Goal: Task Accomplishment & Management: Manage account settings

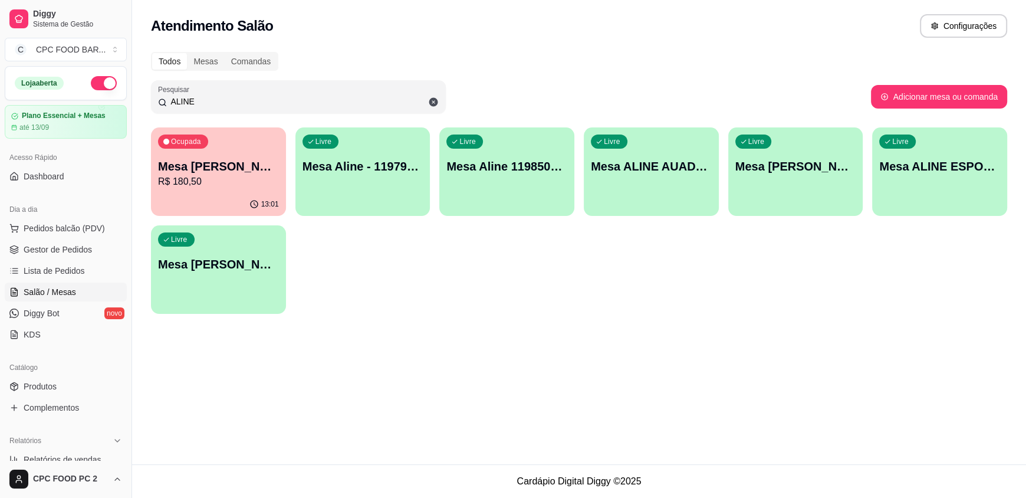
click at [222, 104] on input "ALINE" at bounding box center [303, 102] width 272 height 12
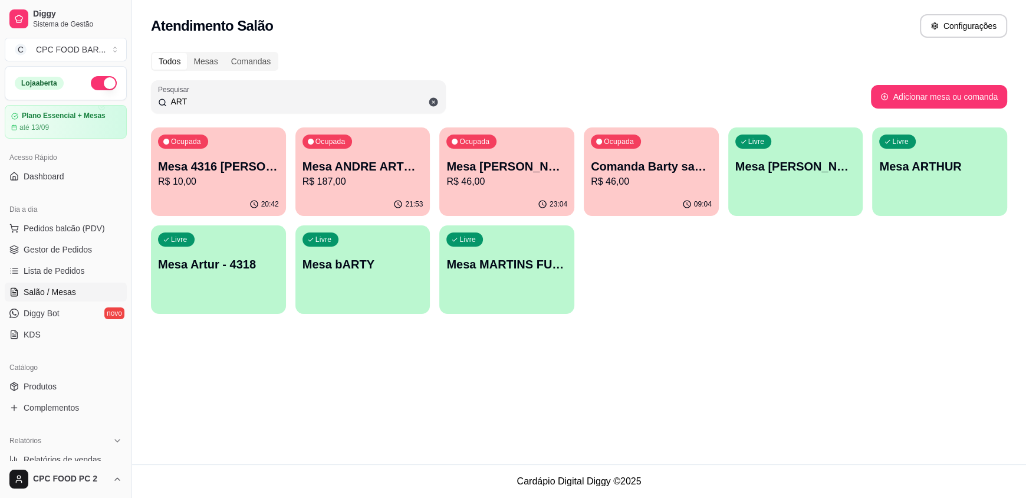
type input "ART"
click at [470, 183] on p "R$ 46,00" at bounding box center [506, 182] width 121 height 14
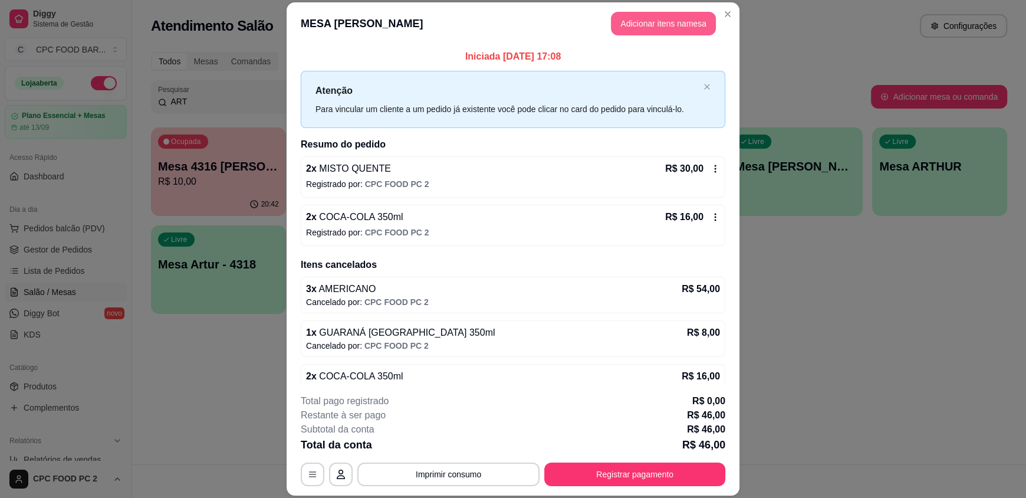
click at [653, 22] on button "Adicionar itens na mesa" at bounding box center [663, 24] width 105 height 24
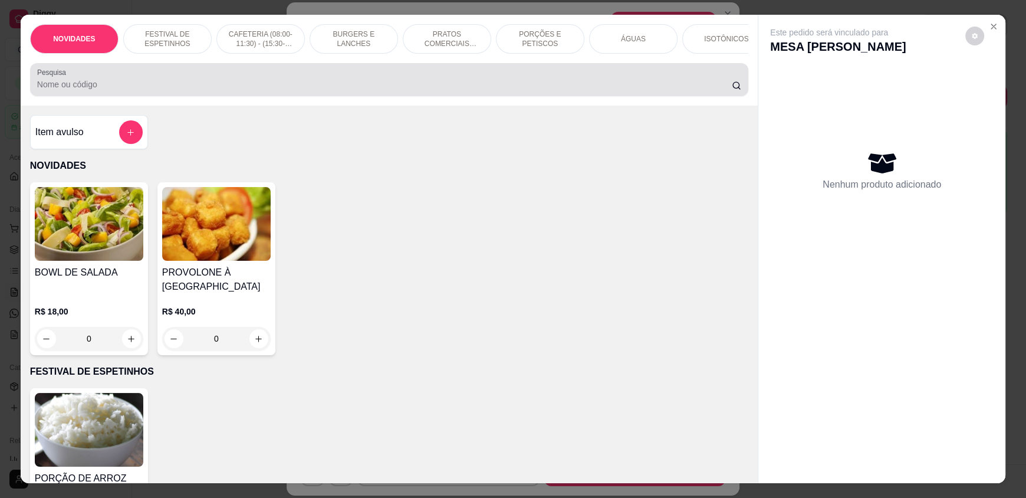
click at [425, 90] on input "Pesquisa" at bounding box center [384, 84] width 695 height 12
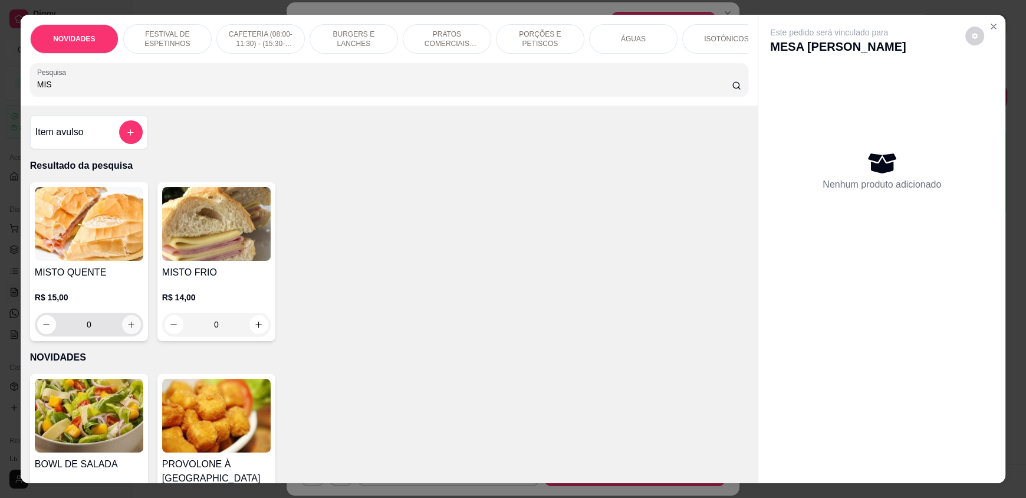
type input "MIS"
click at [127, 329] on icon "increase-product-quantity" at bounding box center [131, 324] width 9 height 9
type input "1"
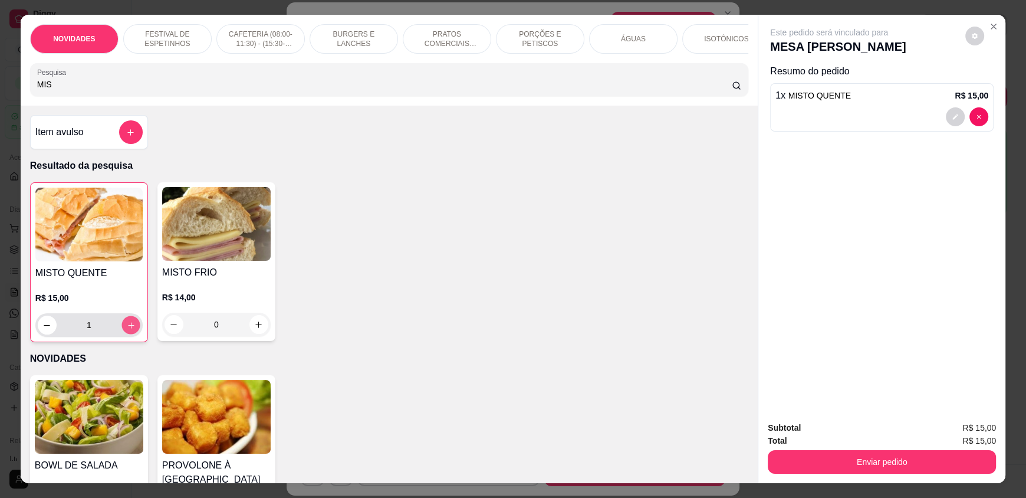
click at [127, 330] on icon "increase-product-quantity" at bounding box center [131, 325] width 9 height 9
type input "2"
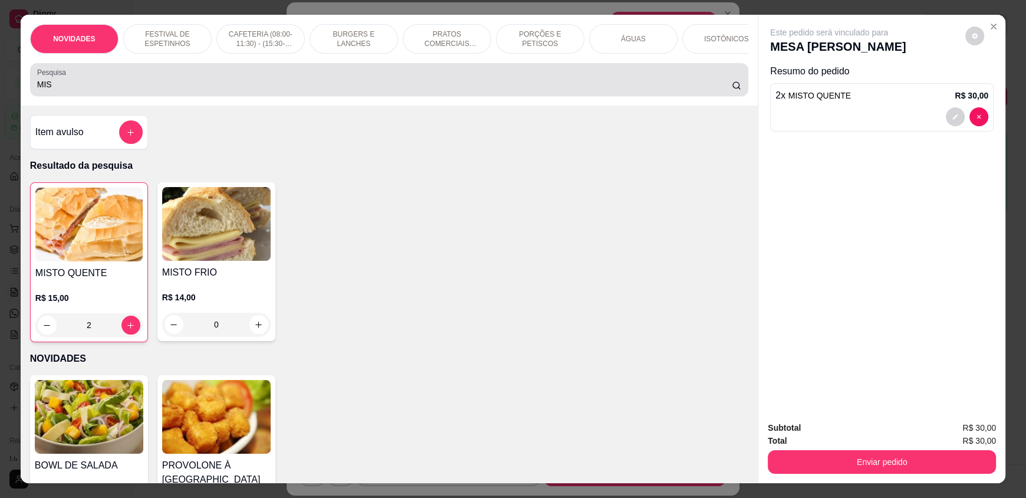
click at [59, 90] on div "Pesquisa MIS" at bounding box center [389, 79] width 718 height 33
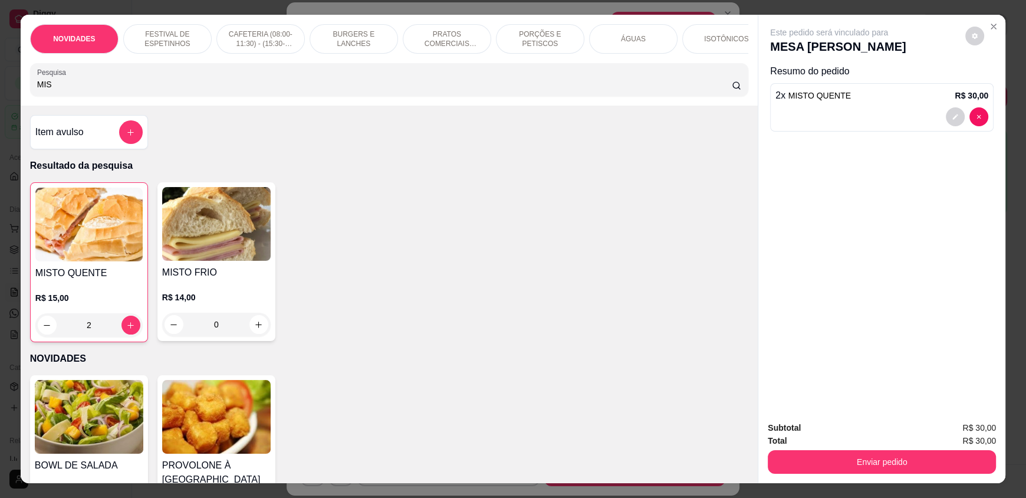
click at [57, 90] on input "MIS" at bounding box center [384, 84] width 695 height 12
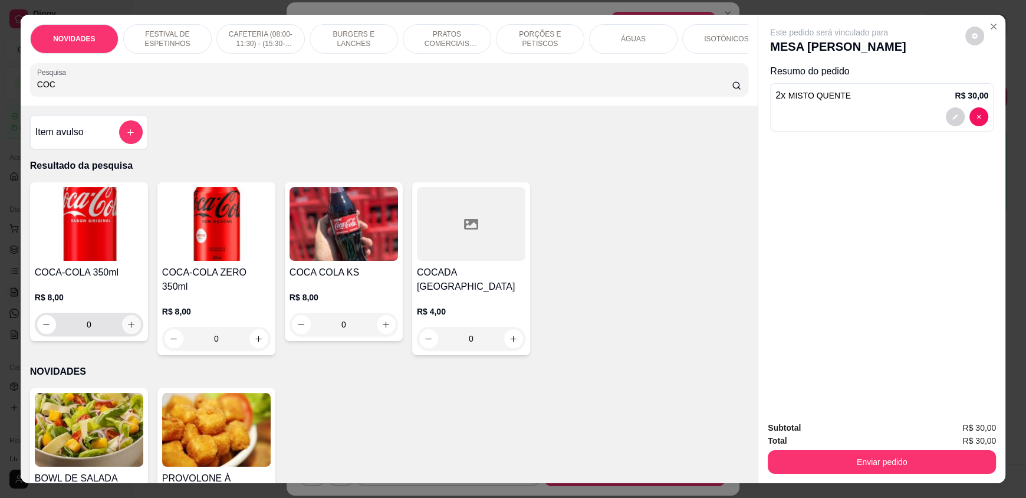
type input "COC"
click at [127, 329] on icon "increase-product-quantity" at bounding box center [131, 324] width 9 height 9
type input "1"
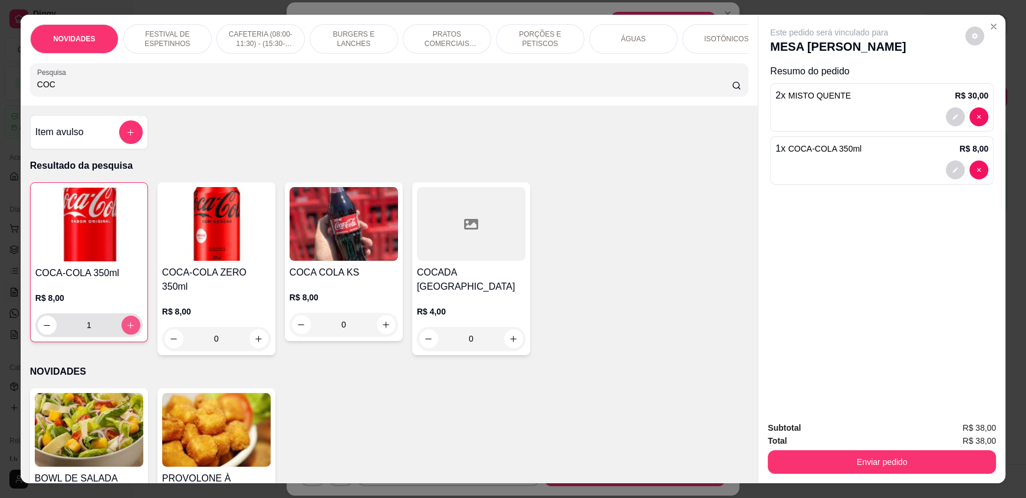
click at [126, 330] on icon "increase-product-quantity" at bounding box center [130, 325] width 9 height 9
type input "2"
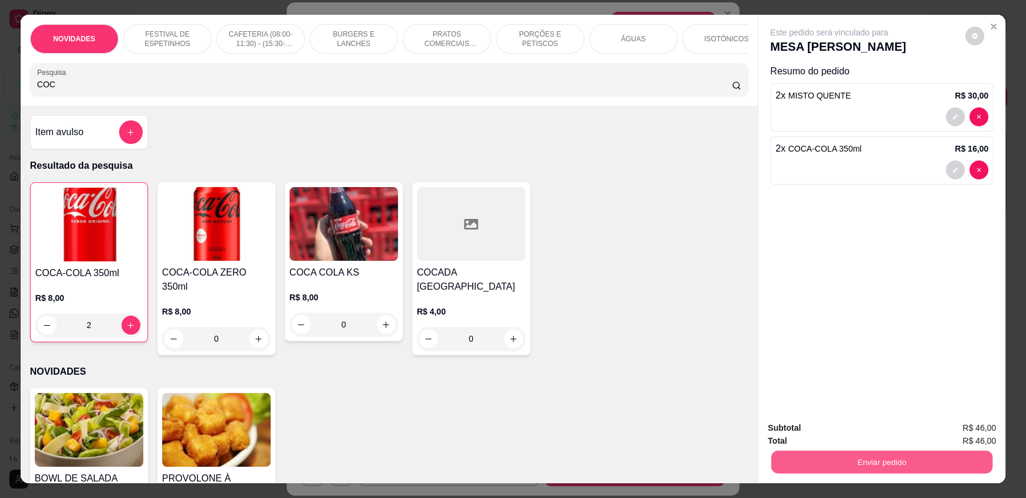
click at [928, 469] on button "Enviar pedido" at bounding box center [881, 461] width 221 height 23
click at [815, 429] on button "Não registrar e enviar pedido" at bounding box center [842, 433] width 123 height 22
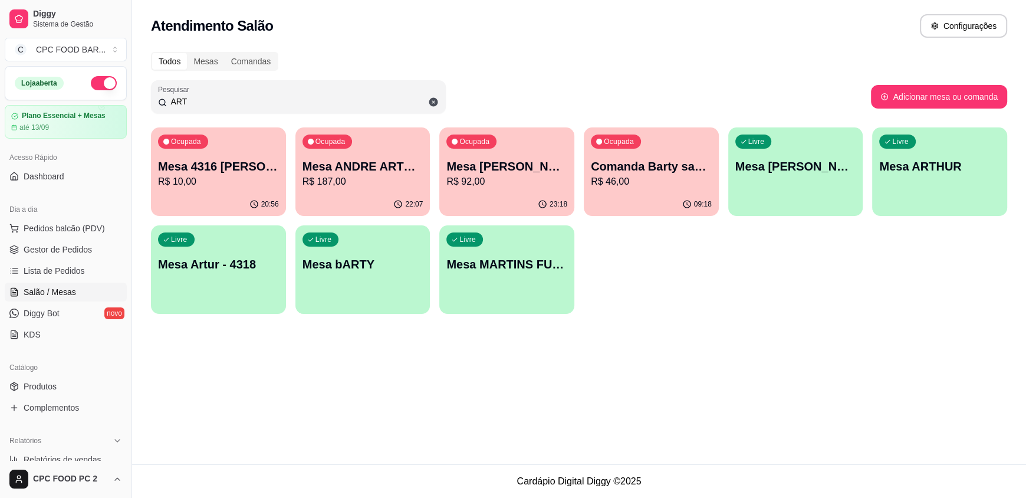
click at [205, 101] on input "ART" at bounding box center [303, 102] width 272 height 12
click at [204, 101] on input "ART" at bounding box center [303, 102] width 272 height 12
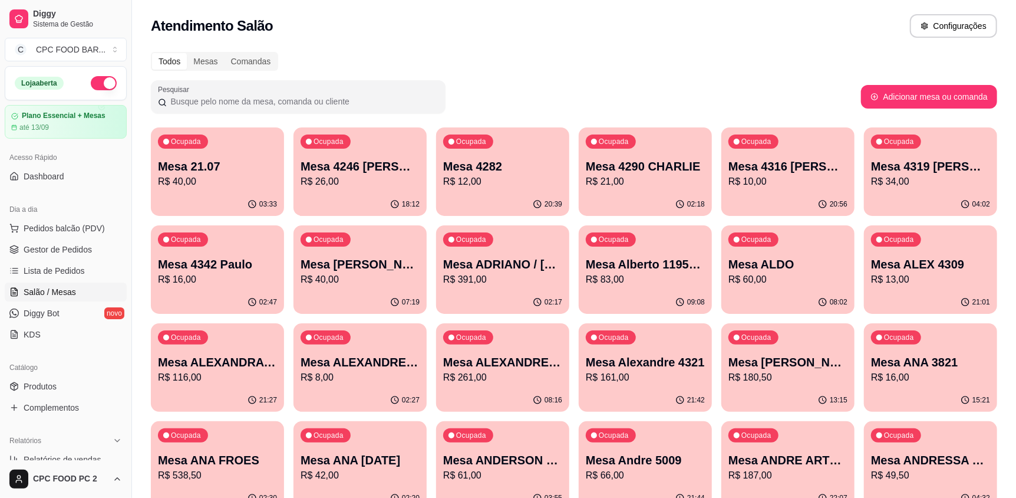
drag, startPoint x: 183, startPoint y: 97, endPoint x: 180, endPoint y: 89, distance: 8.2
click at [180, 90] on div "Pesquisar" at bounding box center [298, 96] width 295 height 33
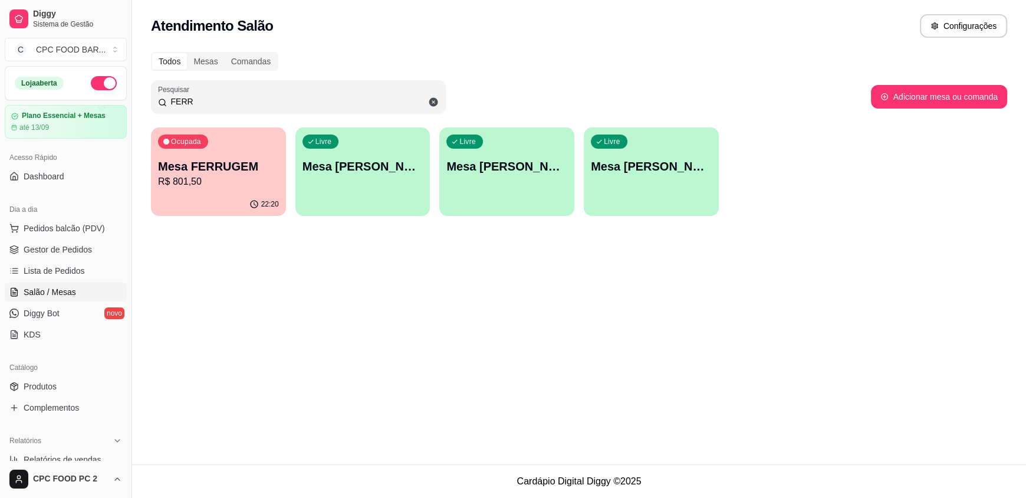
type input "FERR"
click at [219, 187] on p "R$ 801,50" at bounding box center [218, 182] width 121 height 14
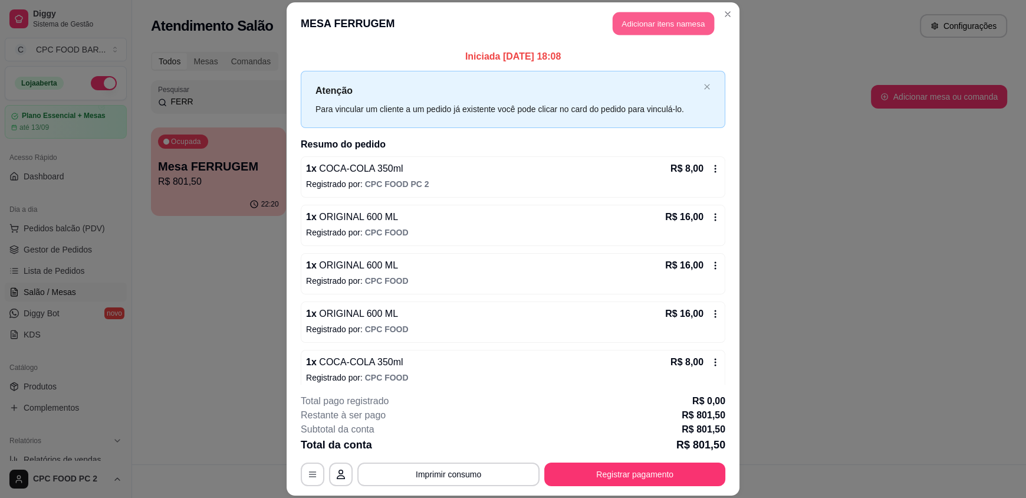
click at [649, 21] on button "Adicionar itens na mesa" at bounding box center [663, 23] width 101 height 23
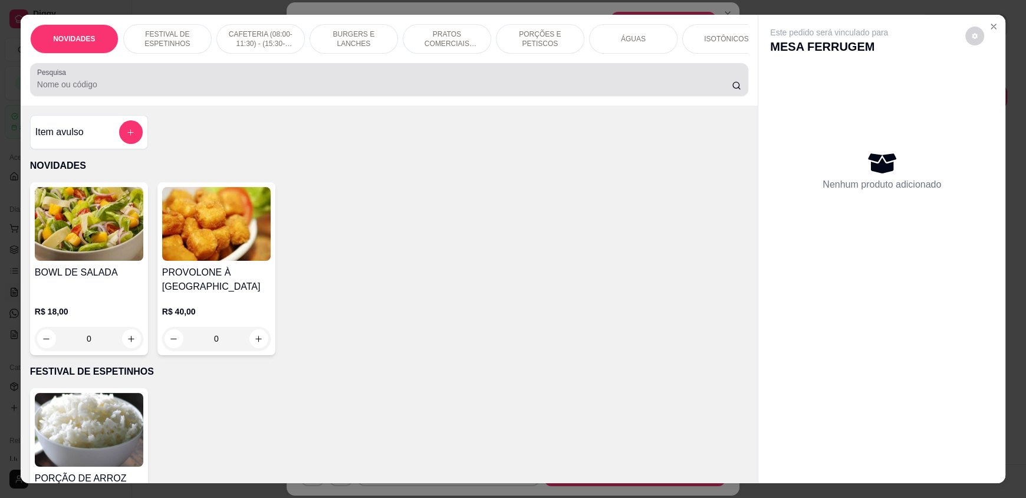
click at [353, 84] on div at bounding box center [389, 80] width 704 height 24
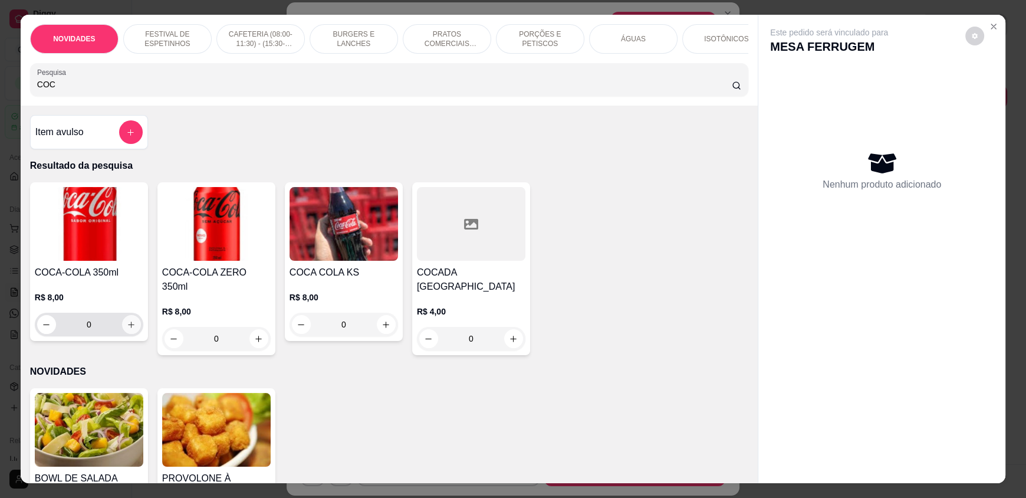
type input "COC"
click at [130, 329] on icon "increase-product-quantity" at bounding box center [131, 324] width 9 height 9
type input "1"
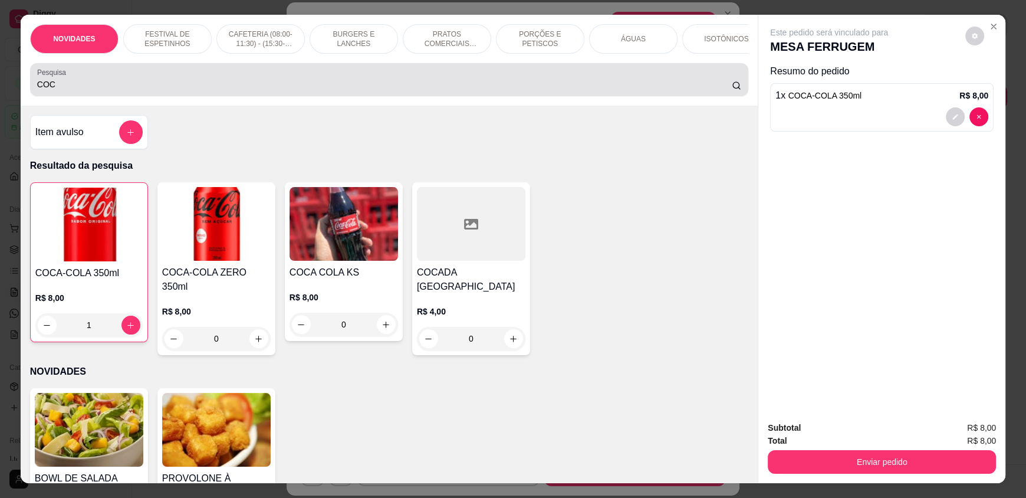
click at [88, 90] on input "COC" at bounding box center [384, 84] width 695 height 12
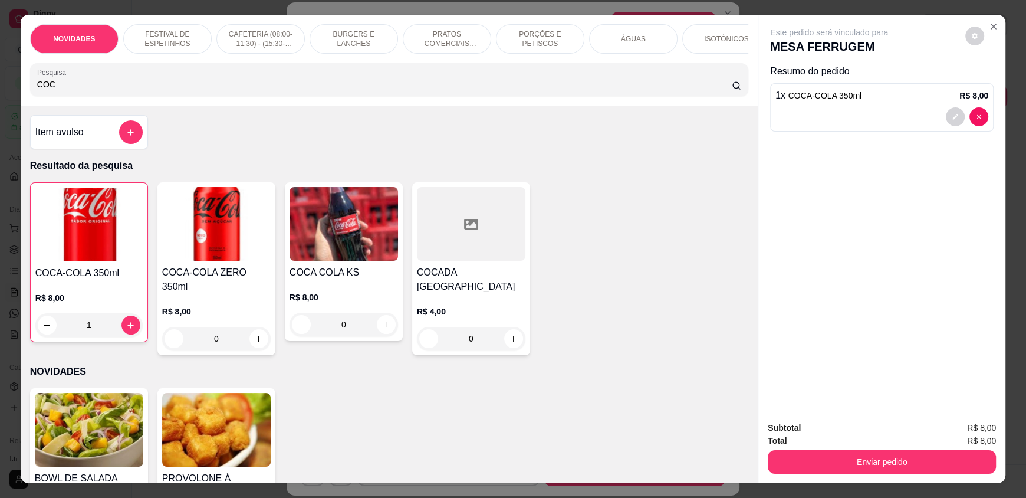
click at [88, 90] on input "COC" at bounding box center [384, 84] width 695 height 12
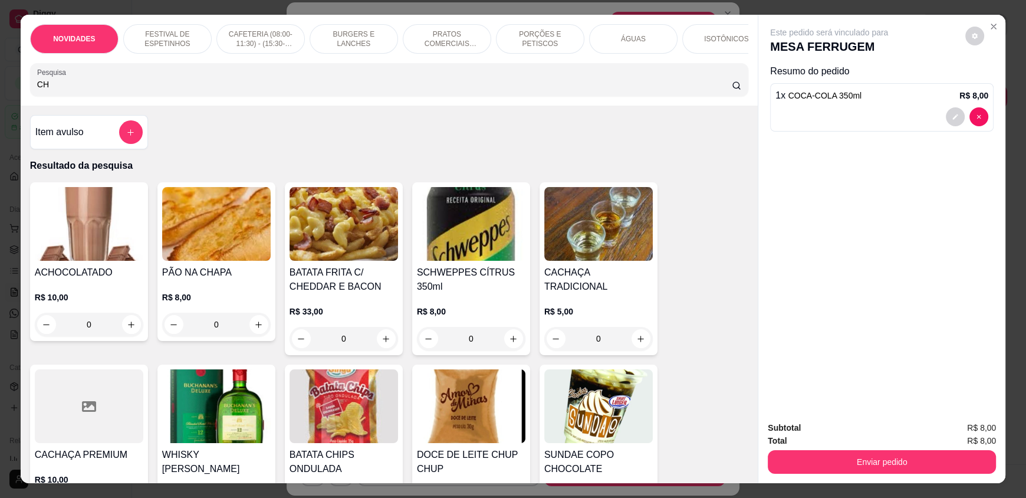
type input "C"
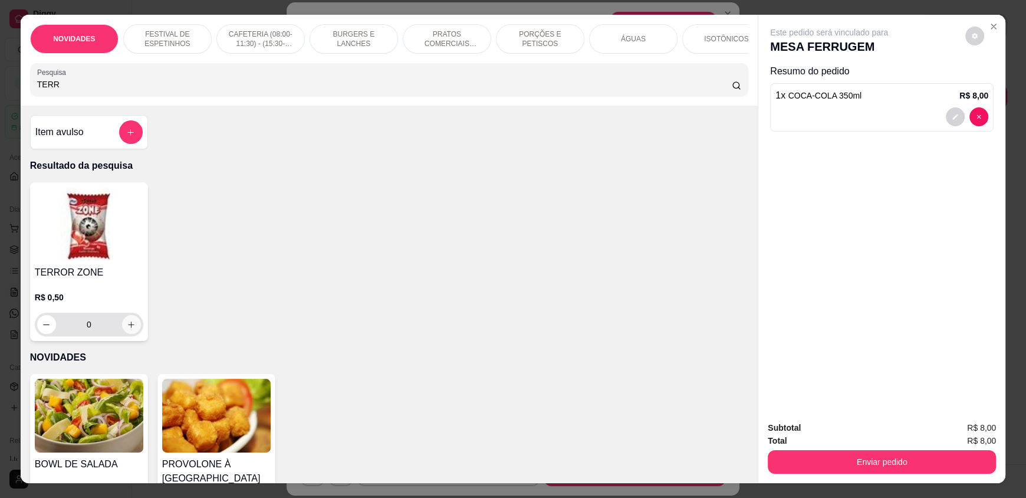
type input "TERR"
click at [127, 329] on icon "increase-product-quantity" at bounding box center [131, 324] width 9 height 9
type input "1"
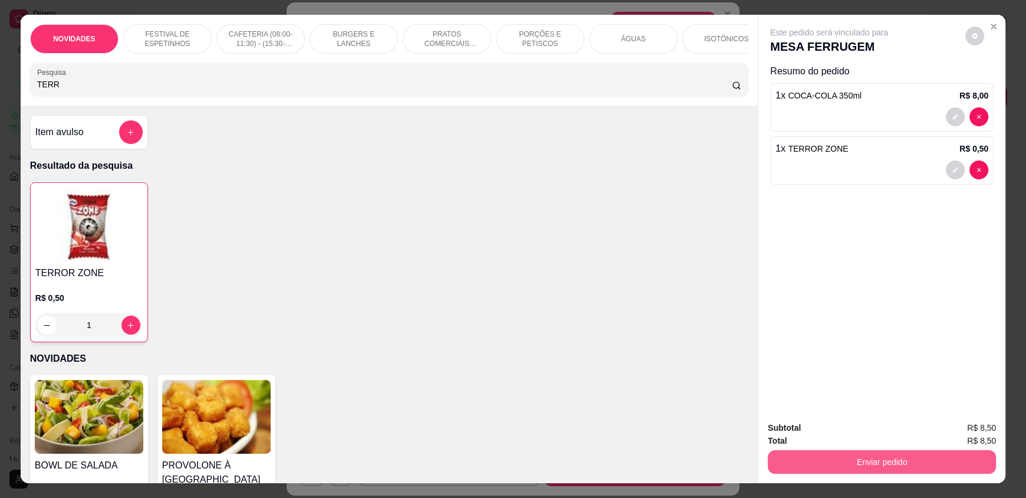
click at [917, 469] on button "Enviar pedido" at bounding box center [882, 462] width 228 height 24
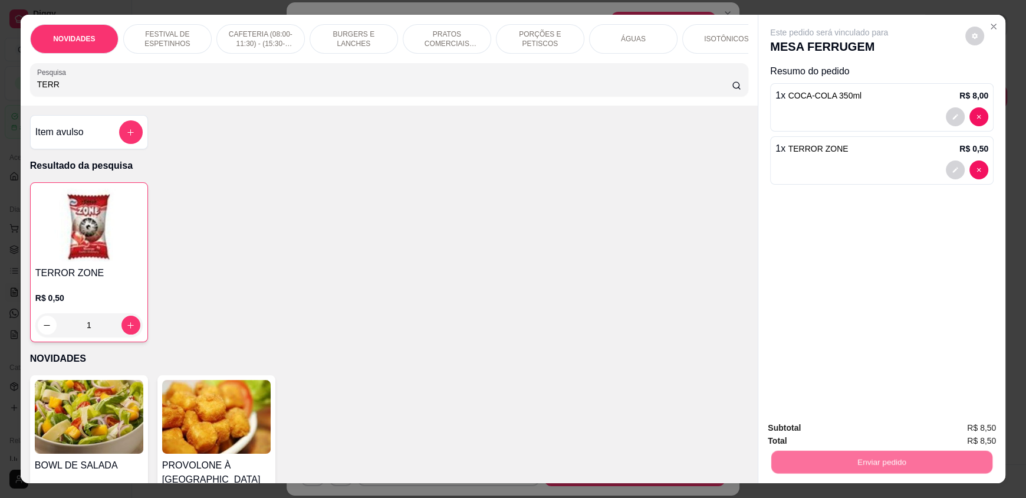
click at [881, 439] on button "Não registrar e enviar pedido" at bounding box center [842, 433] width 123 height 22
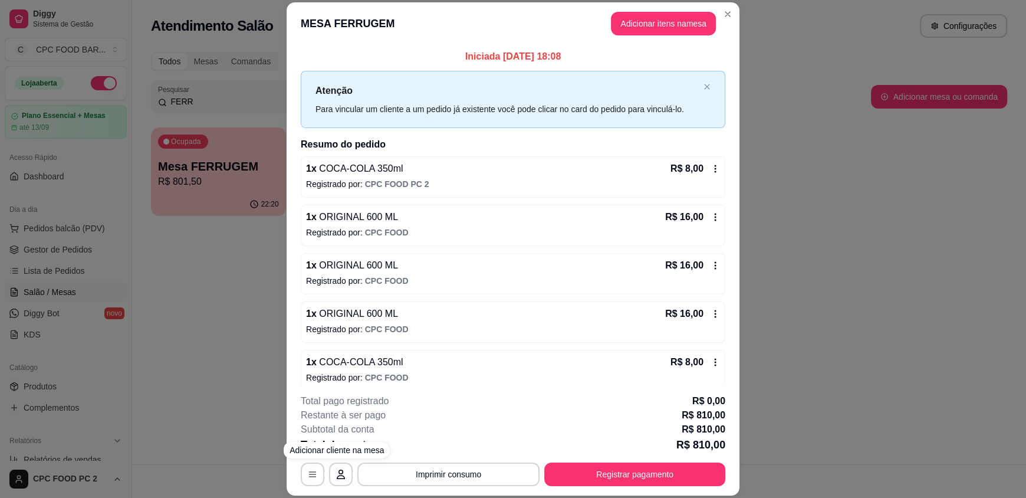
drag, startPoint x: 218, startPoint y: 313, endPoint x: 203, endPoint y: 294, distance: 24.8
click at [218, 313] on div "MESA FERRUGEM Adicionar itens na mesa Iniciada 12/08/2025 às 18:08 Atenção Para…" at bounding box center [513, 249] width 1026 height 498
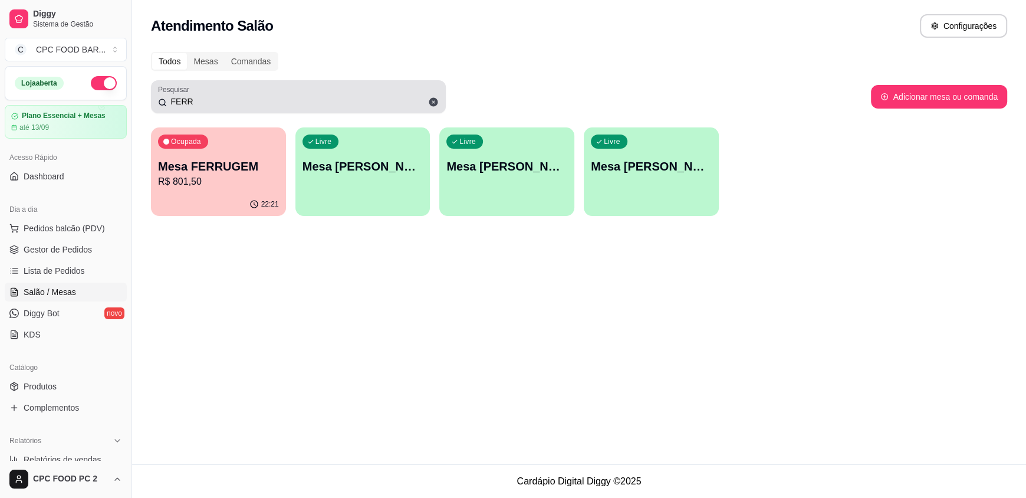
click at [202, 103] on input "FERR" at bounding box center [303, 102] width 272 height 12
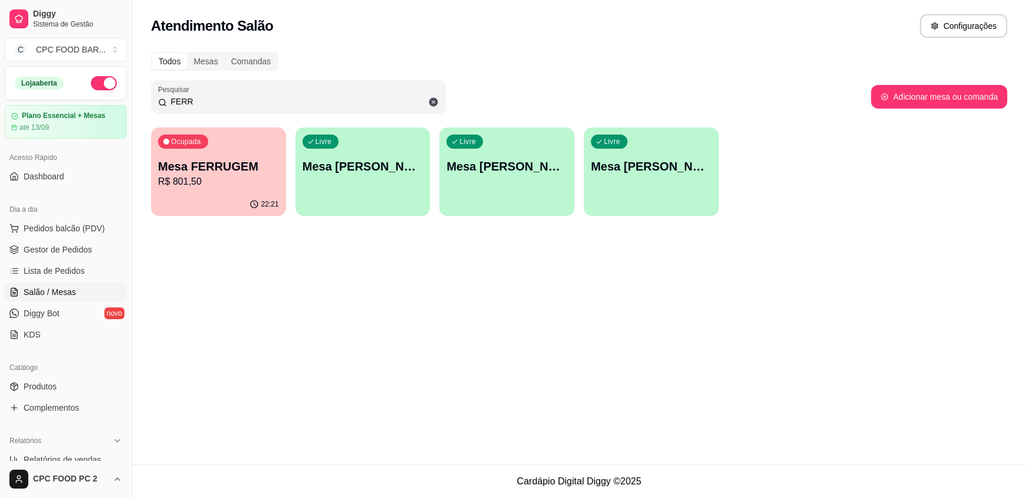
click at [202, 102] on input "FERR" at bounding box center [303, 102] width 272 height 12
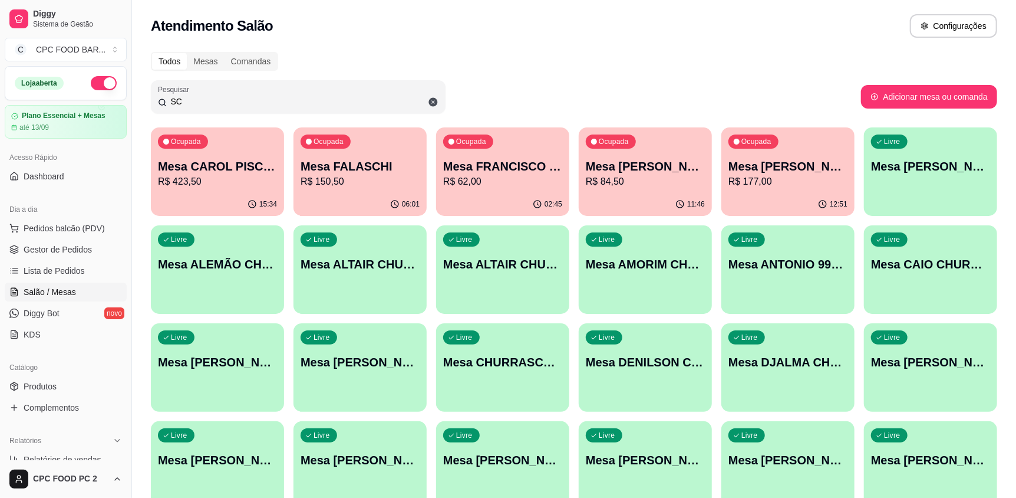
type input "S"
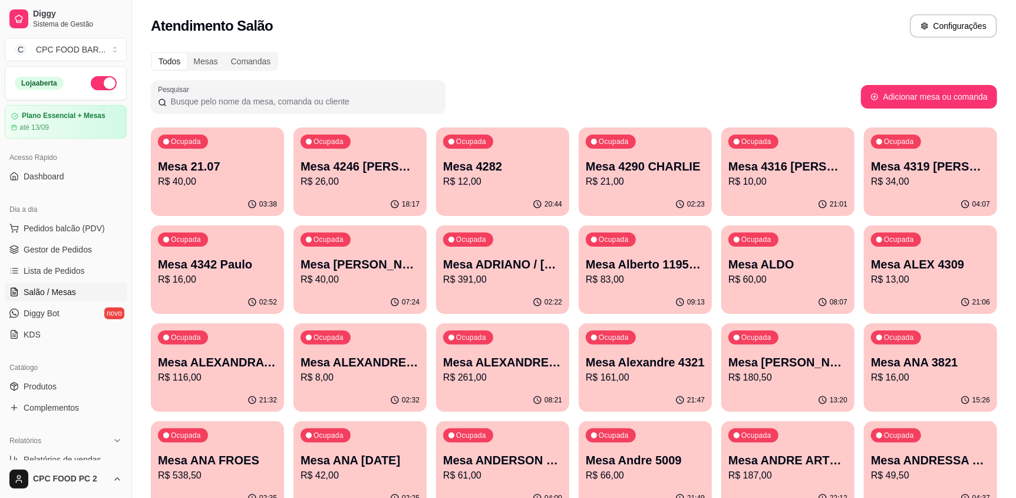
click at [202, 102] on input "Pesquisar" at bounding box center [303, 102] width 272 height 12
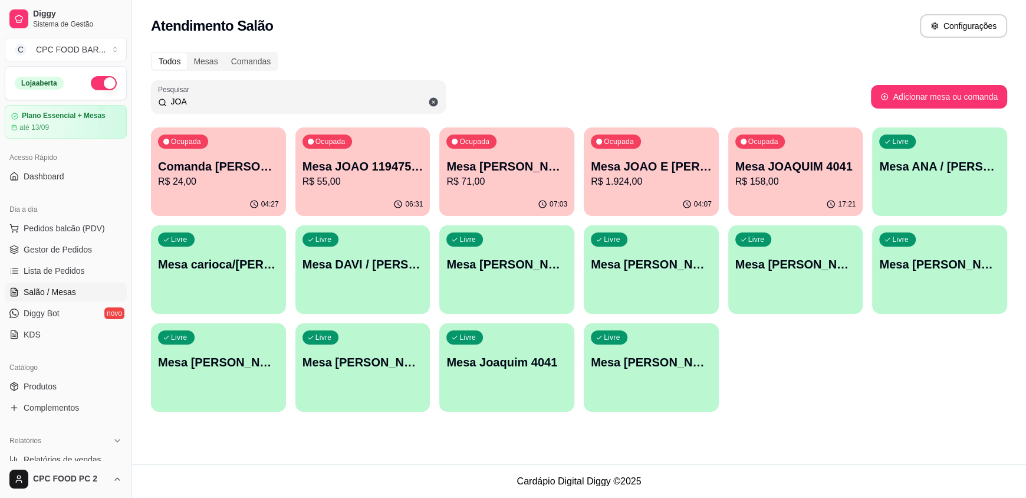
type input "JOA"
click at [680, 180] on p "R$ 1.924,00" at bounding box center [651, 182] width 117 height 14
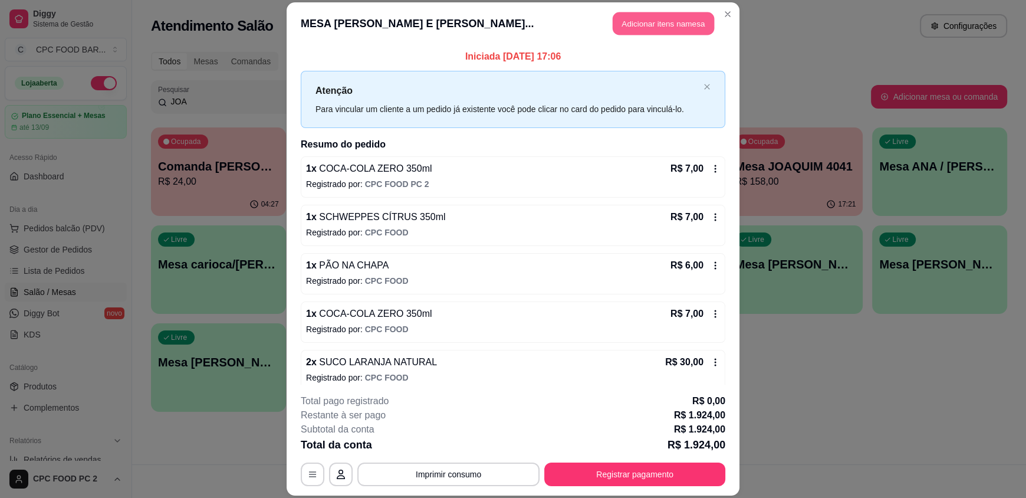
click at [682, 19] on button "Adicionar itens na mesa" at bounding box center [663, 23] width 101 height 23
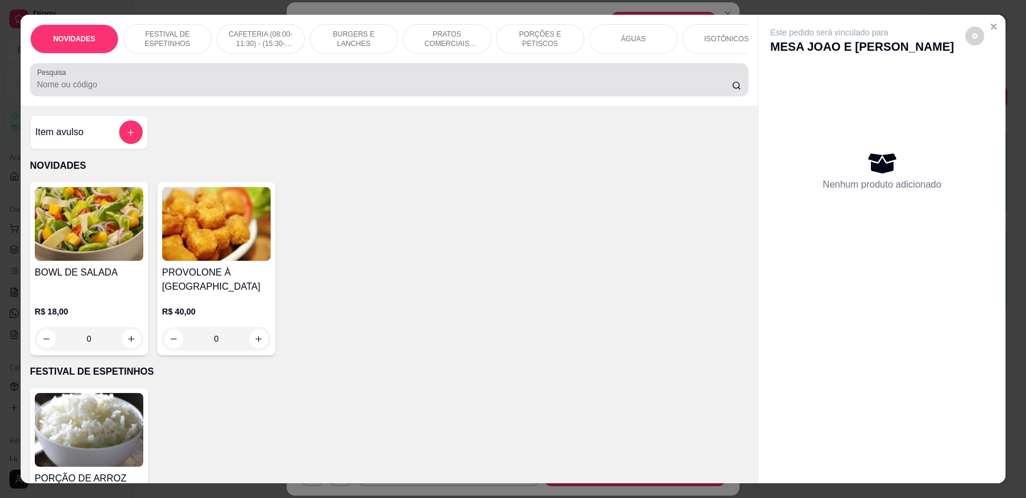
click at [348, 84] on div at bounding box center [389, 80] width 704 height 24
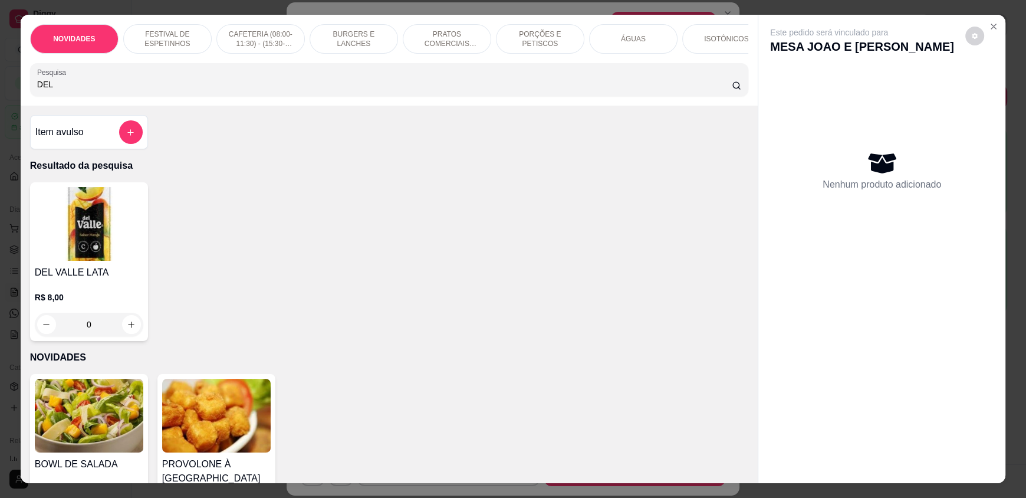
type input "DEL"
click at [132, 331] on div "0" at bounding box center [89, 324] width 108 height 24
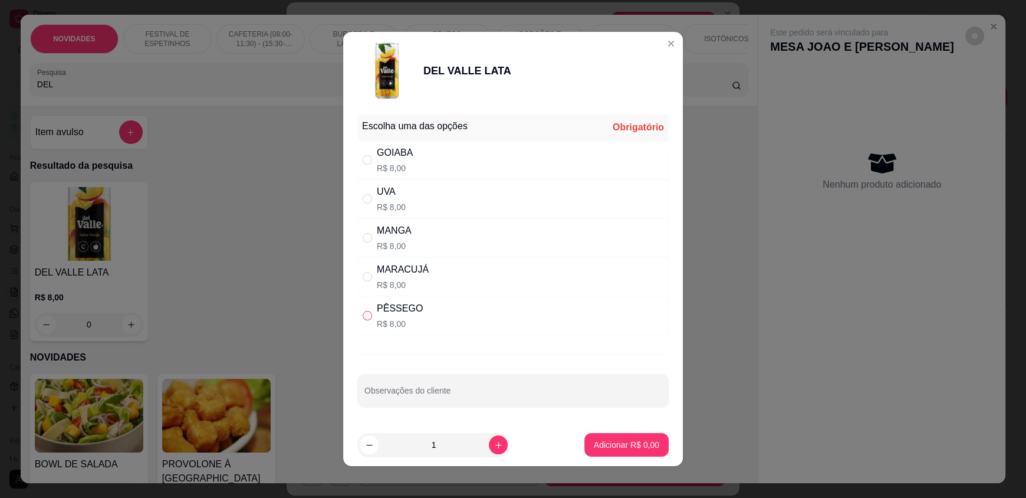
click at [363, 312] on input "" at bounding box center [367, 315] width 9 height 9
click at [363, 311] on input "" at bounding box center [367, 315] width 9 height 9
radio input "true"
click at [480, 453] on div "1" at bounding box center [434, 445] width 148 height 24
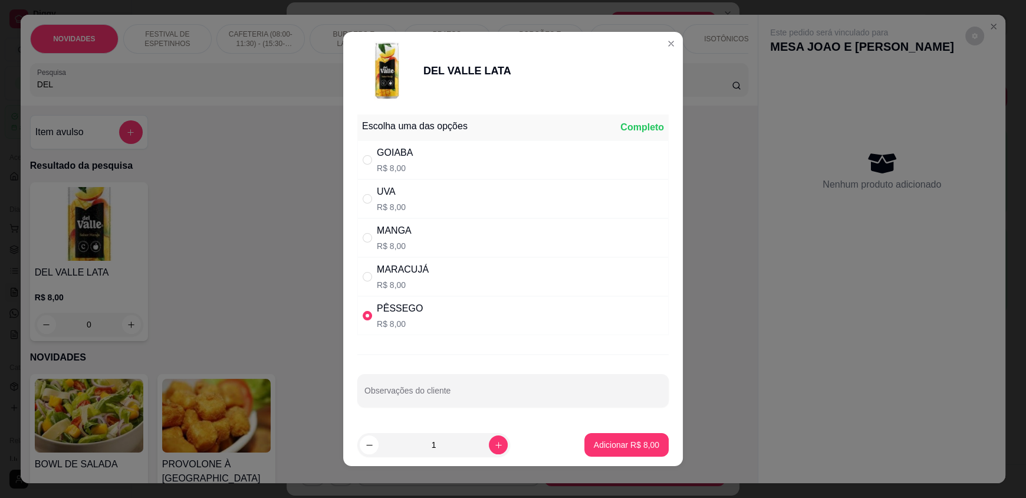
click at [489, 445] on button "increase-product-quantity" at bounding box center [498, 444] width 19 height 19
type input "2"
click at [594, 439] on p "Adicionar R$ 16,00" at bounding box center [624, 445] width 70 height 12
type input "2"
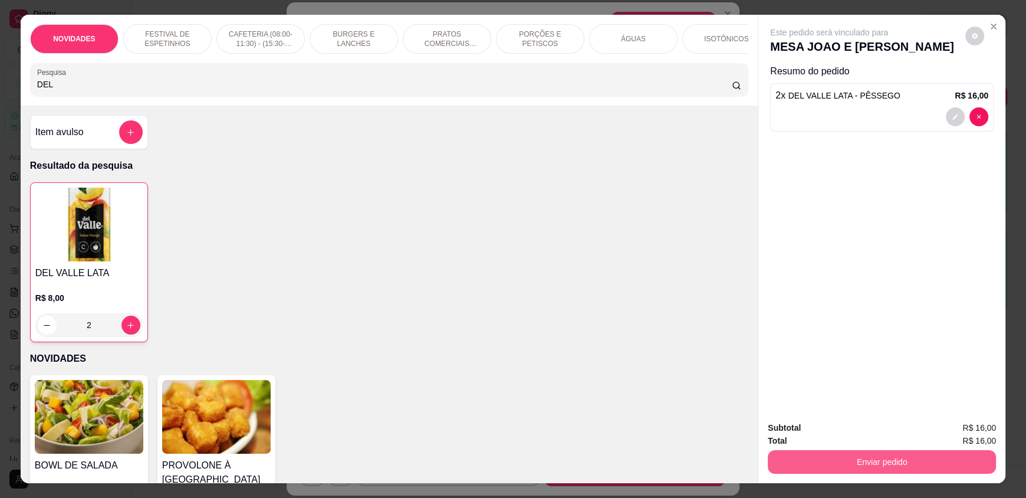
click at [907, 469] on button "Enviar pedido" at bounding box center [882, 462] width 228 height 24
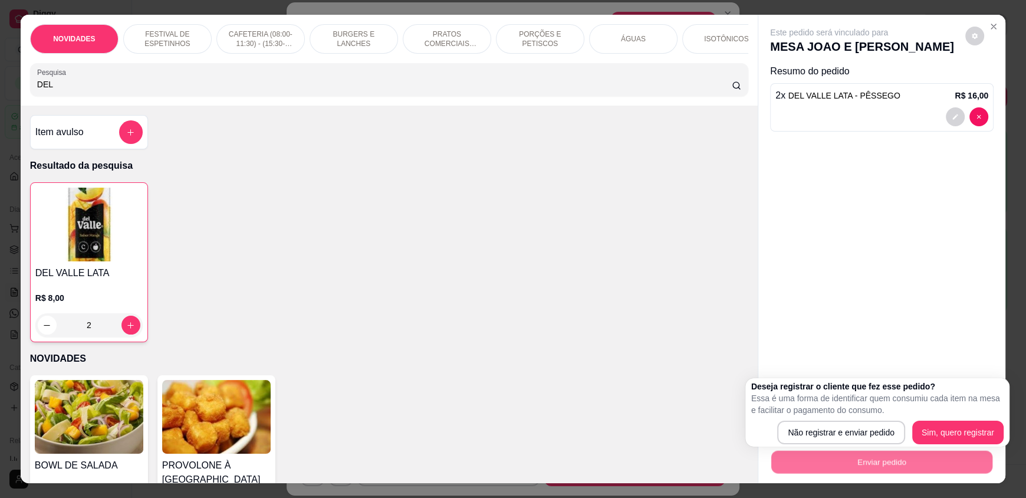
click at [873, 446] on body "Diggy Sistema de Gestão C CPC FOOD BAR ... Loja aberta Plano Essencial + Mesas …" at bounding box center [513, 249] width 1026 height 498
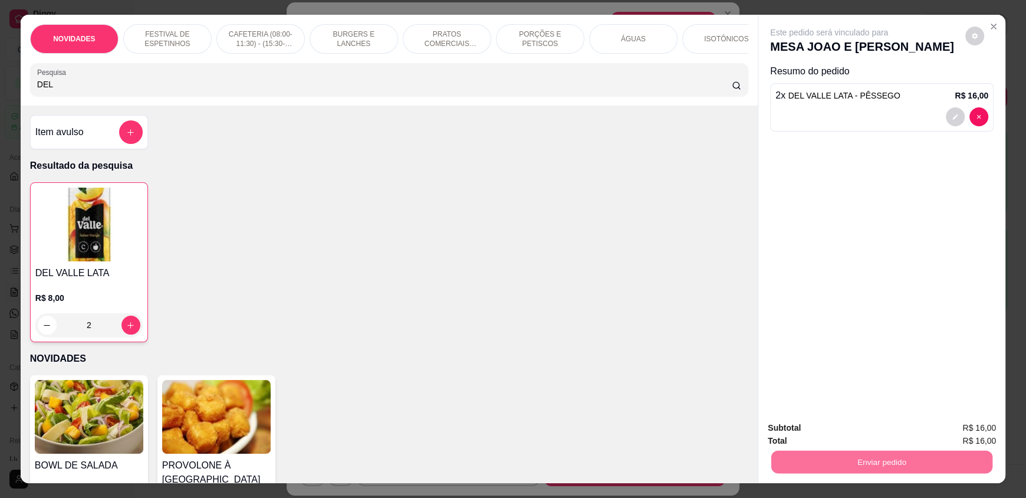
click at [871, 430] on button "Não registrar e enviar pedido" at bounding box center [842, 433] width 123 height 22
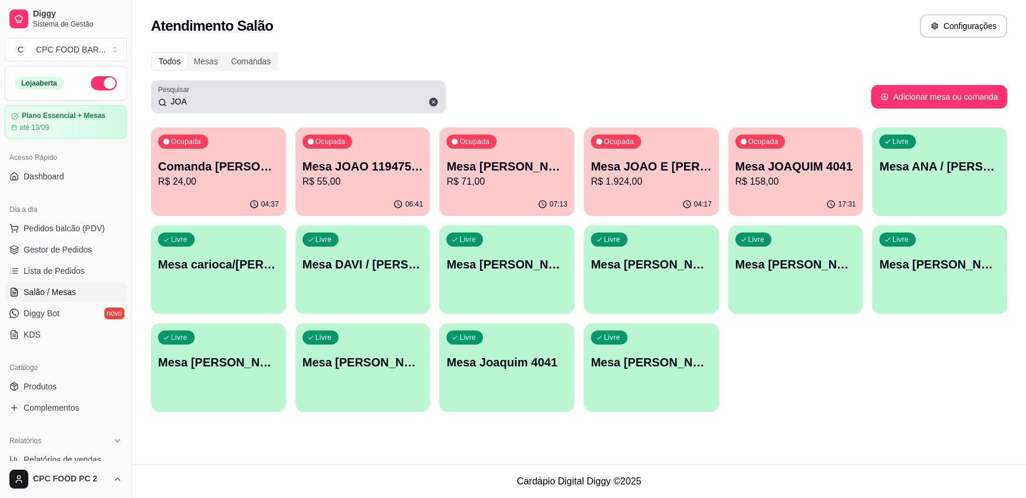
click at [216, 107] on div "JOA" at bounding box center [298, 97] width 281 height 24
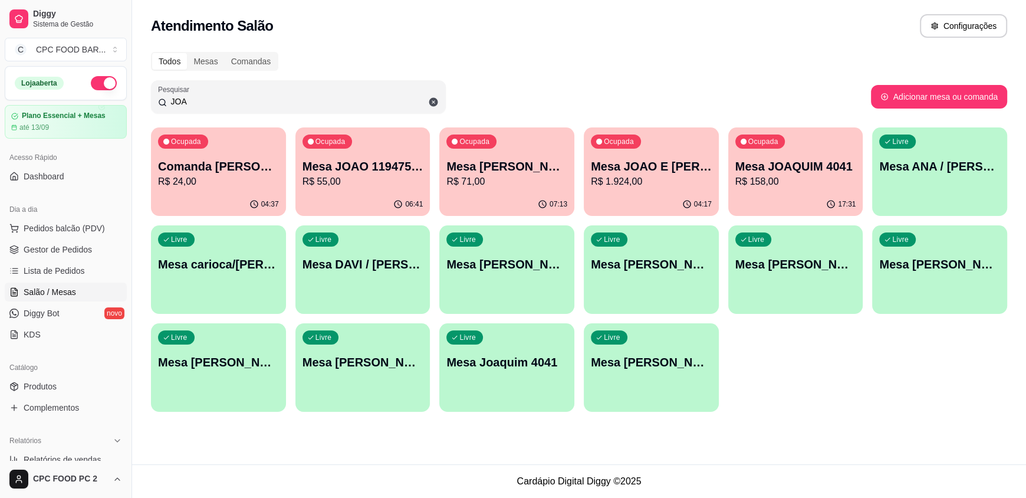
click at [197, 100] on input "JOA" at bounding box center [303, 102] width 272 height 12
click at [196, 99] on input "JOA" at bounding box center [303, 102] width 272 height 12
click at [190, 101] on input "JOA" at bounding box center [303, 102] width 272 height 12
drag, startPoint x: 189, startPoint y: 101, endPoint x: 131, endPoint y: 110, distance: 59.0
click at [131, 110] on div "Diggy Sistema de Gestão C CPC FOOD BAR ... Loja aberta Plano Essencial + Mesas …" at bounding box center [513, 249] width 1026 height 498
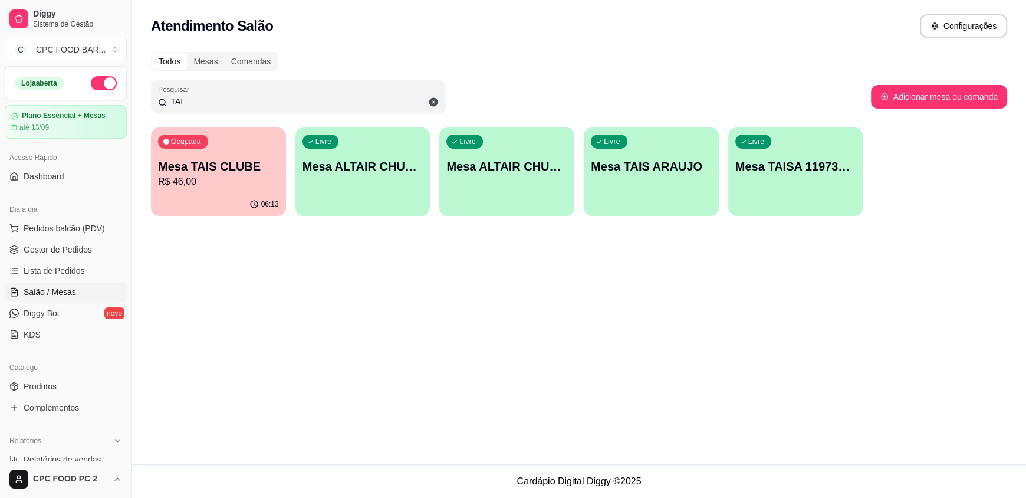
type input "TAI"
click at [193, 190] on div "Ocupada Mesa TAIS CLUBE R$ 46,00" at bounding box center [218, 159] width 135 height 65
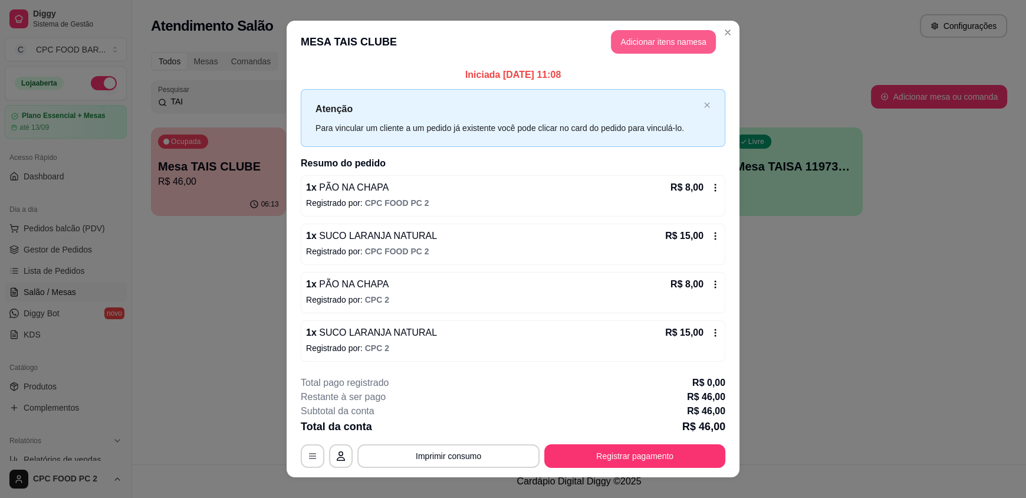
click at [677, 50] on button "Adicionar itens na mesa" at bounding box center [663, 42] width 105 height 24
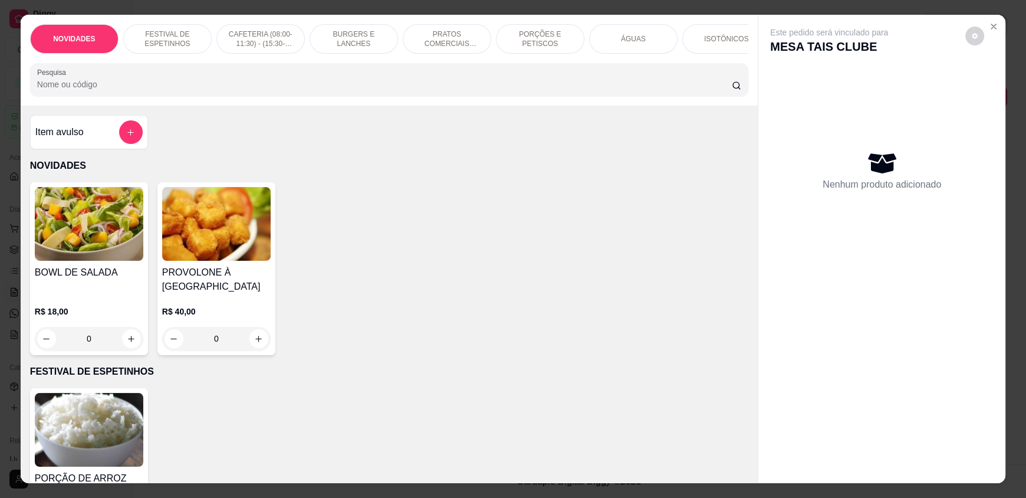
click at [140, 90] on input "Pesquisa" at bounding box center [384, 84] width 695 height 12
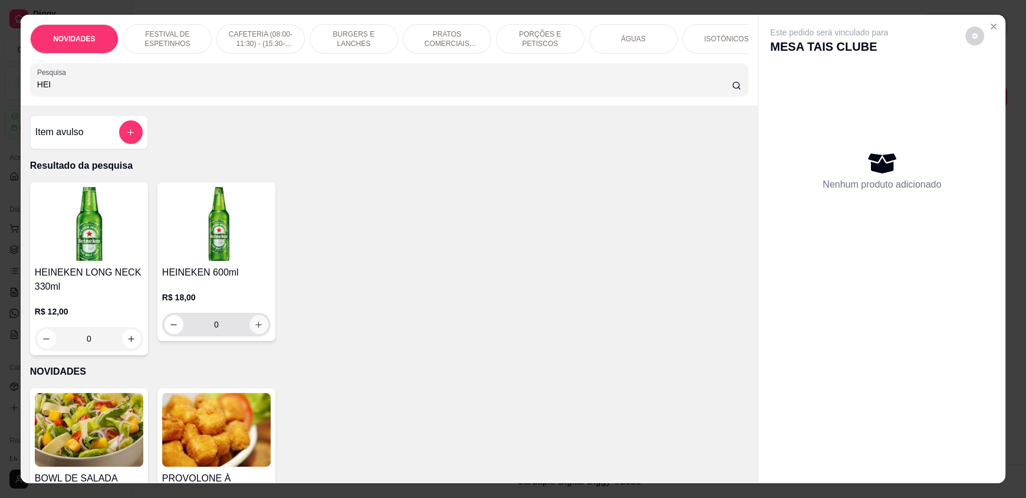
type input "HEI"
click at [249, 334] on button "increase-product-quantity" at bounding box center [258, 324] width 18 height 18
type input "1"
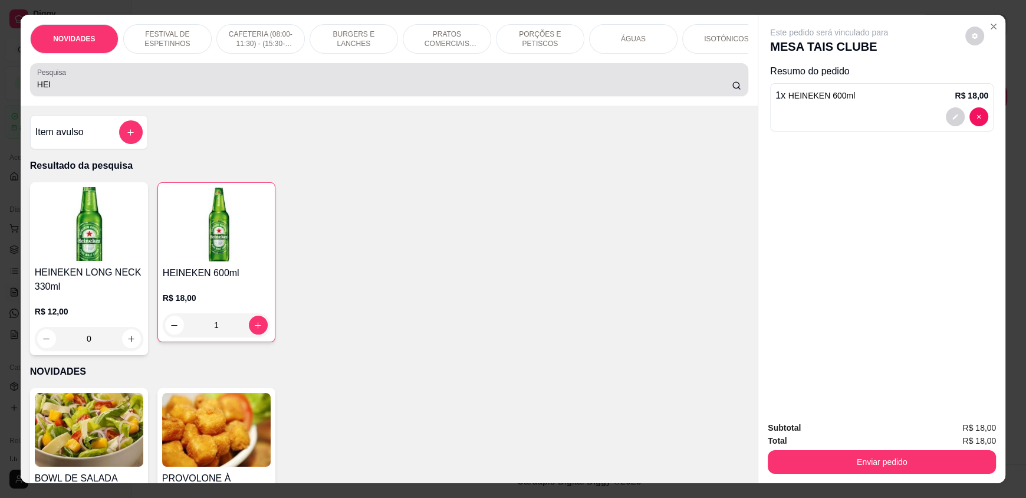
click at [204, 88] on input "HEI" at bounding box center [384, 84] width 695 height 12
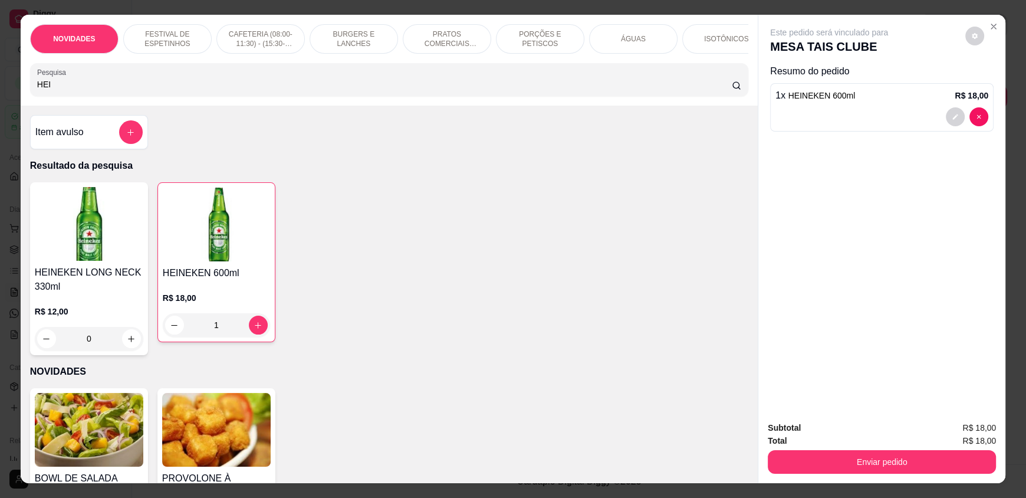
click at [204, 88] on input "HEI" at bounding box center [384, 84] width 695 height 12
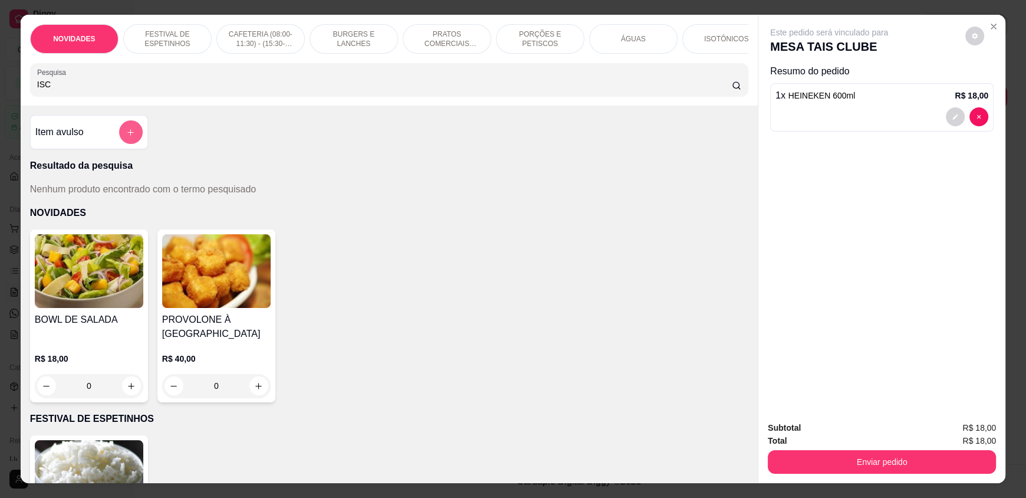
type input "ISC"
click at [130, 137] on icon "add-separate-item" at bounding box center [130, 132] width 9 height 9
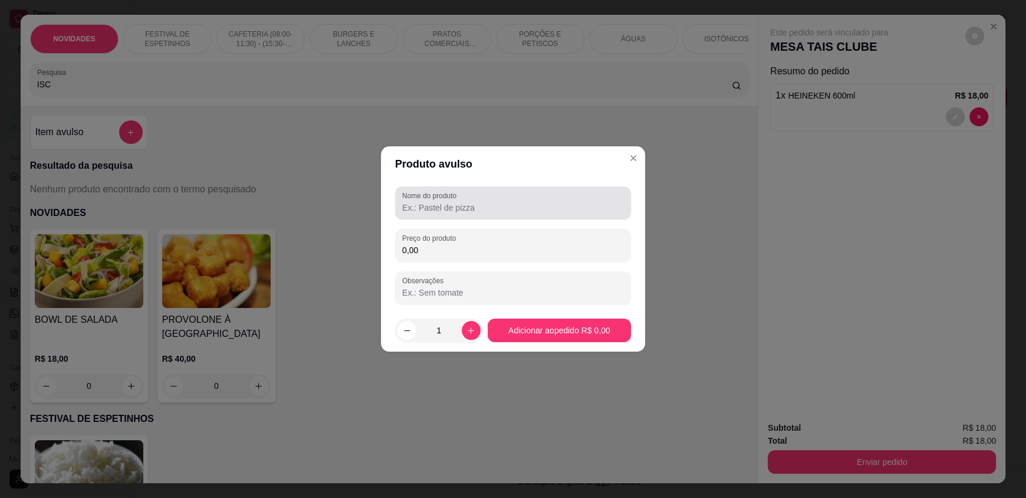
click at [430, 205] on input "Nome do produto" at bounding box center [513, 208] width 222 height 12
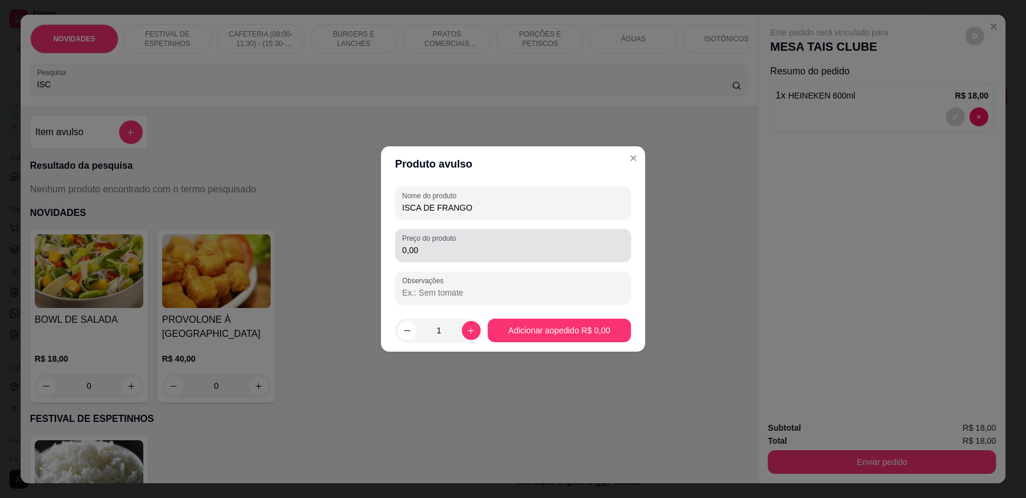
type input "ISCA DE FRANGO"
click at [449, 254] on input "0,00" at bounding box center [513, 250] width 222 height 12
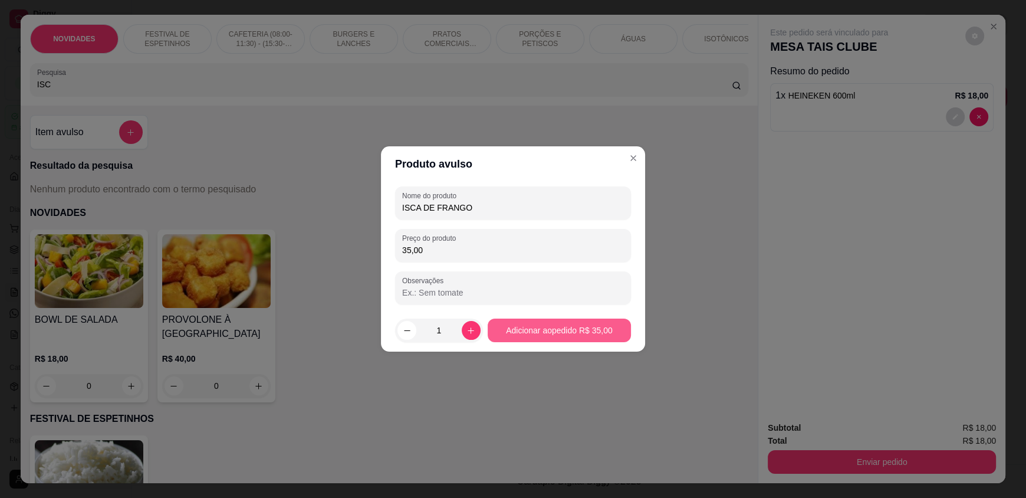
type input "35,00"
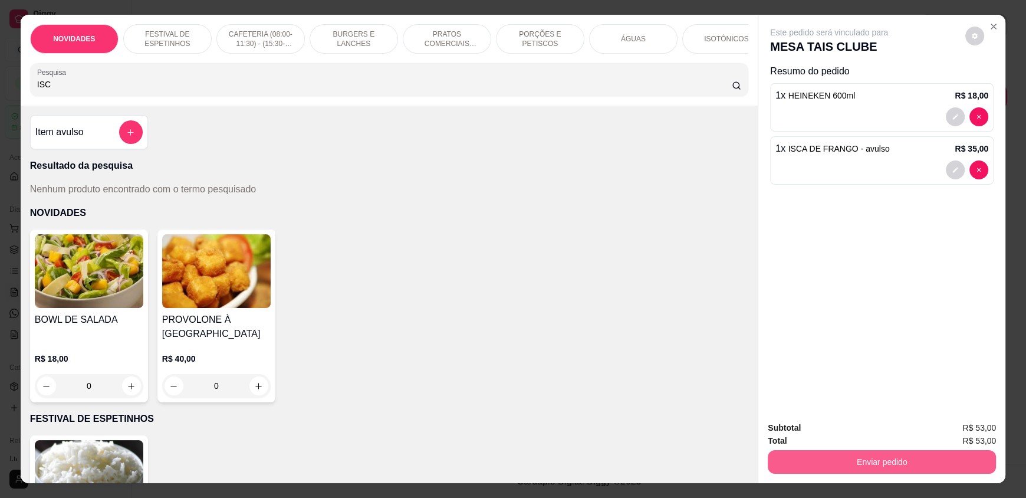
click at [903, 461] on button "Enviar pedido" at bounding box center [882, 462] width 228 height 24
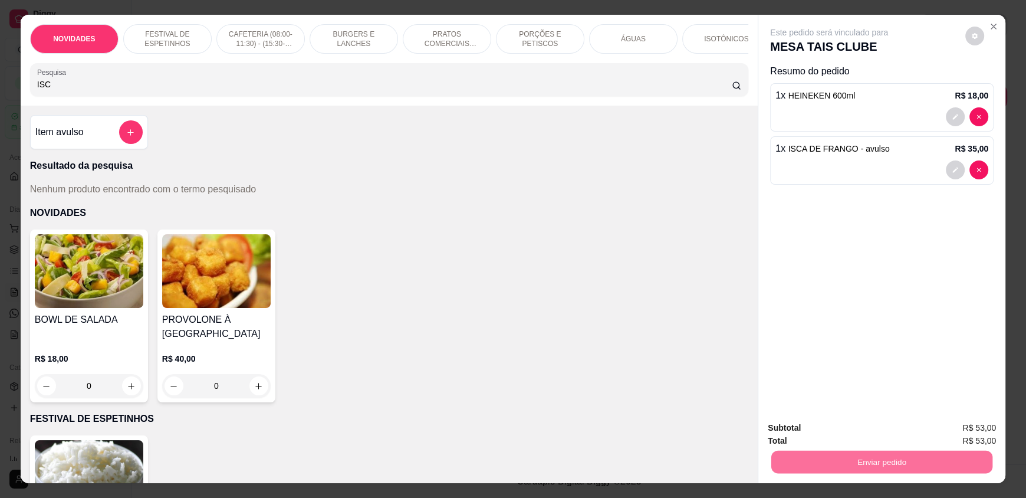
click at [878, 426] on button "Não registrar e enviar pedido" at bounding box center [842, 433] width 123 height 22
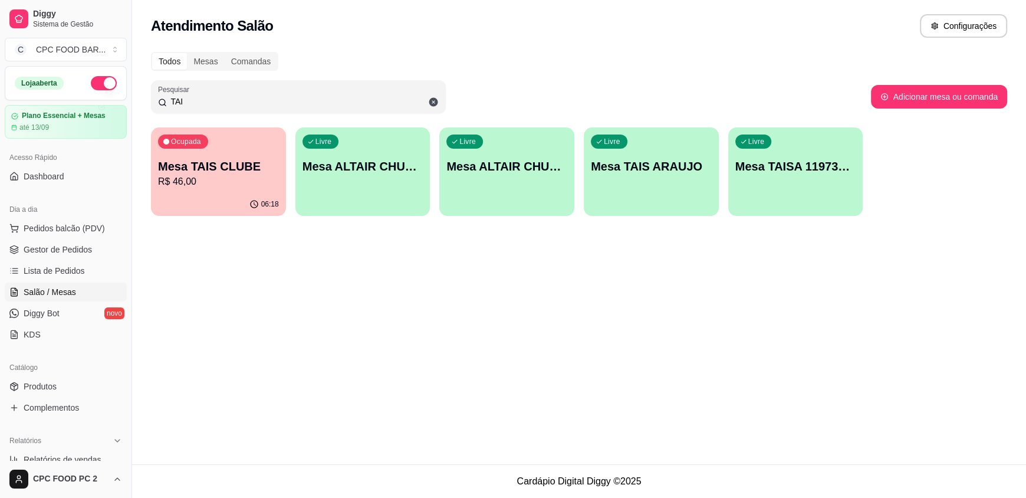
click at [200, 99] on input "TAI" at bounding box center [303, 102] width 272 height 12
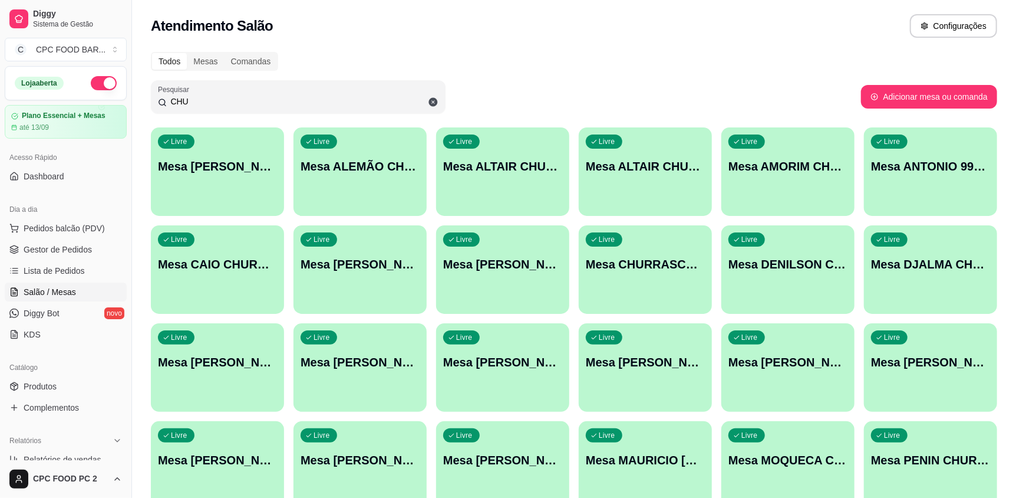
click at [209, 96] on input "CHU" at bounding box center [303, 102] width 272 height 12
drag, startPoint x: 209, startPoint y: 96, endPoint x: 208, endPoint y: 104, distance: 7.8
click at [208, 101] on input "CHU" at bounding box center [303, 102] width 272 height 12
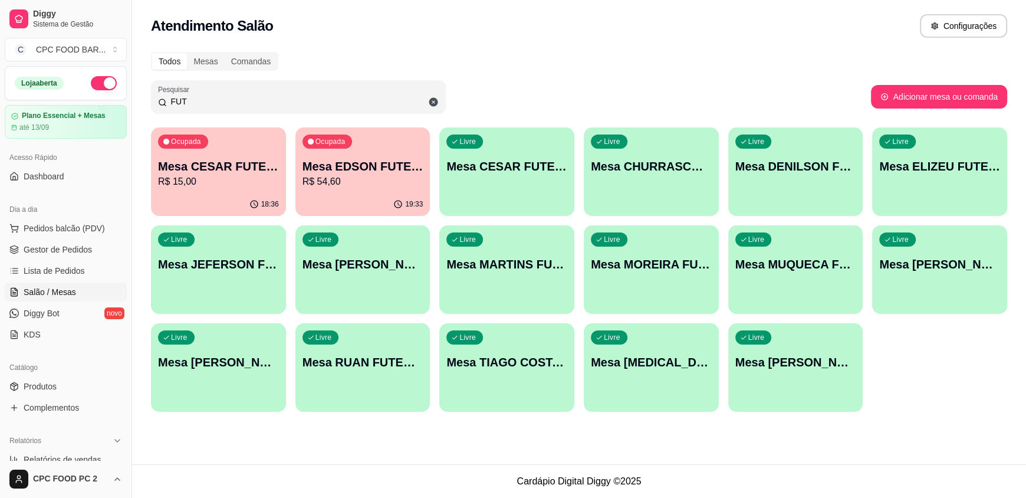
type input "FUT"
click at [651, 180] on div "Livre Mesa CHURRASCO FUTEBOL" at bounding box center [651, 164] width 135 height 74
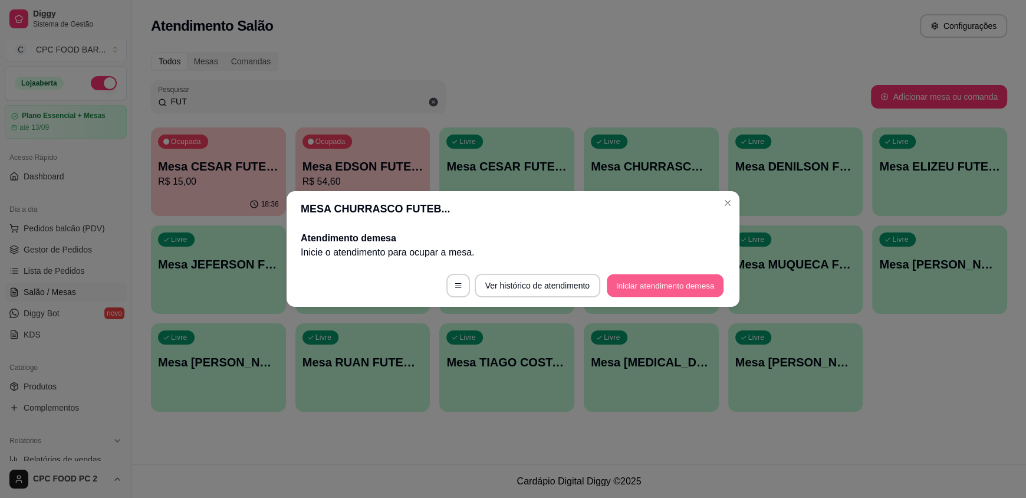
click at [646, 287] on button "Iniciar atendimento de mesa" at bounding box center [665, 285] width 117 height 23
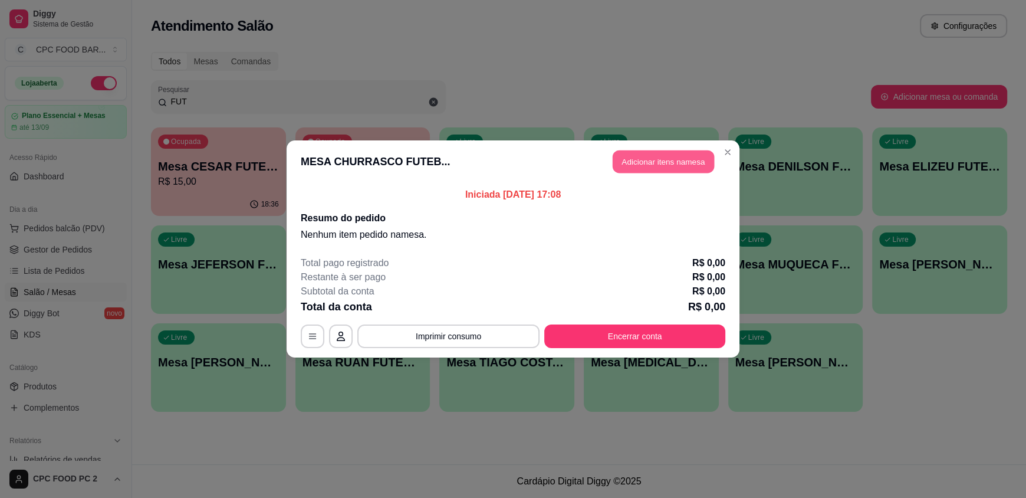
click at [667, 157] on button "Adicionar itens na mesa" at bounding box center [663, 161] width 101 height 23
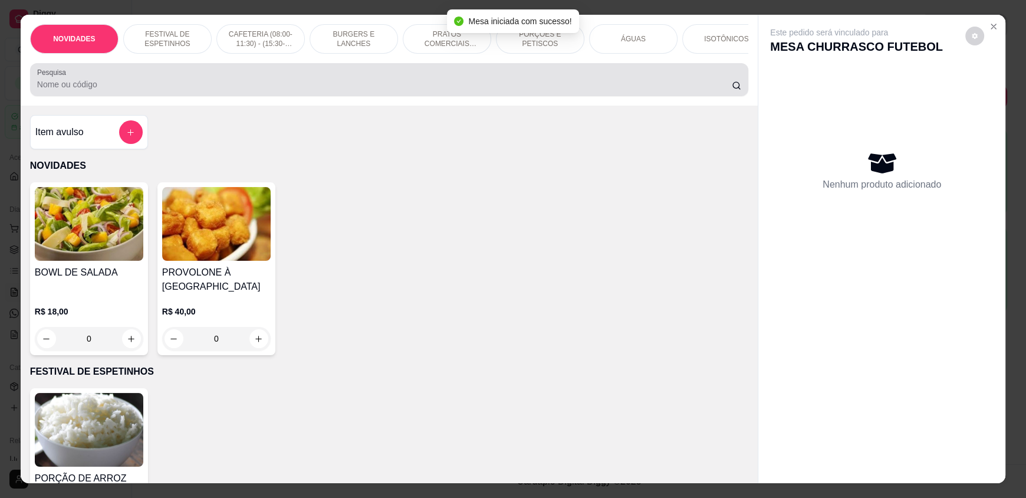
click at [433, 85] on div at bounding box center [389, 80] width 704 height 24
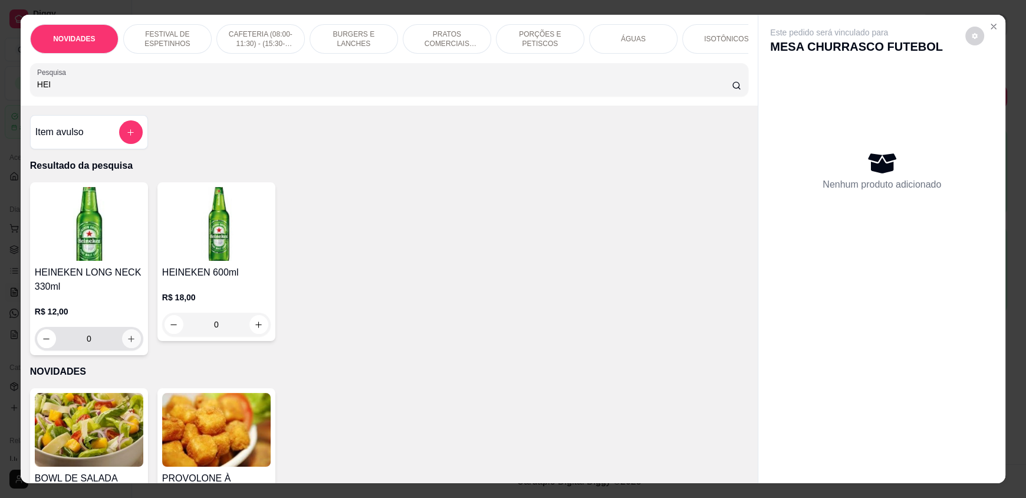
type input "HEI"
click at [130, 343] on icon "increase-product-quantity" at bounding box center [131, 338] width 9 height 9
type input "1"
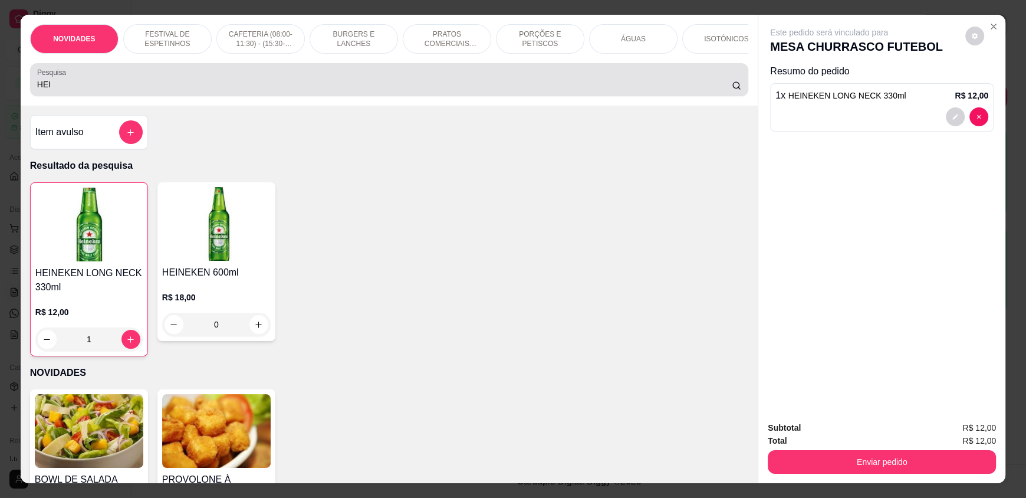
click at [90, 90] on input "HEI" at bounding box center [384, 84] width 695 height 12
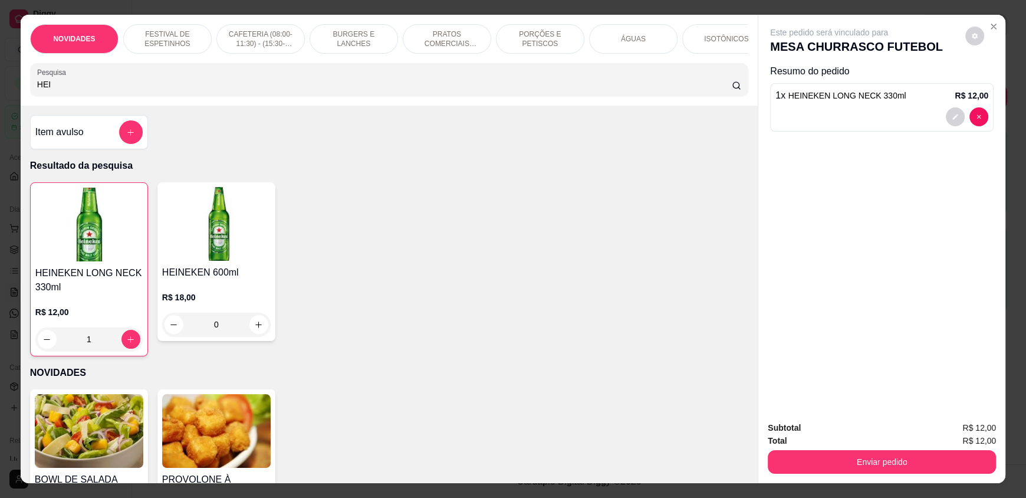
click at [90, 90] on input "HEI" at bounding box center [384, 84] width 695 height 12
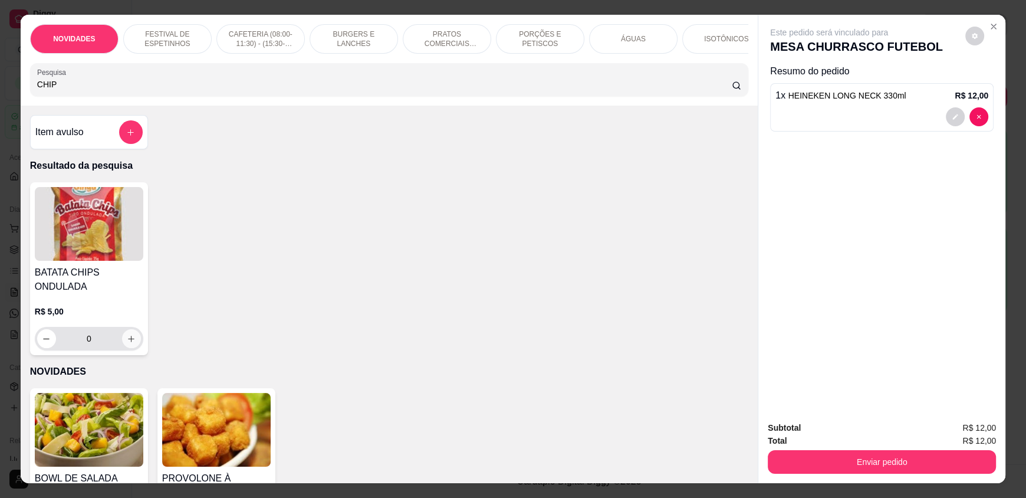
type input "CHIP"
click at [127, 343] on icon "increase-product-quantity" at bounding box center [131, 338] width 9 height 9
type input "1"
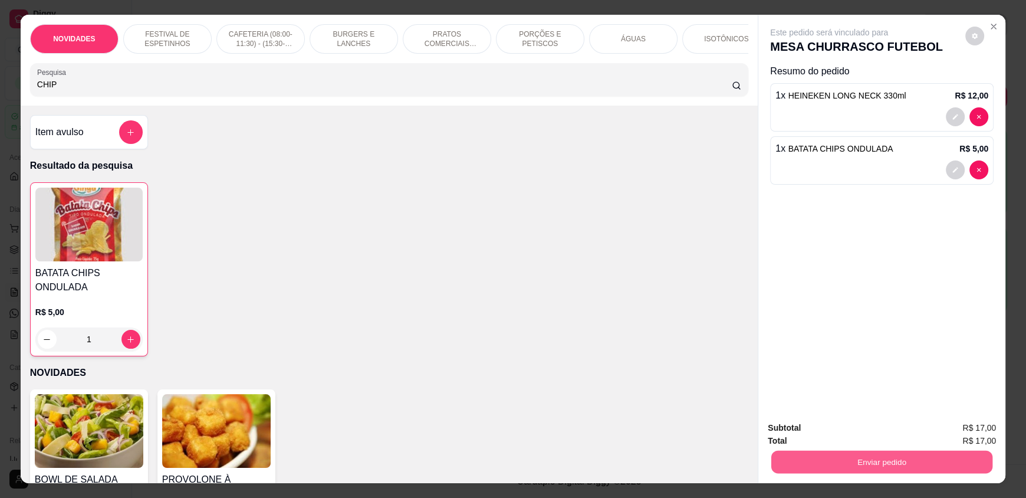
click at [817, 461] on button "Enviar pedido" at bounding box center [881, 461] width 221 height 23
click at [811, 434] on button "Não registrar e enviar pedido" at bounding box center [842, 433] width 123 height 22
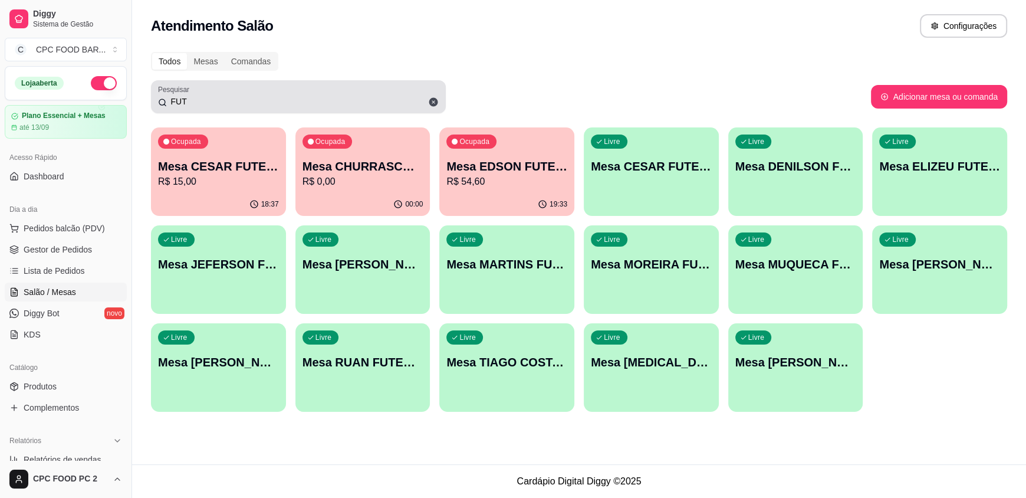
click at [229, 96] on input "FUT" at bounding box center [303, 102] width 272 height 12
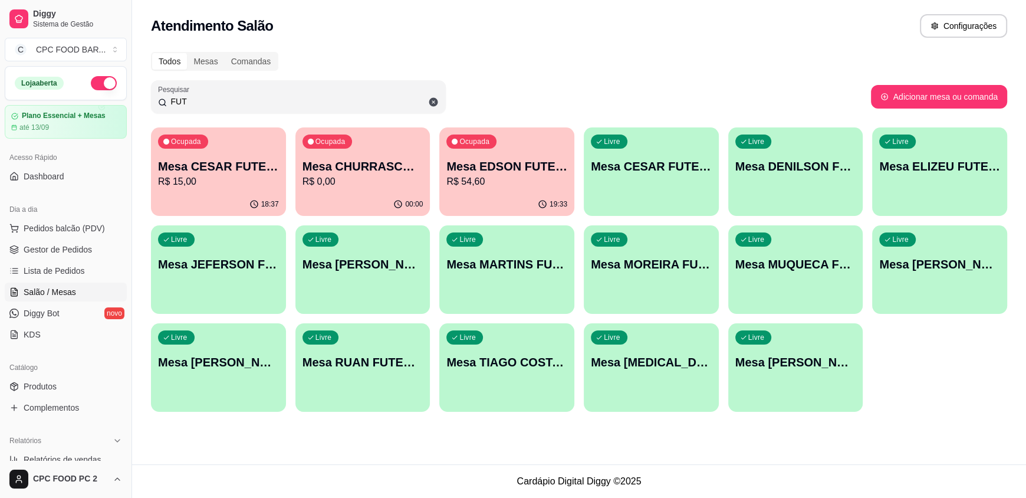
click at [228, 96] on input "FUT" at bounding box center [303, 102] width 272 height 12
click at [363, 183] on p "R$ 17,00" at bounding box center [362, 182] width 117 height 14
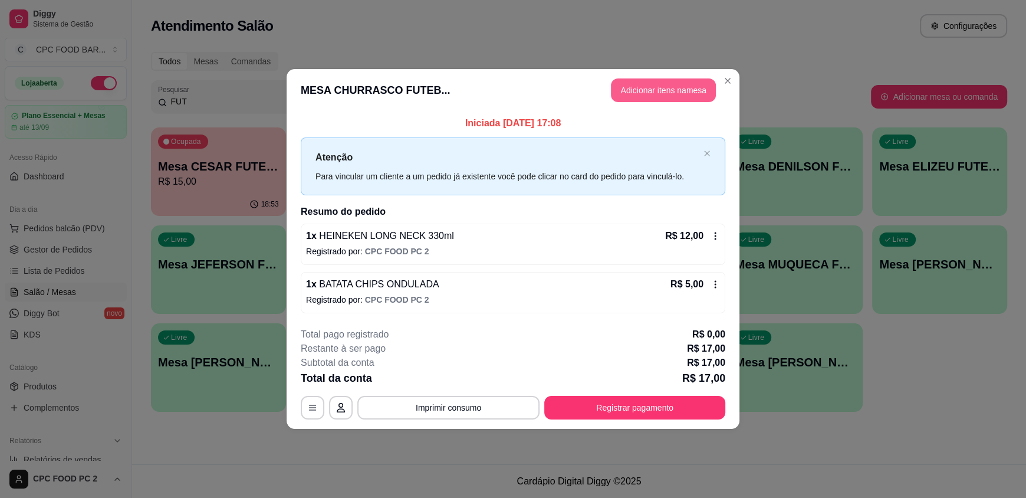
click at [681, 90] on button "Adicionar itens na mesa" at bounding box center [663, 90] width 105 height 24
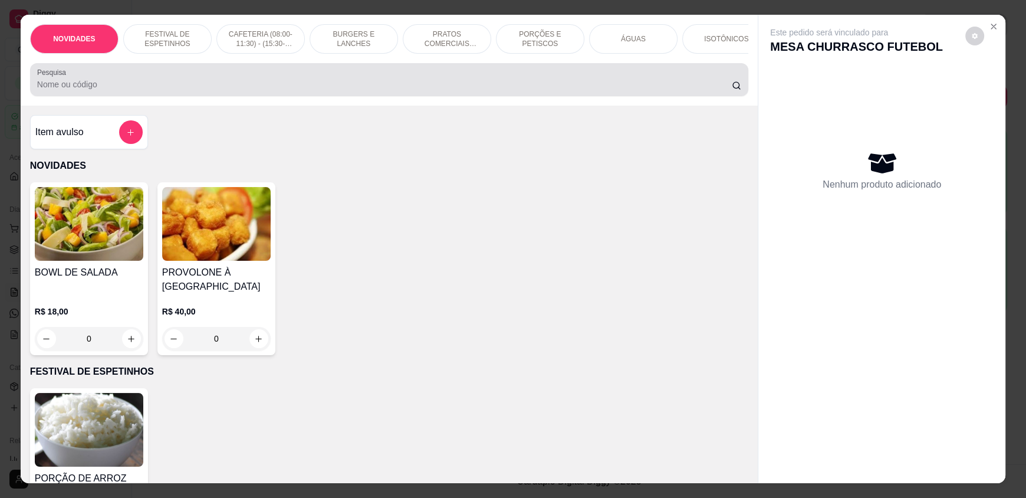
click at [384, 81] on div at bounding box center [389, 80] width 704 height 24
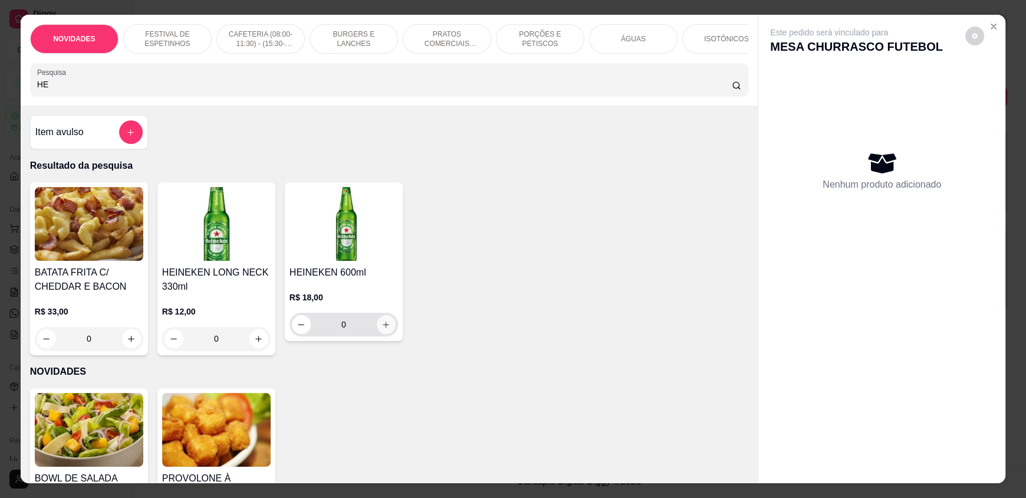
type input "HE"
click at [378, 334] on button "increase-product-quantity" at bounding box center [386, 324] width 19 height 19
type input "1"
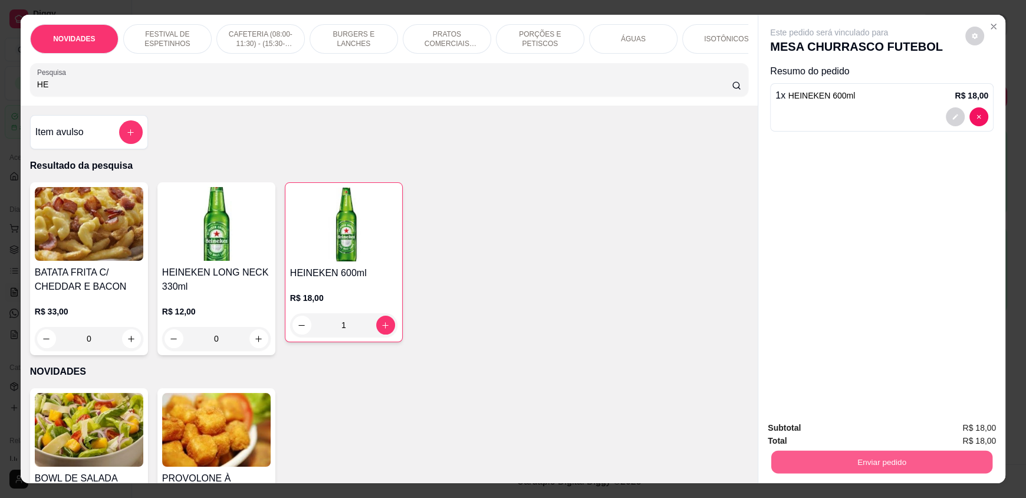
click at [804, 456] on button "Enviar pedido" at bounding box center [881, 461] width 221 height 23
click at [804, 433] on button "Não registrar e enviar pedido" at bounding box center [842, 433] width 123 height 22
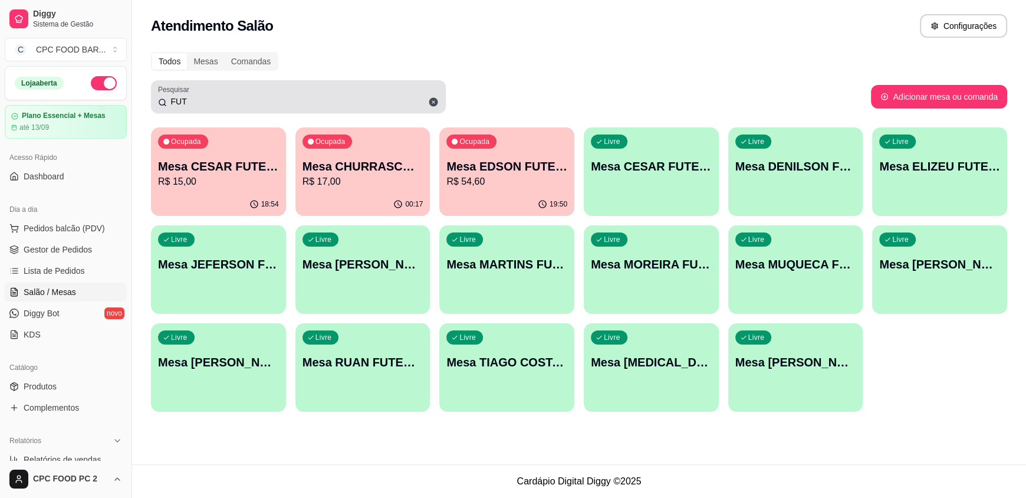
click at [350, 100] on input "FUT" at bounding box center [303, 102] width 272 height 12
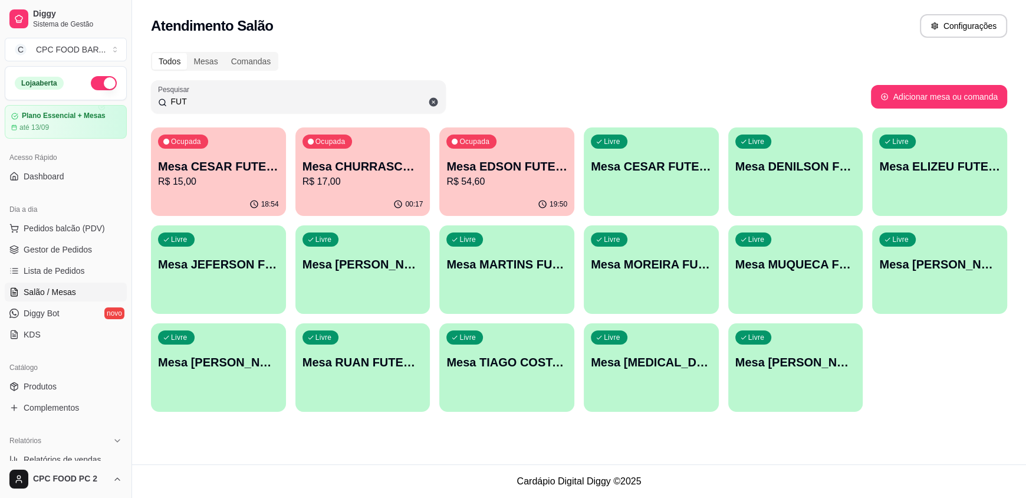
click at [350, 100] on input "FUT" at bounding box center [303, 102] width 272 height 12
click at [324, 172] on p "Mesa CHURRASCO FUTEBOL" at bounding box center [362, 166] width 121 height 17
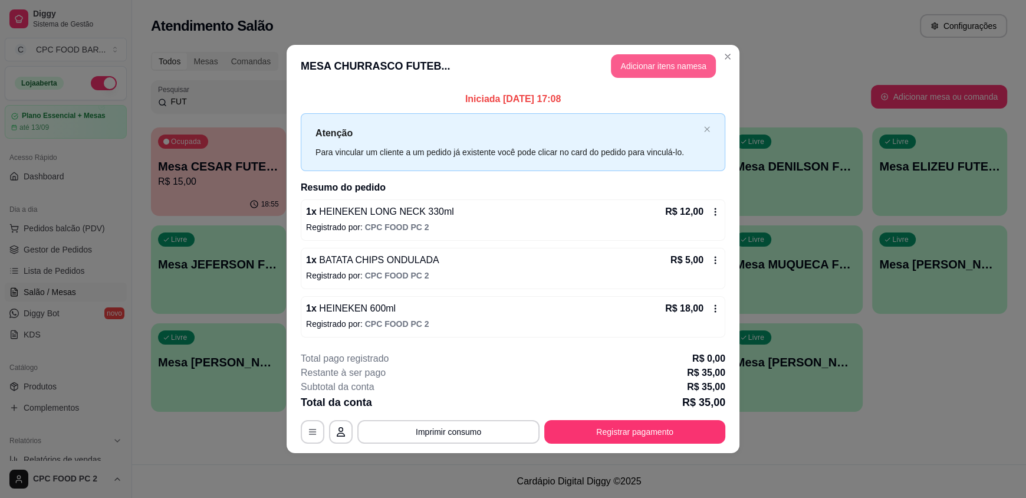
click at [672, 72] on button "Adicionar itens na mesa" at bounding box center [663, 66] width 105 height 24
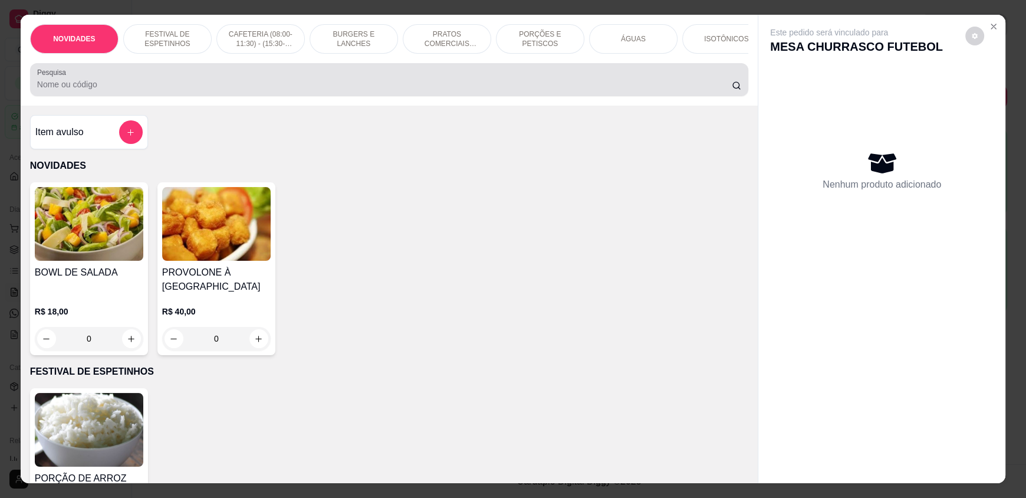
click at [447, 84] on div at bounding box center [389, 80] width 704 height 24
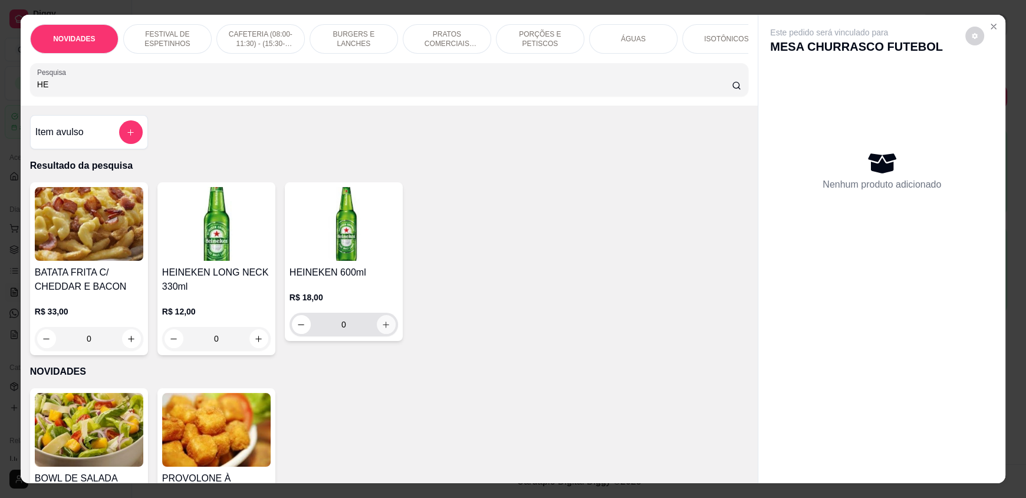
type input "HE"
click at [382, 329] on icon "increase-product-quantity" at bounding box center [386, 324] width 9 height 9
type input "1"
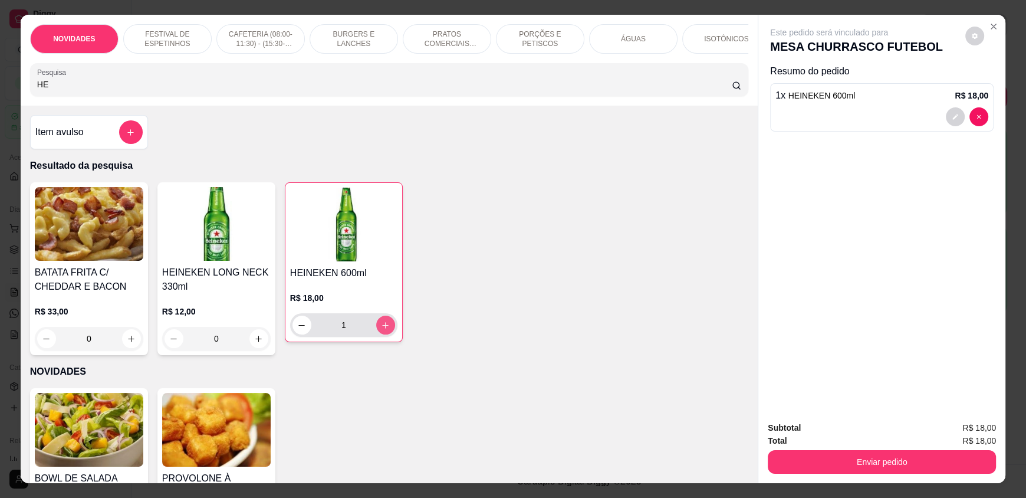
click at [381, 330] on icon "increase-product-quantity" at bounding box center [385, 325] width 9 height 9
type input "2"
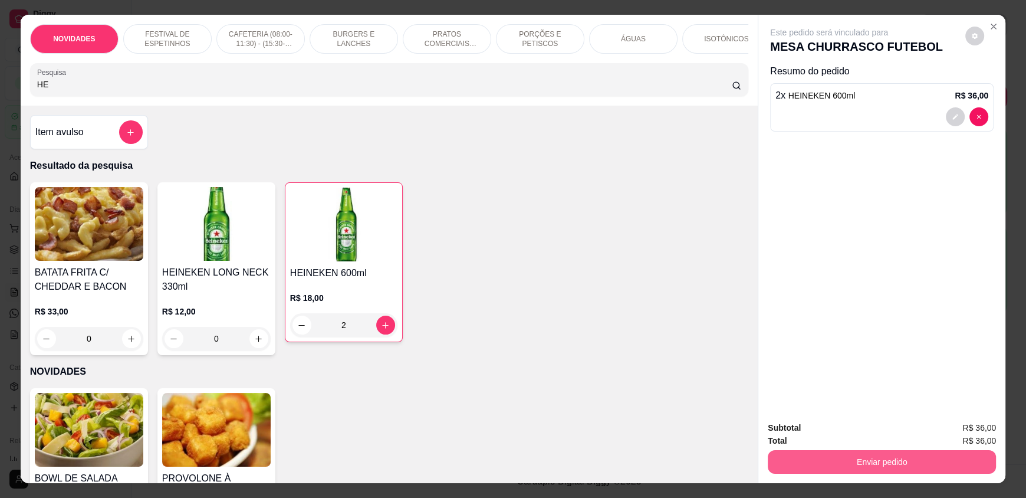
click at [867, 462] on button "Enviar pedido" at bounding box center [882, 462] width 228 height 24
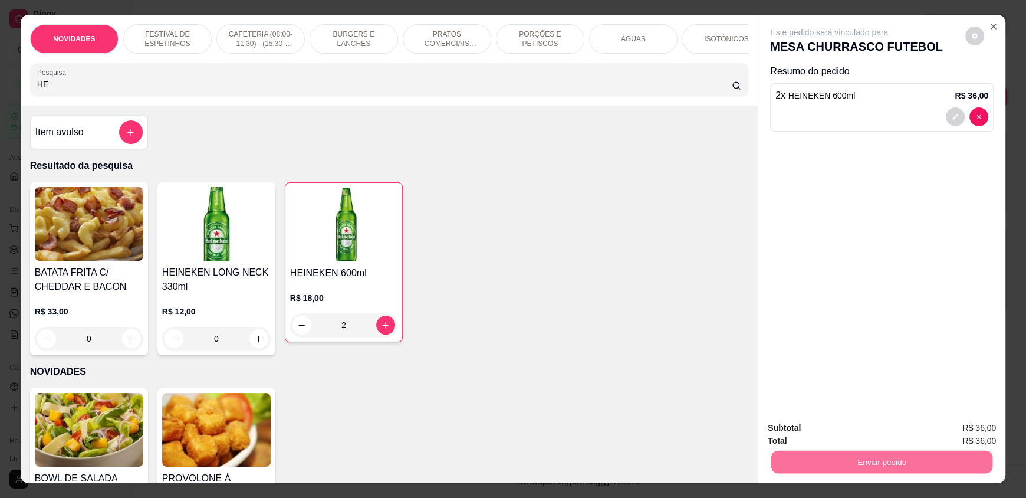
click at [854, 428] on button "Não registrar e enviar pedido" at bounding box center [842, 433] width 123 height 22
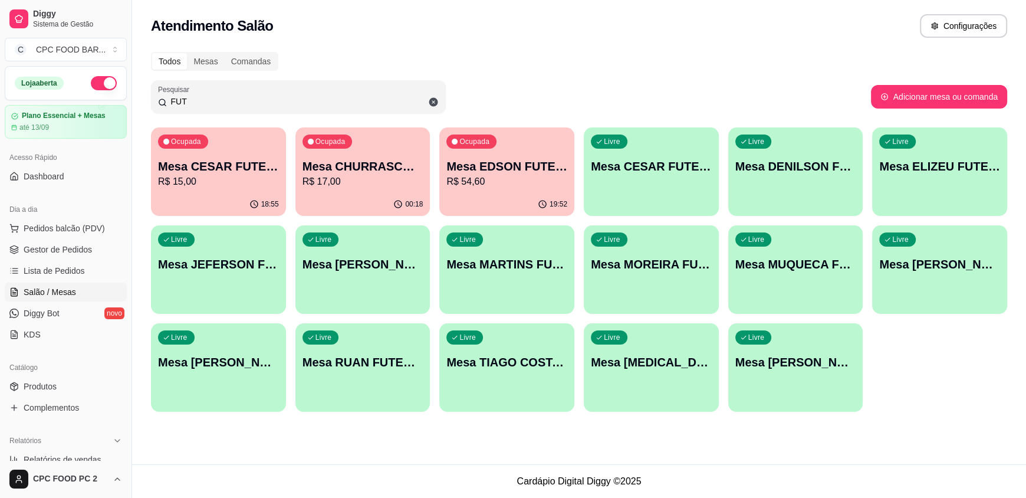
click at [284, 97] on input "FUT" at bounding box center [303, 102] width 272 height 12
click at [282, 96] on input "FUT" at bounding box center [303, 102] width 272 height 12
click at [270, 103] on input "FUT" at bounding box center [303, 102] width 272 height 12
click at [268, 101] on input "FUT" at bounding box center [303, 102] width 272 height 12
click at [190, 101] on input "FUT" at bounding box center [303, 102] width 272 height 12
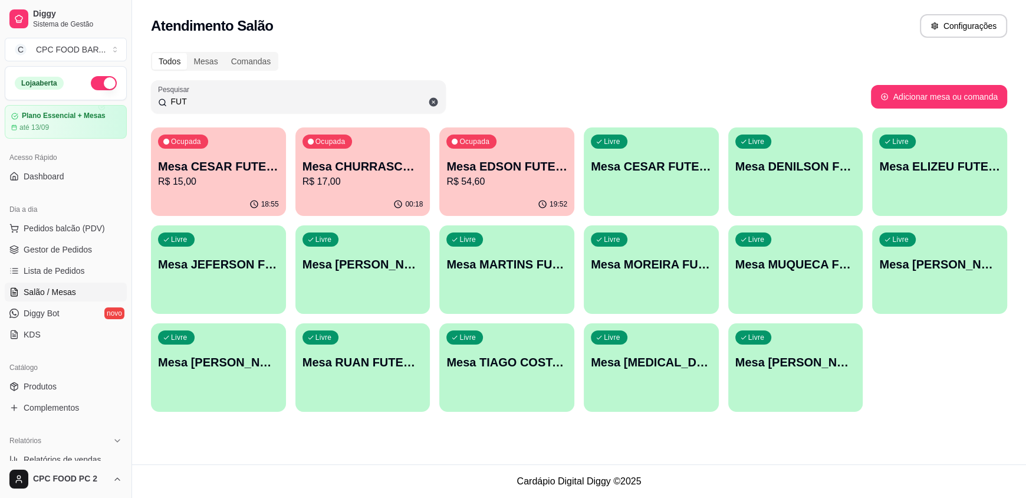
click at [190, 101] on input "FUT" at bounding box center [303, 102] width 272 height 12
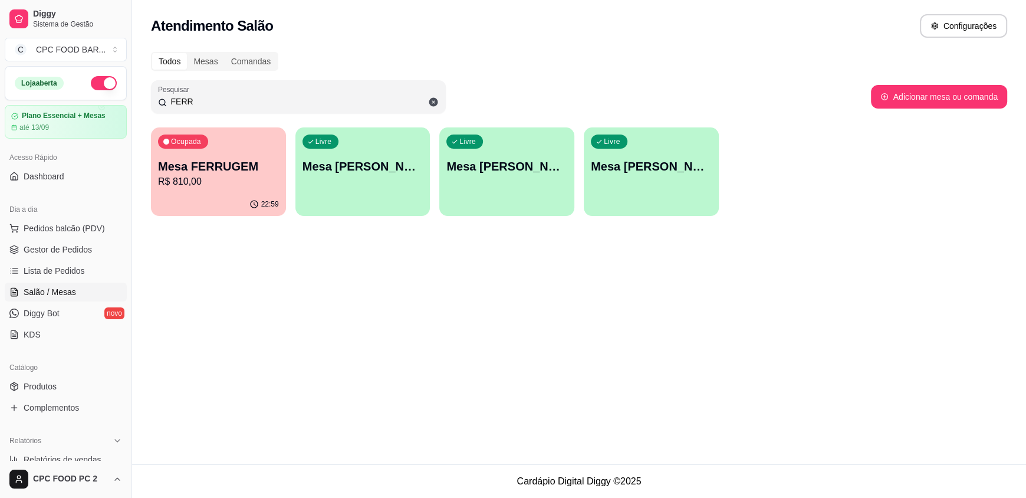
type input "FERR"
click at [219, 186] on p "R$ 810,00" at bounding box center [218, 182] width 121 height 14
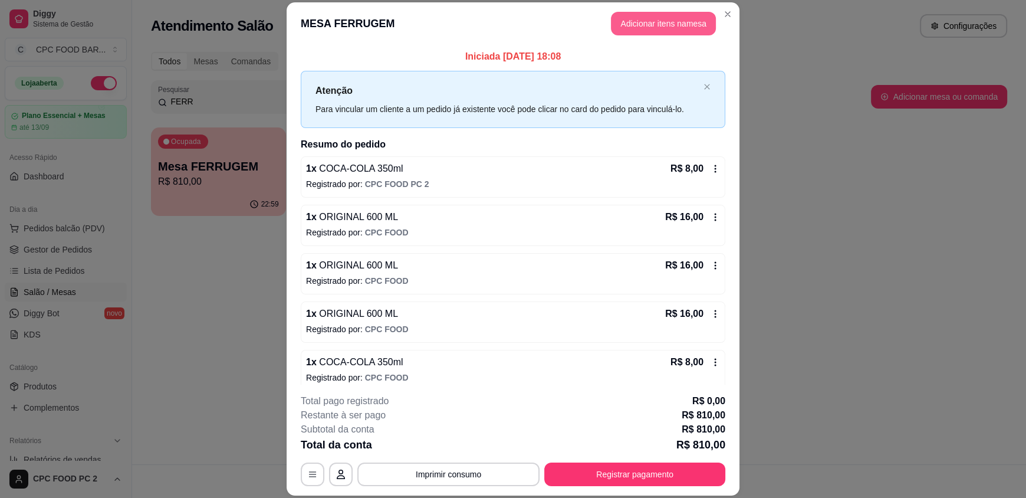
click at [628, 25] on button "Adicionar itens na mesa" at bounding box center [663, 24] width 105 height 24
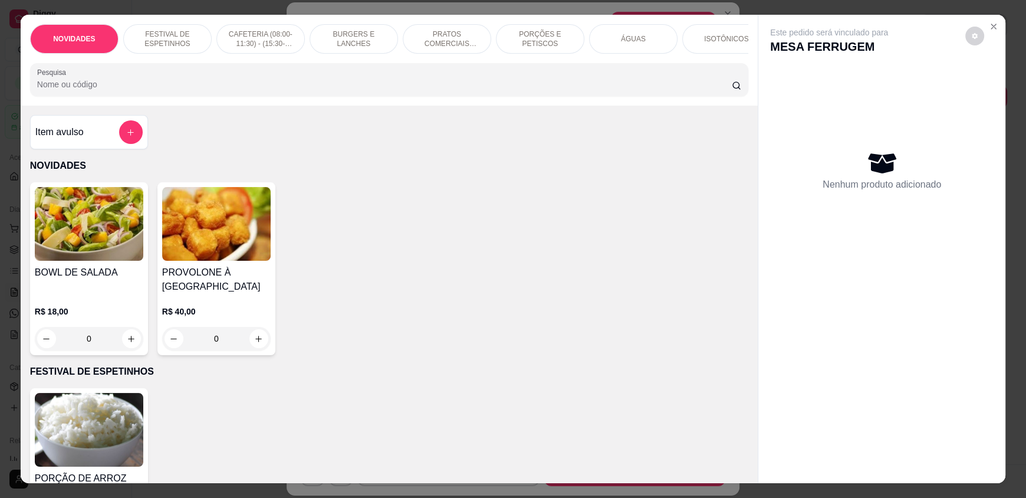
click at [475, 89] on input "Pesquisa" at bounding box center [384, 84] width 695 height 12
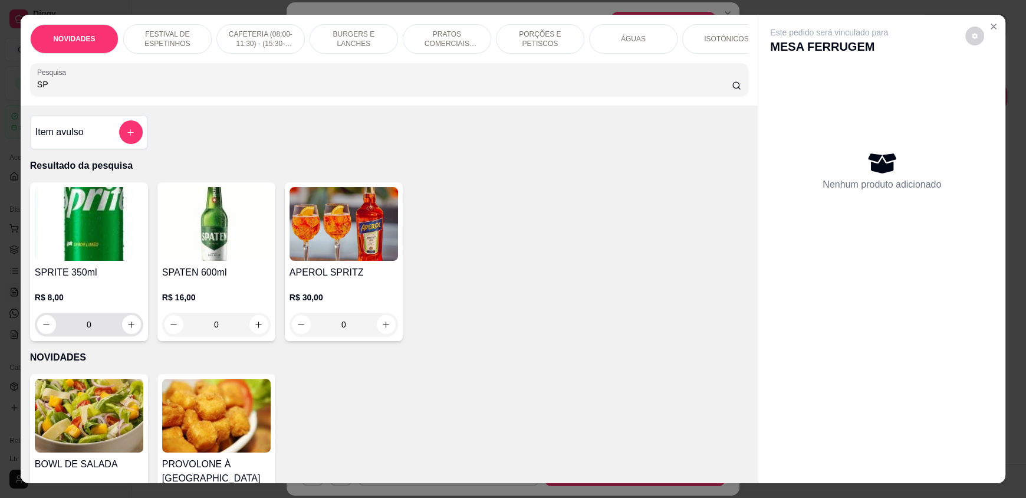
type input "SP"
click at [122, 324] on button "increase-product-quantity" at bounding box center [131, 324] width 18 height 18
type input "1"
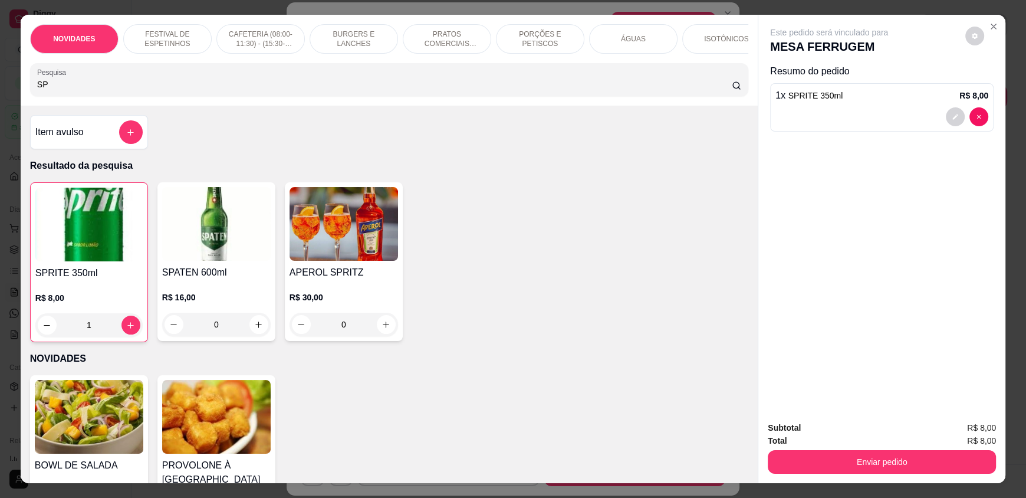
click at [184, 90] on input "SP" at bounding box center [384, 84] width 695 height 12
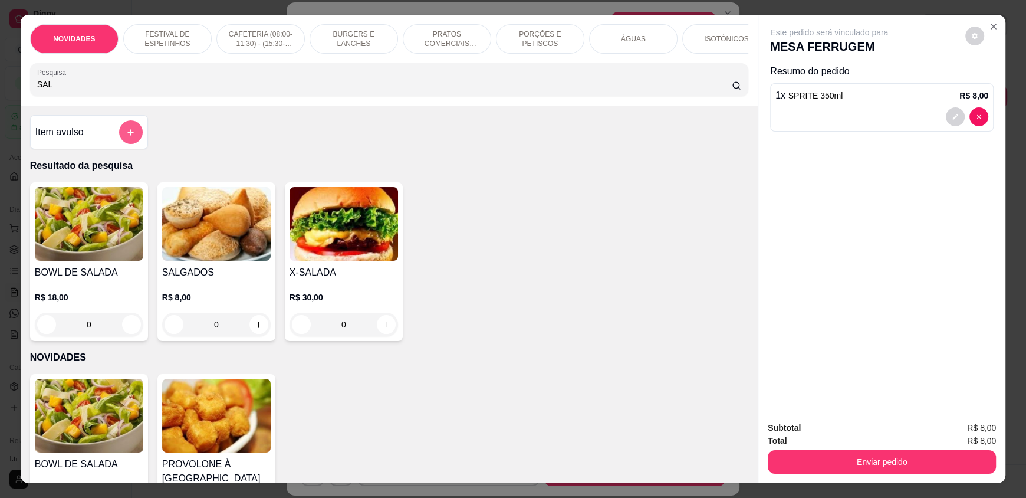
type input "SAL"
click at [120, 137] on button "add-separate-item" at bounding box center [131, 132] width 24 height 24
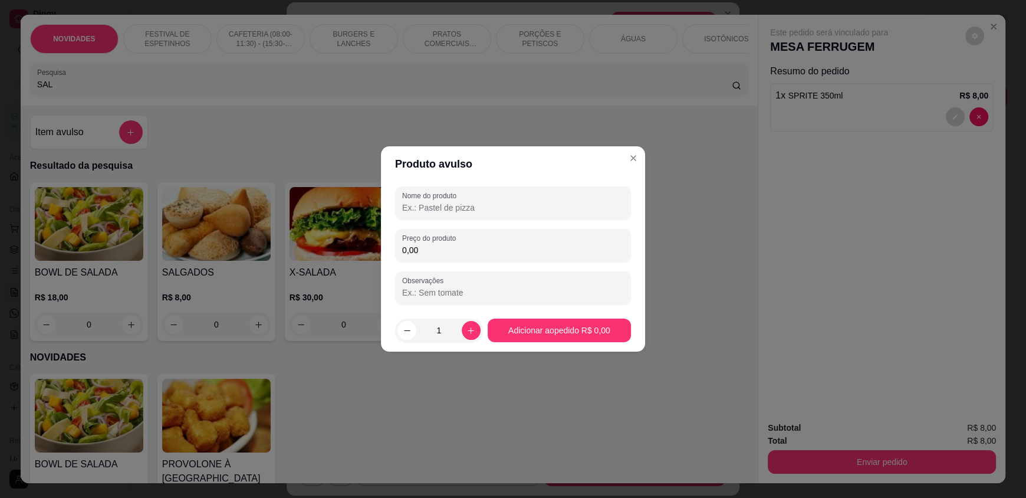
click at [418, 207] on input "Nome do produto" at bounding box center [513, 208] width 222 height 12
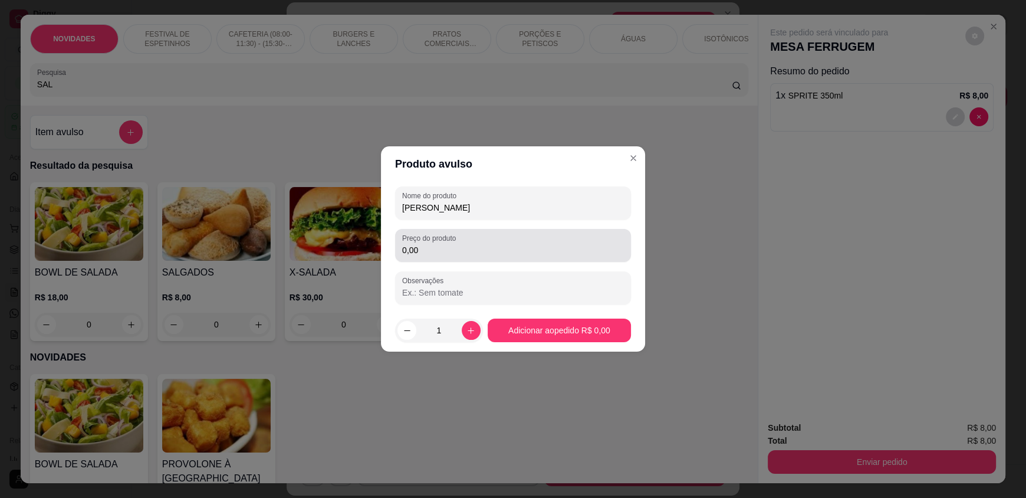
type input "PORÇAO SALGADINHO"
click at [488, 238] on div "0,00" at bounding box center [513, 245] width 222 height 24
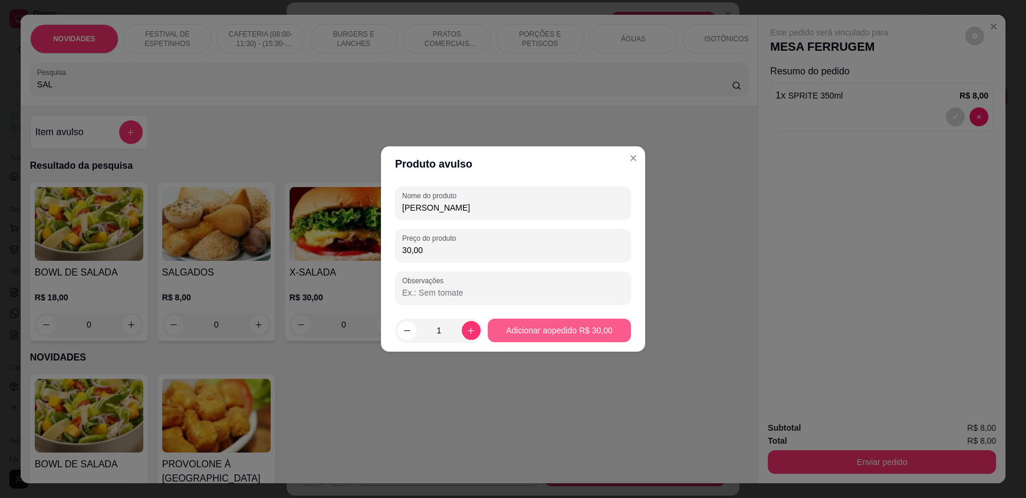
type input "30,00"
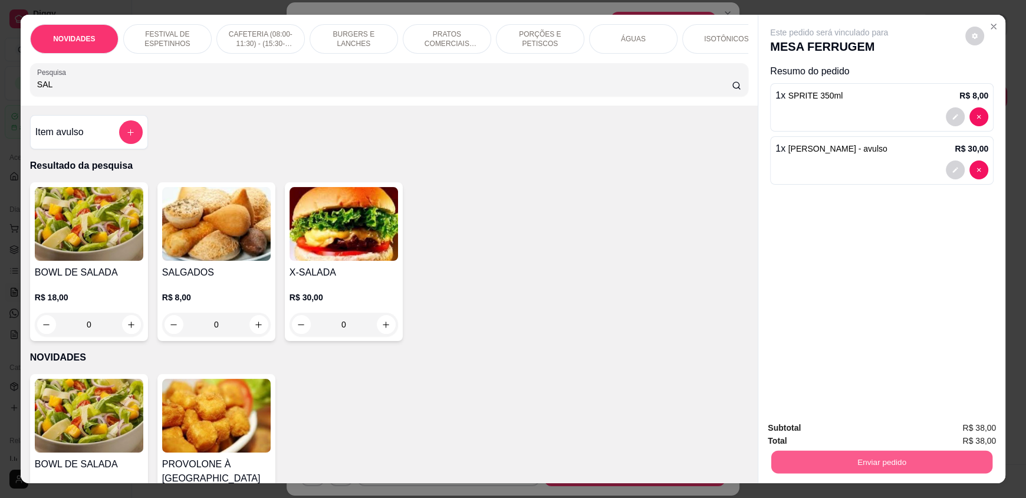
click at [916, 456] on button "Enviar pedido" at bounding box center [881, 461] width 221 height 23
click at [875, 441] on button "Não registrar e enviar pedido" at bounding box center [842, 433] width 123 height 22
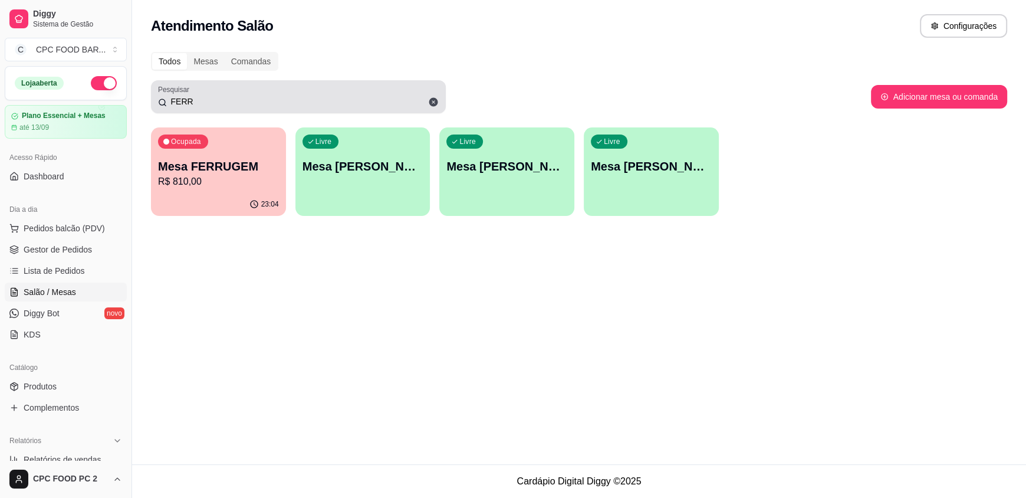
click at [289, 98] on input "FERR" at bounding box center [303, 102] width 272 height 12
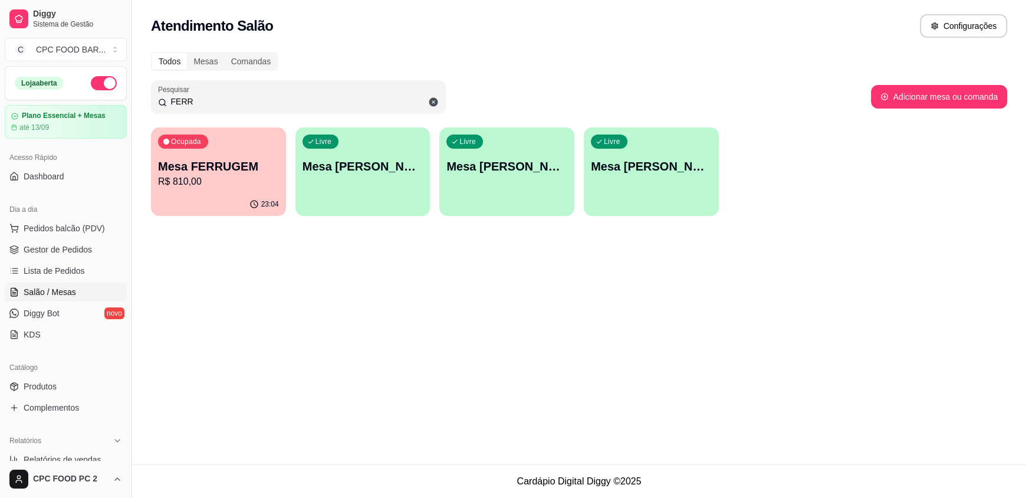
click at [289, 98] on input "FERR" at bounding box center [303, 102] width 272 height 12
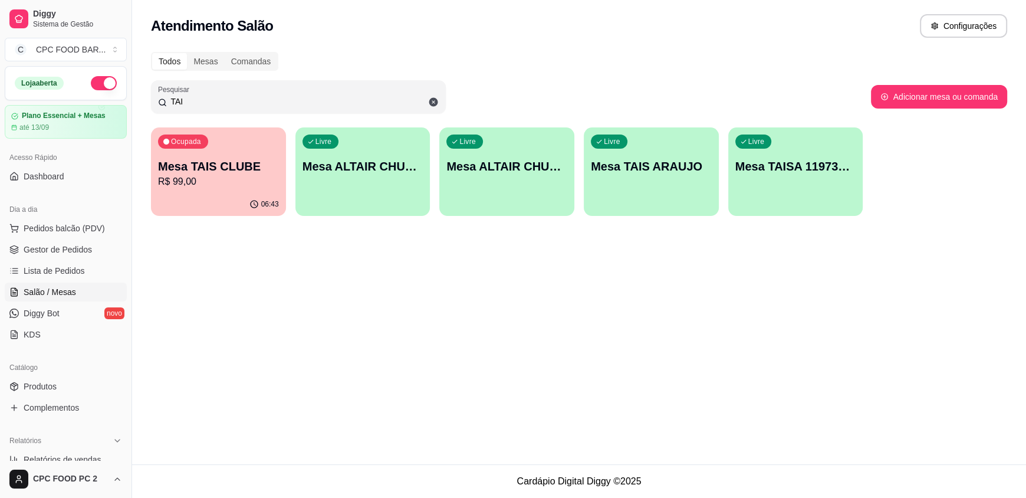
type input "TAI"
click at [217, 176] on p "R$ 99,00" at bounding box center [218, 182] width 121 height 14
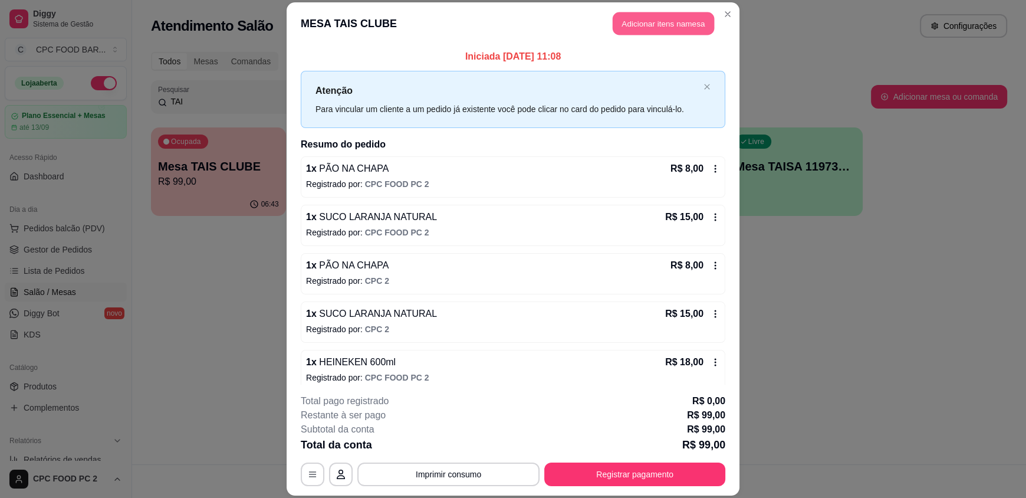
click at [663, 33] on button "Adicionar itens na mesa" at bounding box center [663, 23] width 101 height 23
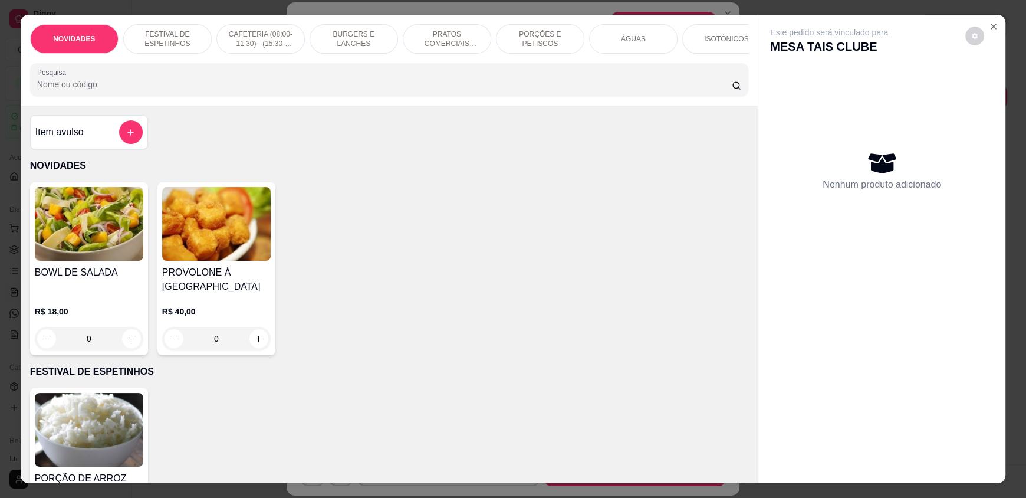
click at [329, 90] on input "Pesquisa" at bounding box center [384, 84] width 695 height 12
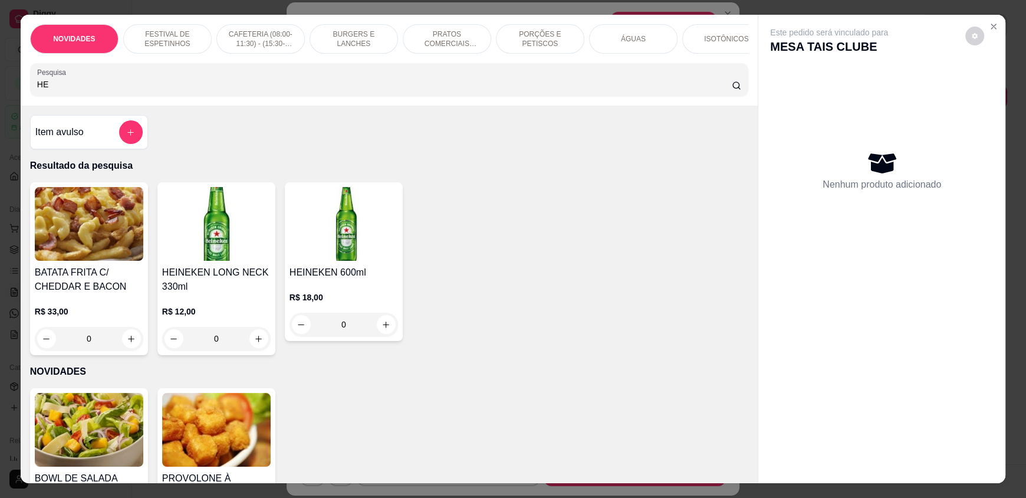
type input "HE"
click at [381, 324] on div "R$ 18,00 0" at bounding box center [343, 313] width 108 height 45
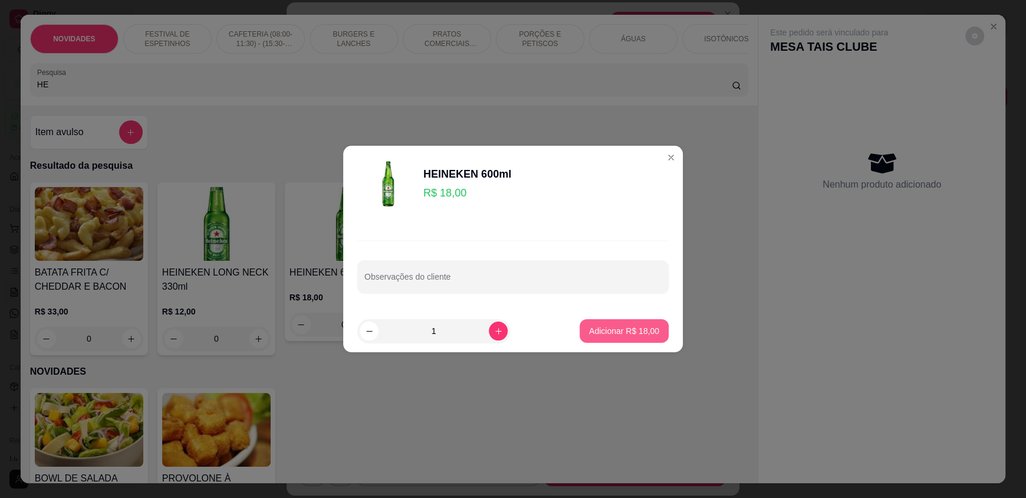
click at [598, 335] on p "Adicionar R$ 18,00" at bounding box center [624, 331] width 70 height 12
type input "1"
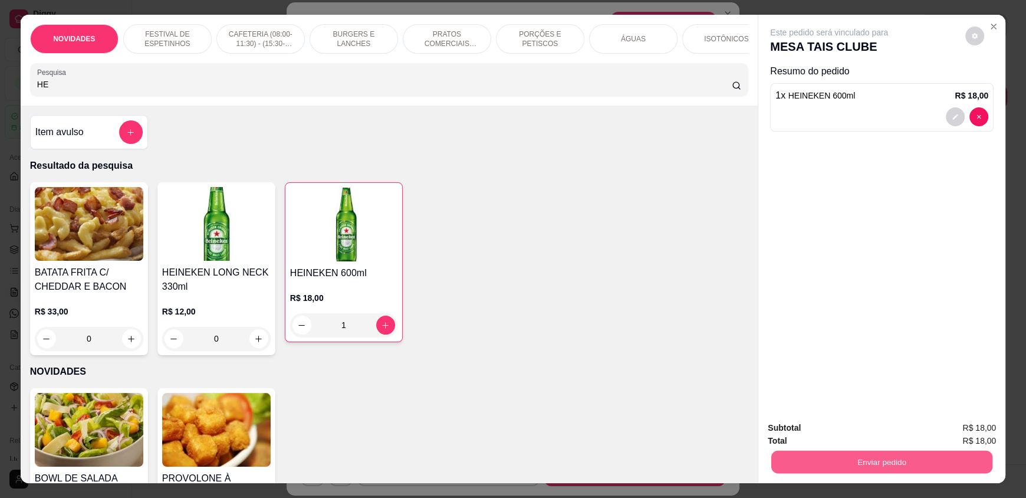
click at [950, 456] on button "Enviar pedido" at bounding box center [881, 461] width 221 height 23
click at [886, 435] on button "Não registrar e enviar pedido" at bounding box center [842, 433] width 123 height 22
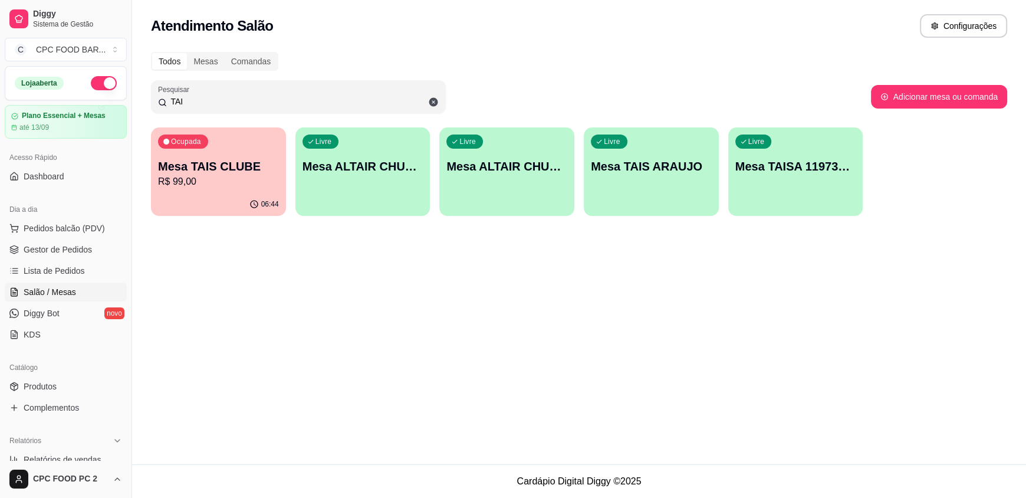
drag, startPoint x: 725, startPoint y: 13, endPoint x: 509, endPoint y: 23, distance: 216.6
click at [724, 12] on div "Atendimento Salão Configurações" at bounding box center [579, 22] width 894 height 45
click at [191, 98] on input "TAI" at bounding box center [303, 102] width 272 height 12
click at [189, 98] on input "TAI" at bounding box center [303, 102] width 272 height 12
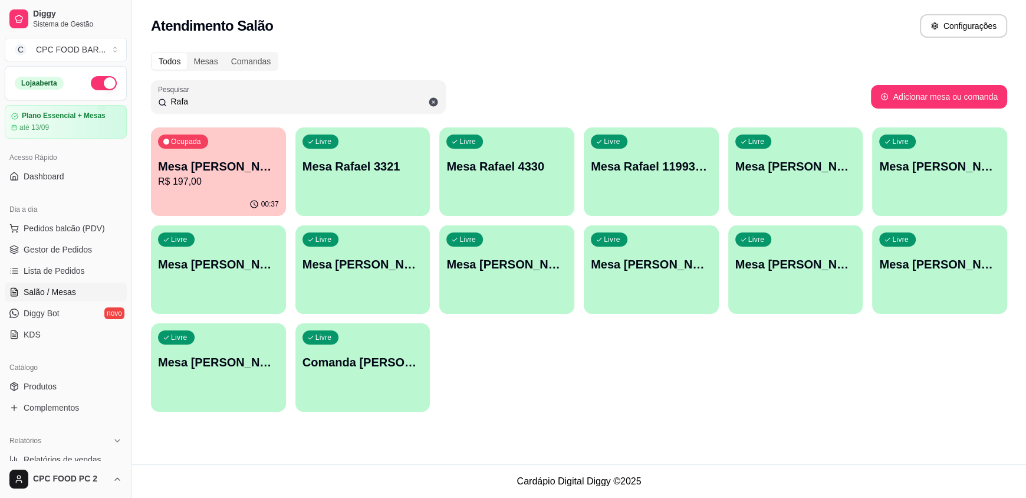
type input "Rafa"
click at [232, 196] on div "00:37" at bounding box center [218, 203] width 131 height 22
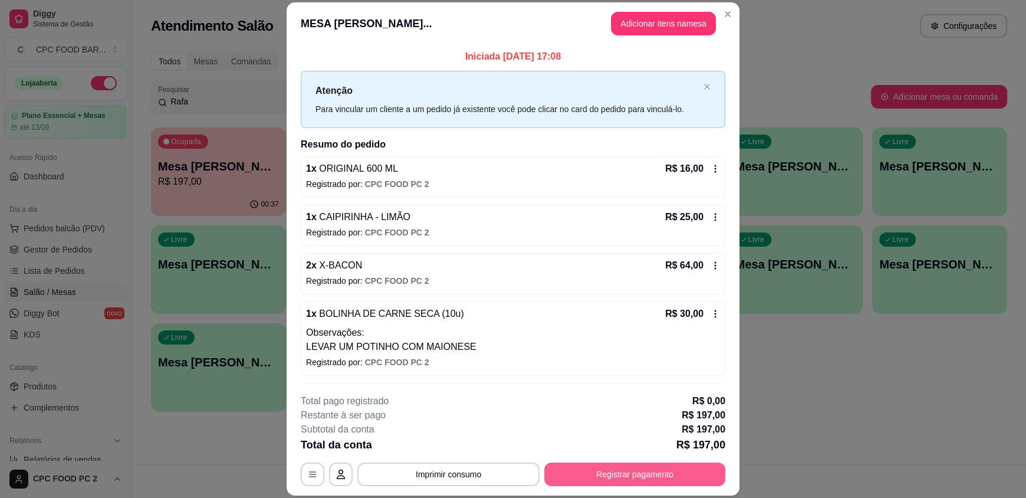
click at [597, 475] on button "Registrar pagamento" at bounding box center [634, 474] width 181 height 24
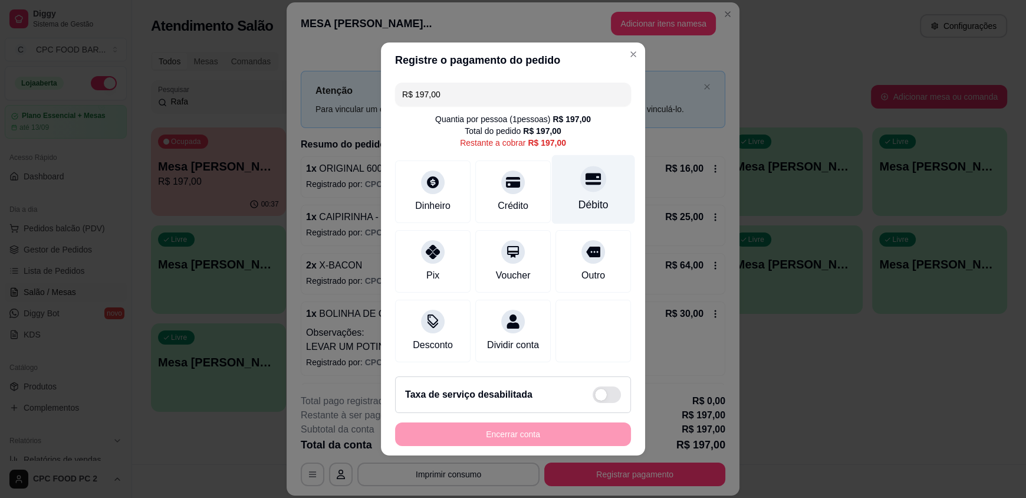
click at [578, 188] on div "Débito" at bounding box center [593, 189] width 83 height 69
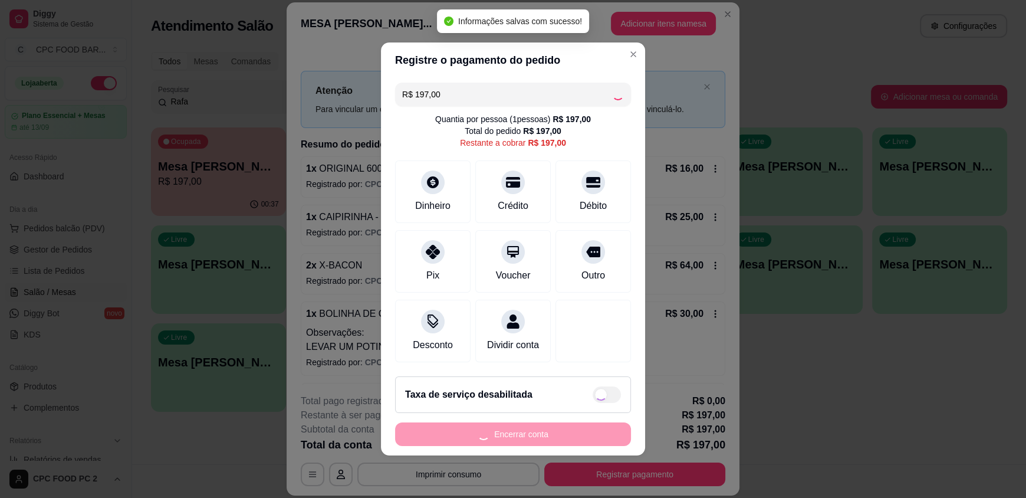
type input "R$ 0,00"
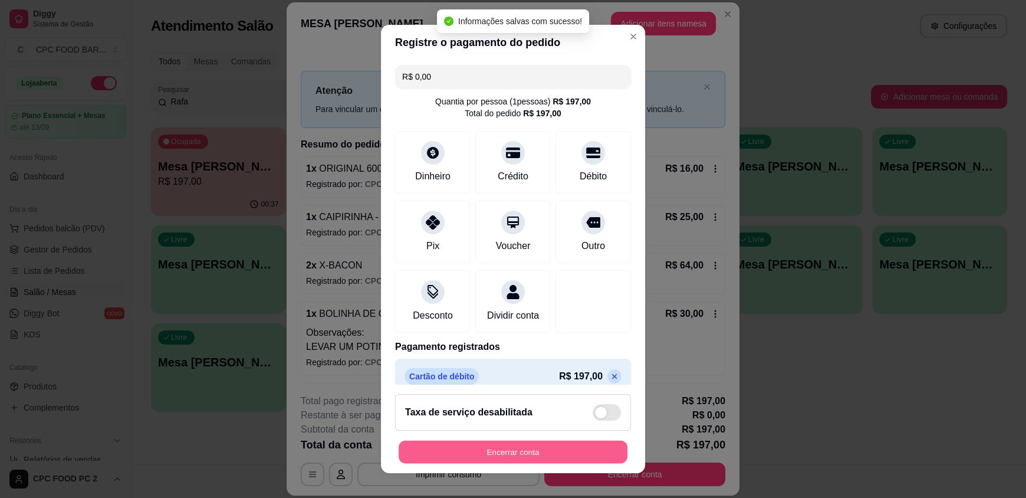
click at [519, 447] on button "Encerrar conta" at bounding box center [513, 451] width 229 height 23
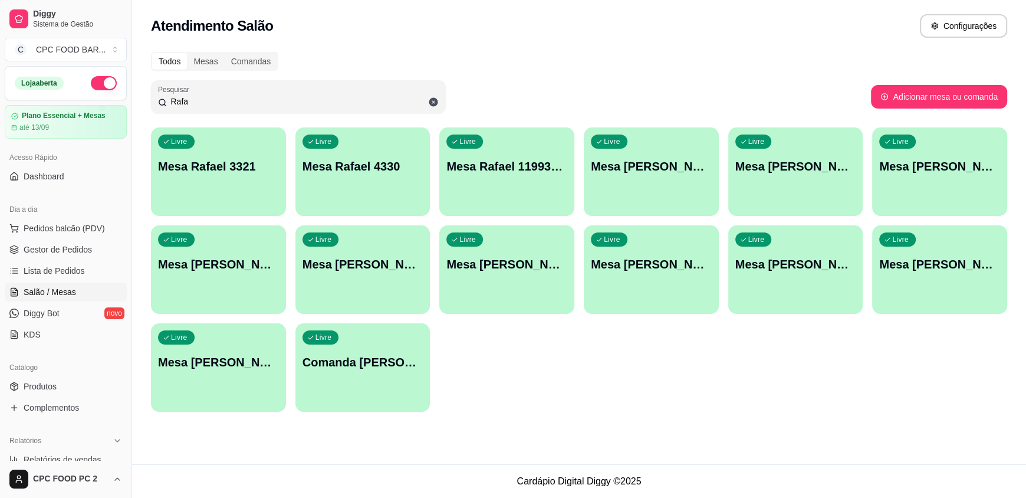
click at [387, 288] on div "Livre Mesa RAFAEL CHURRASCO" at bounding box center [362, 262] width 135 height 74
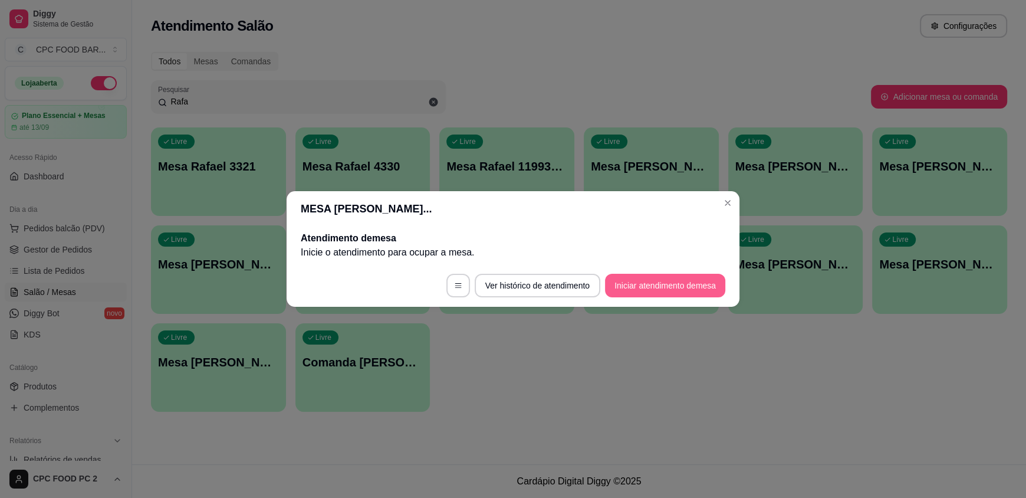
click at [623, 278] on button "Iniciar atendimento de mesa" at bounding box center [665, 286] width 120 height 24
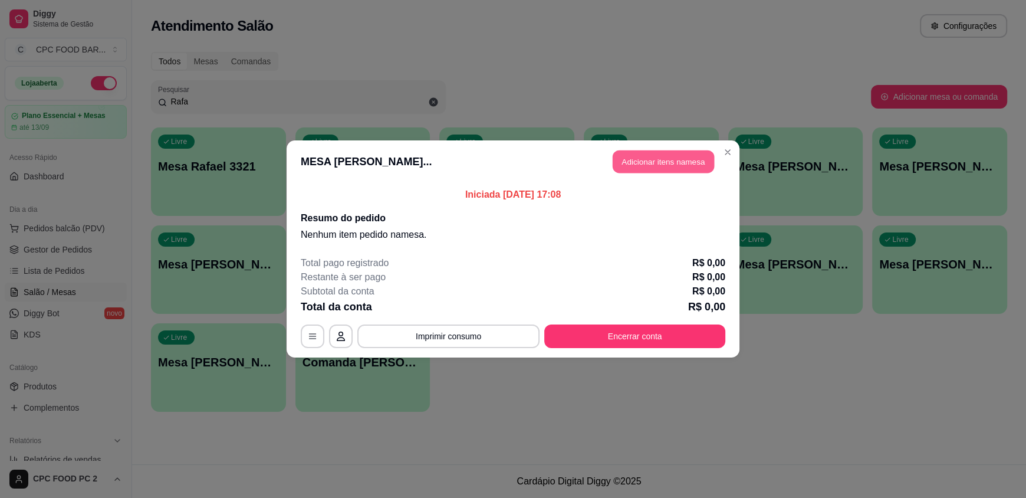
click at [684, 158] on button "Adicionar itens na mesa" at bounding box center [663, 161] width 101 height 23
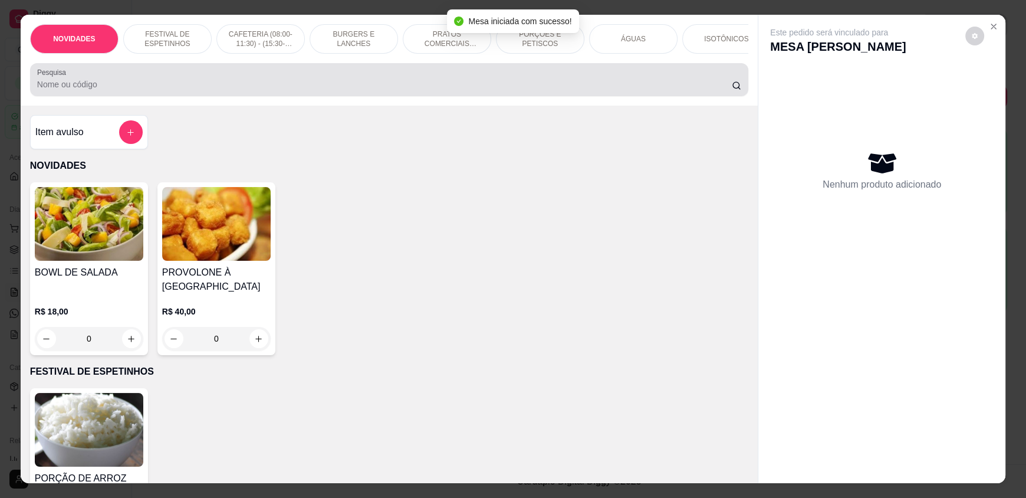
drag, startPoint x: 241, startPoint y: 81, endPoint x: 248, endPoint y: 81, distance: 7.1
click at [248, 81] on div at bounding box center [389, 80] width 704 height 24
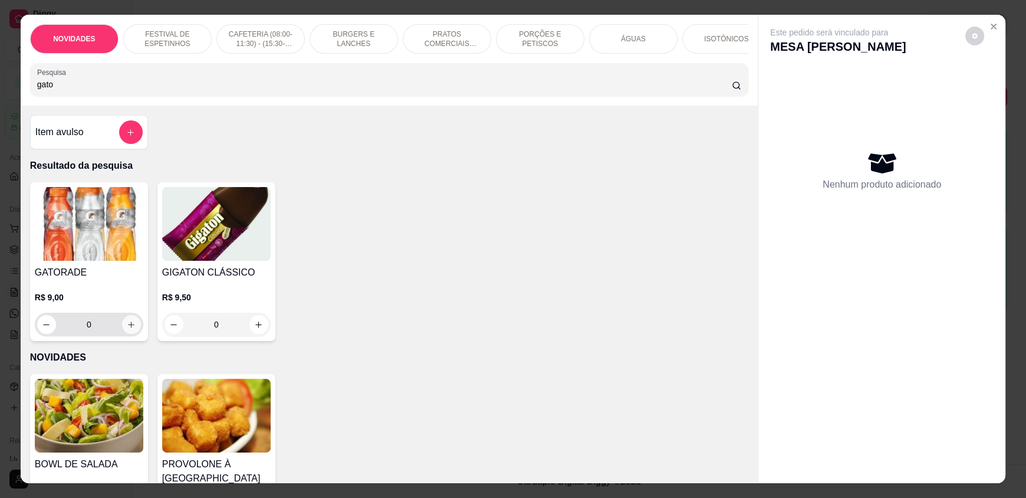
type input "gato"
click at [131, 331] on button "increase-product-quantity" at bounding box center [131, 324] width 19 height 19
type input "1"
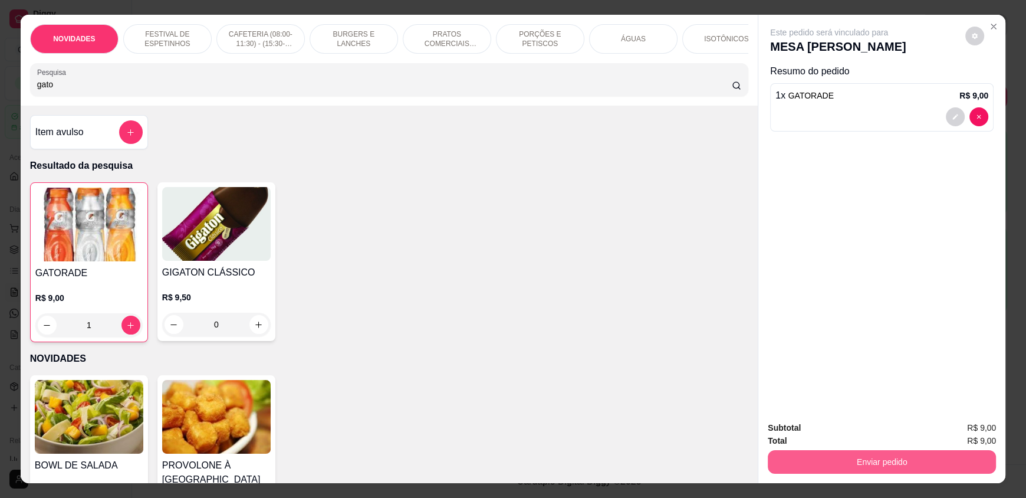
click at [855, 461] on button "Enviar pedido" at bounding box center [882, 462] width 228 height 24
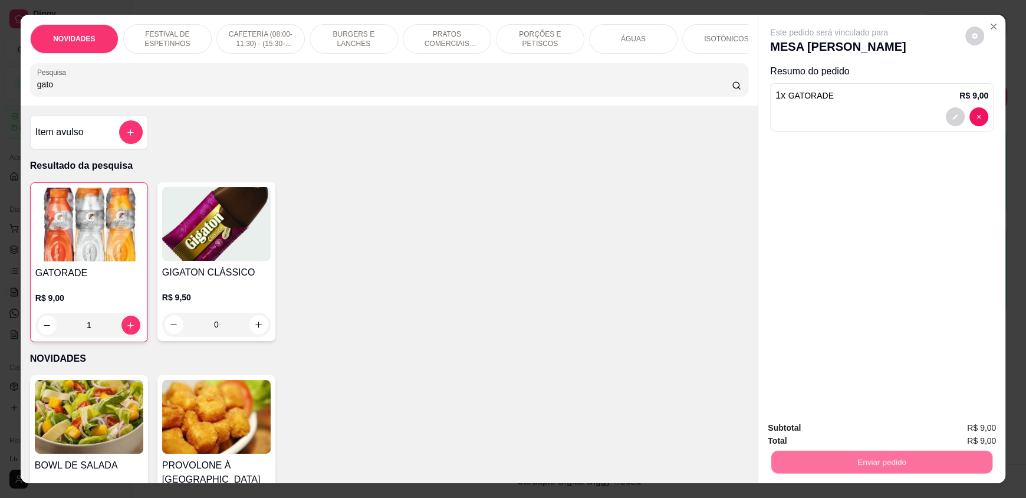
click at [834, 427] on button "Não registrar e enviar pedido" at bounding box center [842, 433] width 119 height 22
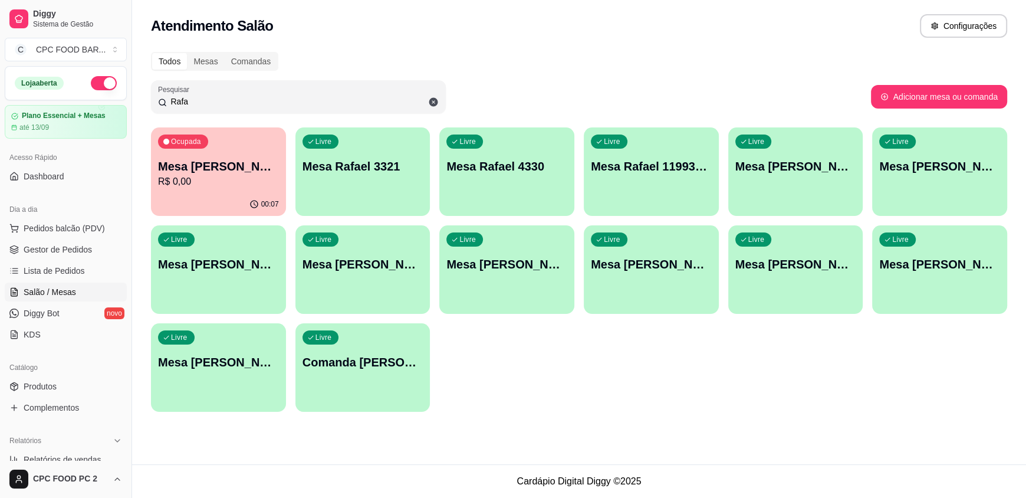
click at [213, 104] on input "Rafa" at bounding box center [303, 102] width 272 height 12
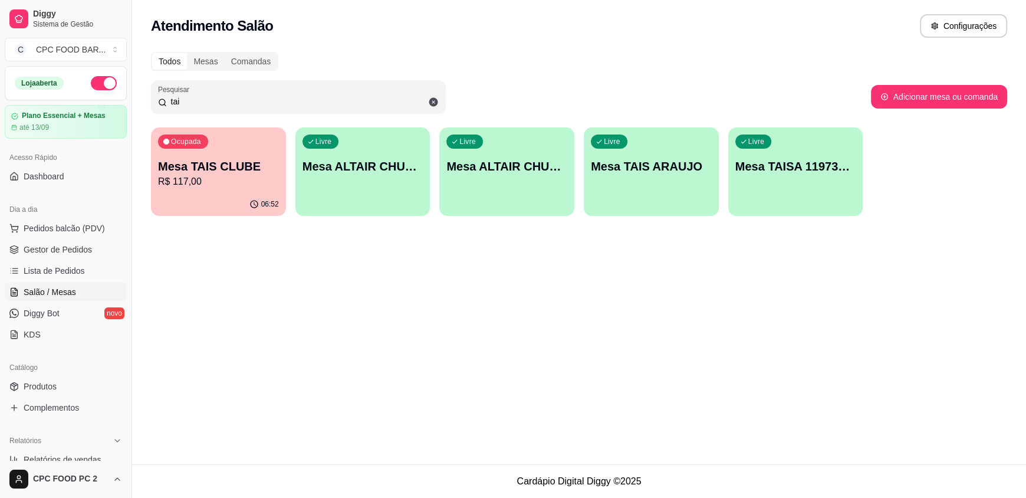
type input "tai"
click at [196, 197] on div "06:52" at bounding box center [218, 204] width 135 height 23
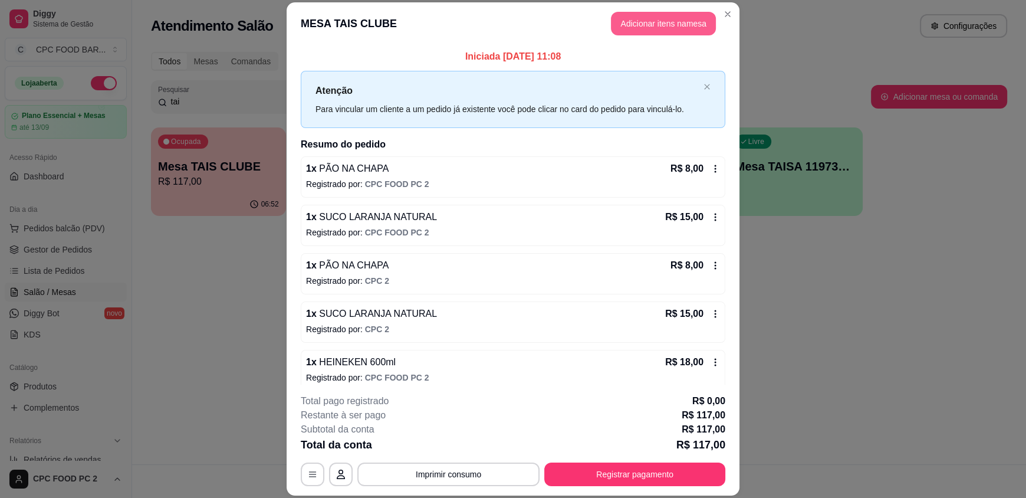
click at [626, 22] on button "Adicionar itens na mesa" at bounding box center [663, 24] width 105 height 24
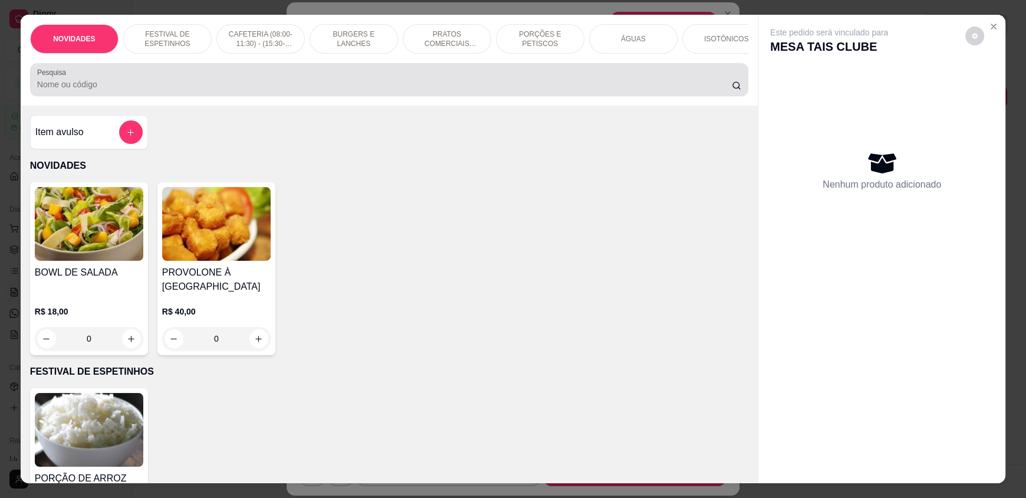
click at [371, 90] on input "Pesquisa" at bounding box center [384, 84] width 695 height 12
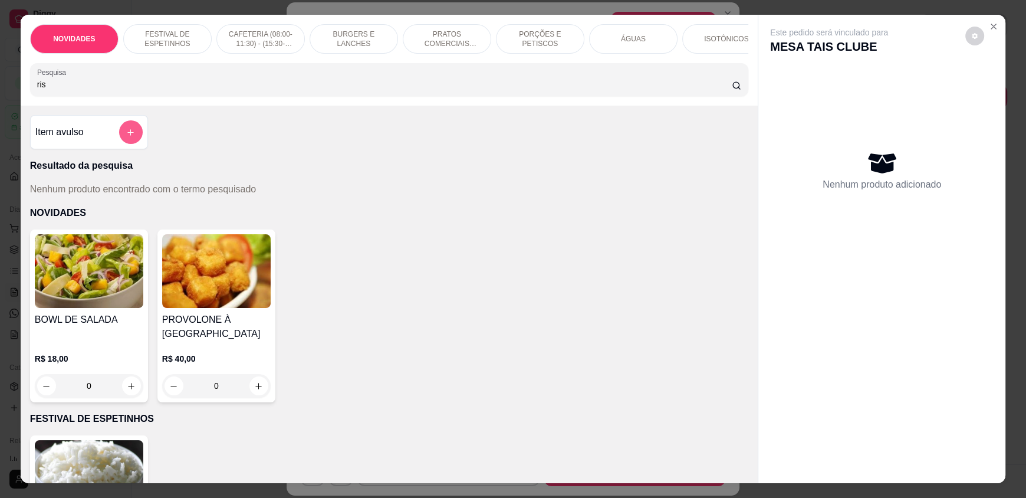
type input "ris"
click at [131, 144] on button "add-separate-item" at bounding box center [131, 132] width 24 height 24
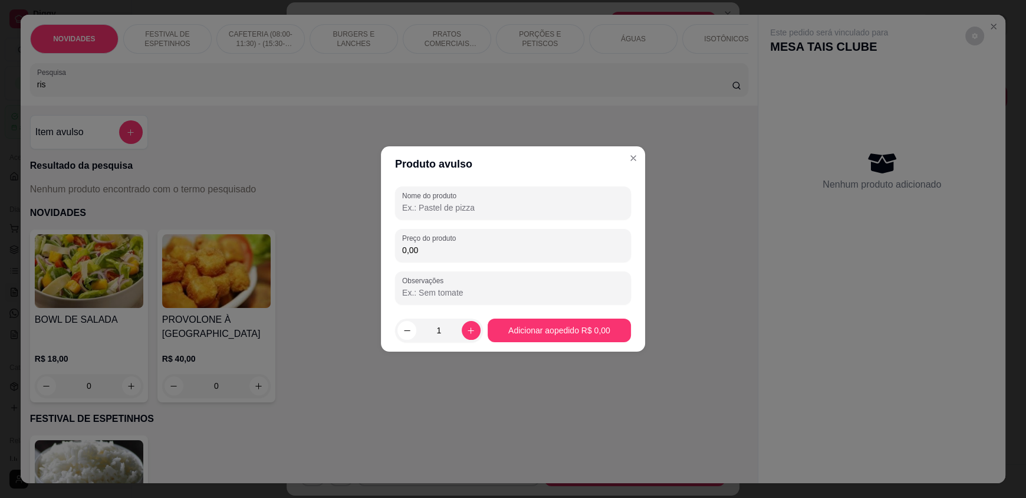
drag, startPoint x: 474, startPoint y: 202, endPoint x: 482, endPoint y: 202, distance: 8.3
click at [481, 202] on input "Nome do produto" at bounding box center [513, 208] width 222 height 12
drag, startPoint x: 466, startPoint y: 209, endPoint x: 368, endPoint y: 192, distance: 99.9
click at [377, 206] on div "Produto avulso Nome do produto porção salgado Preço do produto 0,00 Observações…" at bounding box center [513, 249] width 1026 height 498
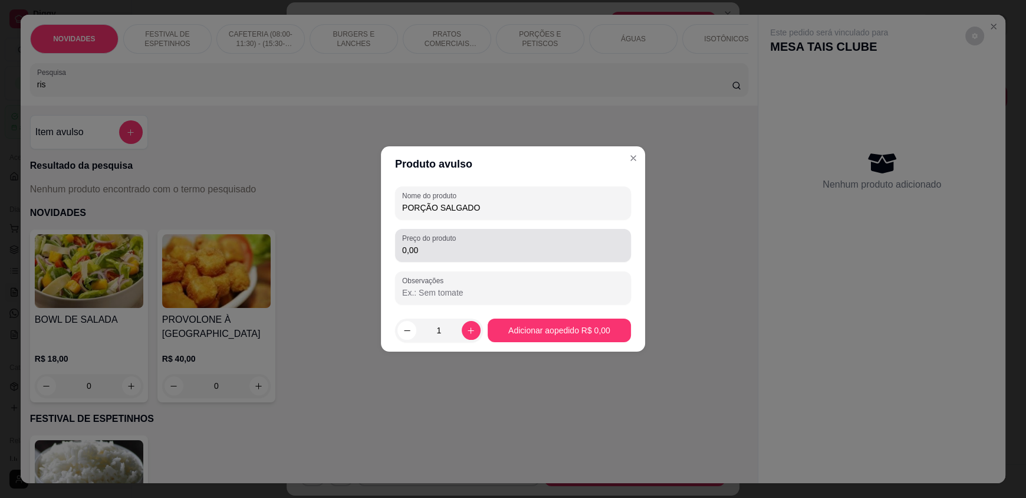
type input "PORÇÃO SALGADO"
click at [423, 244] on input "0,00" at bounding box center [513, 250] width 222 height 12
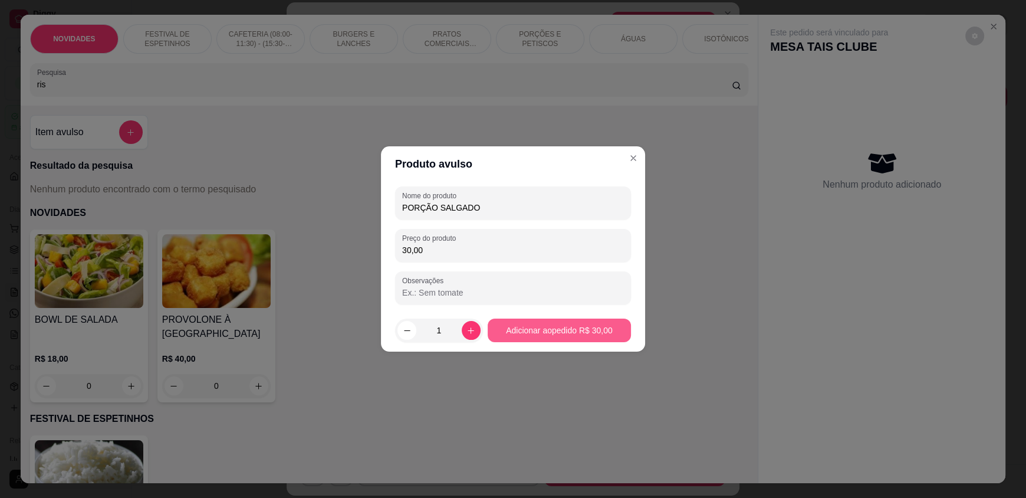
type input "30,00"
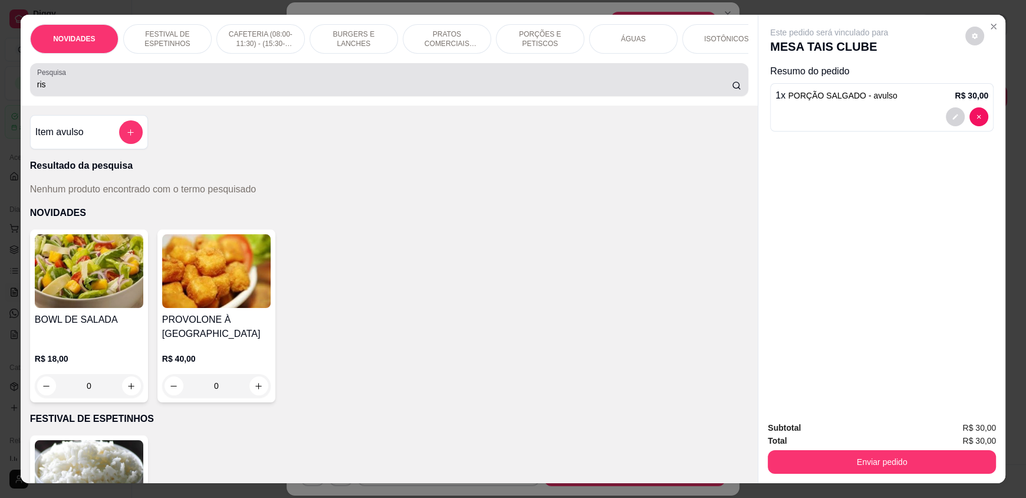
click at [84, 90] on input "ris" at bounding box center [384, 84] width 695 height 12
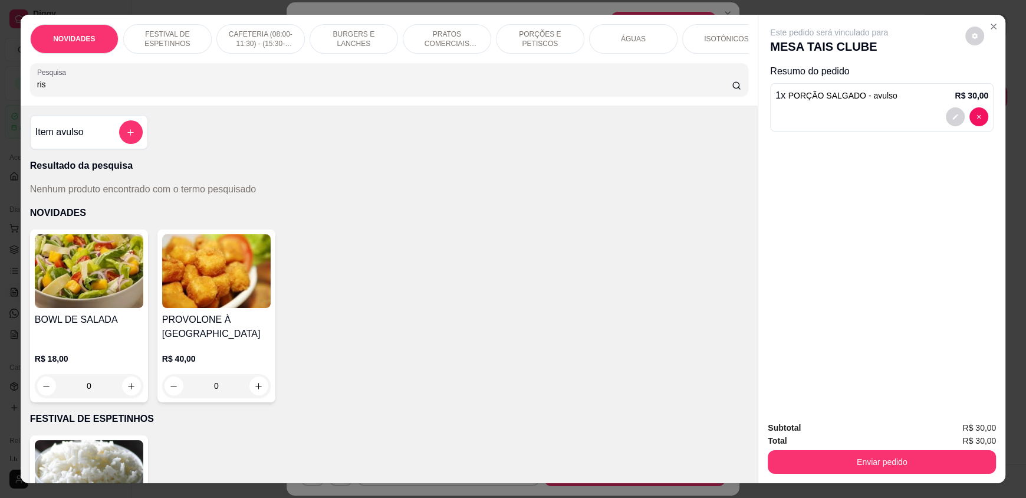
click at [84, 90] on input "ris" at bounding box center [384, 84] width 695 height 12
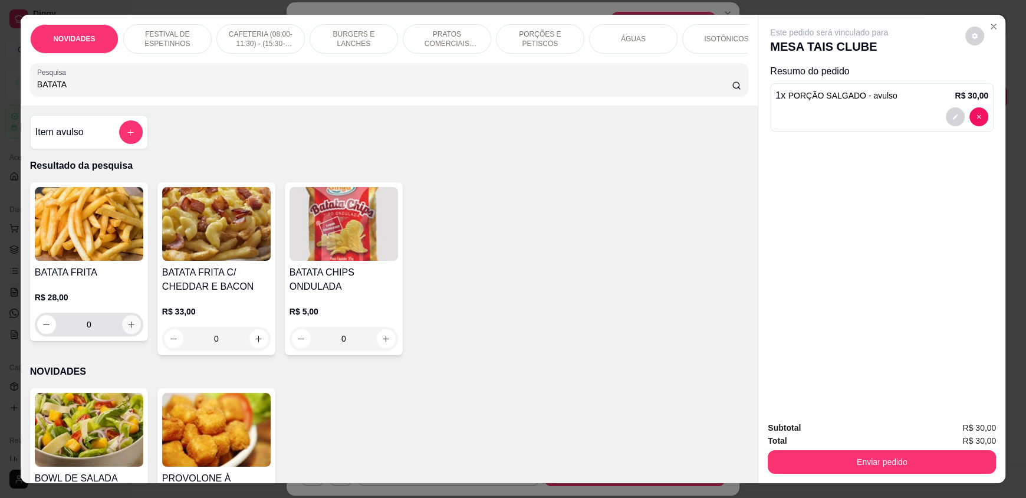
type input "BATATA"
click at [128, 329] on icon "increase-product-quantity" at bounding box center [131, 324] width 9 height 9
type input "1"
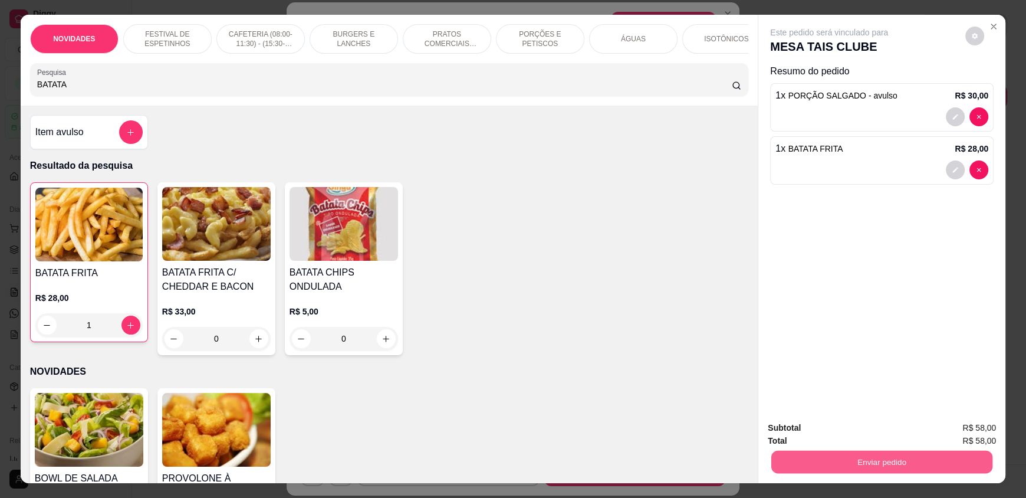
click at [904, 456] on button "Enviar pedido" at bounding box center [881, 461] width 221 height 23
click at [865, 439] on button "Não registrar e enviar pedido" at bounding box center [842, 433] width 123 height 22
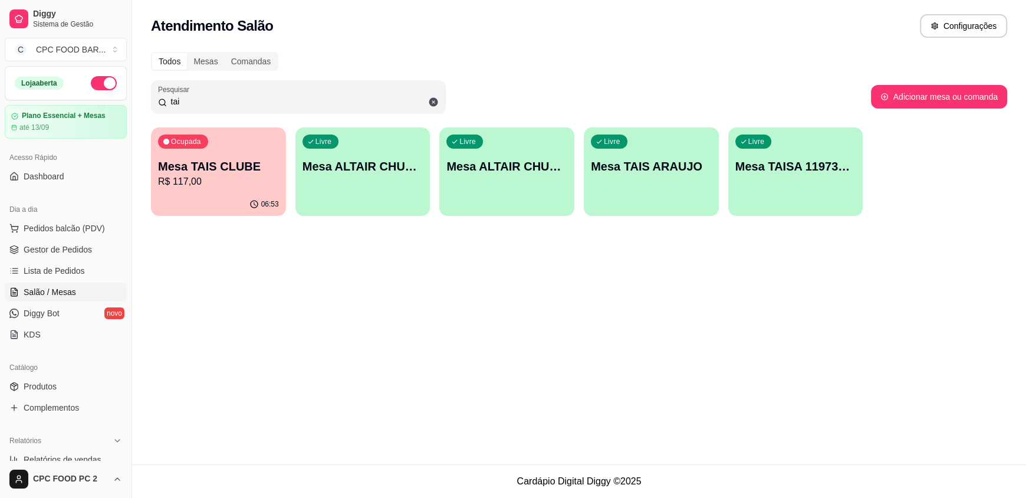
click at [195, 100] on input "tai" at bounding box center [303, 102] width 272 height 12
click at [193, 99] on input "tai" at bounding box center [303, 102] width 272 height 12
click at [186, 98] on input "tai" at bounding box center [303, 102] width 272 height 12
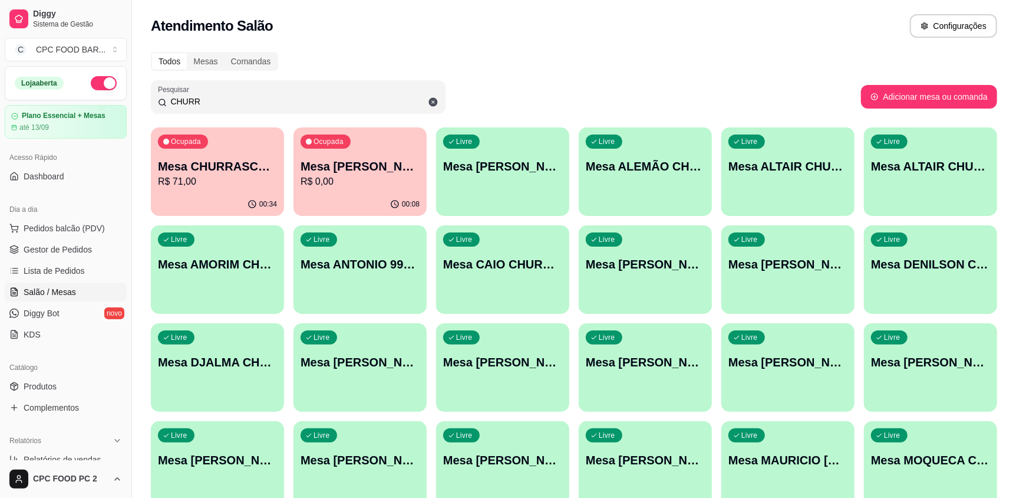
type input "CHURR"
click at [251, 179] on p "R$ 71,00" at bounding box center [217, 182] width 119 height 14
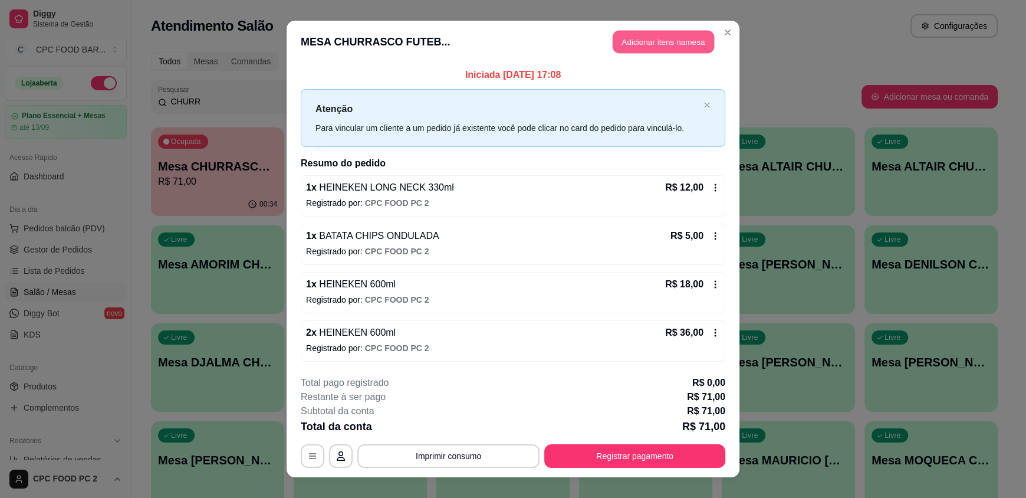
click at [650, 37] on button "Adicionar itens na mesa" at bounding box center [663, 42] width 101 height 23
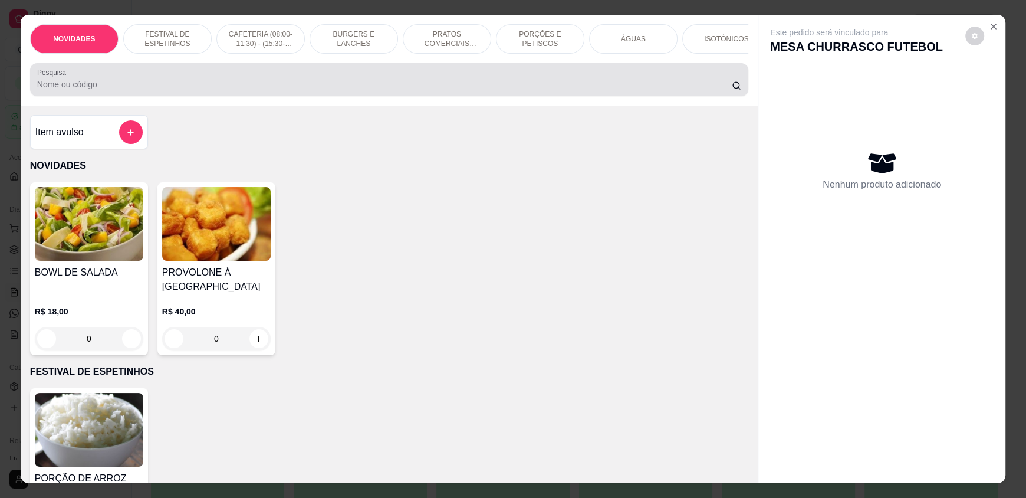
click at [298, 96] on div "Pesquisa" at bounding box center [389, 79] width 718 height 33
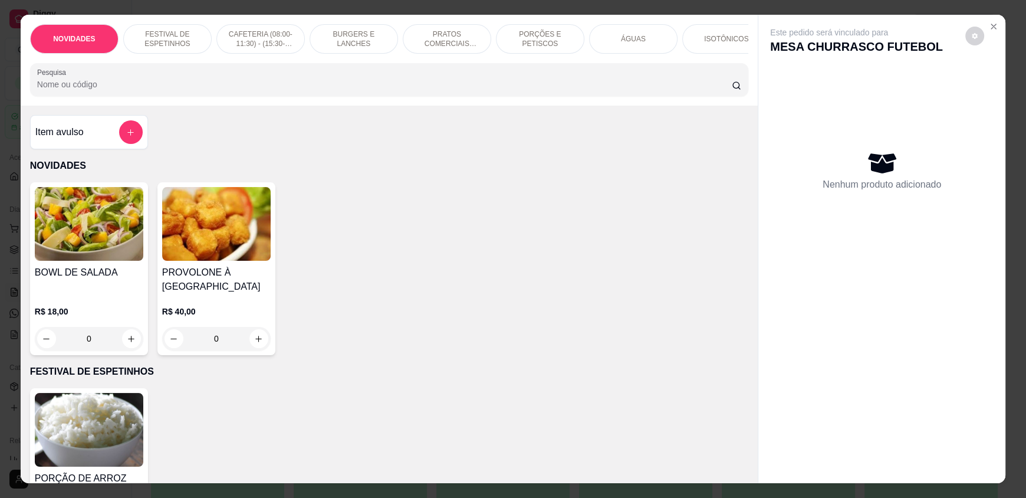
click at [308, 90] on input "Pesquisa" at bounding box center [384, 84] width 695 height 12
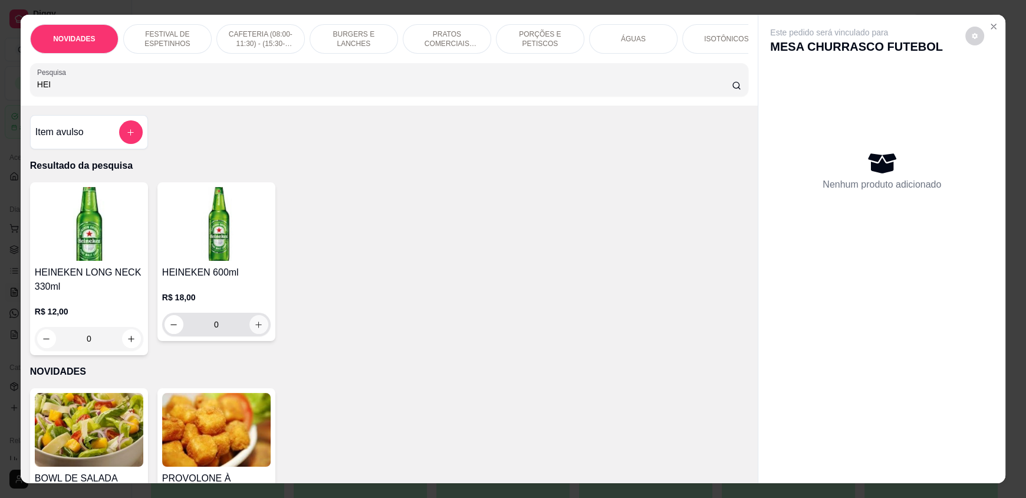
type input "HEI"
click at [252, 334] on button "increase-product-quantity" at bounding box center [258, 324] width 19 height 19
type input "1"
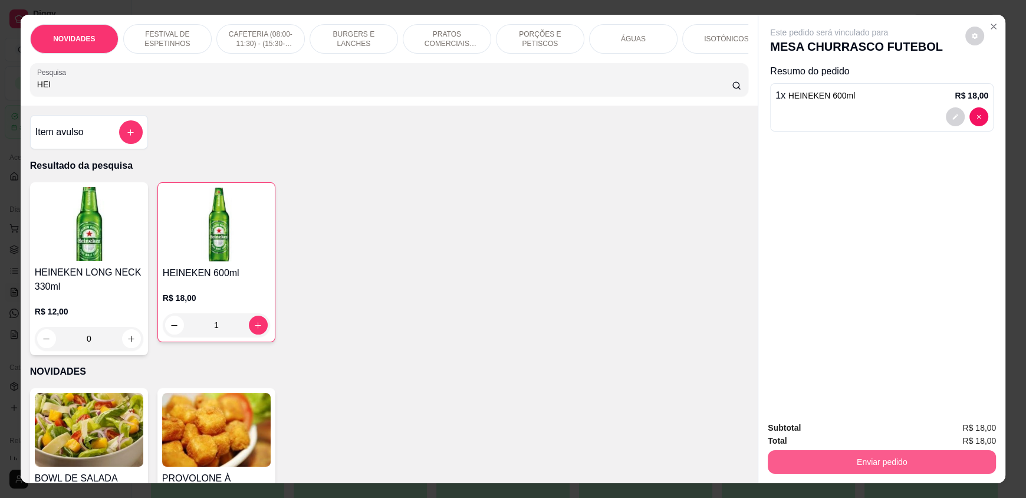
click at [803, 457] on button "Enviar pedido" at bounding box center [882, 462] width 228 height 24
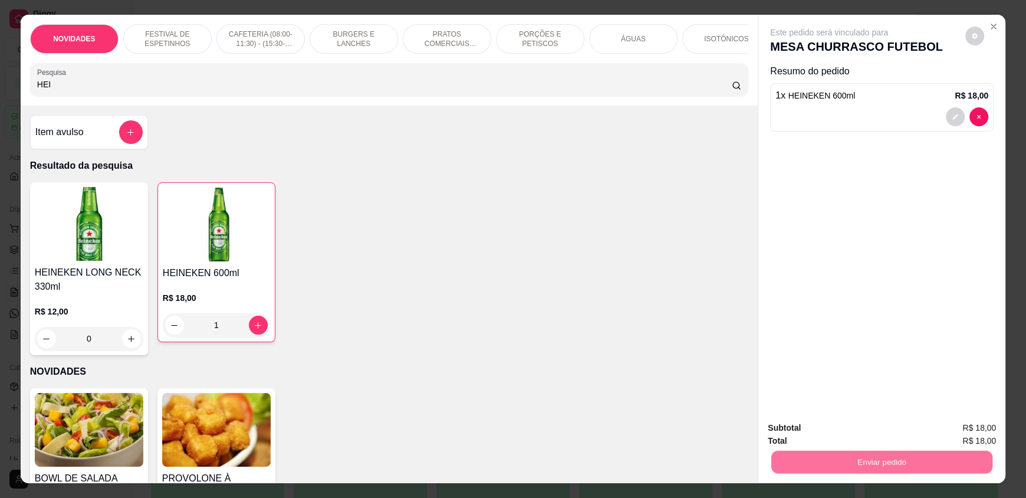
click at [815, 436] on button "Não registrar e enviar pedido" at bounding box center [842, 433] width 123 height 22
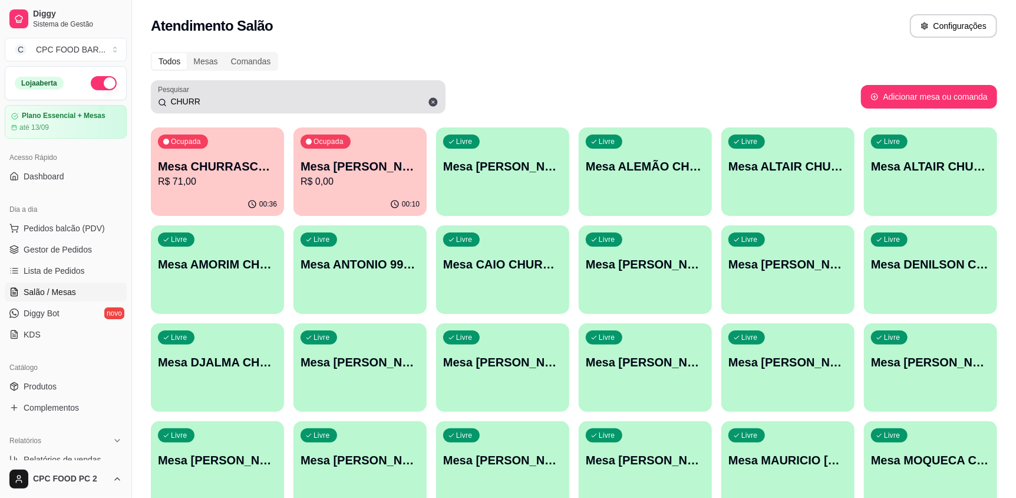
click at [254, 110] on div "Pesquisar CHURR" at bounding box center [298, 96] width 295 height 33
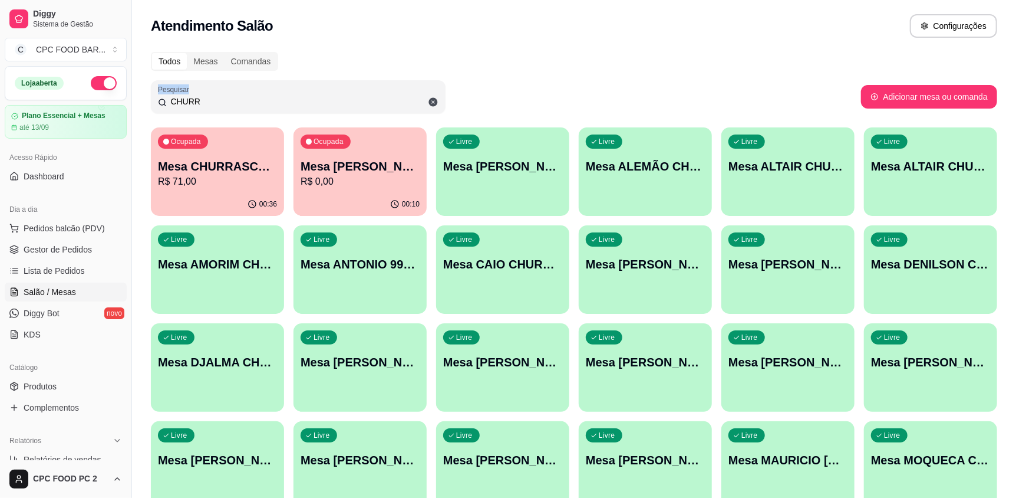
click at [254, 110] on div "Pesquisar CHURR" at bounding box center [298, 96] width 295 height 33
click at [255, 103] on input "CHURR" at bounding box center [303, 102] width 272 height 12
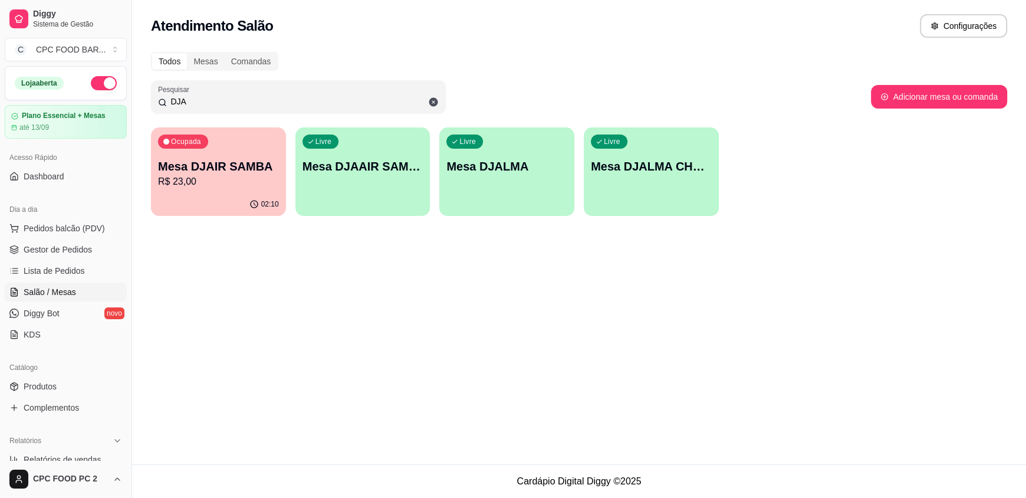
type input "DJA"
click at [687, 168] on p "Mesa DJALMA CHURRASCO" at bounding box center [651, 167] width 117 height 16
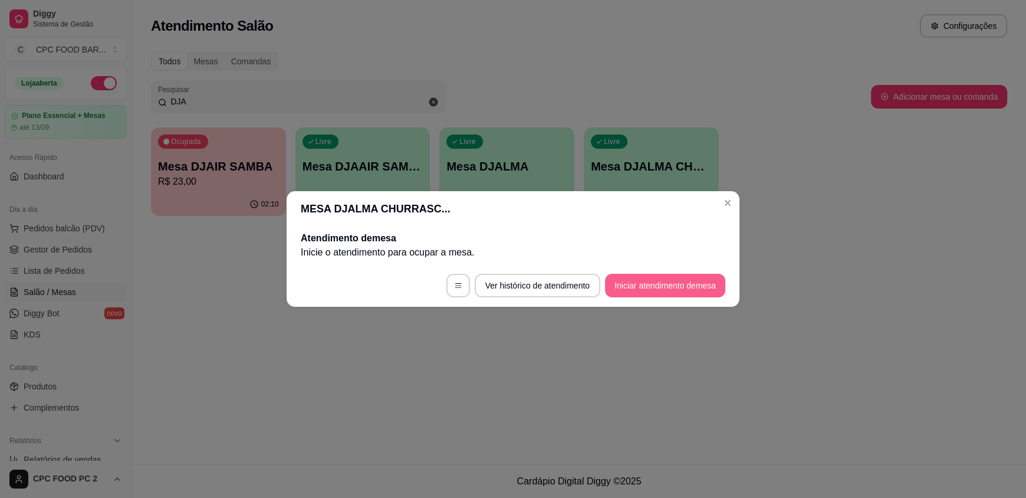
click at [634, 284] on button "Iniciar atendimento de mesa" at bounding box center [665, 286] width 120 height 24
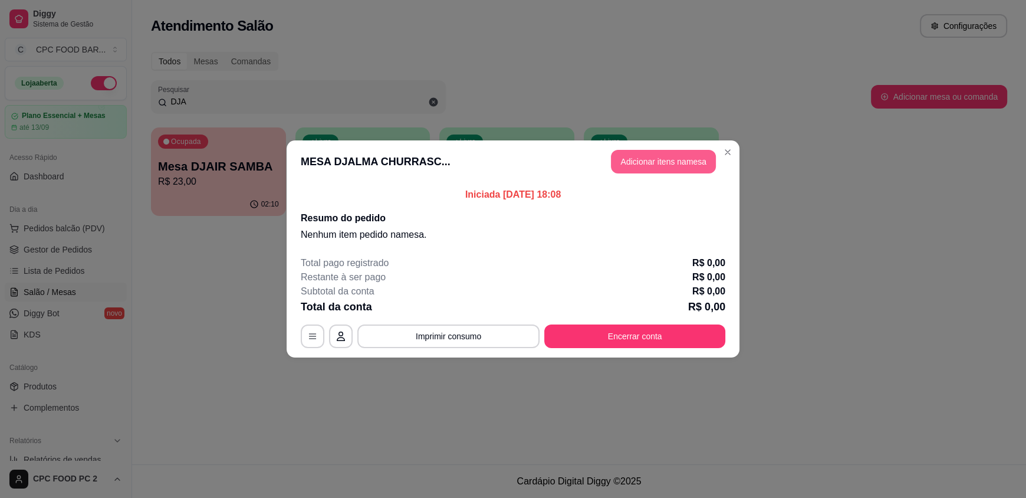
click at [667, 169] on button "Adicionar itens na mesa" at bounding box center [663, 162] width 105 height 24
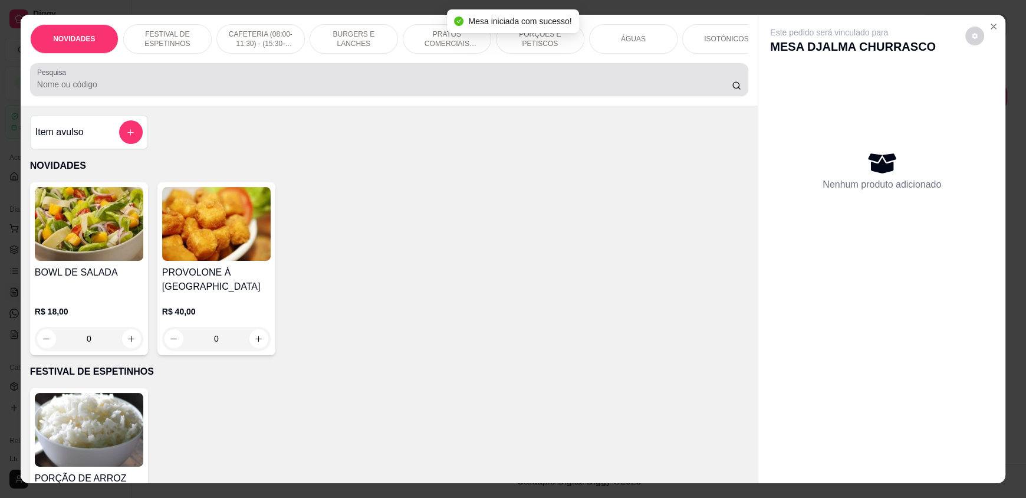
click at [279, 90] on input "Pesquisa" at bounding box center [384, 84] width 695 height 12
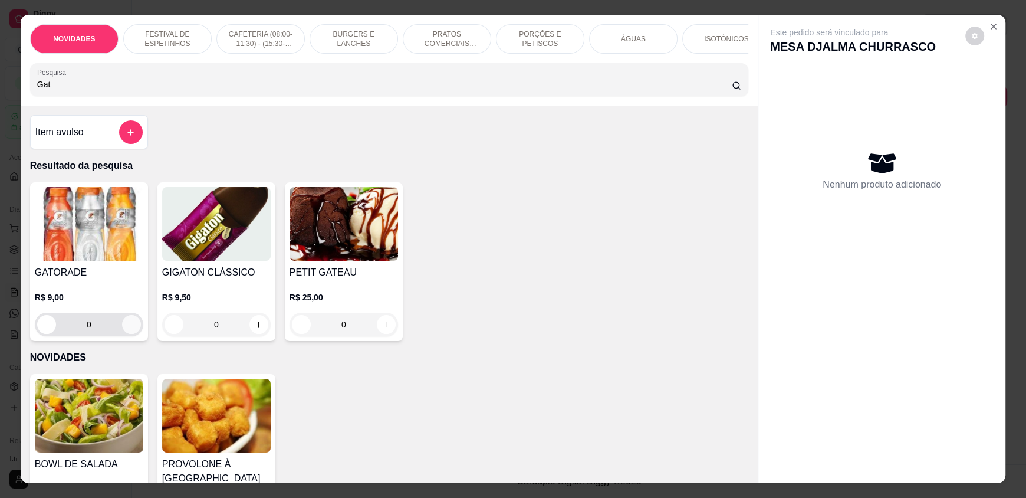
type input "Gat"
click at [127, 329] on icon "increase-product-quantity" at bounding box center [131, 324] width 9 height 9
type input "1"
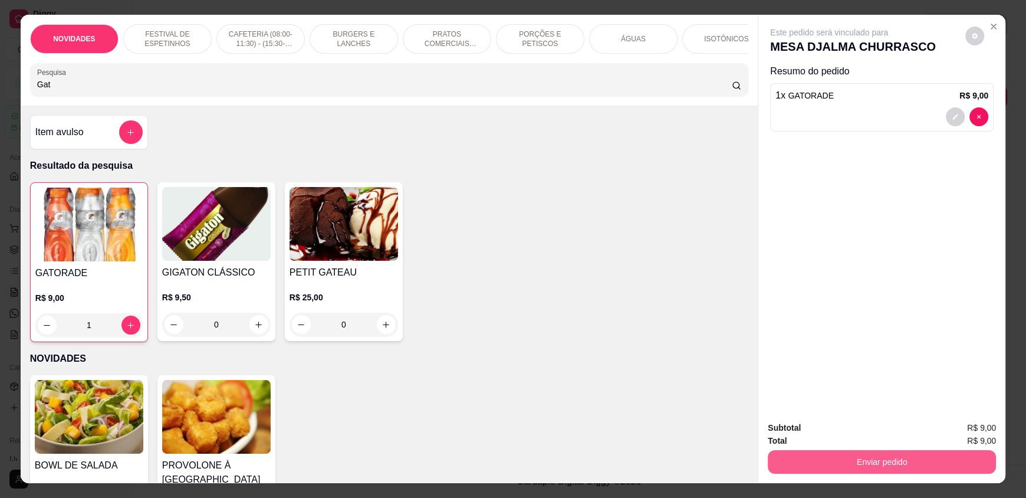
click at [886, 455] on button "Enviar pedido" at bounding box center [882, 462] width 228 height 24
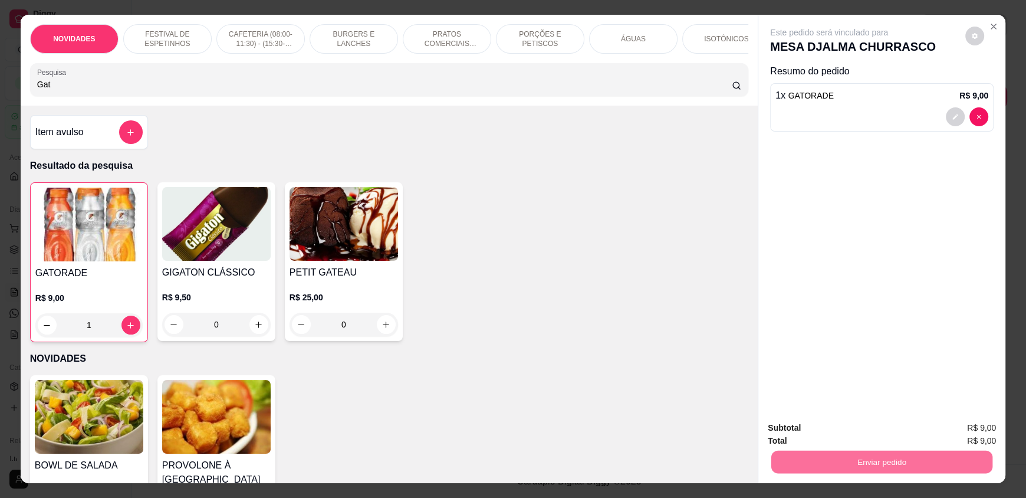
click at [860, 435] on button "Não registrar e enviar pedido" at bounding box center [842, 433] width 119 height 22
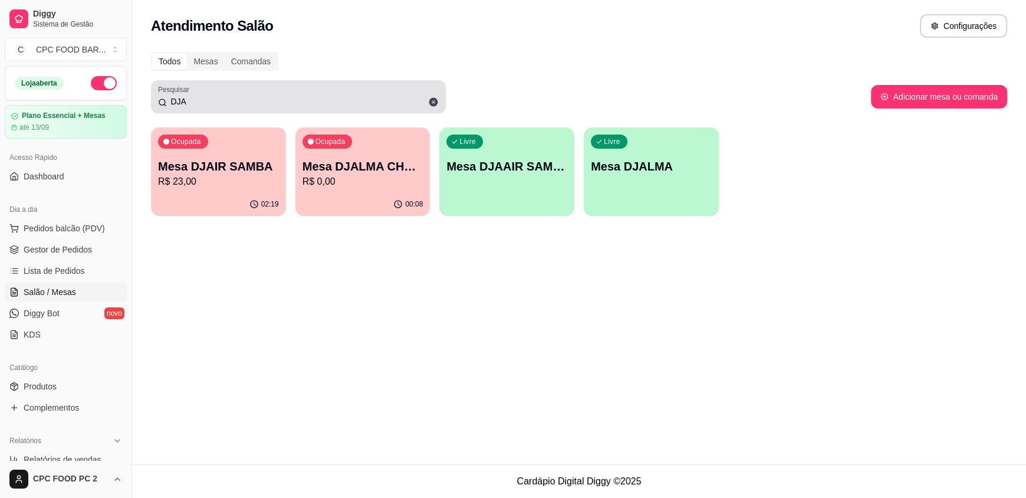
click at [251, 107] on div "DJA" at bounding box center [298, 97] width 281 height 24
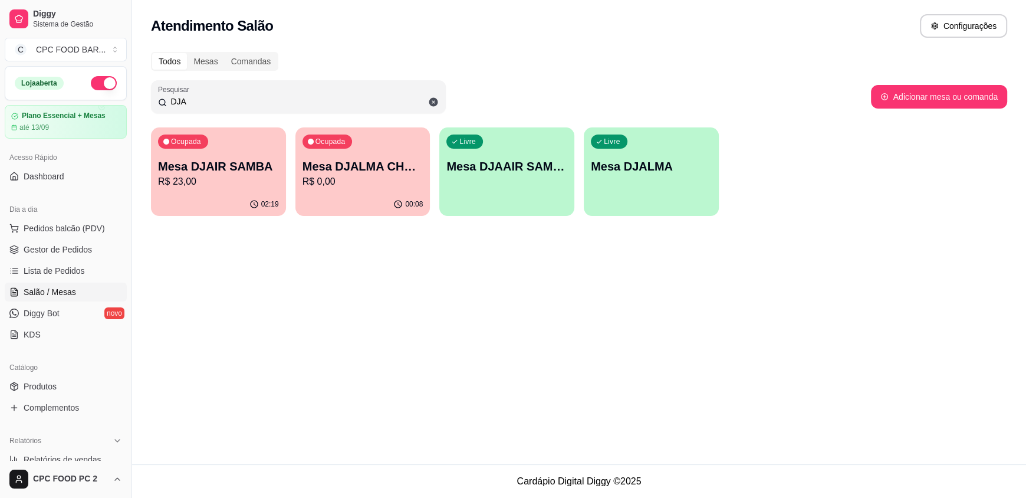
click at [249, 108] on div "DJA" at bounding box center [298, 97] width 281 height 24
drag, startPoint x: 231, startPoint y: 95, endPoint x: 222, endPoint y: 112, distance: 19.5
click at [229, 99] on input "DJA" at bounding box center [303, 102] width 272 height 12
click at [221, 107] on div "DJA" at bounding box center [298, 97] width 281 height 24
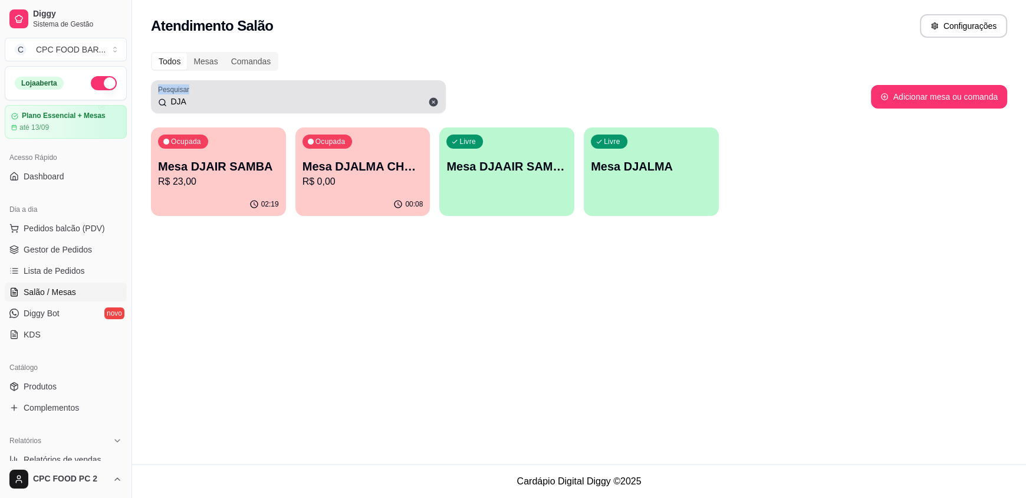
click at [221, 107] on div "DJA" at bounding box center [298, 97] width 281 height 24
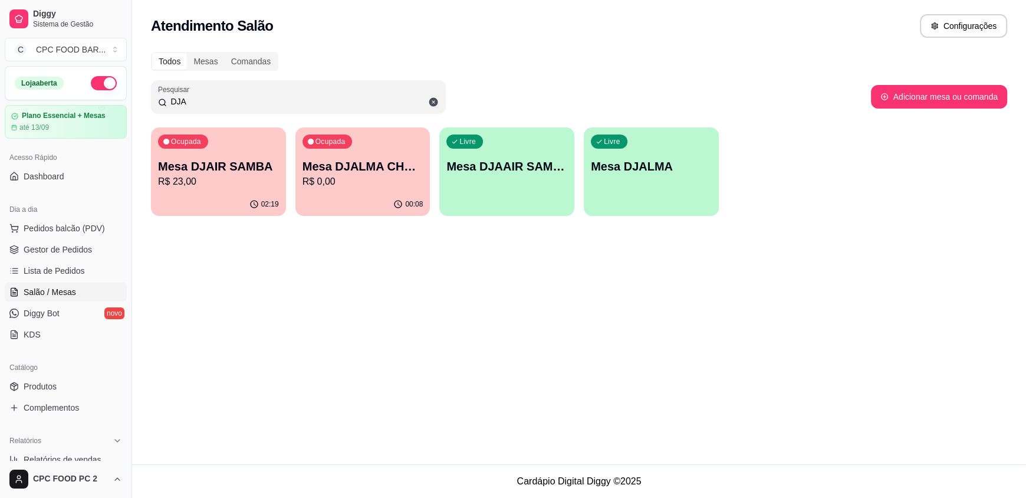
click at [215, 98] on input "DJA" at bounding box center [303, 102] width 272 height 12
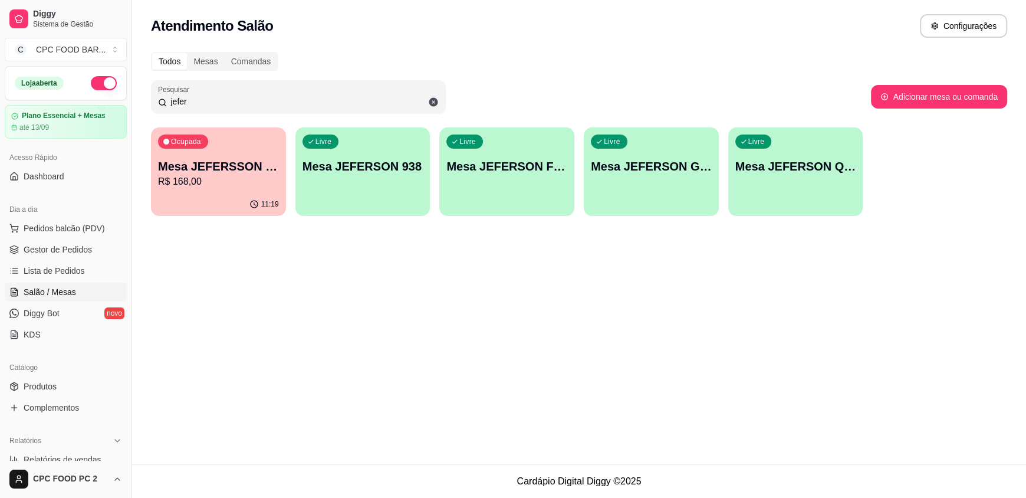
type input "jefer"
click at [336, 169] on p "Mesa JEFERSON 938" at bounding box center [362, 167] width 117 height 16
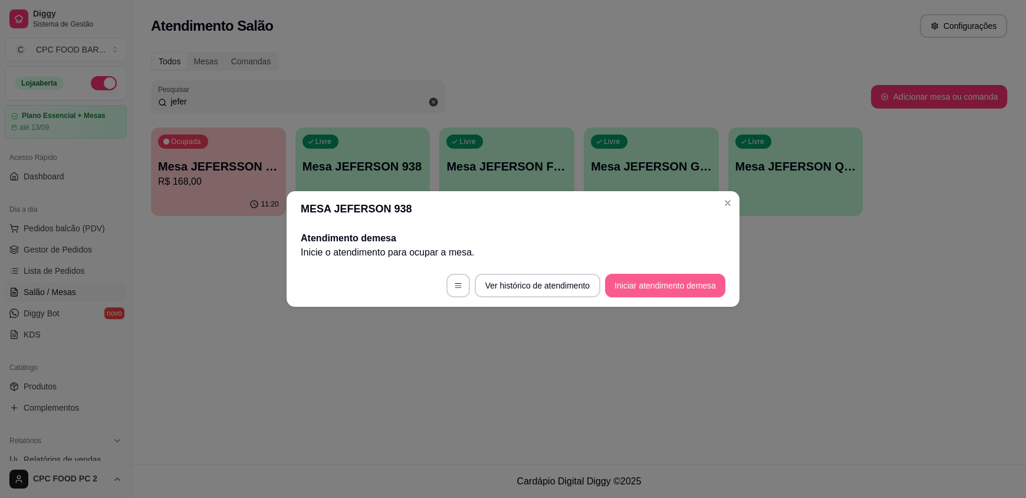
click at [692, 287] on button "Iniciar atendimento de mesa" at bounding box center [665, 286] width 120 height 24
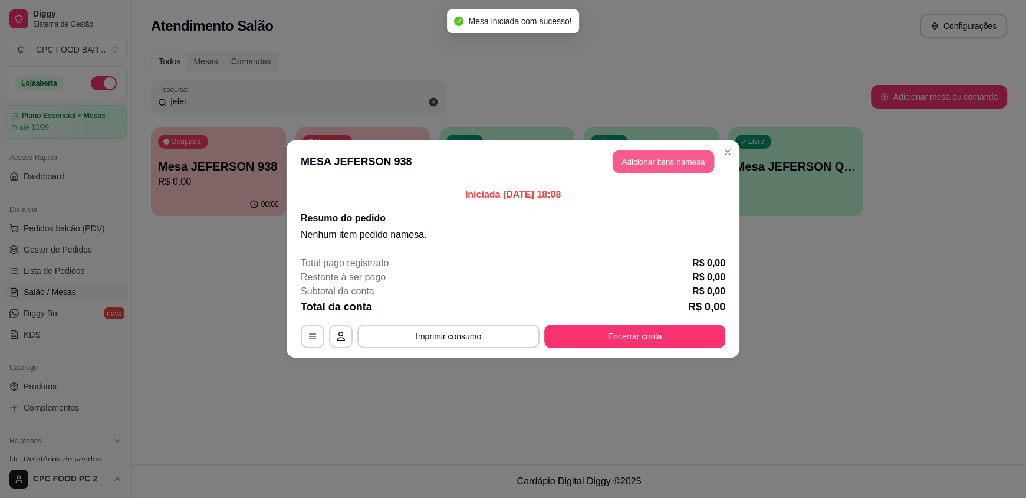
click at [667, 158] on button "Adicionar itens na mesa" at bounding box center [663, 161] width 101 height 23
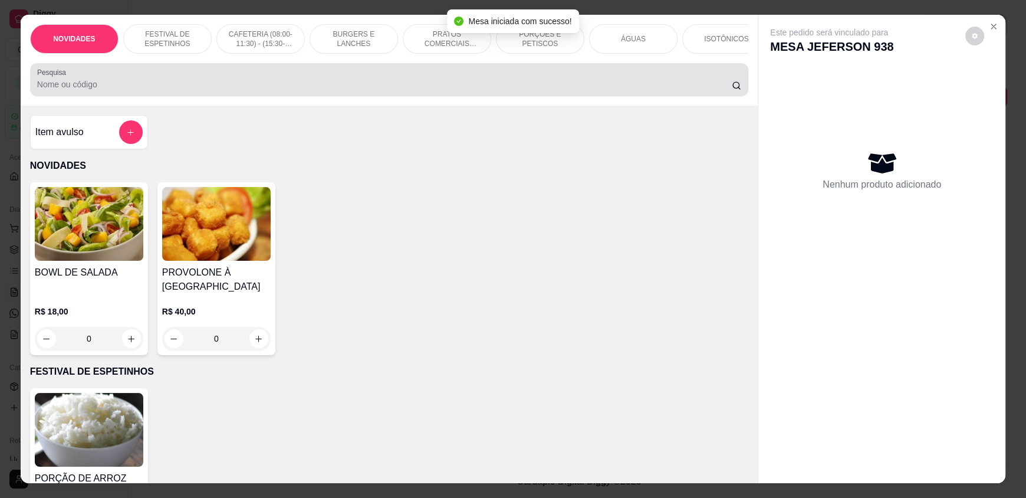
click at [348, 87] on div at bounding box center [389, 80] width 704 height 24
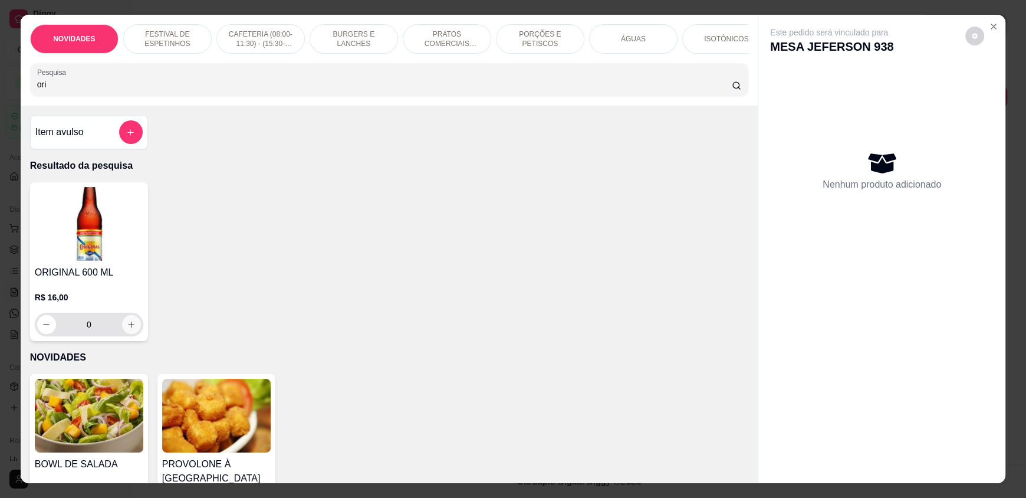
type input "ori"
click at [129, 329] on icon "increase-product-quantity" at bounding box center [131, 324] width 9 height 9
type input "1"
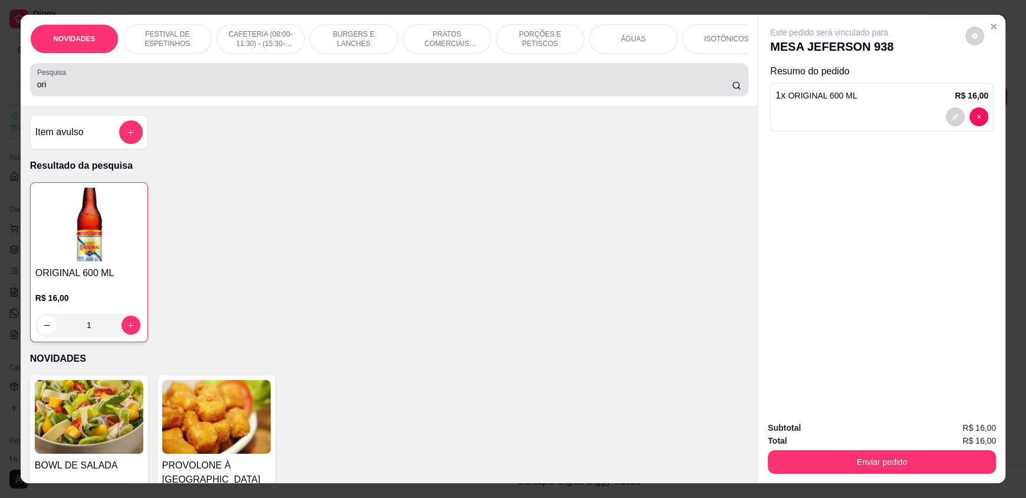
click at [53, 96] on div "Pesquisa ori" at bounding box center [389, 79] width 718 height 33
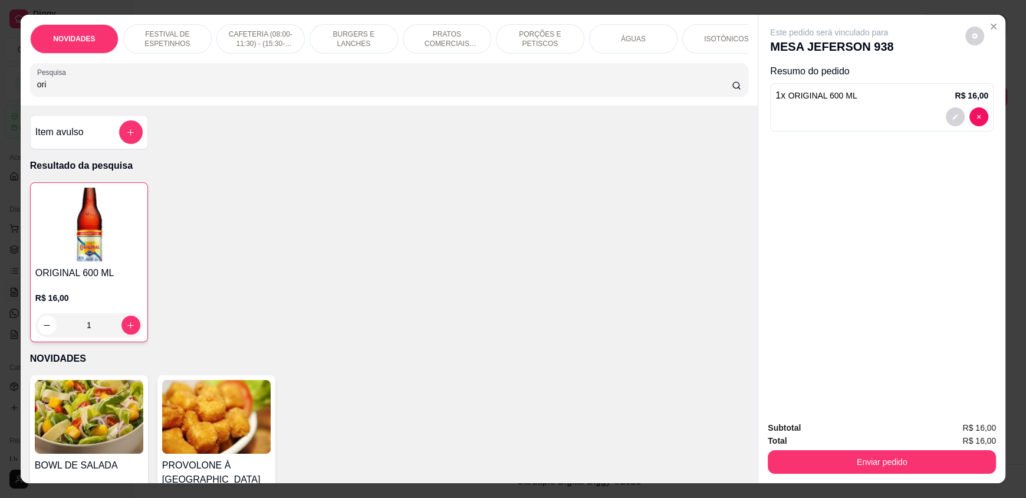
click at [46, 90] on input "ori" at bounding box center [384, 84] width 695 height 12
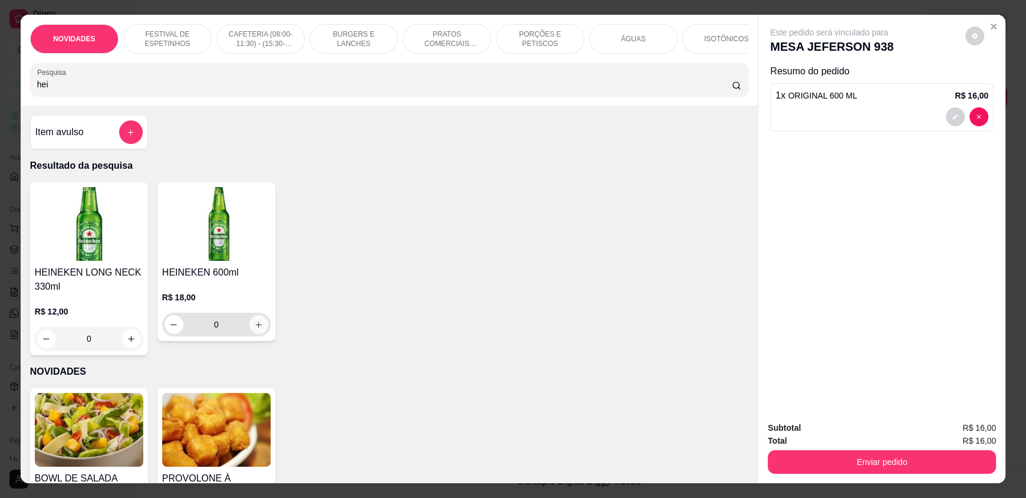
type input "hei"
click at [255, 329] on icon "increase-product-quantity" at bounding box center [259, 324] width 9 height 9
type input "1"
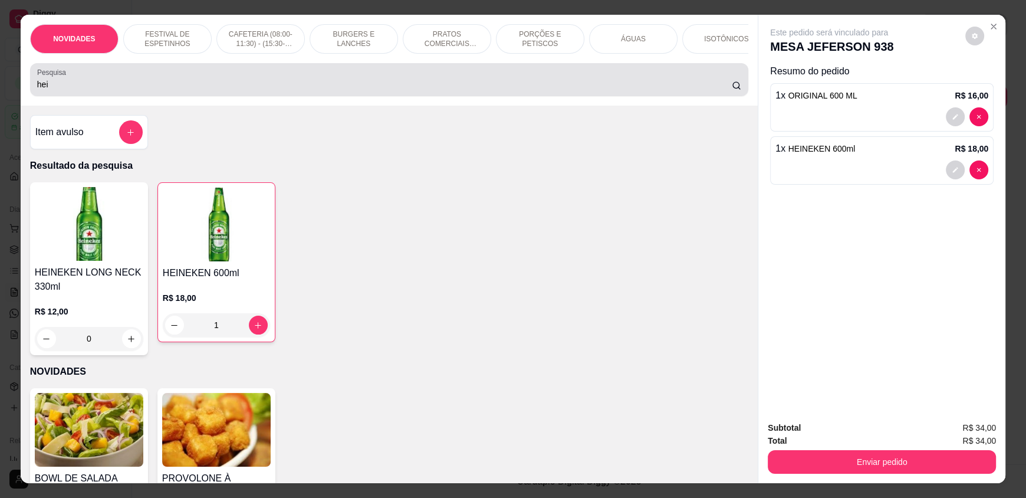
click at [61, 96] on div "Pesquisa hei" at bounding box center [389, 79] width 718 height 33
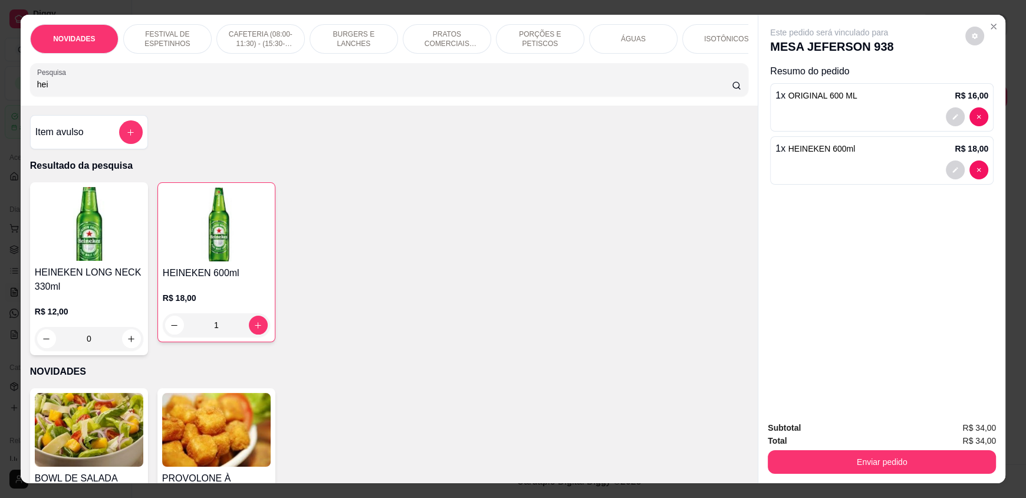
click at [48, 90] on input "hei" at bounding box center [384, 84] width 695 height 12
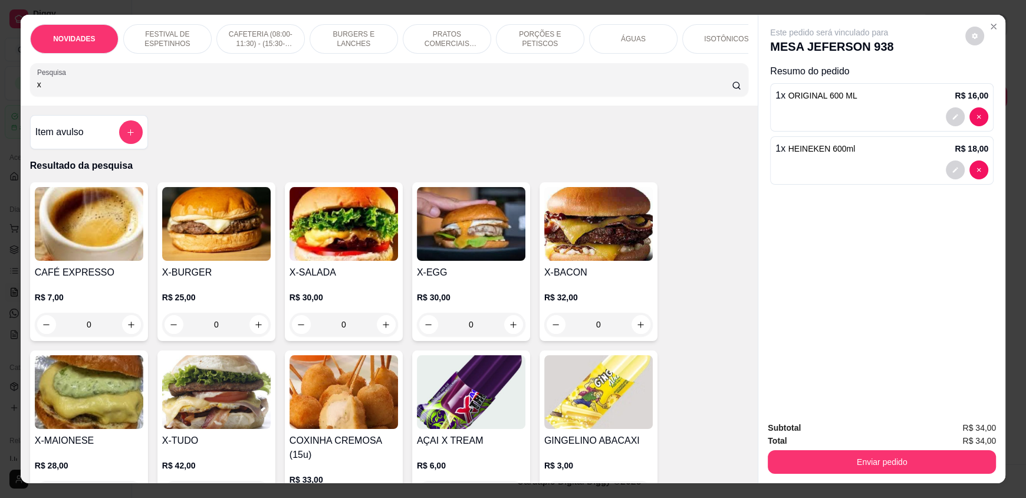
type input "x"
click at [631, 333] on div "0" at bounding box center [598, 324] width 108 height 24
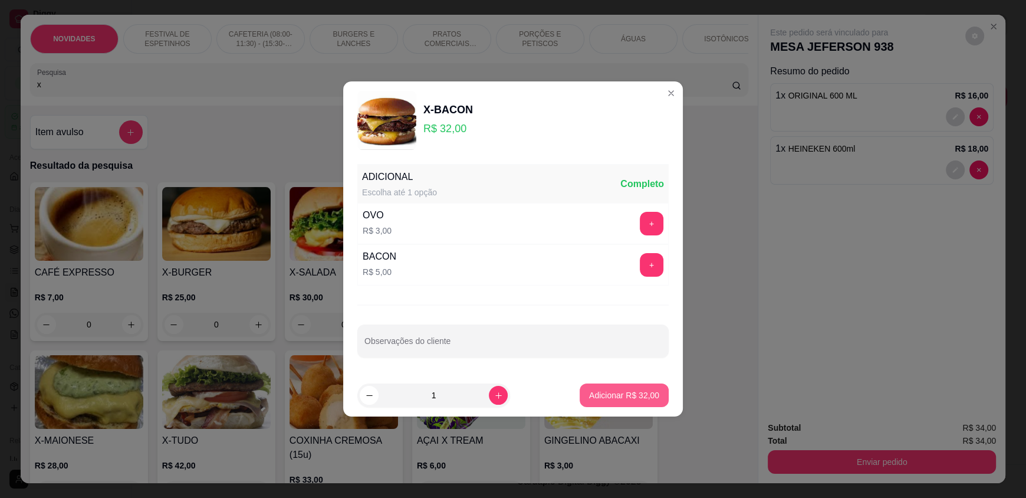
click at [628, 394] on p "Adicionar R$ 32,00" at bounding box center [624, 395] width 70 height 12
type input "1"
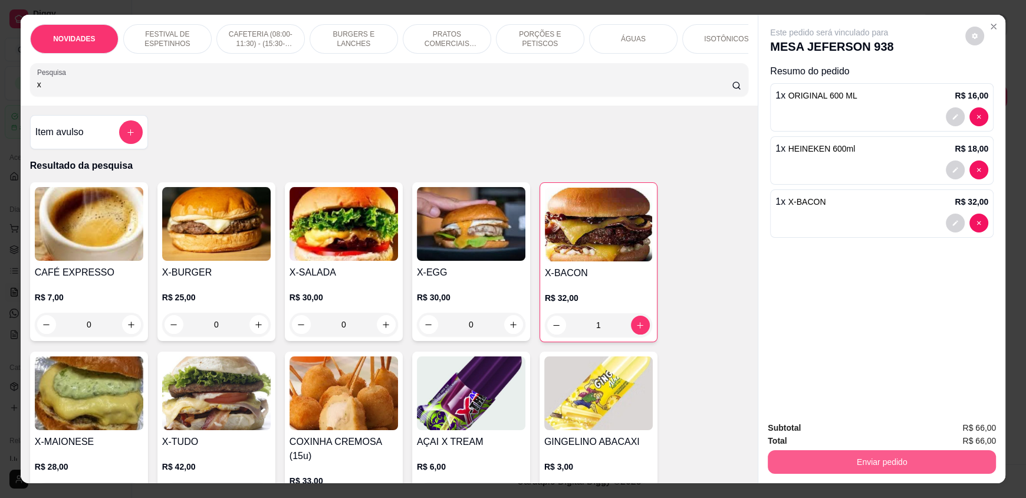
click at [896, 463] on button "Enviar pedido" at bounding box center [882, 462] width 228 height 24
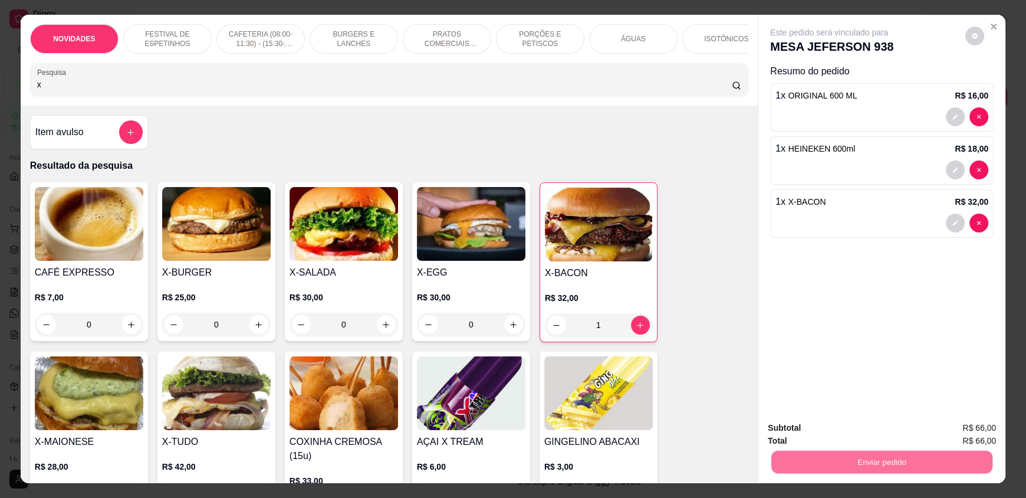
click at [869, 429] on button "Não registrar e enviar pedido" at bounding box center [842, 433] width 119 height 22
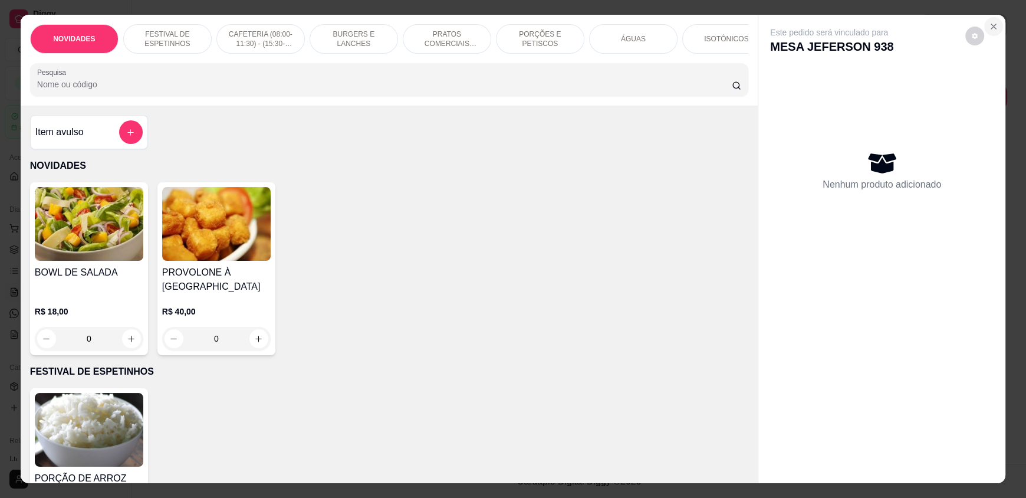
click at [989, 22] on icon "Close" at bounding box center [993, 26] width 9 height 9
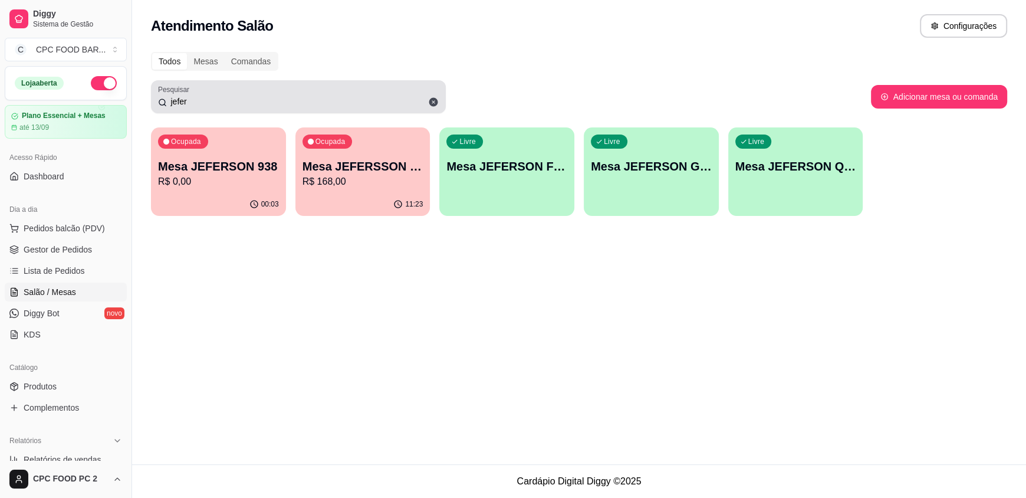
click at [218, 97] on input "jefer" at bounding box center [303, 102] width 272 height 12
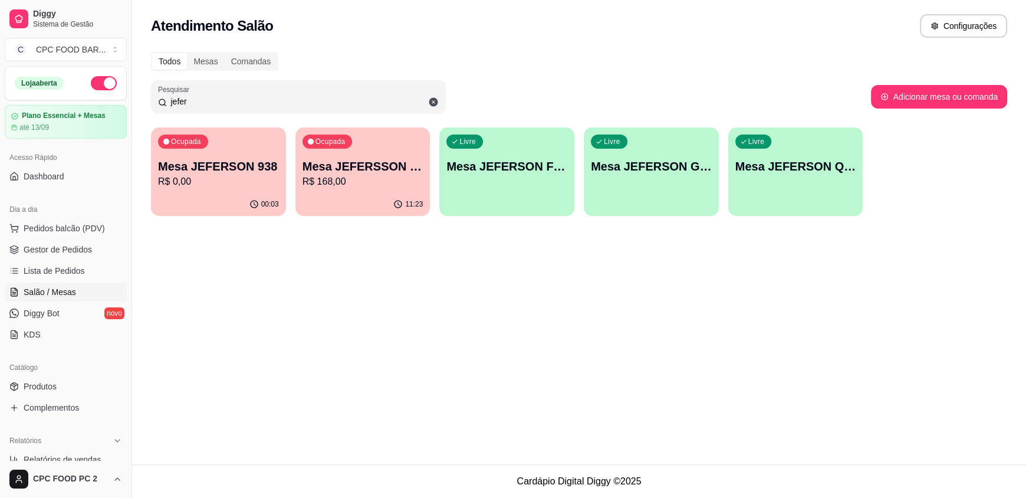
click at [218, 97] on input "jefer" at bounding box center [303, 102] width 272 height 12
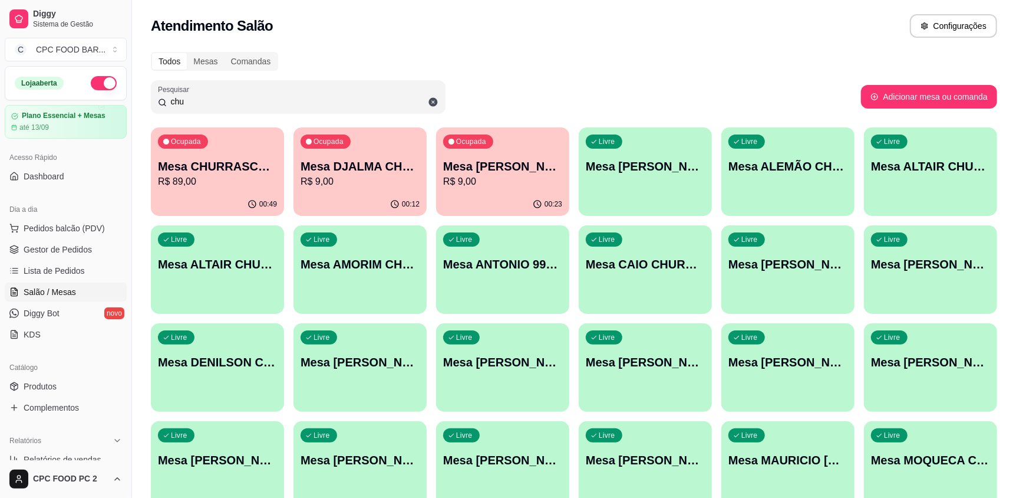
type input "chu"
click at [243, 193] on div "00:49" at bounding box center [217, 203] width 129 height 22
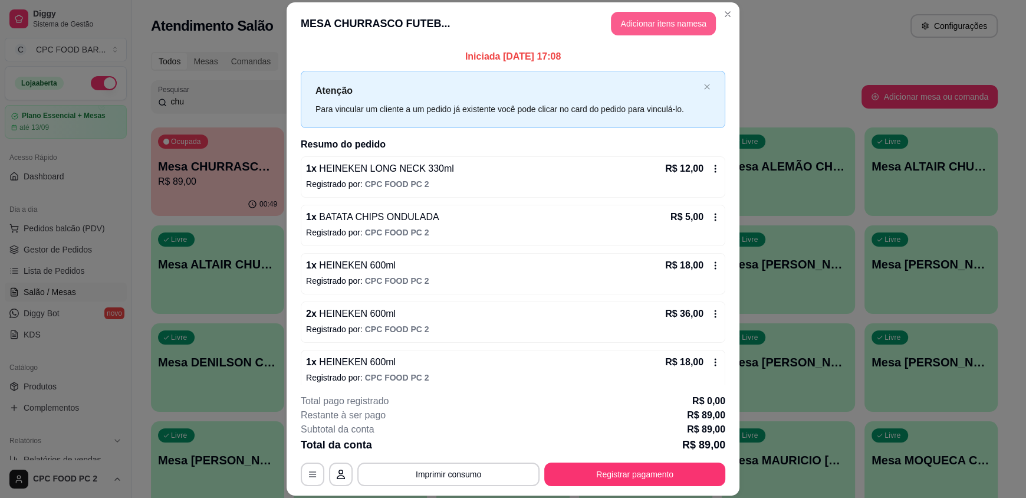
click at [674, 24] on button "Adicionar itens na mesa" at bounding box center [663, 24] width 105 height 24
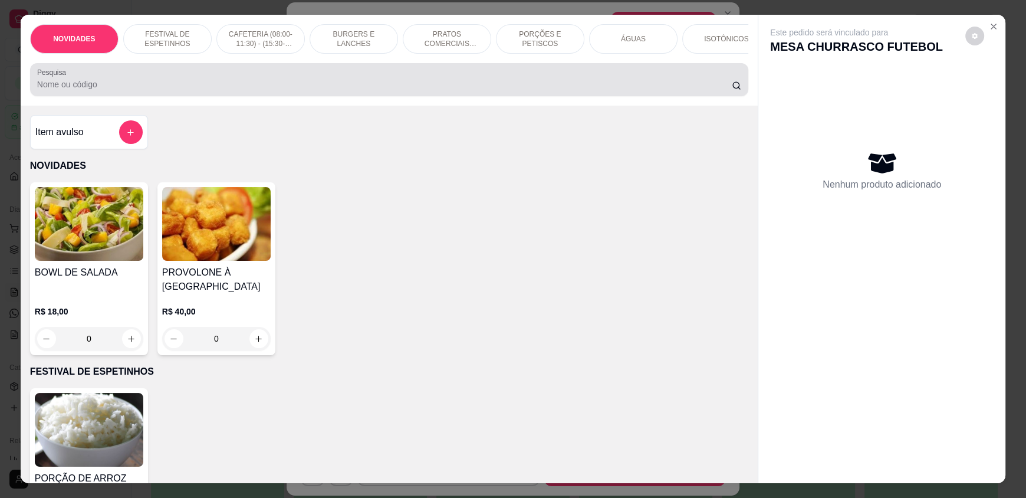
click at [465, 79] on div at bounding box center [389, 80] width 704 height 24
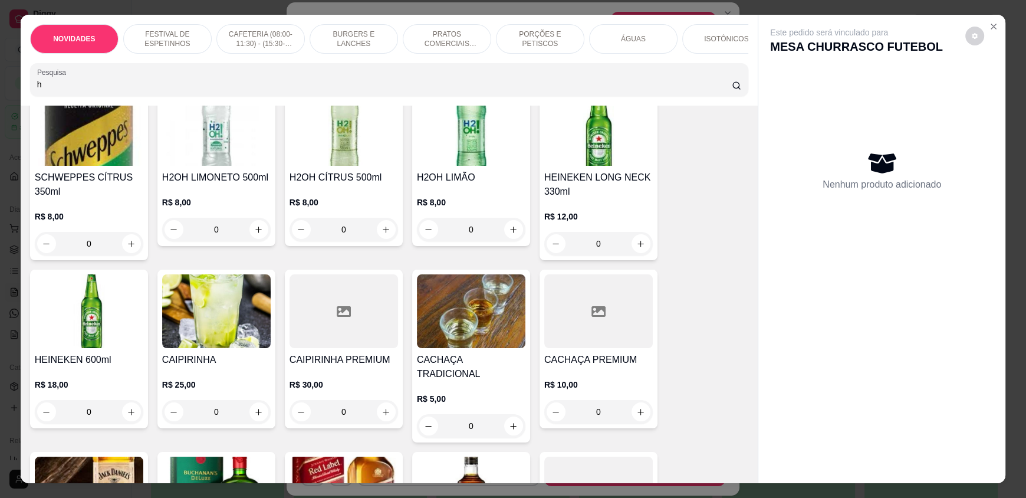
scroll to position [354, 0]
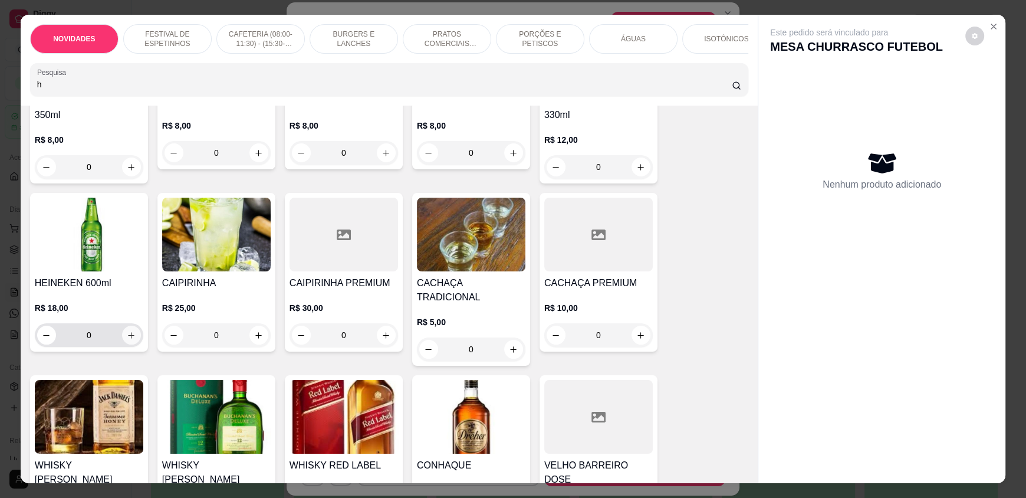
type input "h"
click at [128, 340] on icon "increase-product-quantity" at bounding box center [131, 335] width 9 height 9
type input "1"
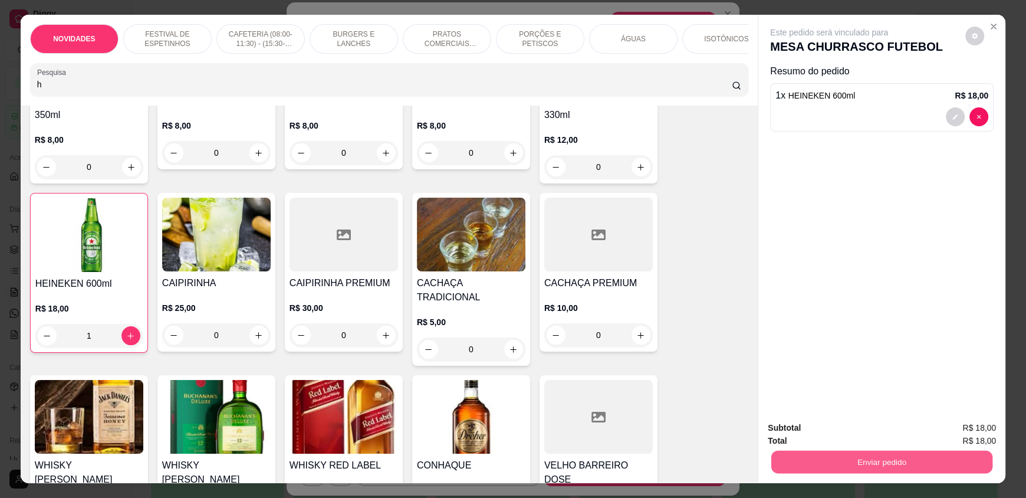
click at [811, 457] on button "Enviar pedido" at bounding box center [881, 461] width 221 height 23
click at [809, 426] on button "Não registrar e enviar pedido" at bounding box center [842, 433] width 119 height 22
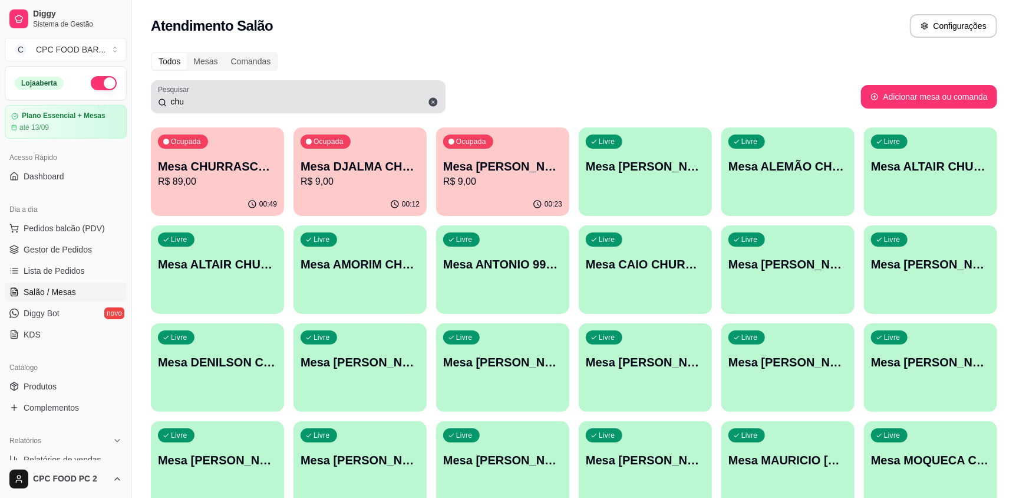
click at [321, 109] on div "Pesquisar chu" at bounding box center [298, 96] width 295 height 33
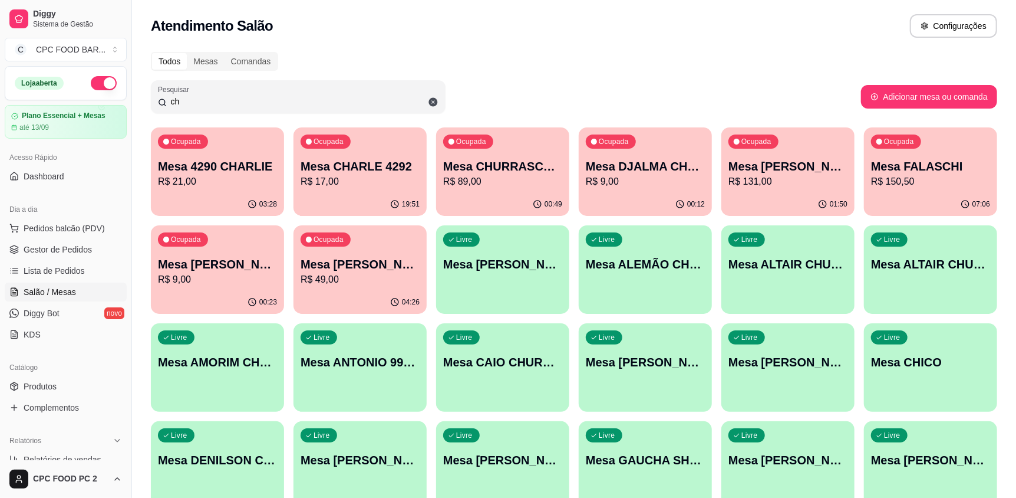
type input "c"
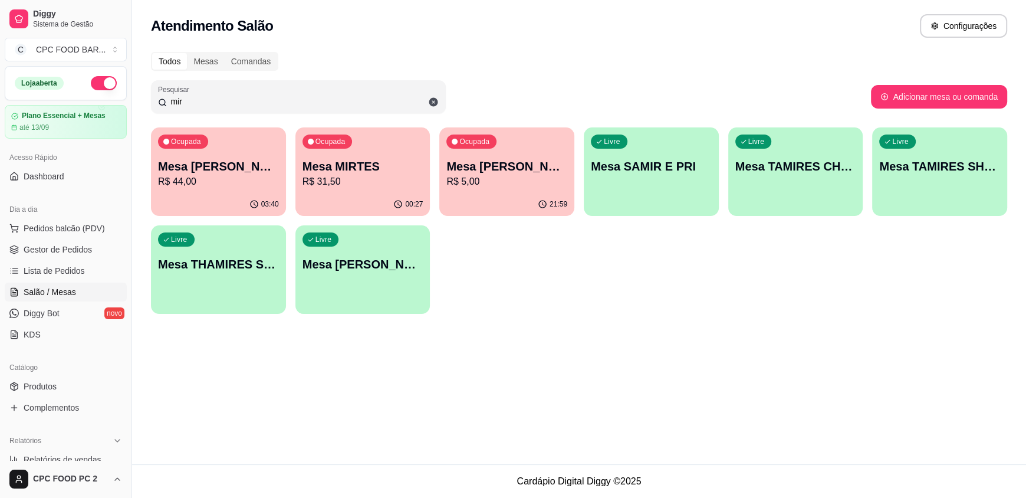
type input "mir"
click at [356, 185] on p "R$ 31,50" at bounding box center [362, 182] width 121 height 14
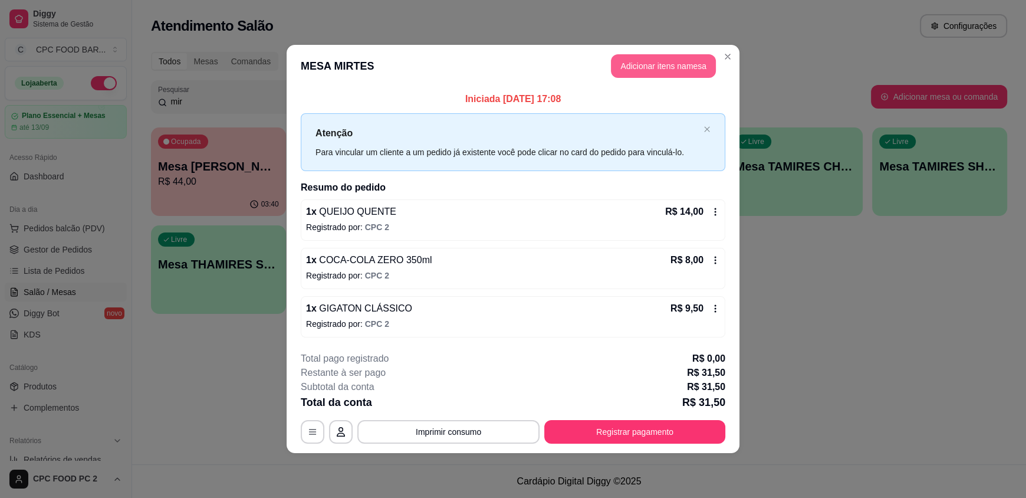
click at [640, 56] on button "Adicionar itens na mesa" at bounding box center [663, 66] width 105 height 24
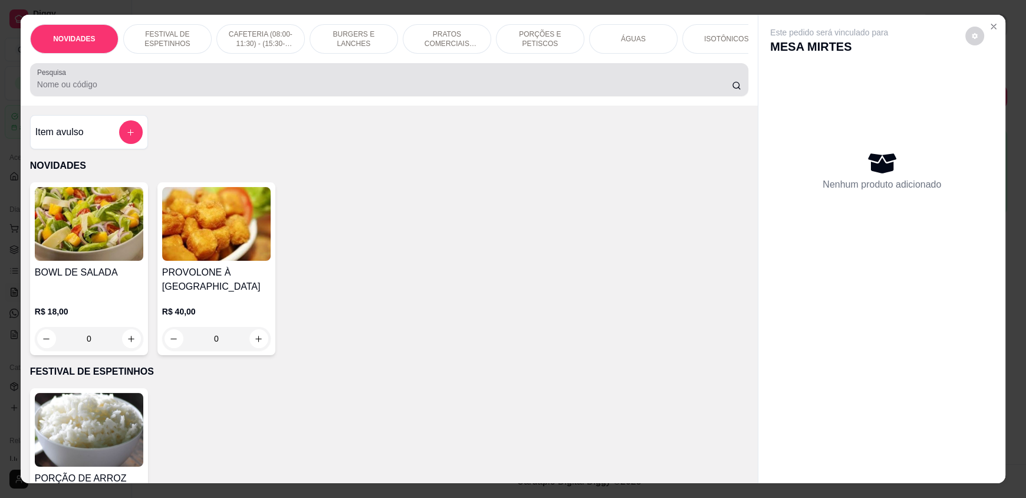
click at [150, 90] on input "Pesquisa" at bounding box center [384, 84] width 695 height 12
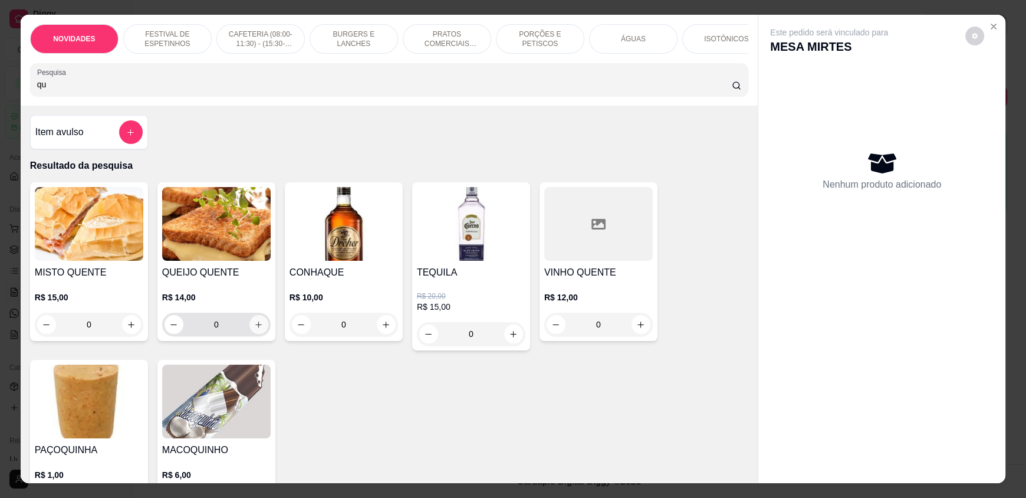
type input "qu"
click at [249, 327] on button "increase-product-quantity" at bounding box center [258, 324] width 19 height 19
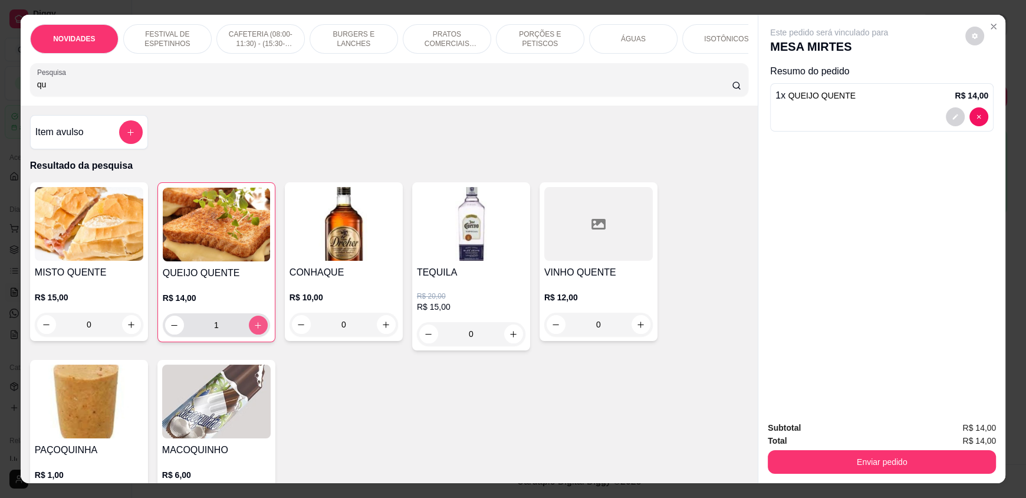
type input "1"
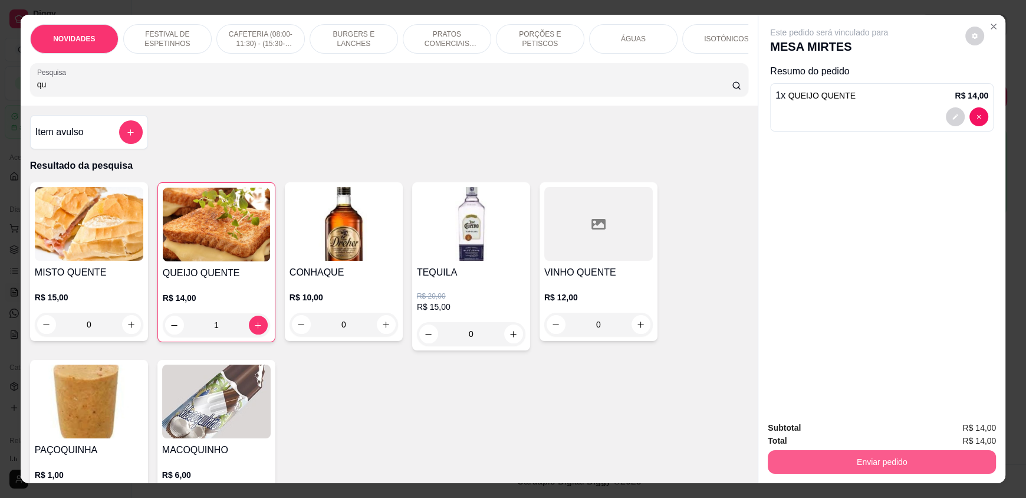
click at [880, 462] on button "Enviar pedido" at bounding box center [882, 462] width 228 height 24
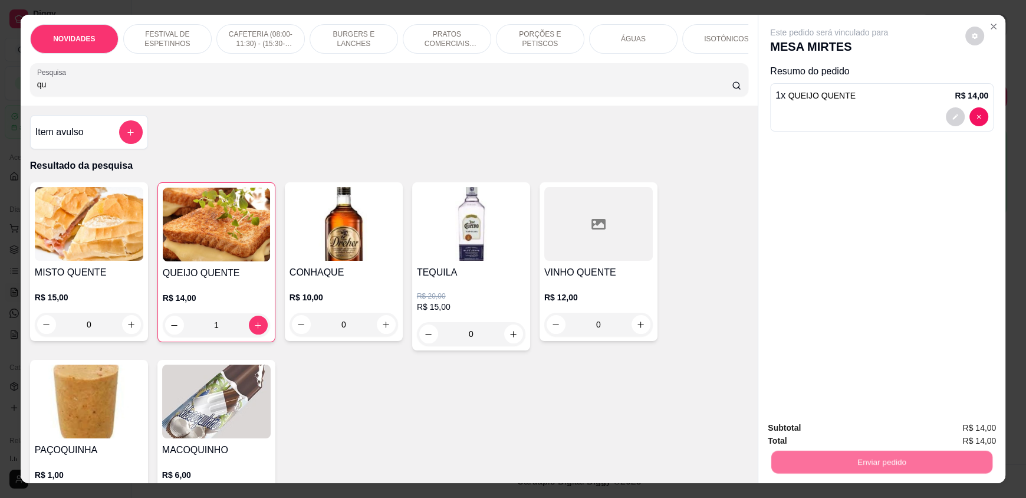
click at [875, 436] on button "Não registrar e enviar pedido" at bounding box center [842, 433] width 123 height 22
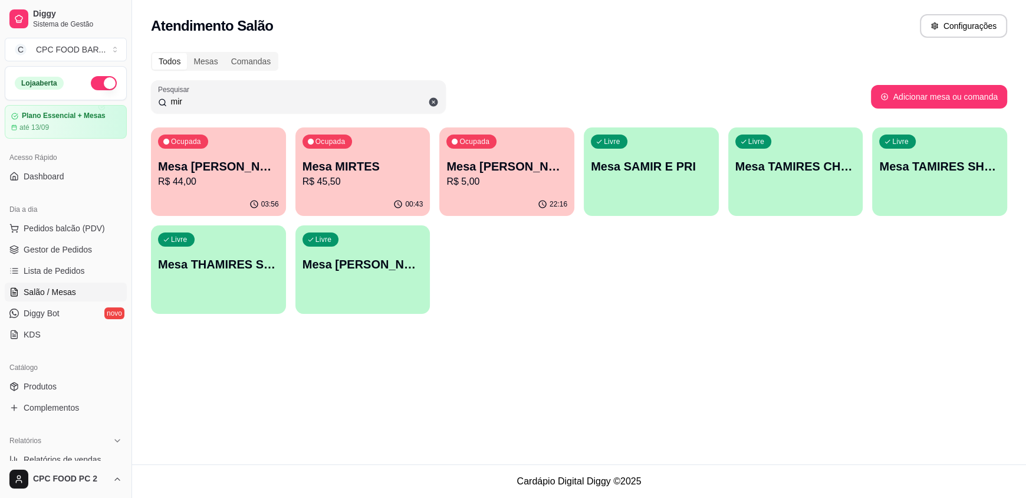
click at [210, 98] on input "mir" at bounding box center [303, 102] width 272 height 12
click at [209, 97] on input "mir" at bounding box center [303, 102] width 272 height 12
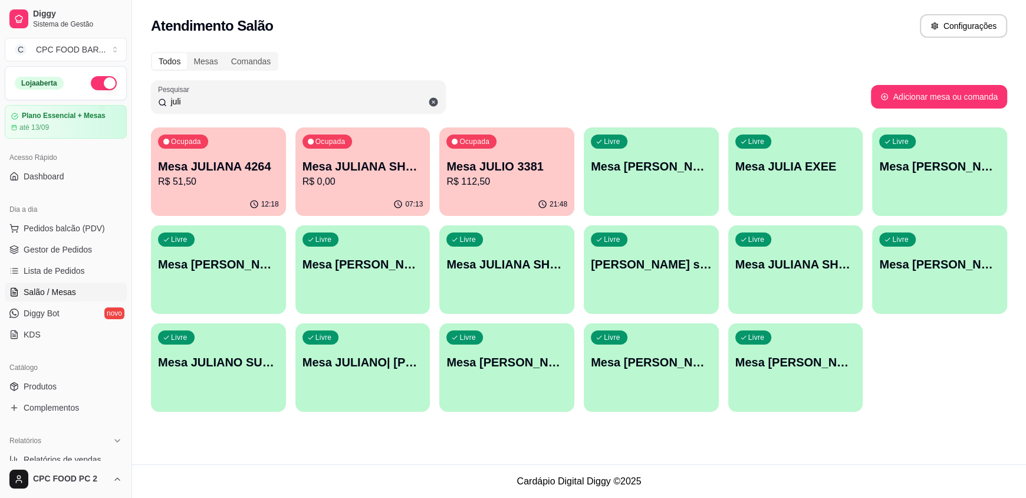
type input "juli"
click at [482, 179] on p "R$ 112,50" at bounding box center [506, 182] width 117 height 14
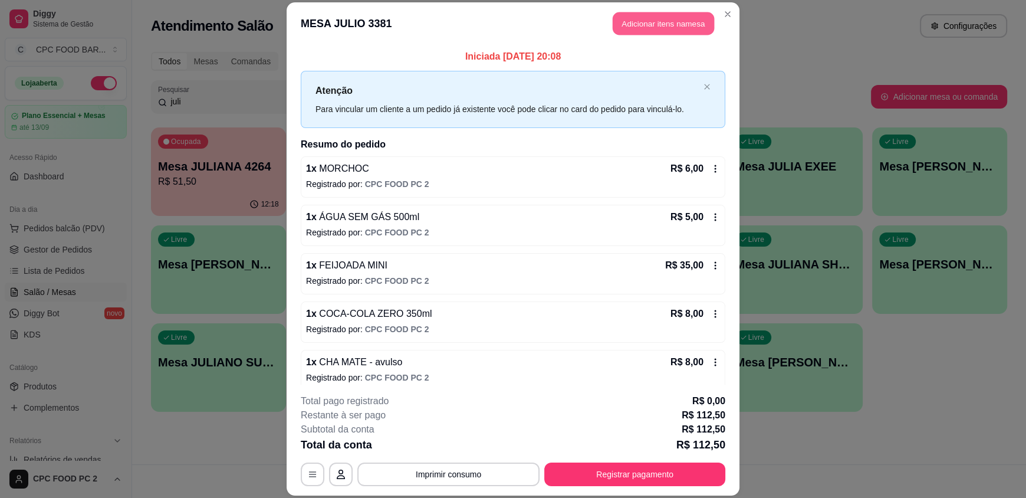
click at [647, 21] on button "Adicionar itens na mesa" at bounding box center [663, 23] width 101 height 23
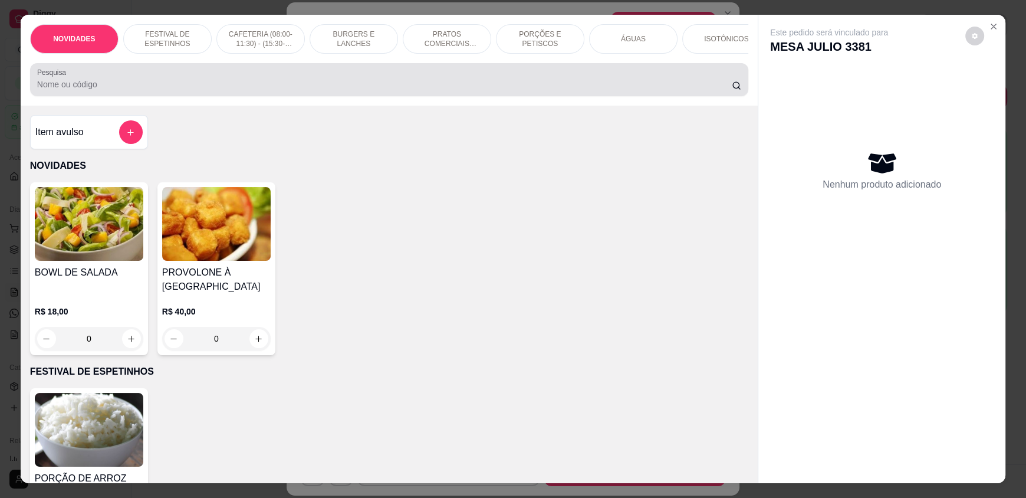
click at [413, 84] on div at bounding box center [389, 80] width 704 height 24
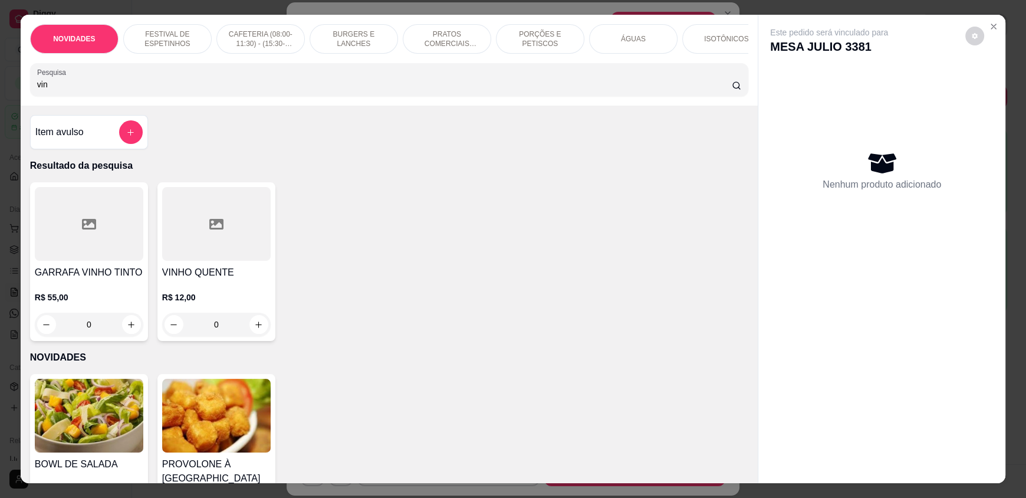
type input "vin"
click at [119, 144] on button "add-separate-item" at bounding box center [130, 132] width 23 height 23
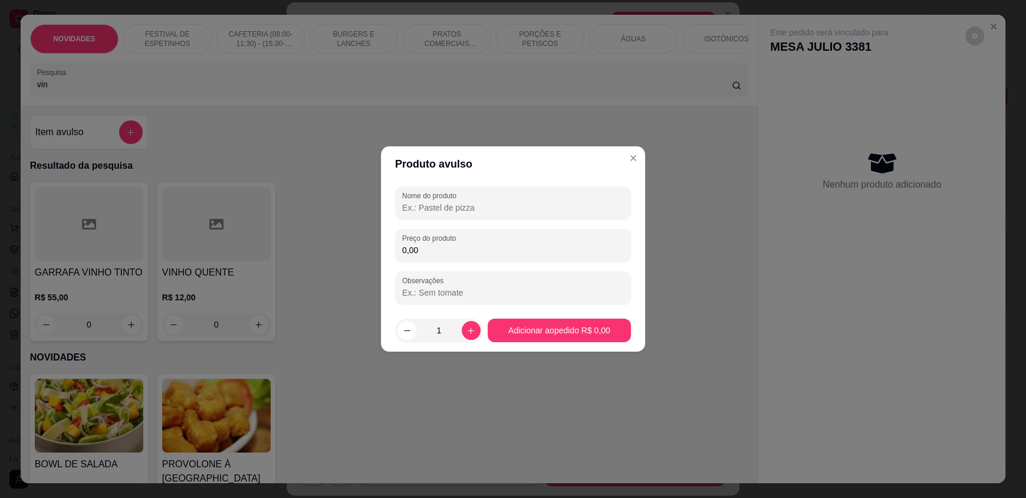
click at [458, 208] on input "Nome do produto" at bounding box center [513, 208] width 222 height 12
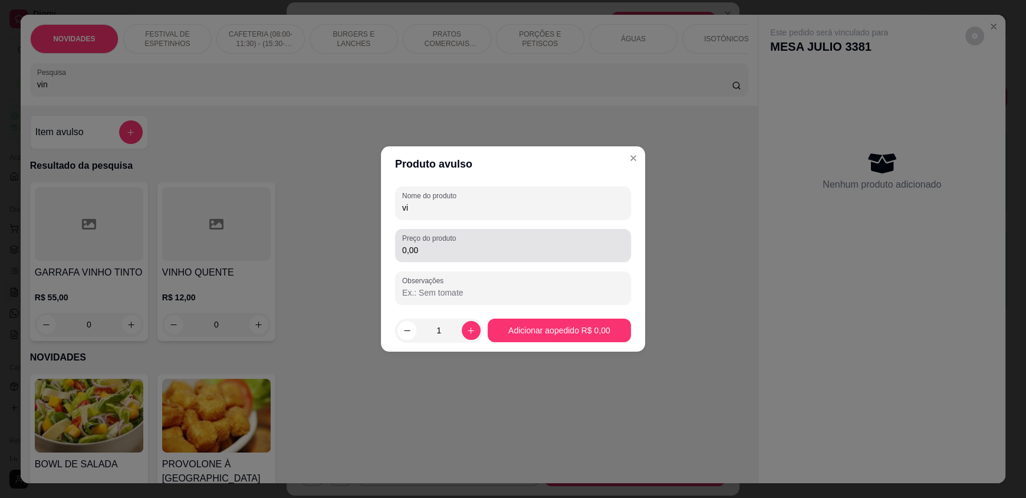
type input "v"
type input "VINHO"
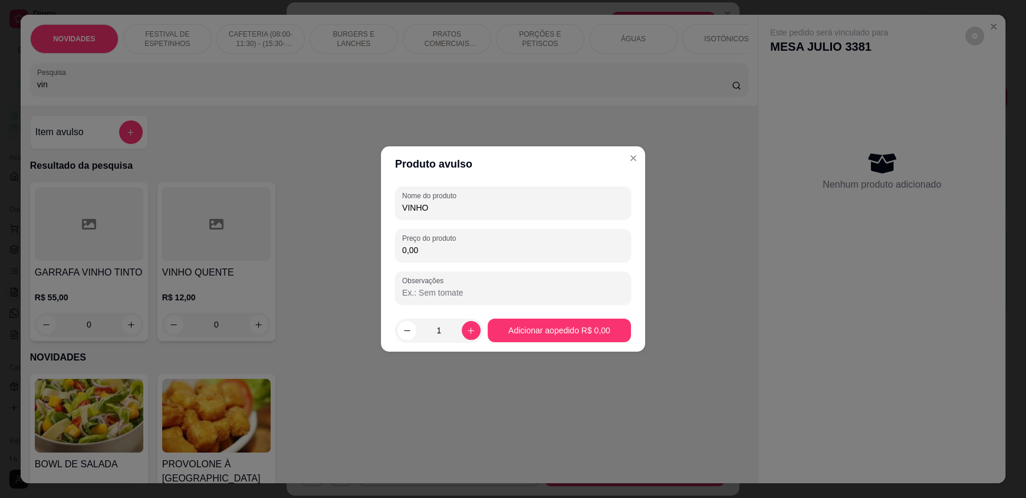
drag, startPoint x: 458, startPoint y: 248, endPoint x: 451, endPoint y: 241, distance: 9.6
click at [456, 247] on input "0,00" at bounding box center [513, 250] width 222 height 12
type input "70,00"
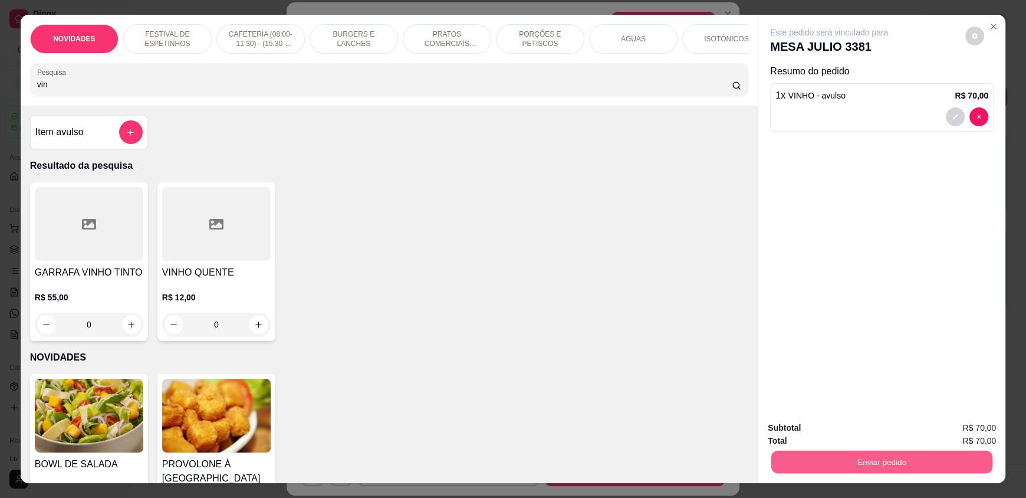
click at [863, 460] on button "Enviar pedido" at bounding box center [881, 461] width 221 height 23
click at [851, 433] on button "Não registrar e enviar pedido" at bounding box center [842, 433] width 123 height 22
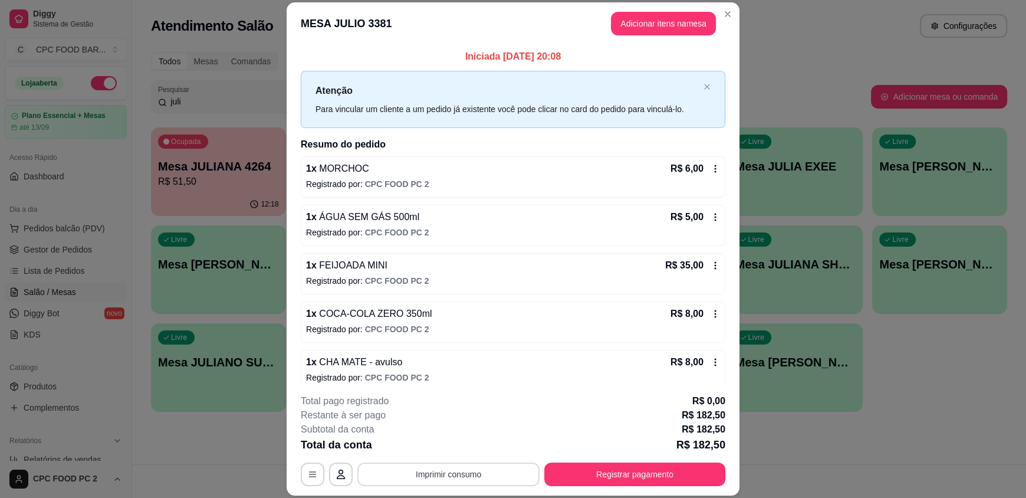
click at [508, 474] on button "Imprimir consumo" at bounding box center [448, 474] width 182 height 24
click at [475, 443] on button "IMPRESSORA" at bounding box center [447, 446] width 85 height 19
click at [677, 472] on button "Registrar pagamento" at bounding box center [635, 473] width 176 height 23
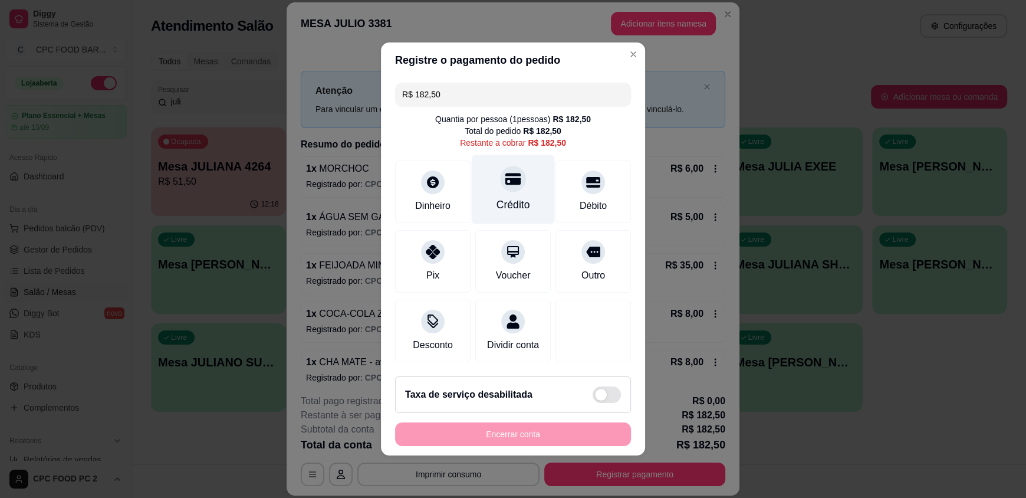
click at [511, 197] on div "Crédito" at bounding box center [513, 204] width 34 height 15
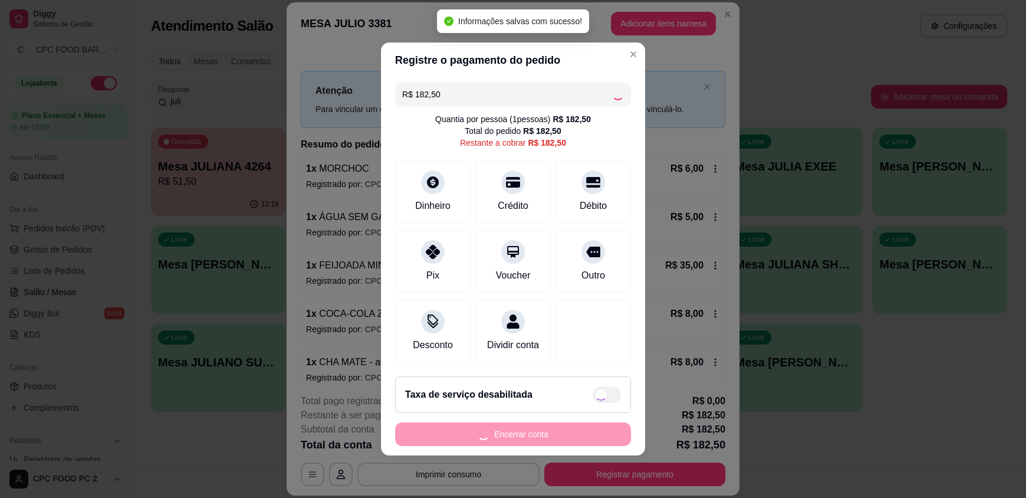
type input "R$ 0,00"
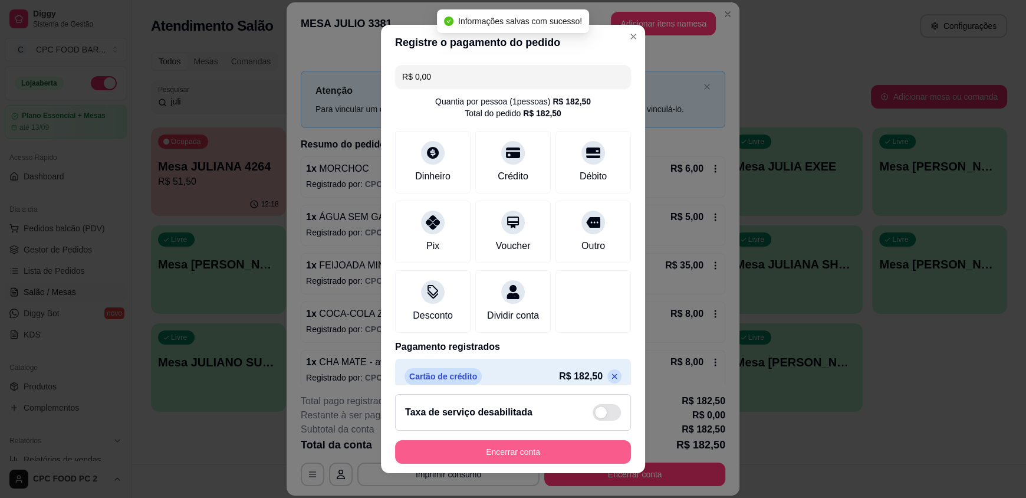
click at [470, 453] on button "Encerrar conta" at bounding box center [513, 452] width 236 height 24
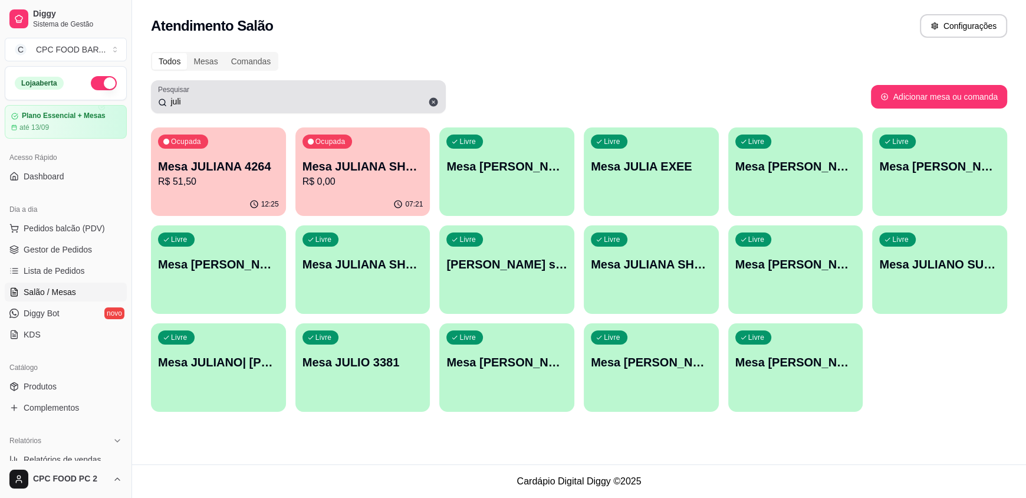
click at [287, 103] on input "juli" at bounding box center [303, 102] width 272 height 12
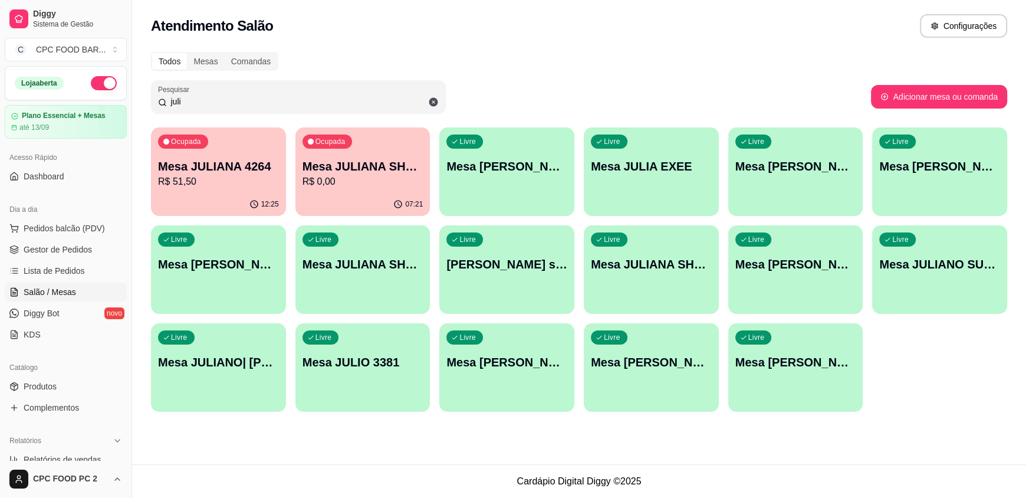
click at [288, 104] on input "juli" at bounding box center [303, 102] width 272 height 12
click at [219, 102] on input "juli" at bounding box center [303, 102] width 272 height 12
click at [218, 101] on input "juli" at bounding box center [303, 102] width 272 height 12
click at [212, 101] on input "juli" at bounding box center [303, 102] width 272 height 12
click at [210, 101] on input "juli" at bounding box center [303, 102] width 272 height 12
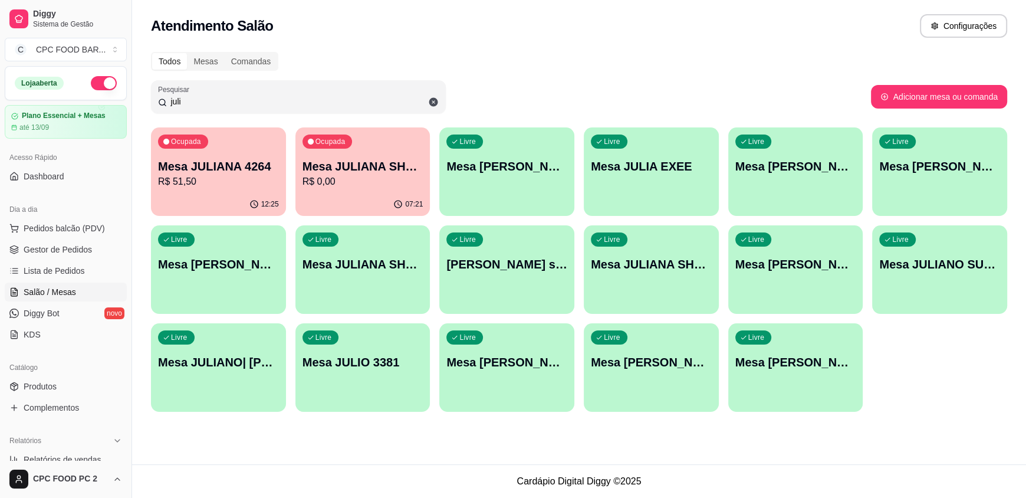
drag, startPoint x: 196, startPoint y: 109, endPoint x: 167, endPoint y: 118, distance: 29.6
click at [167, 118] on div "Todos Mesas Comandas Pesquisar juli Adicionar mesa ou comanda Ocupada Mesa JULI…" at bounding box center [579, 235] width 894 height 381
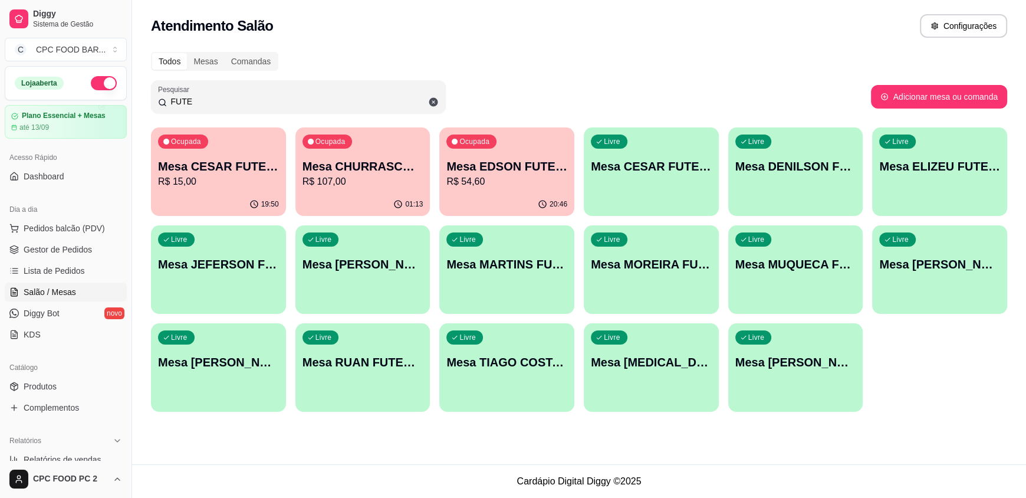
type input "FUTE"
click at [384, 190] on div "Ocupada Mesa CHURRASCO FUTEBOL R$ 107,00" at bounding box center [362, 159] width 135 height 65
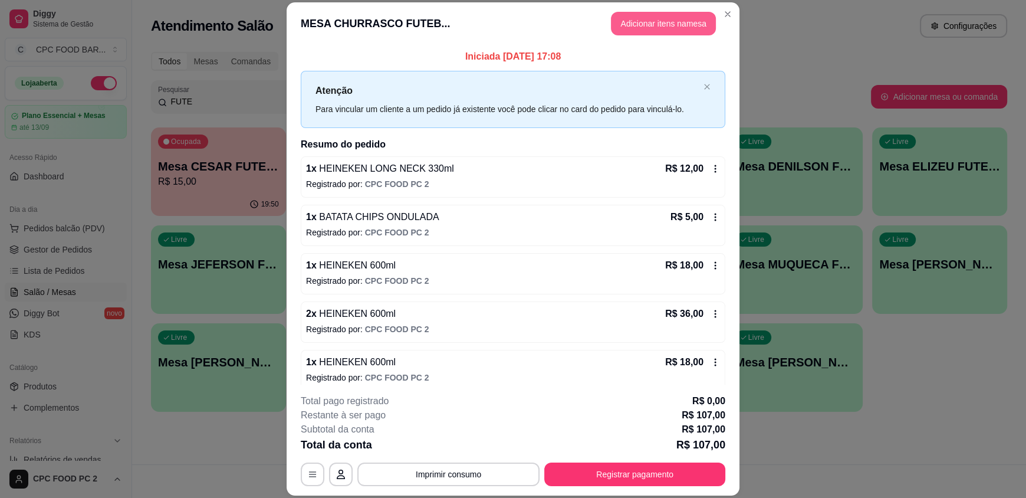
click at [637, 18] on button "Adicionar itens na mesa" at bounding box center [663, 24] width 105 height 24
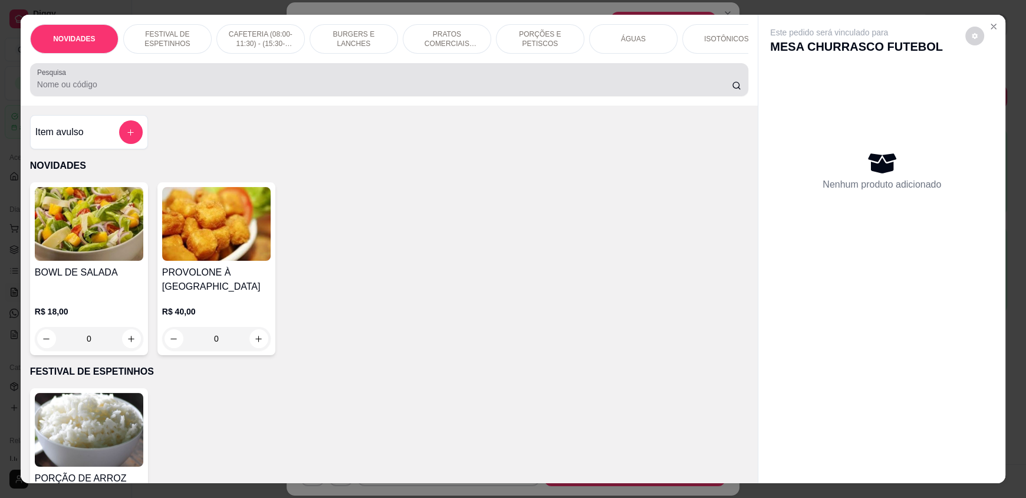
click at [238, 90] on input "Pesquisa" at bounding box center [384, 84] width 695 height 12
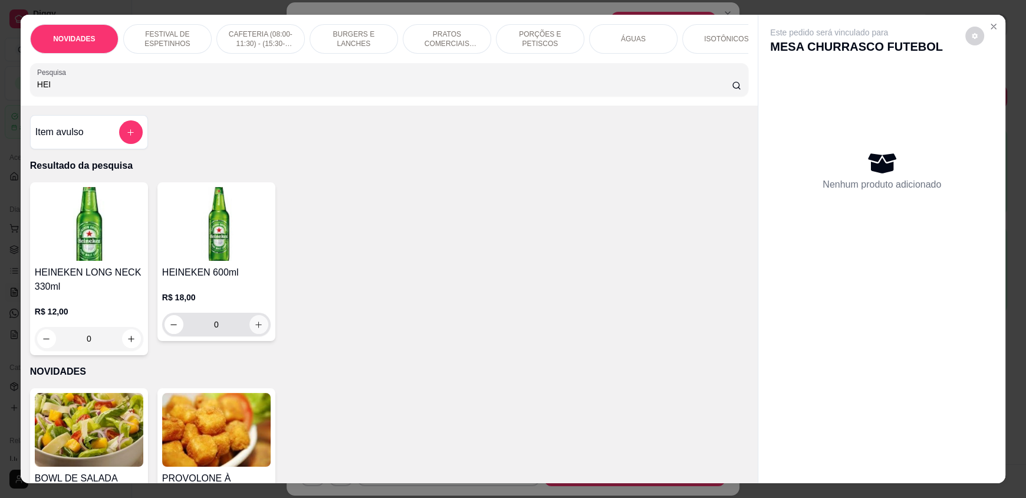
type input "HEI"
click at [255, 329] on icon "increase-product-quantity" at bounding box center [259, 324] width 9 height 9
type input "1"
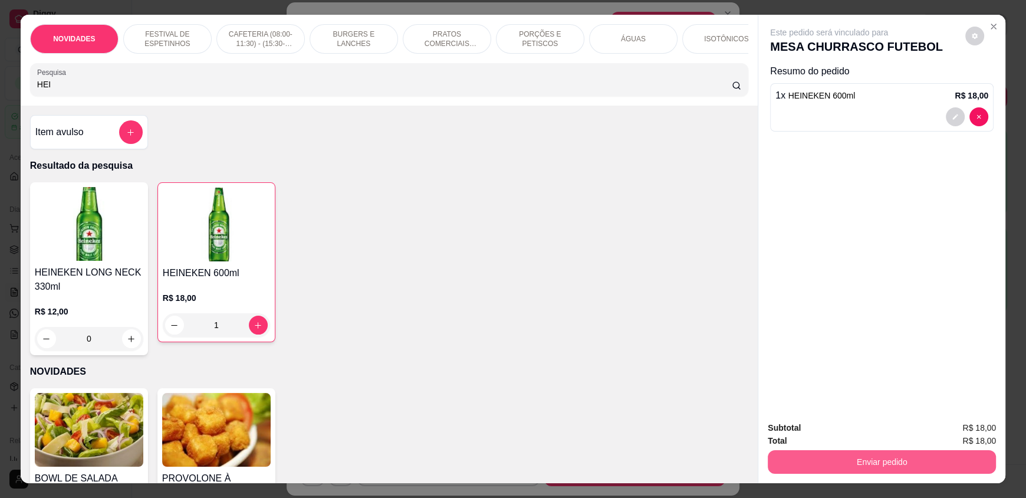
click at [888, 459] on button "Enviar pedido" at bounding box center [882, 462] width 228 height 24
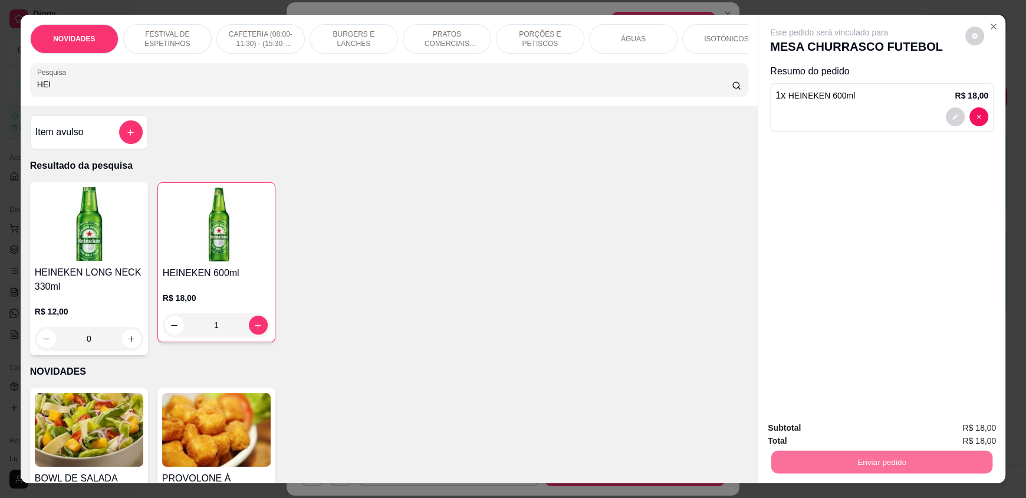
click at [821, 443] on button "Não registrar e enviar pedido" at bounding box center [842, 433] width 123 height 22
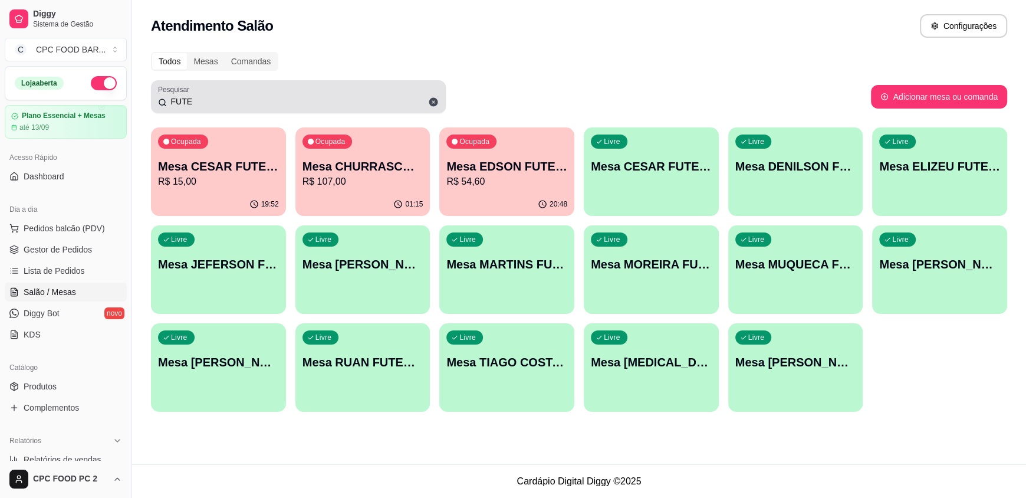
click at [322, 104] on input "FUTE" at bounding box center [303, 102] width 272 height 12
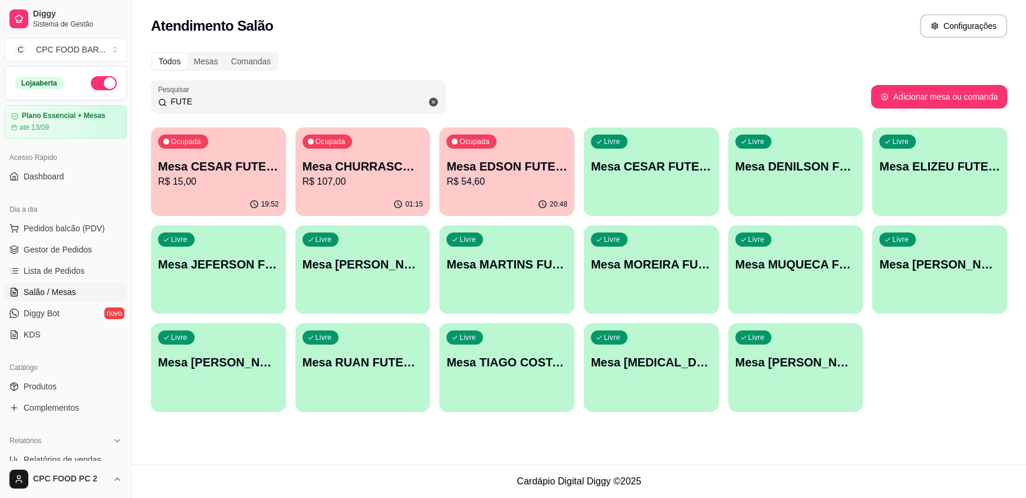
click at [322, 104] on input "FUTE" at bounding box center [303, 102] width 272 height 12
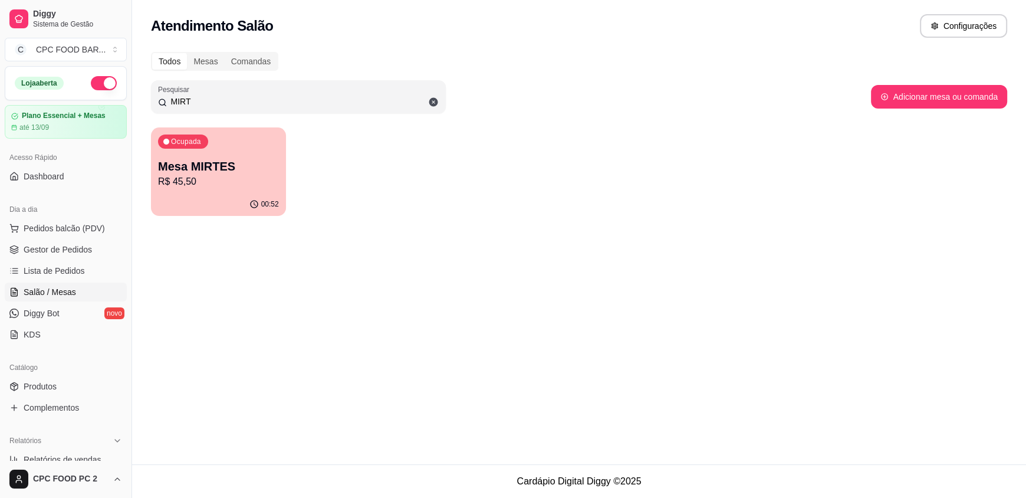
type input "MIRT"
click at [207, 173] on p "Mesa MIRTES" at bounding box center [218, 166] width 121 height 17
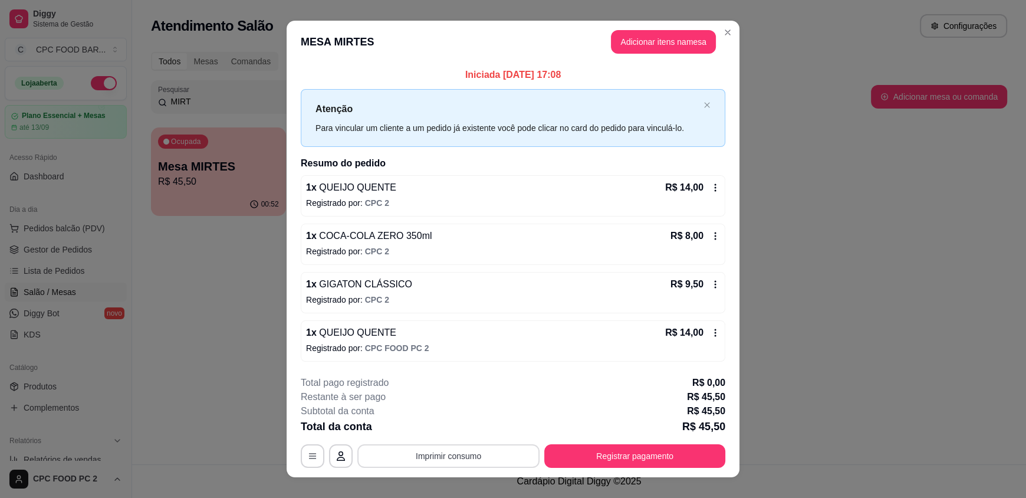
click at [501, 449] on button "Imprimir consumo" at bounding box center [448, 456] width 182 height 24
click at [470, 428] on button "IMPRESSORA" at bounding box center [447, 428] width 85 height 19
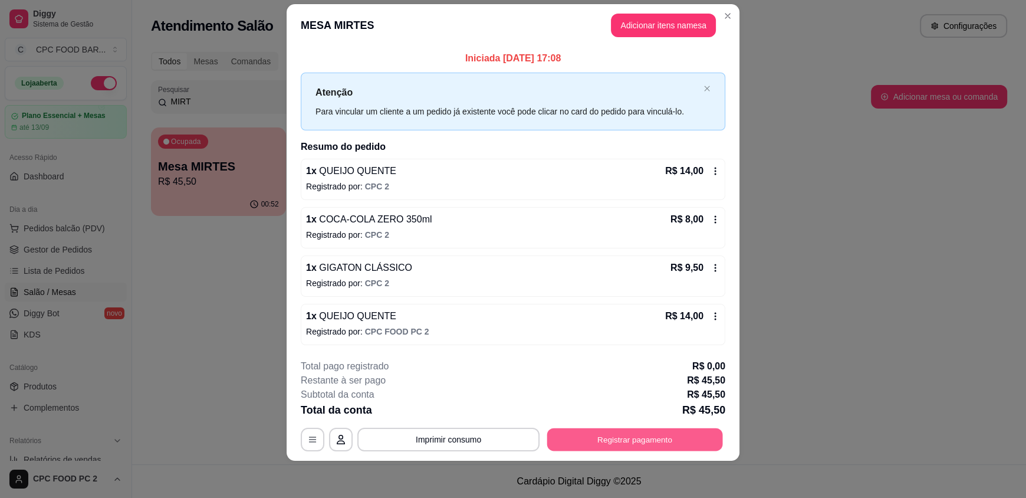
click at [627, 441] on button "Registrar pagamento" at bounding box center [635, 438] width 176 height 23
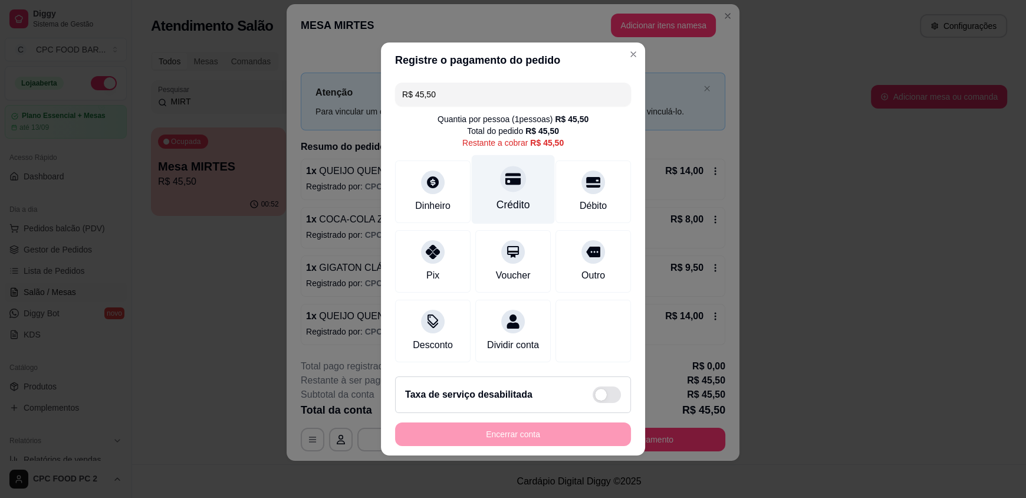
click at [508, 182] on div at bounding box center [513, 179] width 26 height 26
type input "R$ 0,00"
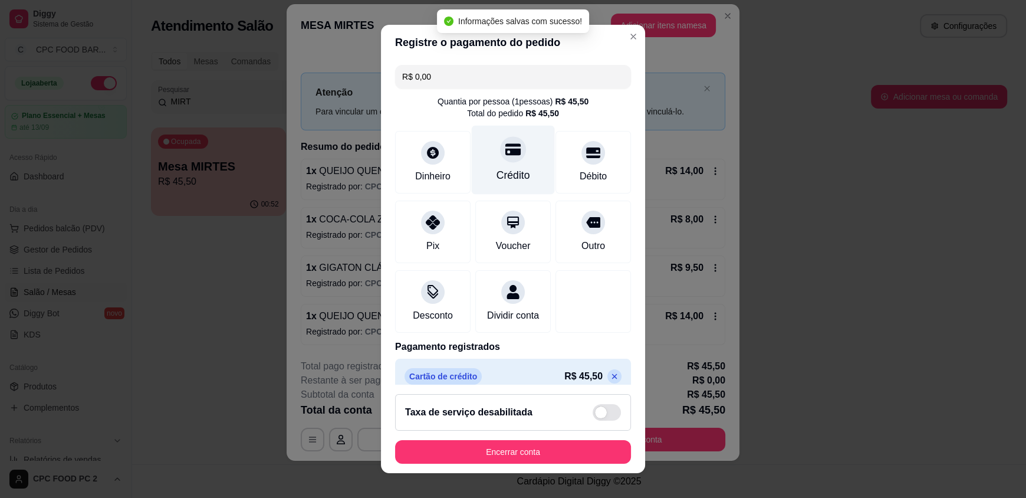
click at [505, 154] on icon at bounding box center [512, 150] width 15 height 12
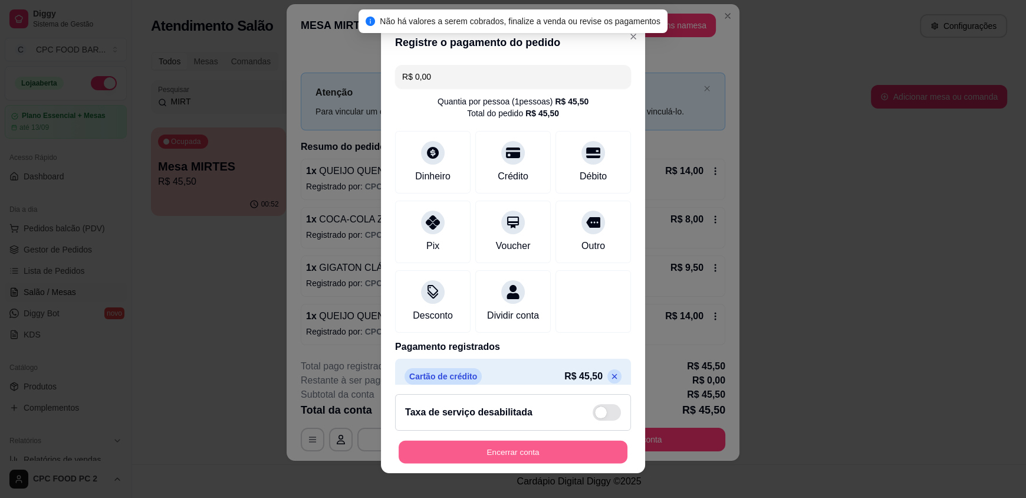
click at [526, 447] on button "Encerrar conta" at bounding box center [513, 451] width 229 height 23
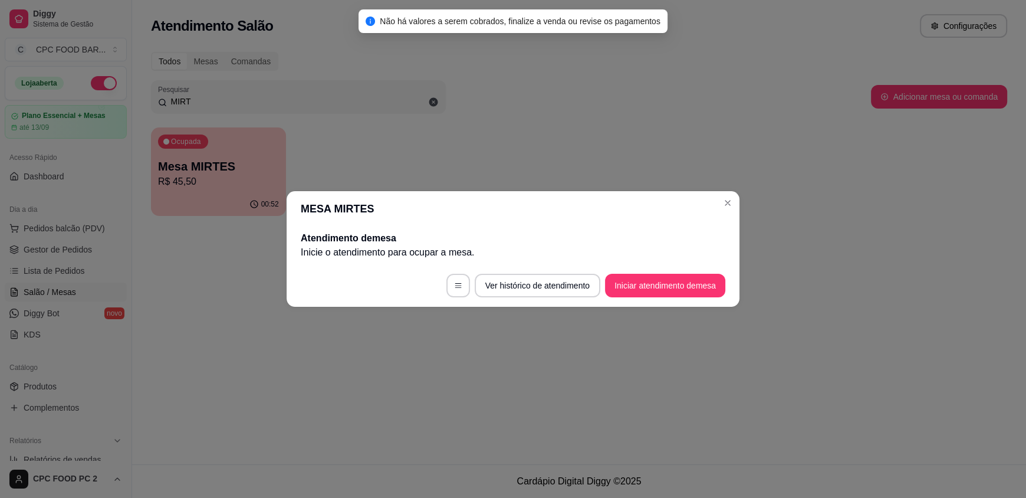
scroll to position [0, 0]
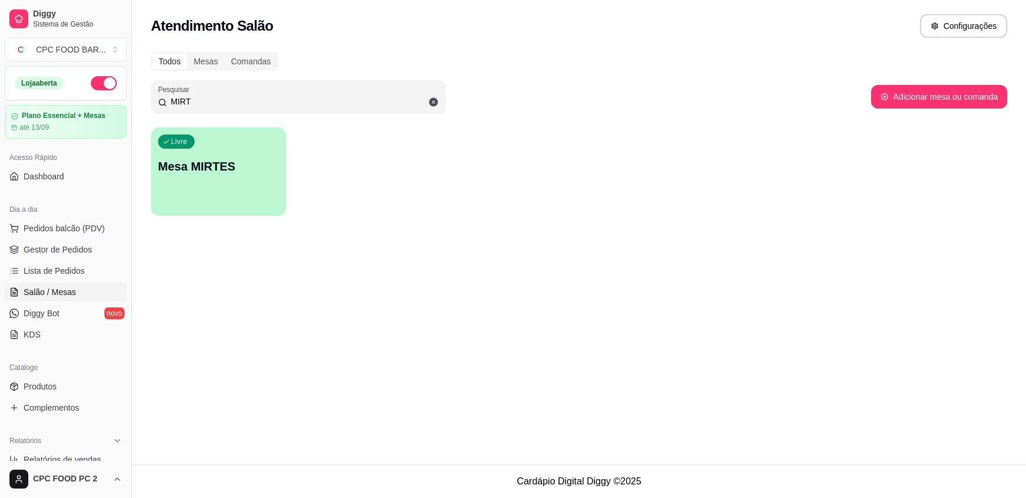
drag, startPoint x: 202, startPoint y: 99, endPoint x: 68, endPoint y: 75, distance: 136.5
click at [68, 75] on div "Diggy Sistema de Gestão C CPC FOOD BAR ... Loja aberta Plano Essencial + Mesas …" at bounding box center [513, 249] width 1026 height 498
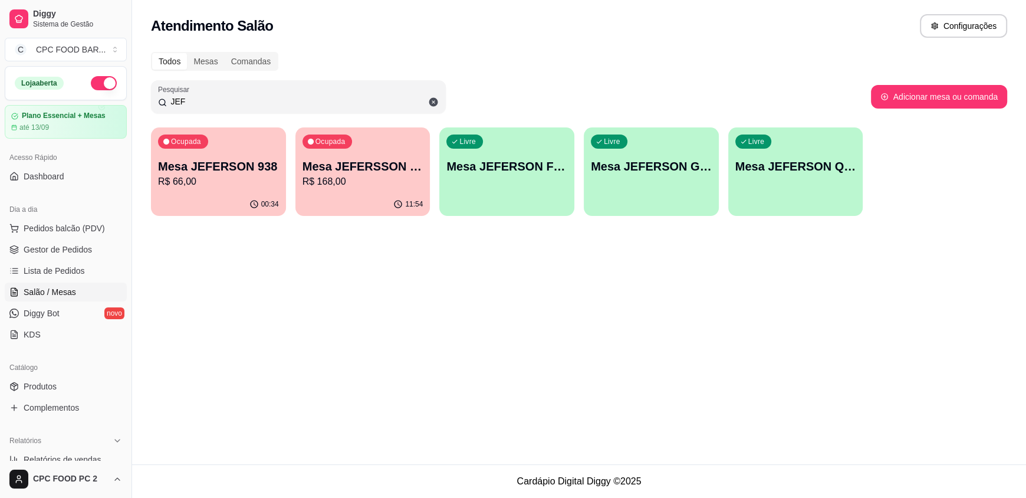
type input "JEF"
click at [166, 175] on p "R$ 66,00" at bounding box center [218, 182] width 121 height 14
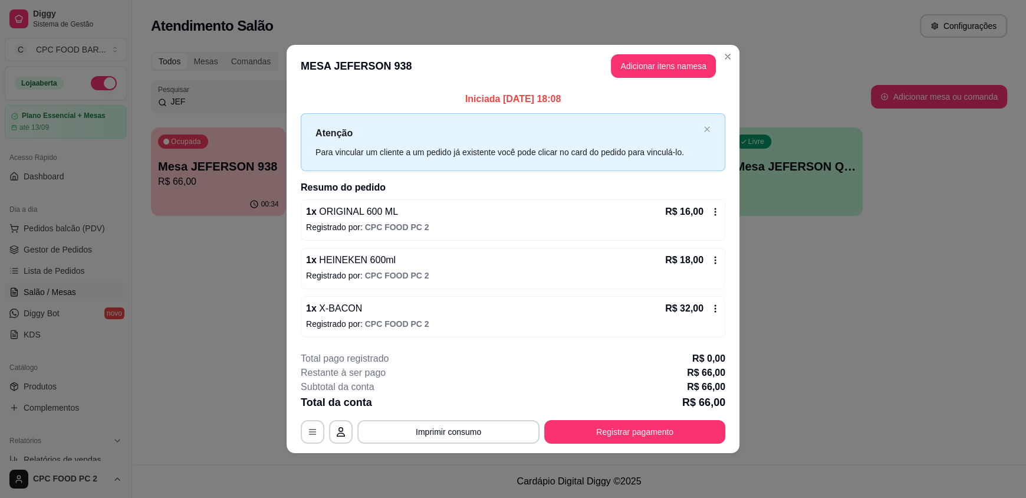
click at [781, 64] on div "**********" at bounding box center [513, 249] width 1026 height 498
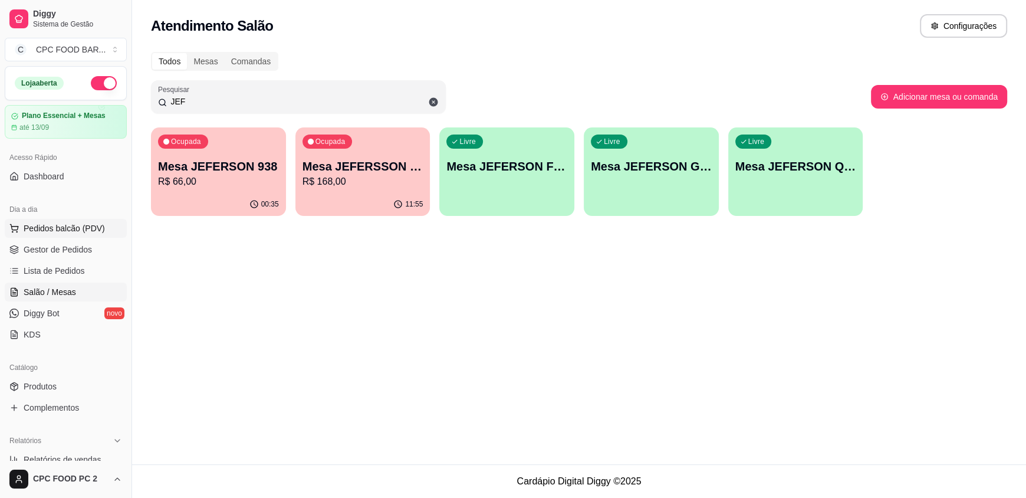
click at [77, 229] on span "Pedidos balcão (PDV)" at bounding box center [64, 228] width 81 height 12
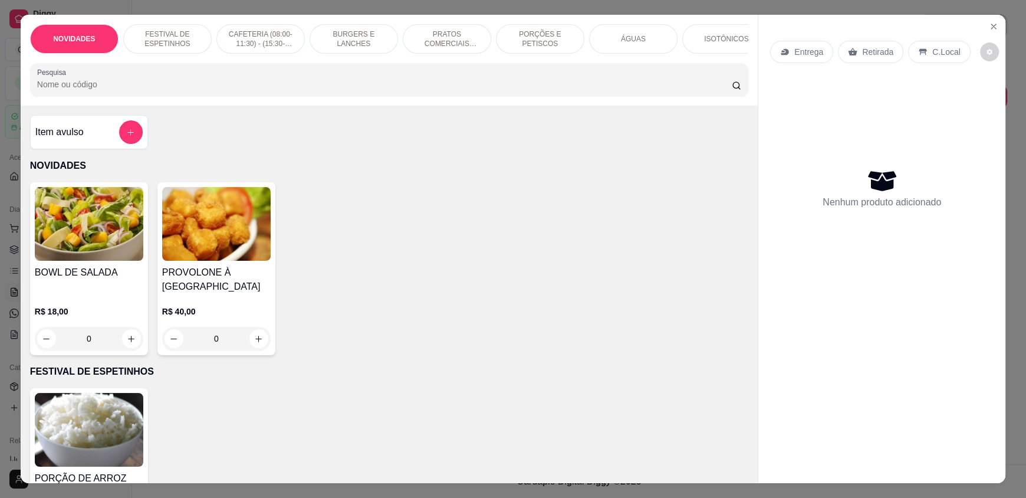
click at [96, 90] on input "Pesquisa" at bounding box center [384, 84] width 695 height 12
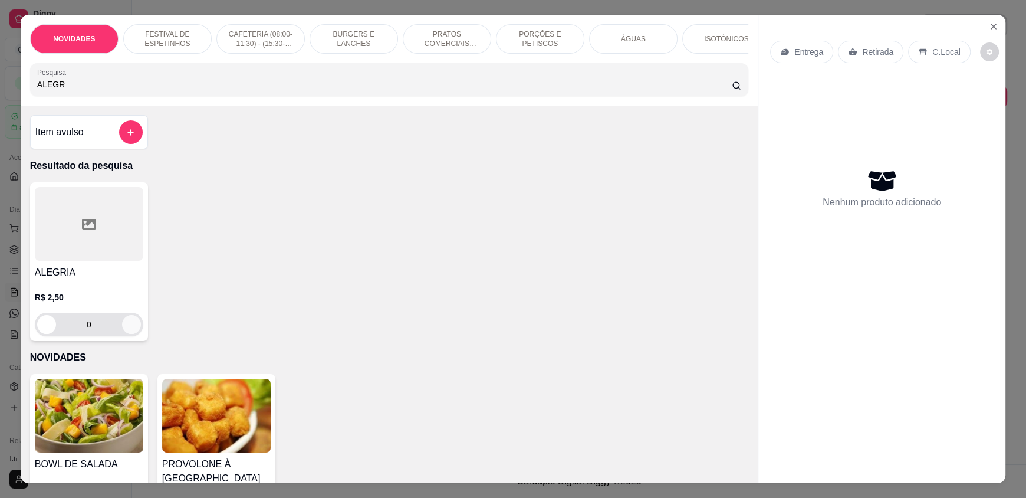
type input "ALEGR"
click at [127, 329] on icon "increase-product-quantity" at bounding box center [131, 324] width 9 height 9
type input "1"
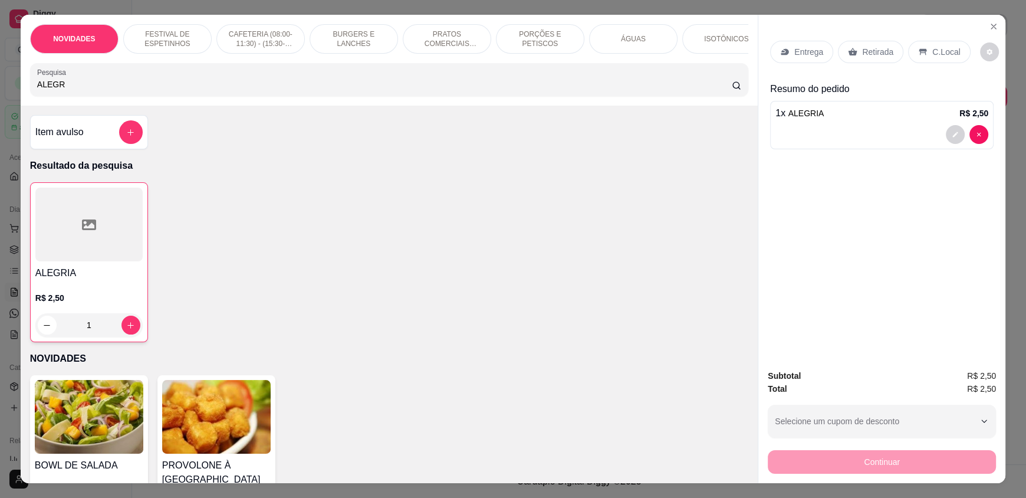
drag, startPoint x: 63, startPoint y: 95, endPoint x: 0, endPoint y: 96, distance: 63.1
click at [0, 96] on div "NOVIDADES FESTIVAL DE ESPETINHOS CAFETERIA (08:00-11:30) - (15:30-18:00) BURGER…" at bounding box center [513, 249] width 1026 height 498
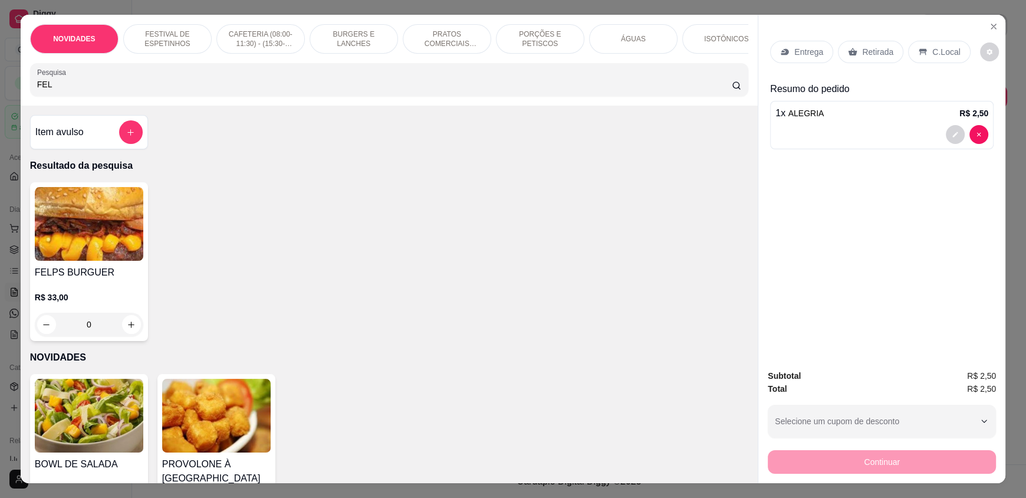
drag, startPoint x: 71, startPoint y: 96, endPoint x: 0, endPoint y: 92, distance: 71.5
click at [0, 92] on div "NOVIDADES FESTIVAL DE ESPETINHOS CAFETERIA (08:00-11:30) - (15:30-18:00) BURGER…" at bounding box center [513, 249] width 1026 height 498
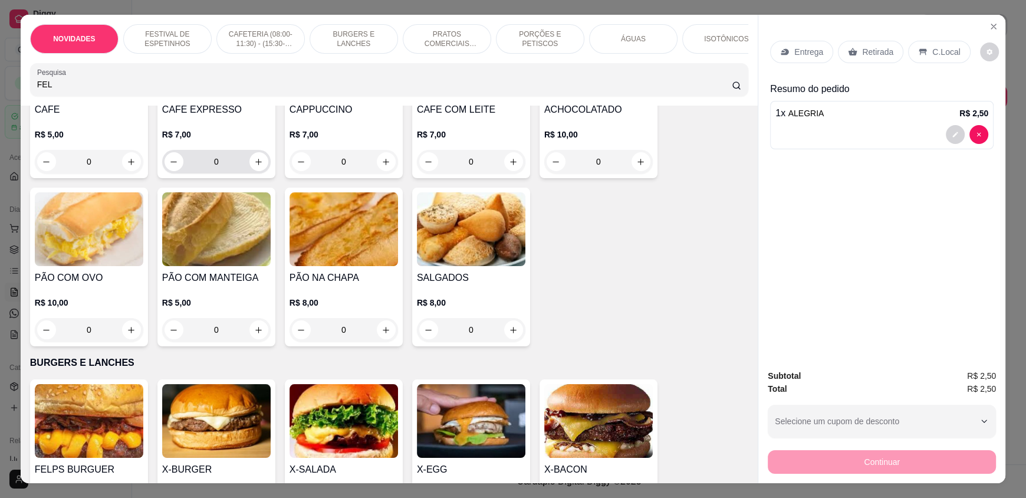
scroll to position [1002, 0]
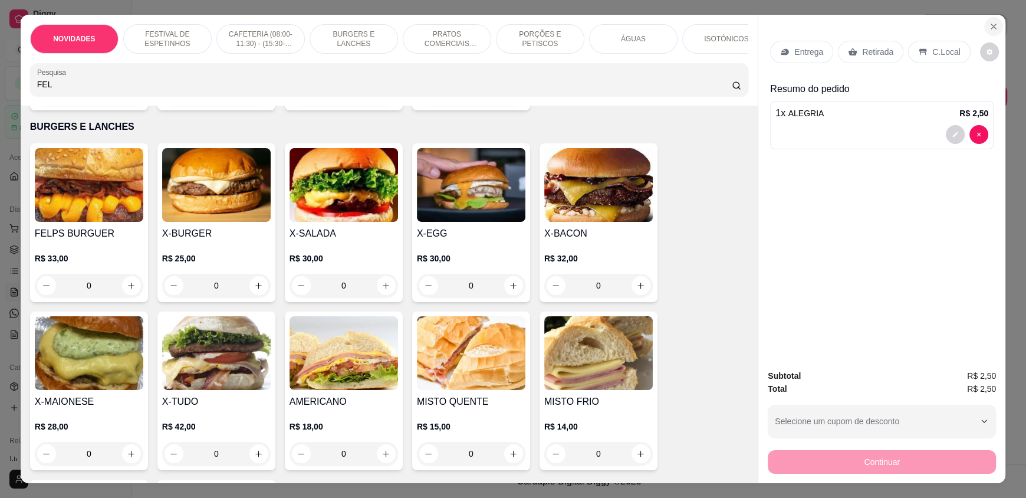
type input "FEL"
click at [990, 29] on icon "Close" at bounding box center [993, 26] width 9 height 9
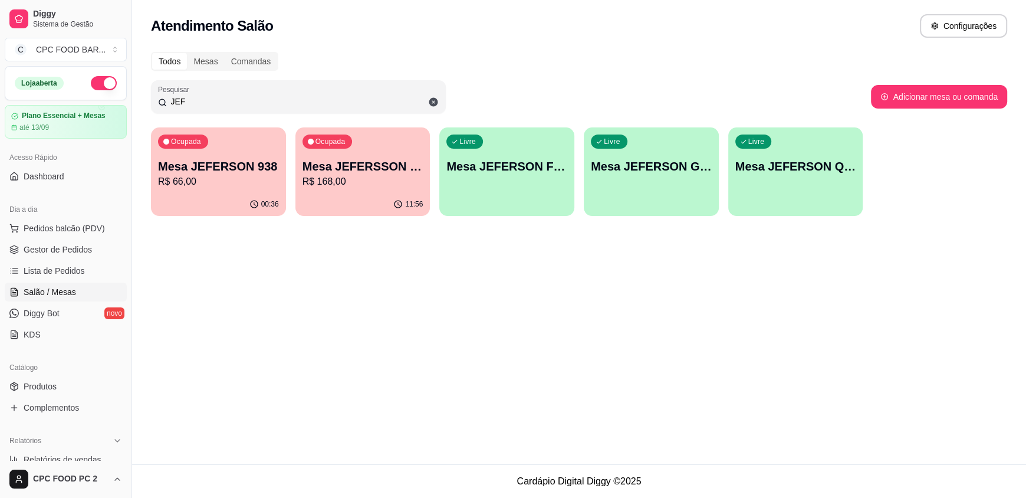
click at [206, 160] on p "Mesa JEFERSON 938" at bounding box center [218, 166] width 121 height 17
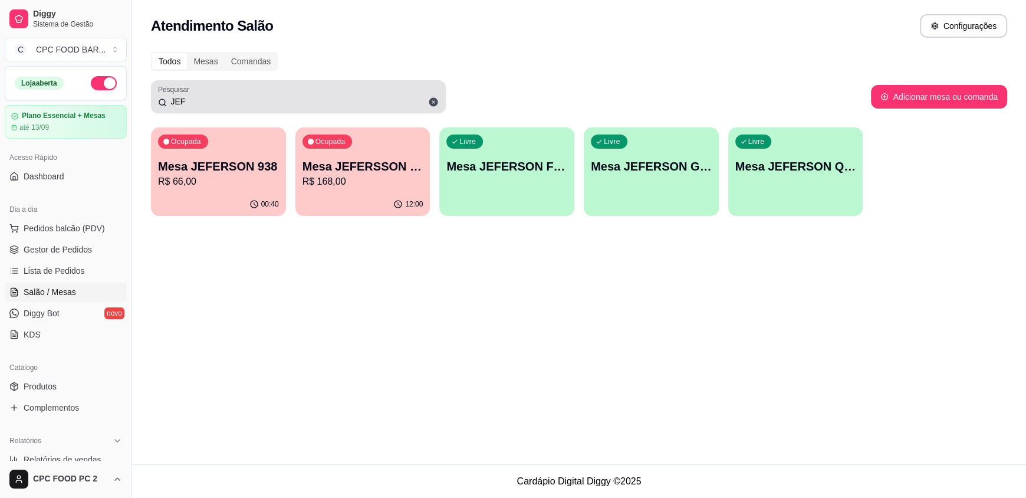
click at [432, 102] on icon at bounding box center [433, 102] width 11 height 11
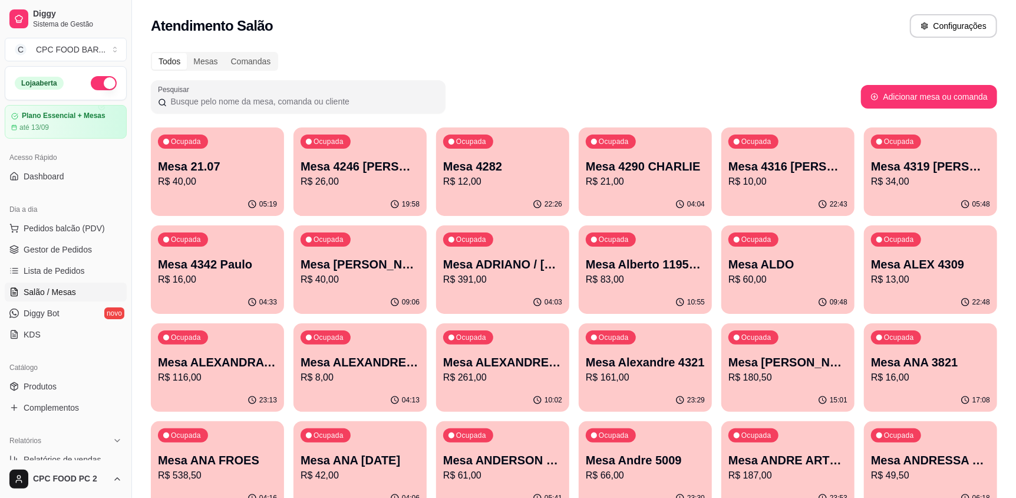
click at [248, 97] on input "Pesquisar" at bounding box center [303, 102] width 272 height 12
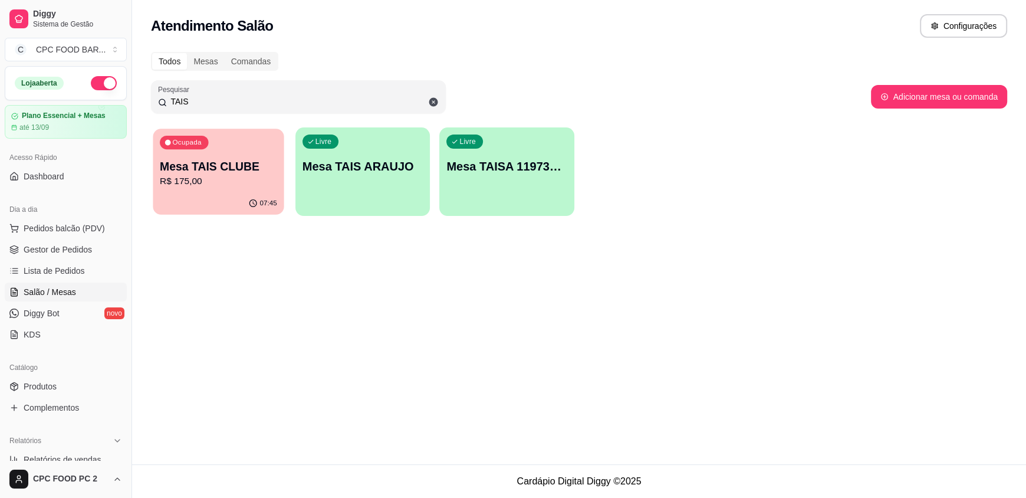
click at [254, 159] on p "Mesa TAIS CLUBE" at bounding box center [218, 167] width 117 height 16
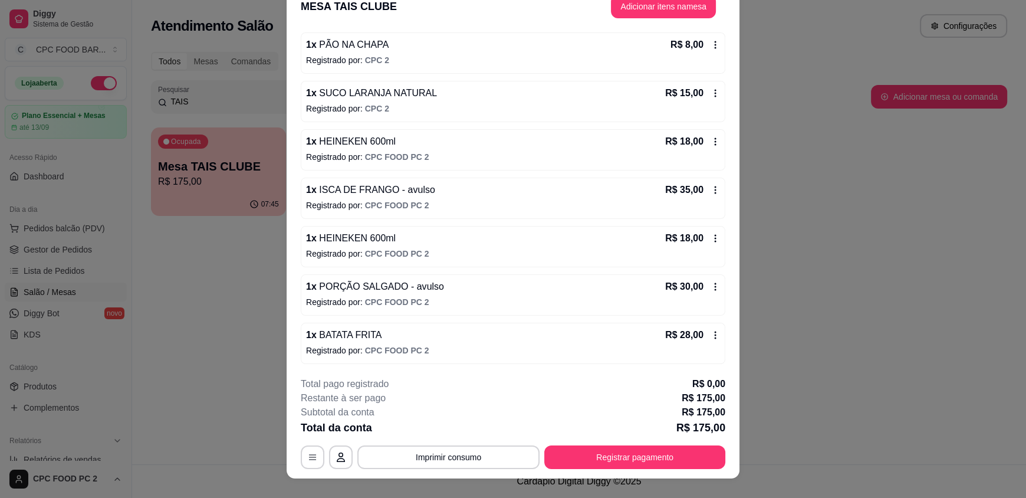
scroll to position [35, 0]
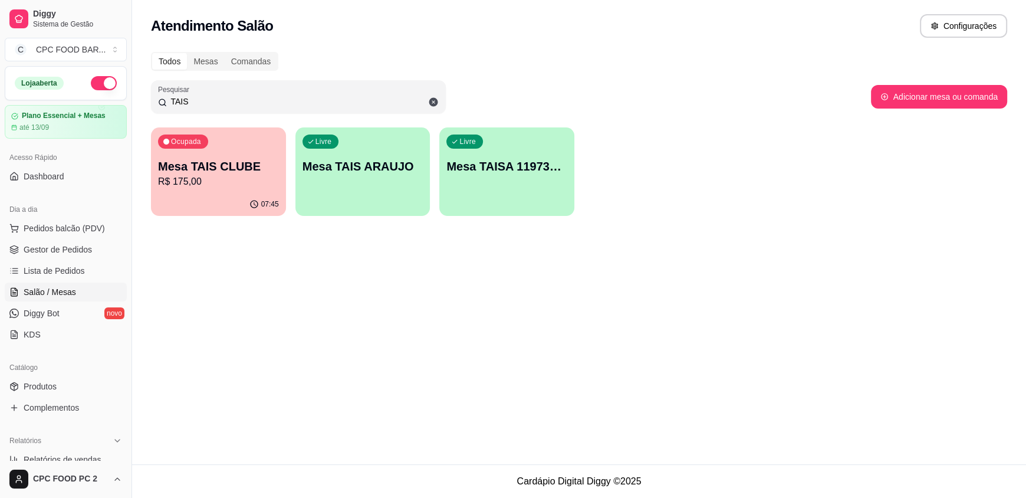
drag, startPoint x: 256, startPoint y: 106, endPoint x: 158, endPoint y: 97, distance: 98.8
click at [158, 97] on div "TAIS" at bounding box center [298, 97] width 281 height 24
click at [196, 169] on p "Mesa TAIS CLUBE" at bounding box center [218, 166] width 121 height 17
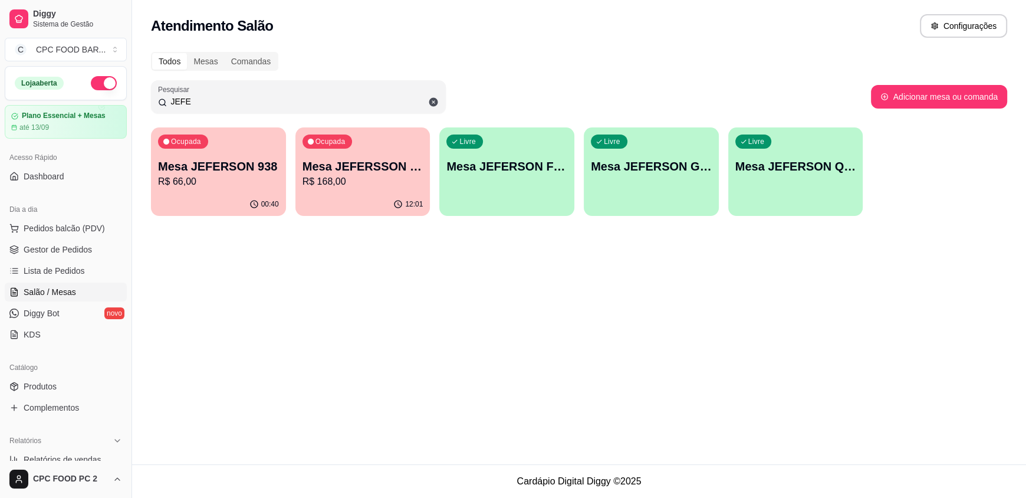
type input "JEFE"
click at [219, 169] on p "Mesa JEFERSON 938" at bounding box center [218, 166] width 121 height 17
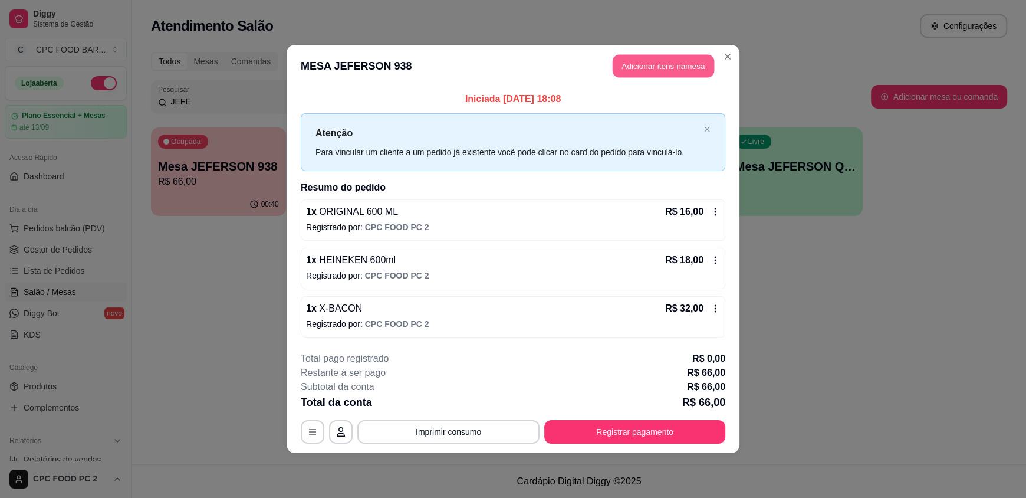
click at [644, 62] on button "Adicionar itens na mesa" at bounding box center [663, 66] width 101 height 23
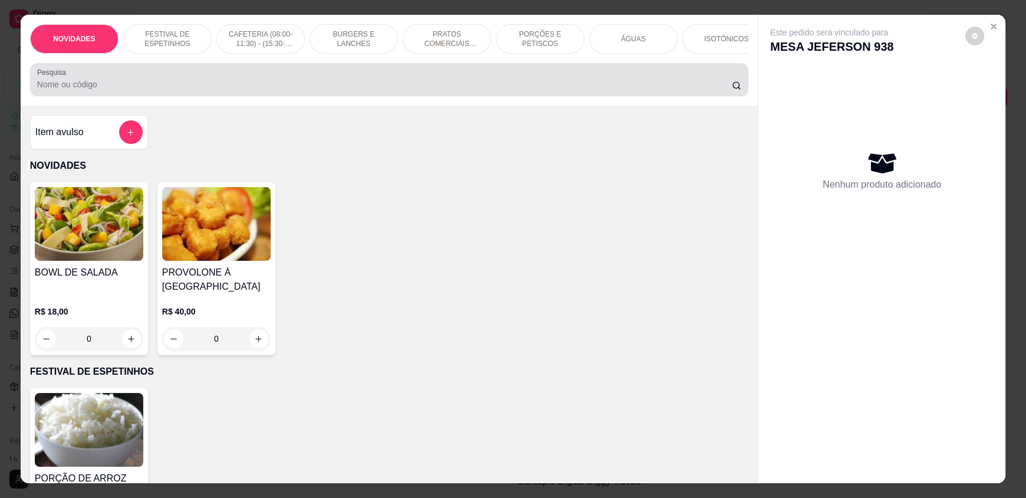
click at [291, 90] on input "Pesquisa" at bounding box center [384, 84] width 695 height 12
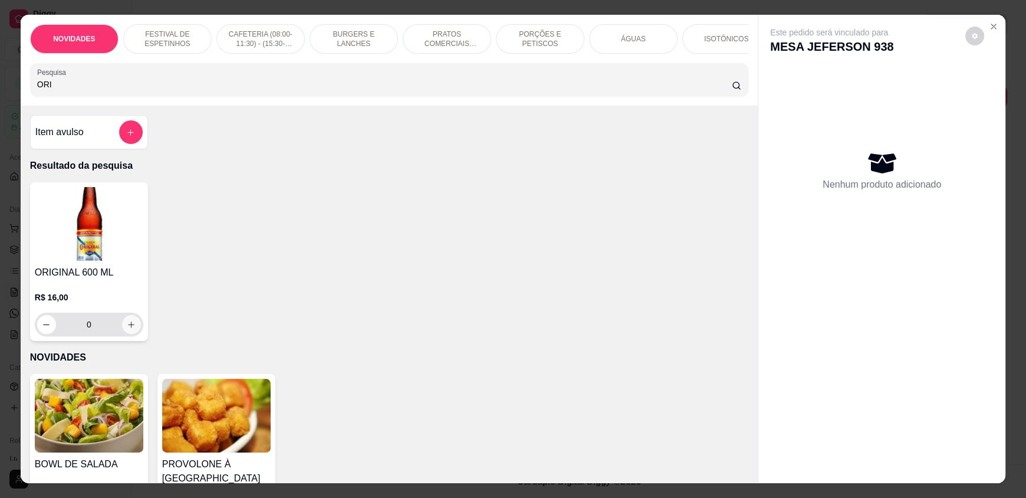
type input "ORI"
click at [122, 334] on button "increase-product-quantity" at bounding box center [131, 324] width 18 height 18
type input "1"
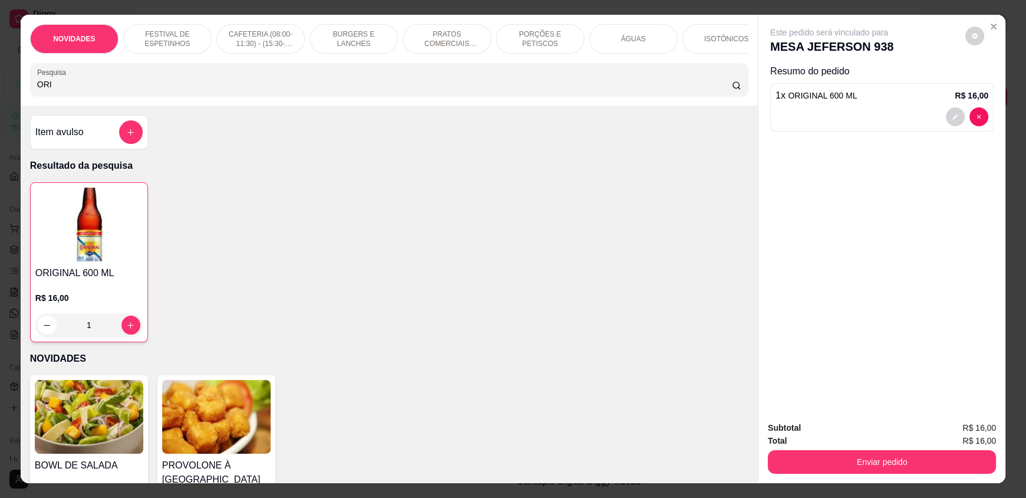
drag, startPoint x: 47, startPoint y: 87, endPoint x: 20, endPoint y: 84, distance: 26.8
click at [21, 84] on div "NOVIDADES FESTIVAL DE ESPETINHOS CAFETERIA (08:00-11:30) - (15:30-18:00) BURGER…" at bounding box center [389, 60] width 737 height 91
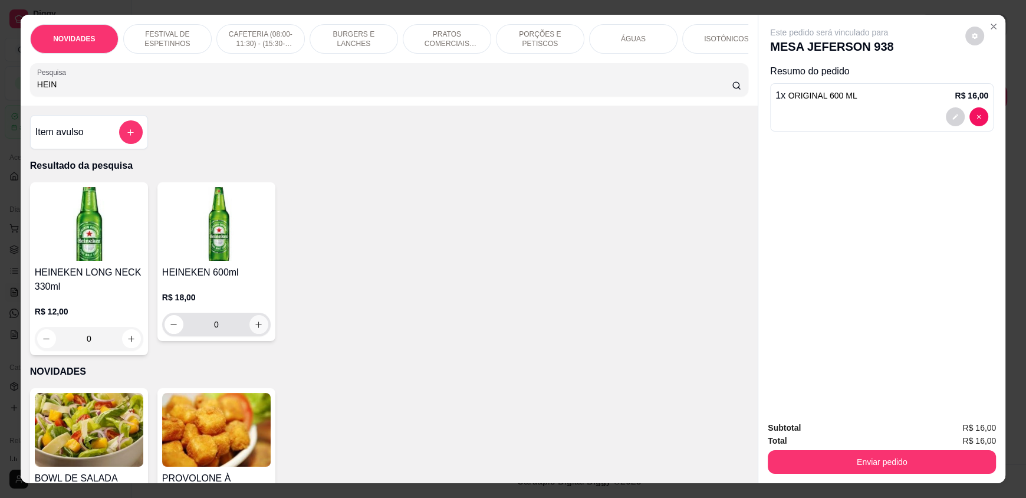
type input "HEIN"
click at [258, 333] on button "increase-product-quantity" at bounding box center [258, 324] width 18 height 18
type input "1"
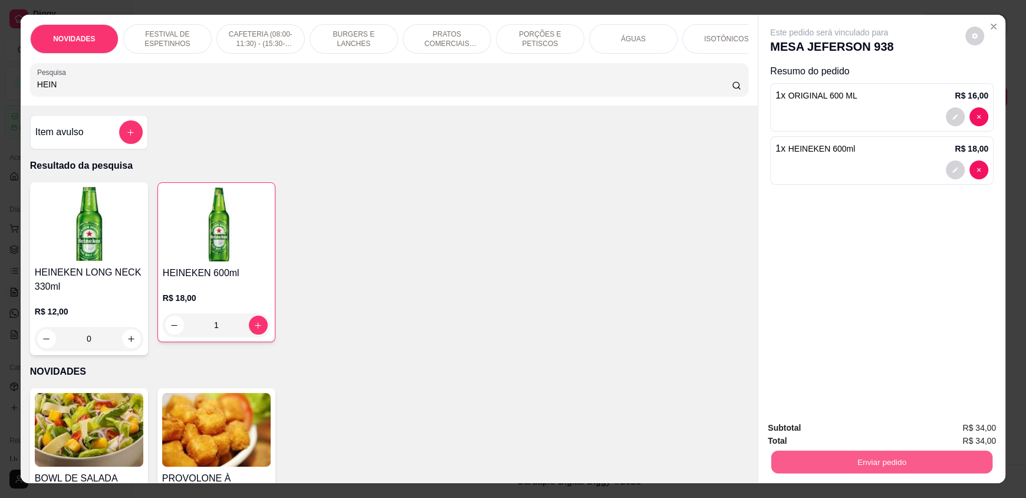
click at [807, 456] on button "Enviar pedido" at bounding box center [881, 461] width 221 height 23
click at [811, 430] on button "Não registrar e enviar pedido" at bounding box center [842, 433] width 123 height 22
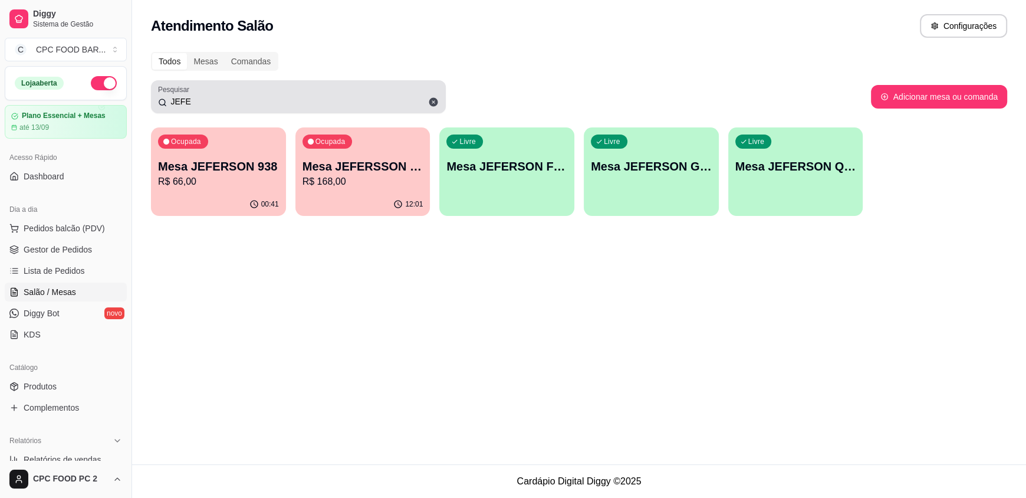
click at [435, 102] on icon at bounding box center [433, 102] width 9 height 9
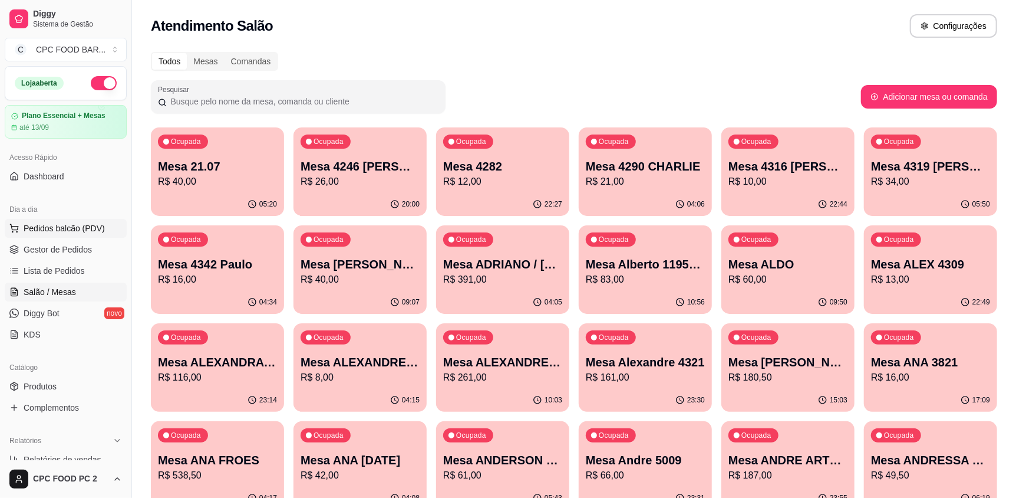
click at [80, 225] on span "Pedidos balcão (PDV)" at bounding box center [64, 228] width 81 height 12
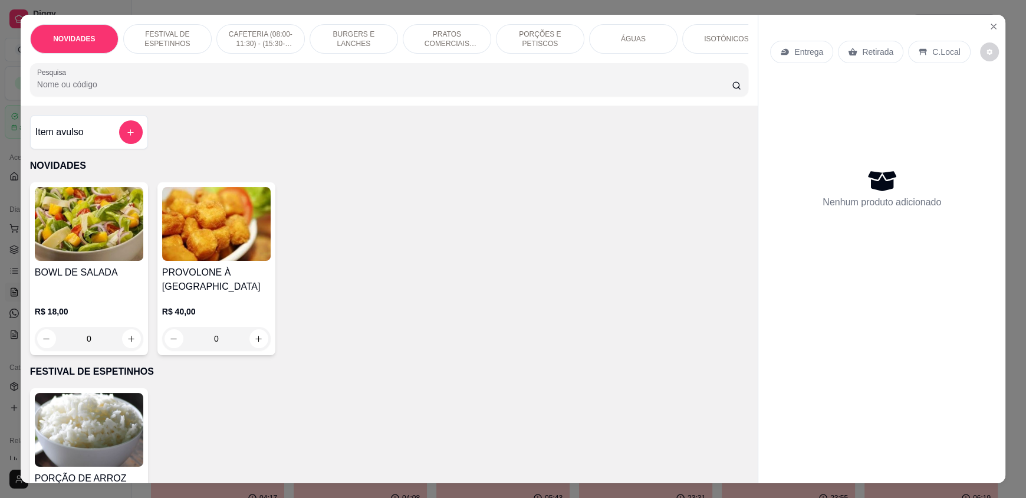
click at [208, 88] on input "Pesquisa" at bounding box center [384, 84] width 695 height 12
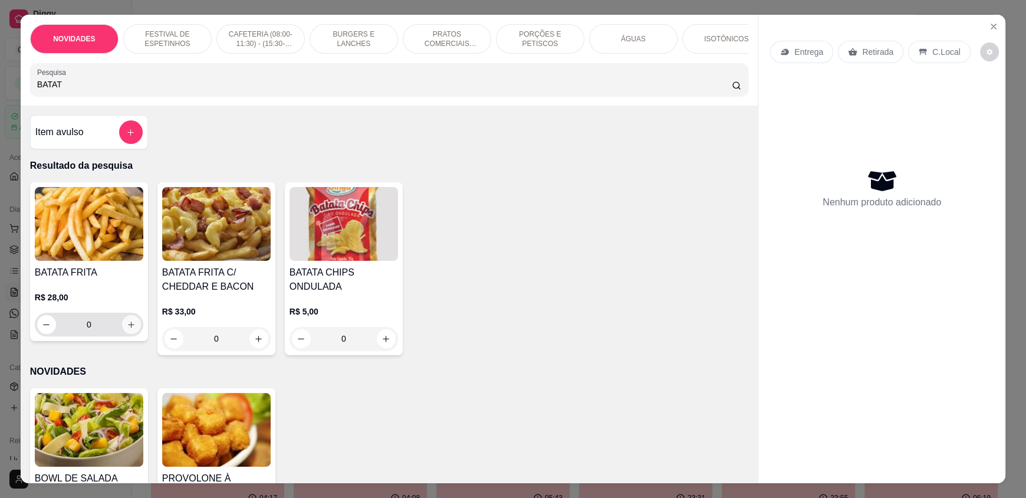
type input "BATAT"
click at [129, 329] on icon "increase-product-quantity" at bounding box center [131, 324] width 9 height 9
type input "1"
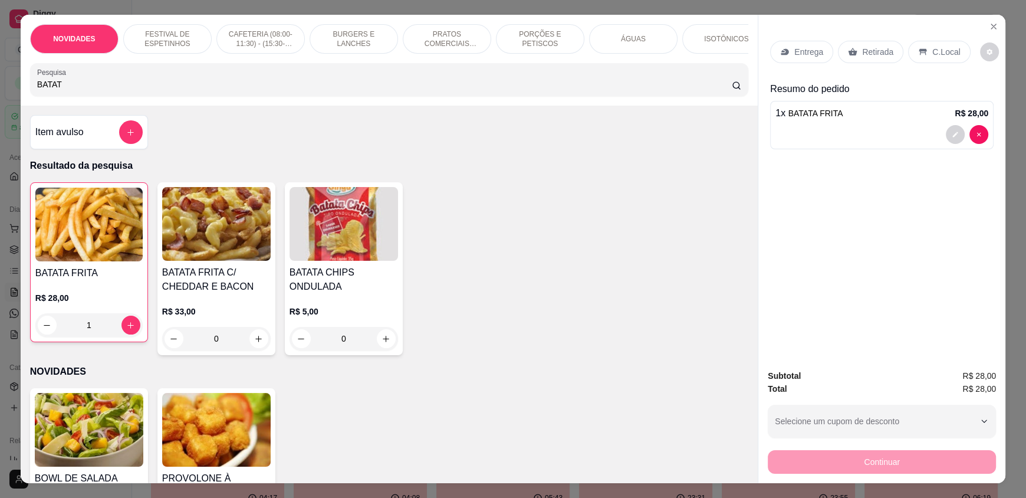
click at [939, 55] on p "C.Local" at bounding box center [946, 52] width 28 height 12
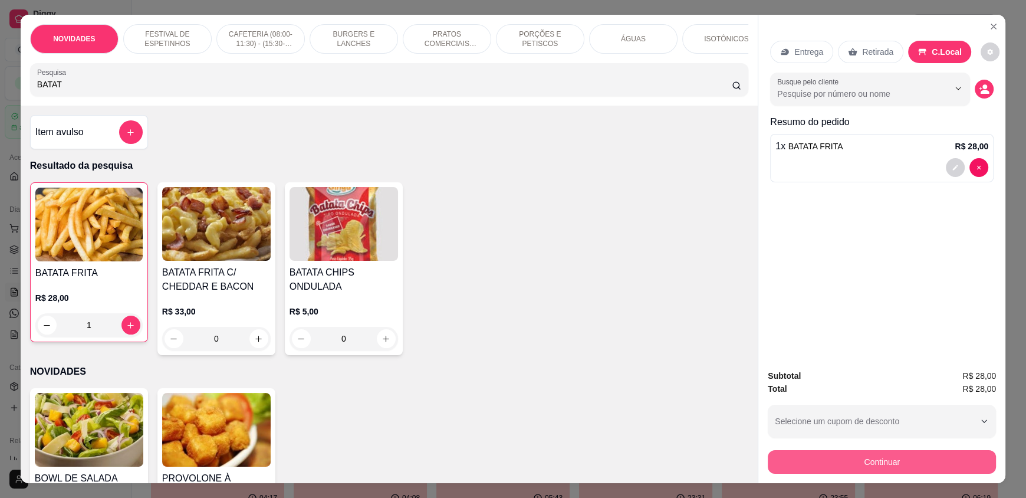
click at [858, 460] on button "Continuar" at bounding box center [882, 462] width 228 height 24
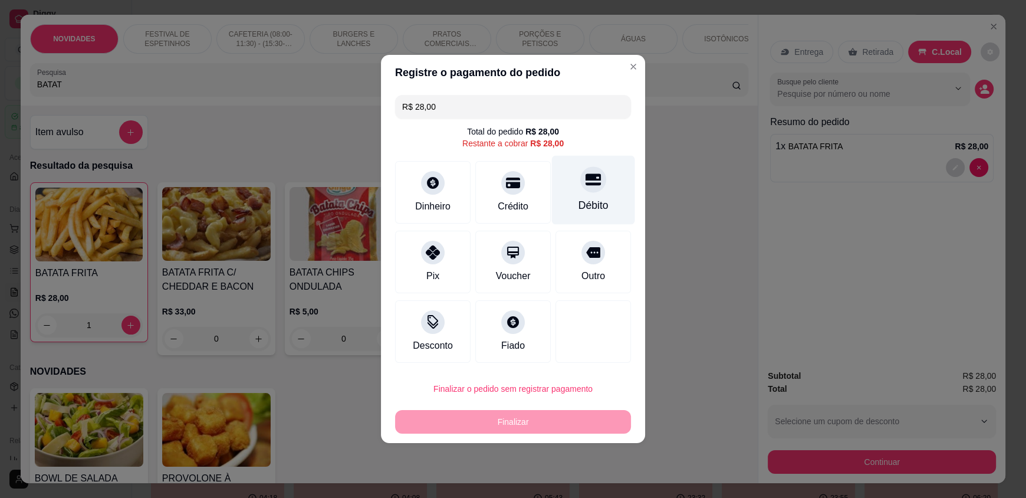
click at [583, 190] on div at bounding box center [593, 179] width 26 height 26
type input "R$ 0,00"
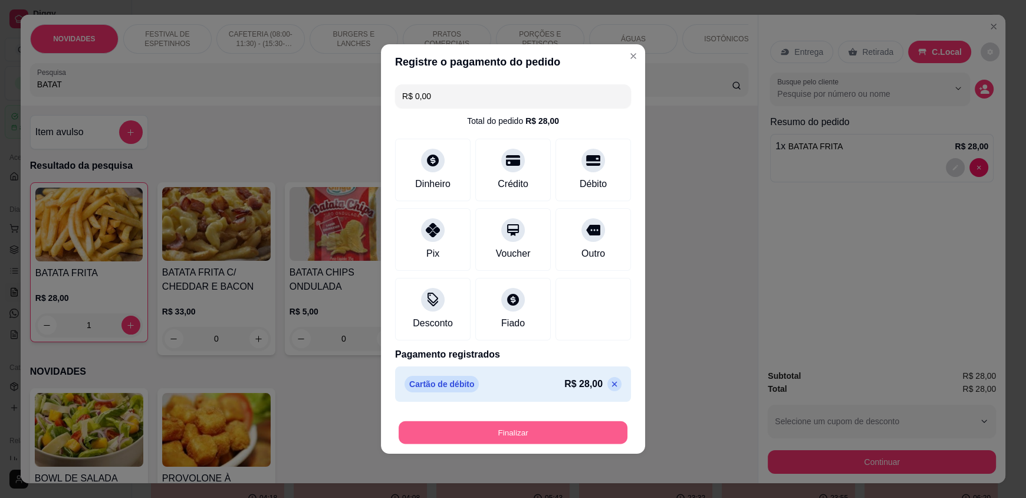
click at [528, 443] on button "Finalizar" at bounding box center [513, 432] width 229 height 23
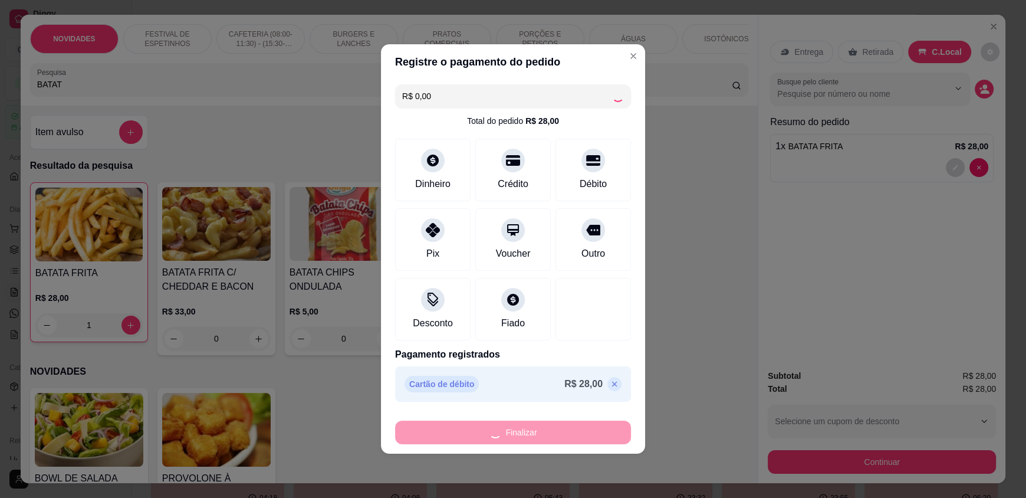
type input "0"
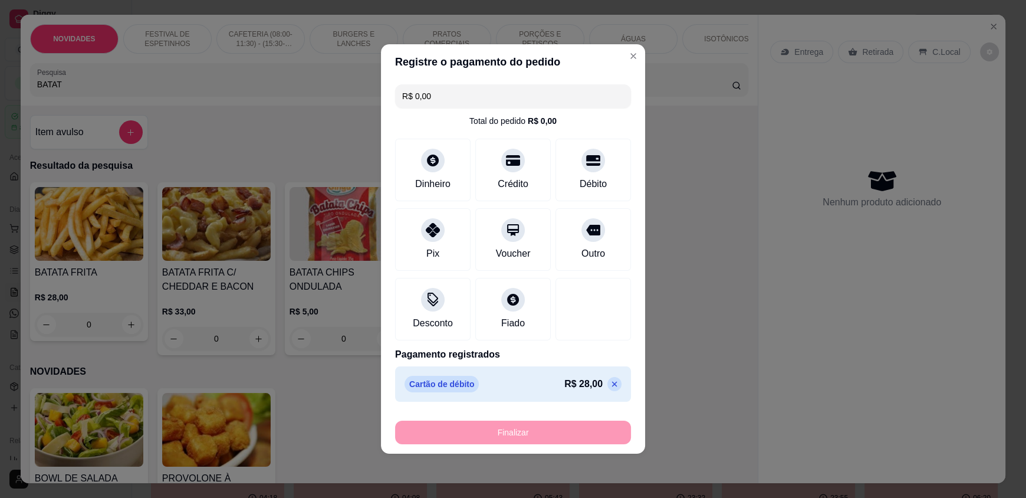
type input "-R$ 28,00"
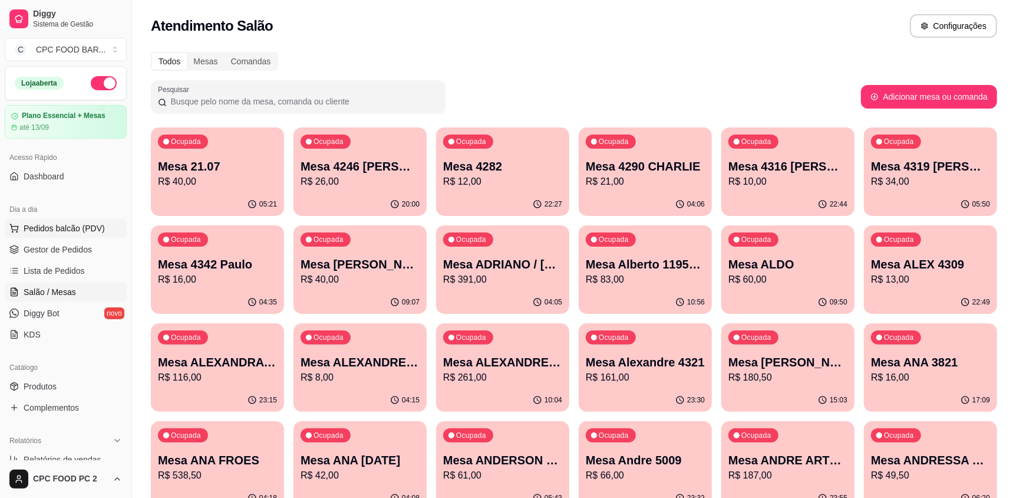
click at [33, 231] on span "Pedidos balcão (PDV)" at bounding box center [64, 228] width 81 height 12
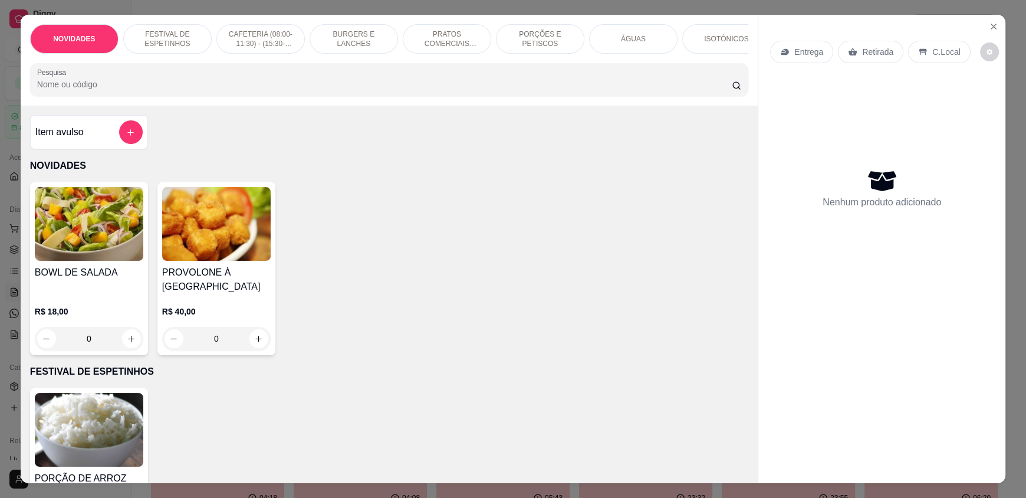
click at [164, 90] on input "Pesquisa" at bounding box center [384, 84] width 695 height 12
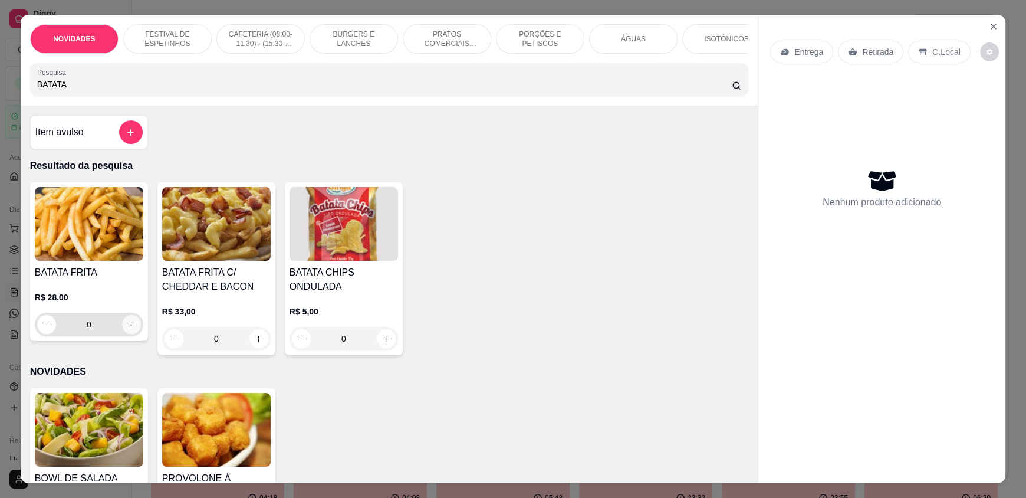
type input "BATATA"
click at [127, 329] on icon "increase-product-quantity" at bounding box center [131, 324] width 9 height 9
type input "1"
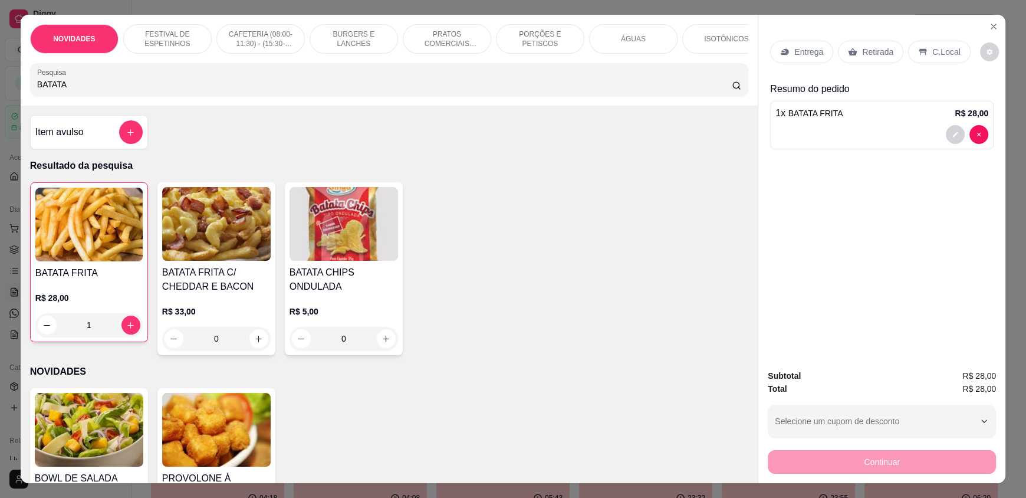
drag, startPoint x: 81, startPoint y: 88, endPoint x: 0, endPoint y: 88, distance: 80.8
click at [0, 88] on div "NOVIDADES FESTIVAL DE ESPETINHOS CAFETERIA (08:00-11:30) - (15:30-18:00) BURGER…" at bounding box center [513, 249] width 1026 height 498
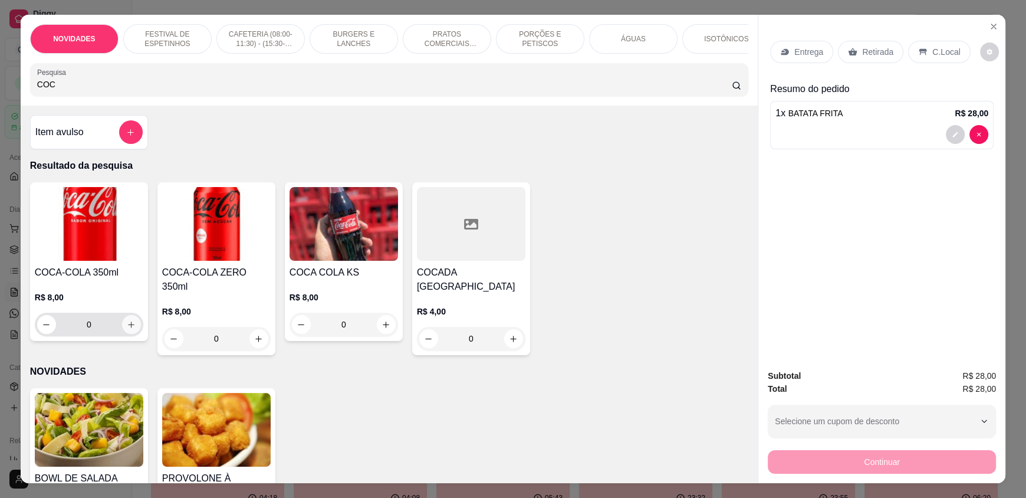
type input "COC"
click at [127, 329] on icon "increase-product-quantity" at bounding box center [131, 324] width 9 height 9
type input "1"
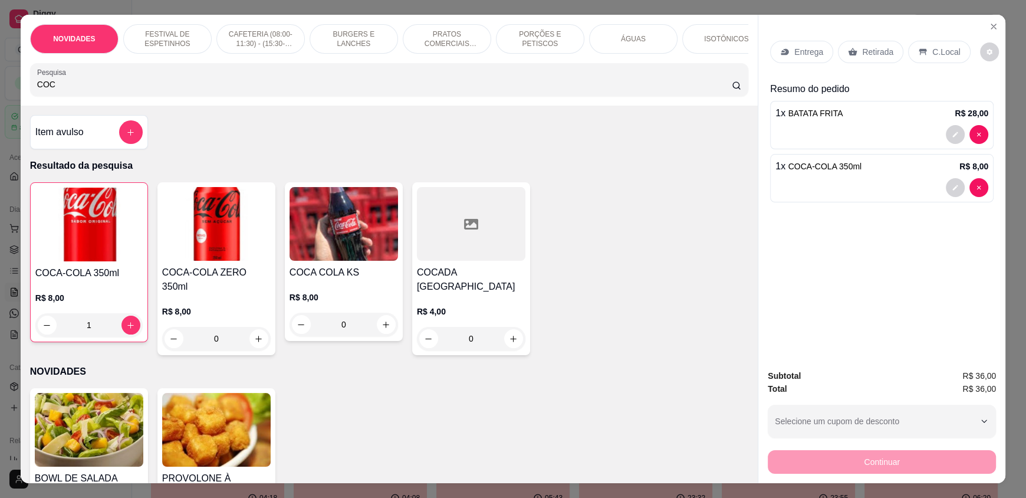
click at [946, 55] on p "C.Local" at bounding box center [946, 52] width 28 height 12
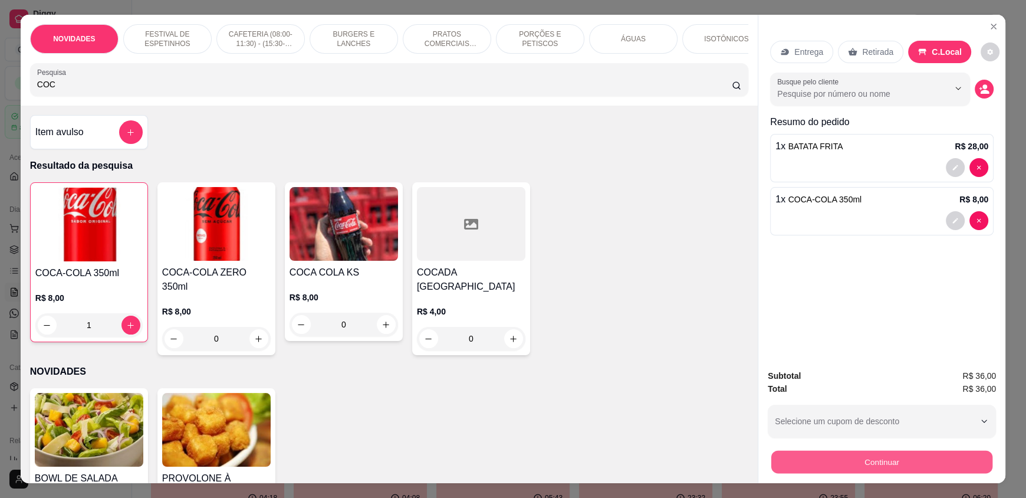
click at [900, 460] on button "Continuar" at bounding box center [881, 461] width 221 height 23
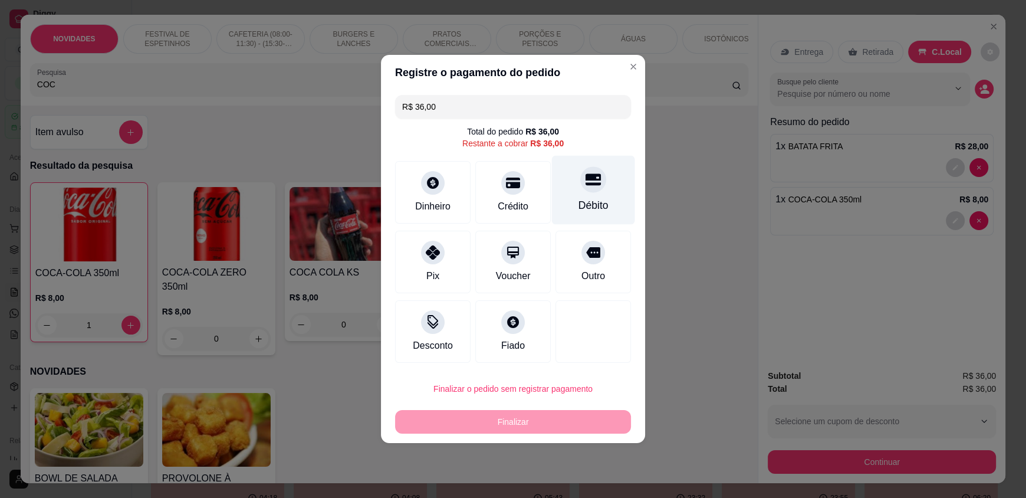
click at [579, 199] on div "Débito" at bounding box center [593, 205] width 30 height 15
type input "R$ 0,00"
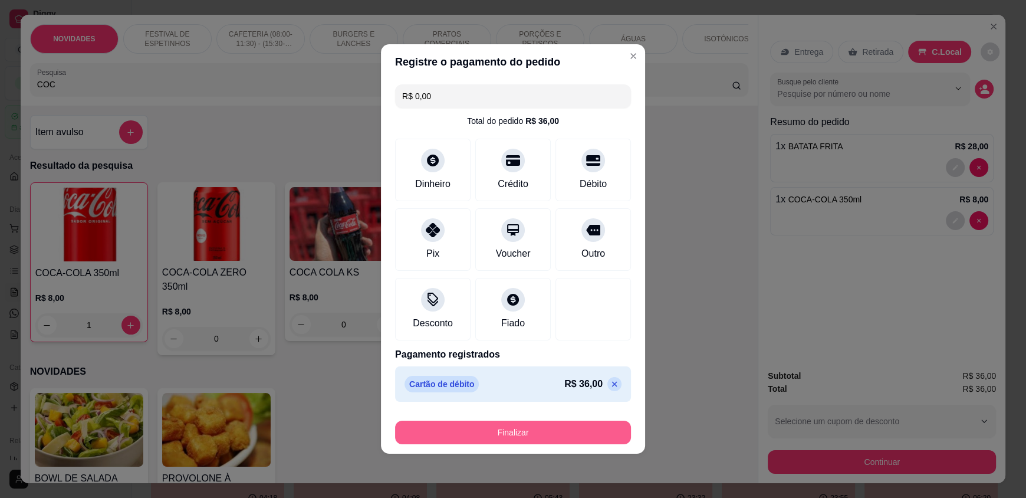
click at [508, 439] on button "Finalizar" at bounding box center [513, 432] width 236 height 24
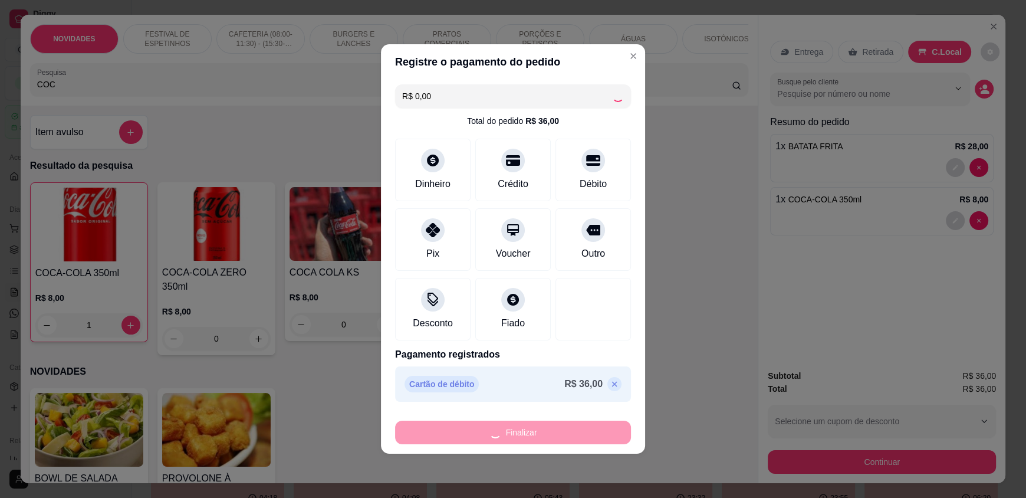
type input "0"
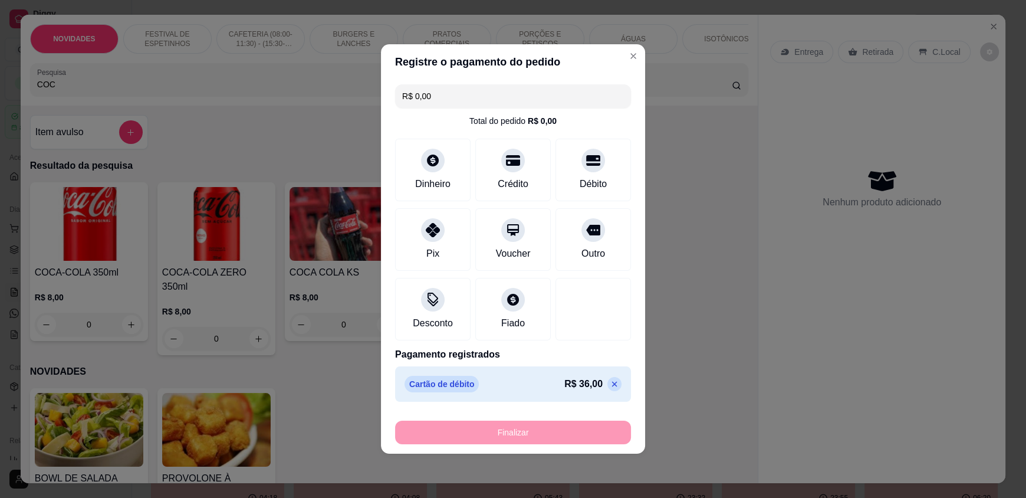
type input "-R$ 36,00"
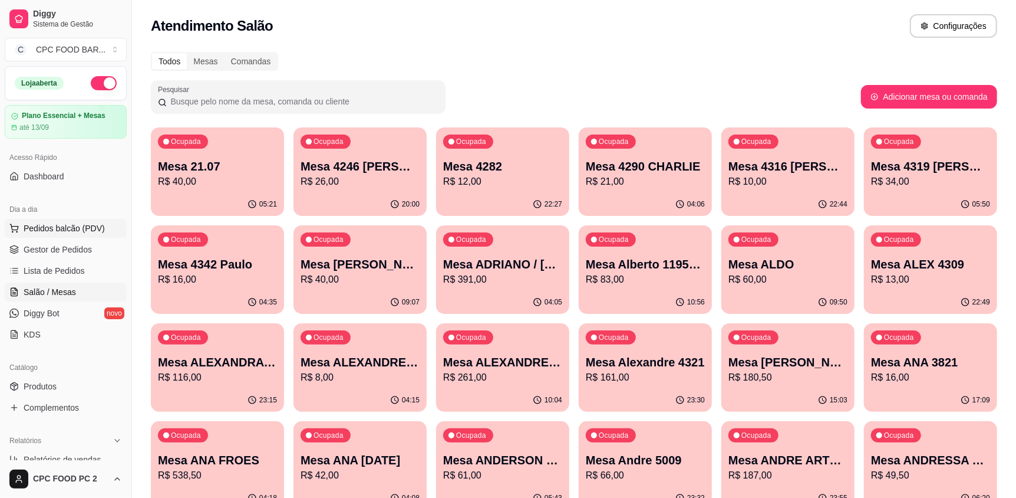
click at [40, 232] on span "Pedidos balcão (PDV)" at bounding box center [64, 228] width 81 height 12
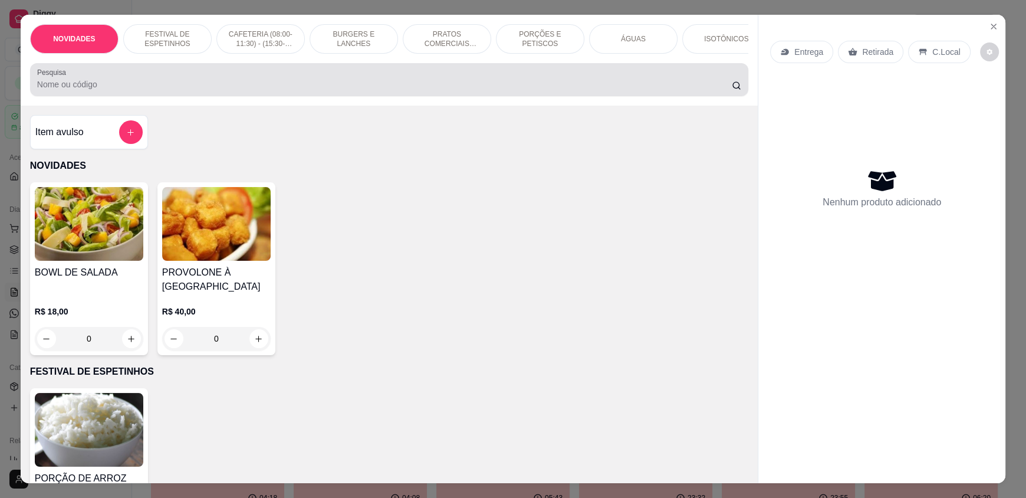
click at [166, 90] on input "Pesquisa" at bounding box center [384, 84] width 695 height 12
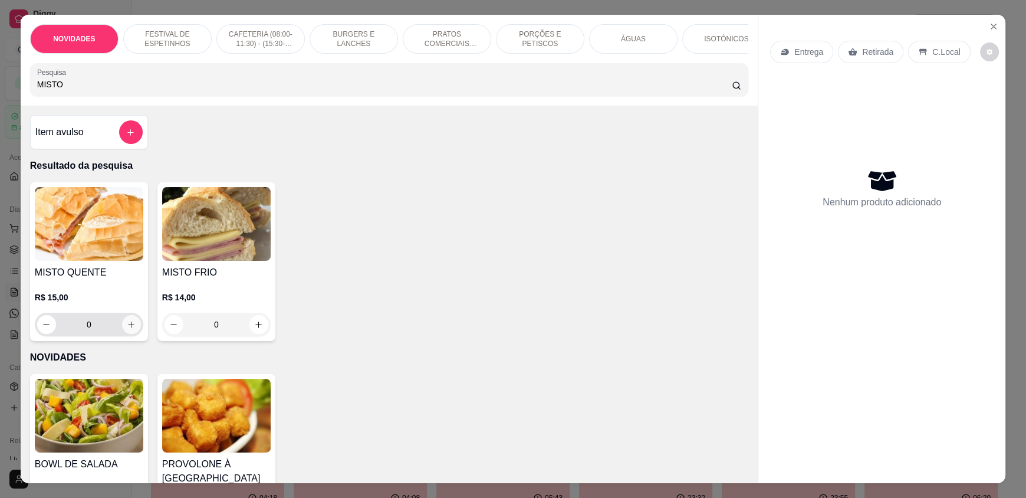
type input "MISTO"
click at [127, 329] on icon "increase-product-quantity" at bounding box center [131, 324] width 9 height 9
type input "1"
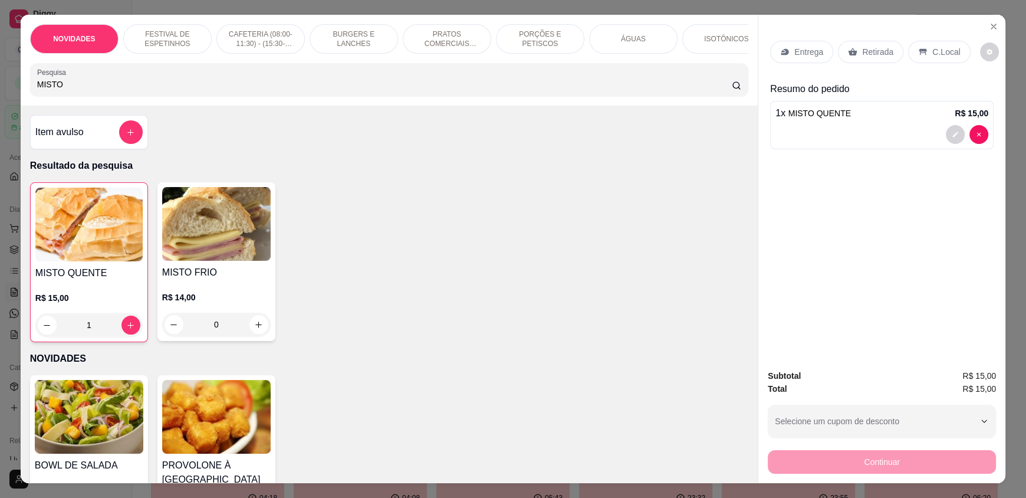
drag, startPoint x: 60, startPoint y: 91, endPoint x: 0, endPoint y: 90, distance: 60.1
click at [0, 90] on div "NOVIDADES FESTIVAL DE ESPETINHOS CAFETERIA (08:00-11:30) - (15:30-18:00) BURGER…" at bounding box center [513, 249] width 1026 height 498
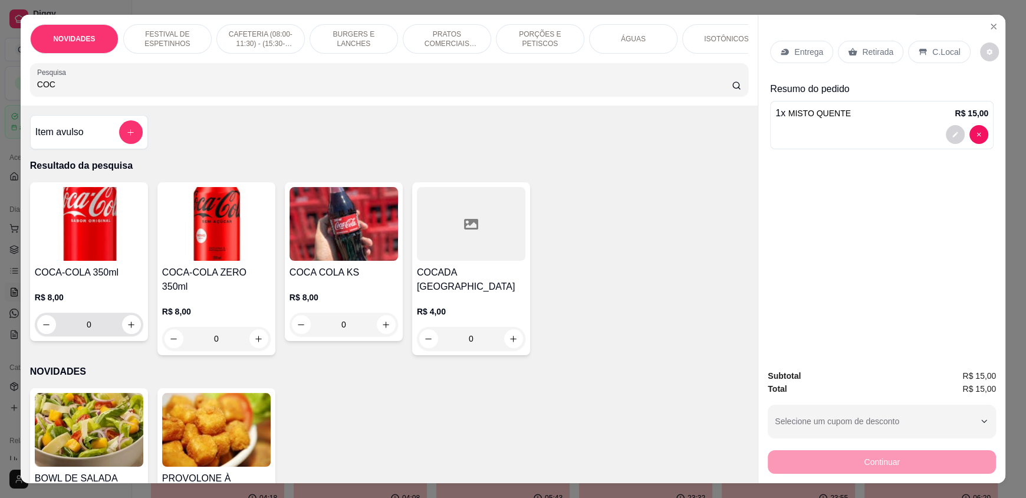
type input "COC"
click at [127, 329] on icon "increase-product-quantity" at bounding box center [131, 324] width 9 height 9
type input "1"
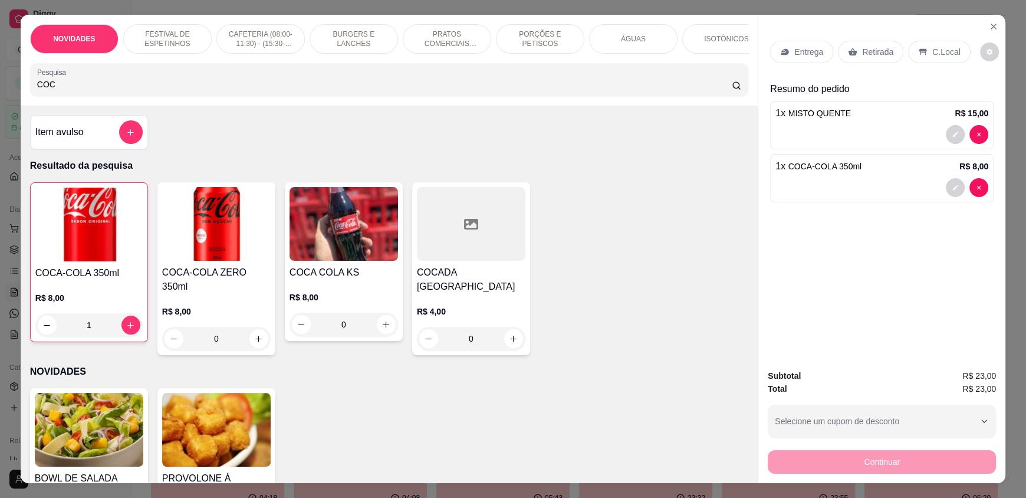
click at [941, 55] on p "C.Local" at bounding box center [946, 52] width 28 height 12
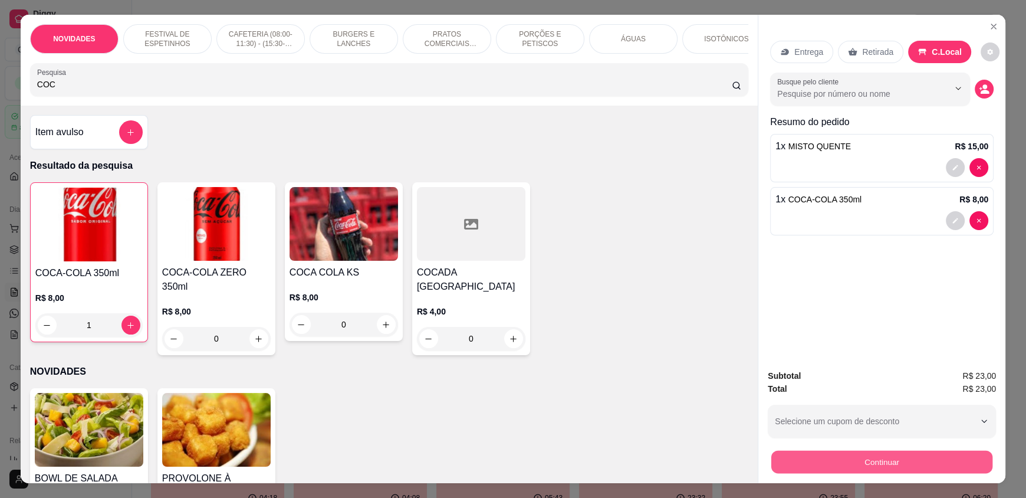
click at [903, 465] on button "Continuar" at bounding box center [881, 461] width 221 height 23
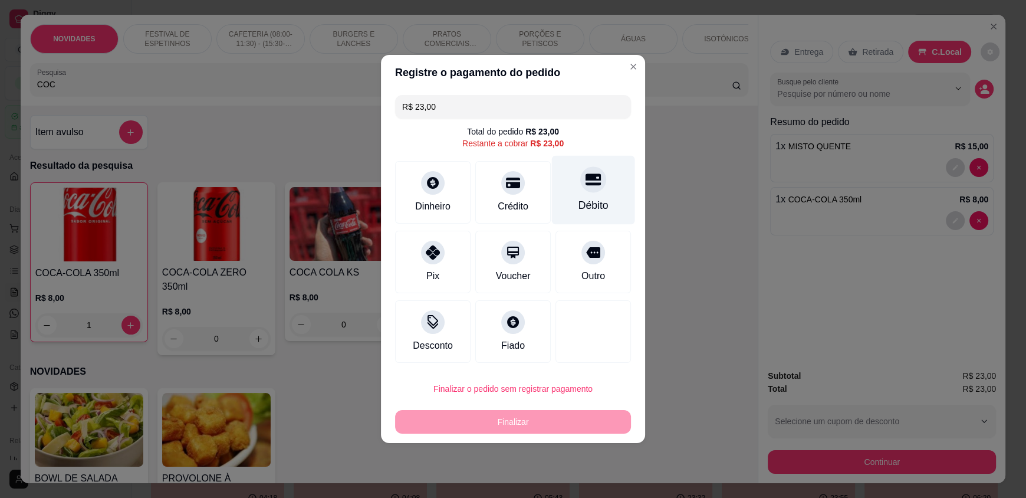
click at [585, 181] on icon at bounding box center [592, 179] width 15 height 15
type input "R$ 0,00"
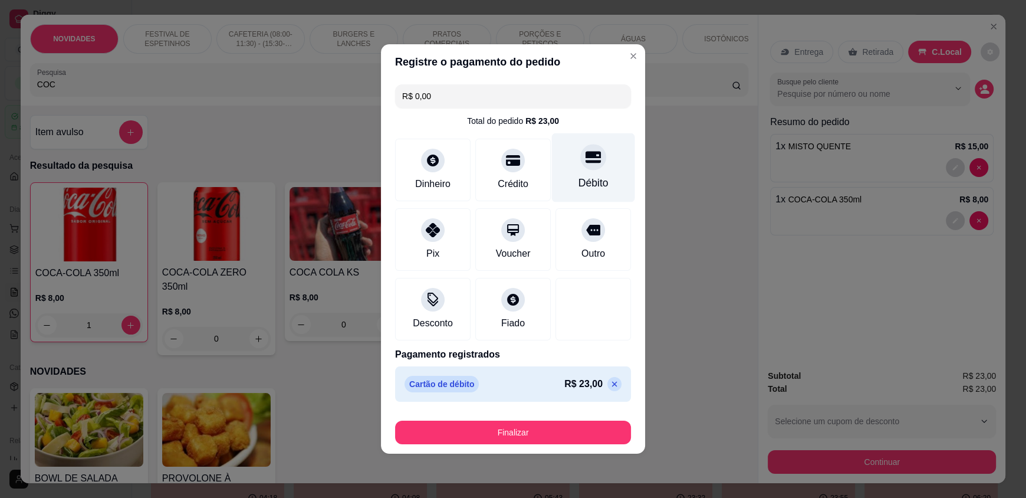
click at [578, 181] on div "Débito" at bounding box center [593, 182] width 30 height 15
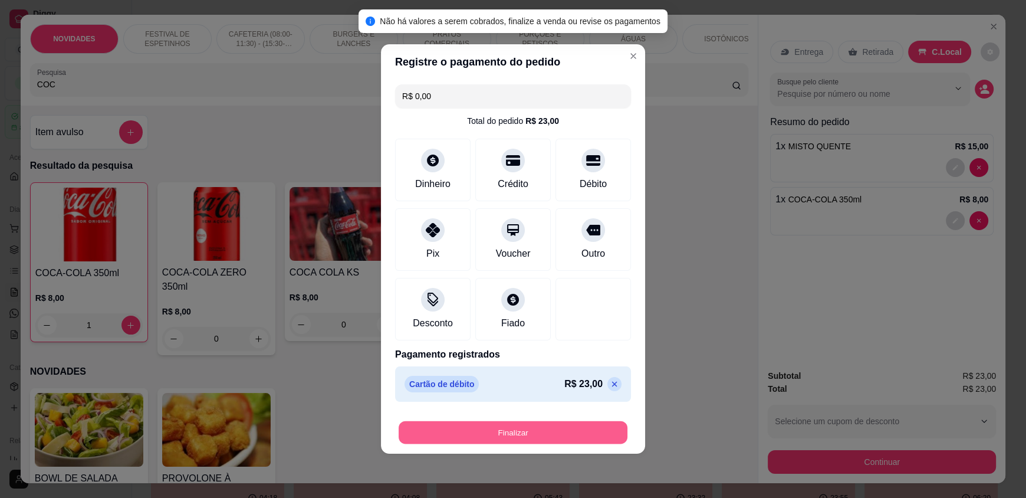
click at [458, 433] on button "Finalizar" at bounding box center [513, 432] width 229 height 23
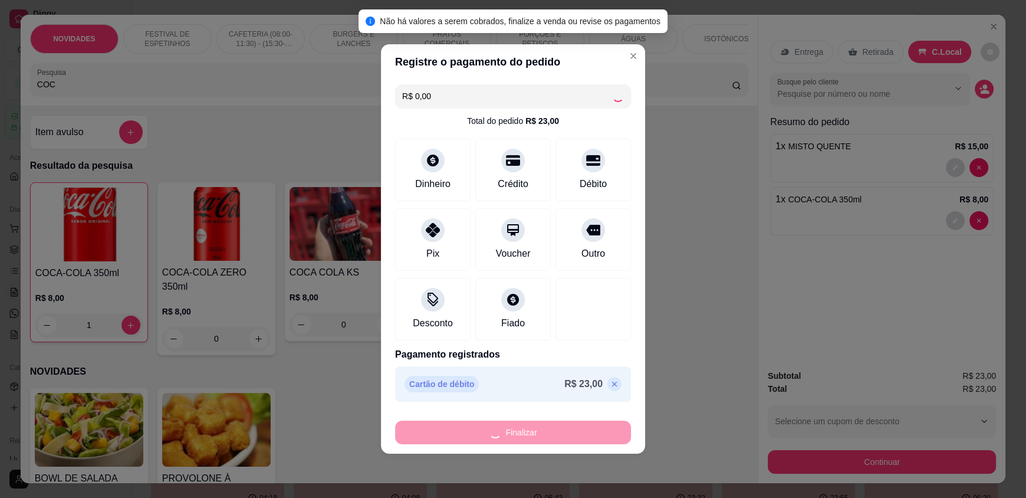
type input "0"
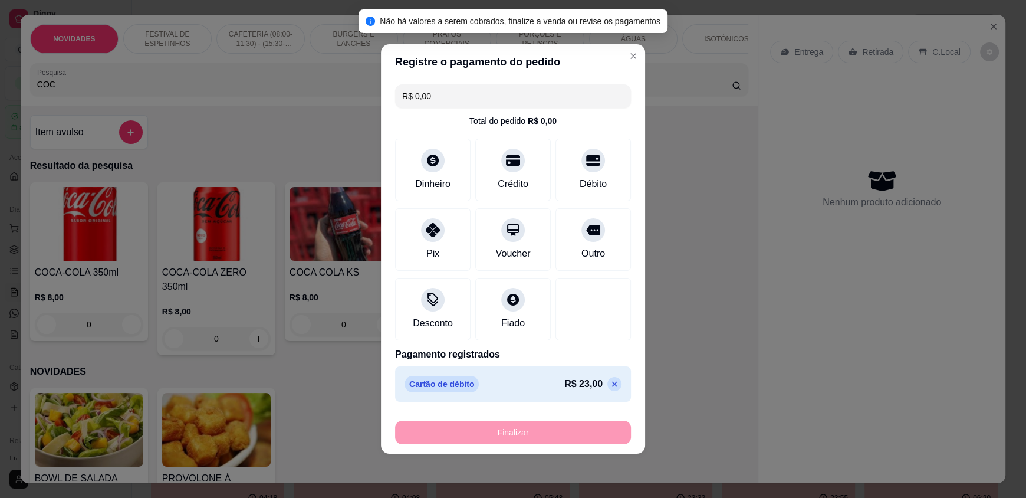
type input "-R$ 23,00"
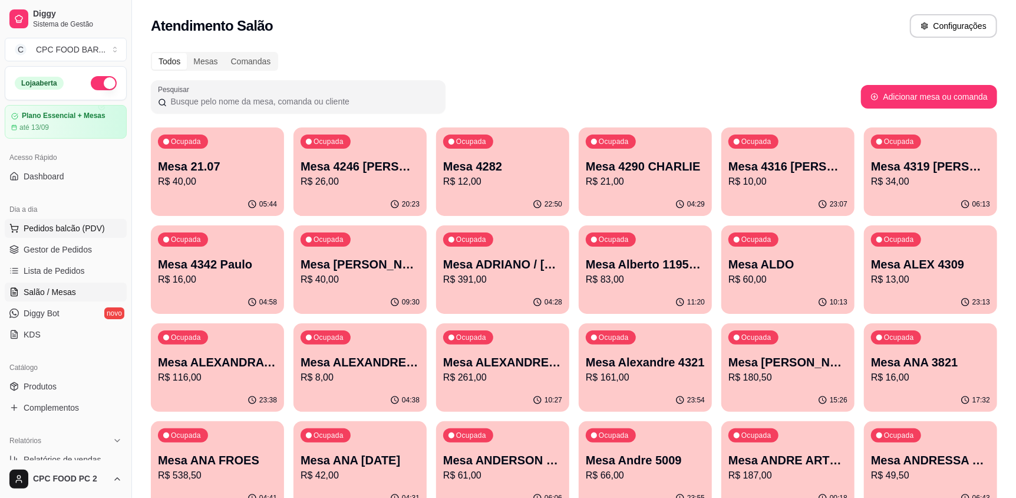
click at [84, 225] on span "Pedidos balcão (PDV)" at bounding box center [64, 228] width 81 height 12
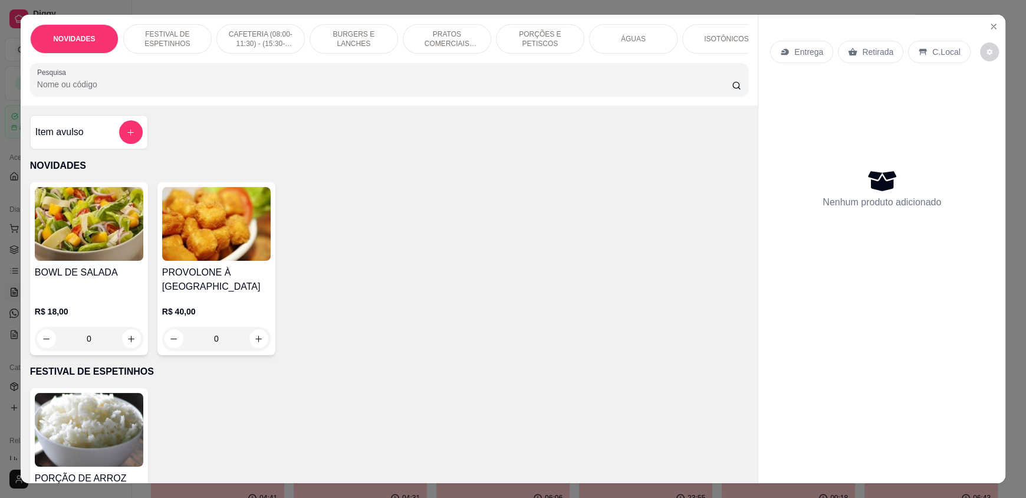
click at [200, 90] on input "Pesquisa" at bounding box center [384, 84] width 695 height 12
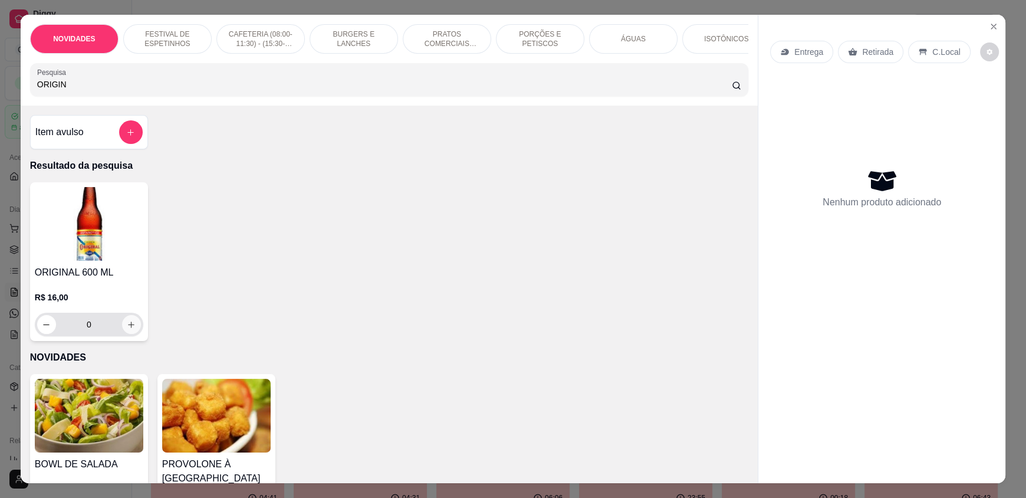
type input "ORIGIN"
click at [127, 329] on icon "increase-product-quantity" at bounding box center [131, 324] width 9 height 9
type input "1"
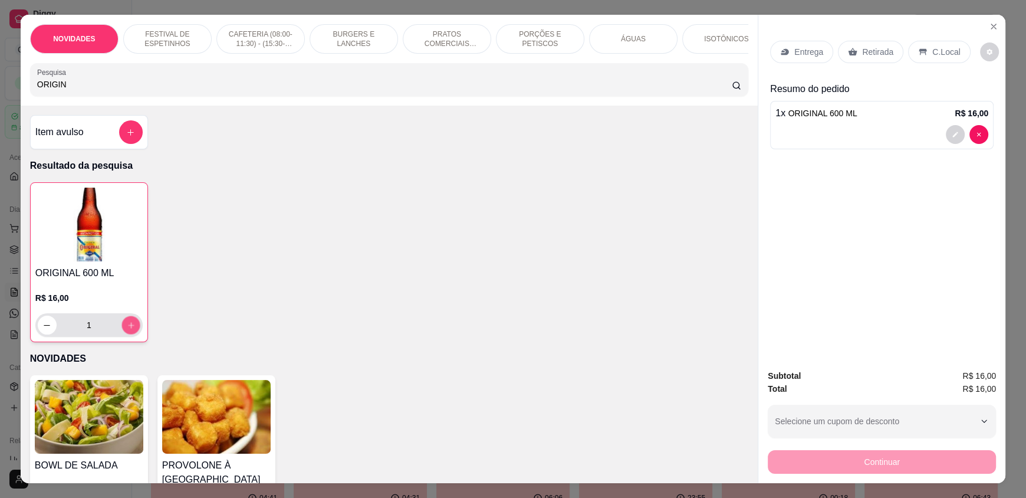
click at [127, 330] on icon "increase-product-quantity" at bounding box center [131, 325] width 9 height 9
type input "2"
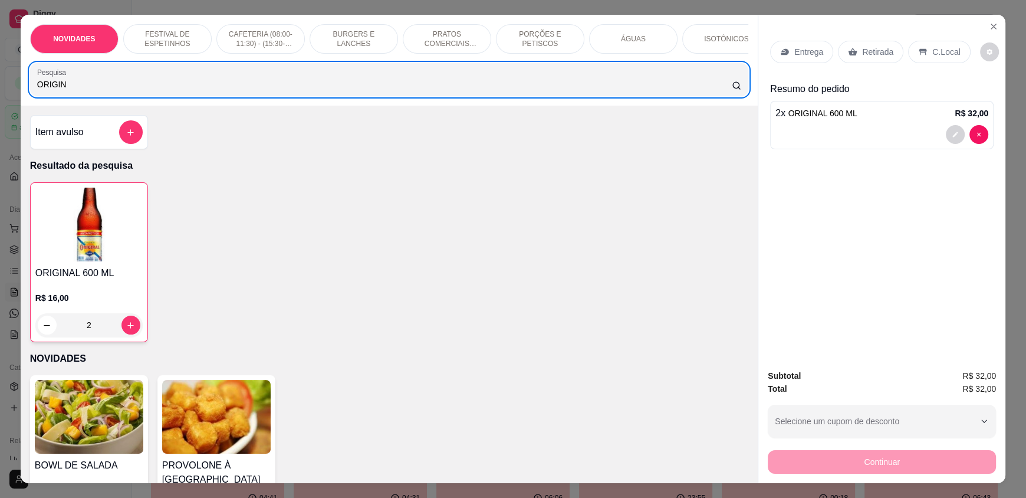
drag, startPoint x: 69, startPoint y: 87, endPoint x: 22, endPoint y: 91, distance: 47.4
click at [22, 91] on div "NOVIDADES FESTIVAL DE ESPETINHOS CAFETERIA (08:00-11:30) - (15:30-18:00) BURGER…" at bounding box center [389, 60] width 737 height 91
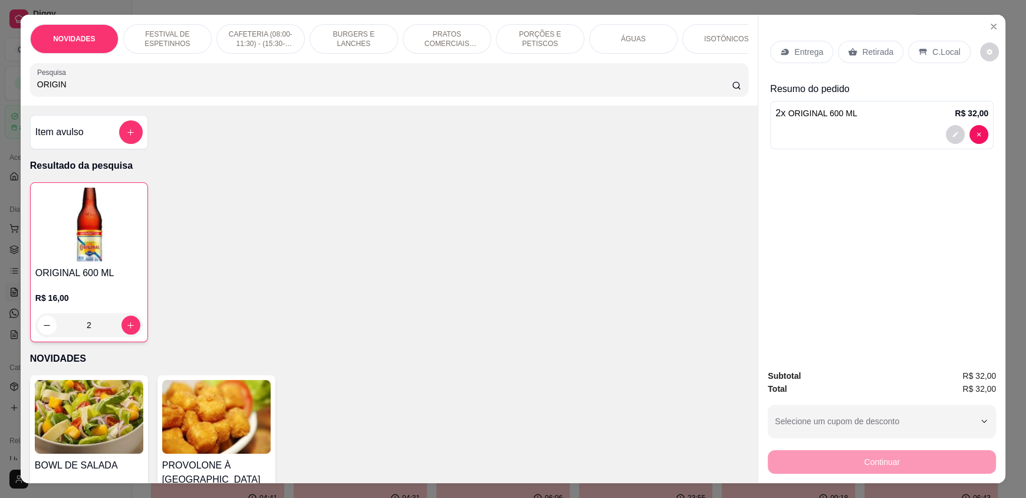
drag, startPoint x: 72, startPoint y: 93, endPoint x: 2, endPoint y: 93, distance: 70.2
click at [2, 93] on div "NOVIDADES FESTIVAL DE ESPETINHOS CAFETERIA (08:00-11:30) - (15:30-18:00) BURGER…" at bounding box center [513, 249] width 1026 height 498
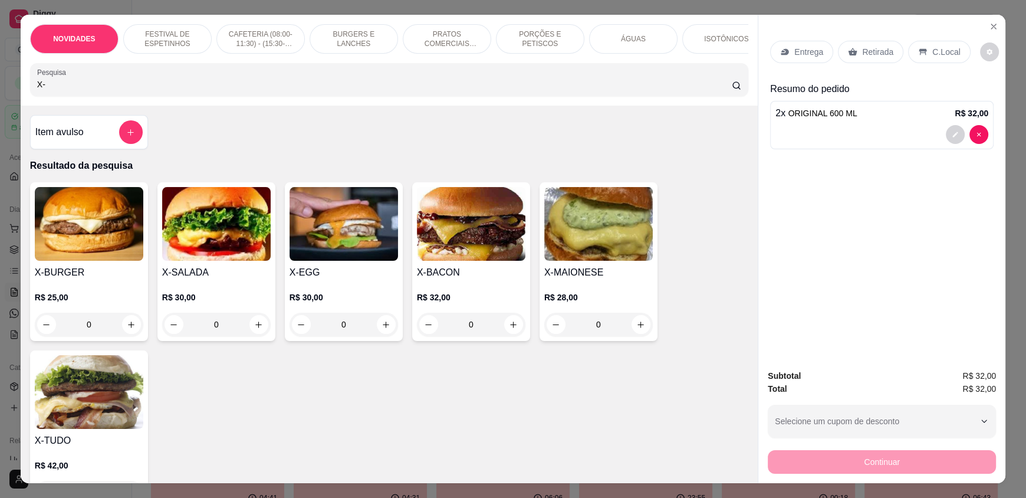
type input "X-"
click at [255, 334] on div "0" at bounding box center [216, 324] width 108 height 24
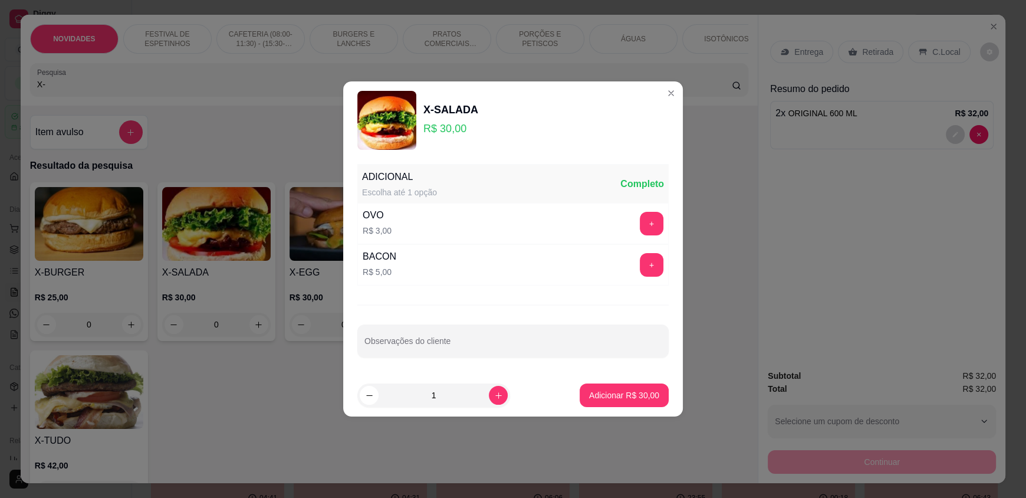
click at [456, 267] on div "BACON R$ 5,00 +" at bounding box center [512, 264] width 311 height 41
click at [640, 264] on button "+" at bounding box center [652, 265] width 24 height 24
click at [631, 394] on p "Adicionar R$ 35,00" at bounding box center [624, 395] width 70 height 12
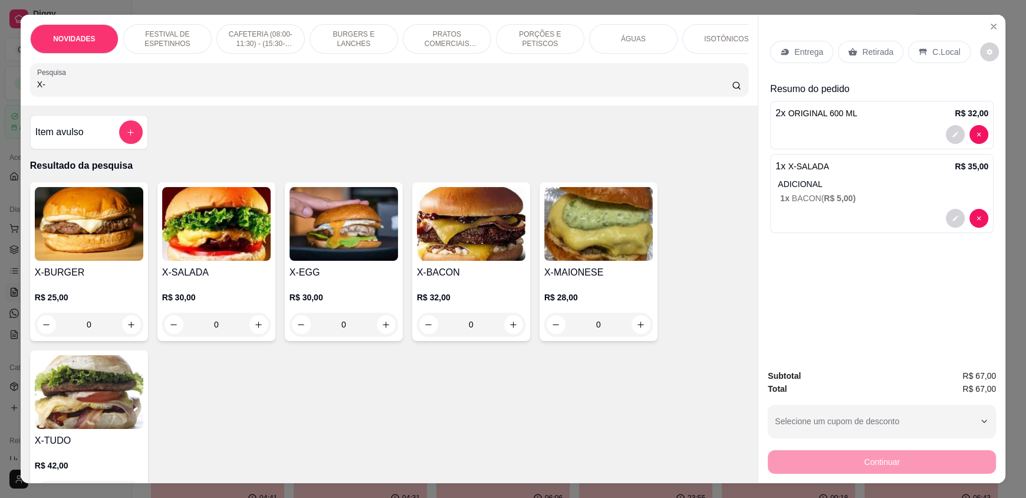
click at [932, 48] on p "C.Local" at bounding box center [946, 52] width 28 height 12
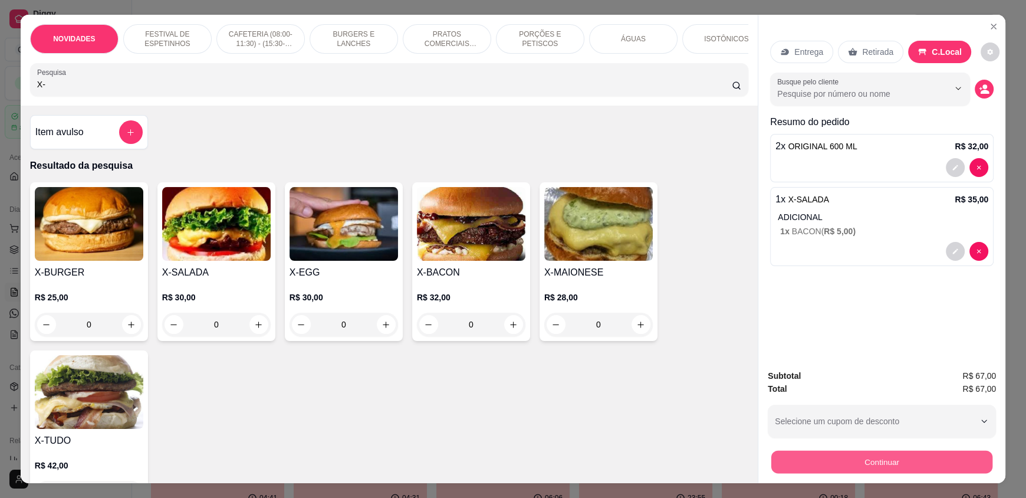
click at [901, 457] on button "Continuar" at bounding box center [881, 461] width 221 height 23
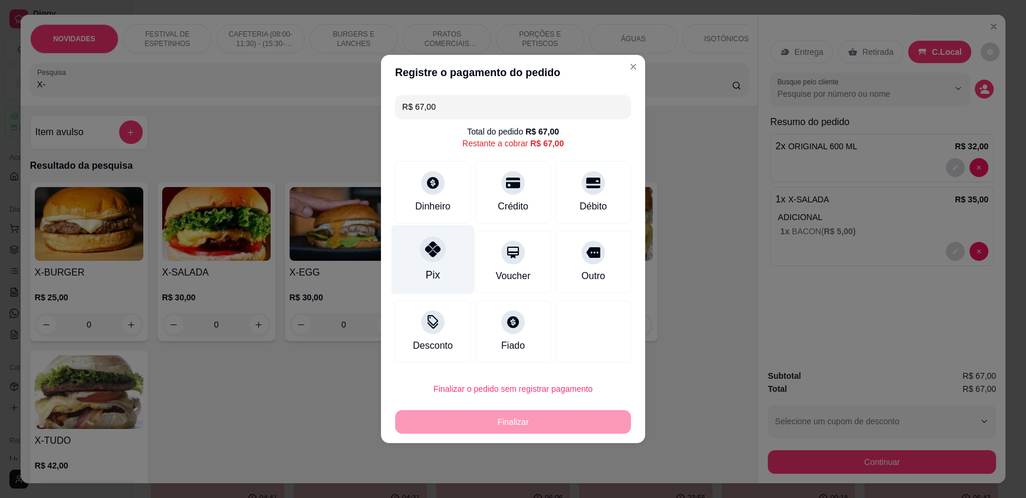
click at [433, 263] on div "Pix" at bounding box center [432, 259] width 83 height 69
type input "R$ 0,00"
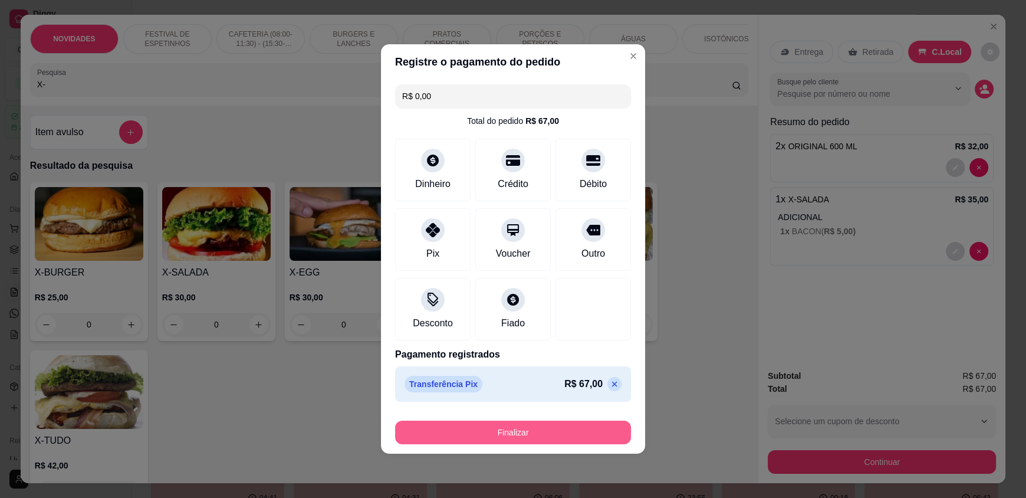
click at [524, 426] on button "Finalizar" at bounding box center [513, 432] width 236 height 24
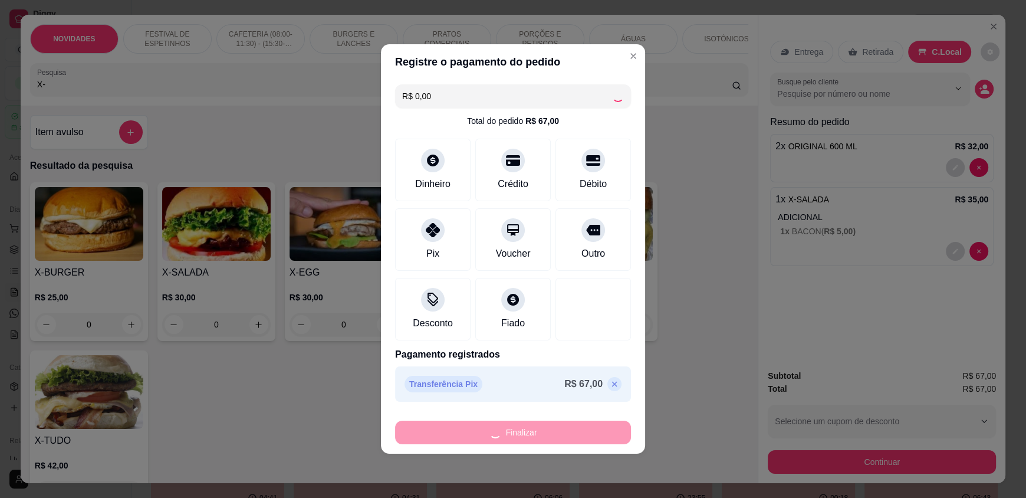
type input "0"
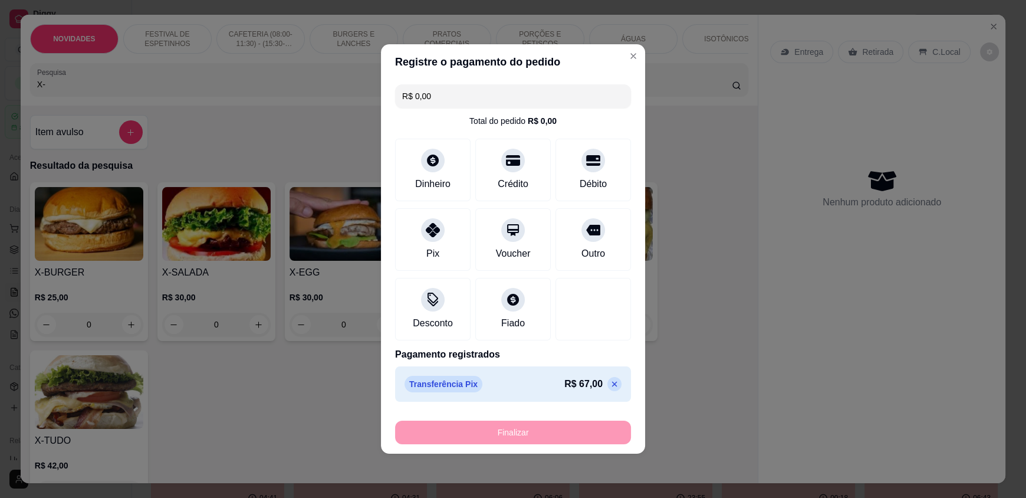
type input "-R$ 67,00"
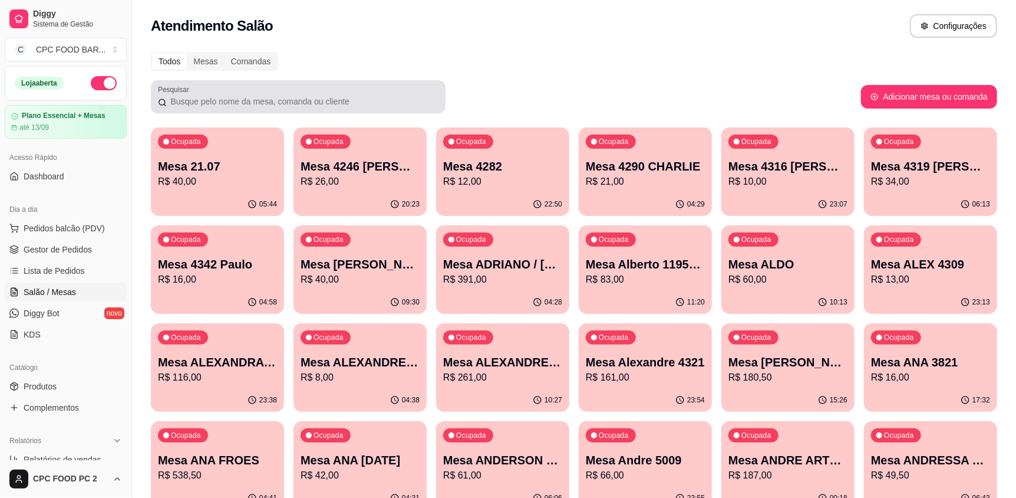
click at [226, 101] on input "Pesquisar" at bounding box center [303, 102] width 272 height 12
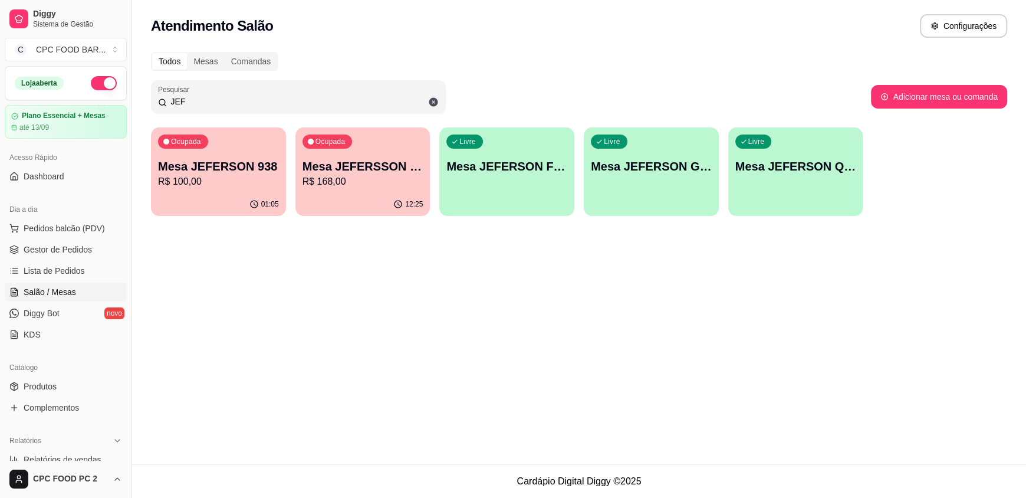
type input "JEF"
click at [215, 179] on p "R$ 100,00" at bounding box center [218, 182] width 117 height 14
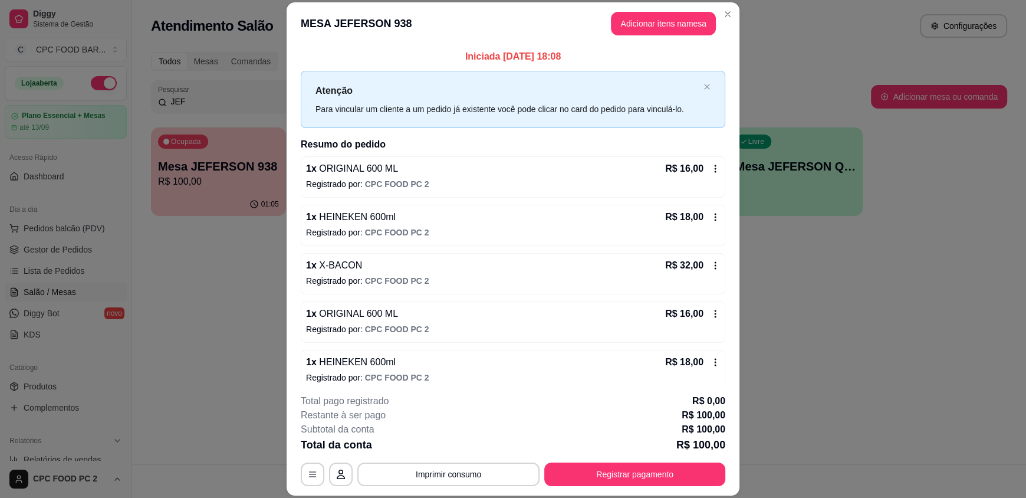
click at [710, 167] on icon at bounding box center [714, 168] width 9 height 9
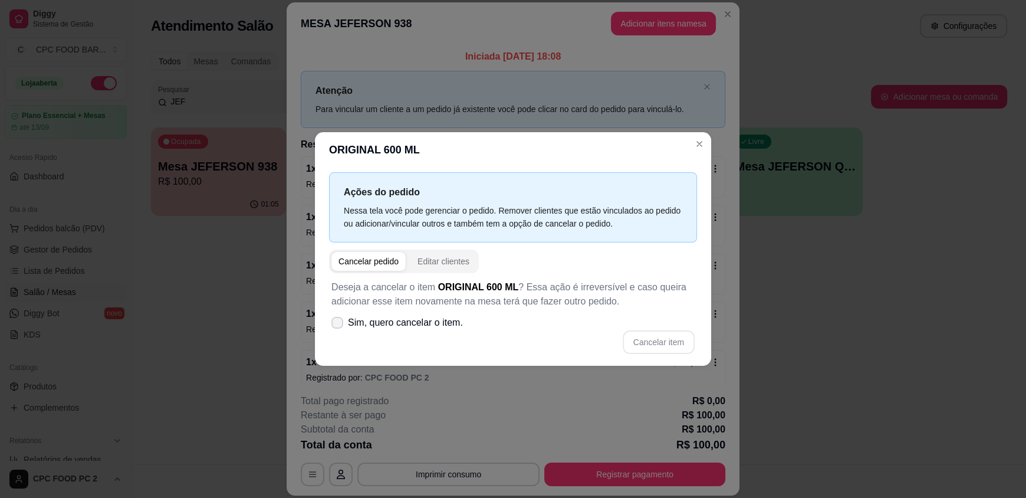
click at [407, 327] on span "Sim, quero cancelar o item." at bounding box center [405, 322] width 115 height 14
click at [338, 327] on input "Sim, quero cancelar o item." at bounding box center [335, 329] width 8 height 8
checkbox input "true"
click at [672, 339] on button "Cancelar item" at bounding box center [658, 342] width 70 height 23
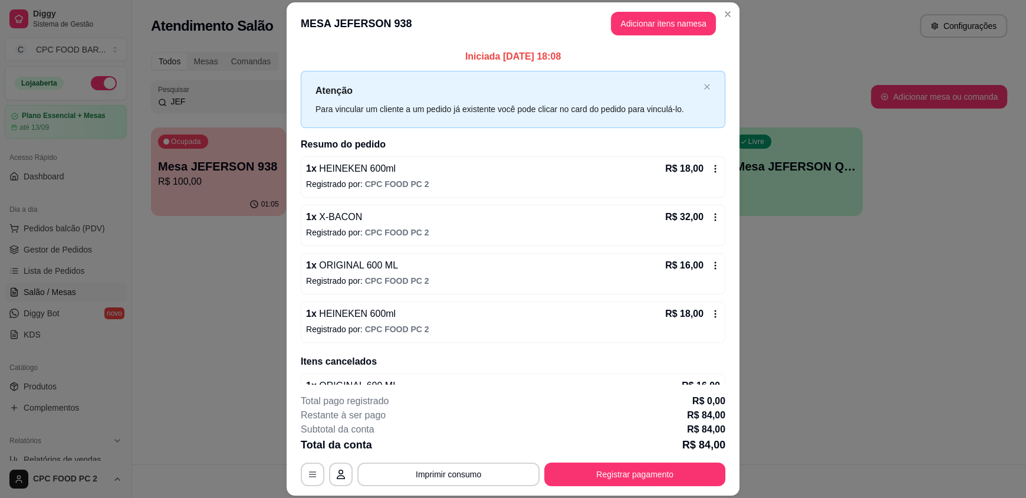
click at [701, 223] on div "R$ 32,00" at bounding box center [692, 217] width 55 height 14
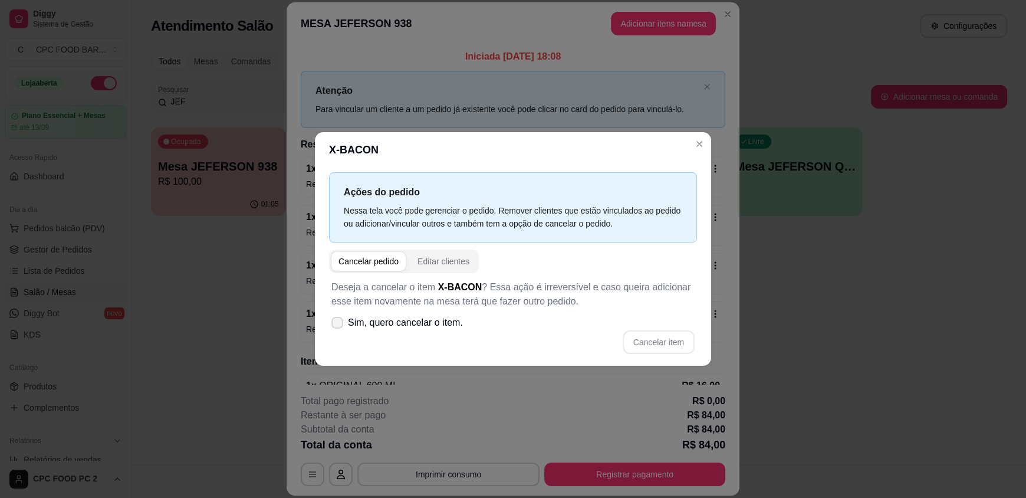
click at [401, 325] on span "Sim, quero cancelar o item." at bounding box center [405, 322] width 115 height 14
click at [338, 325] on input "Sim, quero cancelar o item." at bounding box center [335, 329] width 8 height 8
checkbox input "true"
click at [670, 341] on button "Cancelar item" at bounding box center [658, 342] width 70 height 23
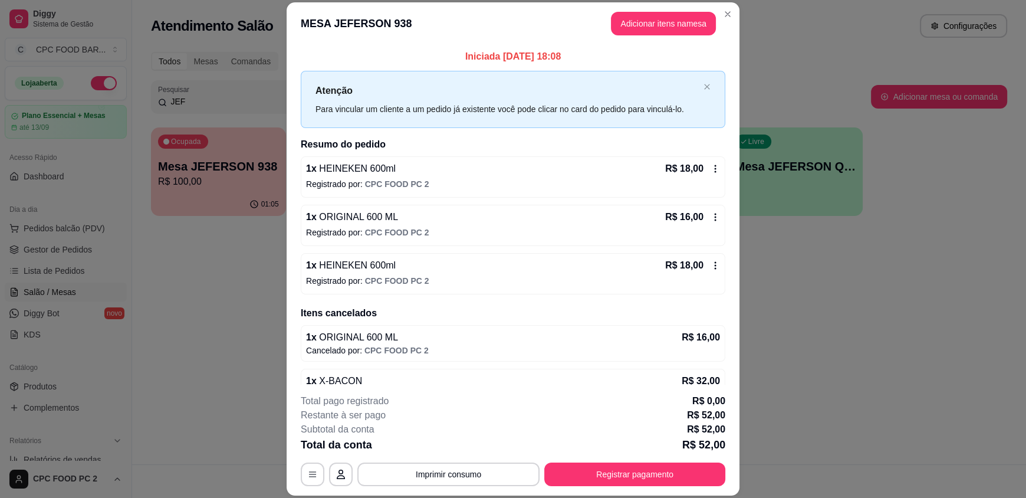
click at [710, 215] on icon at bounding box center [714, 216] width 9 height 9
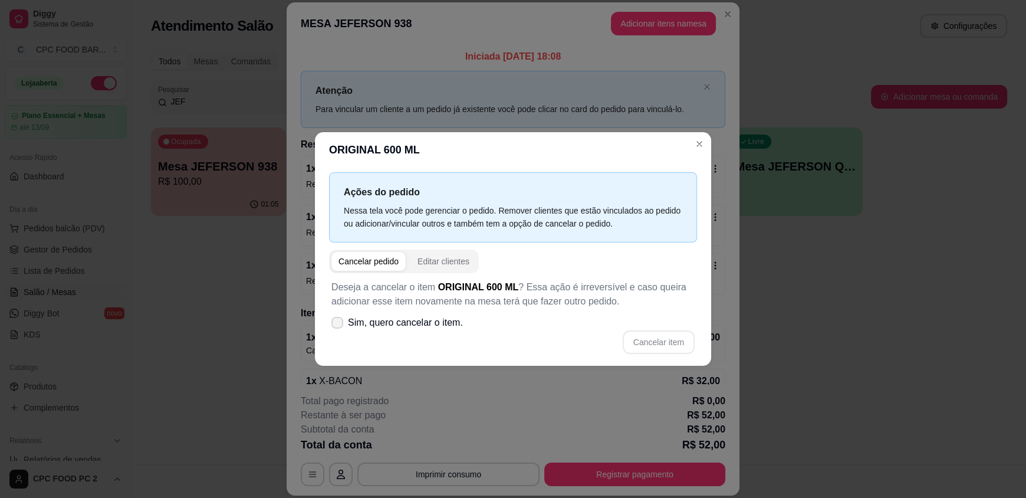
click at [384, 324] on span "Sim, quero cancelar o item." at bounding box center [405, 322] width 115 height 14
click at [338, 325] on input "Sim, quero cancelar o item." at bounding box center [335, 329] width 8 height 8
checkbox input "true"
click at [680, 345] on button "Cancelar item" at bounding box center [658, 342] width 70 height 23
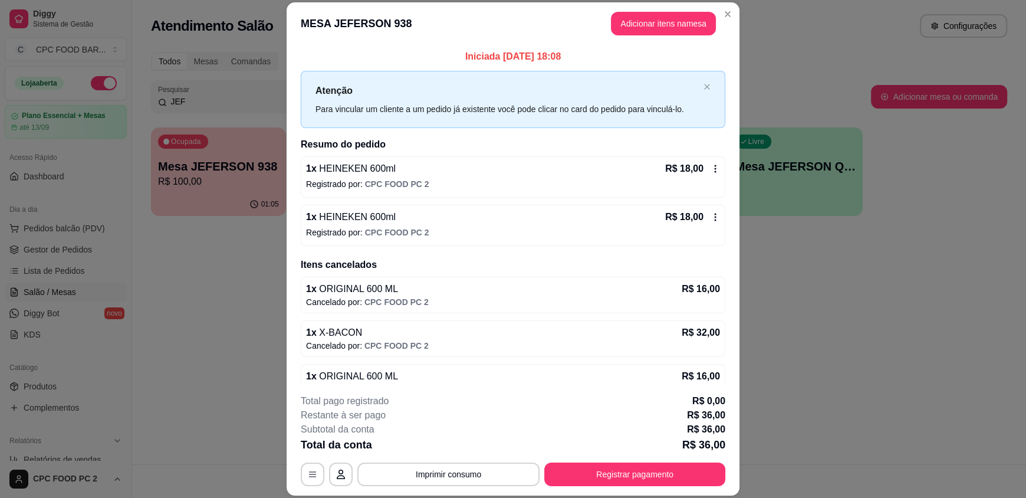
scroll to position [19, 0]
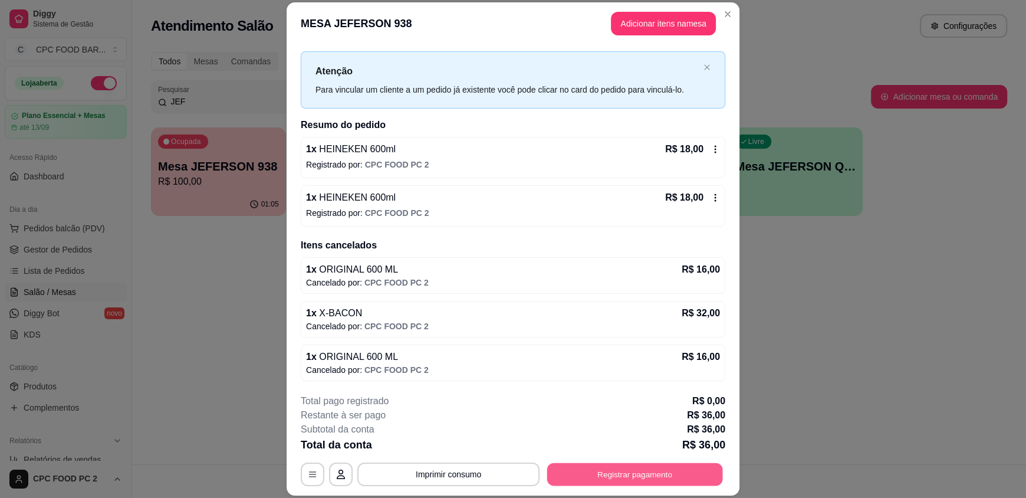
click at [620, 474] on button "Registrar pagamento" at bounding box center [635, 473] width 176 height 23
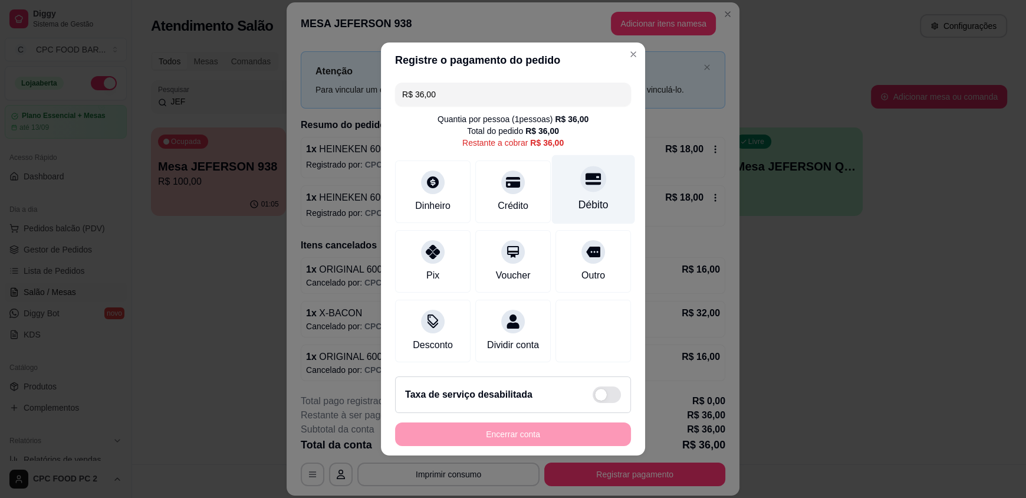
click at [585, 179] on icon at bounding box center [592, 178] width 15 height 15
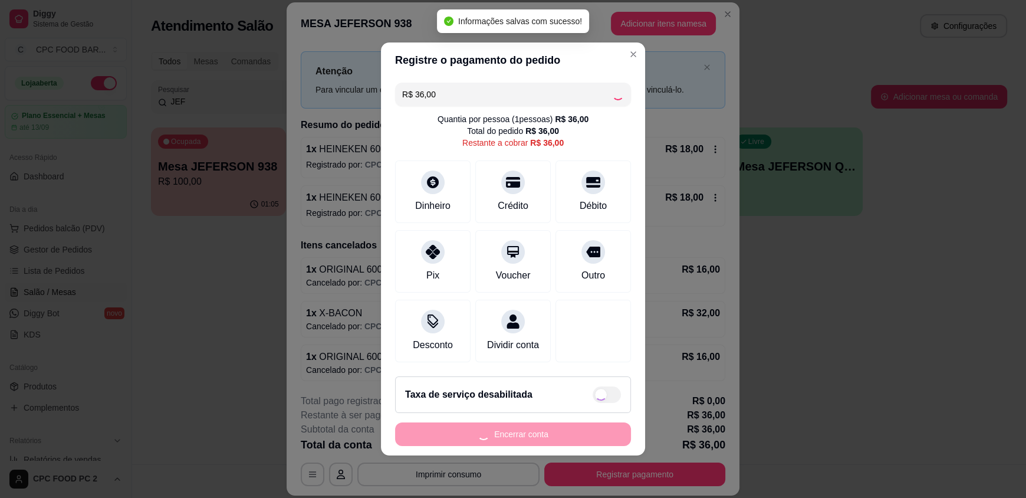
type input "R$ 0,00"
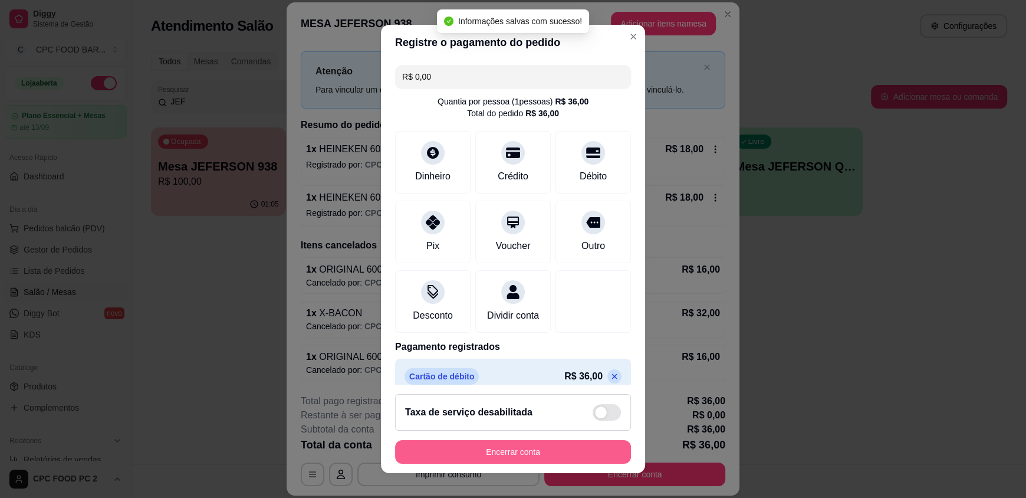
click at [493, 449] on button "Encerrar conta" at bounding box center [513, 452] width 236 height 24
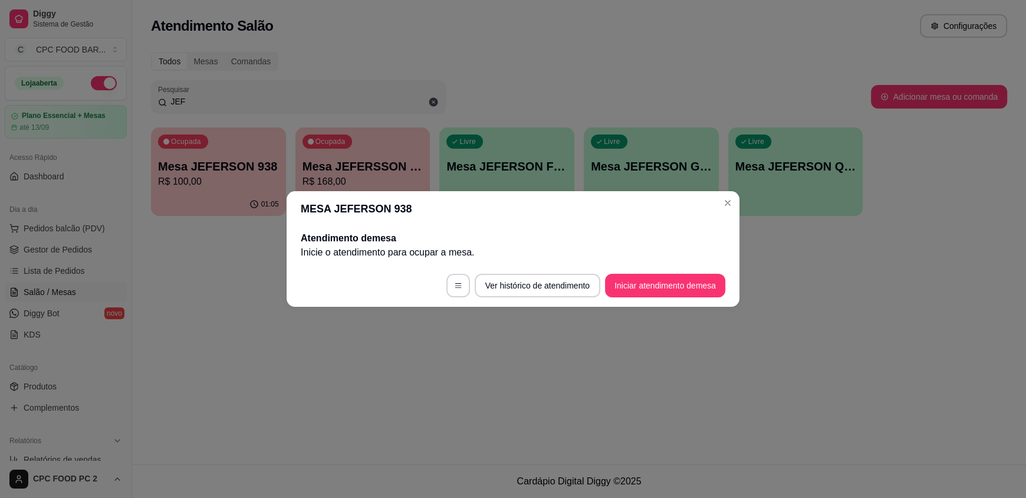
scroll to position [0, 0]
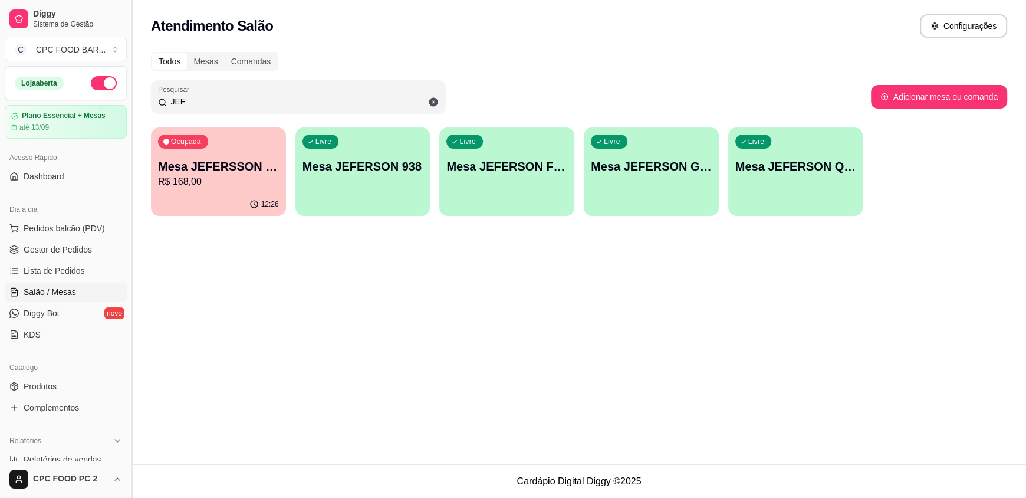
drag, startPoint x: 209, startPoint y: 105, endPoint x: 133, endPoint y: 106, distance: 76.1
click at [133, 106] on div "Diggy Sistema de Gestão C CPC FOOD BAR ... Loja aberta Plano Essencial + Mesas …" at bounding box center [513, 249] width 1026 height 498
type input "TAI"
click at [238, 175] on p "R$ 175,00" at bounding box center [218, 182] width 121 height 14
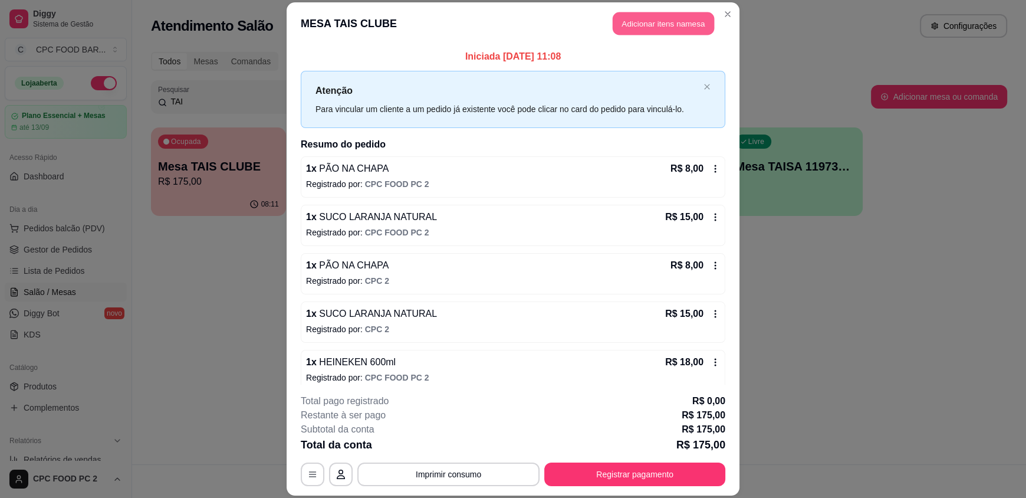
click at [661, 24] on button "Adicionar itens na mesa" at bounding box center [663, 23] width 101 height 23
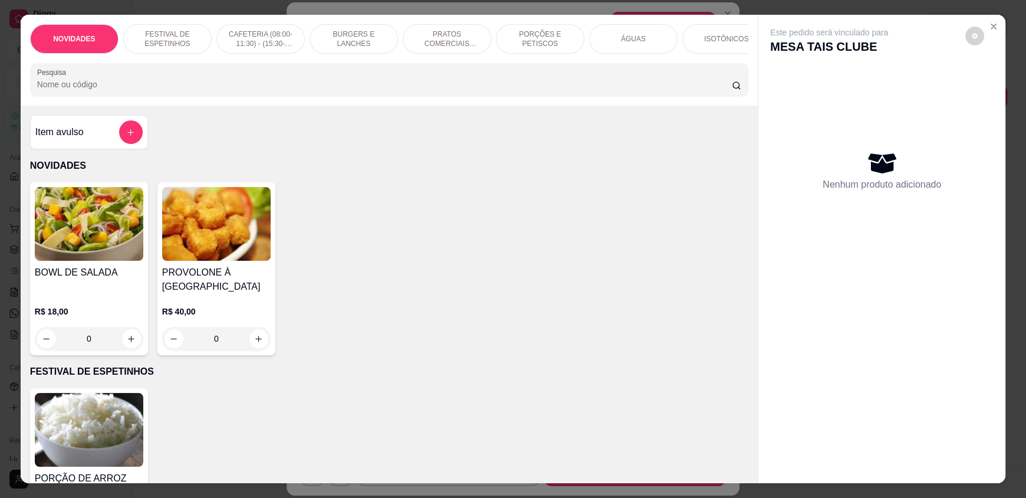
click at [387, 90] on input "Pesquisa" at bounding box center [384, 84] width 695 height 12
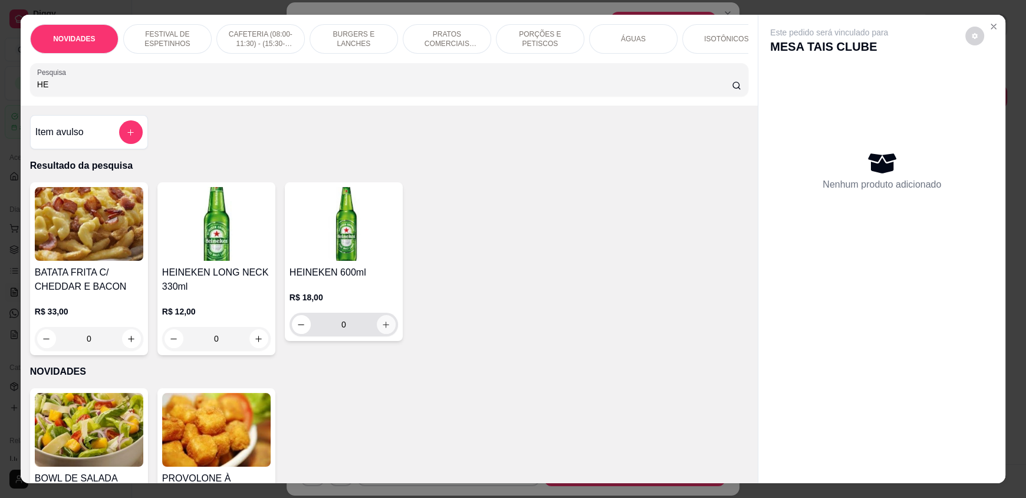
type input "HE"
click at [381, 329] on icon "increase-product-quantity" at bounding box center [385, 324] width 9 height 9
type input "1"
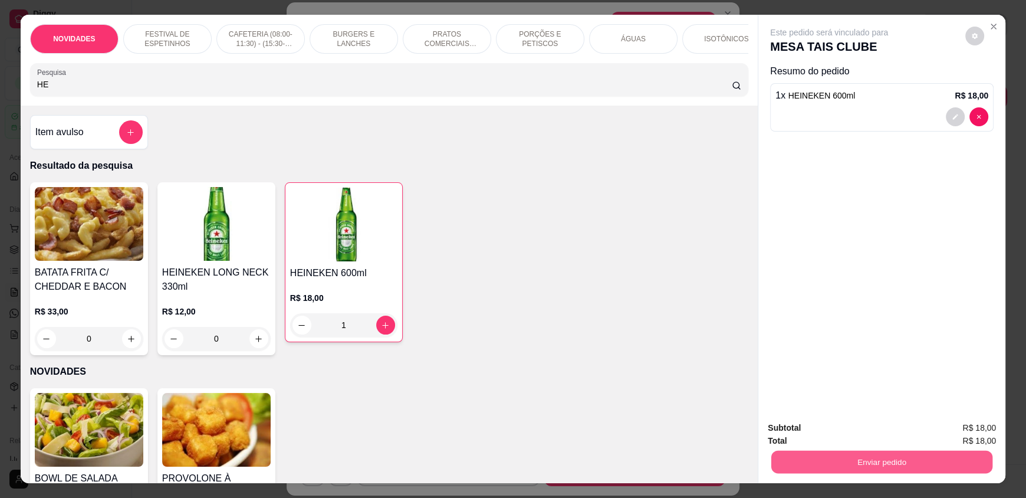
click at [815, 468] on button "Enviar pedido" at bounding box center [881, 461] width 221 height 23
click at [805, 440] on button "Não registrar e enviar pedido" at bounding box center [842, 433] width 119 height 22
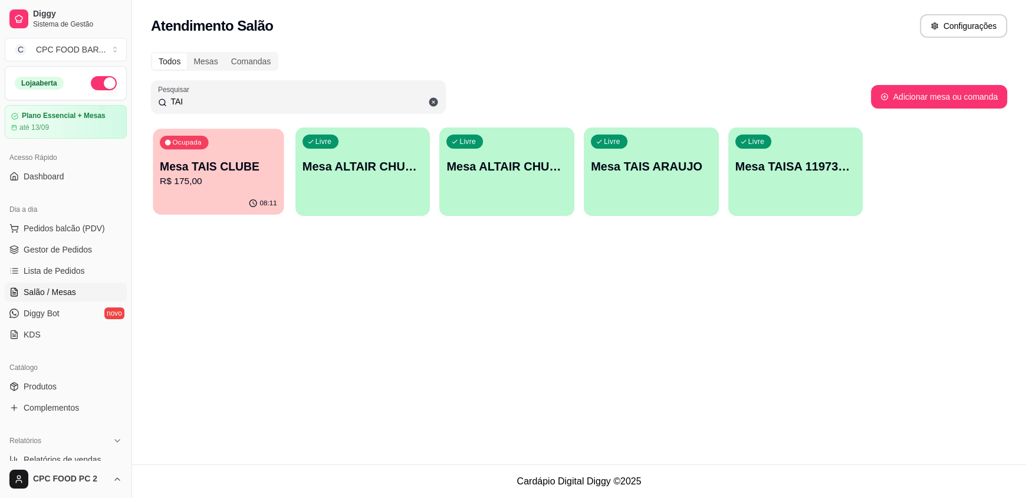
click at [180, 170] on p "Mesa TAIS CLUBE" at bounding box center [218, 167] width 117 height 16
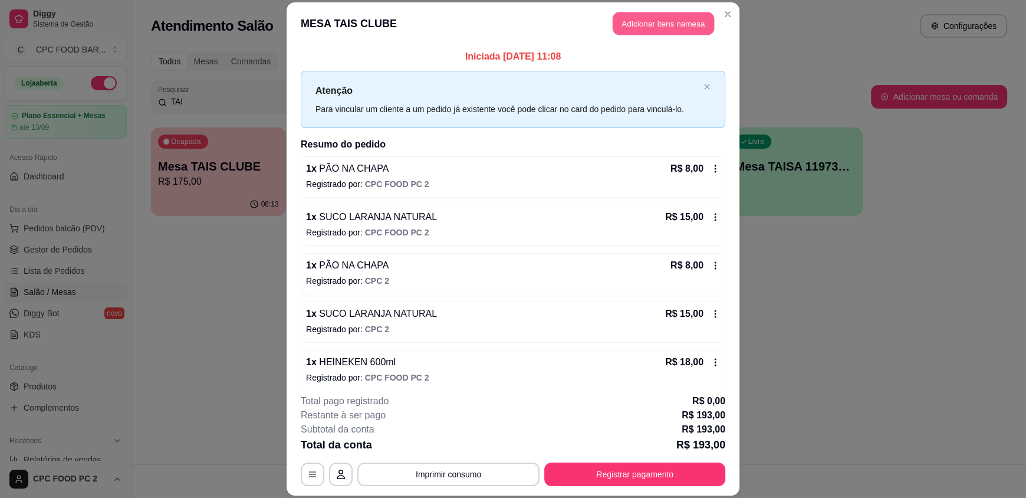
click at [634, 20] on button "Adicionar itens na mesa" at bounding box center [663, 23] width 101 height 23
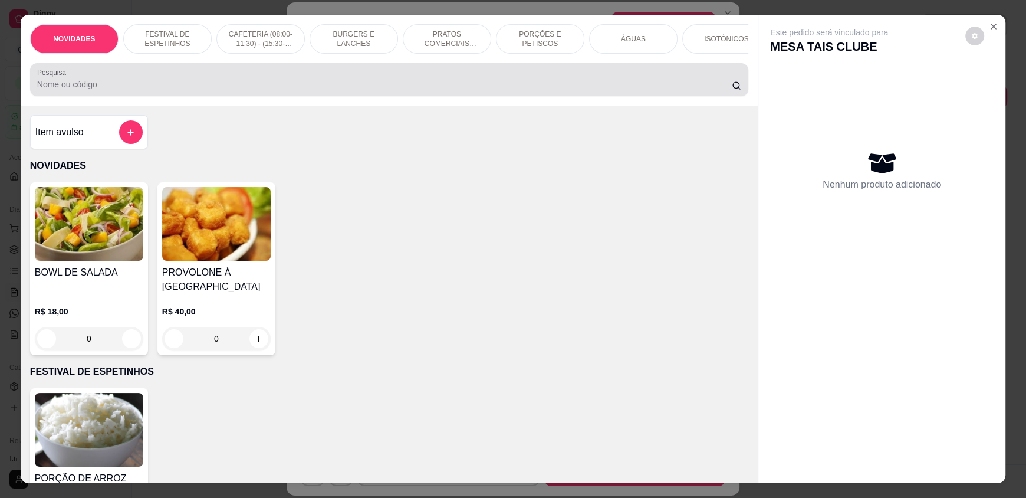
click at [318, 90] on input "Pesquisa" at bounding box center [384, 84] width 695 height 12
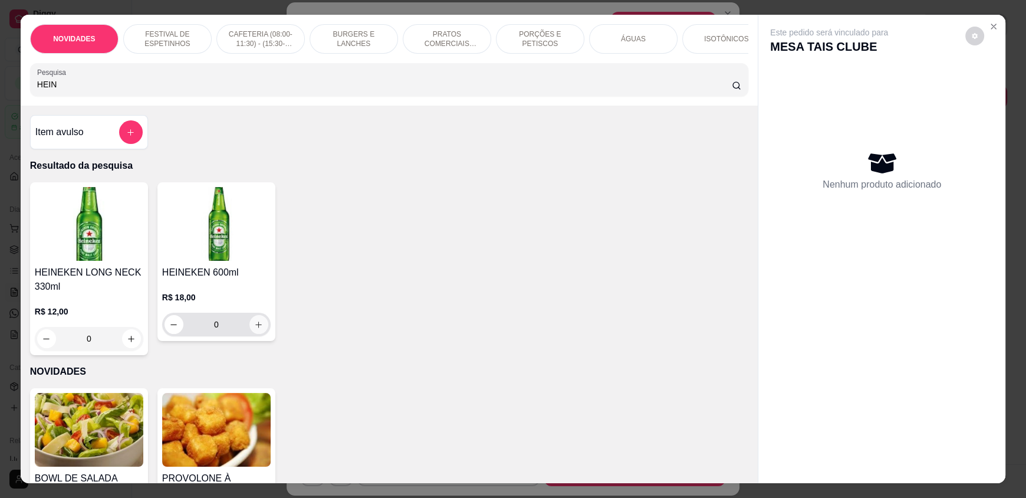
type input "HEIN"
click at [255, 329] on icon "increase-product-quantity" at bounding box center [259, 324] width 9 height 9
type input "1"
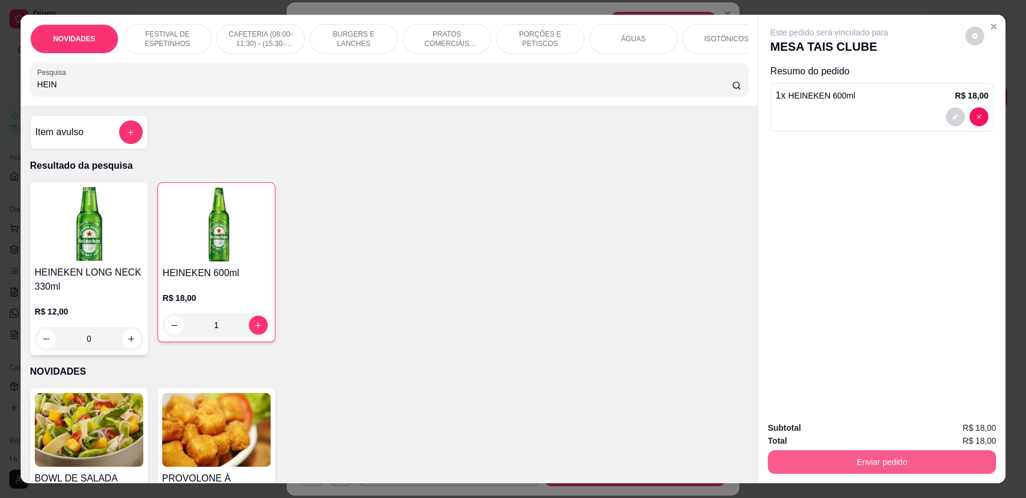
click at [897, 457] on button "Enviar pedido" at bounding box center [882, 462] width 228 height 24
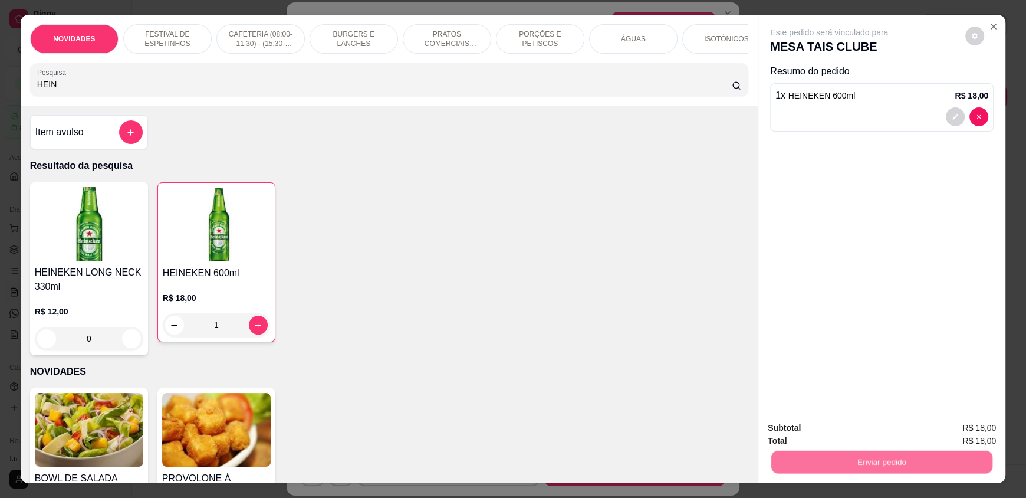
click at [894, 437] on button "Não registrar e enviar pedido" at bounding box center [842, 433] width 119 height 22
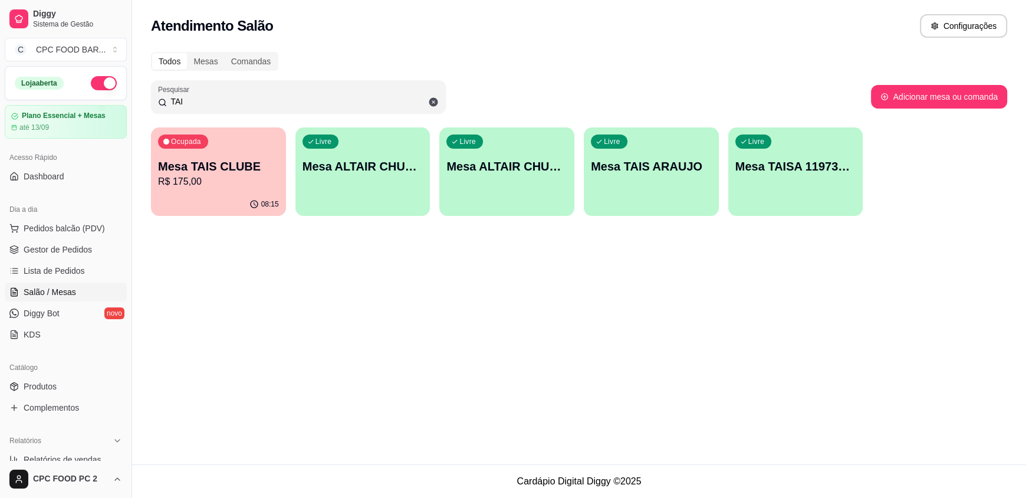
drag, startPoint x: 194, startPoint y: 106, endPoint x: 158, endPoint y: 98, distance: 36.8
click at [158, 98] on div "TAI" at bounding box center [298, 97] width 281 height 24
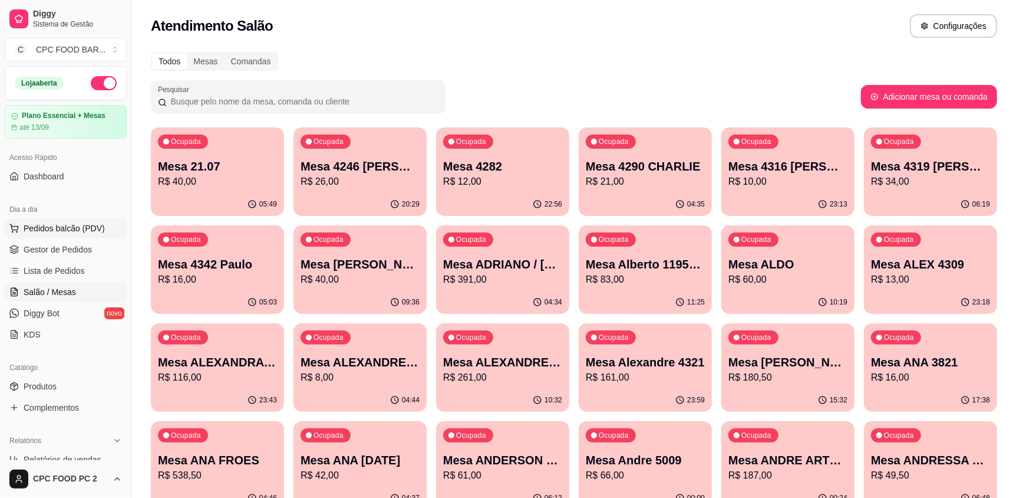
click at [57, 224] on span "Pedidos balcão (PDV)" at bounding box center [64, 228] width 81 height 12
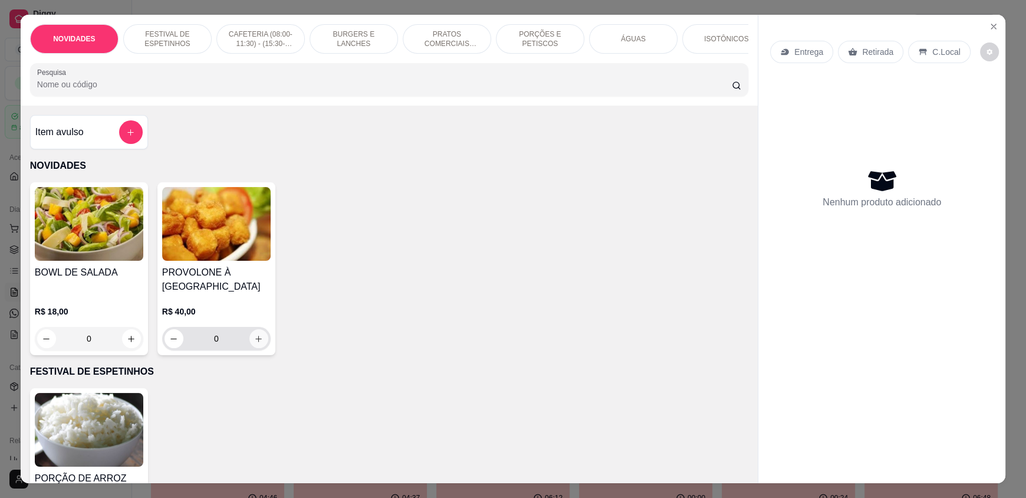
click at [254, 343] on icon "increase-product-quantity" at bounding box center [258, 338] width 9 height 9
type input "1"
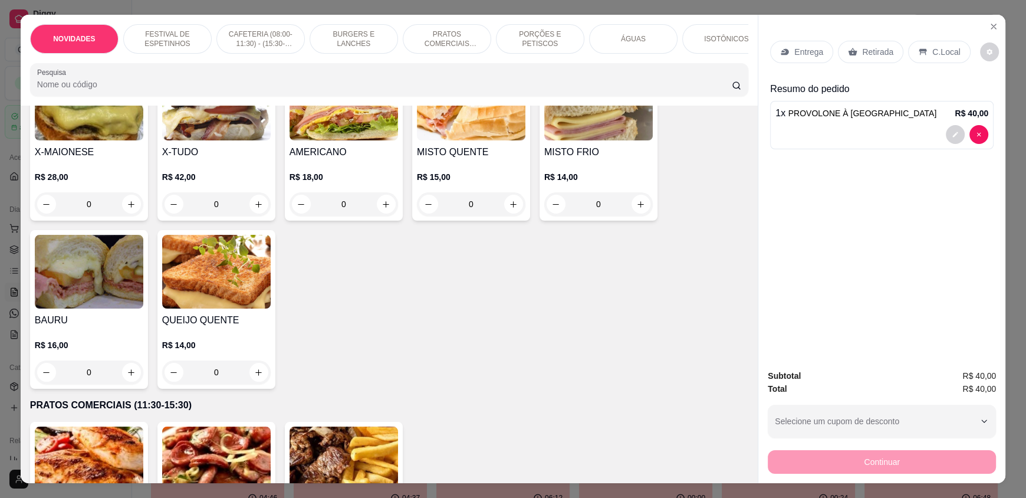
scroll to position [1415, 0]
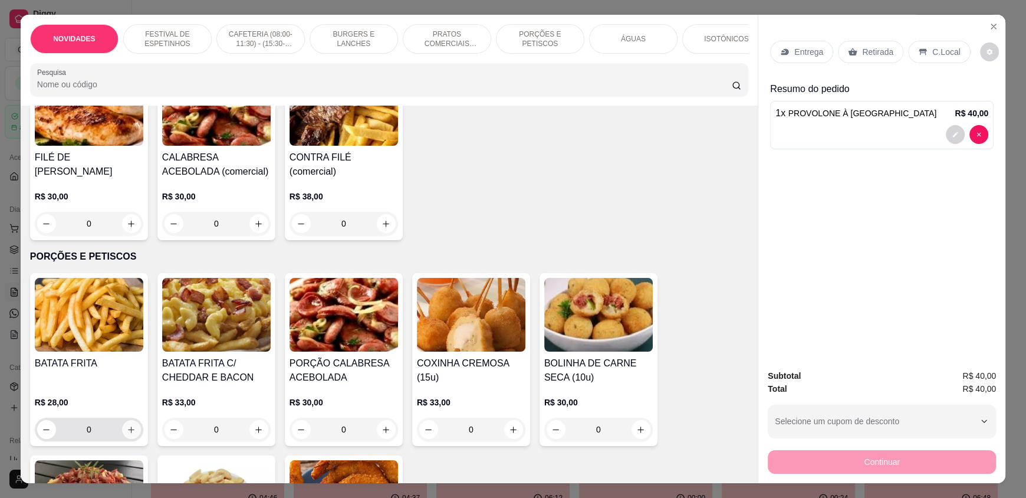
click at [127, 434] on icon "increase-product-quantity" at bounding box center [131, 429] width 9 height 9
click at [42, 438] on button "decrease-product-quantity" at bounding box center [47, 428] width 19 height 19
type input "0"
click at [255, 433] on icon "increase-product-quantity" at bounding box center [259, 429] width 9 height 9
type input "1"
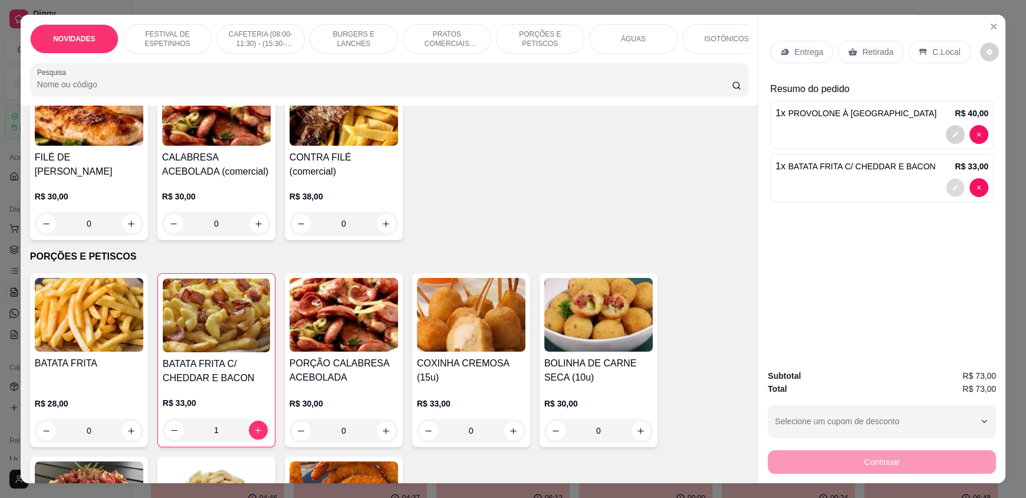
click at [952, 186] on icon "decrease-product-quantity" at bounding box center [955, 188] width 7 height 7
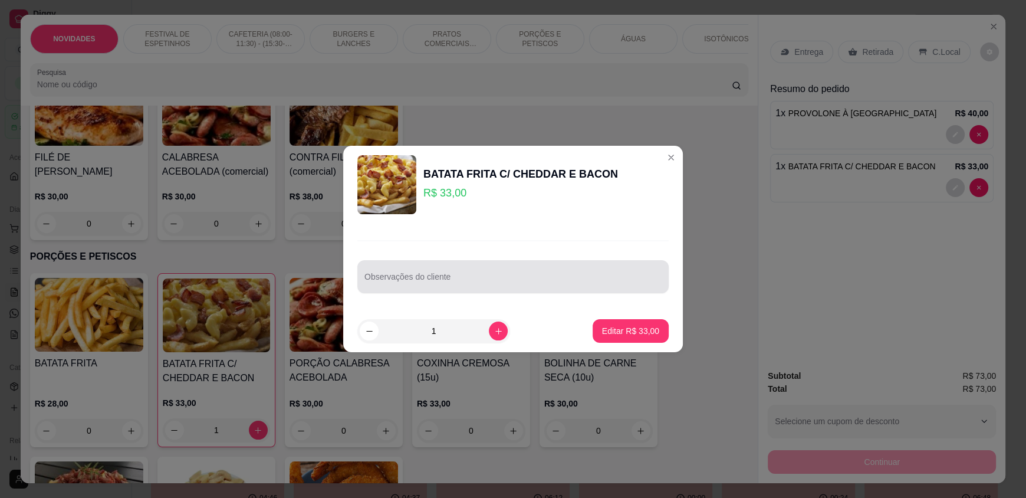
click at [487, 277] on input "Observações do cliente" at bounding box center [512, 281] width 297 height 12
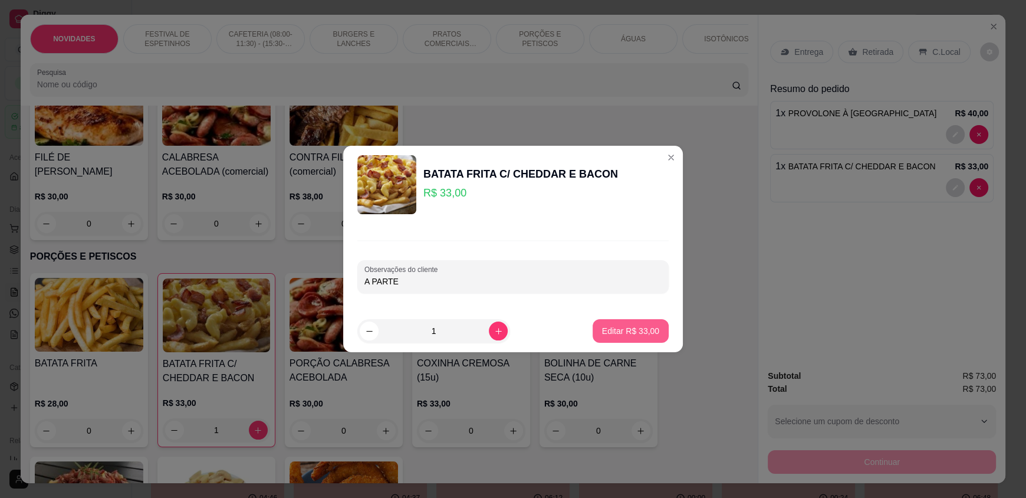
type input "A PARTE"
click at [611, 325] on p "Editar R$ 33,00" at bounding box center [630, 330] width 55 height 11
type input "0"
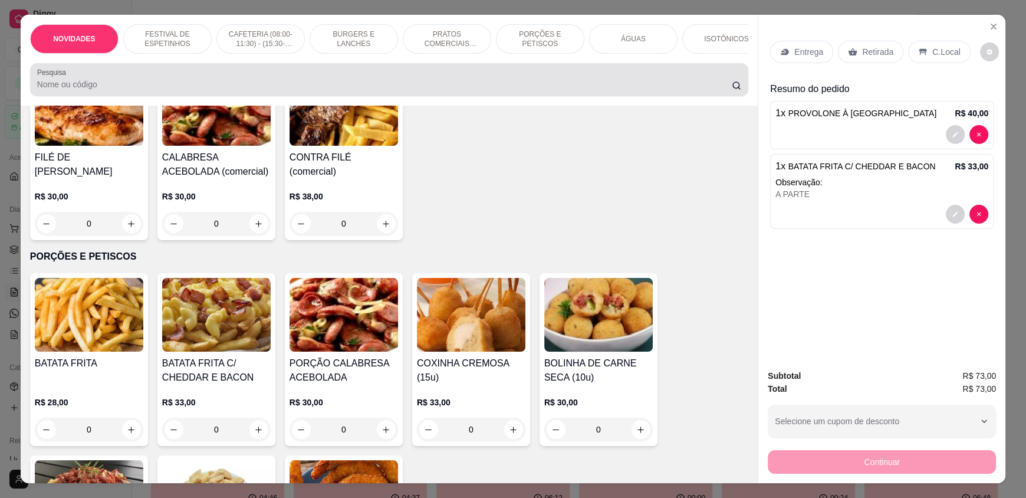
click at [151, 82] on div at bounding box center [389, 80] width 704 height 24
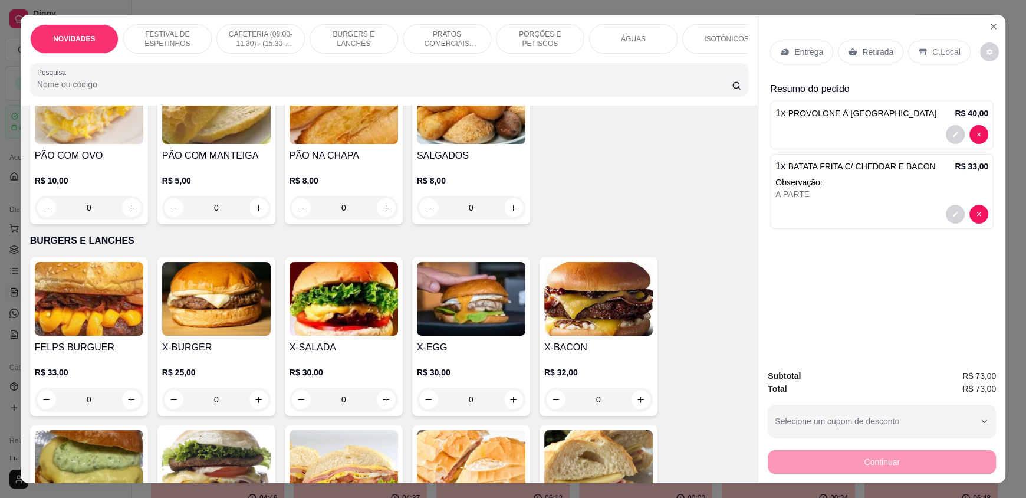
scroll to position [707, 0]
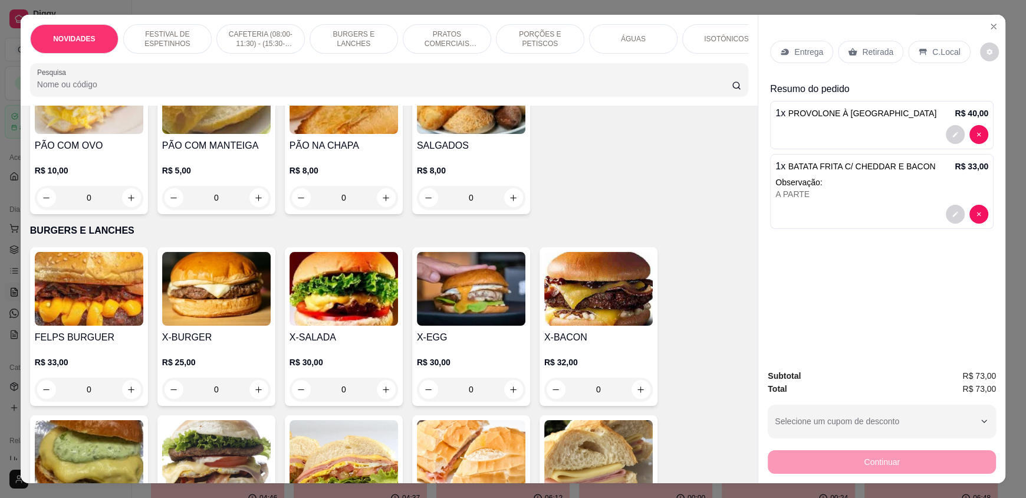
click at [126, 396] on div "0" at bounding box center [89, 389] width 108 height 24
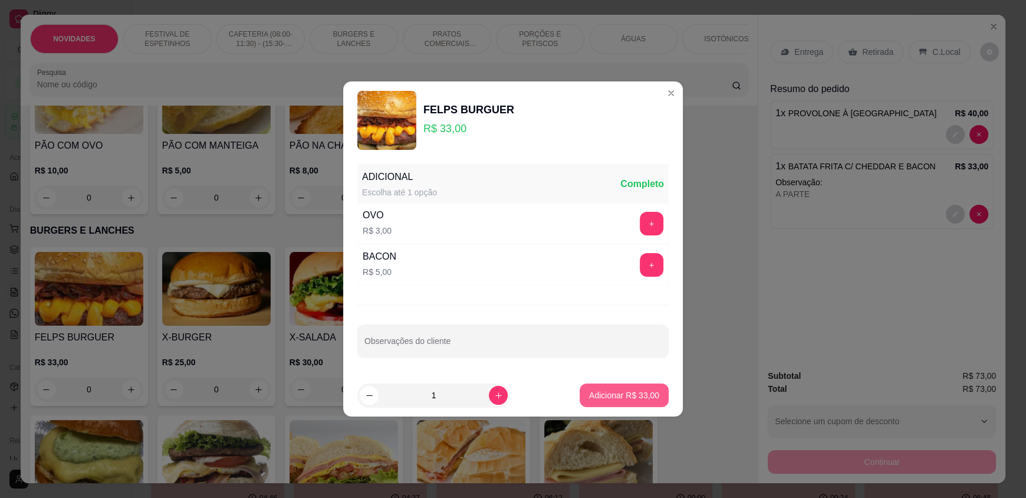
click at [627, 399] on p "Adicionar R$ 33,00" at bounding box center [624, 395] width 70 height 12
type input "1"
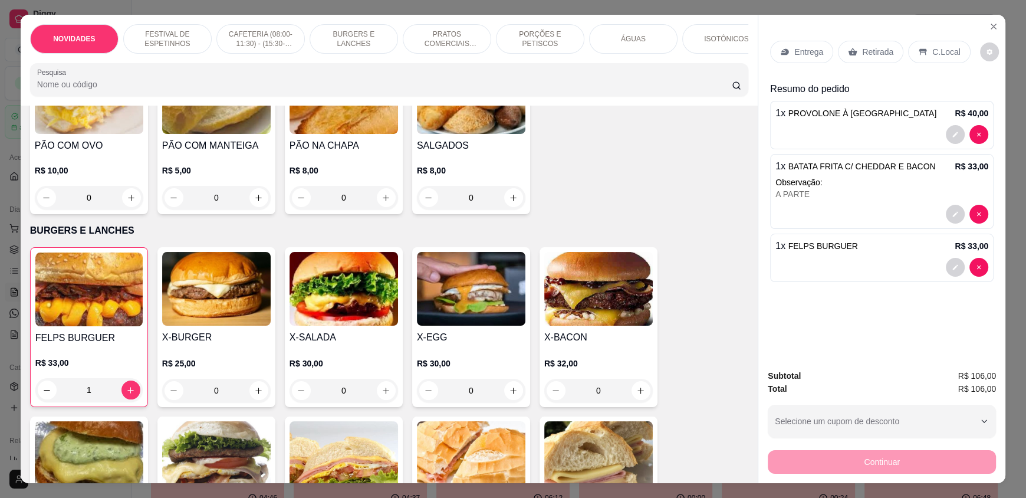
click at [70, 90] on input "Pesquisa" at bounding box center [384, 84] width 695 height 12
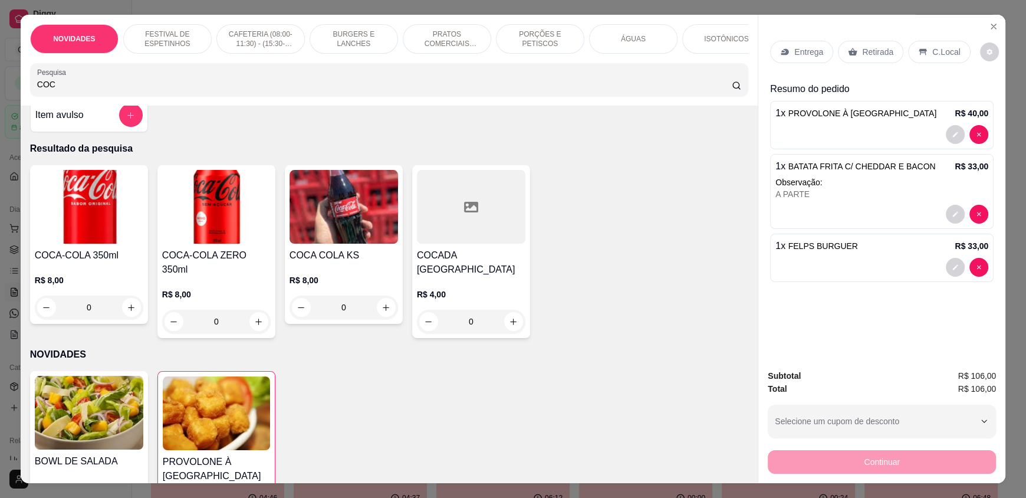
scroll to position [0, 0]
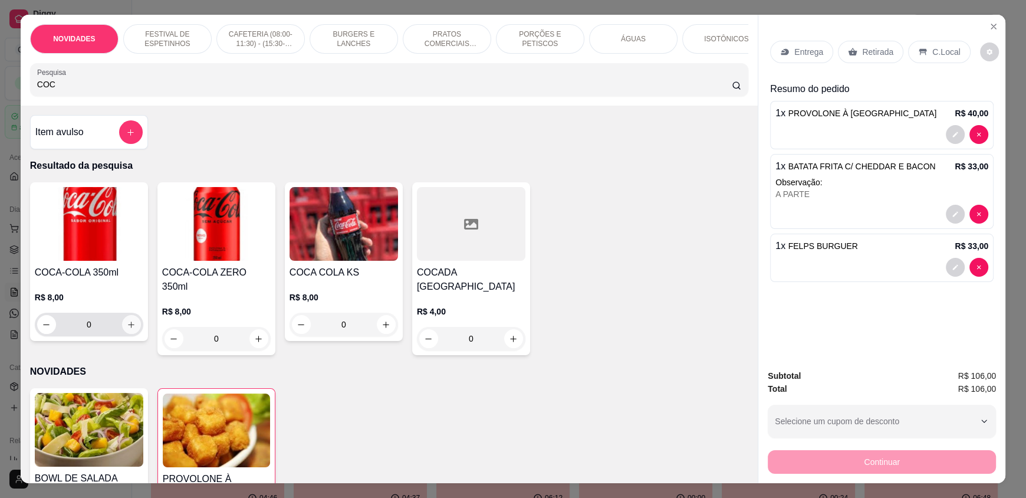
type input "COC"
click at [128, 334] on button "increase-product-quantity" at bounding box center [131, 324] width 18 height 18
type input "1"
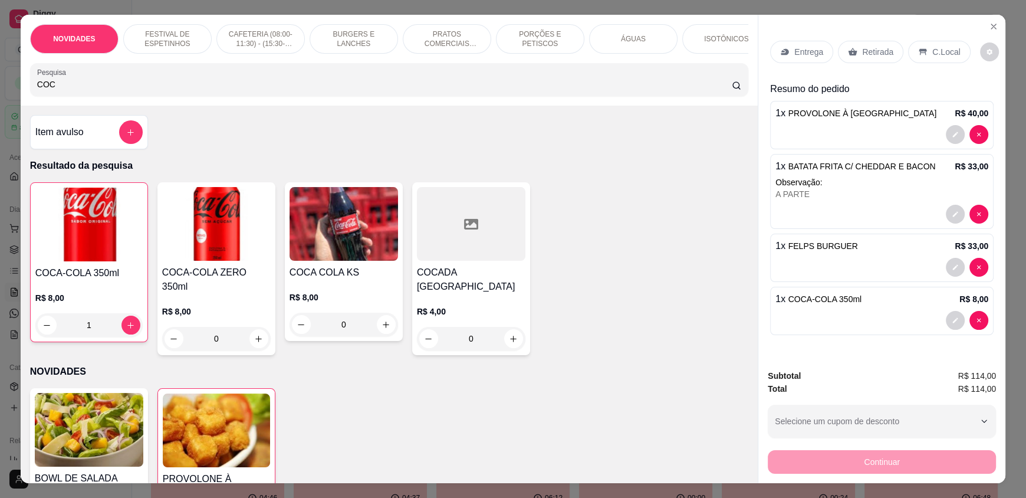
drag, startPoint x: 64, startPoint y: 94, endPoint x: 0, endPoint y: 91, distance: 64.3
click at [0, 91] on div "NOVIDADES FESTIVAL DE ESPETINHOS CAFETERIA (08:00-11:30) - (15:30-18:00) BURGER…" at bounding box center [513, 249] width 1026 height 498
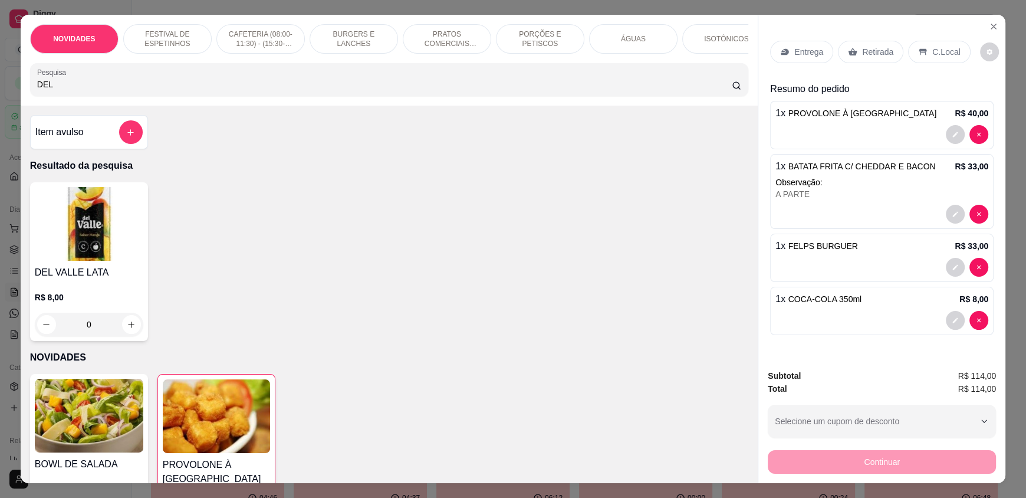
type input "DEL"
click at [135, 331] on div "0" at bounding box center [89, 324] width 108 height 24
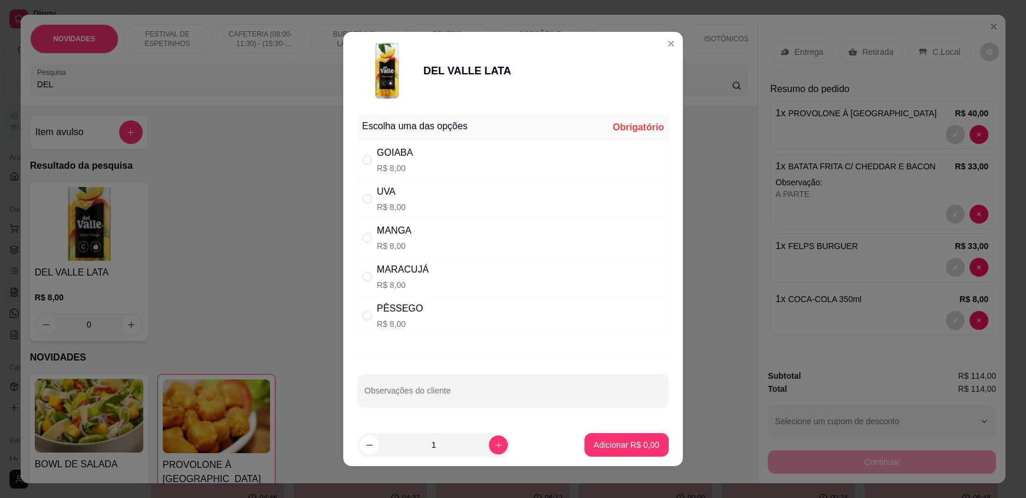
click at [498, 202] on div "UVA R$ 8,00" at bounding box center [512, 198] width 311 height 39
radio input "true"
click at [606, 441] on p "Adicionar R$ 8,00" at bounding box center [626, 444] width 64 height 11
type input "1"
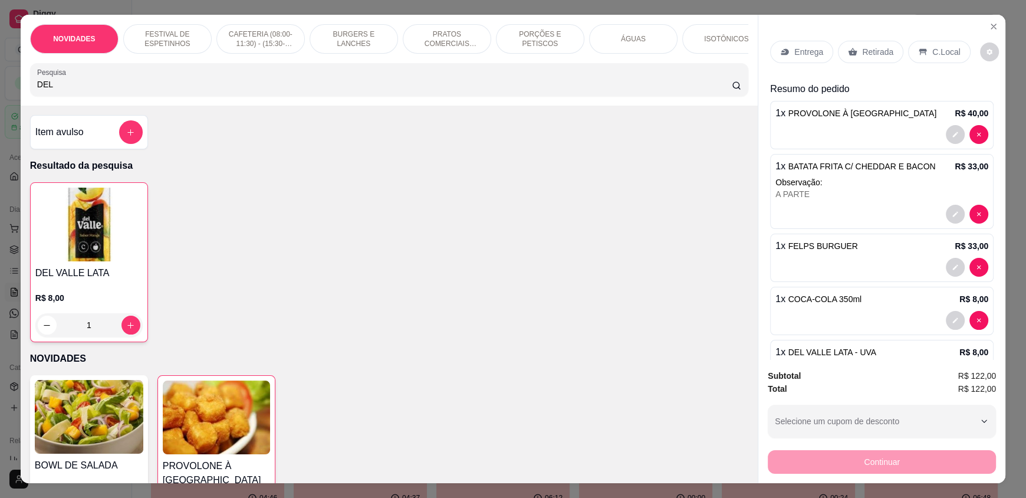
click at [932, 50] on p "C.Local" at bounding box center [946, 52] width 28 height 12
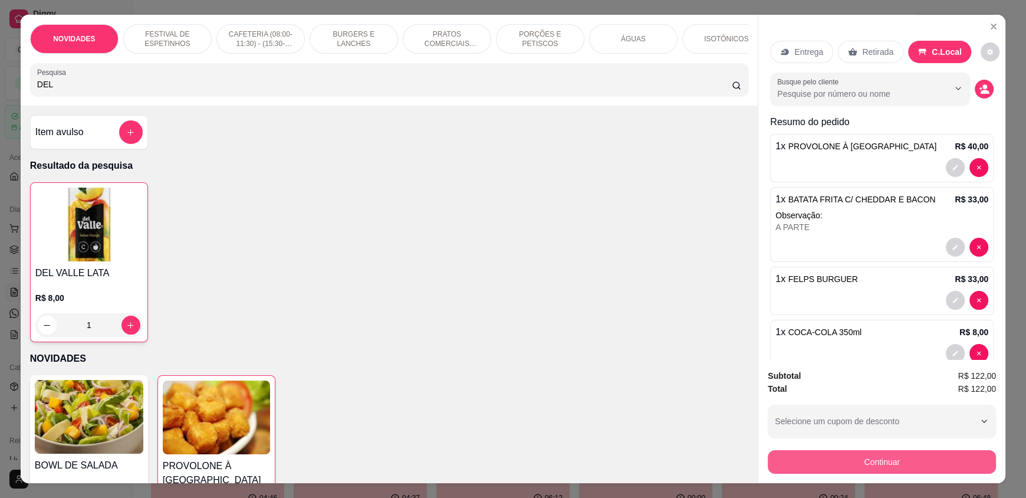
click at [860, 462] on button "Continuar" at bounding box center [882, 462] width 228 height 24
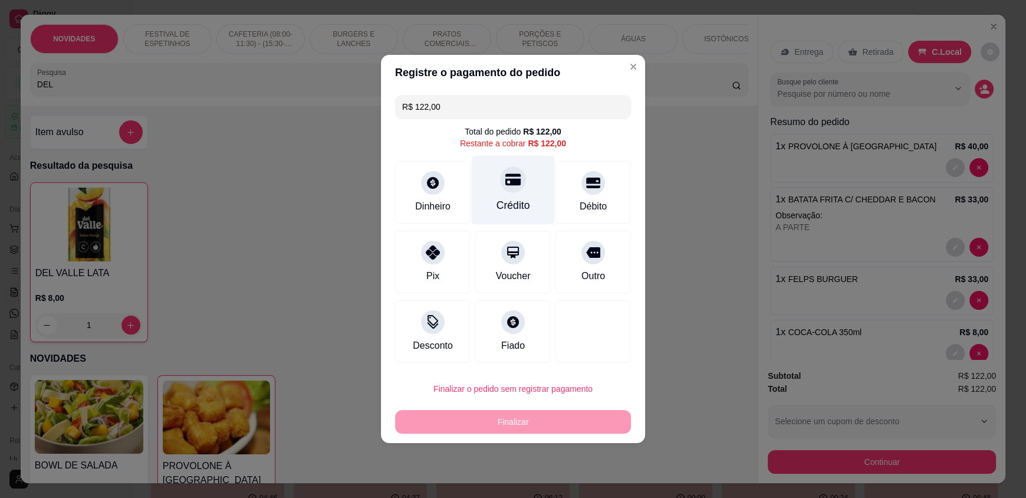
click at [513, 198] on div "Crédito" at bounding box center [513, 205] width 34 height 15
type input "R$ 0,00"
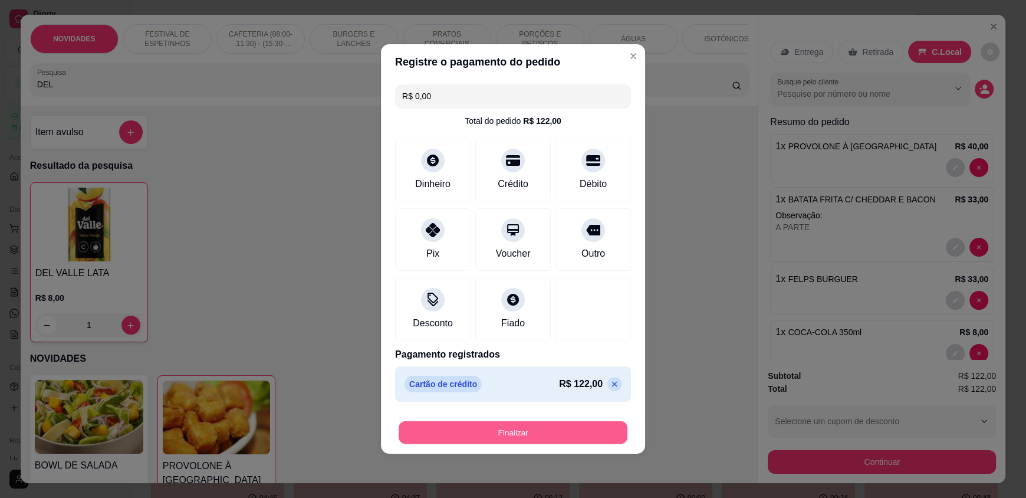
click at [521, 429] on button "Finalizar" at bounding box center [513, 432] width 229 height 23
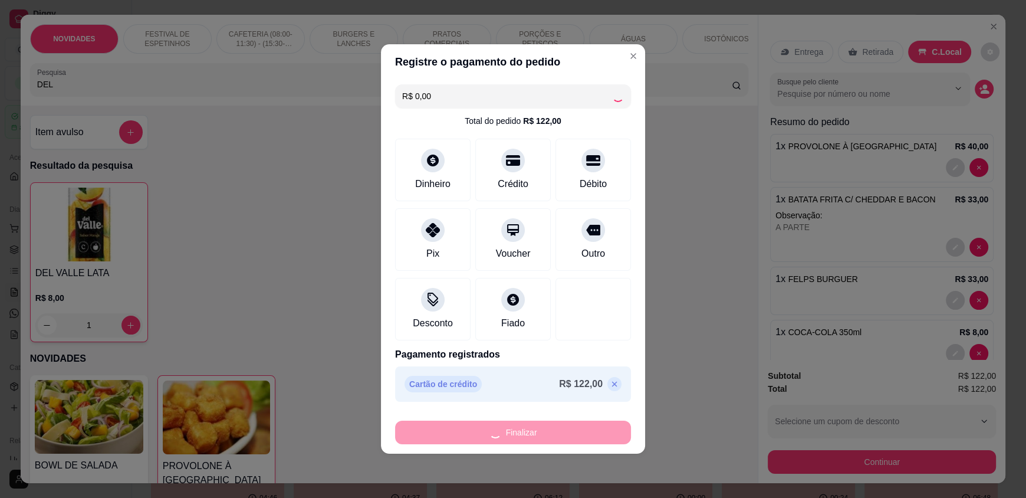
type input "0"
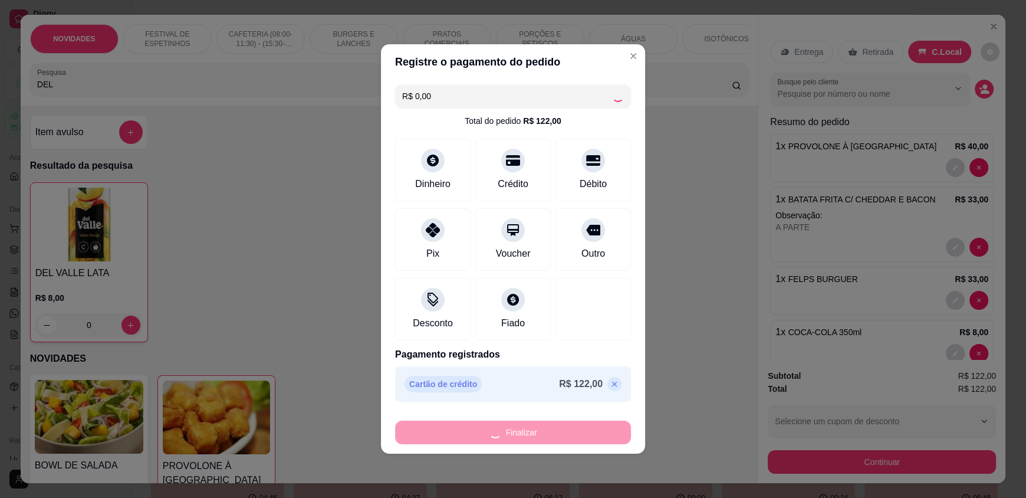
type input "-R$ 122,00"
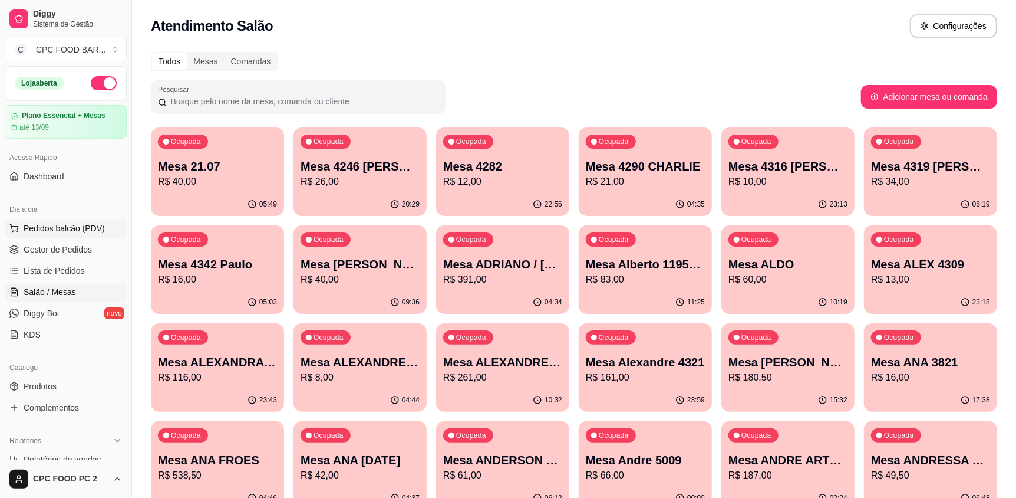
click at [73, 228] on span "Pedidos balcão (PDV)" at bounding box center [64, 228] width 81 height 12
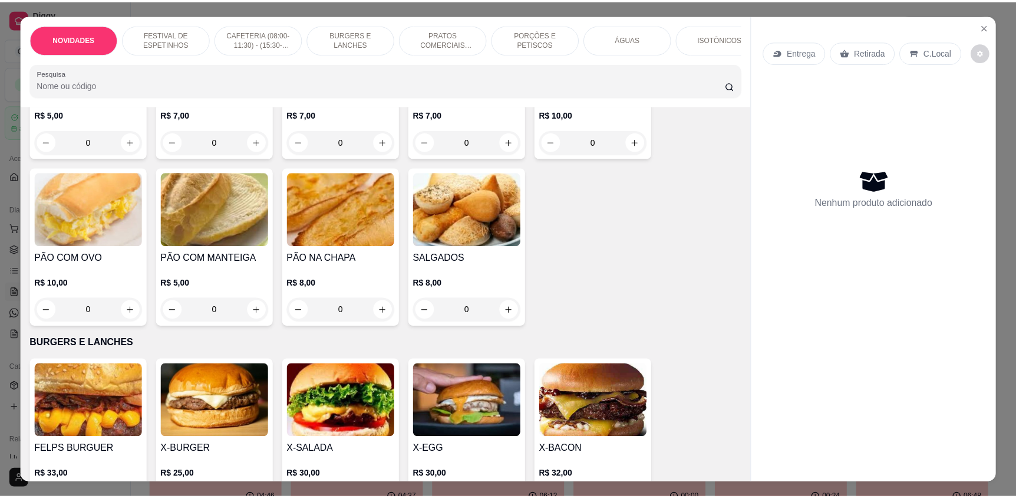
scroll to position [589, 0]
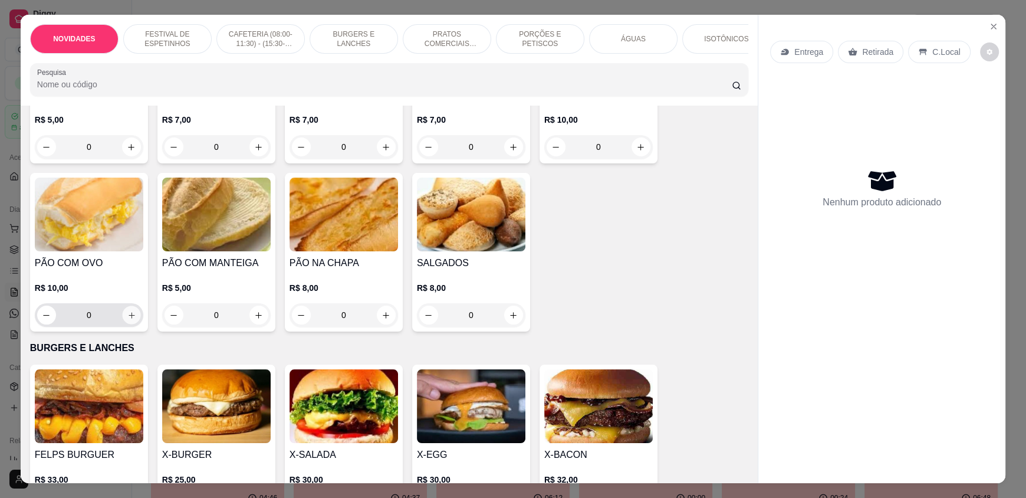
click at [127, 320] on icon "increase-product-quantity" at bounding box center [131, 315] width 9 height 9
type input "2"
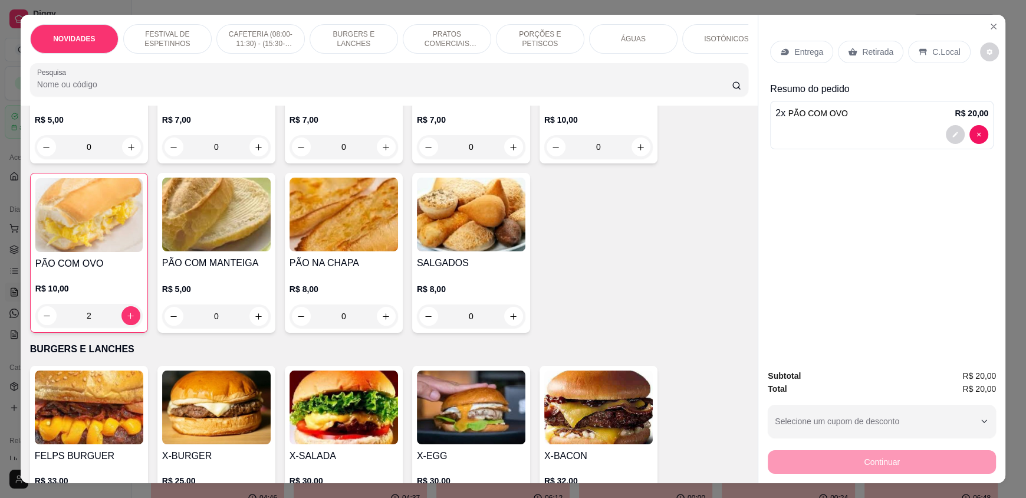
click at [935, 45] on div "C.Local" at bounding box center [939, 52] width 62 height 22
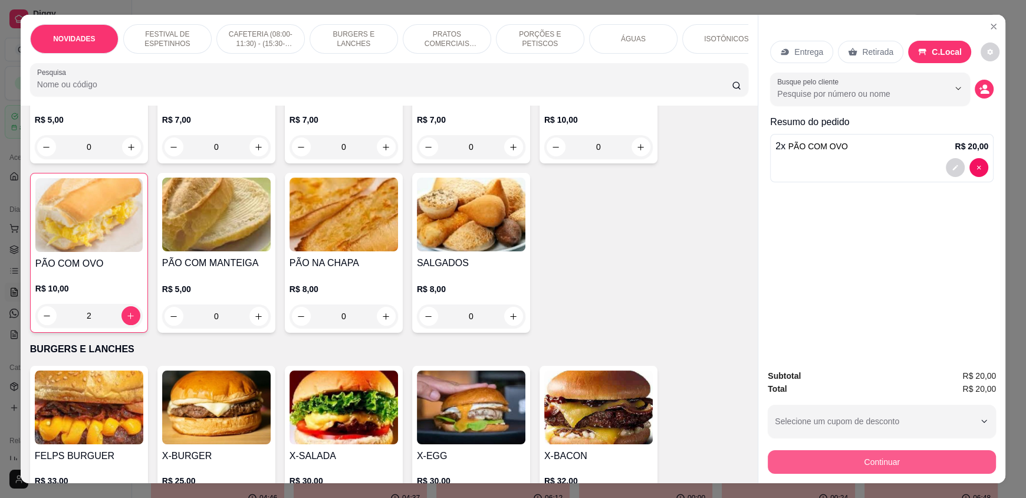
click at [842, 473] on div "Continuar" at bounding box center [882, 460] width 228 height 27
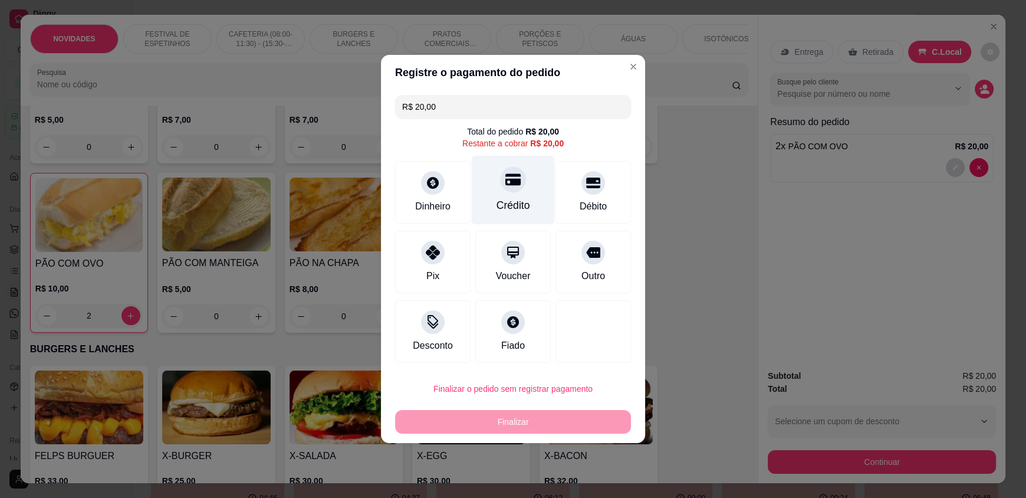
click at [516, 194] on div "Crédito" at bounding box center [513, 190] width 83 height 69
type input "R$ 0,00"
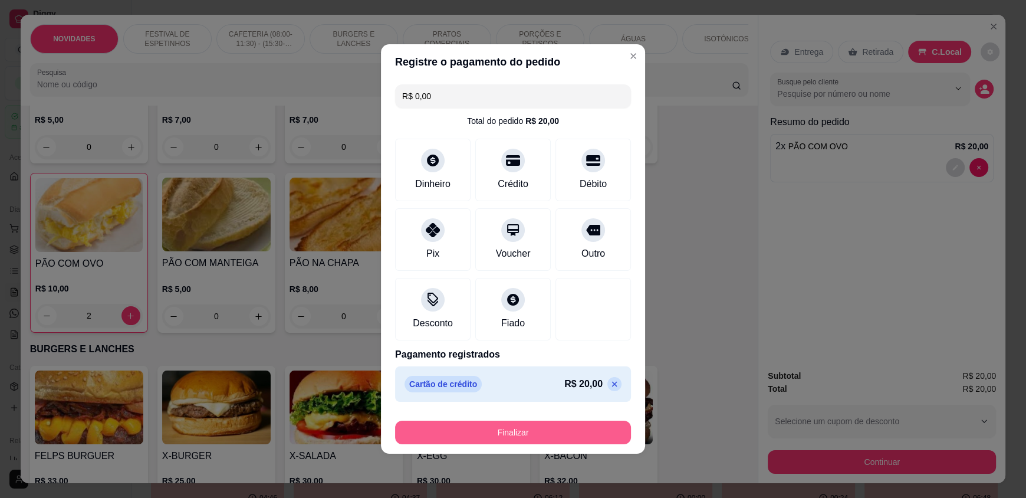
click at [482, 428] on button "Finalizar" at bounding box center [513, 432] width 236 height 24
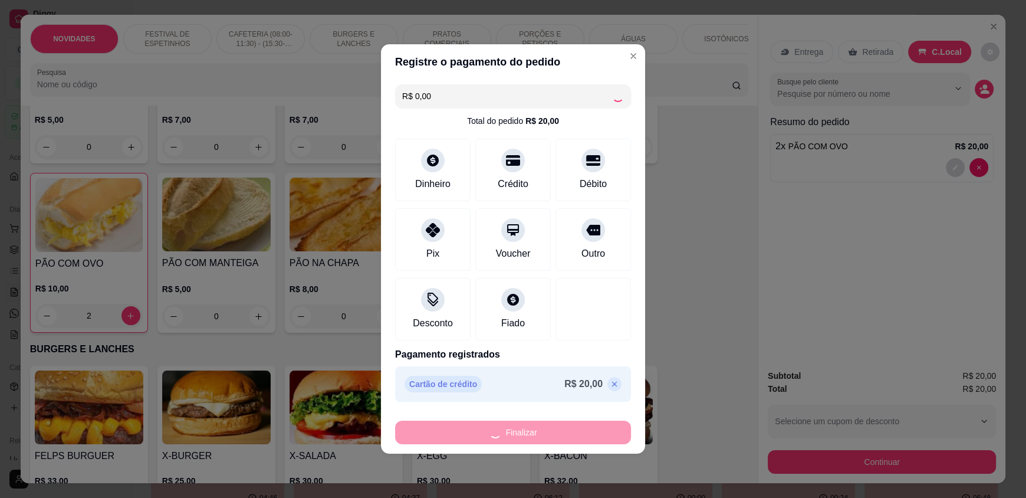
type input "0"
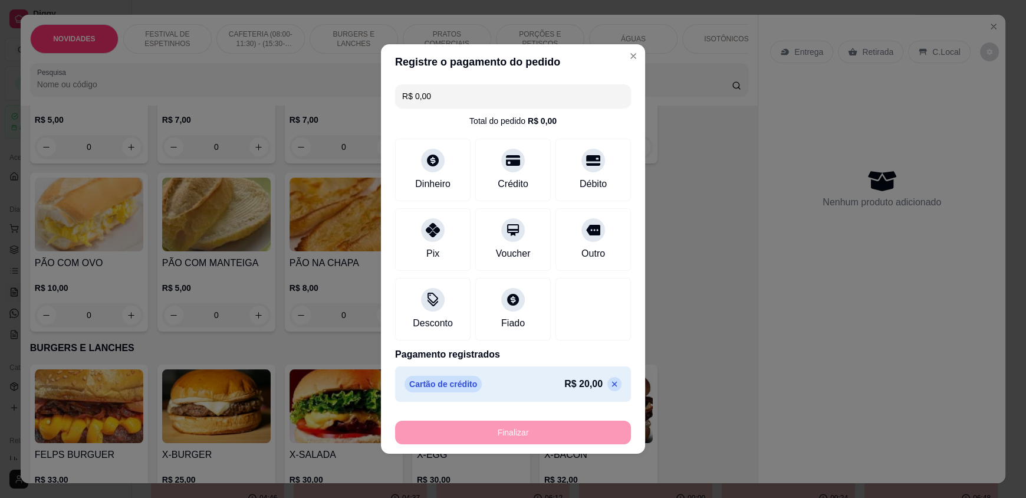
type input "-R$ 20,00"
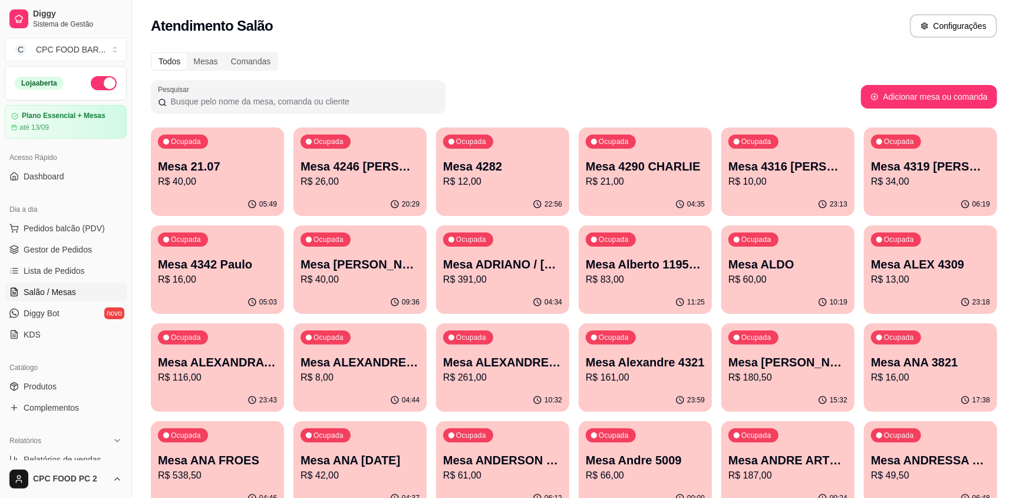
scroll to position [58, 0]
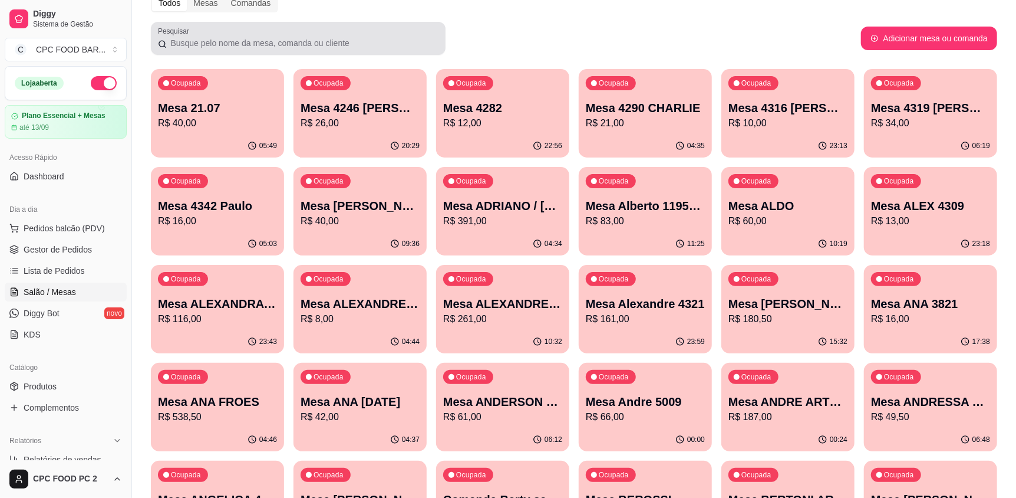
click at [249, 51] on div "Pesquisar" at bounding box center [298, 38] width 295 height 33
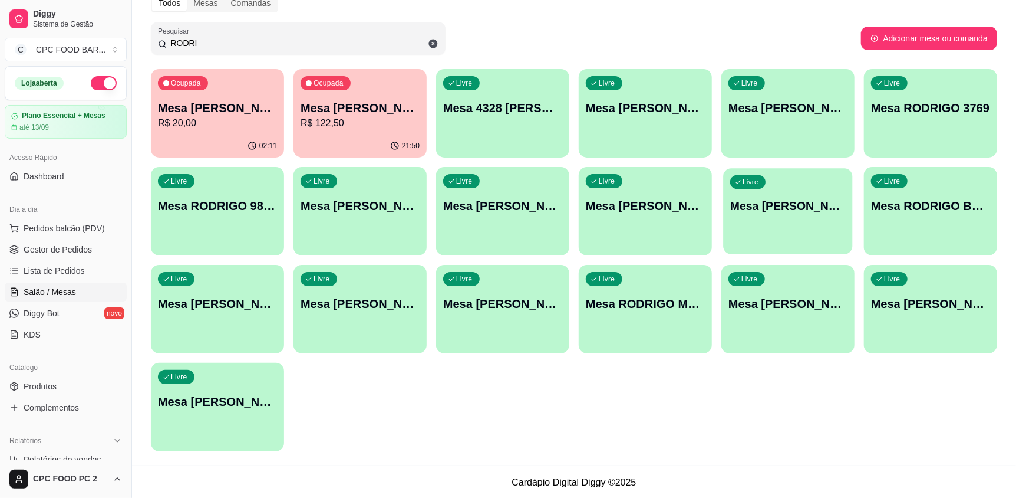
click at [821, 215] on div "Livre Mesa RODRIGO BOCA" at bounding box center [787, 204] width 129 height 72
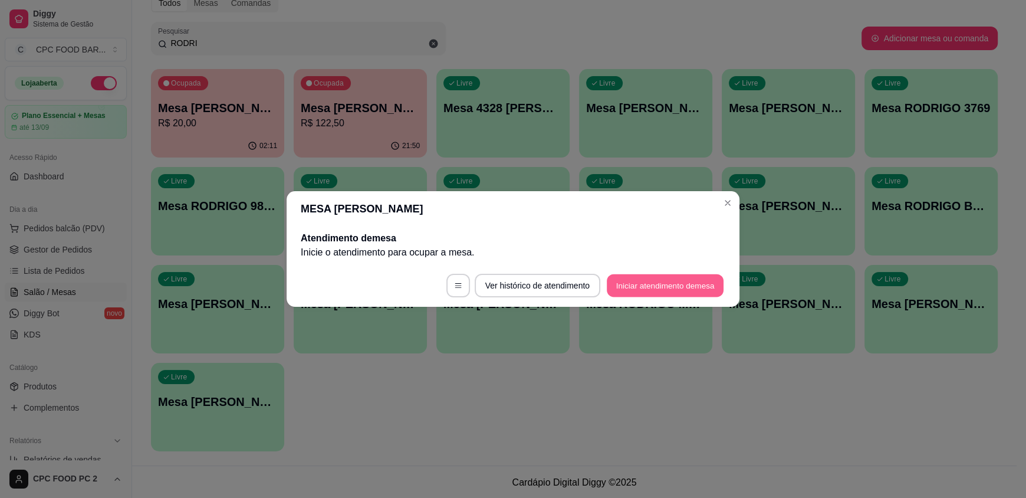
click at [679, 282] on button "Iniciar atendimento de mesa" at bounding box center [665, 285] width 117 height 23
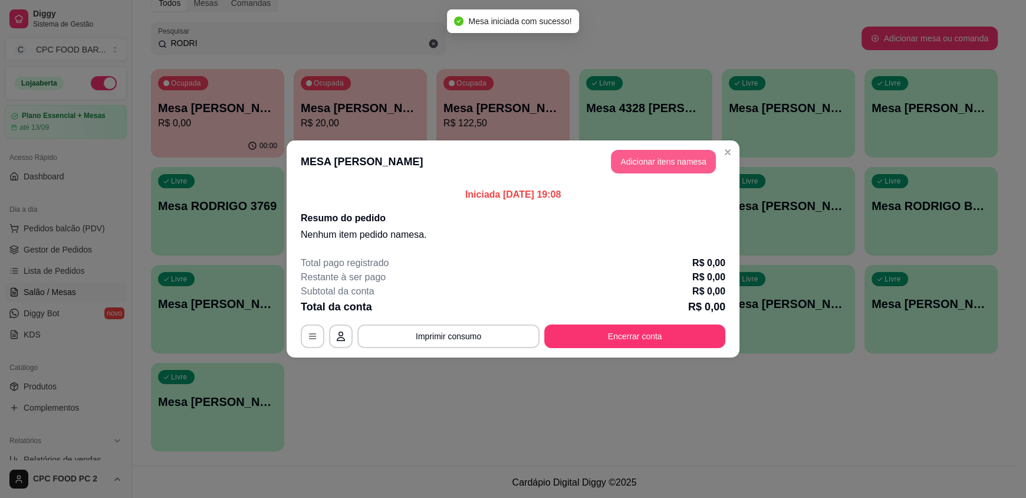
click at [652, 157] on button "Adicionar itens na mesa" at bounding box center [663, 162] width 105 height 24
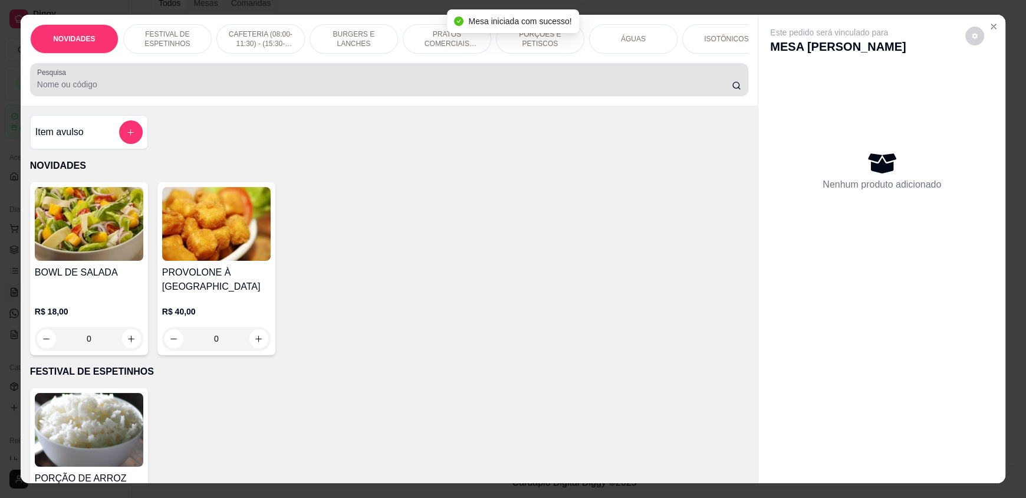
click at [333, 90] on input "Pesquisa" at bounding box center [384, 84] width 695 height 12
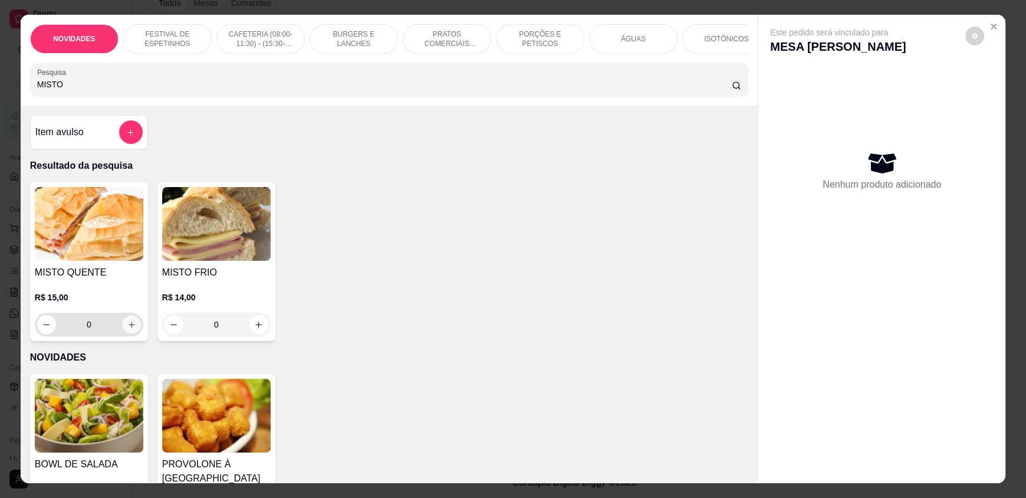
click at [129, 327] on icon "increase-product-quantity" at bounding box center [132, 324] width 6 height 6
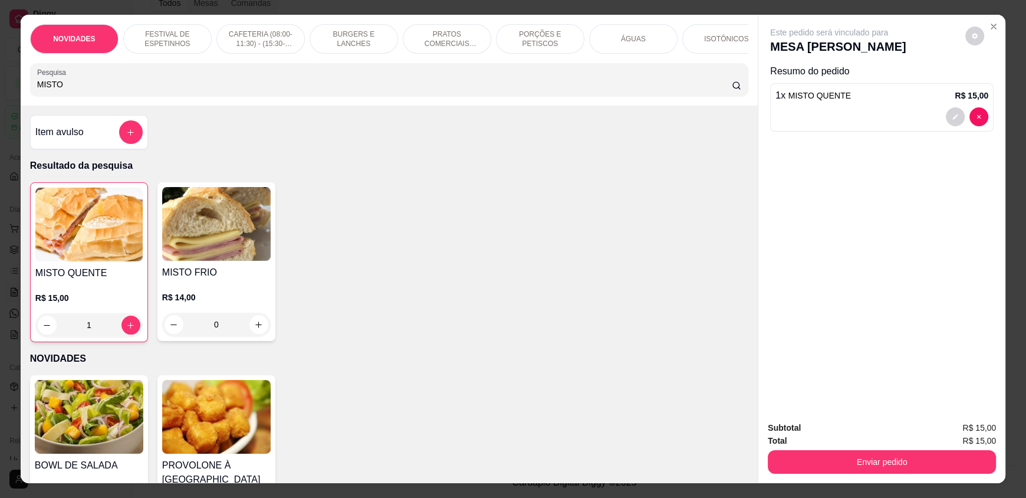
drag, startPoint x: 104, startPoint y: 93, endPoint x: 0, endPoint y: 90, distance: 104.4
click at [0, 90] on div "NOVIDADES FESTIVAL DE ESPETINHOS CAFETERIA (08:00-11:30) - (15:30-18:00) BURGER…" at bounding box center [513, 249] width 1026 height 498
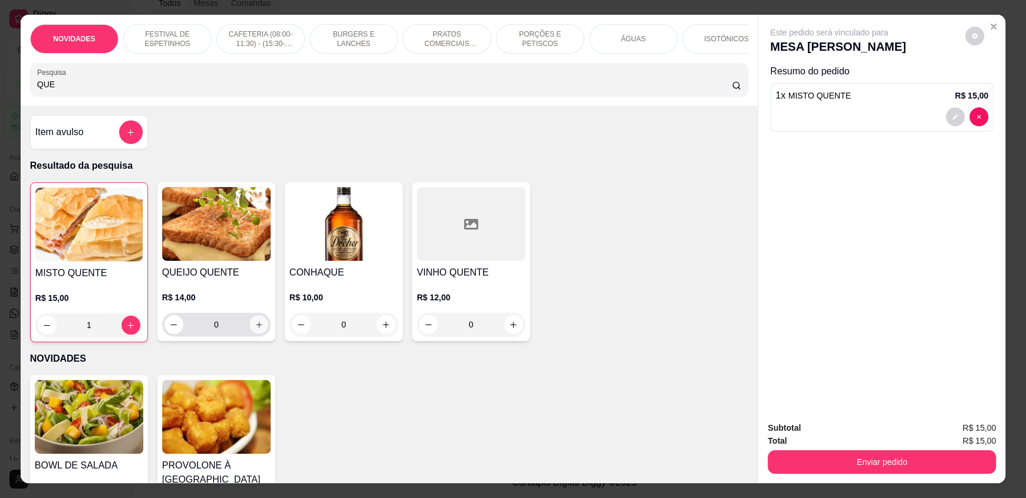
click at [255, 329] on icon "increase-product-quantity" at bounding box center [259, 324] width 9 height 9
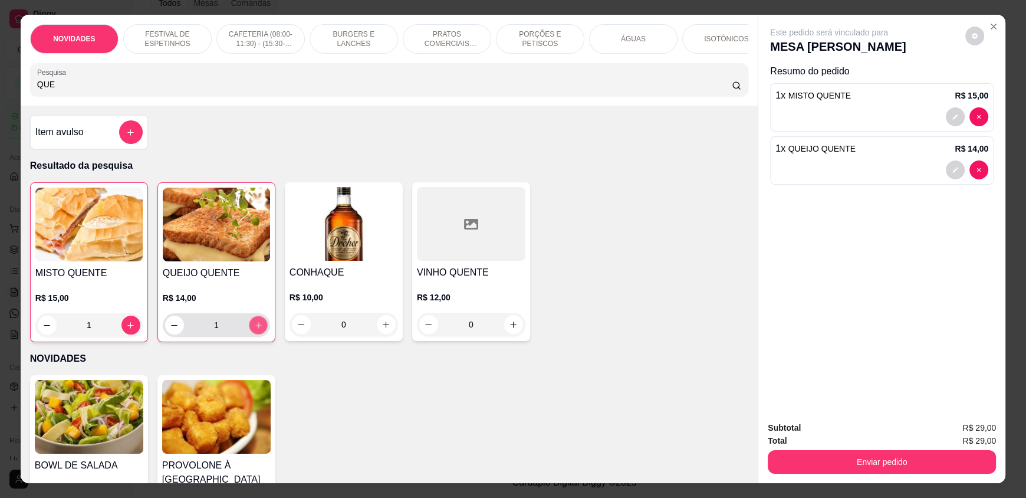
click at [254, 330] on icon "increase-product-quantity" at bounding box center [258, 325] width 9 height 9
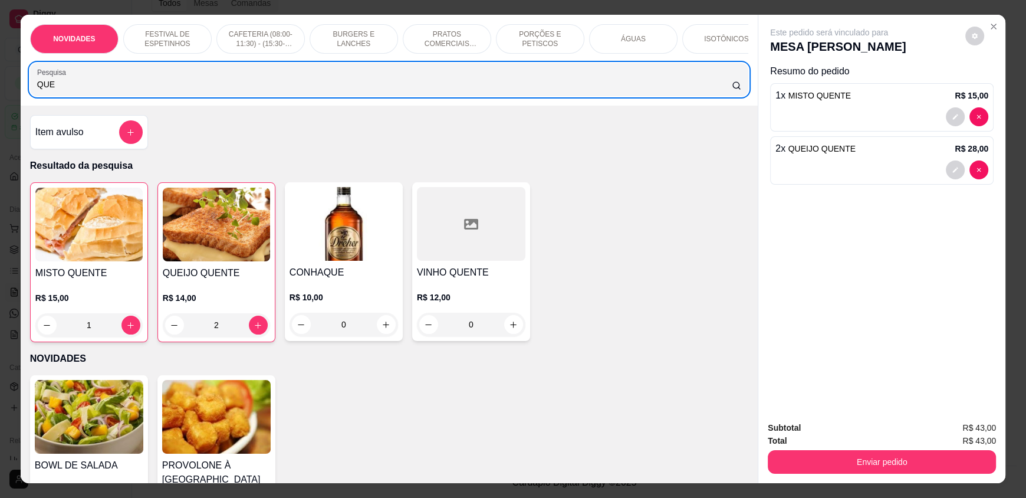
drag, startPoint x: 74, startPoint y: 96, endPoint x: 8, endPoint y: 96, distance: 66.0
click at [8, 96] on div "NOVIDADES FESTIVAL DE ESPETINHOS CAFETERIA (08:00-11:30) - (15:30-18:00) BURGER…" at bounding box center [513, 249] width 1026 height 498
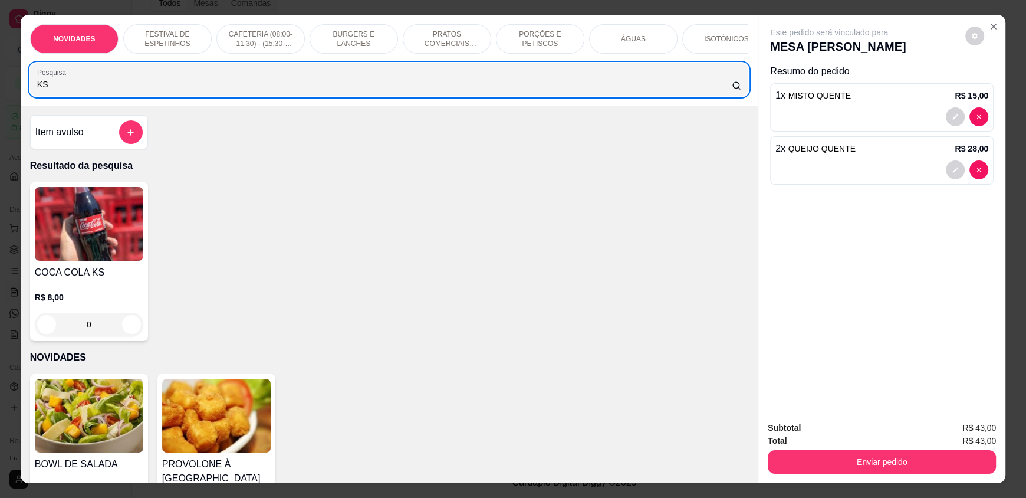
click at [98, 238] on img at bounding box center [89, 224] width 108 height 74
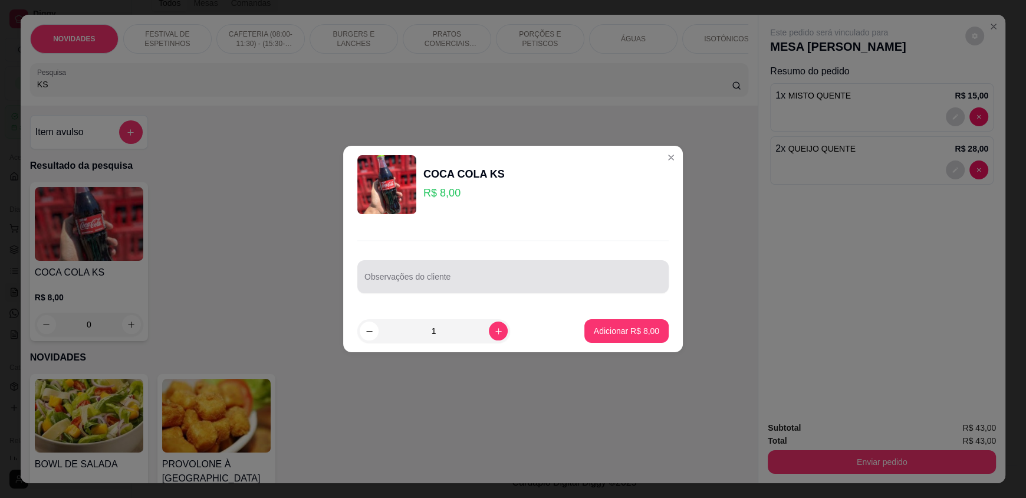
click at [554, 275] on input "Observações do cliente" at bounding box center [512, 281] width 297 height 12
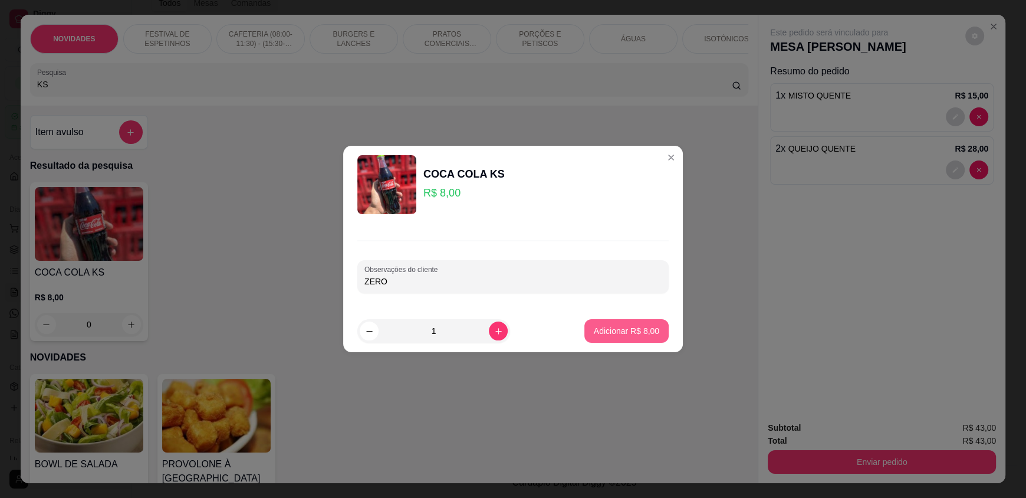
click at [637, 332] on p "Adicionar R$ 8,00" at bounding box center [626, 331] width 65 height 12
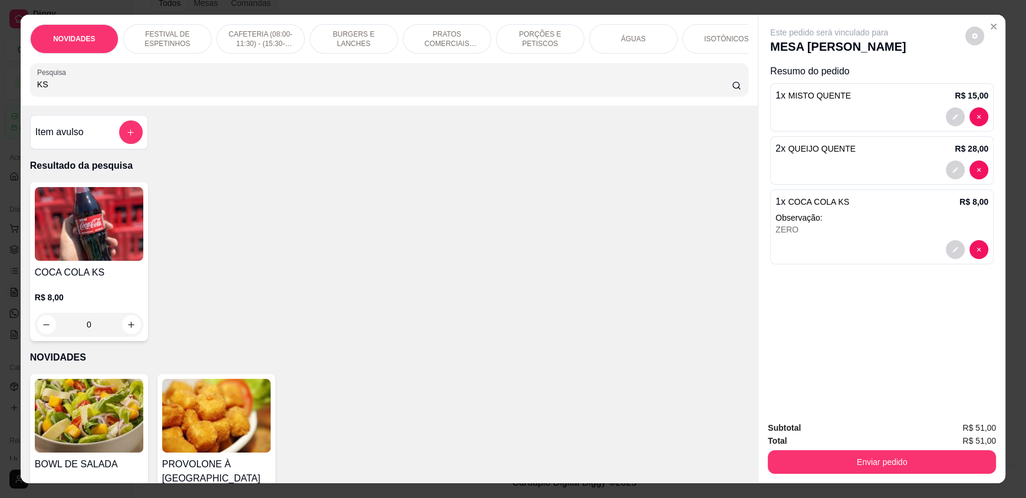
drag, startPoint x: 238, startPoint y: 91, endPoint x: 0, endPoint y: 96, distance: 238.2
click at [0, 96] on div "NOVIDADES FESTIVAL DE ESPETINHOS CAFETERIA (08:00-11:30) - (15:30-18:00) BURGER…" at bounding box center [513, 249] width 1026 height 498
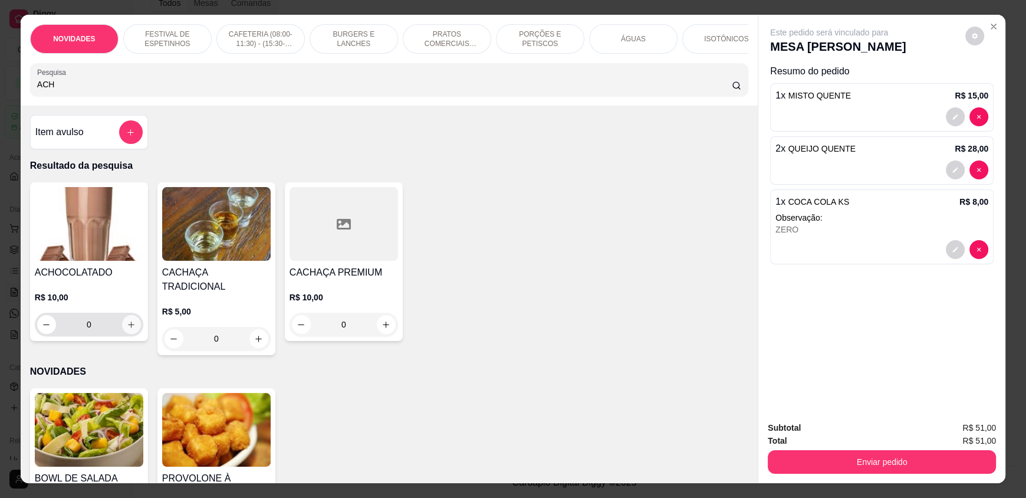
click at [131, 332] on button "increase-product-quantity" at bounding box center [131, 324] width 19 height 19
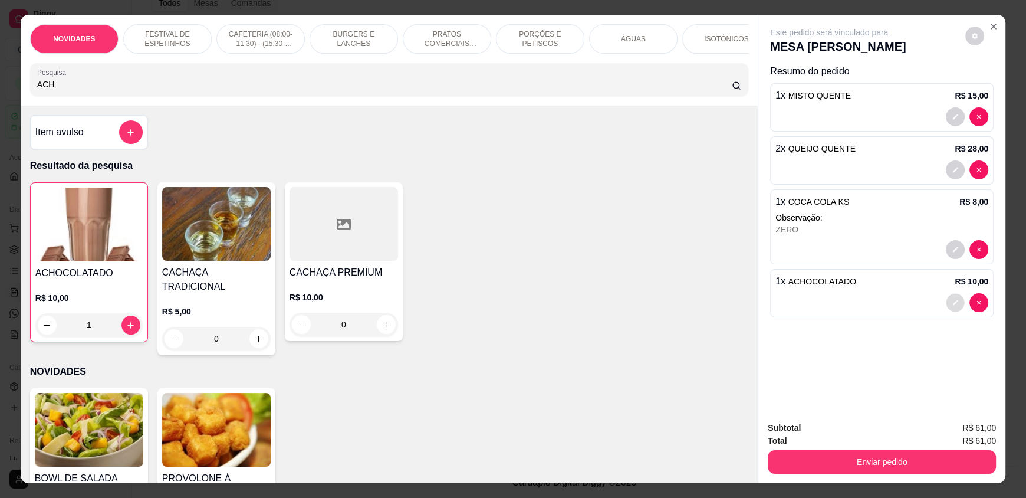
click at [946, 302] on button "decrease-product-quantity" at bounding box center [955, 303] width 18 height 18
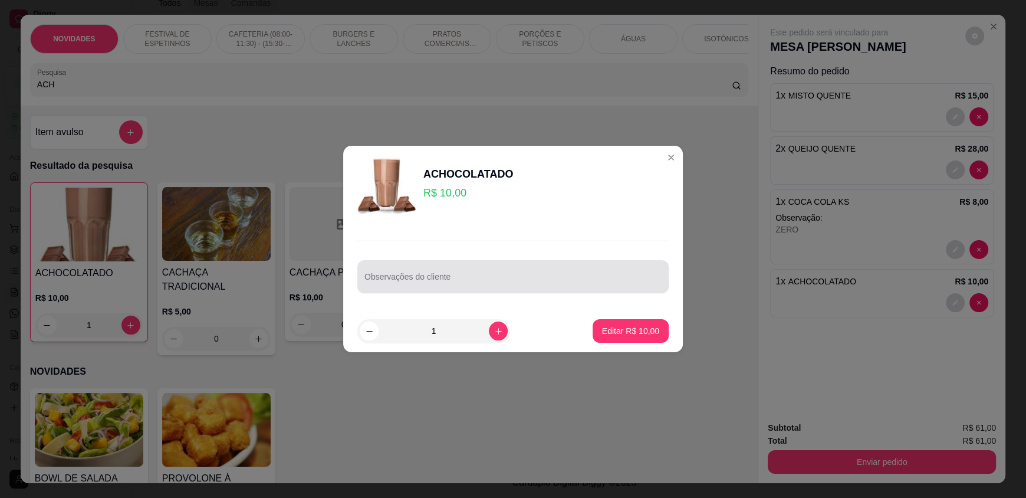
click at [482, 277] on input "Observações do cliente" at bounding box center [512, 281] width 297 height 12
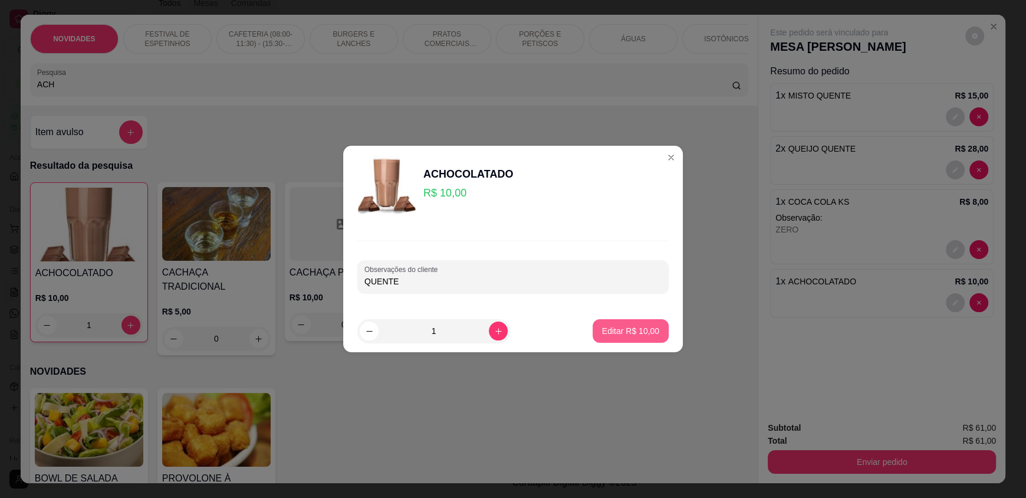
click at [624, 326] on p "Editar R$ 10,00" at bounding box center [630, 331] width 57 height 12
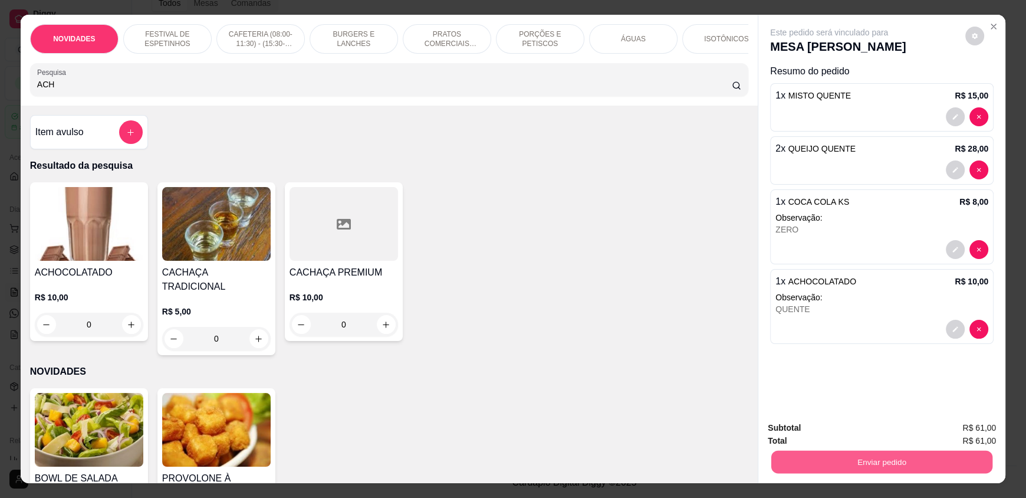
click at [826, 452] on button "Enviar pedido" at bounding box center [881, 461] width 221 height 23
click at [829, 433] on button "Não registrar e enviar pedido" at bounding box center [842, 433] width 123 height 22
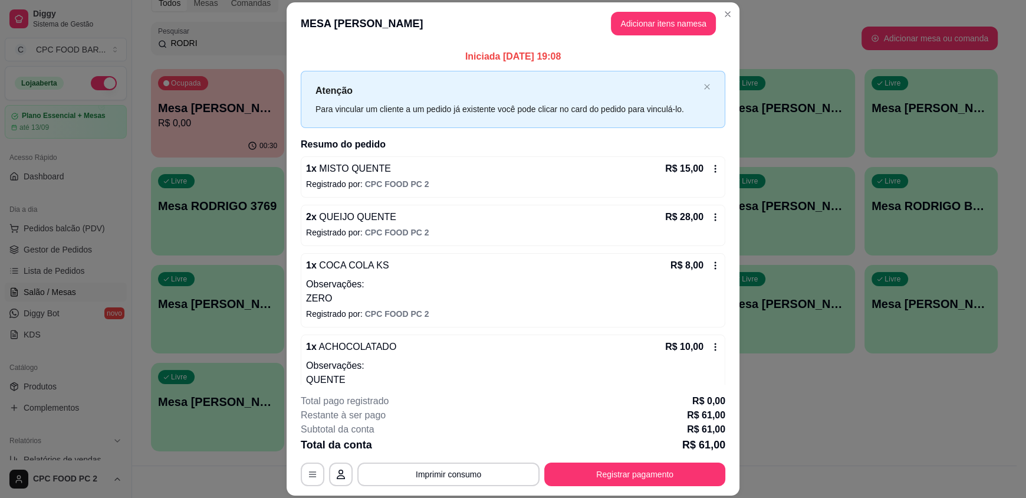
click at [667, 9] on header "MESA RODRIGO BOCA Adicionar itens na mesa" at bounding box center [513, 23] width 453 height 42
click at [661, 22] on button "Adicionar itens na mesa" at bounding box center [663, 23] width 101 height 23
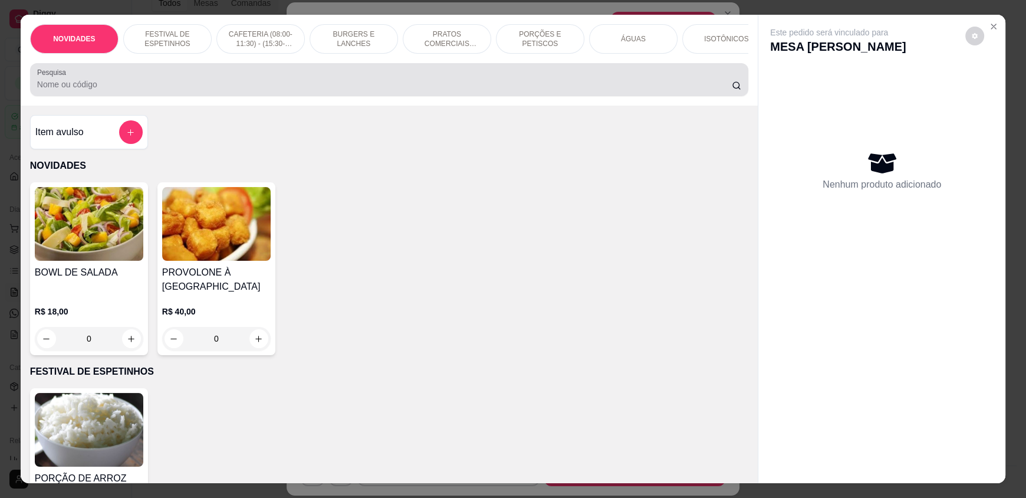
click at [324, 96] on div "Pesquisa" at bounding box center [389, 79] width 718 height 33
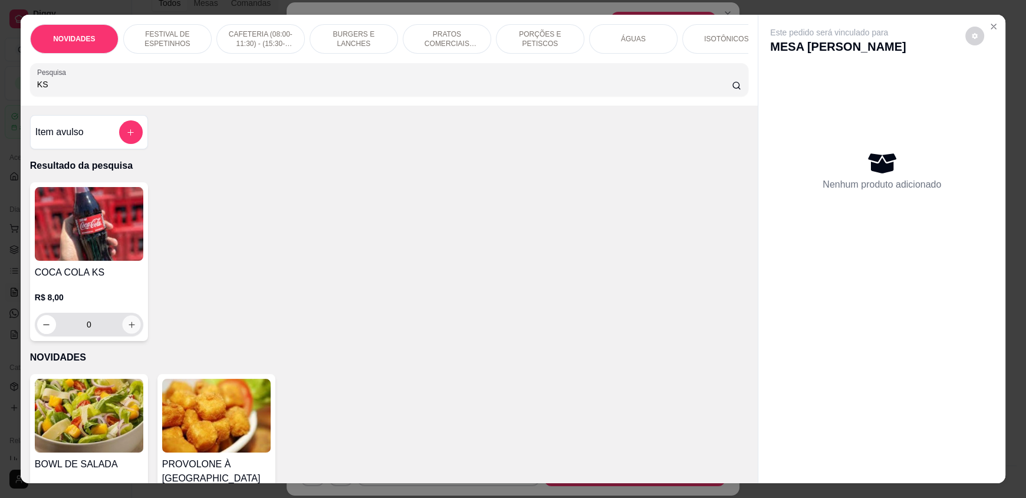
click at [130, 329] on icon "increase-product-quantity" at bounding box center [131, 324] width 9 height 9
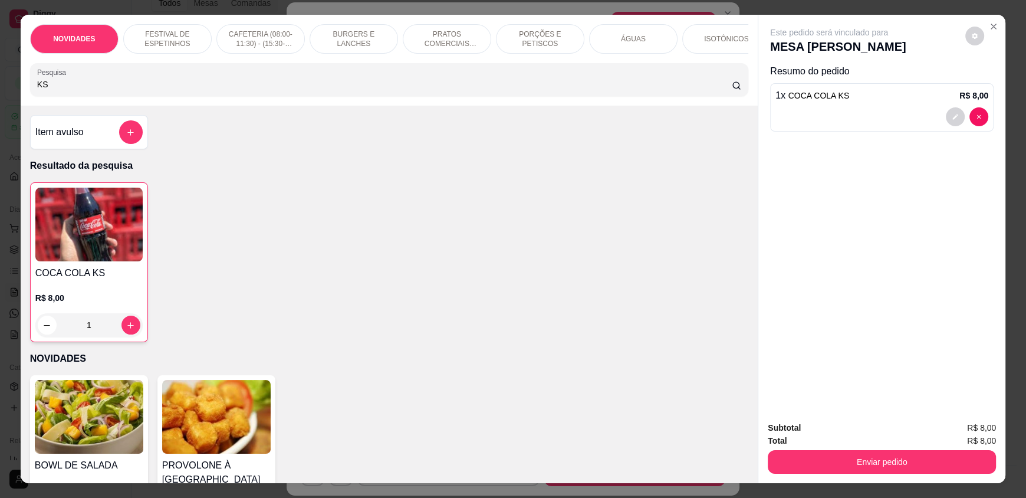
drag, startPoint x: 112, startPoint y: 93, endPoint x: 0, endPoint y: 75, distance: 113.4
click at [0, 75] on div "NOVIDADES FESTIVAL DE ESPETINHOS CAFETERIA (08:00-11:30) - (15:30-18:00) BURGER…" at bounding box center [513, 249] width 1026 height 498
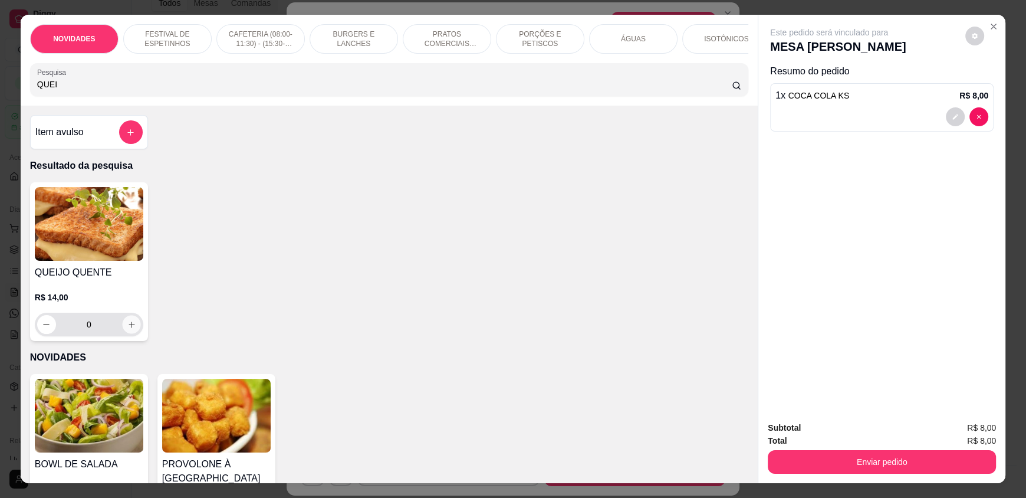
click at [127, 329] on icon "increase-product-quantity" at bounding box center [131, 324] width 9 height 9
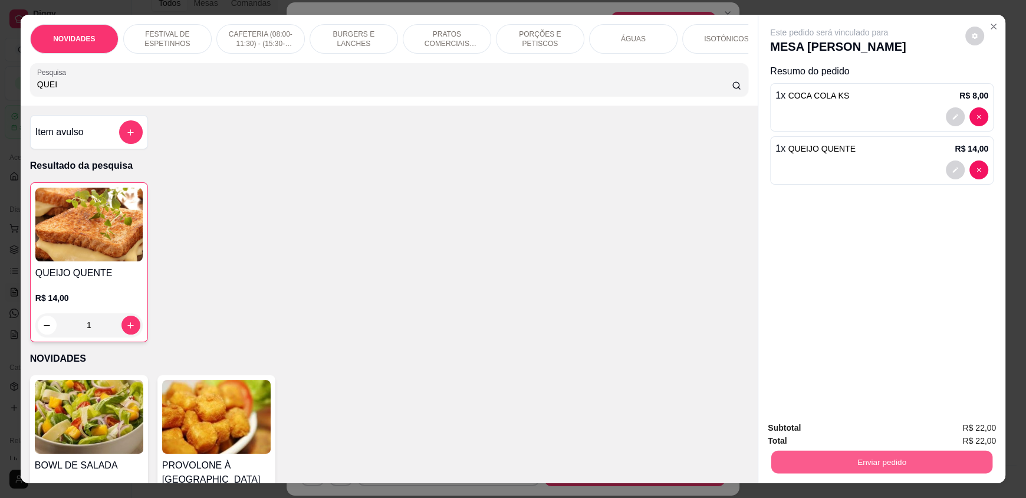
click at [817, 457] on button "Enviar pedido" at bounding box center [881, 461] width 221 height 23
click at [815, 439] on button "Não registrar e enviar pedido" at bounding box center [842, 433] width 119 height 22
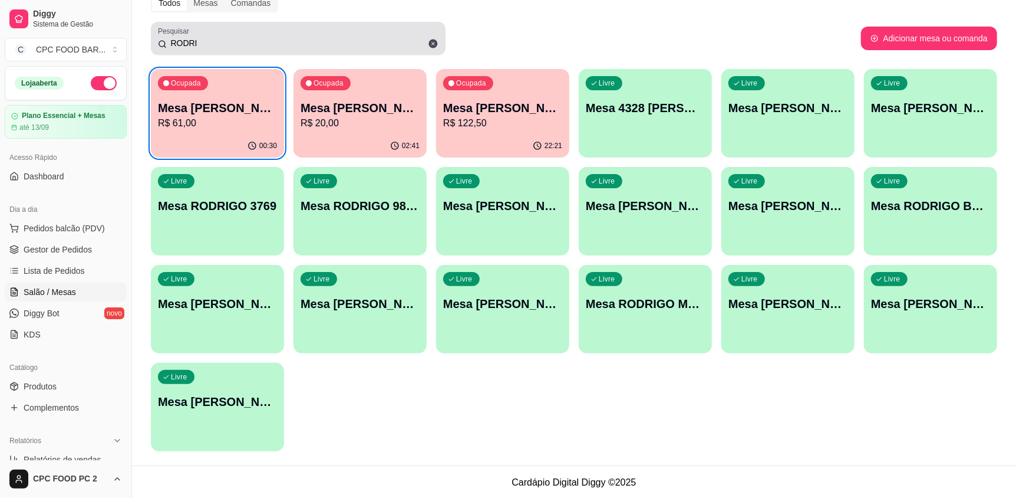
click at [432, 43] on icon at bounding box center [433, 43] width 11 height 11
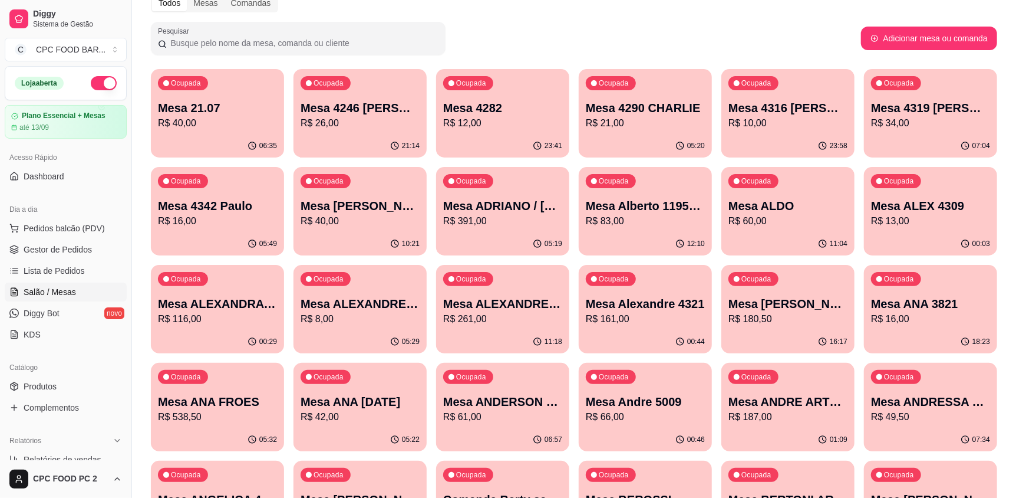
click at [361, 40] on input "Pesquisar" at bounding box center [303, 43] width 272 height 12
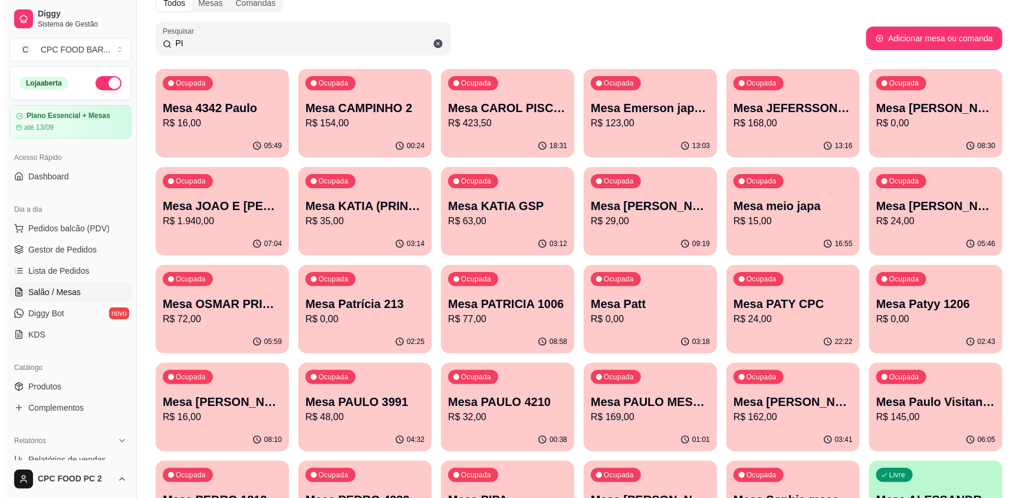
scroll to position [0, 0]
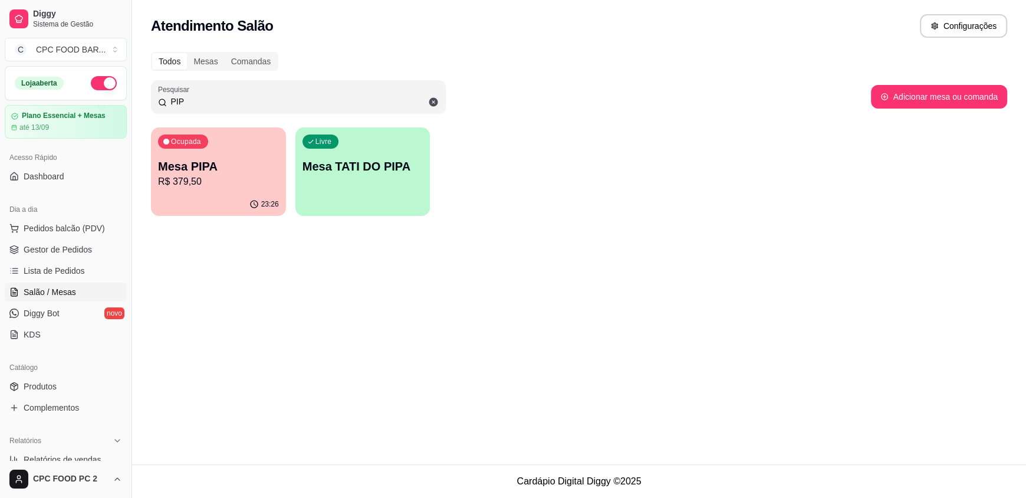
click at [189, 178] on p "R$ 379,50" at bounding box center [218, 182] width 121 height 14
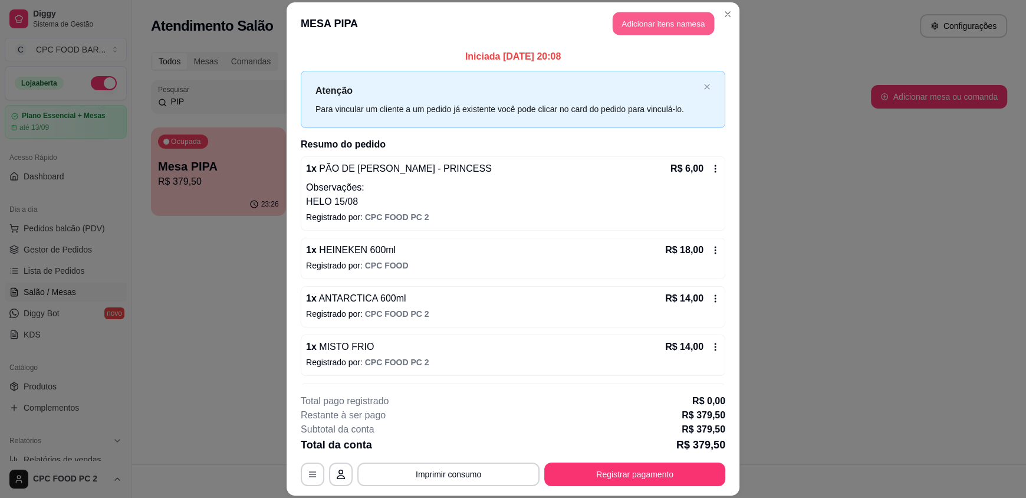
click at [659, 25] on button "Adicionar itens na mesa" at bounding box center [663, 23] width 101 height 23
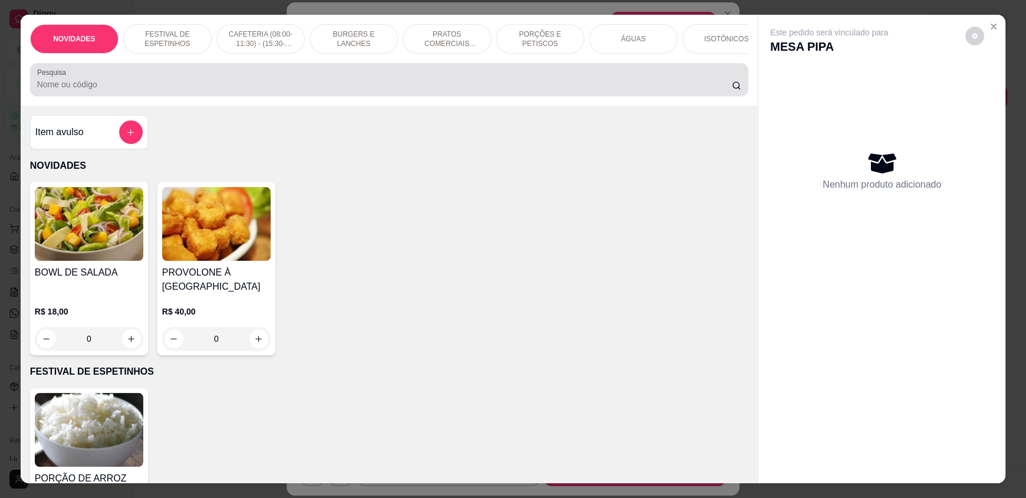
click at [328, 90] on input "Pesquisa" at bounding box center [384, 84] width 695 height 12
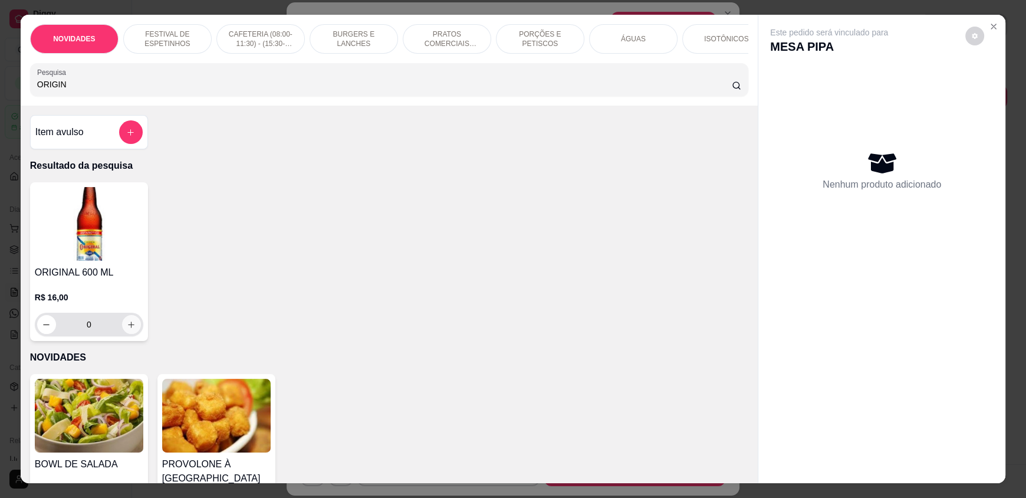
click at [134, 333] on button "increase-product-quantity" at bounding box center [131, 324] width 19 height 19
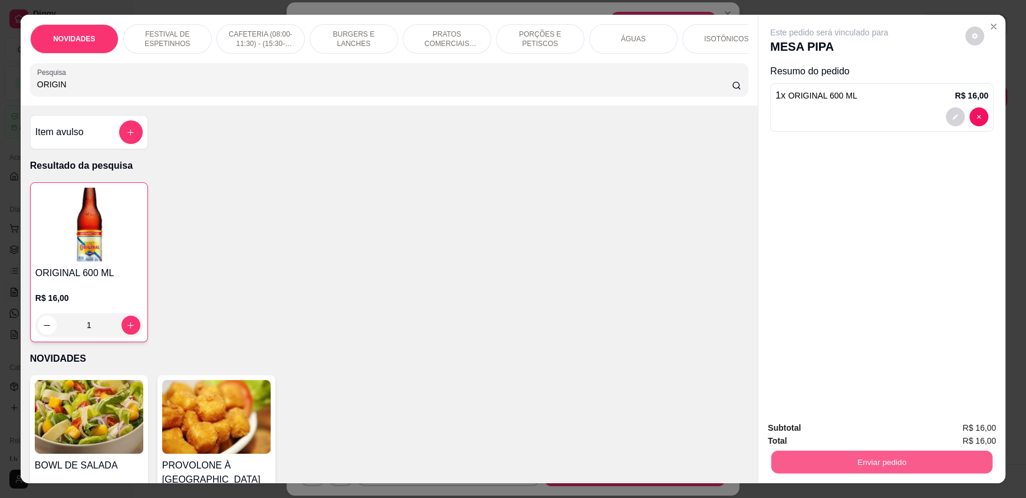
click at [854, 456] on button "Enviar pedido" at bounding box center [881, 461] width 221 height 23
click at [848, 439] on button "Não registrar e enviar pedido" at bounding box center [842, 433] width 119 height 22
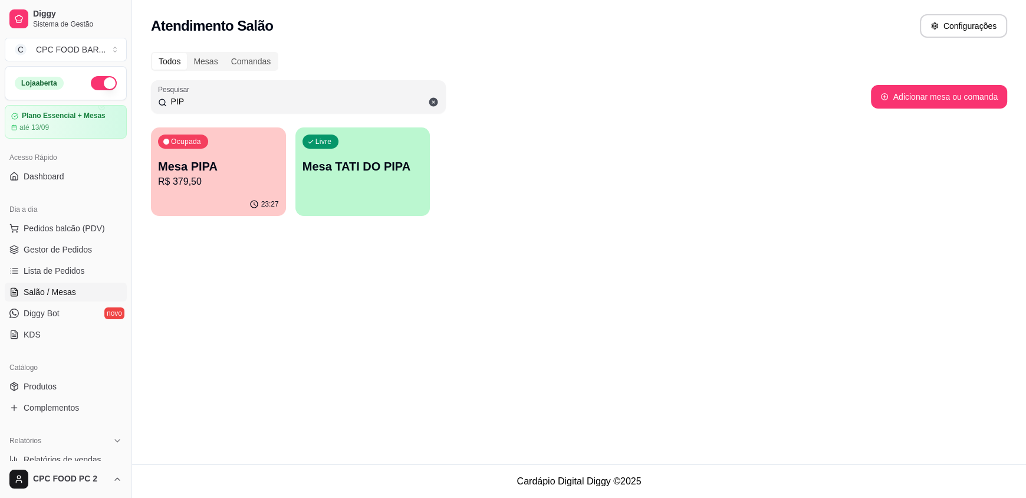
drag, startPoint x: 190, startPoint y: 103, endPoint x: 104, endPoint y: 103, distance: 85.5
click at [104, 103] on div "Diggy Sistema de Gestão C CPC FOOD BAR ... Loja aberta Plano Essencial + Mesas …" at bounding box center [513, 249] width 1026 height 498
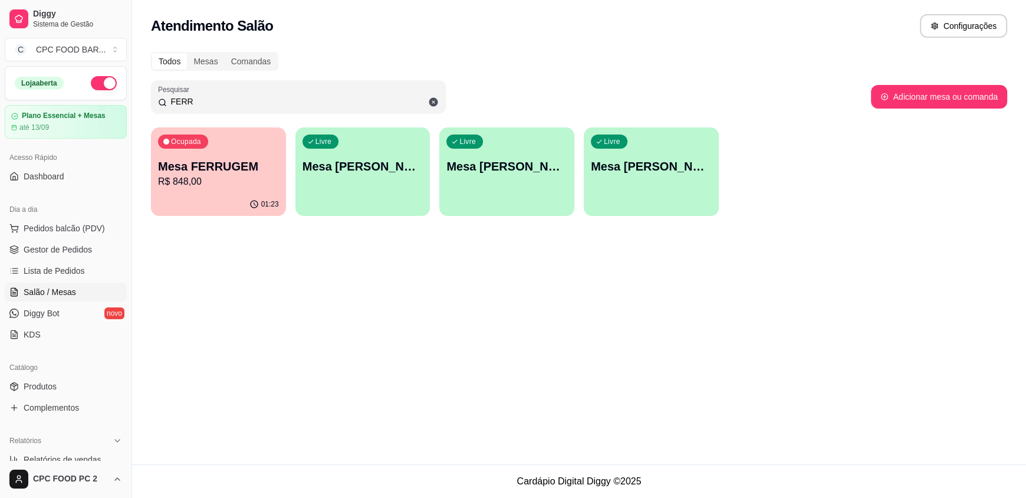
click at [182, 179] on p "R$ 848,00" at bounding box center [218, 182] width 121 height 14
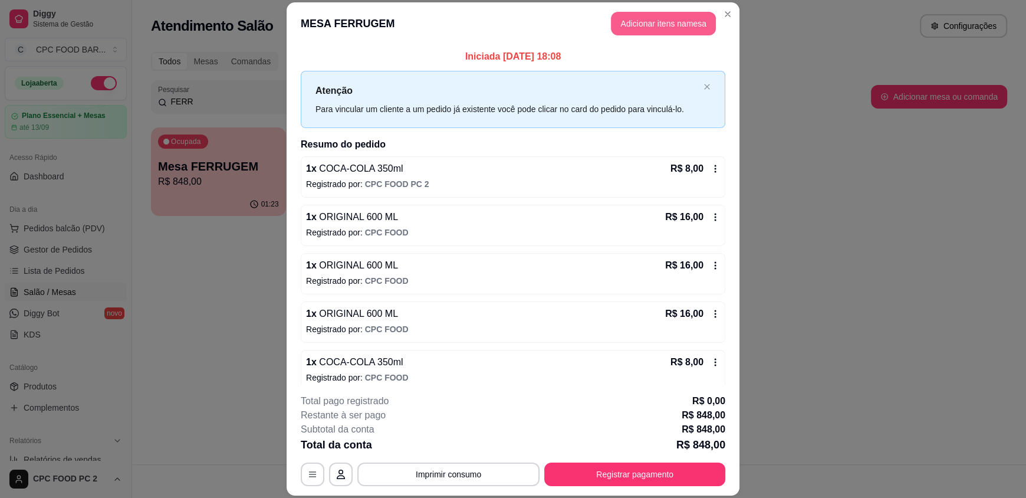
click at [674, 18] on button "Adicionar itens na mesa" at bounding box center [663, 24] width 105 height 24
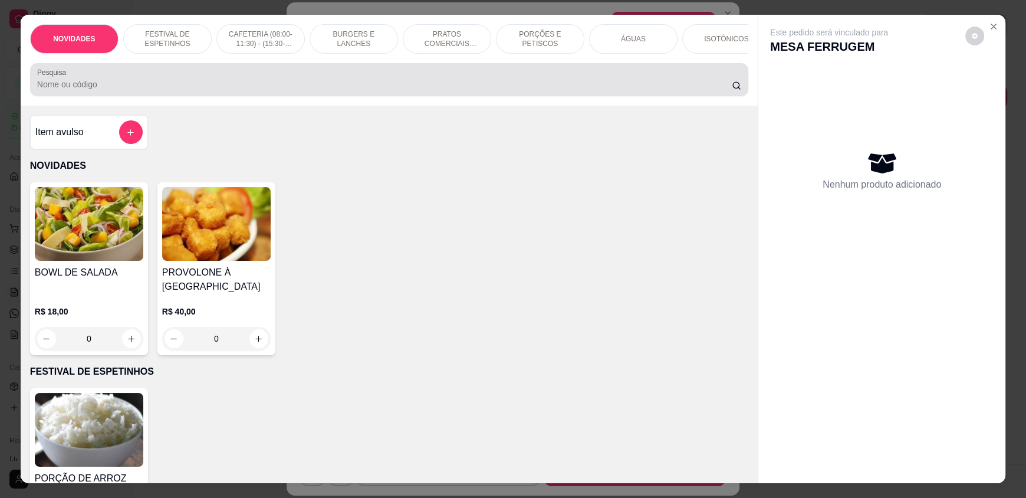
click at [406, 90] on input "Pesquisa" at bounding box center [384, 84] width 695 height 12
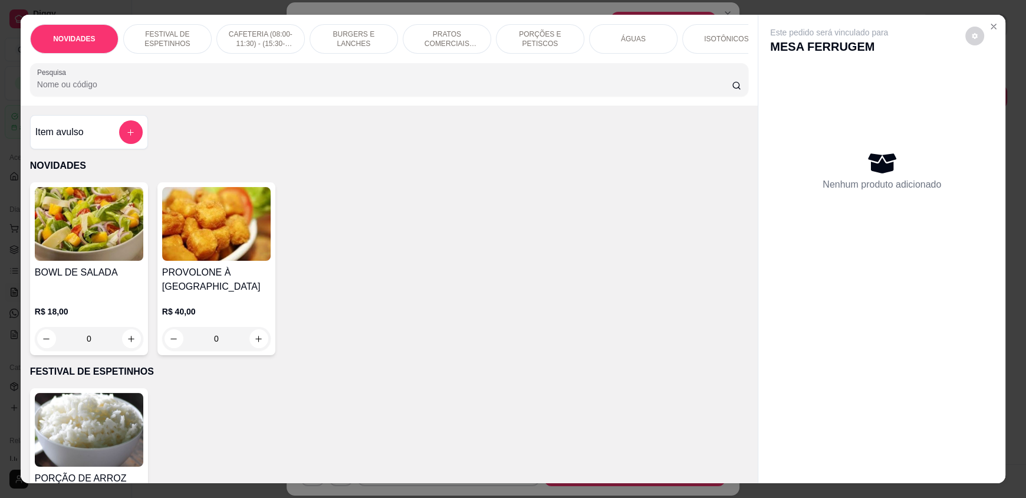
click at [643, 40] on div "ÁGUAS" at bounding box center [633, 38] width 88 height 29
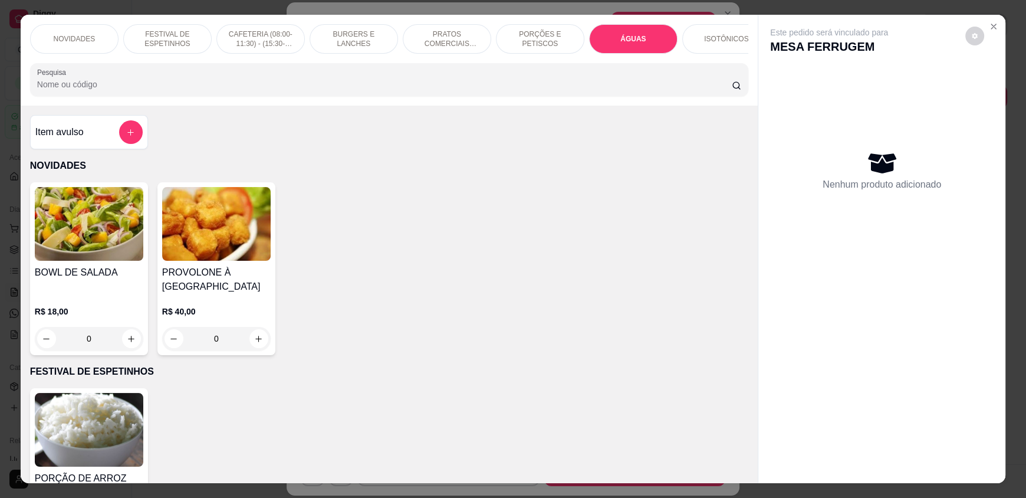
scroll to position [22, 0]
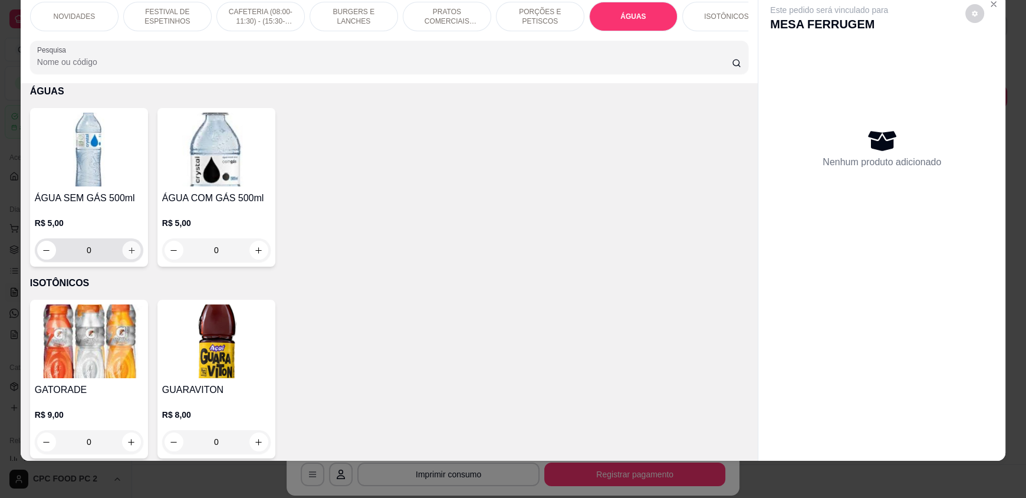
click at [127, 255] on icon "increase-product-quantity" at bounding box center [131, 250] width 9 height 9
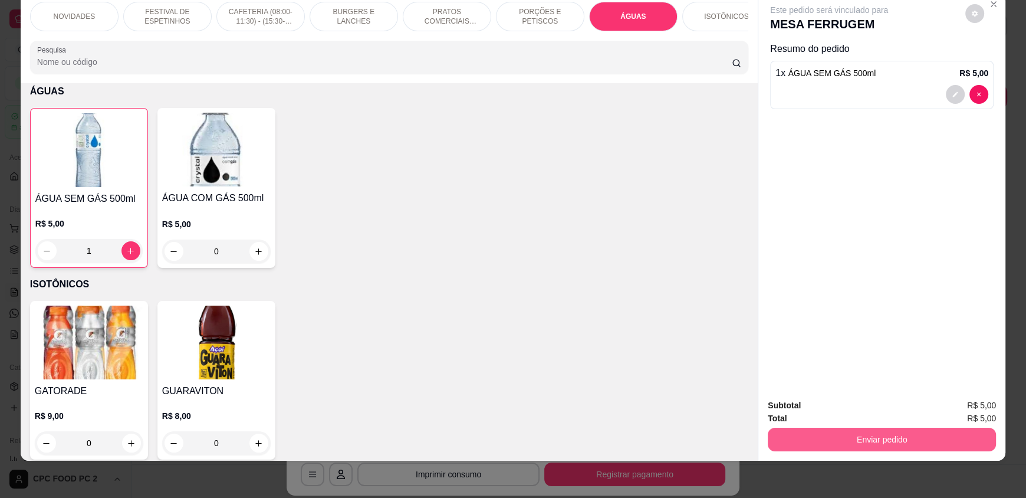
click at [827, 443] on button "Enviar pedido" at bounding box center [882, 439] width 228 height 24
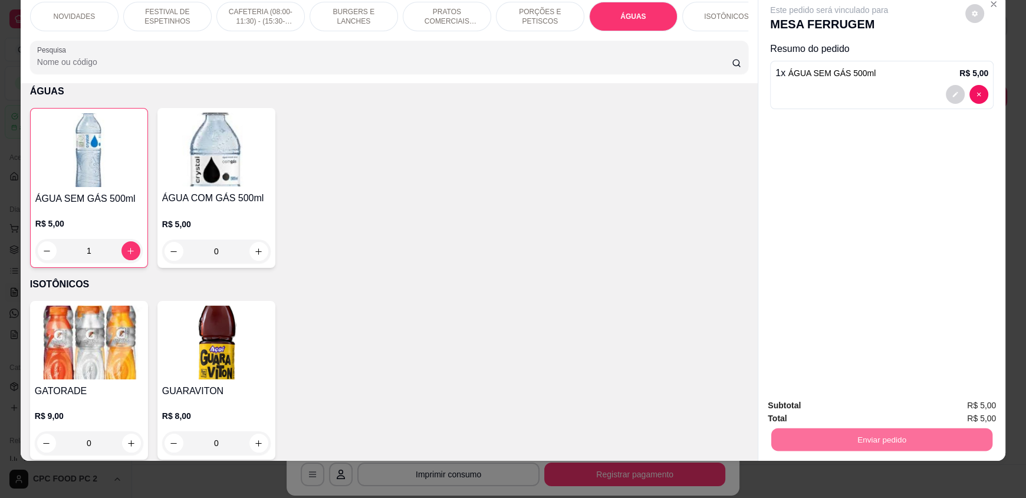
click at [821, 413] on button "Não registrar e enviar pedido" at bounding box center [842, 410] width 123 height 22
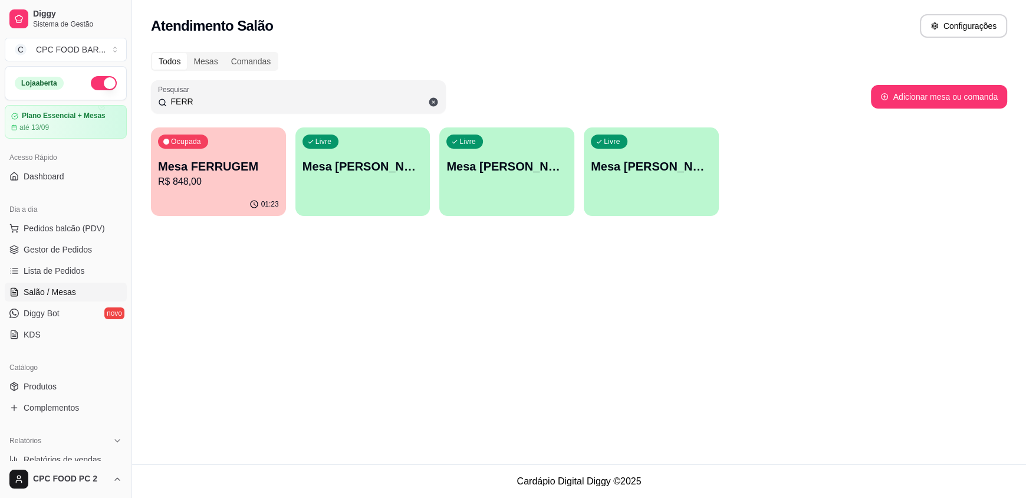
drag, startPoint x: 203, startPoint y: 99, endPoint x: 140, endPoint y: 91, distance: 64.2
click at [140, 91] on div "Todos Mesas Comandas Pesquisar FERR Adicionar mesa ou comanda Ocupada Mesa FERR…" at bounding box center [579, 137] width 894 height 185
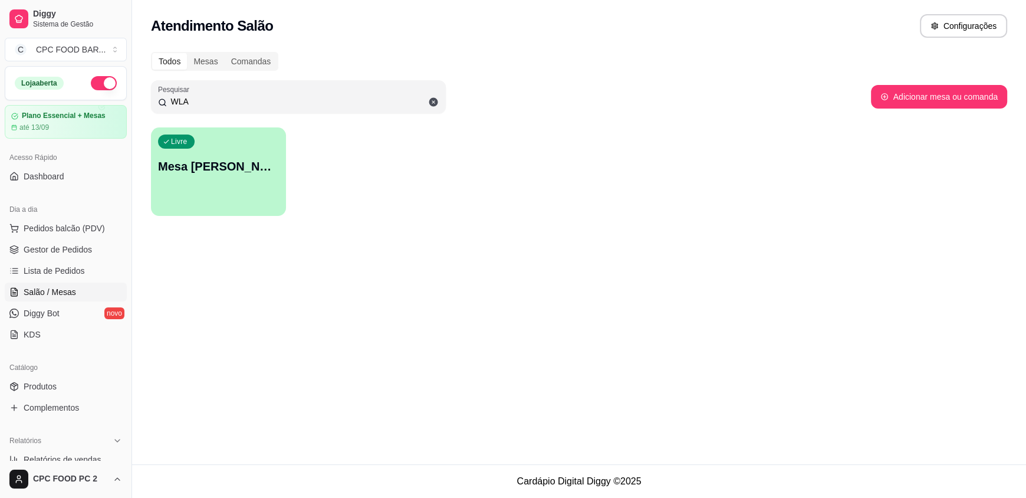
click at [219, 177] on div "Livre Mesa WLADIMIR CHURRASCO FUTEBOL" at bounding box center [218, 164] width 135 height 74
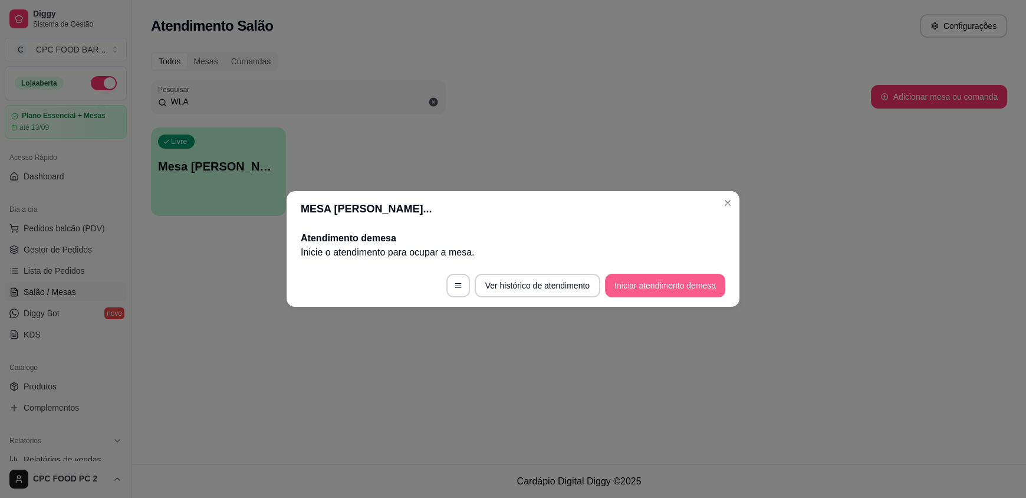
click at [666, 283] on button "Iniciar atendimento de mesa" at bounding box center [665, 286] width 120 height 24
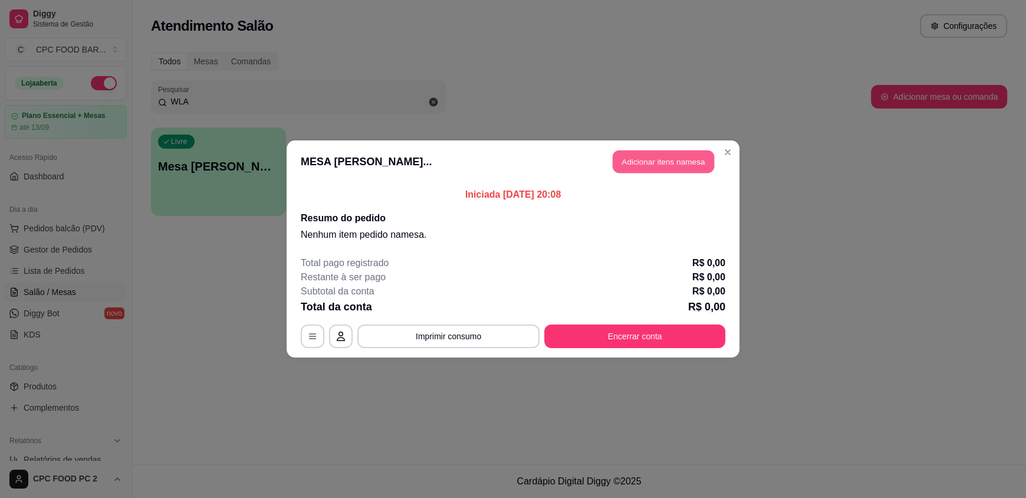
click at [659, 156] on button "Adicionar itens na mesa" at bounding box center [663, 161] width 101 height 23
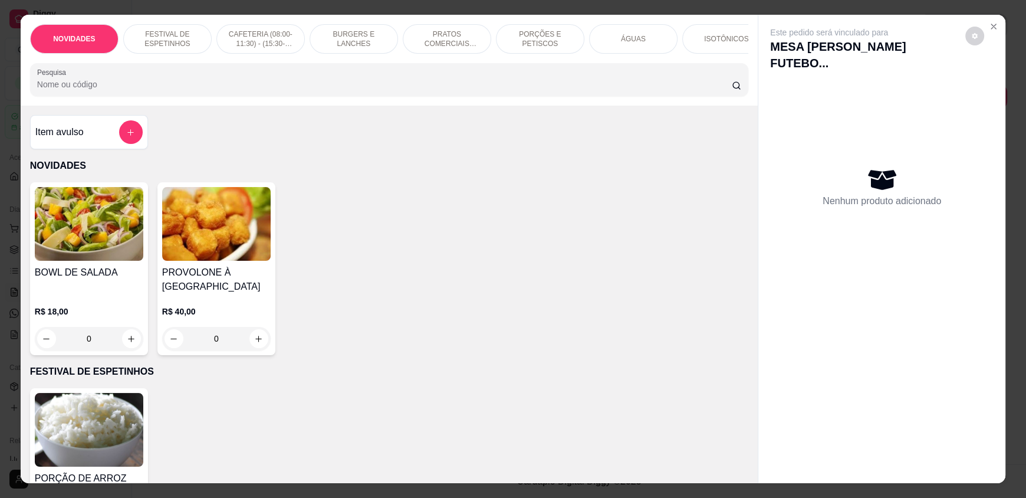
click at [612, 42] on div "ÁGUAS" at bounding box center [633, 38] width 88 height 29
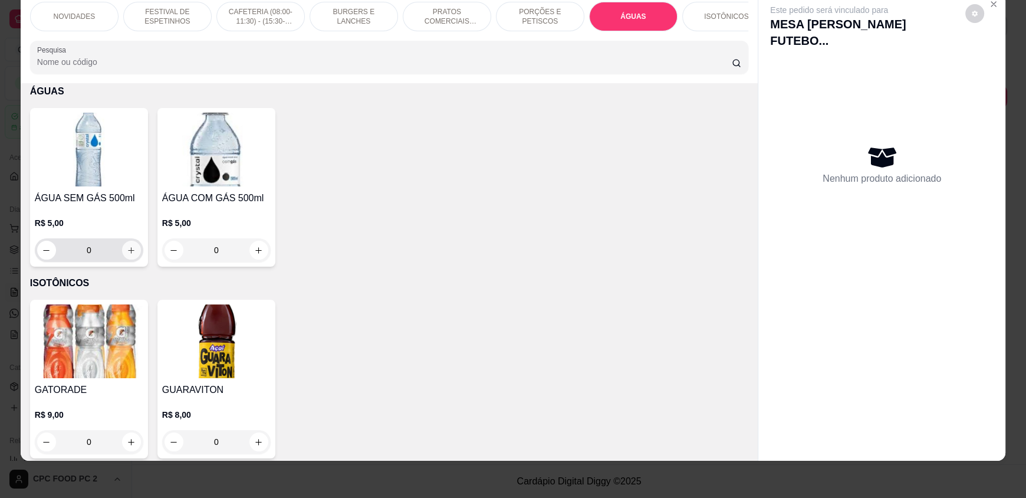
click at [127, 253] on icon "increase-product-quantity" at bounding box center [131, 250] width 9 height 9
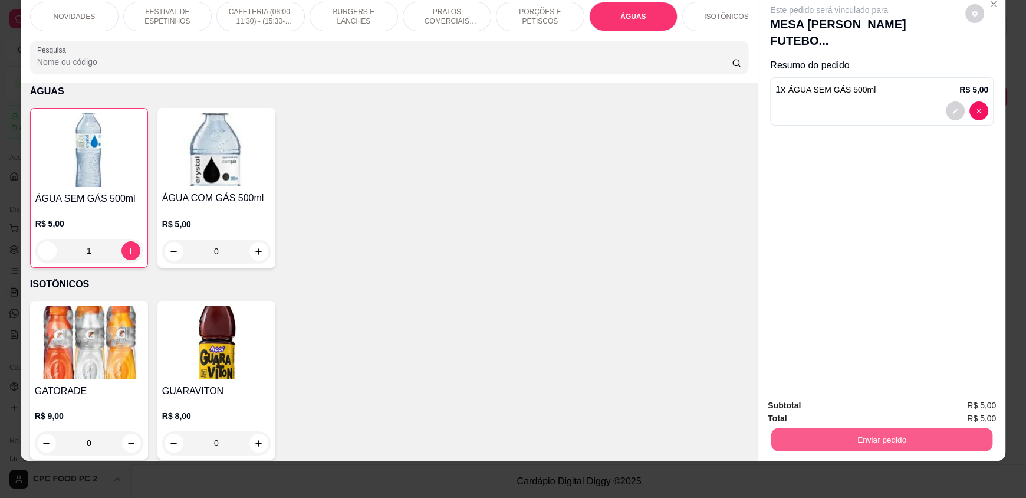
click at [849, 446] on button "Enviar pedido" at bounding box center [881, 438] width 221 height 23
click at [813, 410] on button "Não registrar e enviar pedido" at bounding box center [842, 410] width 119 height 22
click at [554, 254] on div "ÁGUA SEM GÁS 500ml R$ 5,00 1 ÁGUA COM GÁS 500ml R$ 5,00 0" at bounding box center [389, 188] width 718 height 160
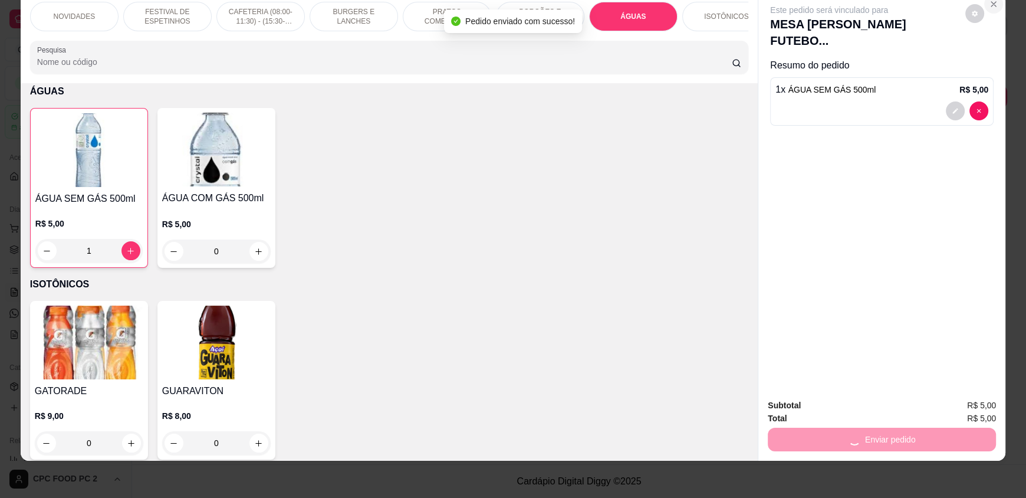
click at [989, 8] on button "Close" at bounding box center [993, 4] width 19 height 19
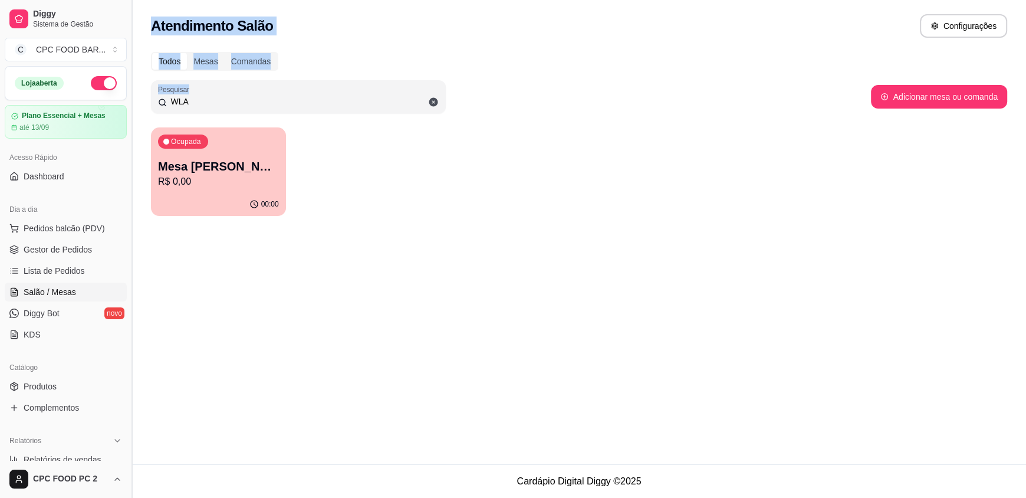
drag, startPoint x: 384, startPoint y: 91, endPoint x: 136, endPoint y: 100, distance: 248.9
click at [136, 100] on div "Diggy Sistema de Gestão C CPC FOOD BAR ... Loja aberta Plano Essencial + Mesas …" at bounding box center [513, 249] width 1026 height 498
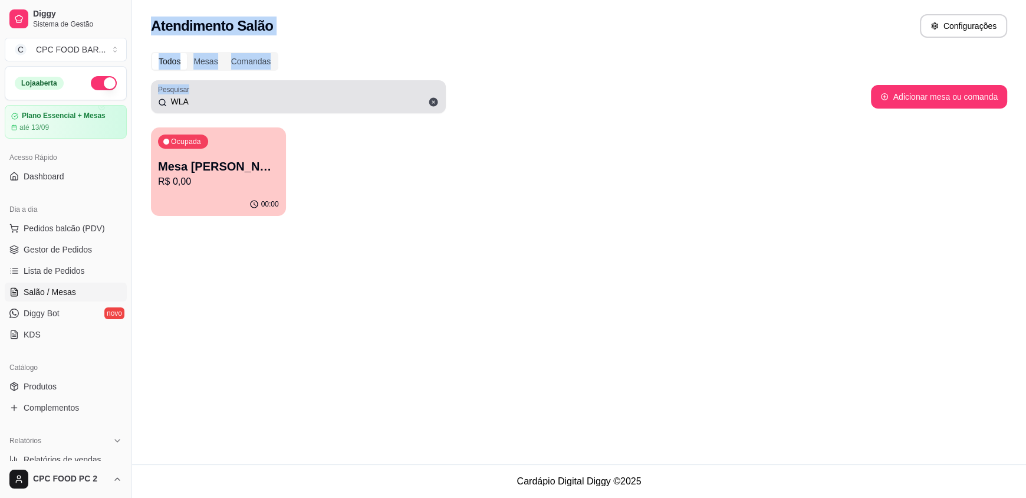
click at [282, 90] on div "WLA" at bounding box center [298, 97] width 281 height 24
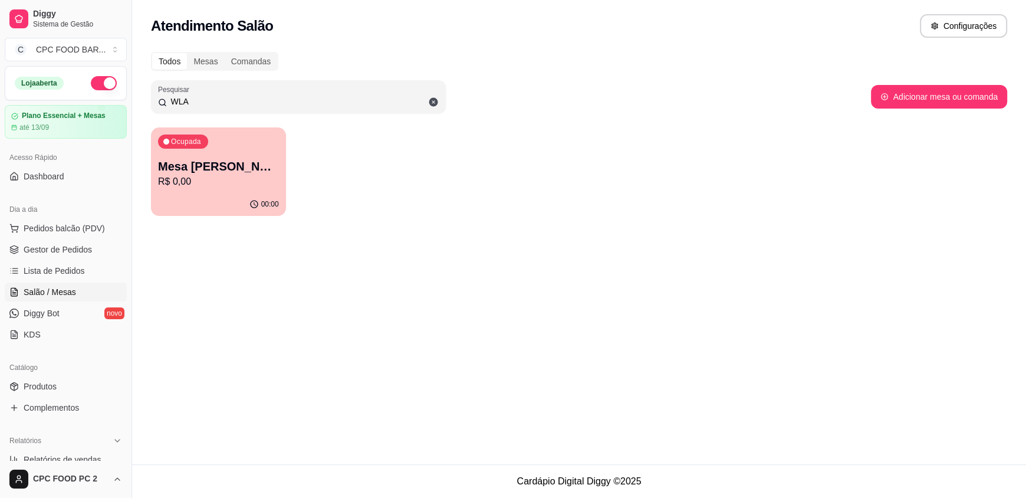
drag, startPoint x: 276, startPoint y: 96, endPoint x: 121, endPoint y: 100, distance: 155.1
click at [121, 100] on div "Diggy Sistema de Gestão C CPC FOOD BAR ... Loja aberta Plano Essencial + Mesas …" at bounding box center [513, 249] width 1026 height 498
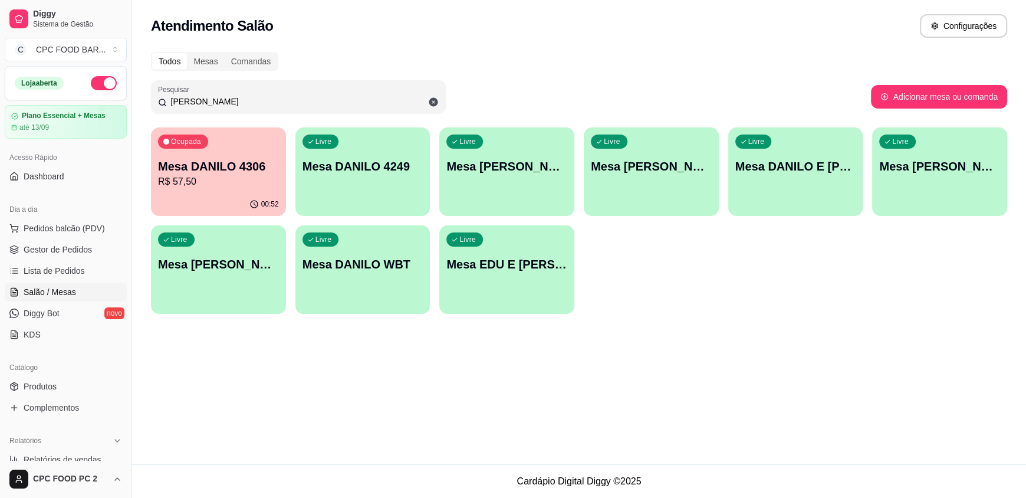
click at [225, 272] on div "Livre Mesa DANILO MENDONÇA" at bounding box center [218, 262] width 135 height 74
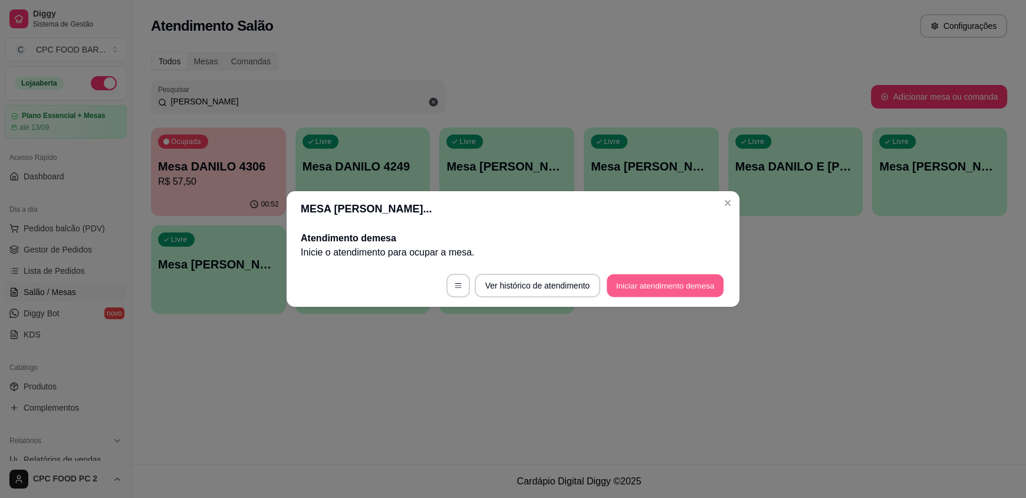
click at [646, 288] on button "Iniciar atendimento de mesa" at bounding box center [665, 285] width 117 height 23
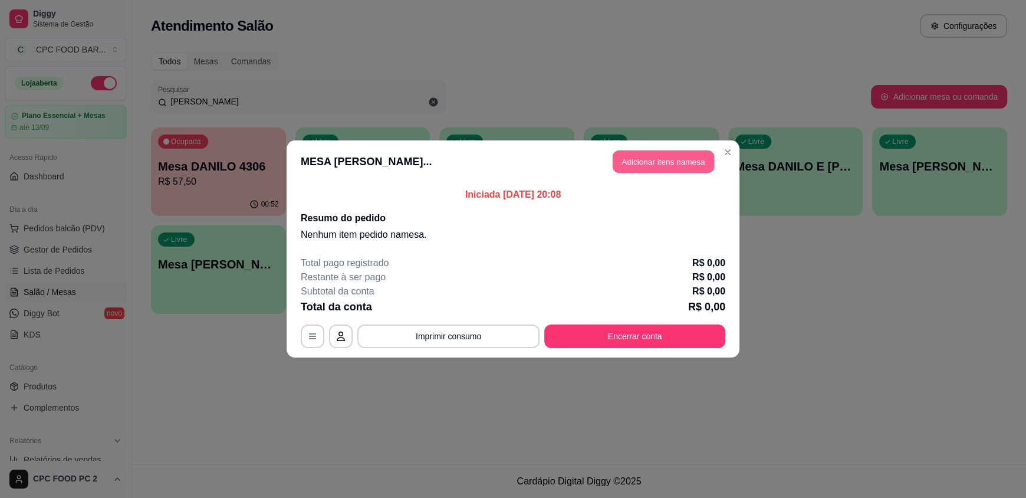
click at [629, 160] on button "Adicionar itens na mesa" at bounding box center [663, 161] width 101 height 23
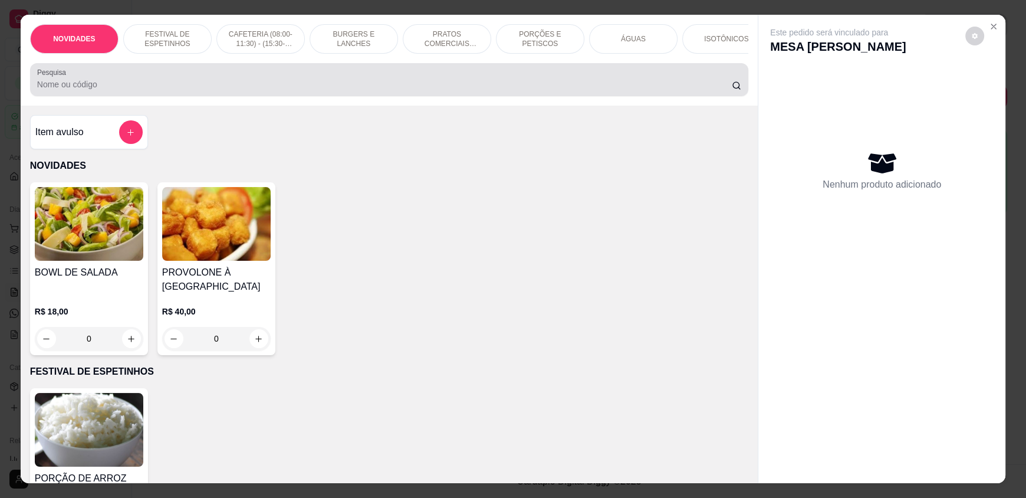
click at [292, 90] on input "Pesquisa" at bounding box center [384, 84] width 695 height 12
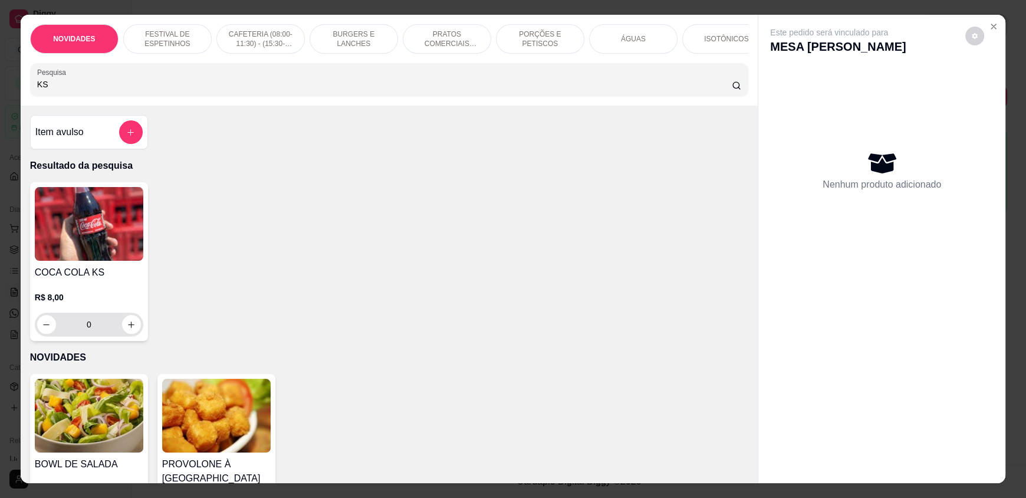
click at [136, 330] on div "0" at bounding box center [89, 324] width 104 height 24
click at [129, 329] on icon "increase-product-quantity" at bounding box center [131, 324] width 9 height 9
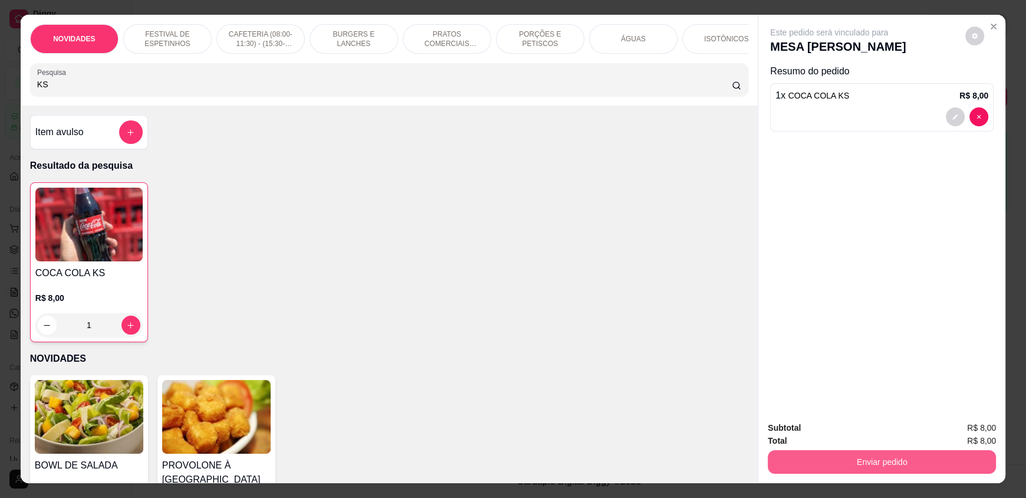
click at [813, 460] on button "Enviar pedido" at bounding box center [882, 462] width 228 height 24
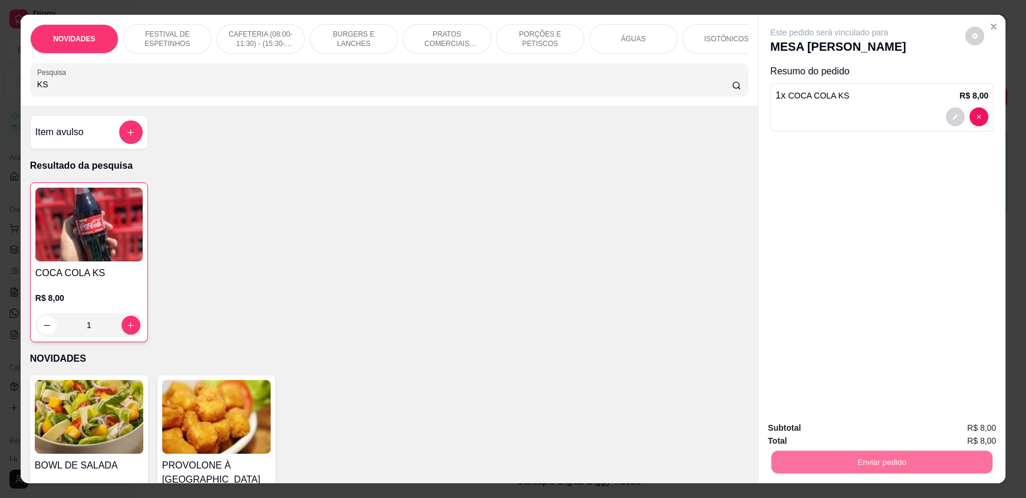
click at [812, 436] on button "Não registrar e enviar pedido" at bounding box center [842, 433] width 123 height 22
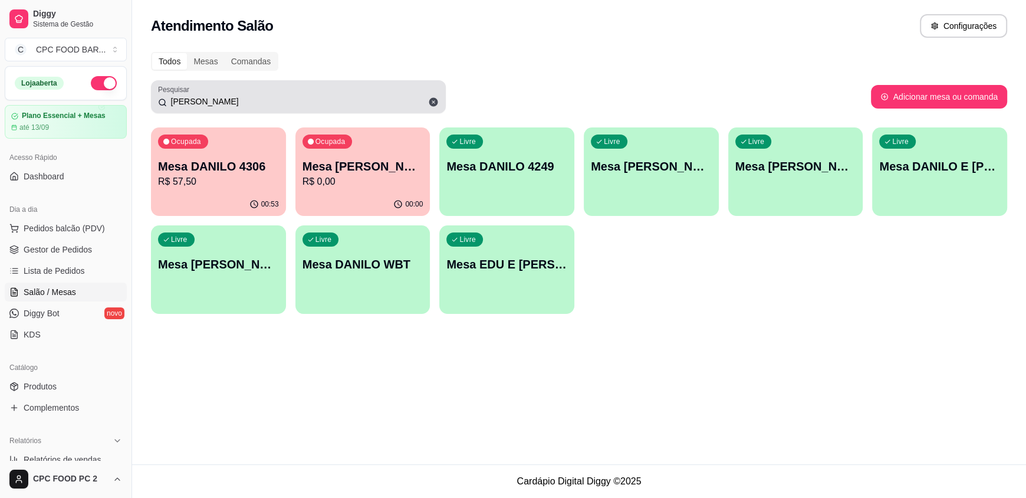
click at [430, 100] on icon at bounding box center [433, 102] width 9 height 9
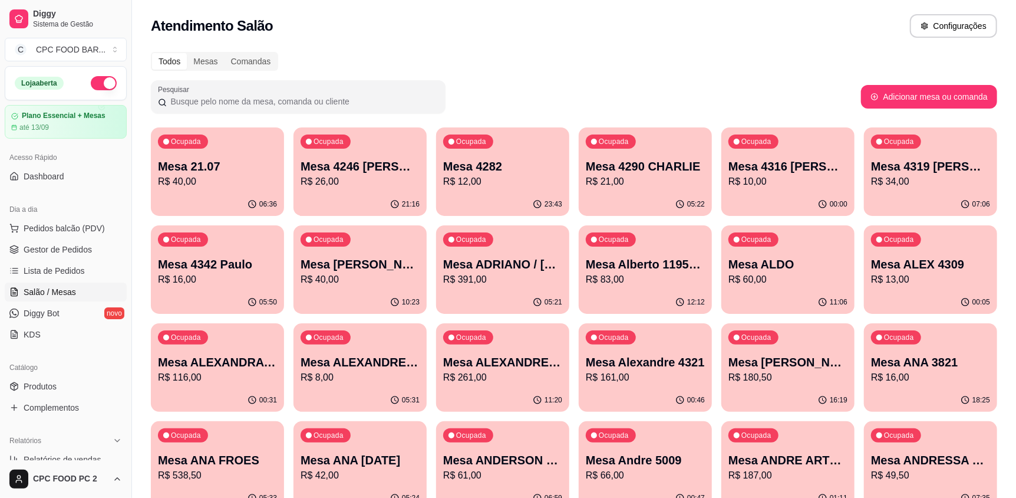
drag, startPoint x: 291, startPoint y: 101, endPoint x: 257, endPoint y: 100, distance: 34.2
click at [257, 100] on input "Pesquisar" at bounding box center [303, 102] width 272 height 12
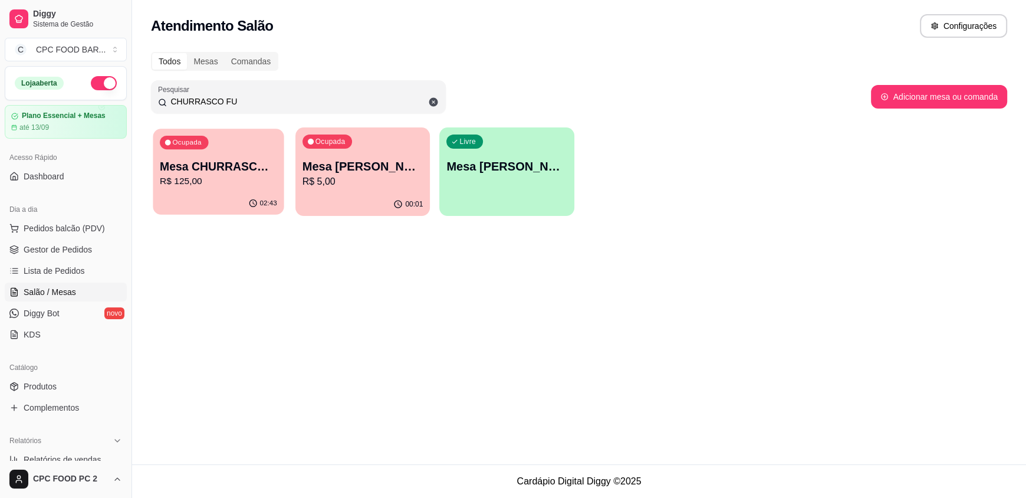
click at [218, 186] on p "R$ 125,00" at bounding box center [218, 182] width 117 height 14
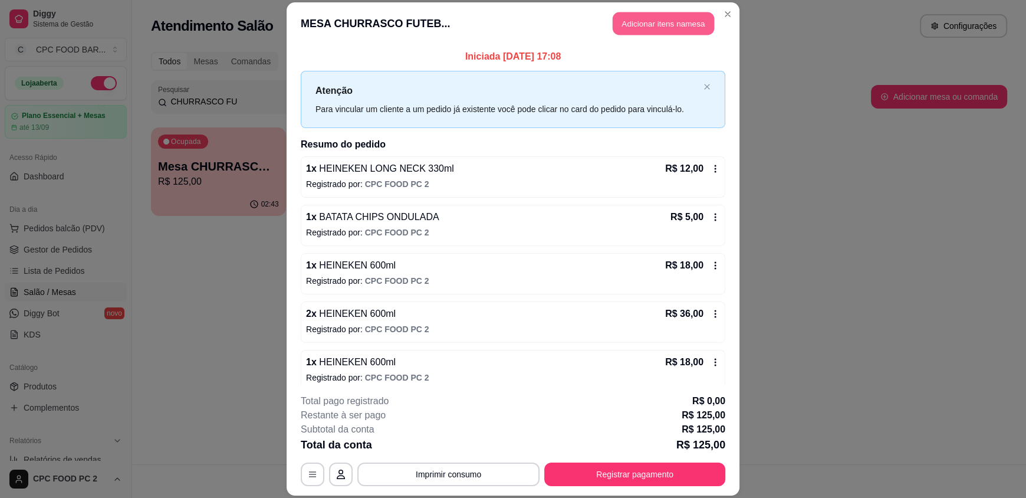
click at [657, 22] on button "Adicionar itens na mesa" at bounding box center [663, 23] width 101 height 23
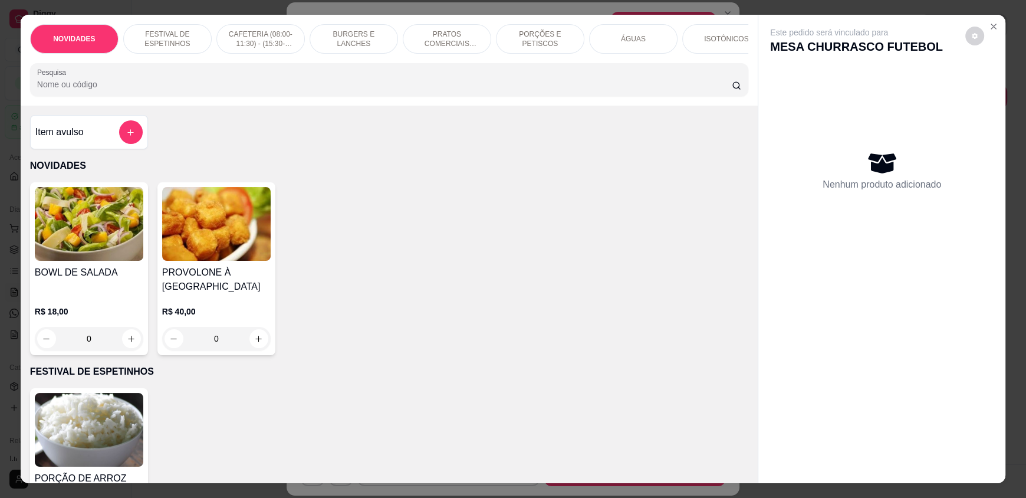
click at [323, 90] on input "Pesquisa" at bounding box center [384, 84] width 695 height 12
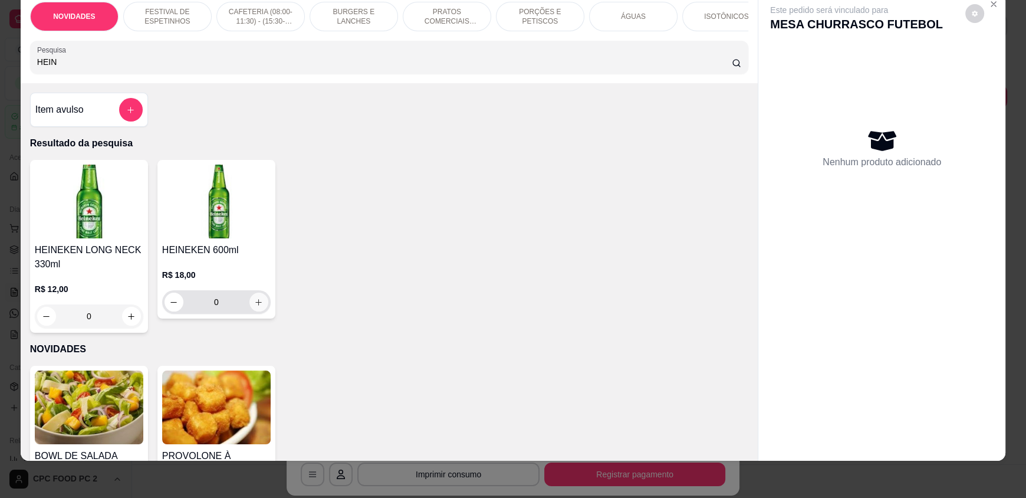
click at [256, 305] on icon "increase-product-quantity" at bounding box center [259, 302] width 6 height 6
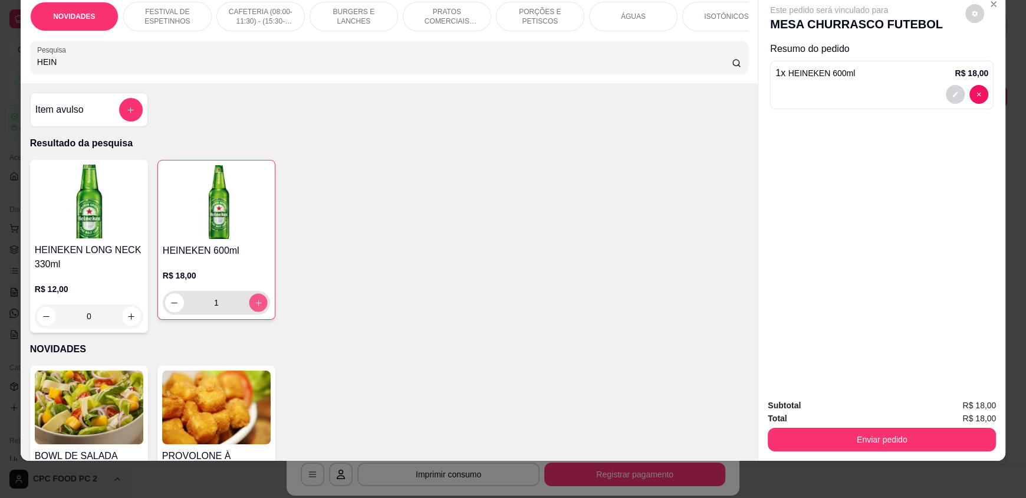
click at [254, 307] on icon "increase-product-quantity" at bounding box center [258, 302] width 9 height 9
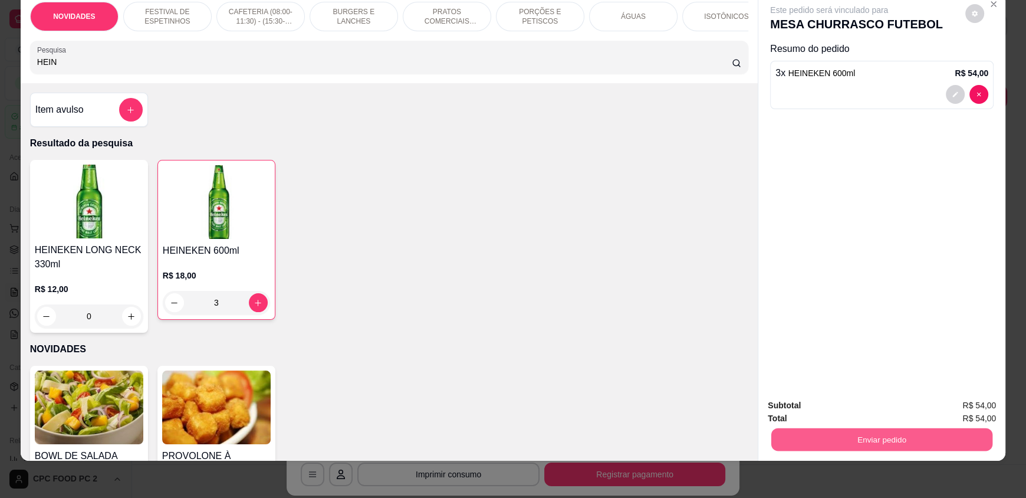
click at [814, 441] on button "Enviar pedido" at bounding box center [881, 438] width 221 height 23
click at [815, 408] on button "Não registrar e enviar pedido" at bounding box center [842, 410] width 119 height 22
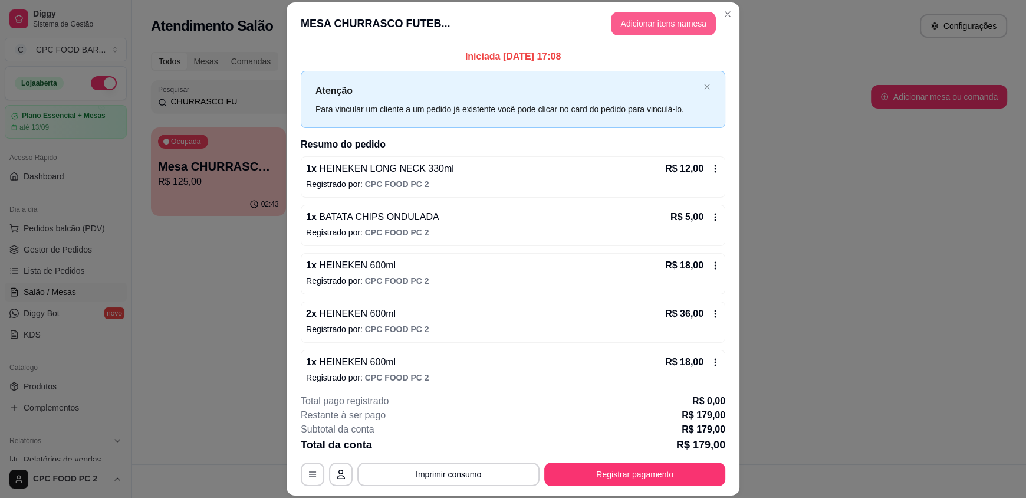
click at [630, 22] on button "Adicionar itens na mesa" at bounding box center [663, 24] width 105 height 24
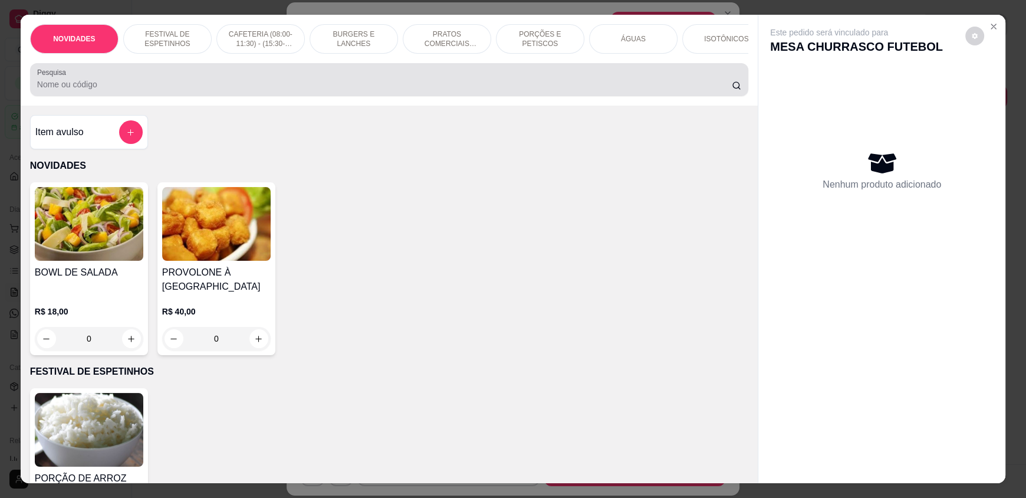
click at [169, 91] on div at bounding box center [389, 80] width 704 height 24
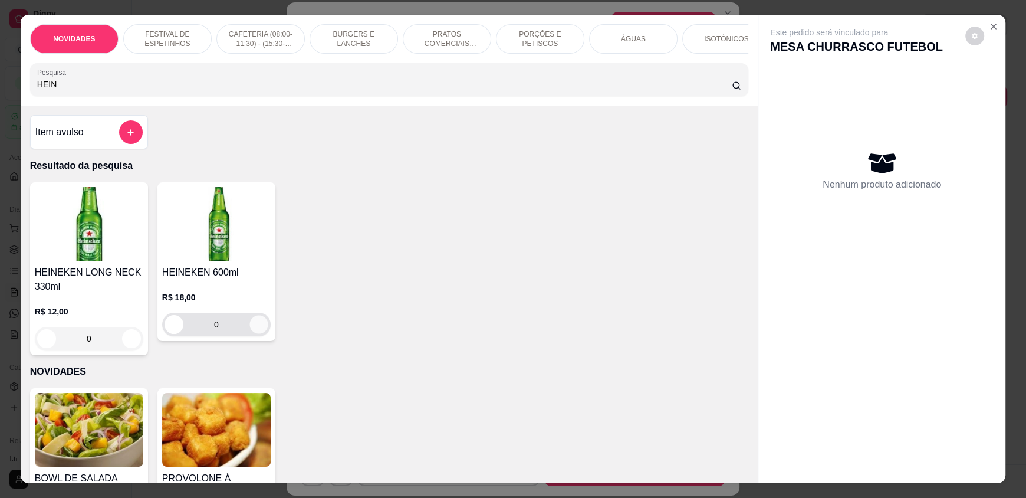
click at [255, 329] on icon "increase-product-quantity" at bounding box center [259, 324] width 9 height 9
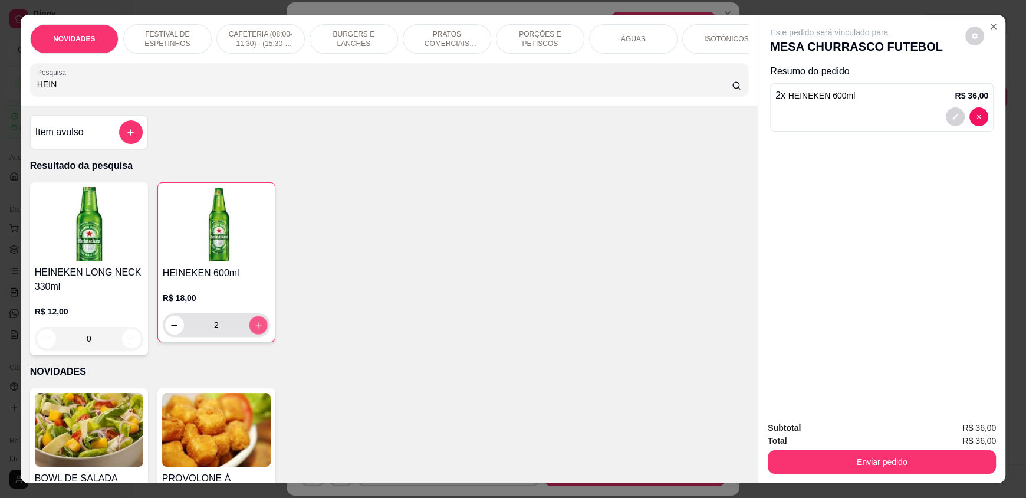
click at [254, 330] on icon "increase-product-quantity" at bounding box center [258, 325] width 9 height 9
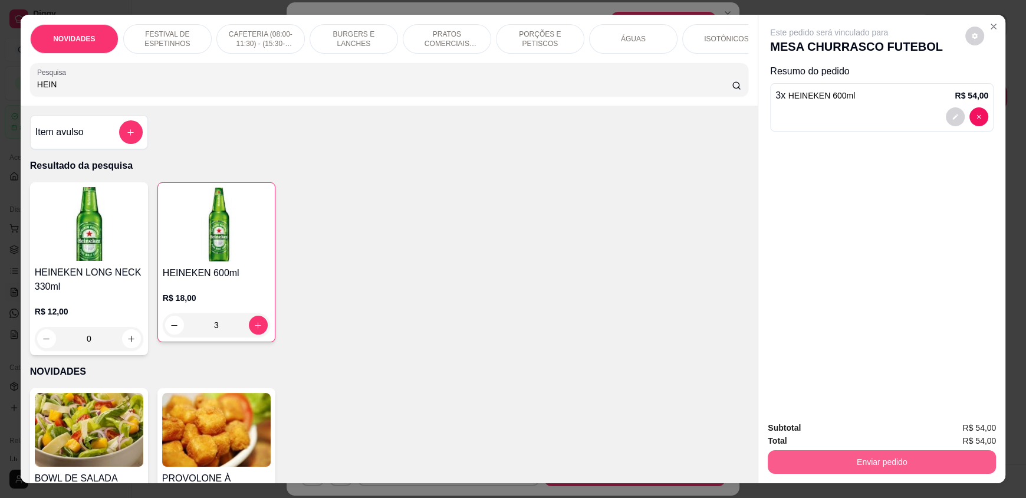
click at [824, 457] on button "Enviar pedido" at bounding box center [882, 462] width 228 height 24
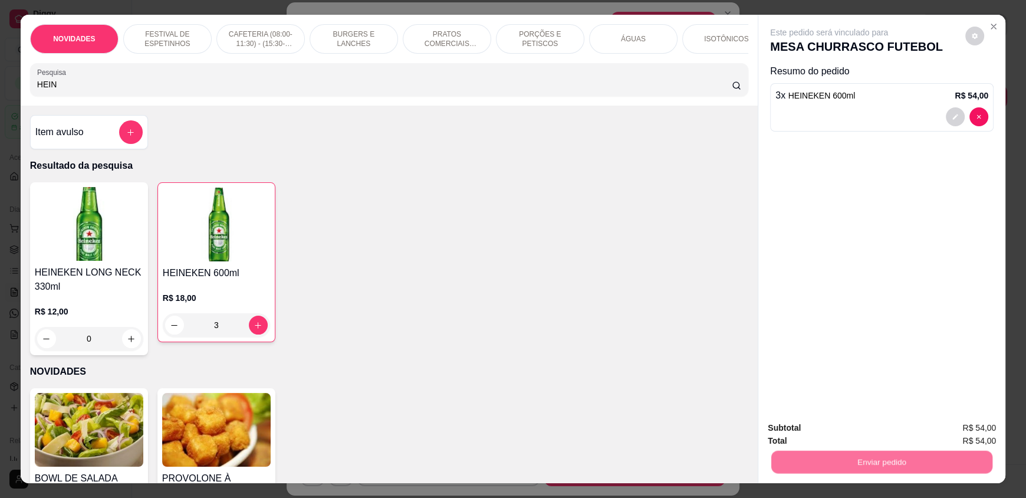
click at [823, 435] on button "Não registrar e enviar pedido" at bounding box center [842, 433] width 119 height 22
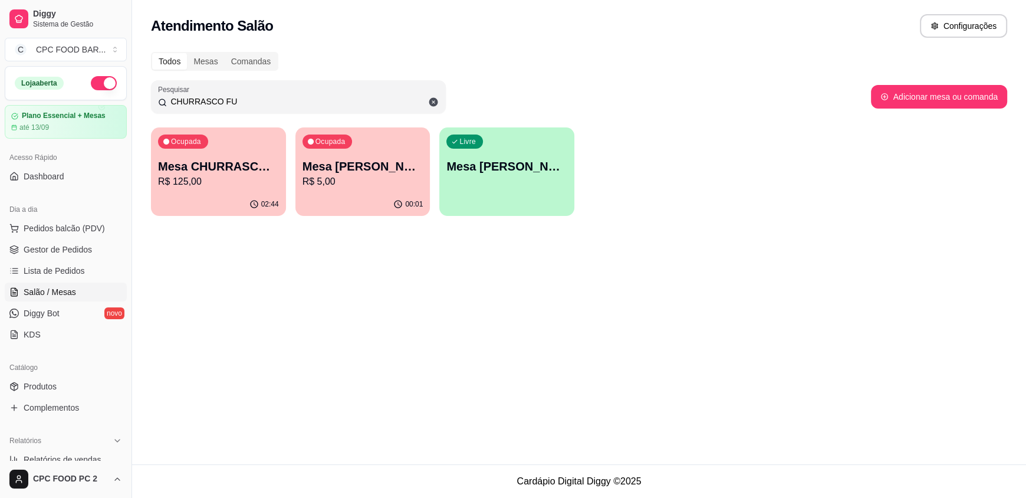
click at [865, 169] on div "Ocupada Mesa CHURRASCO FUTEBOL R$ 125,00 02:44 Ocupada Mesa WLADIMIR CHURRASCO …" at bounding box center [579, 171] width 856 height 88
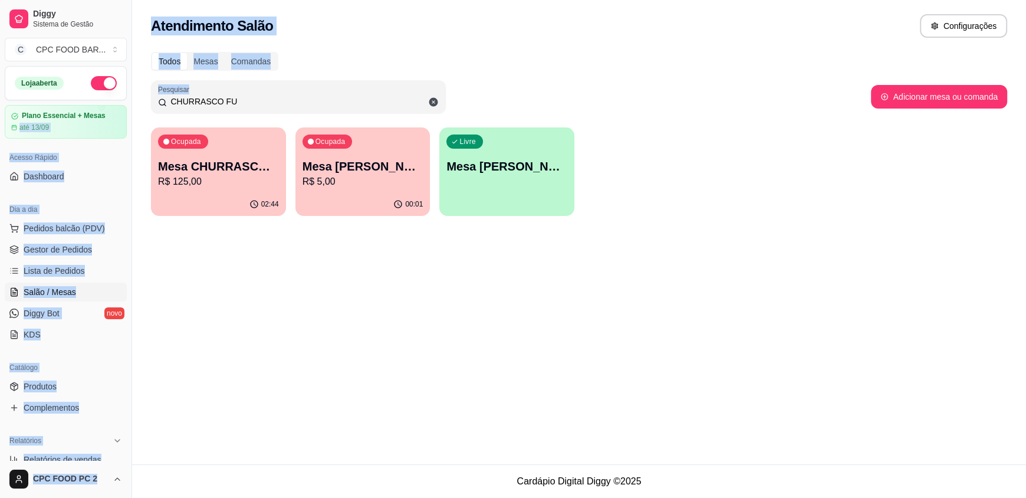
drag, startPoint x: 275, startPoint y: 93, endPoint x: 126, endPoint y: 102, distance: 149.5
click at [126, 102] on div "Diggy Sistema de Gestão C CPC FOOD BAR ... Loja aberta Plano Essencial + Mesas …" at bounding box center [513, 249] width 1026 height 498
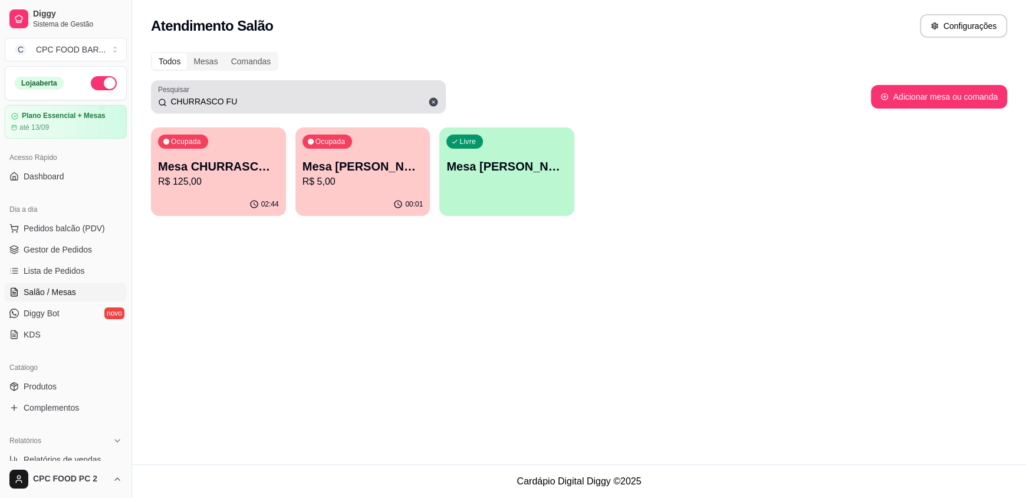
drag, startPoint x: 266, startPoint y: 94, endPoint x: 177, endPoint y: 96, distance: 89.0
click at [177, 95] on div "CHURRASCO FU" at bounding box center [298, 97] width 281 height 24
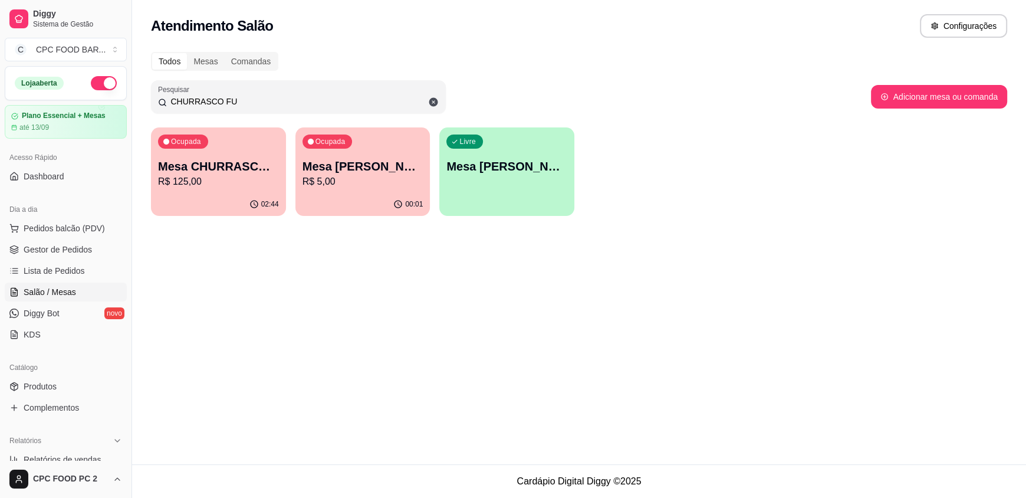
drag, startPoint x: 236, startPoint y: 100, endPoint x: 147, endPoint y: 100, distance: 89.6
click at [147, 100] on div "Todos Mesas Comandas Pesquisar CHURRASCO FU Adicionar mesa ou comanda Ocupada M…" at bounding box center [579, 137] width 894 height 185
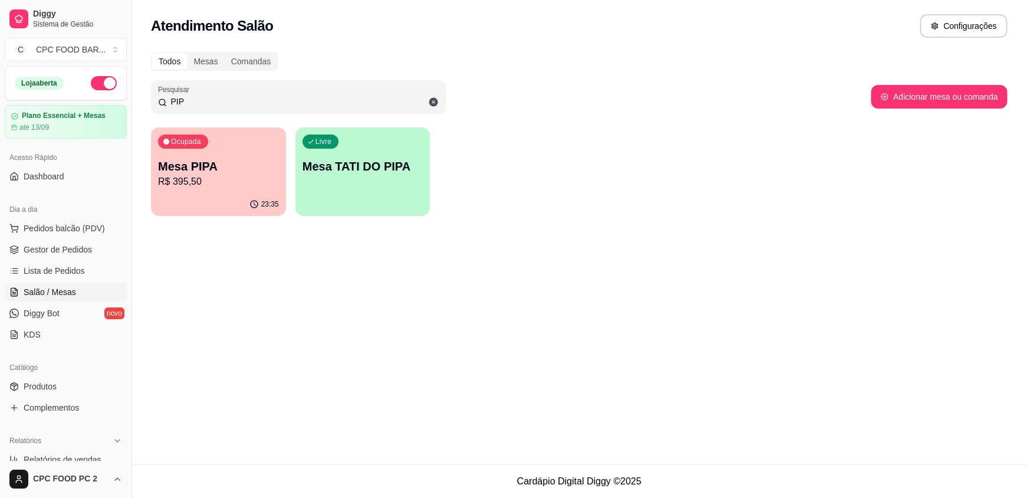
click at [242, 171] on p "Mesa PIPA" at bounding box center [218, 166] width 121 height 17
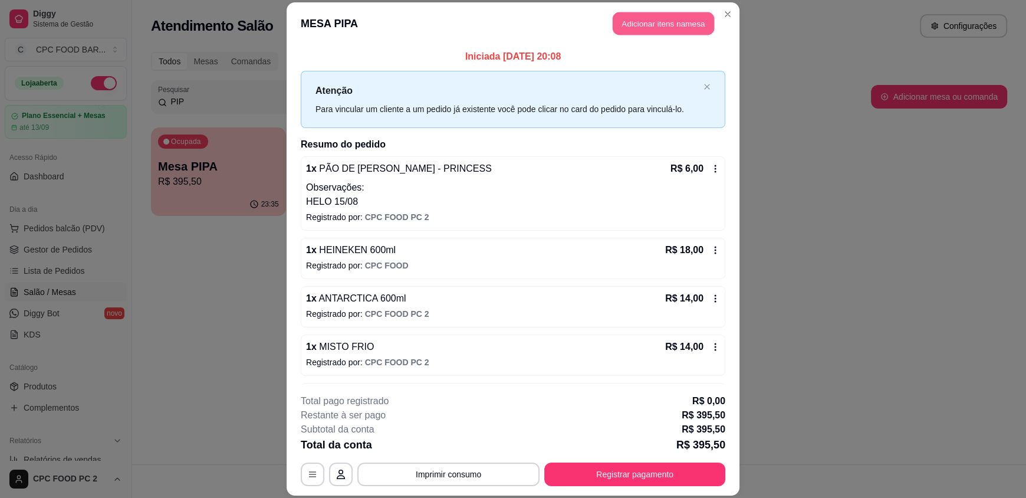
click at [645, 25] on button "Adicionar itens na mesa" at bounding box center [663, 23] width 101 height 23
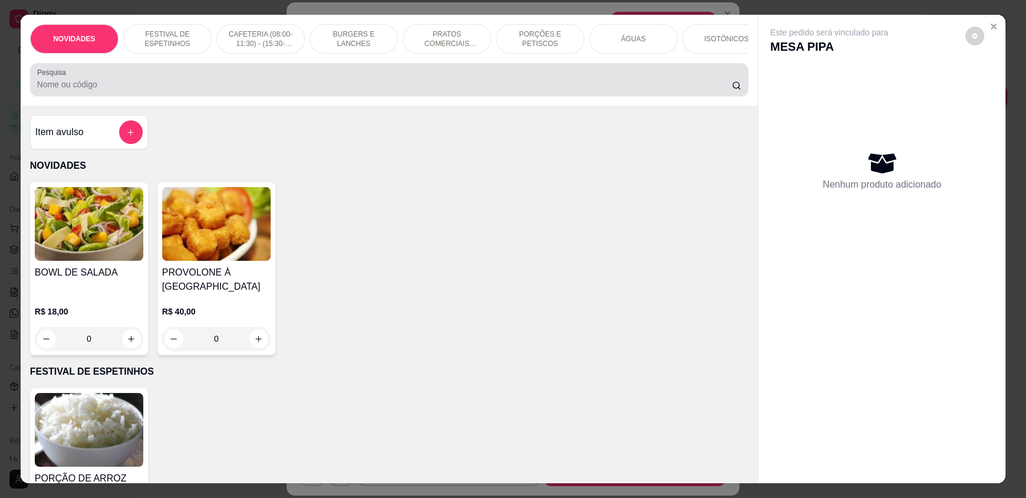
click at [357, 81] on div at bounding box center [389, 80] width 704 height 24
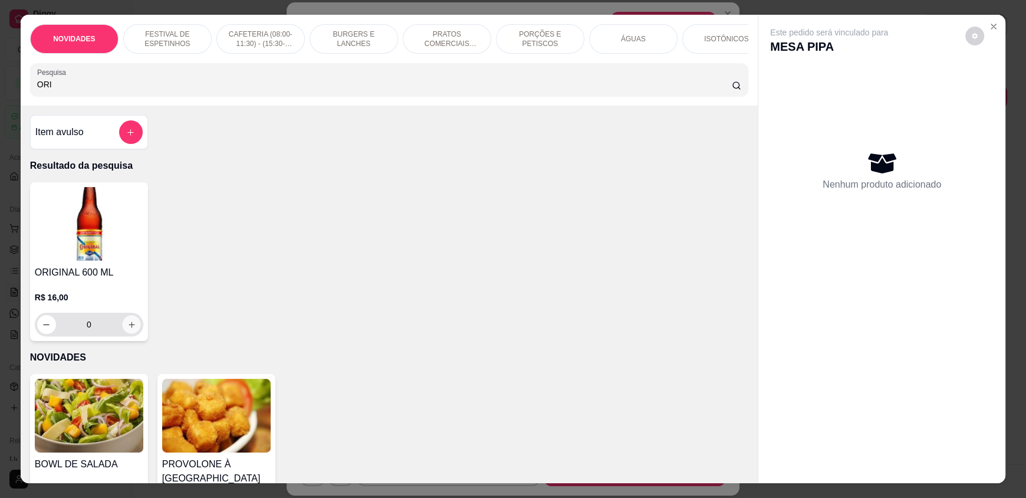
click at [127, 329] on icon "increase-product-quantity" at bounding box center [131, 324] width 9 height 9
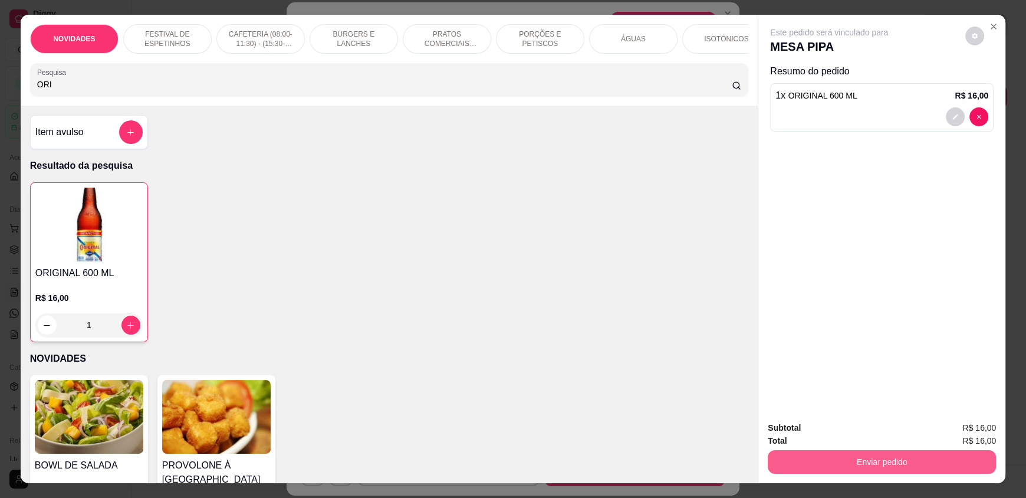
click at [801, 462] on button "Enviar pedido" at bounding box center [882, 462] width 228 height 24
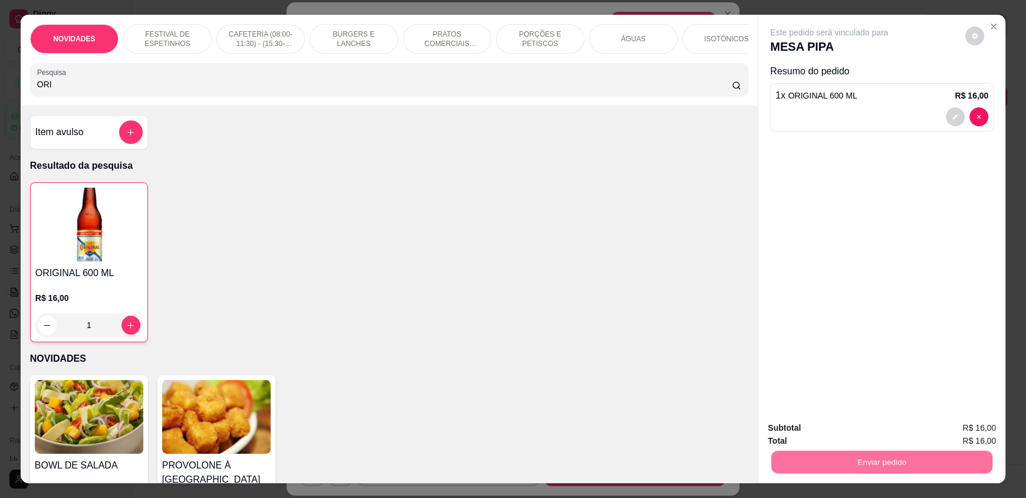
click at [806, 437] on button "Não registrar e enviar pedido" at bounding box center [842, 433] width 119 height 22
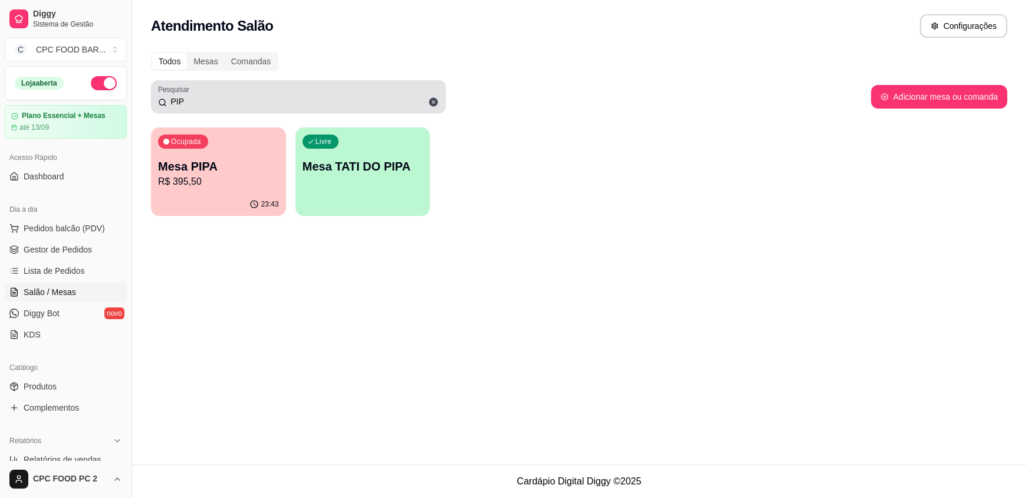
click at [431, 101] on icon at bounding box center [433, 102] width 9 height 9
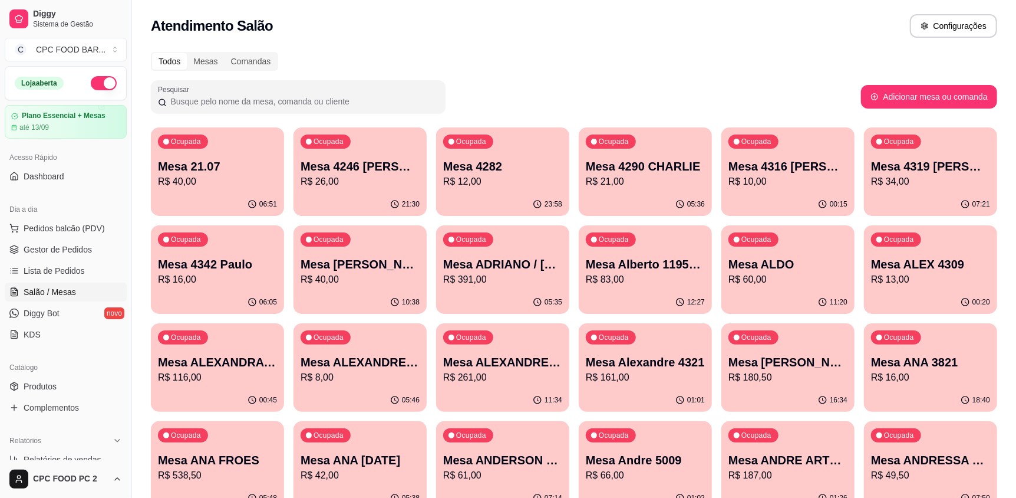
click at [305, 100] on input "Pesquisar" at bounding box center [303, 102] width 272 height 12
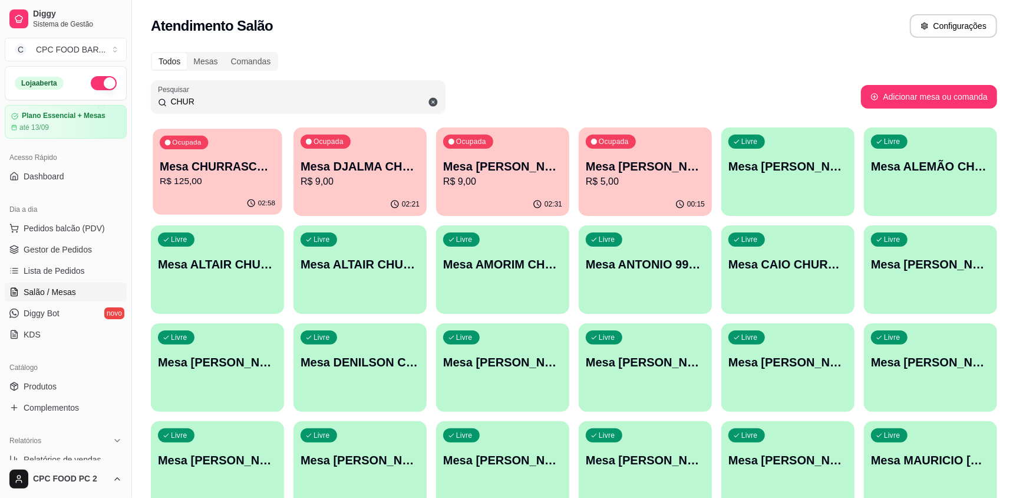
click at [232, 191] on div "Ocupada Mesa CHURRASCO FUTEBOL R$ 125,00" at bounding box center [217, 161] width 129 height 64
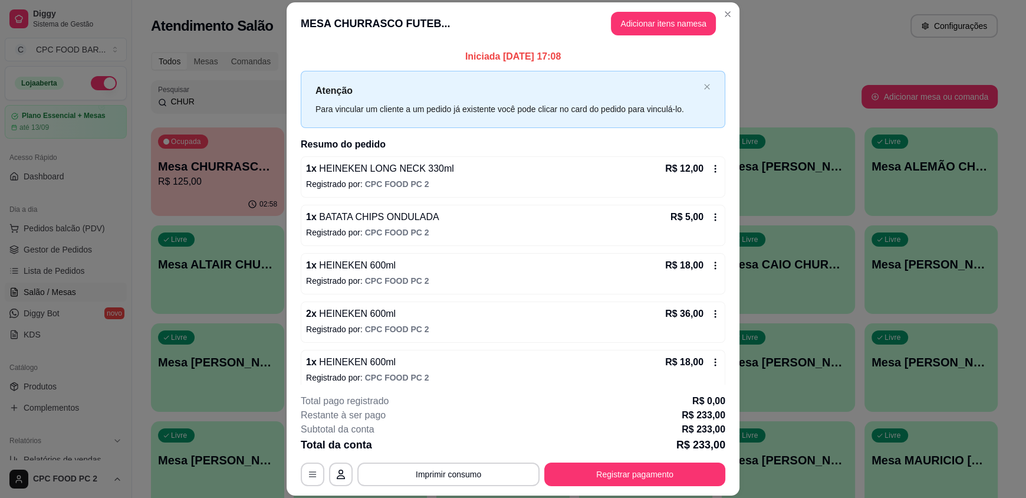
click at [710, 309] on icon at bounding box center [714, 313] width 9 height 9
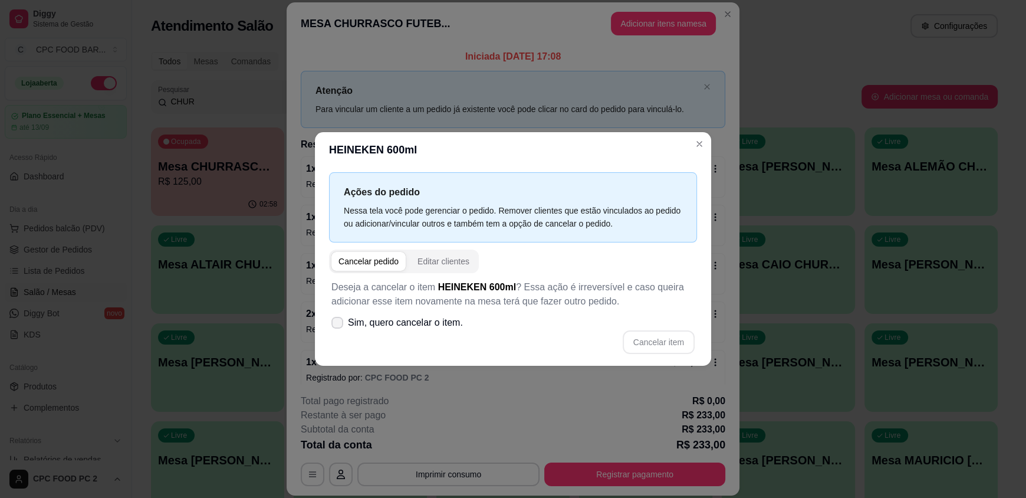
click at [358, 319] on span "Sim, quero cancelar o item." at bounding box center [405, 322] width 115 height 14
click at [338, 325] on input "Sim, quero cancelar o item." at bounding box center [335, 329] width 8 height 8
click at [673, 342] on button "Cancelar item" at bounding box center [659, 342] width 72 height 24
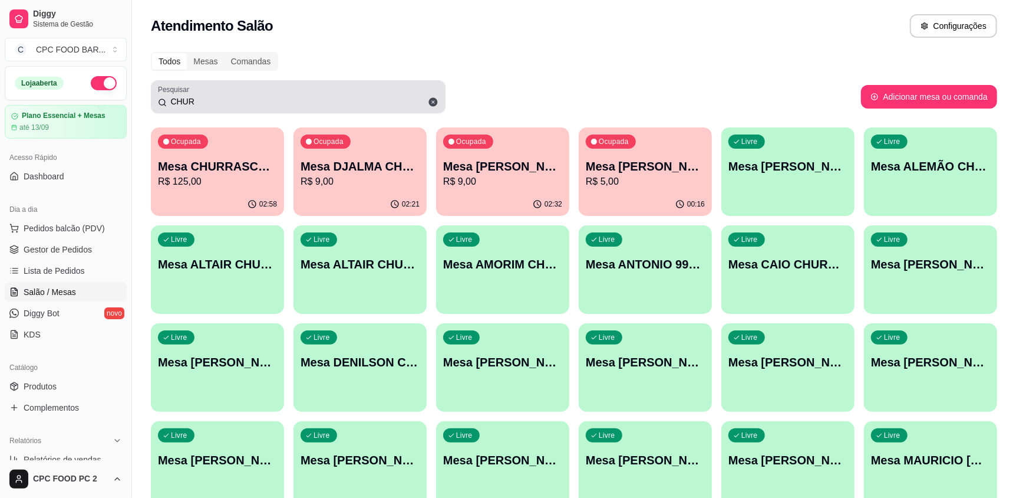
click at [436, 101] on icon at bounding box center [433, 102] width 9 height 9
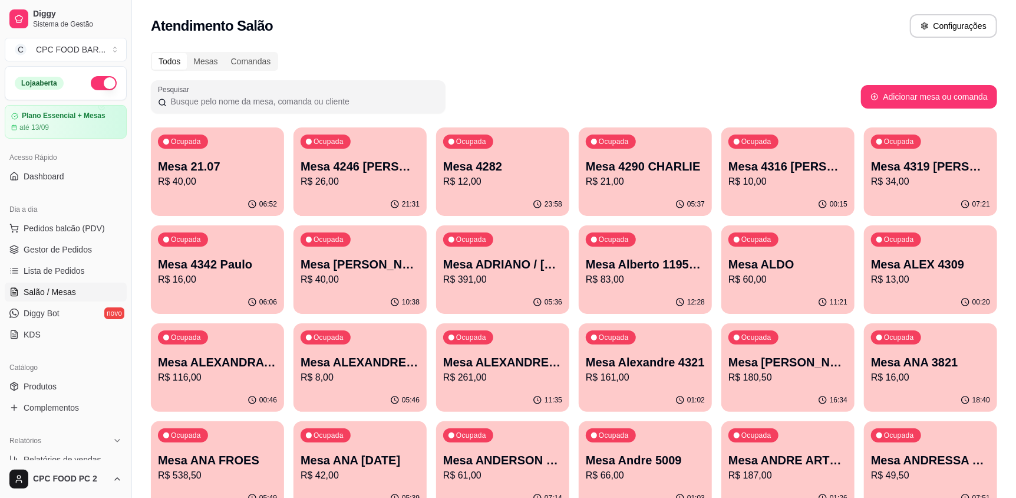
click at [281, 100] on input "Pesquisar" at bounding box center [303, 102] width 272 height 12
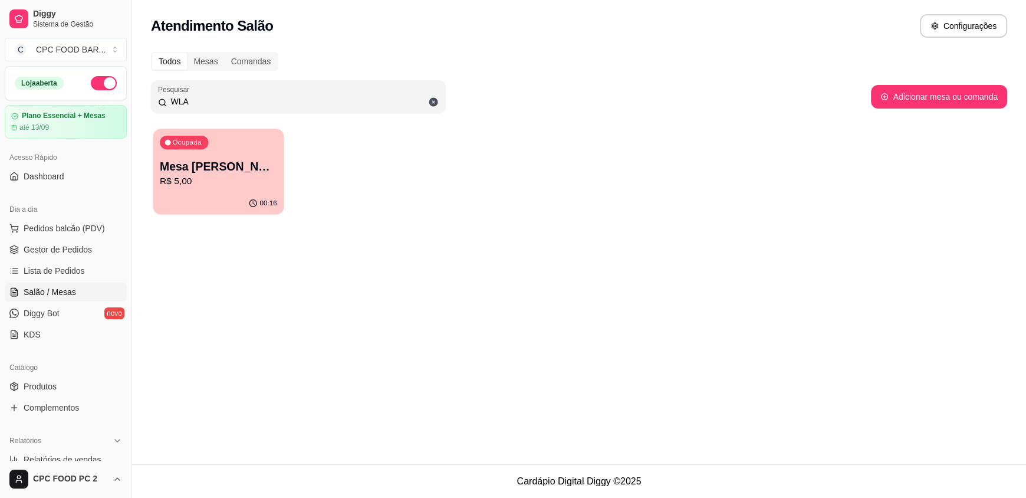
click at [225, 176] on p "R$ 5,00" at bounding box center [218, 182] width 117 height 14
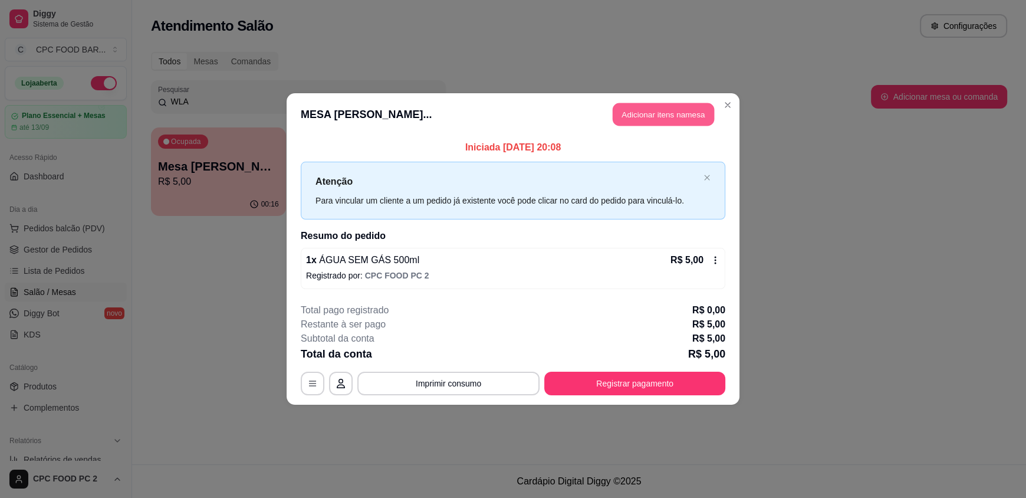
click at [653, 110] on button "Adicionar itens na mesa" at bounding box center [663, 114] width 101 height 23
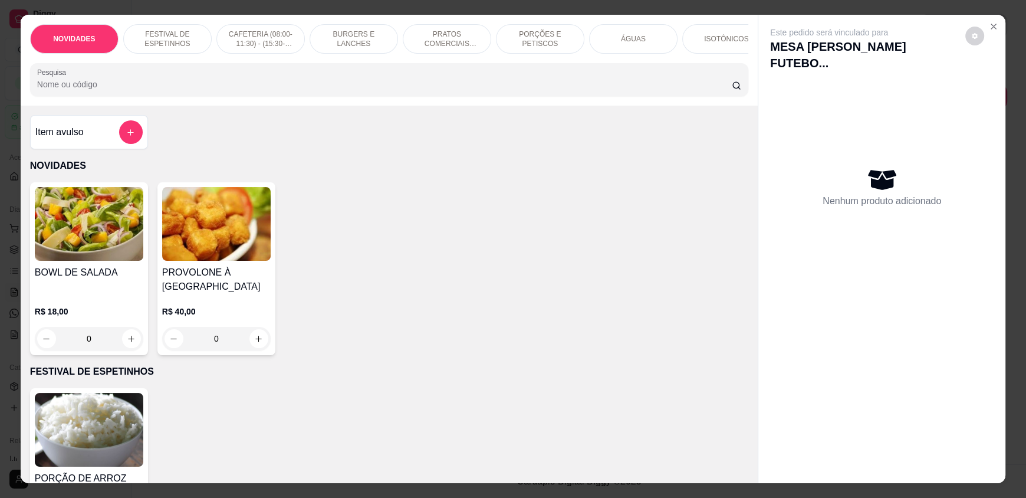
click at [637, 38] on p "ÁGUAS" at bounding box center [633, 38] width 25 height 9
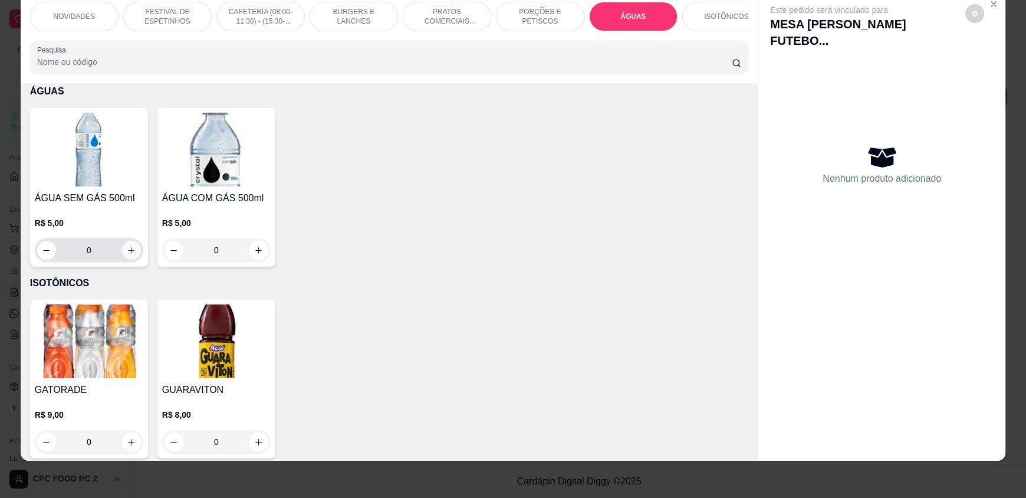
click at [127, 255] on icon "increase-product-quantity" at bounding box center [131, 250] width 9 height 9
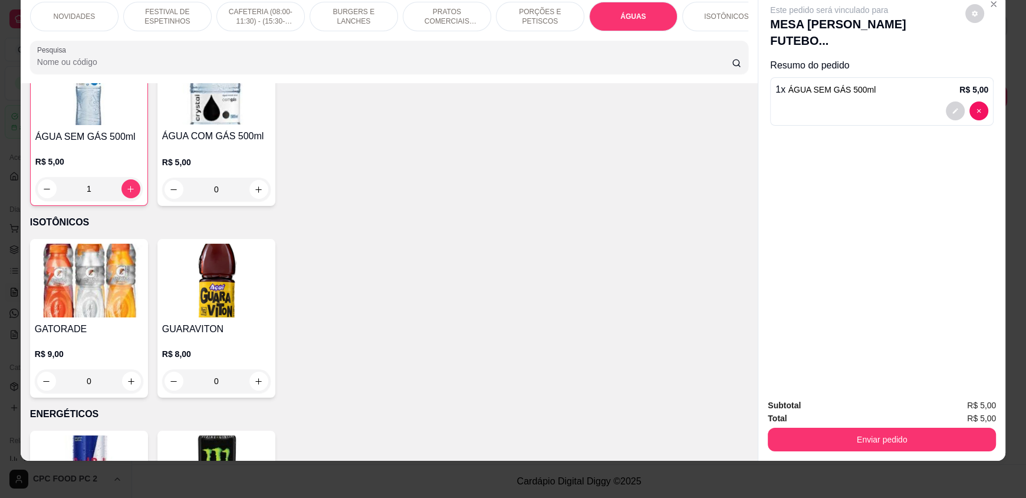
scroll to position [2049, 0]
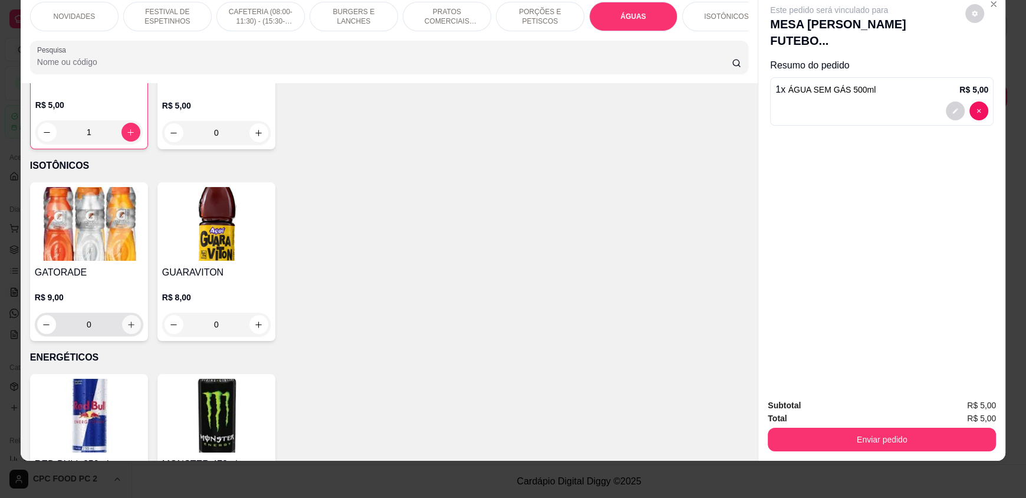
click at [127, 328] on icon "increase-product-quantity" at bounding box center [131, 324] width 9 height 9
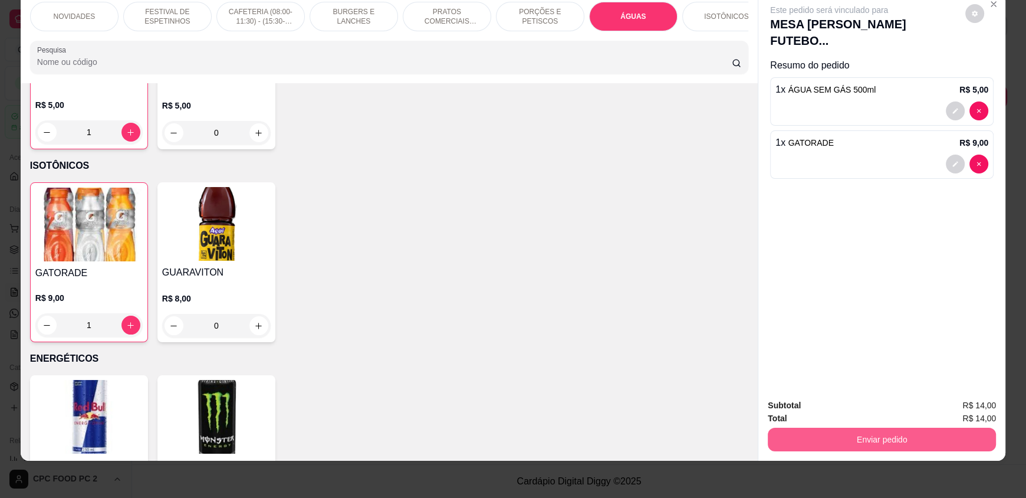
click at [861, 443] on button "Enviar pedido" at bounding box center [882, 439] width 228 height 24
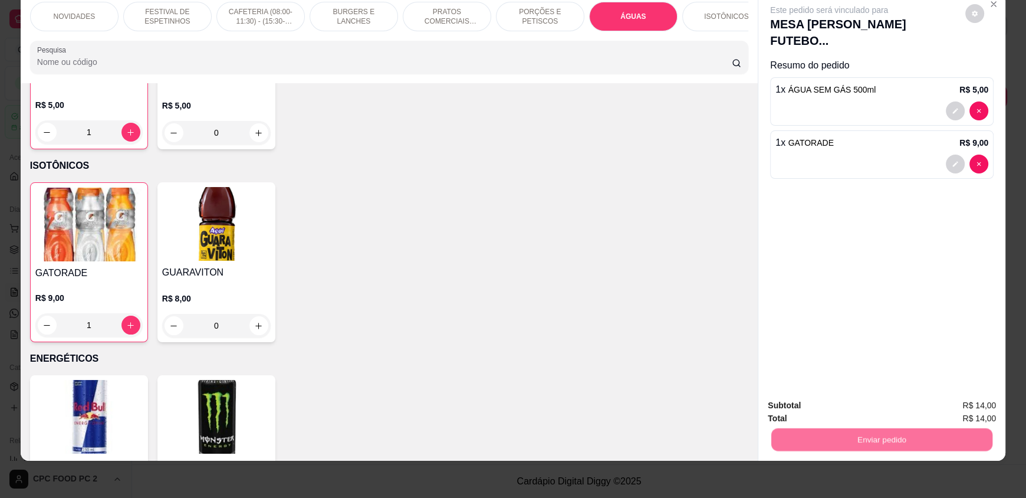
click at [855, 406] on button "Não registrar e enviar pedido" at bounding box center [842, 410] width 119 height 22
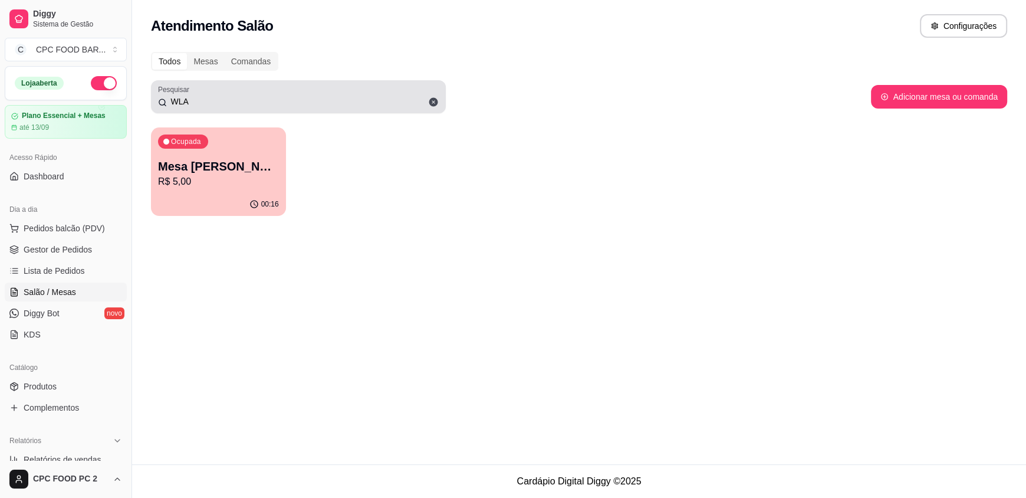
click at [430, 102] on icon at bounding box center [433, 102] width 9 height 9
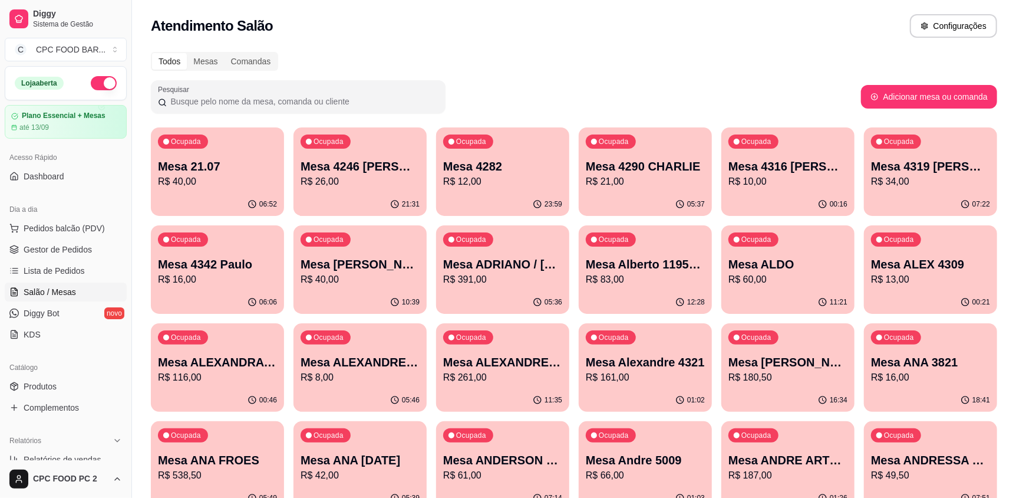
click at [225, 102] on input "Pesquisar" at bounding box center [303, 102] width 272 height 12
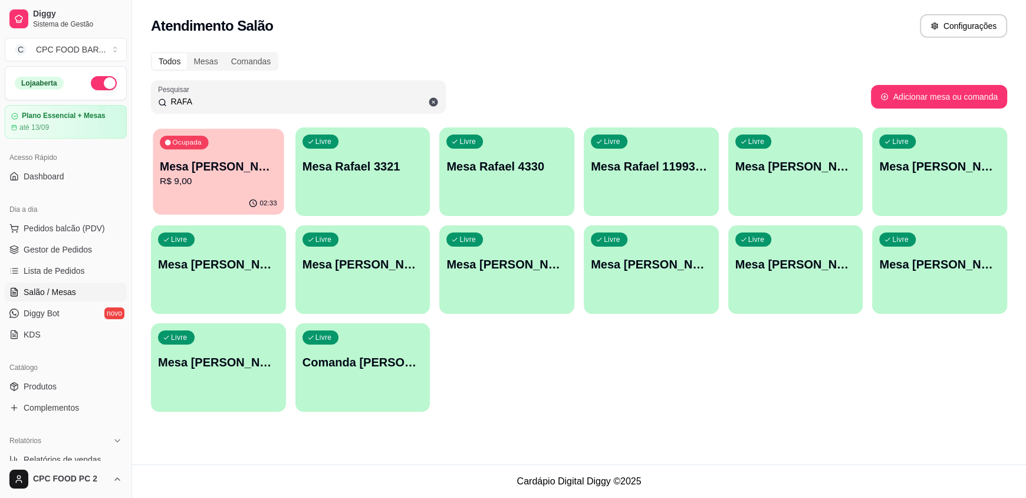
click at [192, 180] on p "R$ 9,00" at bounding box center [218, 182] width 117 height 14
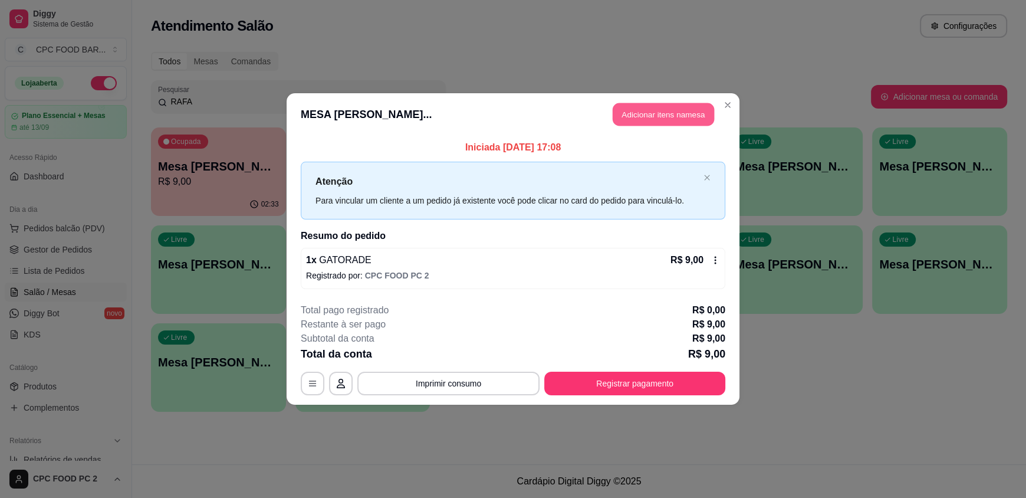
click at [665, 110] on button "Adicionar itens na mesa" at bounding box center [663, 114] width 101 height 23
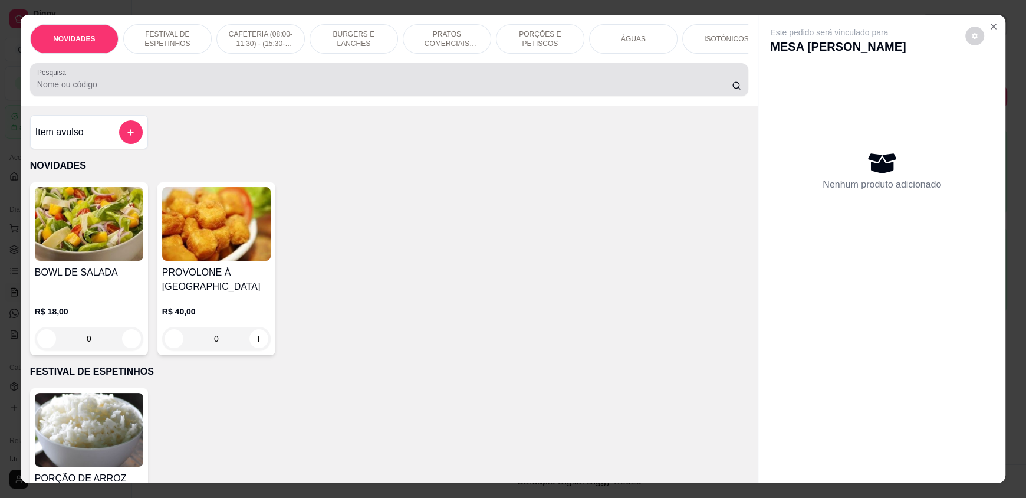
click at [412, 90] on input "Pesquisa" at bounding box center [384, 84] width 695 height 12
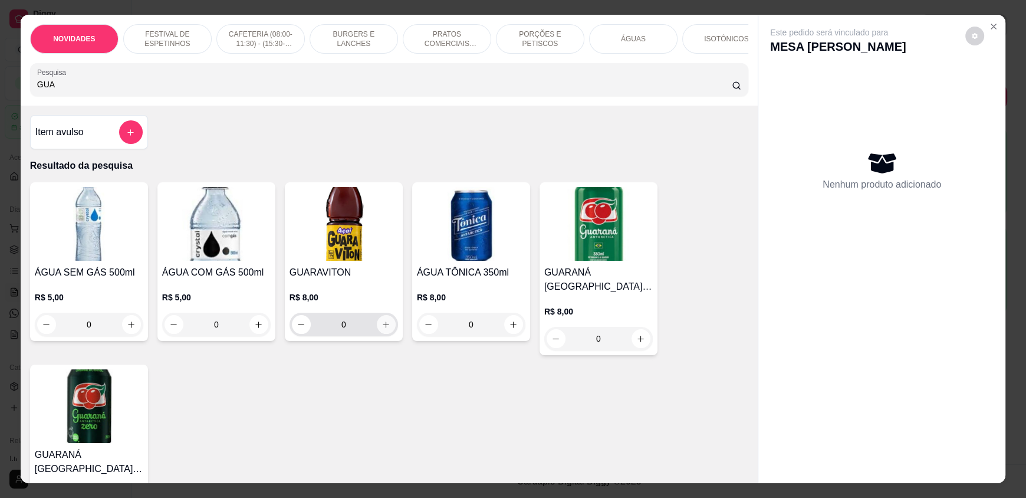
click at [381, 329] on icon "increase-product-quantity" at bounding box center [385, 324] width 9 height 9
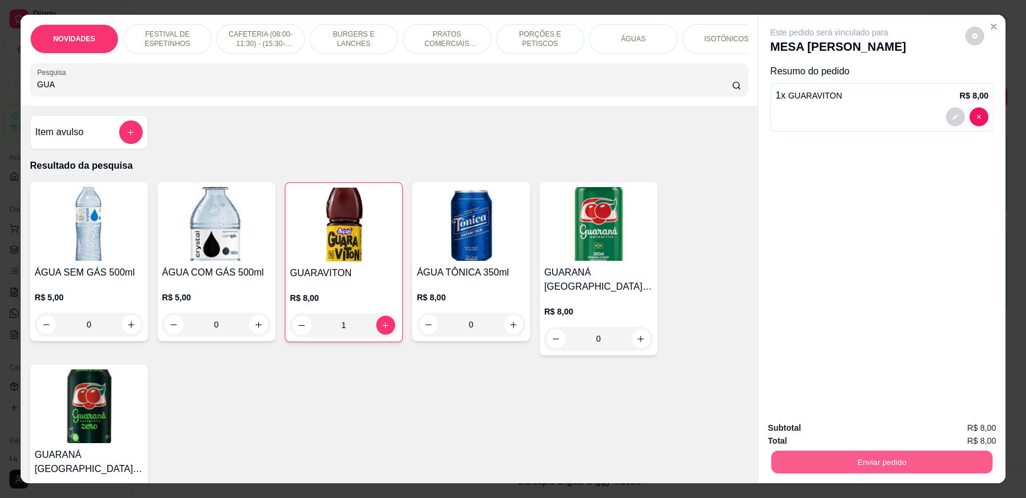
click at [805, 457] on button "Enviar pedido" at bounding box center [881, 461] width 221 height 23
click at [806, 435] on button "Não registrar e enviar pedido" at bounding box center [842, 432] width 119 height 22
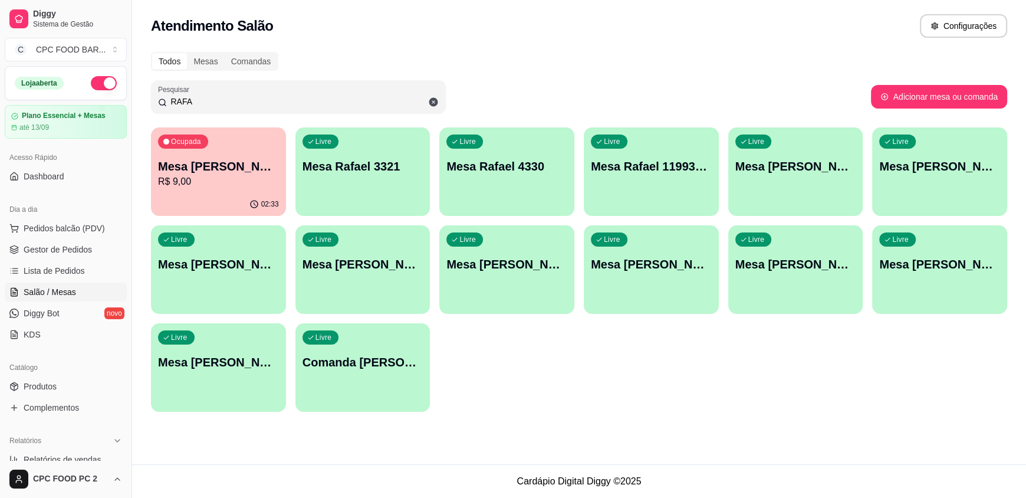
drag, startPoint x: 236, startPoint y: 98, endPoint x: 125, endPoint y: 106, distance: 111.1
click at [125, 106] on div "Diggy Sistema de Gestão C CPC FOOD BAR ... Loja aberta Plano Essencial + Mesas …" at bounding box center [513, 249] width 1026 height 498
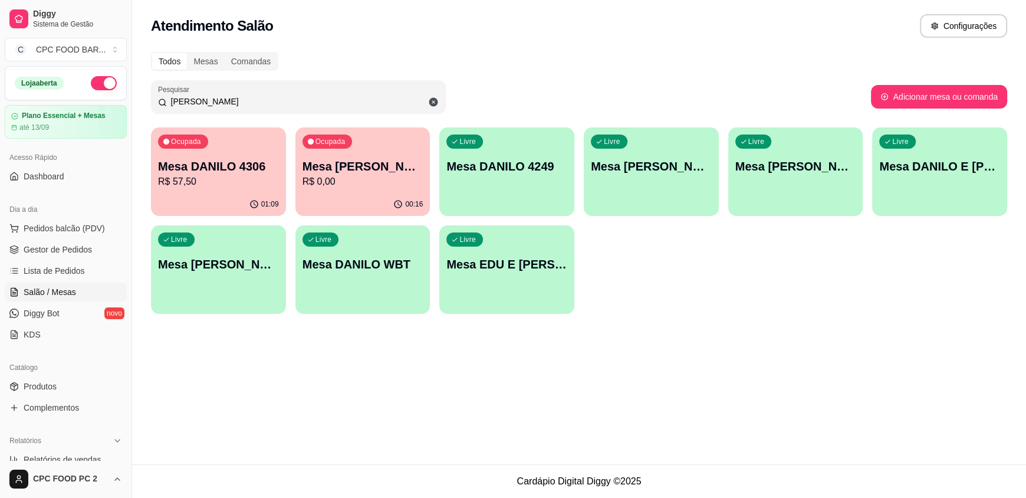
click at [329, 156] on div "Ocupada Mesa DANILO MENDONÇA R$ 0,00" at bounding box center [362, 159] width 135 height 65
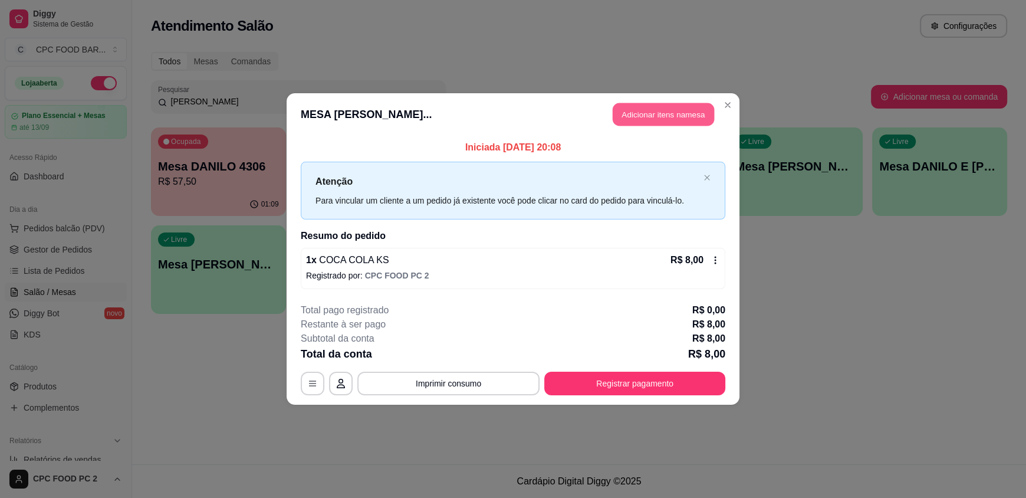
click at [662, 110] on button "Adicionar itens na mesa" at bounding box center [663, 114] width 101 height 23
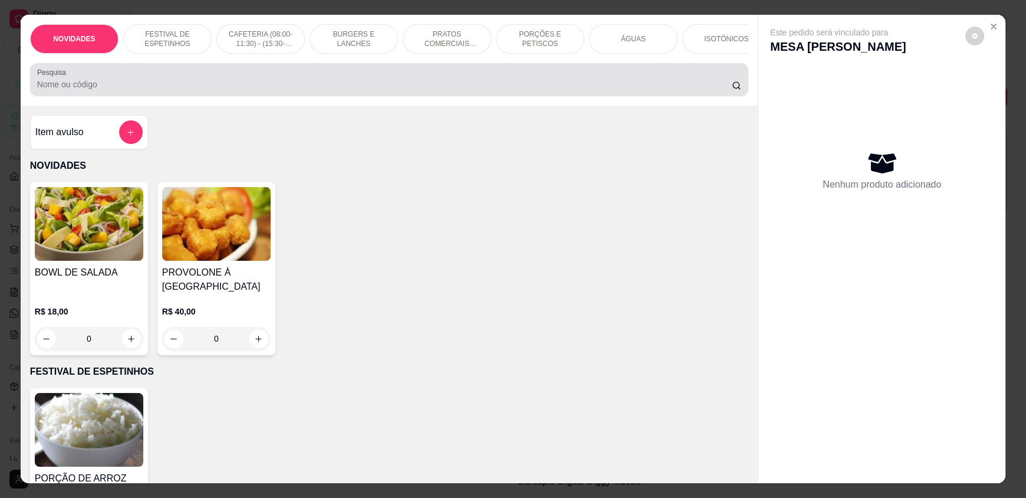
click at [441, 84] on div at bounding box center [389, 80] width 704 height 24
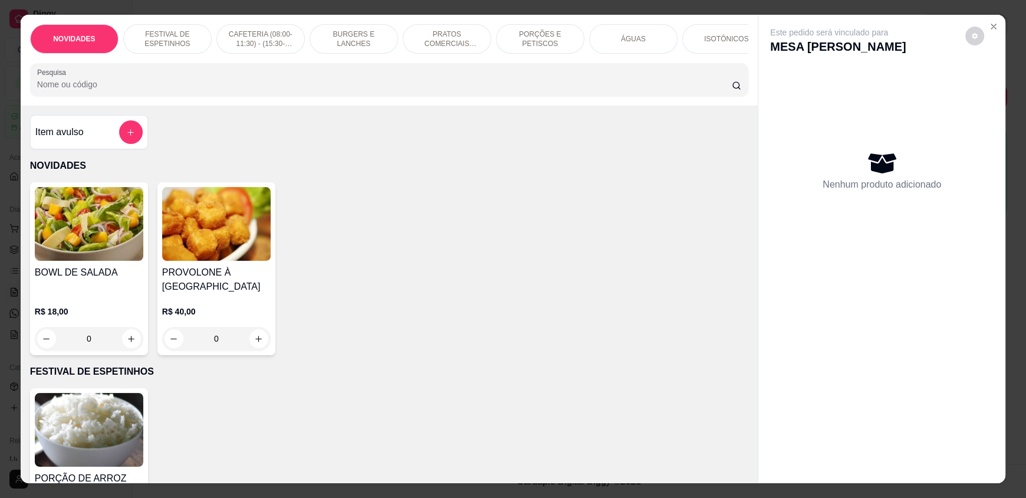
click at [441, 90] on input "Pesquisa" at bounding box center [384, 84] width 695 height 12
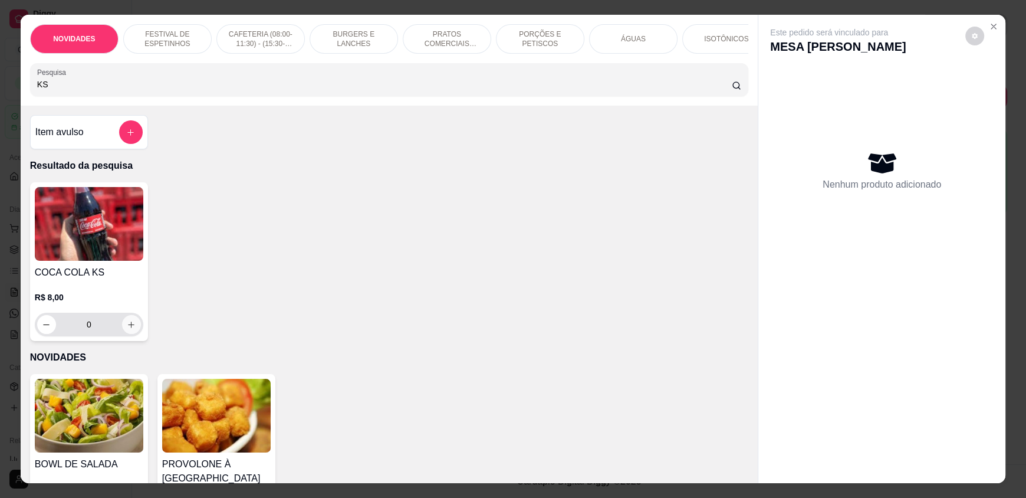
click at [127, 334] on button "increase-product-quantity" at bounding box center [131, 324] width 19 height 19
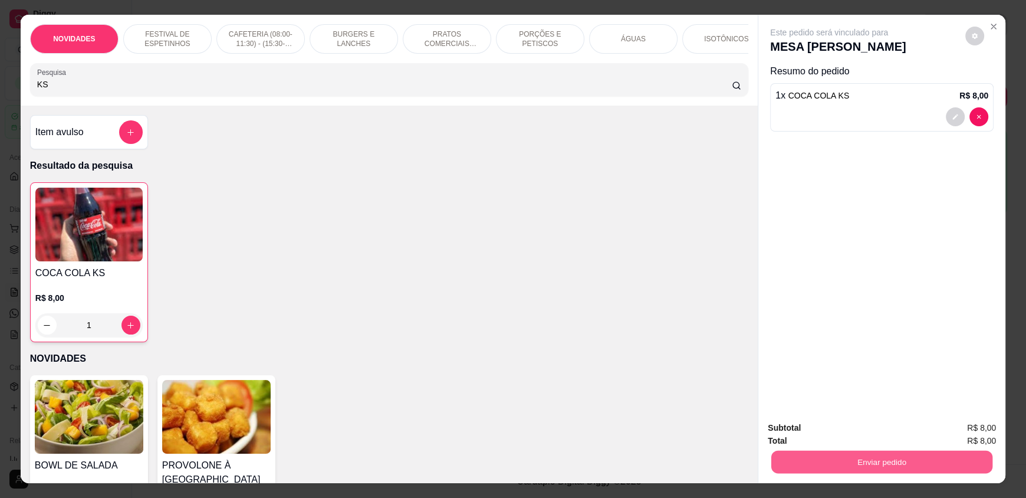
click at [816, 460] on button "Enviar pedido" at bounding box center [881, 461] width 221 height 23
click at [818, 435] on button "Não registrar e enviar pedido" at bounding box center [842, 433] width 123 height 22
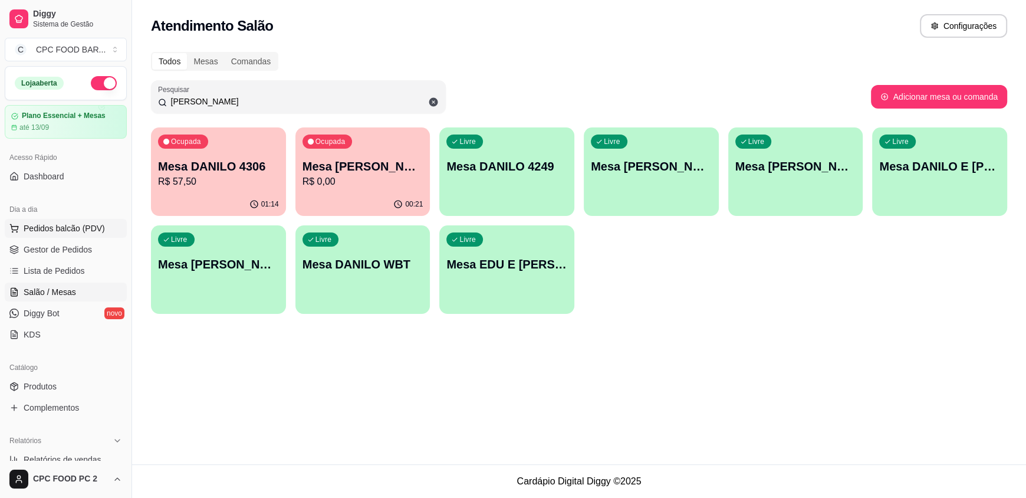
click at [58, 234] on button "Pedidos balcão (PDV)" at bounding box center [66, 228] width 122 height 19
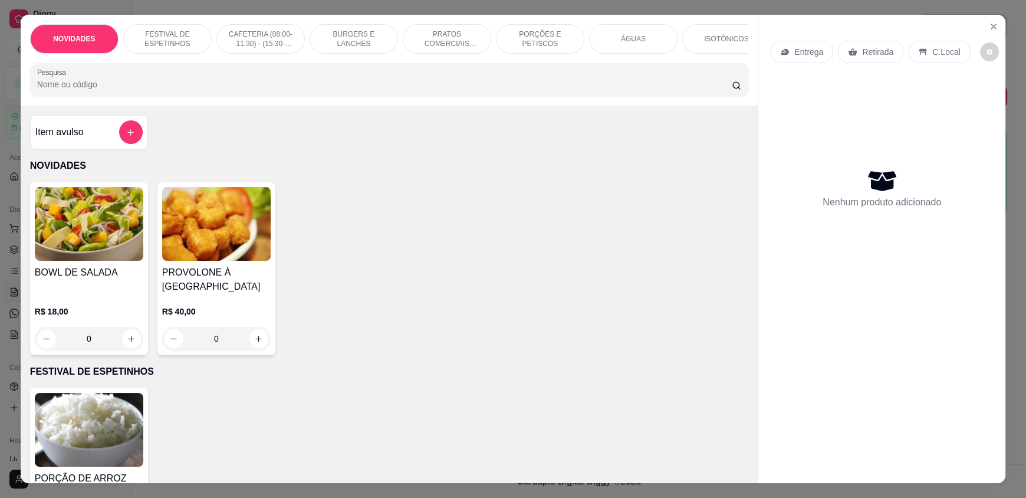
click at [67, 90] on input "Pesquisa" at bounding box center [384, 84] width 695 height 12
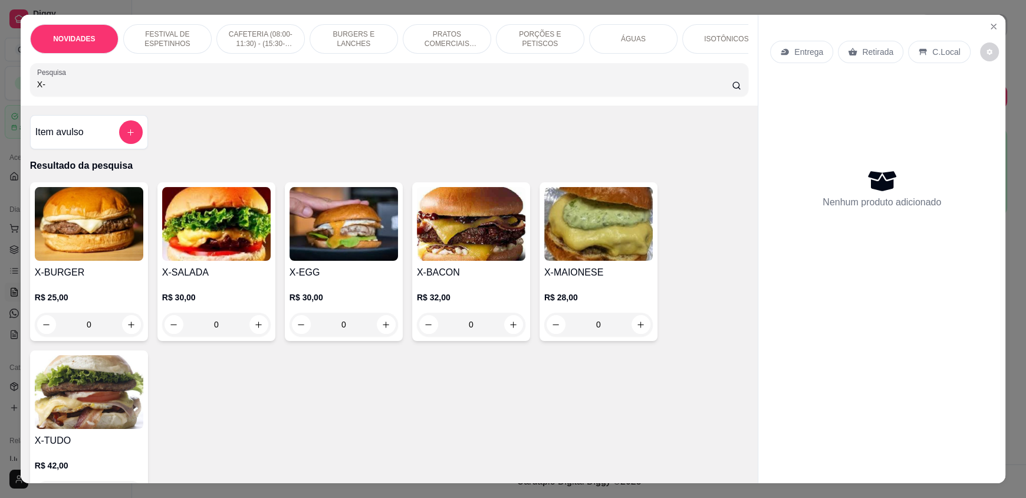
click at [251, 329] on div "0" at bounding box center [216, 324] width 108 height 24
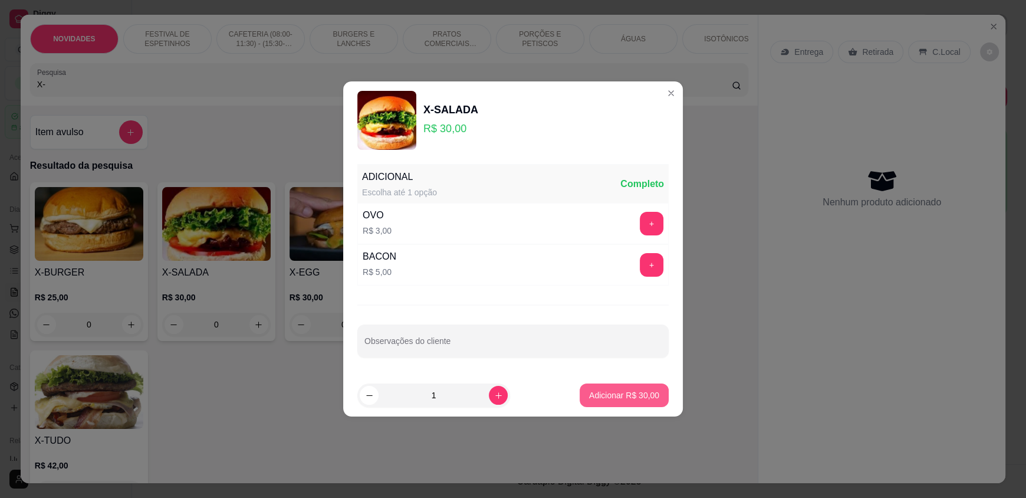
click at [589, 399] on p "Adicionar R$ 30,00" at bounding box center [624, 395] width 70 height 12
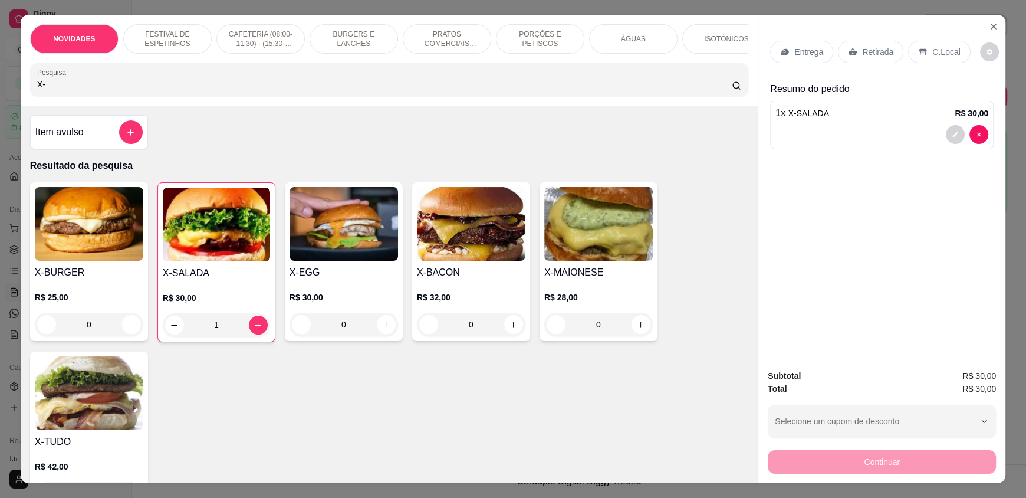
drag, startPoint x: 368, startPoint y: 96, endPoint x: 14, endPoint y: 108, distance: 354.0
click at [14, 108] on div "NOVIDADES FESTIVAL DE ESPETINHOS CAFETERIA (08:00-11:30) - (15:30-18:00) BURGER…" at bounding box center [513, 249] width 1026 height 498
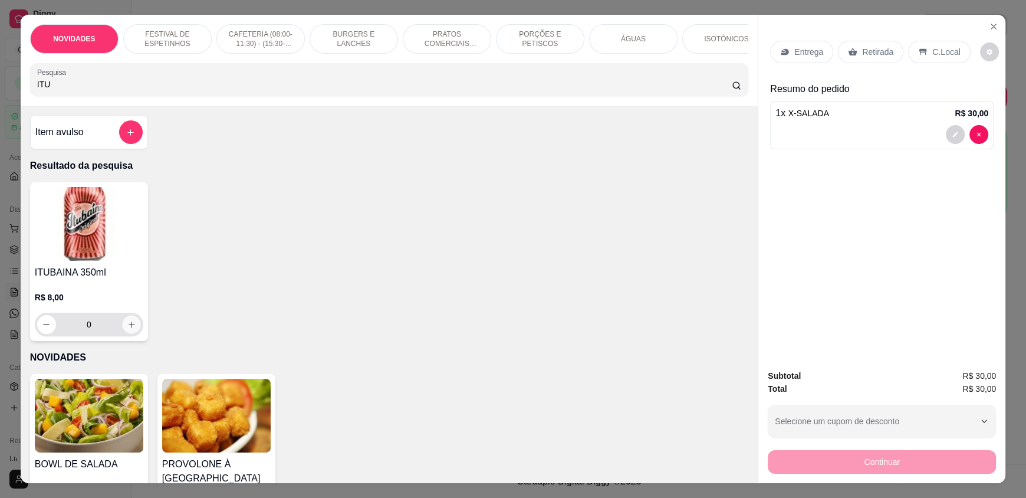
click at [129, 329] on icon "increase-product-quantity" at bounding box center [131, 324] width 9 height 9
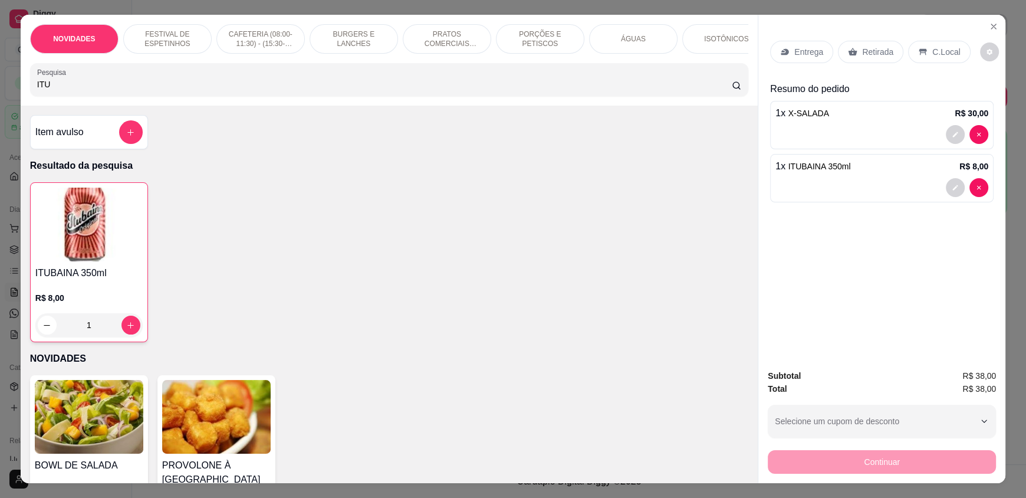
click at [946, 44] on div "C.Local" at bounding box center [939, 52] width 62 height 22
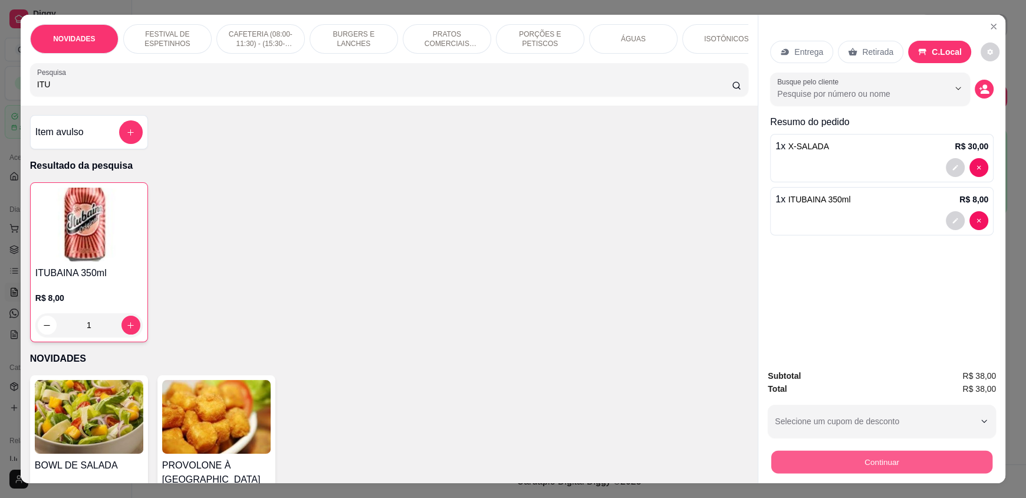
click at [882, 460] on button "Continuar" at bounding box center [881, 461] width 221 height 23
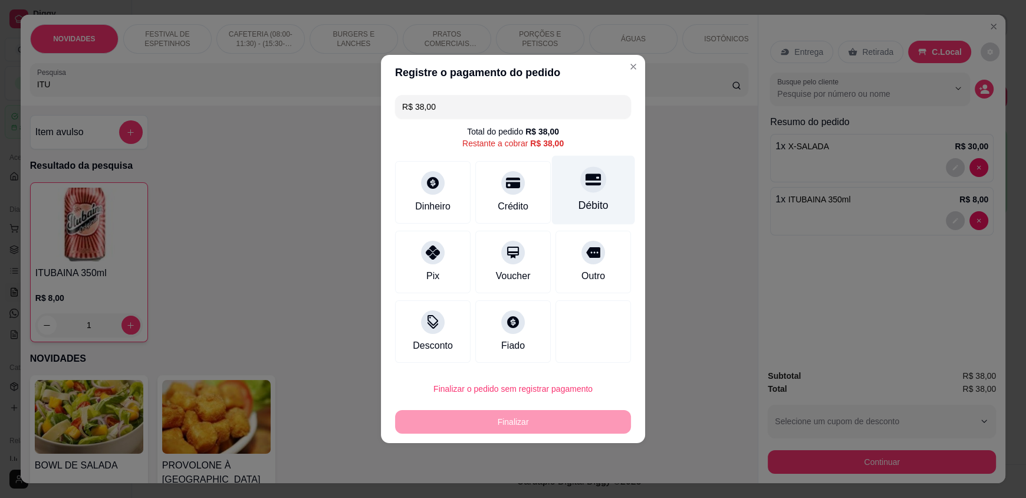
click at [578, 205] on div "Débito" at bounding box center [593, 205] width 30 height 15
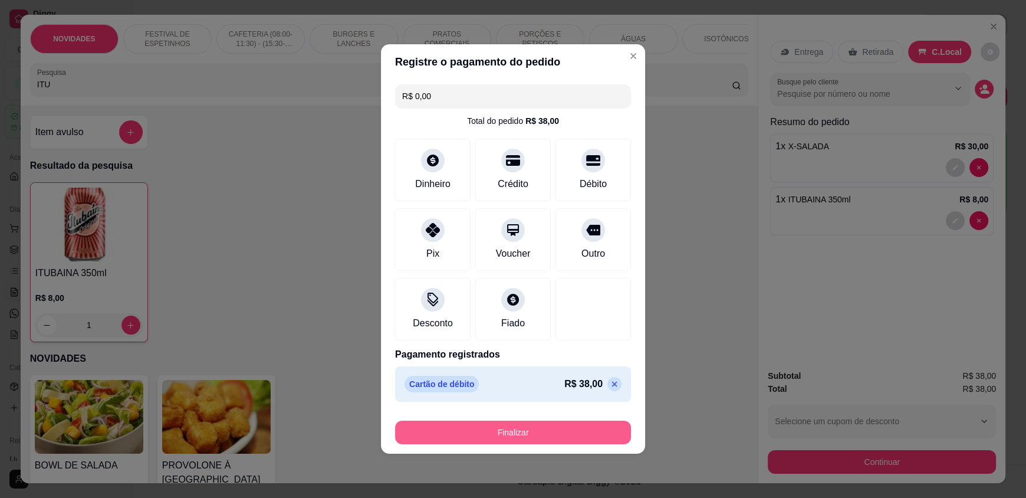
click at [468, 425] on button "Finalizar" at bounding box center [513, 432] width 236 height 24
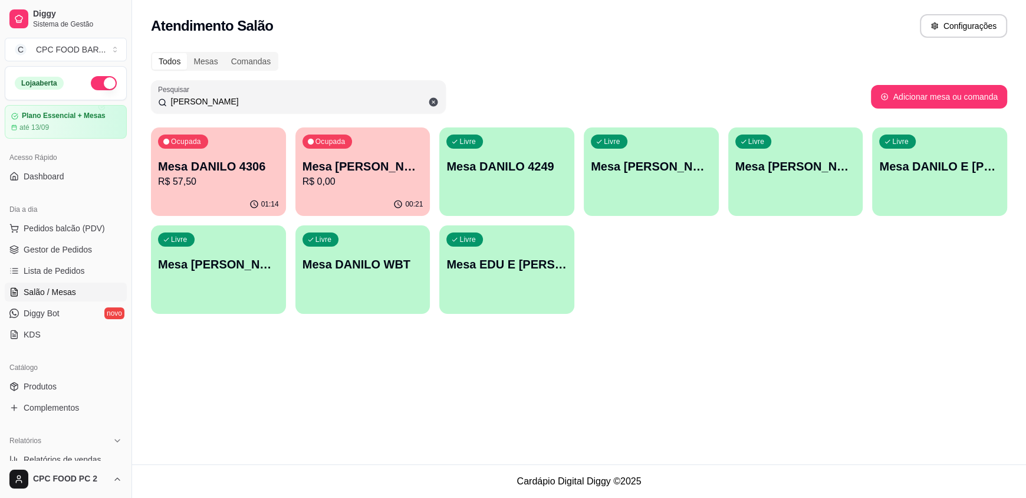
click at [225, 106] on input "DANILO" at bounding box center [303, 102] width 272 height 12
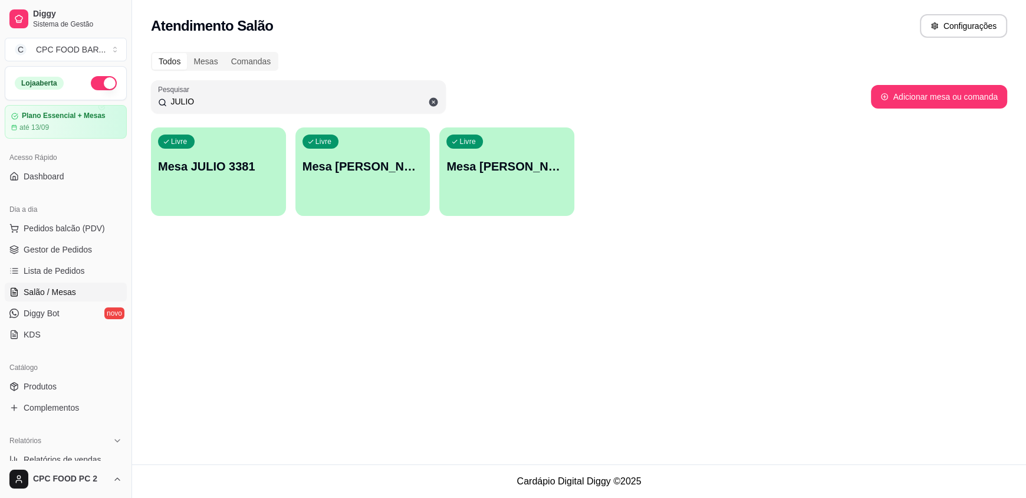
click at [215, 148] on div "Livre Mesa JULIO 3381" at bounding box center [218, 164] width 135 height 74
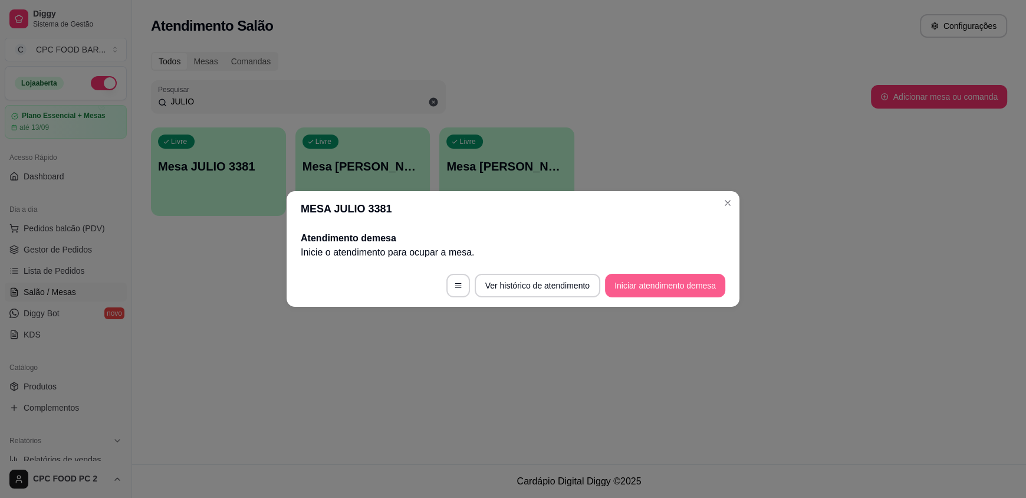
click at [664, 283] on button "Iniciar atendimento de mesa" at bounding box center [665, 286] width 120 height 24
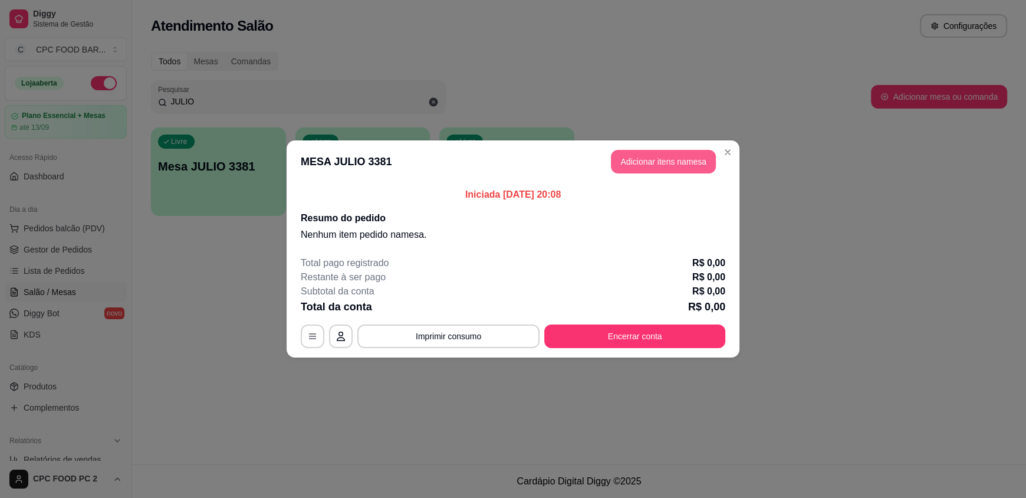
click at [621, 163] on button "Adicionar itens na mesa" at bounding box center [663, 162] width 105 height 24
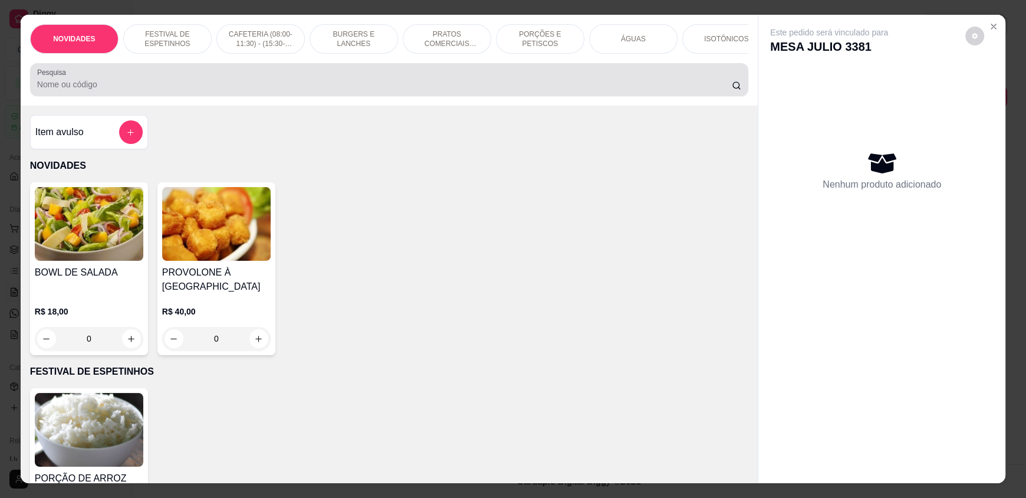
click at [254, 88] on input "Pesquisa" at bounding box center [384, 84] width 695 height 12
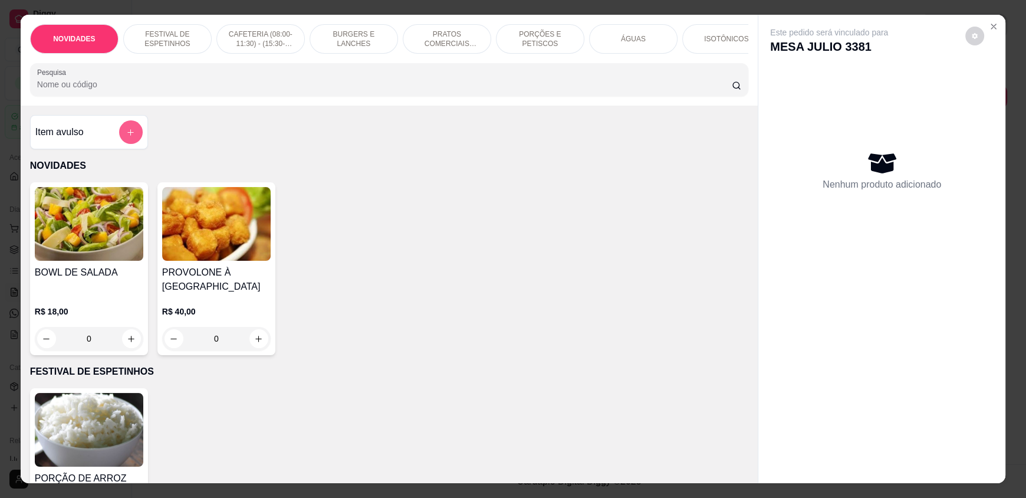
click at [129, 137] on icon "add-separate-item" at bounding box center [130, 132] width 9 height 9
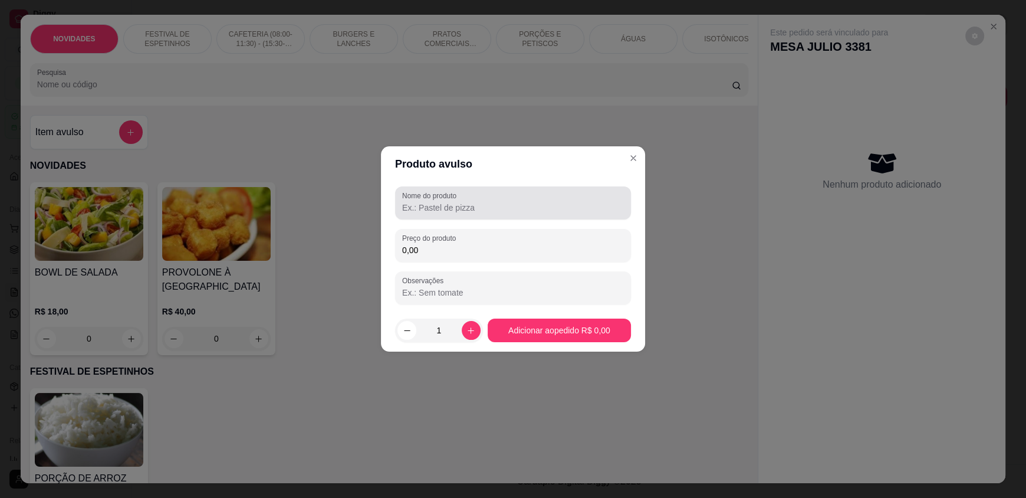
click at [407, 206] on div "Nome do produto" at bounding box center [513, 202] width 236 height 33
click at [413, 208] on input "Nome do produto" at bounding box center [513, 208] width 222 height 12
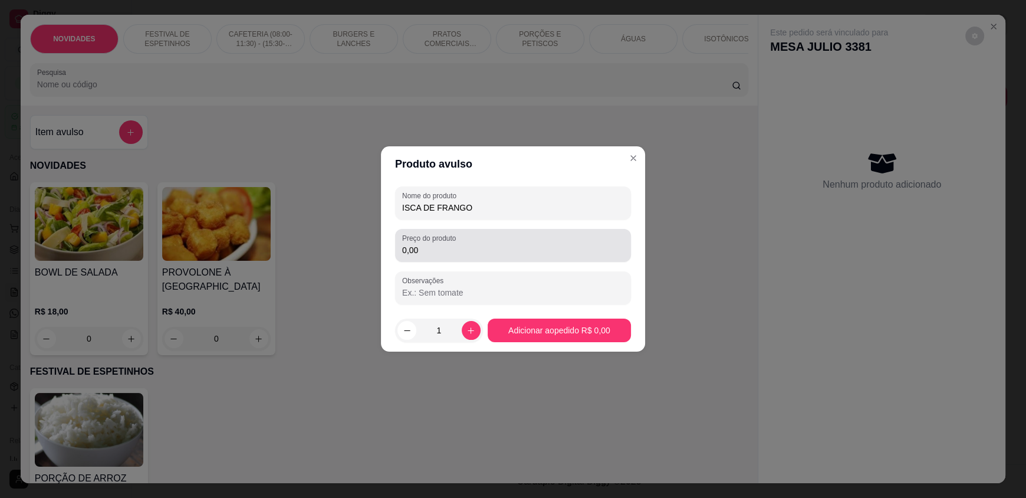
click at [430, 251] on input "0,00" at bounding box center [513, 250] width 222 height 12
click at [558, 344] on footer "1 Adicionar ao pedido R$ 35,00" at bounding box center [513, 330] width 264 height 42
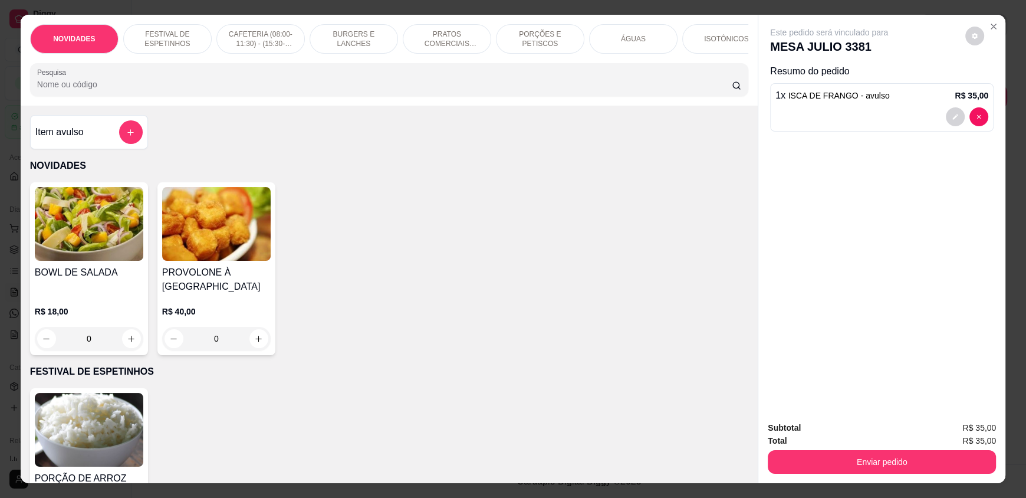
click at [854, 466] on button "Enviar pedido" at bounding box center [882, 462] width 228 height 24
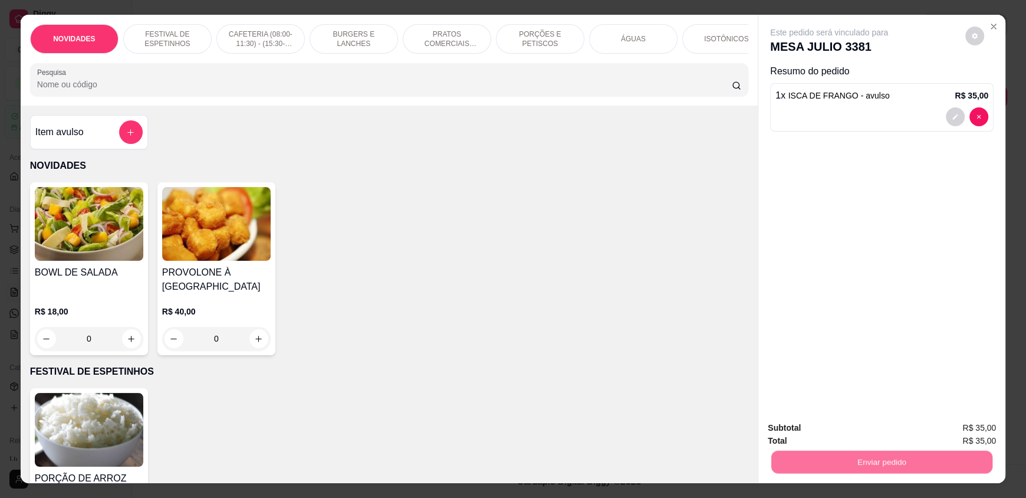
click at [828, 430] on button "Não registrar e enviar pedido" at bounding box center [842, 433] width 119 height 22
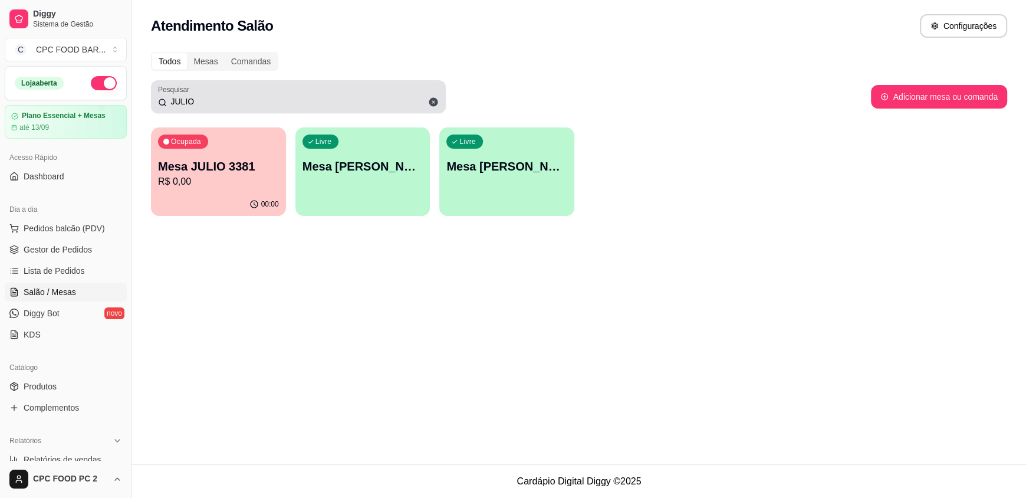
click at [192, 104] on input "JULIO" at bounding box center [303, 102] width 272 height 12
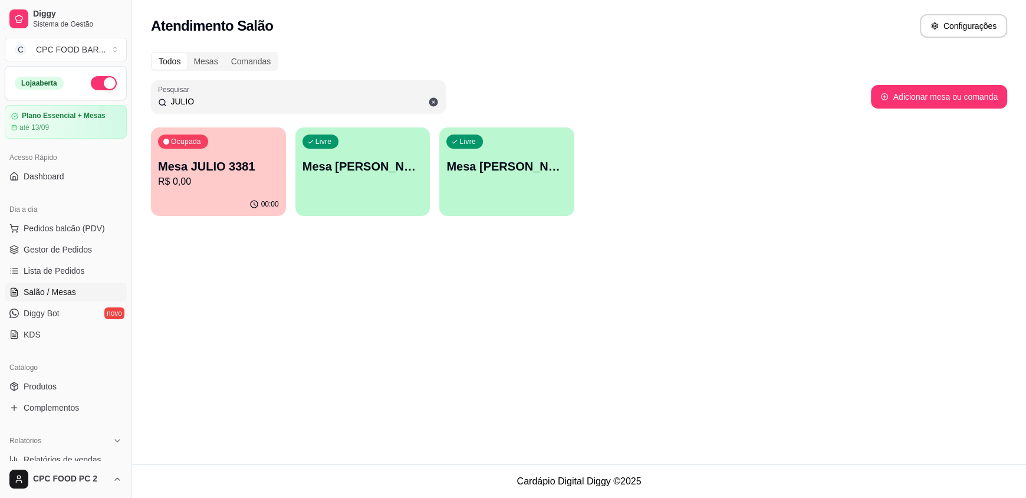
click at [192, 104] on input "JULIO" at bounding box center [303, 102] width 272 height 12
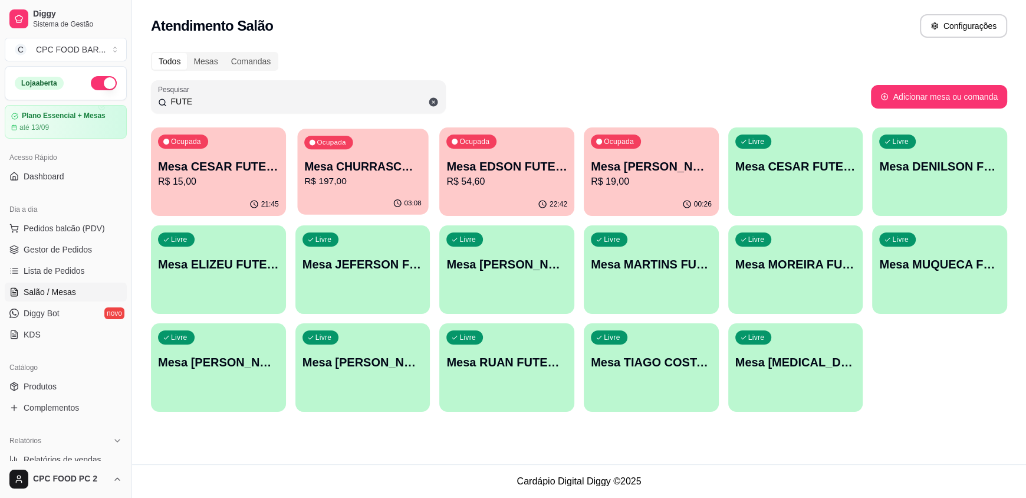
click at [366, 186] on p "R$ 197,00" at bounding box center [362, 182] width 117 height 14
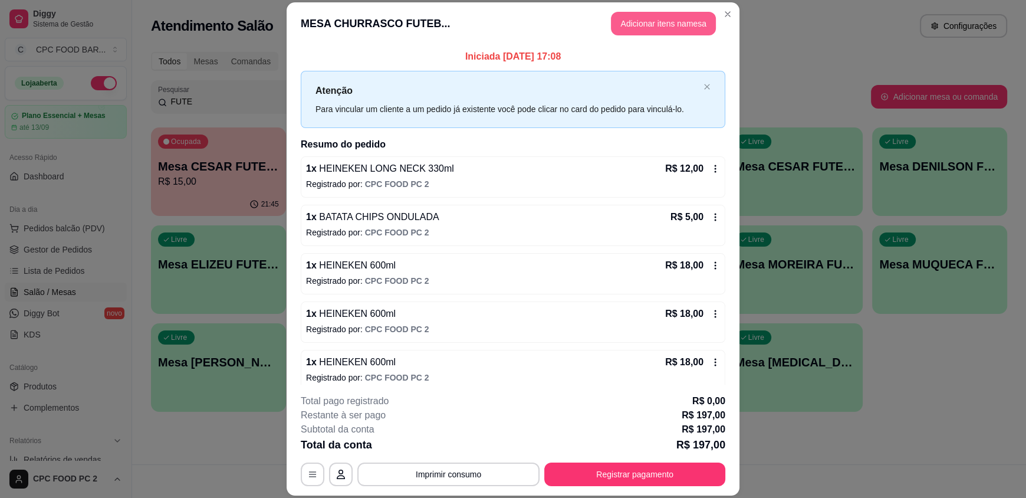
click at [631, 28] on button "Adicionar itens na mesa" at bounding box center [663, 24] width 105 height 24
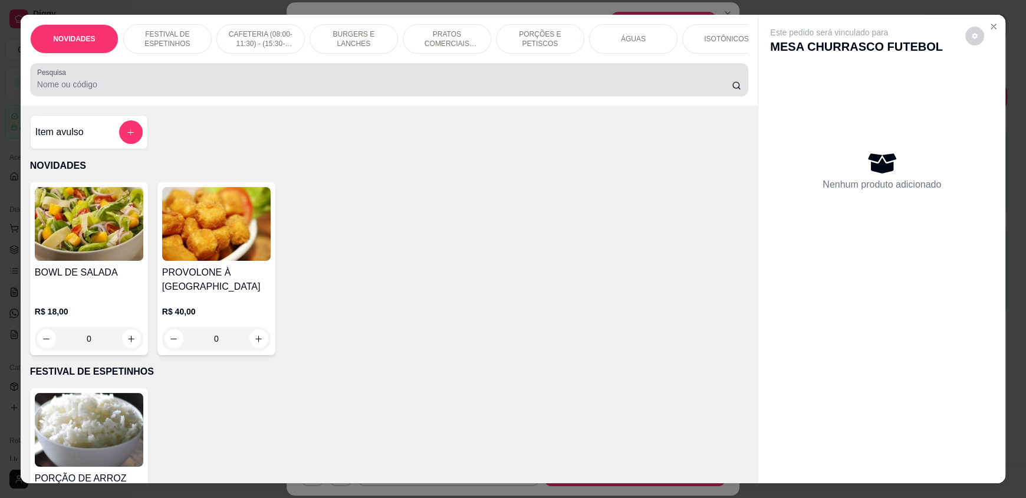
click at [367, 86] on div at bounding box center [389, 80] width 704 height 24
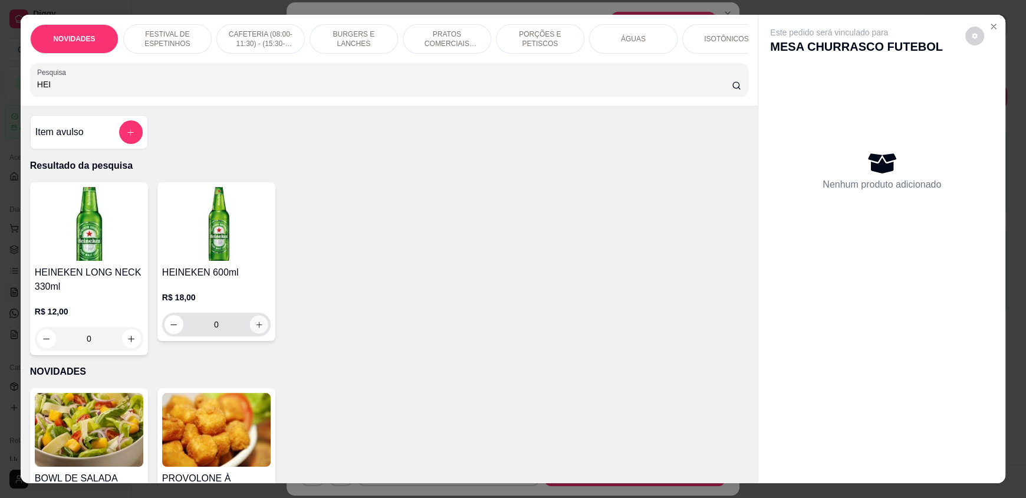
click at [259, 334] on button "increase-product-quantity" at bounding box center [258, 324] width 18 height 18
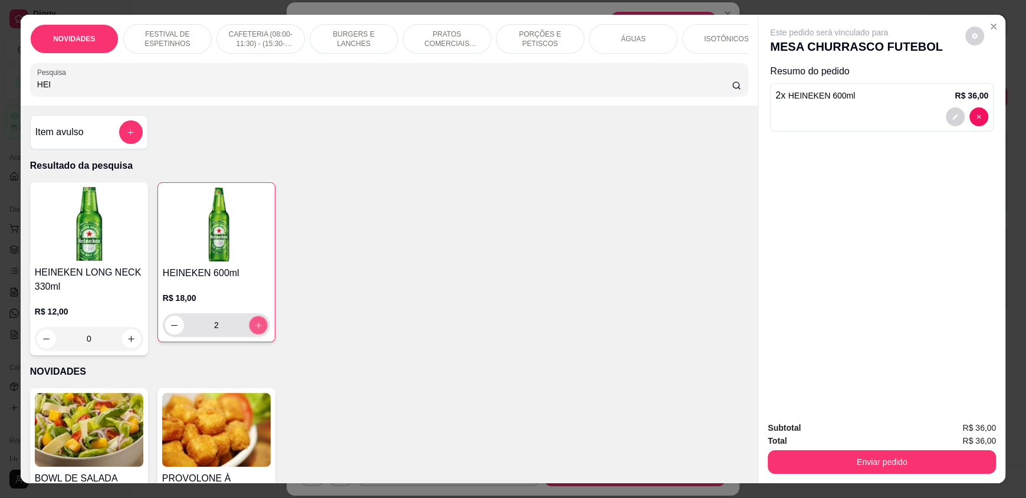
click at [259, 334] on button "increase-product-quantity" at bounding box center [258, 325] width 18 height 18
drag, startPoint x: 877, startPoint y: 443, endPoint x: 871, endPoint y: 446, distance: 6.1
click at [875, 443] on div "Total R$ 54,00" at bounding box center [882, 440] width 228 height 13
click at [870, 449] on div "Enviar pedido" at bounding box center [882, 460] width 228 height 27
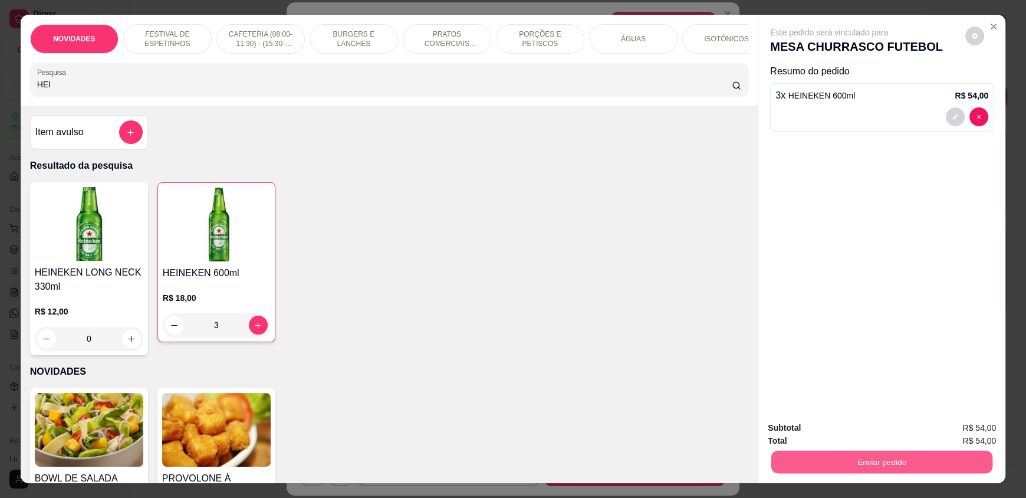
click at [832, 460] on button "Enviar pedido" at bounding box center [881, 461] width 221 height 23
click at [822, 434] on button "Não registrar e enviar pedido" at bounding box center [842, 433] width 119 height 22
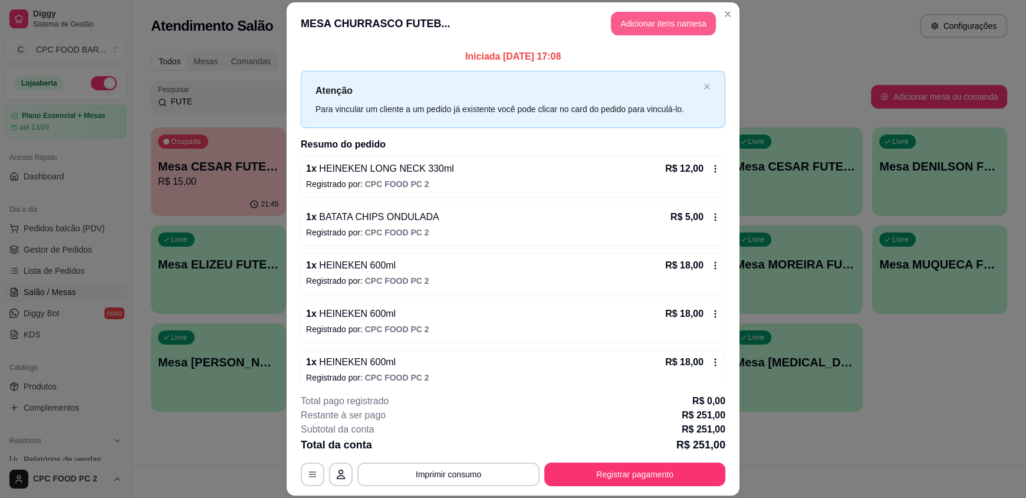
click at [676, 27] on button "Adicionar itens na mesa" at bounding box center [663, 24] width 105 height 24
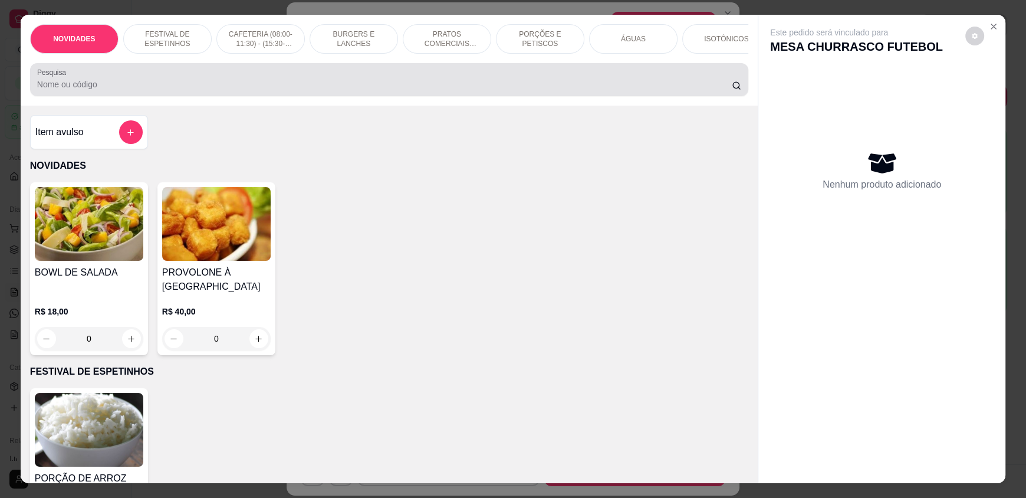
click at [147, 96] on div "Pesquisa" at bounding box center [389, 79] width 718 height 33
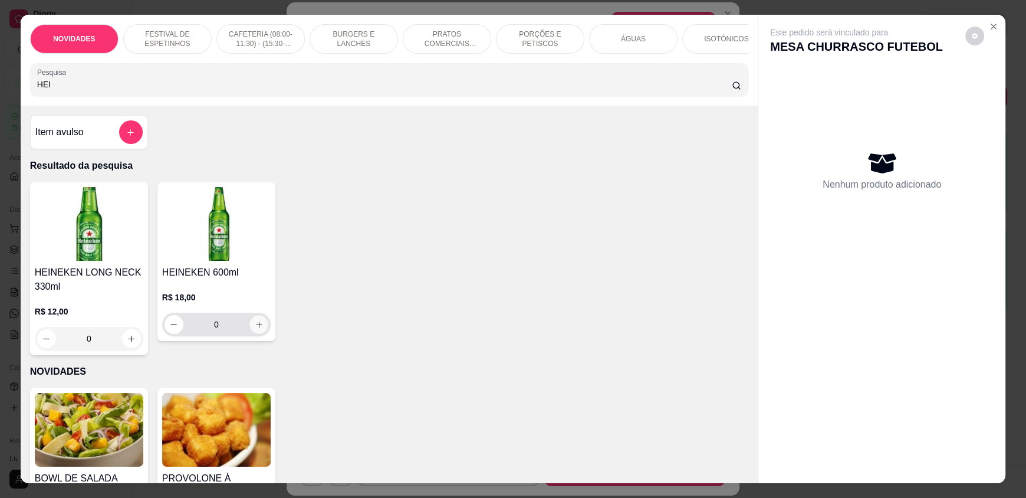
click at [256, 329] on icon "increase-product-quantity" at bounding box center [259, 324] width 9 height 9
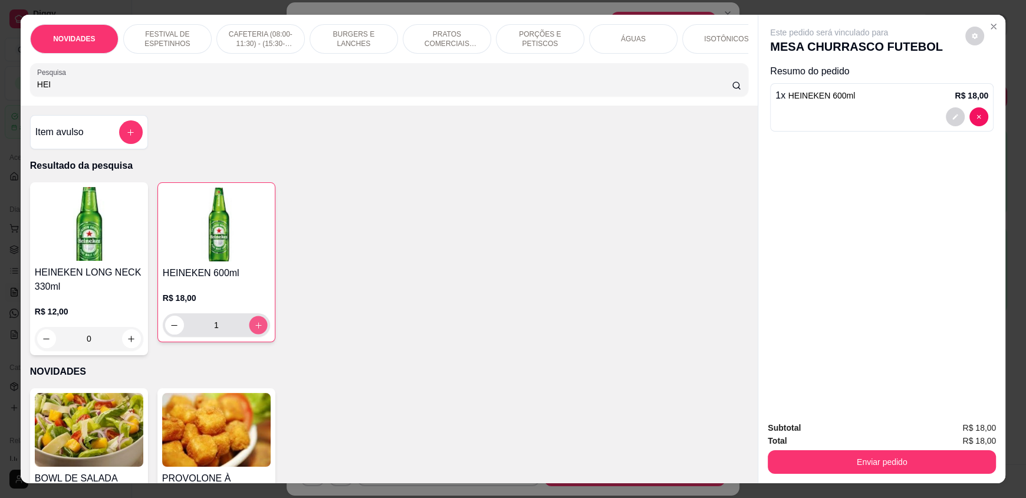
click at [256, 330] on icon "increase-product-quantity" at bounding box center [258, 325] width 9 height 9
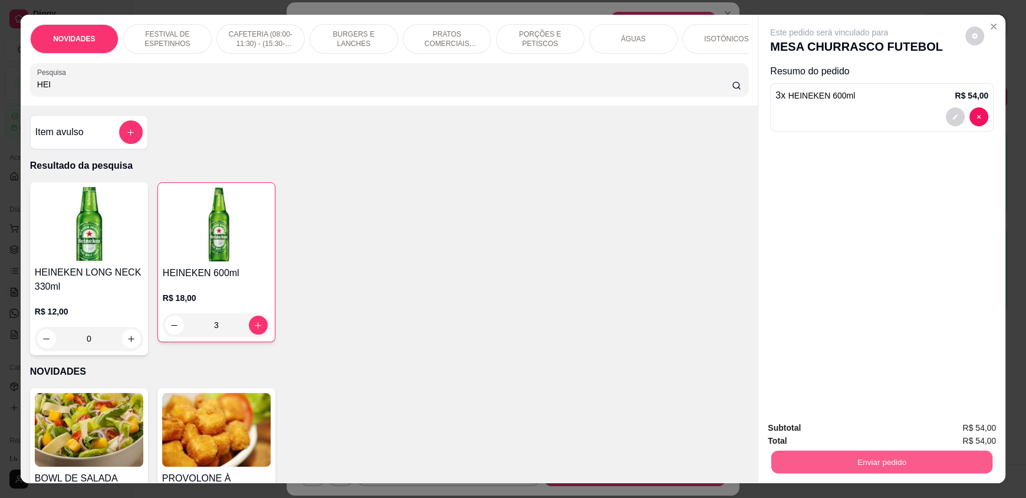
click at [806, 467] on button "Enviar pedido" at bounding box center [881, 461] width 221 height 23
click at [809, 441] on button "Não registrar e enviar pedido" at bounding box center [842, 433] width 119 height 22
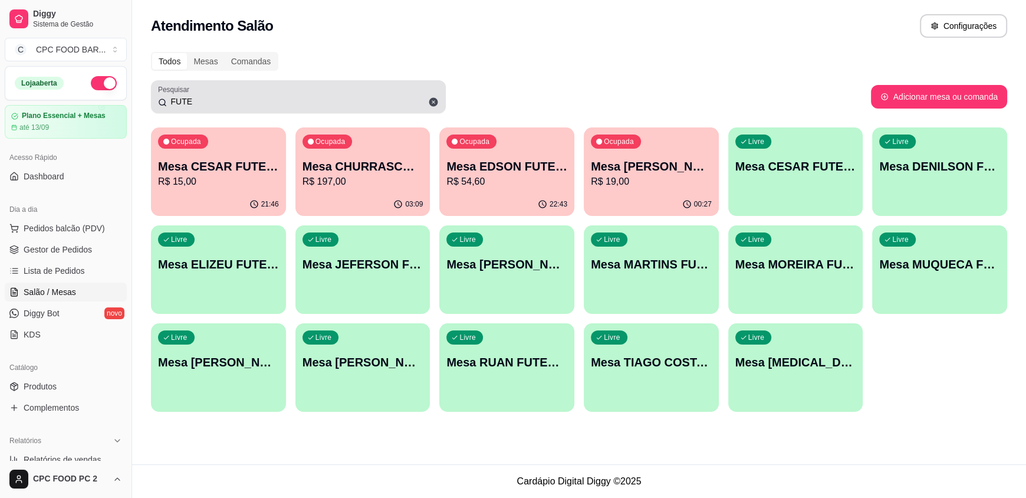
click at [195, 101] on input "FUTE" at bounding box center [303, 102] width 272 height 12
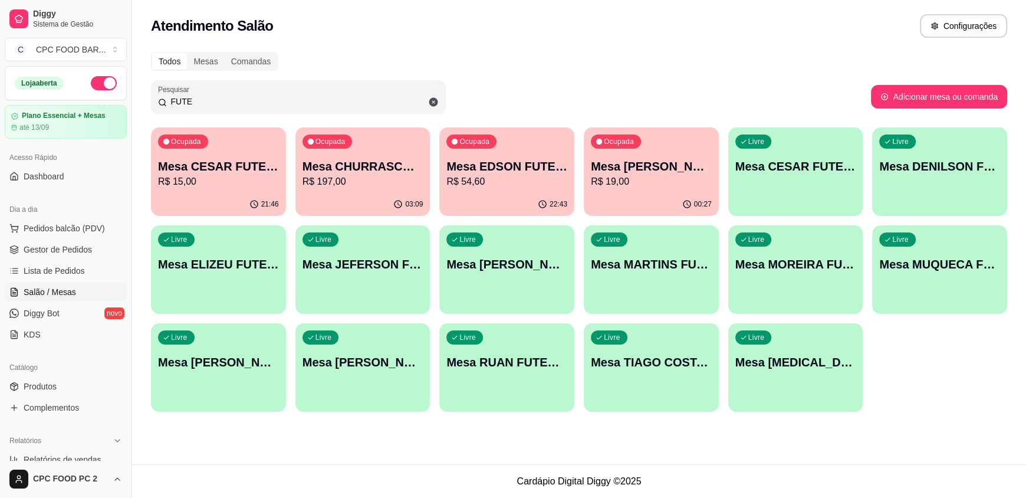
click at [195, 101] on input "FUTE" at bounding box center [303, 102] width 272 height 12
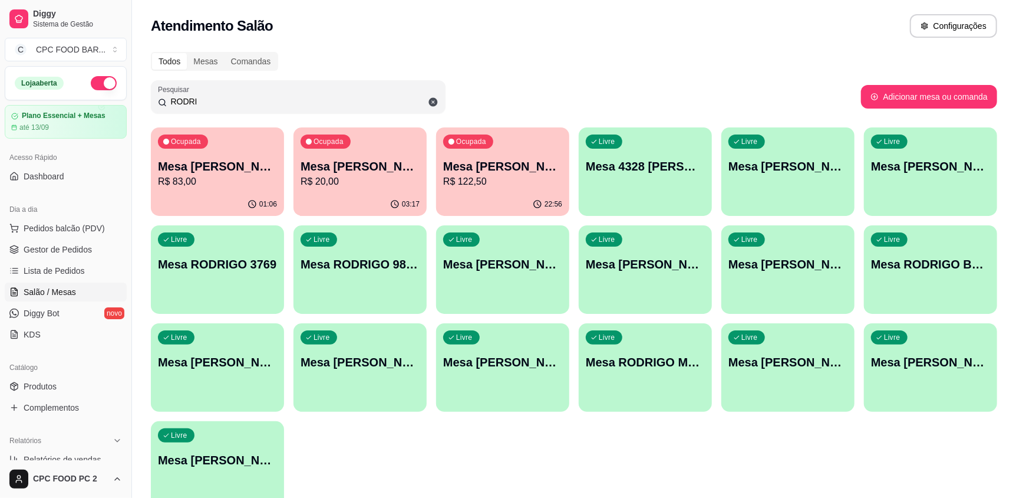
click at [215, 179] on p "R$ 83,00" at bounding box center [217, 182] width 119 height 14
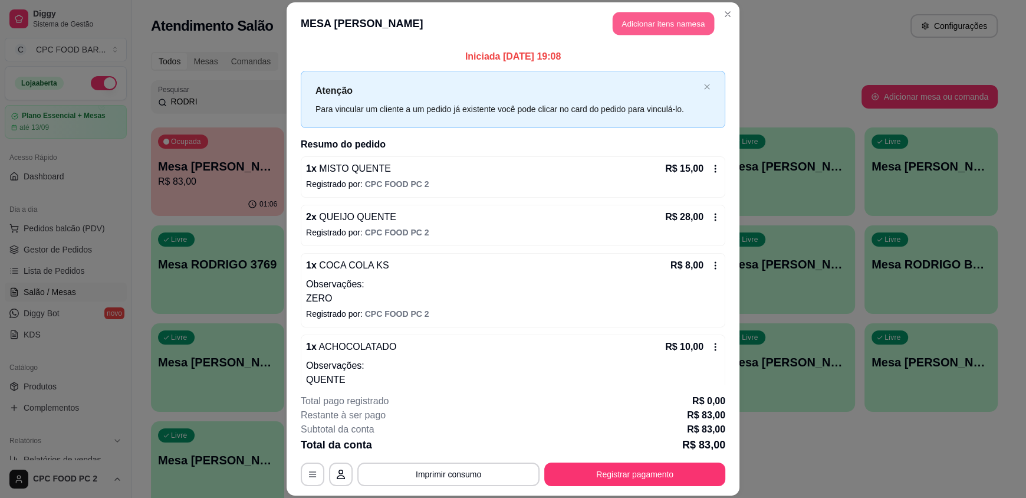
click at [646, 24] on button "Adicionar itens na mesa" at bounding box center [663, 23] width 101 height 23
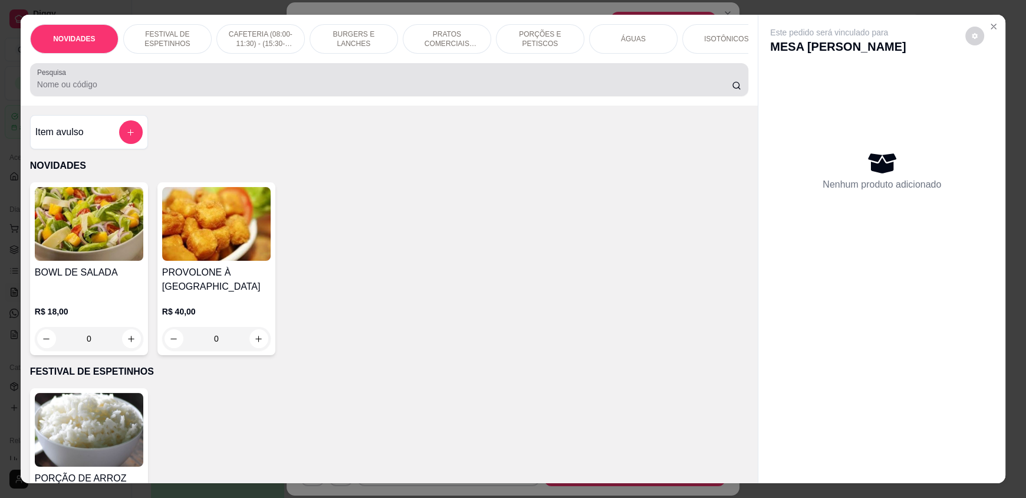
click at [488, 90] on input "Pesquisa" at bounding box center [384, 84] width 695 height 12
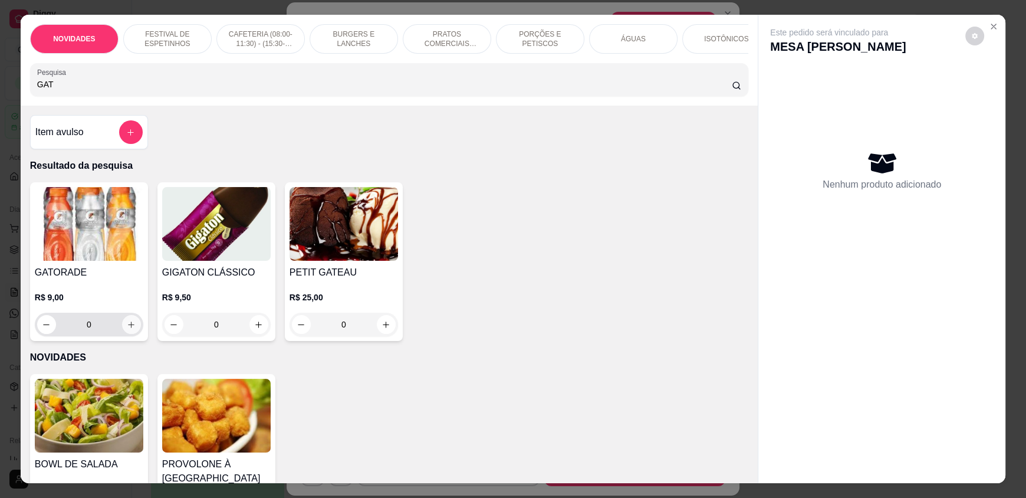
click at [127, 328] on icon "increase-product-quantity" at bounding box center [131, 324] width 9 height 9
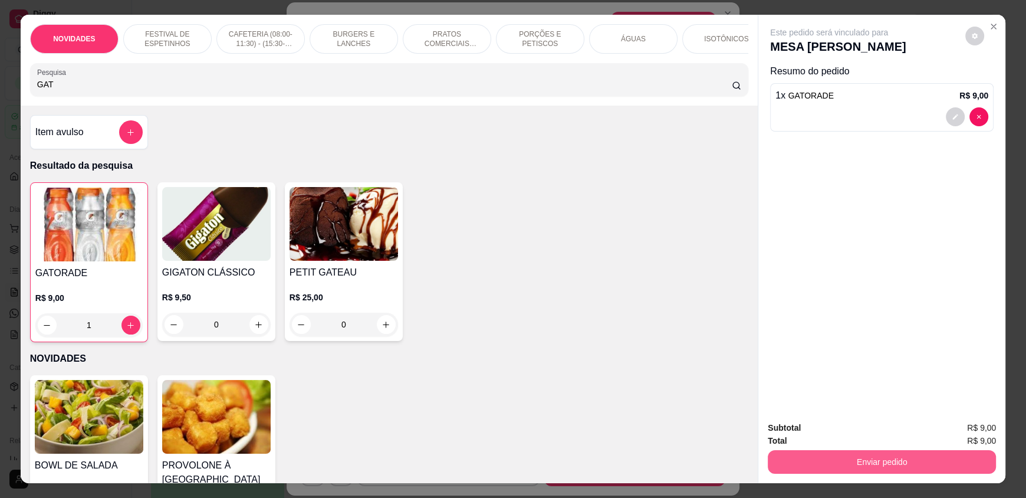
click at [815, 465] on button "Enviar pedido" at bounding box center [882, 462] width 228 height 24
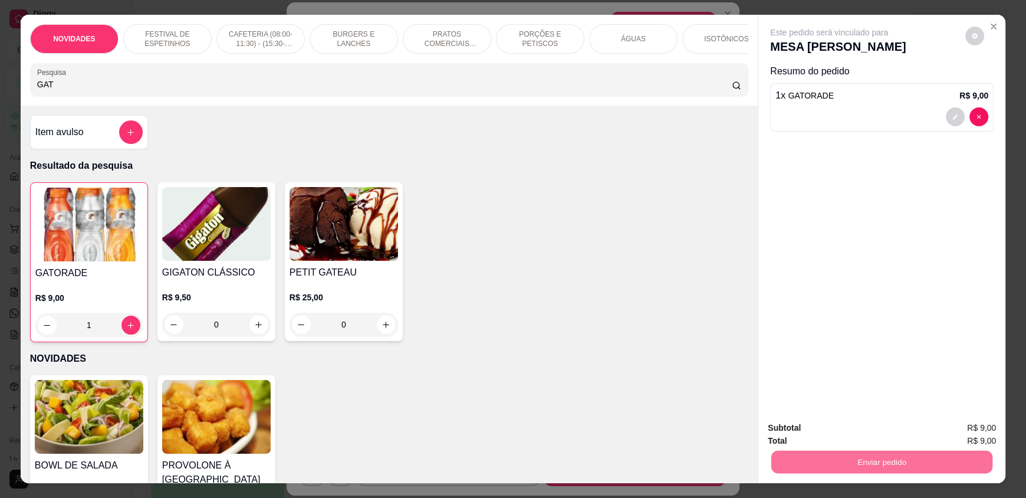
click at [793, 436] on button "Não registrar e enviar pedido" at bounding box center [842, 433] width 123 height 22
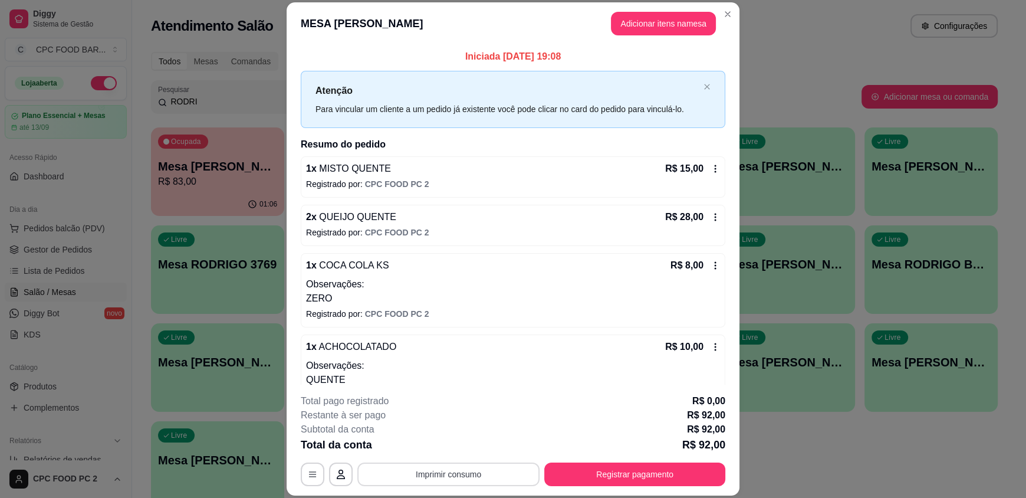
click at [455, 469] on button "Imprimir consumo" at bounding box center [448, 474] width 182 height 24
click at [464, 452] on button "IMPRESSORA" at bounding box center [447, 446] width 83 height 18
click at [644, 472] on button "Registrar pagamento" at bounding box center [634, 474] width 181 height 24
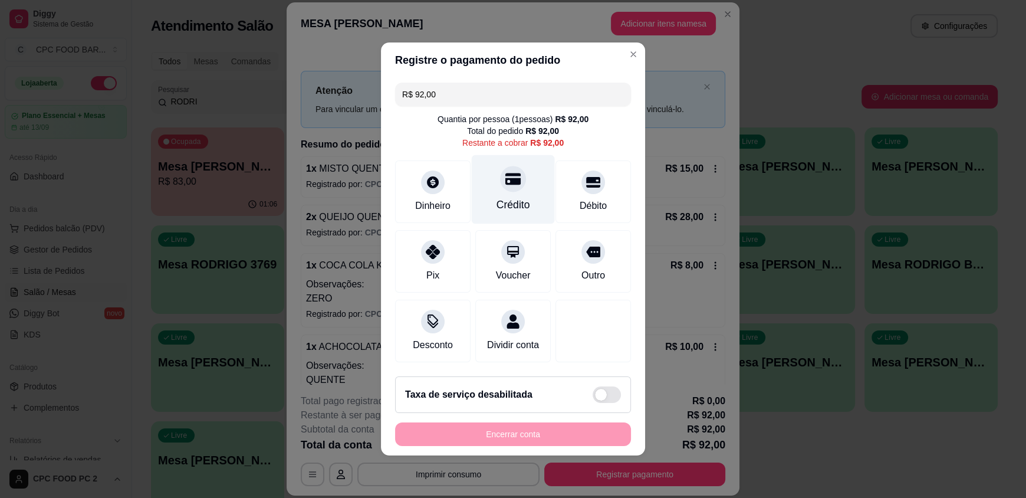
click at [496, 197] on div "Crédito" at bounding box center [513, 204] width 34 height 15
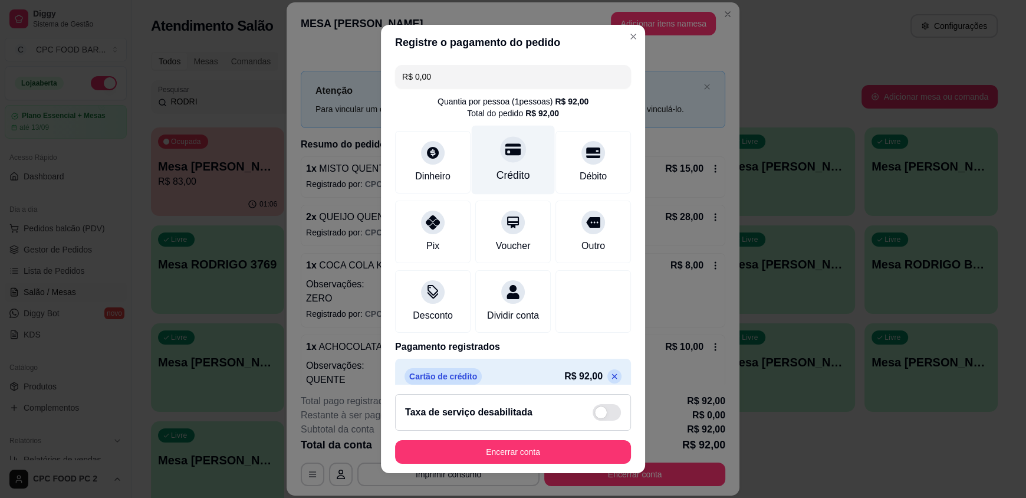
click at [497, 163] on div "Crédito" at bounding box center [513, 160] width 83 height 69
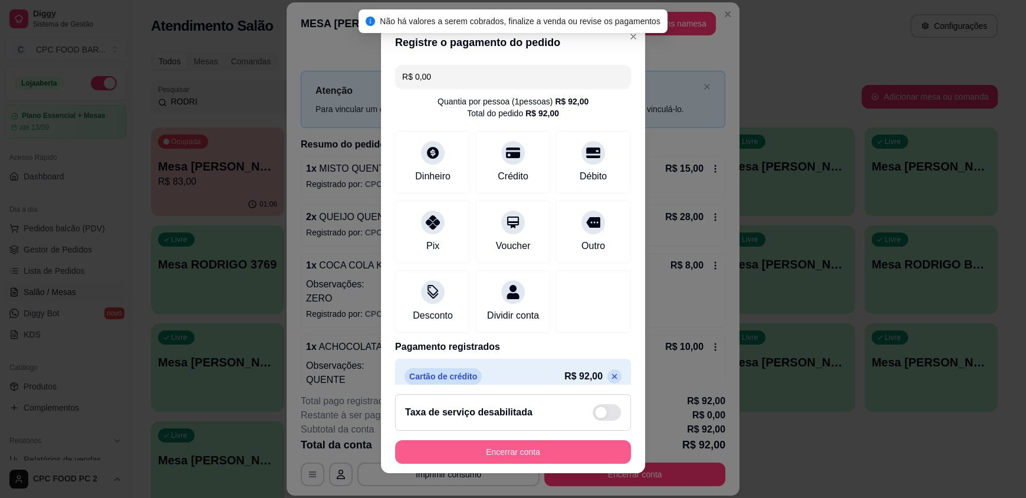
click at [456, 455] on button "Encerrar conta" at bounding box center [513, 452] width 236 height 24
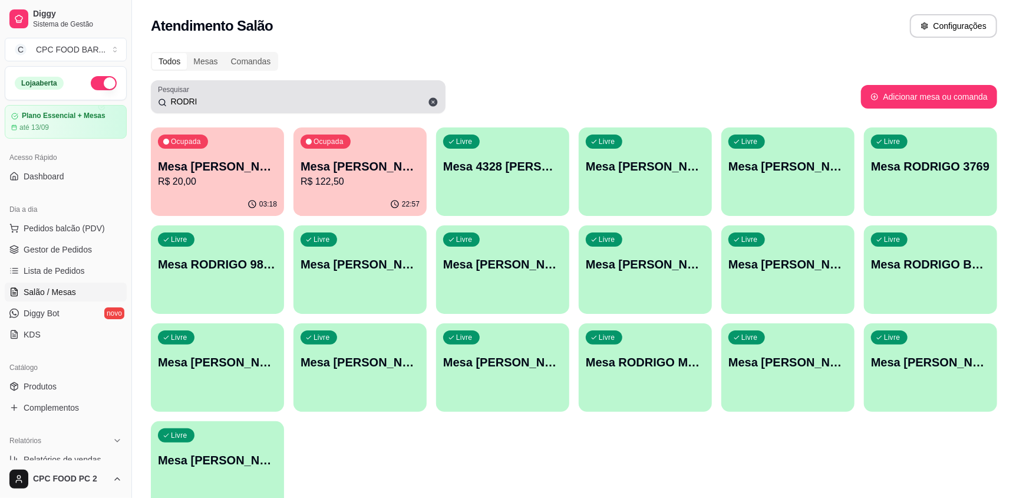
click at [433, 104] on icon at bounding box center [433, 102] width 9 height 9
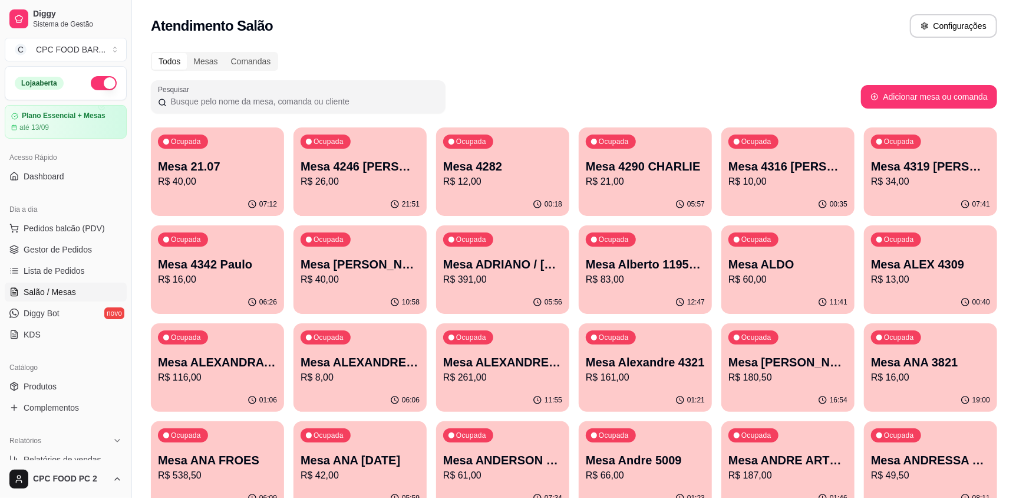
click at [175, 101] on input "Pesquisar" at bounding box center [303, 102] width 272 height 12
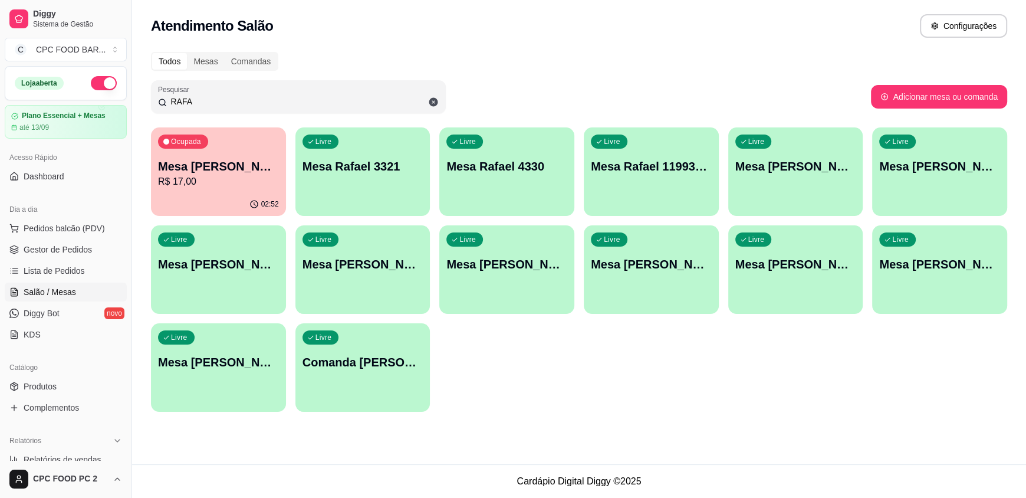
click at [203, 193] on div "02:52" at bounding box center [218, 204] width 135 height 23
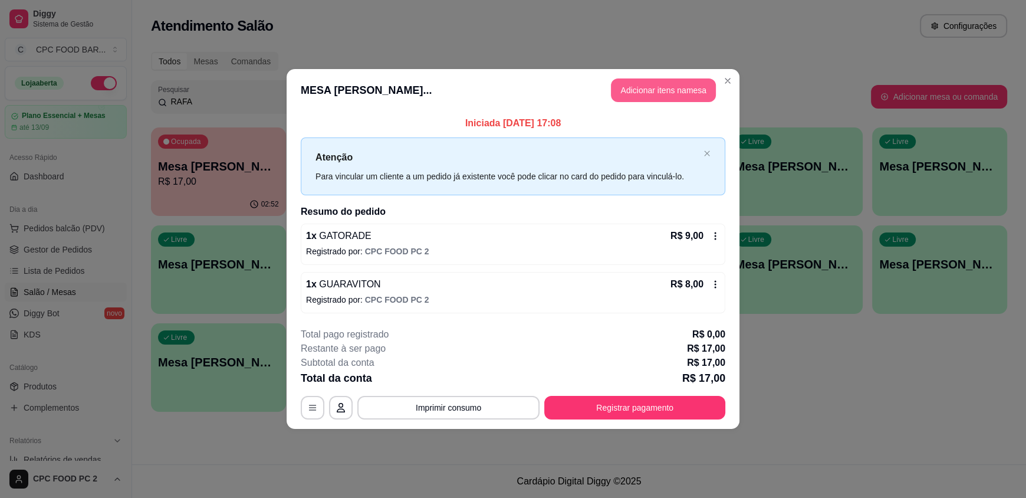
click at [631, 92] on button "Adicionar itens na mesa" at bounding box center [663, 90] width 105 height 24
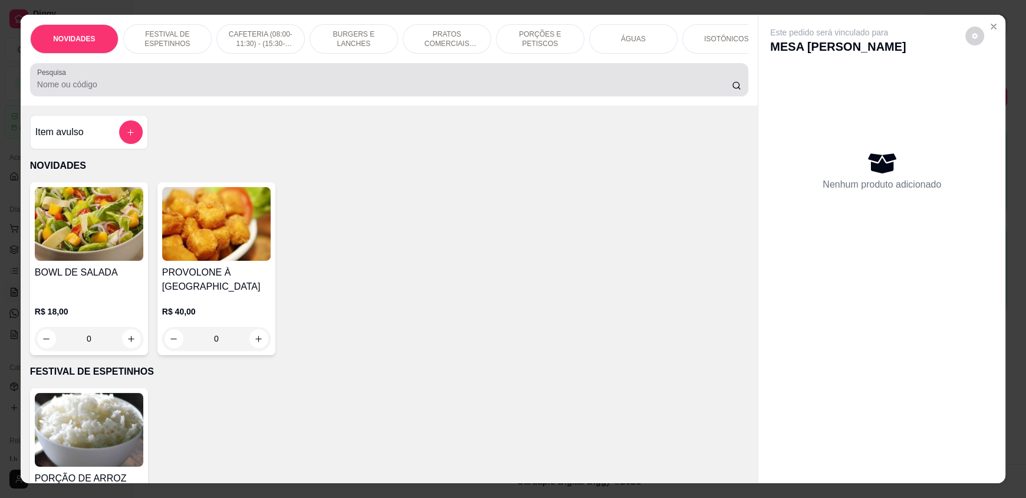
click at [318, 90] on input "Pesquisa" at bounding box center [384, 84] width 695 height 12
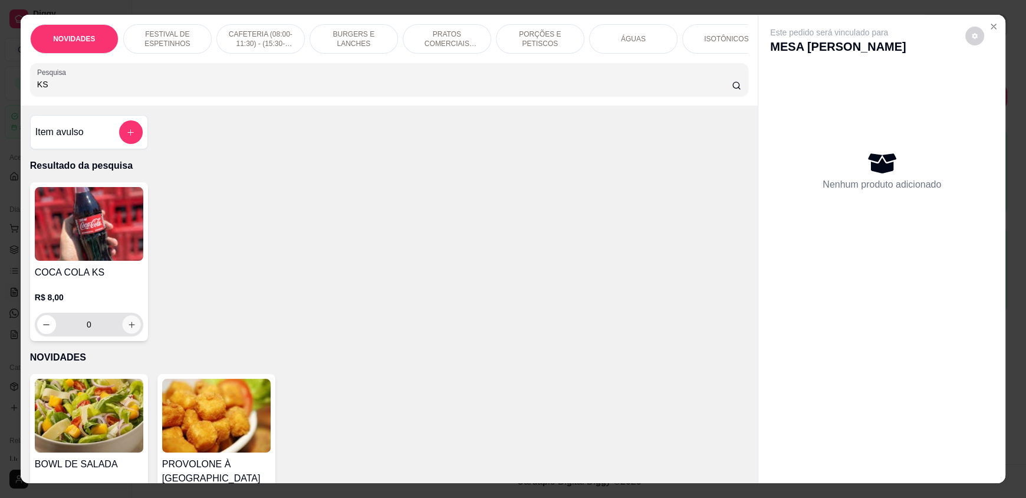
click at [128, 327] on button "increase-product-quantity" at bounding box center [131, 324] width 18 height 18
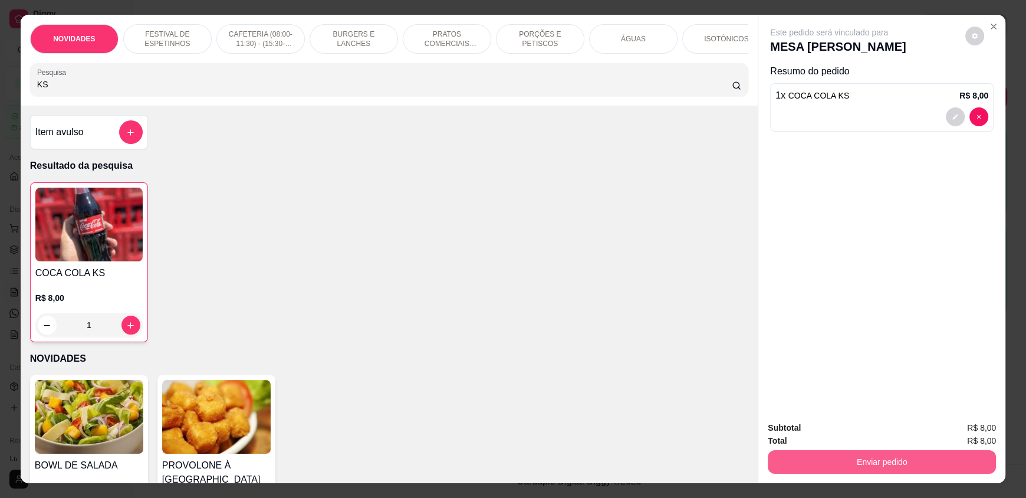
click at [856, 451] on button "Enviar pedido" at bounding box center [882, 462] width 228 height 24
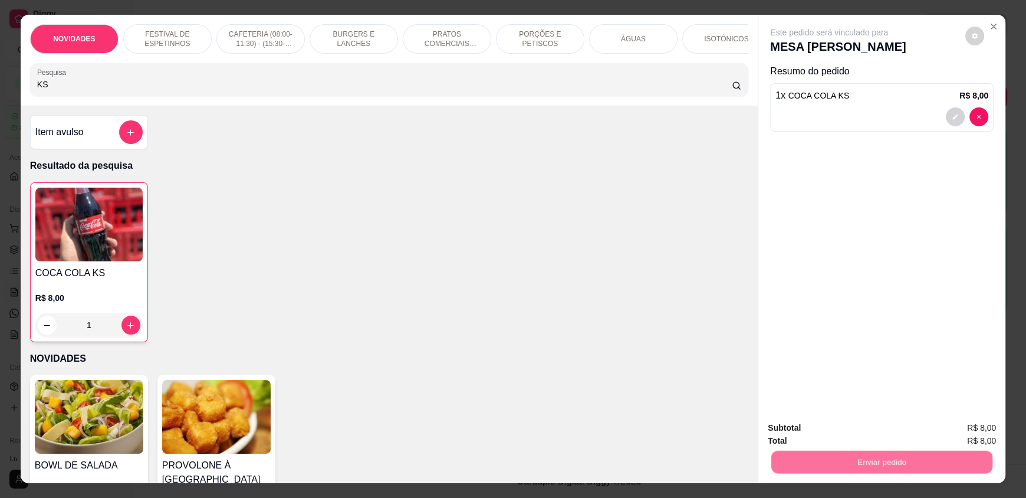
click at [843, 428] on button "Não registrar e enviar pedido" at bounding box center [842, 433] width 123 height 22
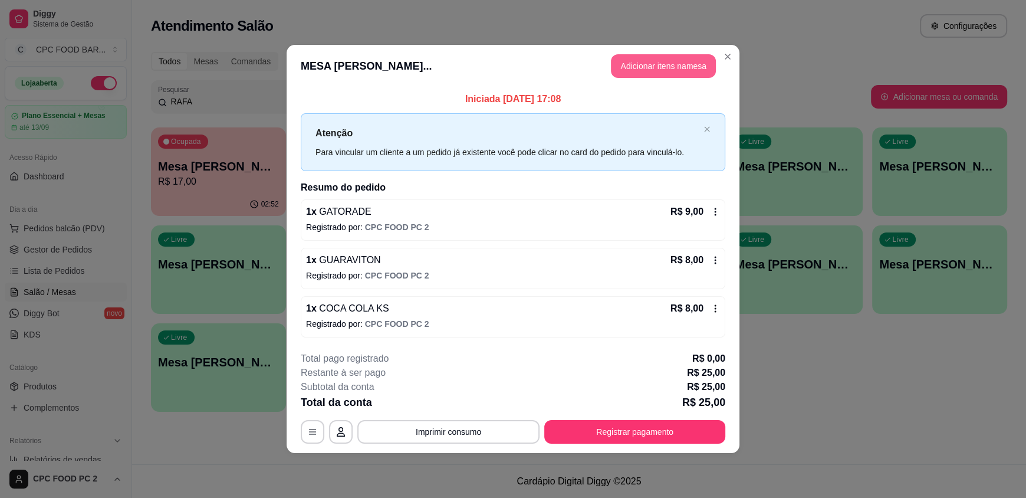
click at [657, 58] on button "Adicionar itens na mesa" at bounding box center [663, 66] width 105 height 24
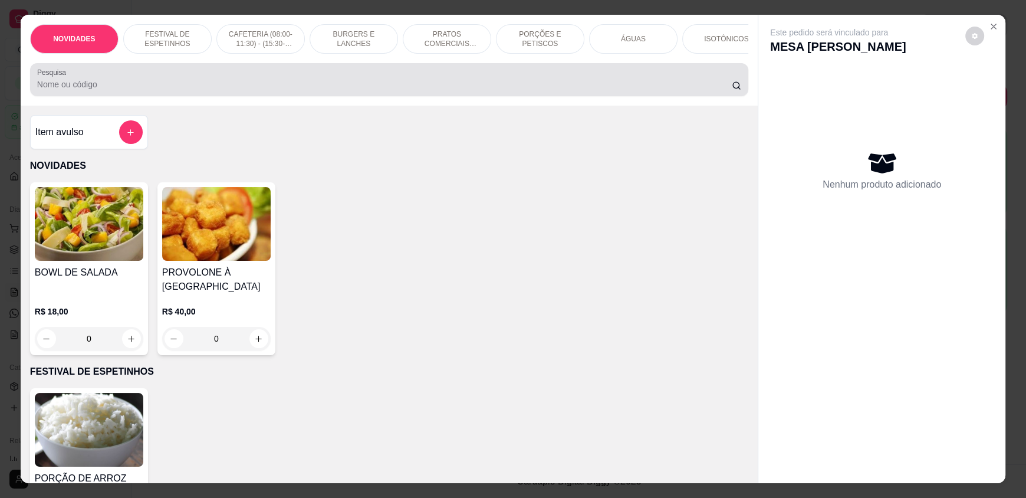
click at [404, 90] on input "Pesquisa" at bounding box center [384, 84] width 695 height 12
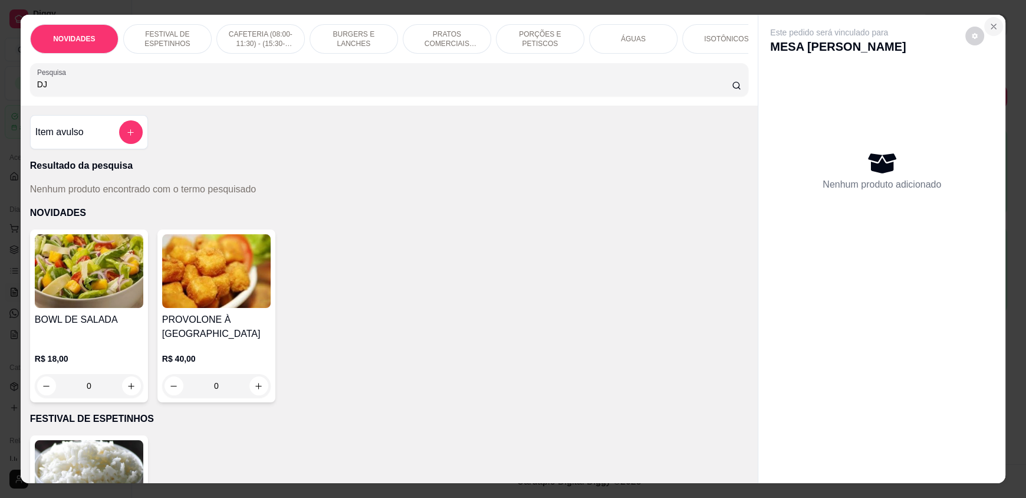
click at [984, 23] on button "Close" at bounding box center [993, 26] width 19 height 19
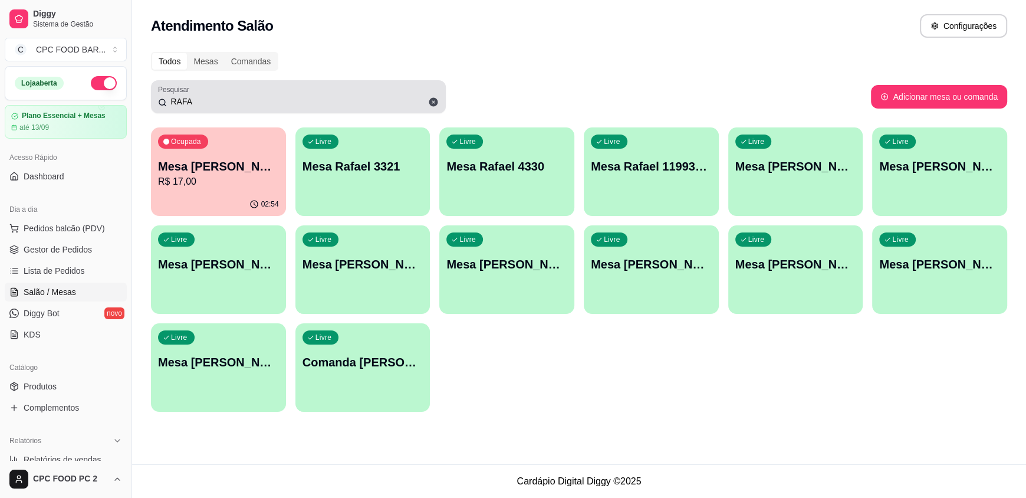
click at [298, 94] on div "RAFA" at bounding box center [298, 97] width 281 height 24
click at [296, 94] on div "RAFA" at bounding box center [298, 97] width 281 height 24
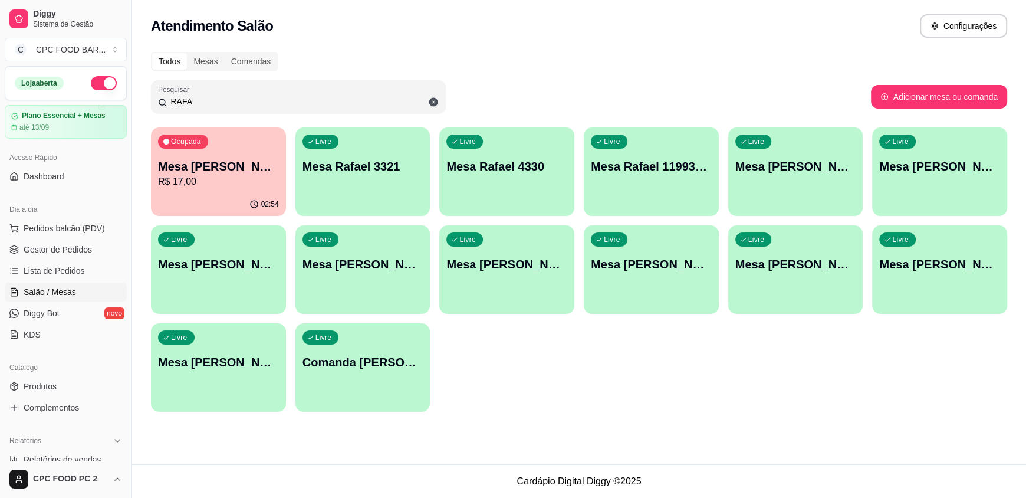
click at [285, 101] on input "RAFA" at bounding box center [303, 102] width 272 height 12
click at [287, 101] on input "RAFA" at bounding box center [303, 102] width 272 height 12
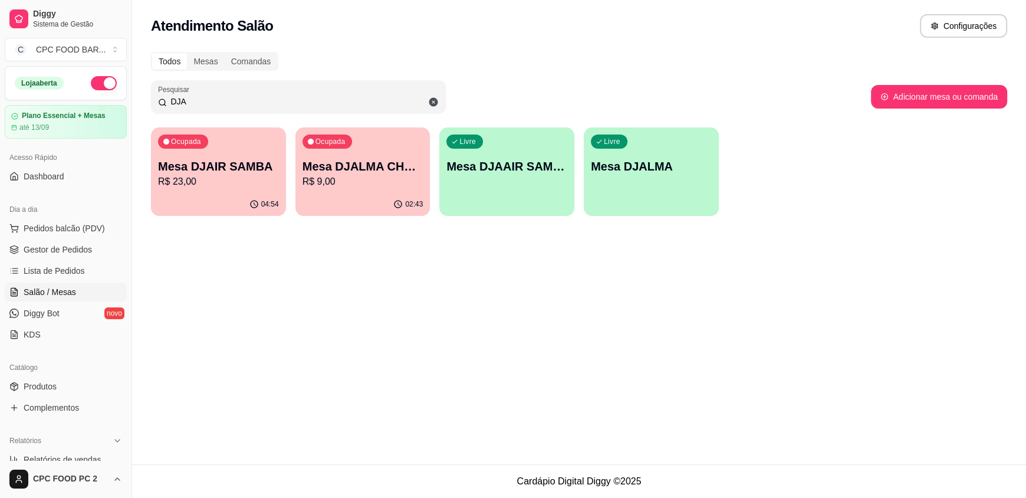
click at [340, 179] on p "R$ 9,00" at bounding box center [362, 182] width 121 height 14
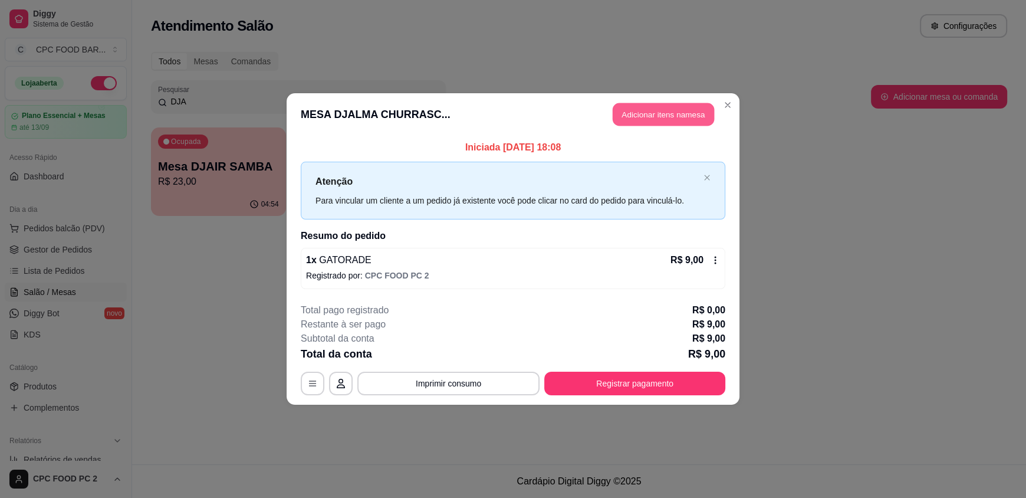
click at [656, 106] on button "Adicionar itens na mesa" at bounding box center [663, 114] width 101 height 23
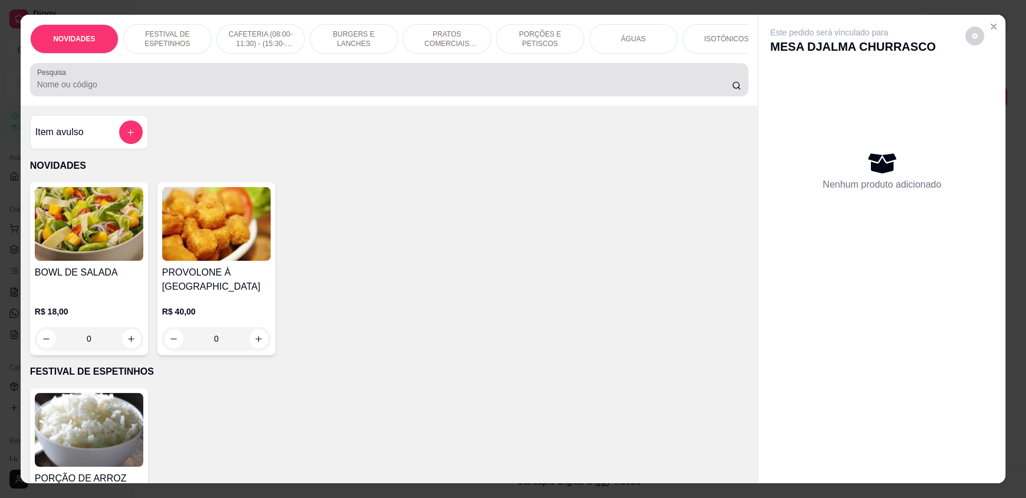
click at [556, 90] on input "Pesquisa" at bounding box center [384, 84] width 695 height 12
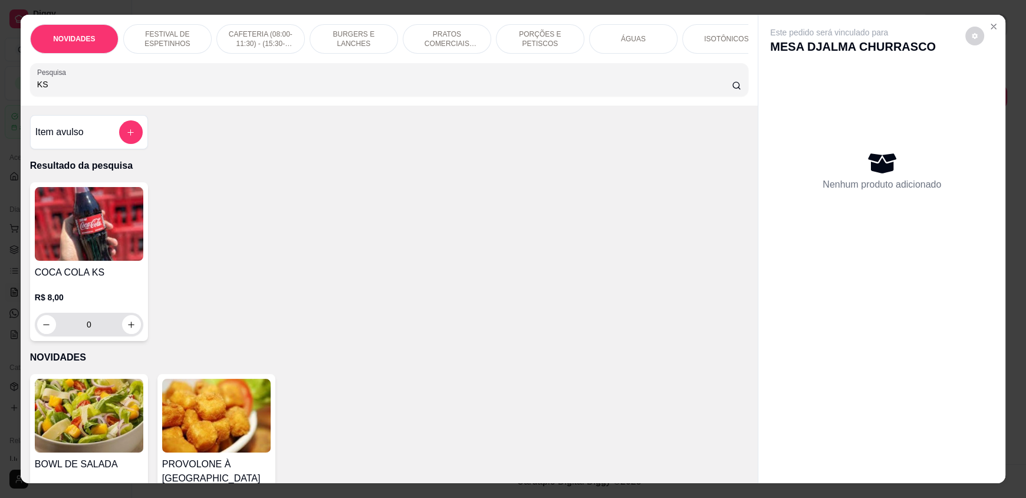
click at [130, 336] on div "0" at bounding box center [89, 324] width 104 height 24
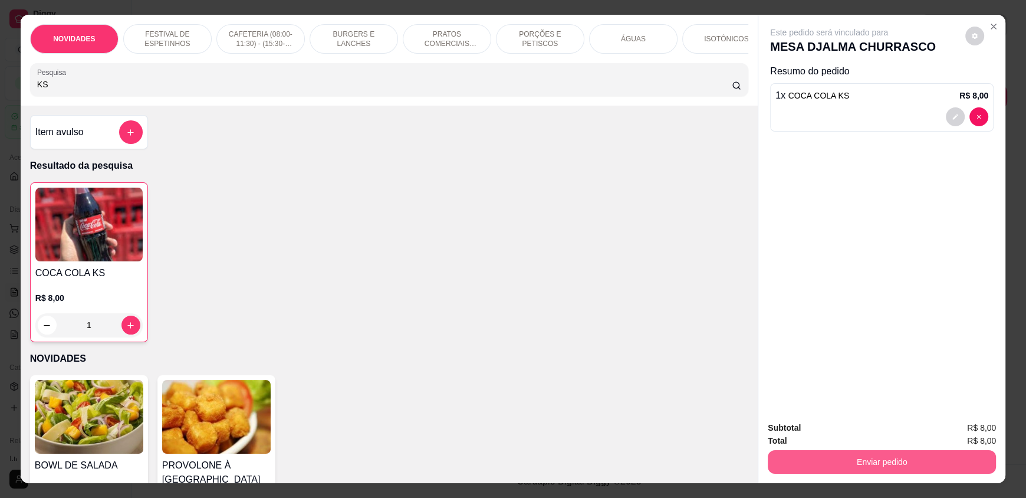
click at [874, 463] on button "Enviar pedido" at bounding box center [882, 462] width 228 height 24
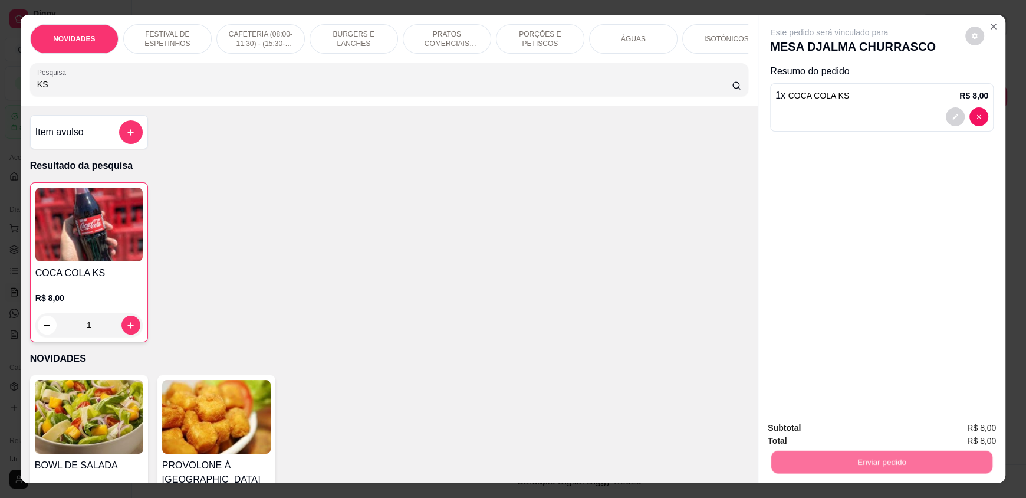
click at [840, 435] on button "Não registrar e enviar pedido" at bounding box center [842, 433] width 123 height 22
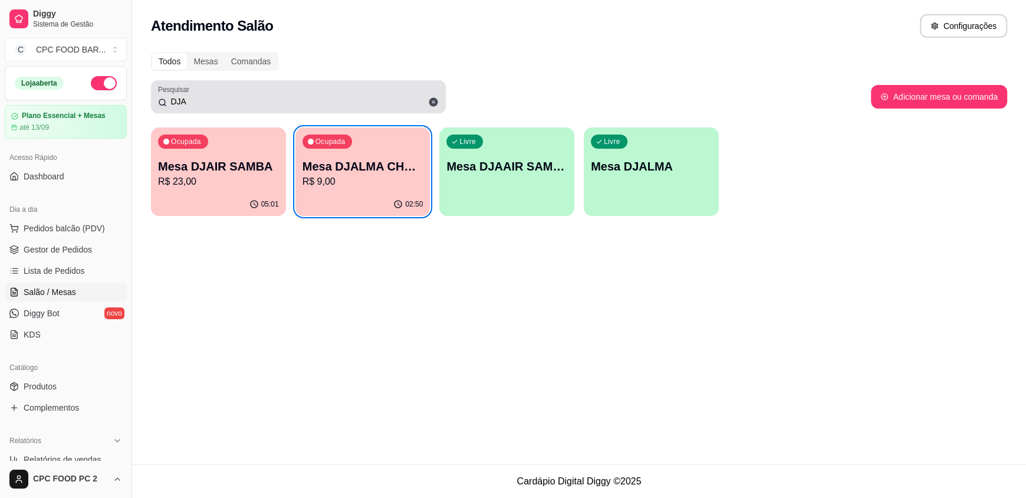
click at [432, 106] on icon at bounding box center [433, 102] width 9 height 9
click at [430, 100] on input "DJA" at bounding box center [303, 102] width 272 height 12
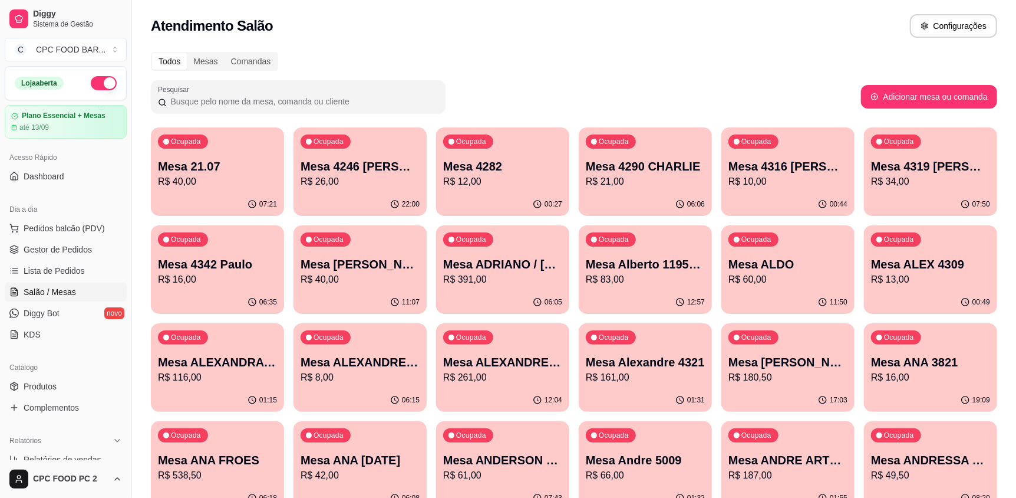
click at [400, 102] on input "Pesquisar" at bounding box center [303, 102] width 272 height 12
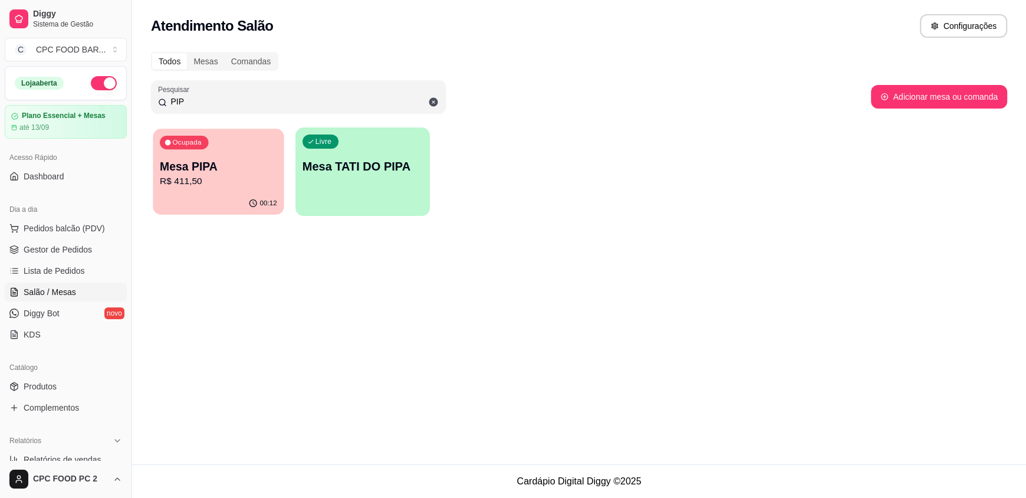
click at [225, 189] on div "Ocupada Mesa PIPA R$ 411,50" at bounding box center [218, 161] width 131 height 64
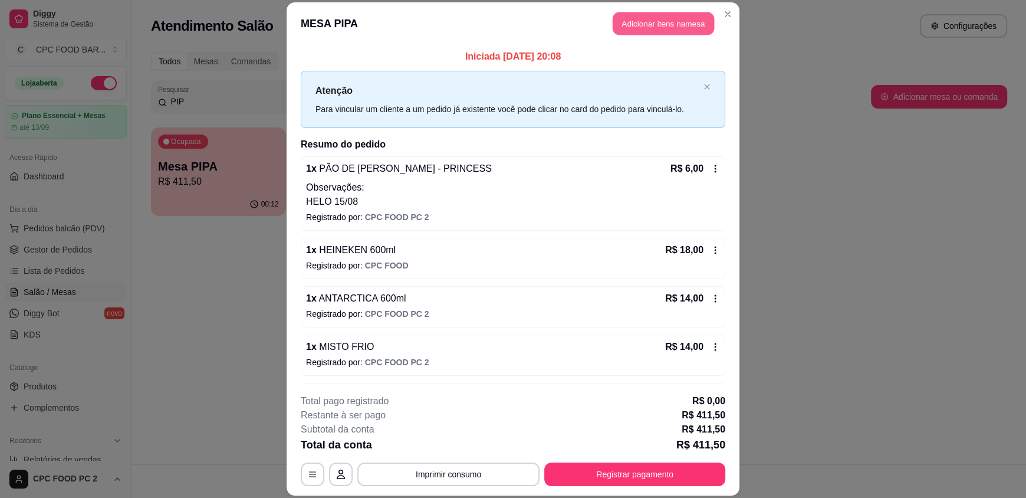
click at [669, 22] on button "Adicionar itens na mesa" at bounding box center [663, 23] width 101 height 23
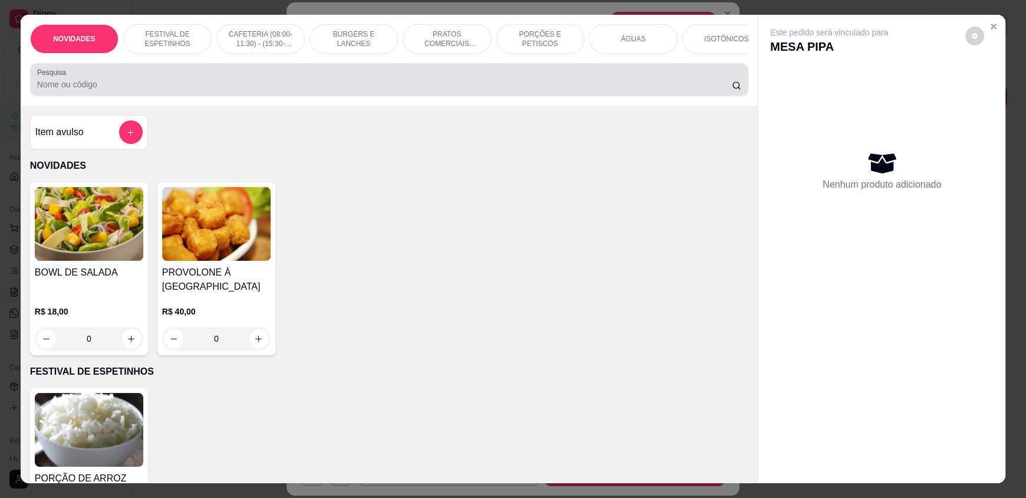
click at [410, 89] on input "Pesquisa" at bounding box center [384, 84] width 695 height 12
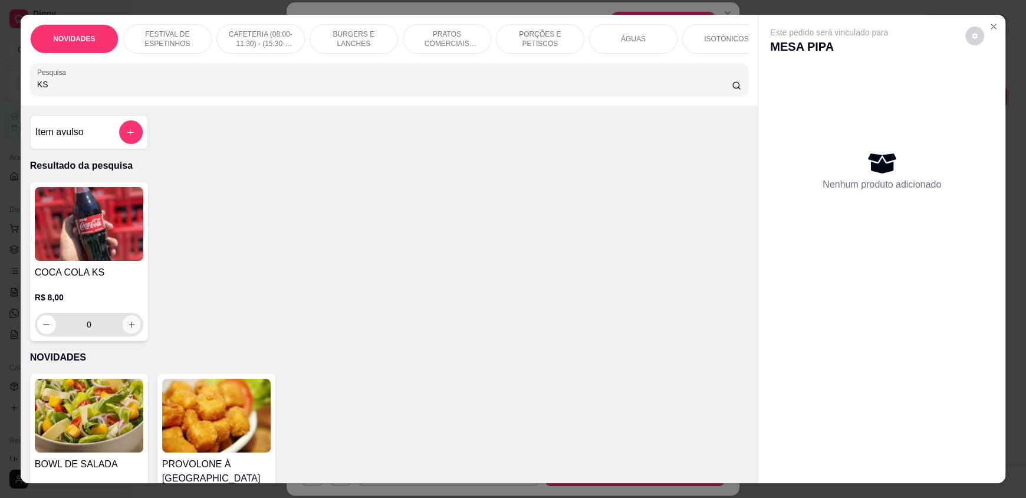
click at [130, 329] on icon "increase-product-quantity" at bounding box center [131, 324] width 9 height 9
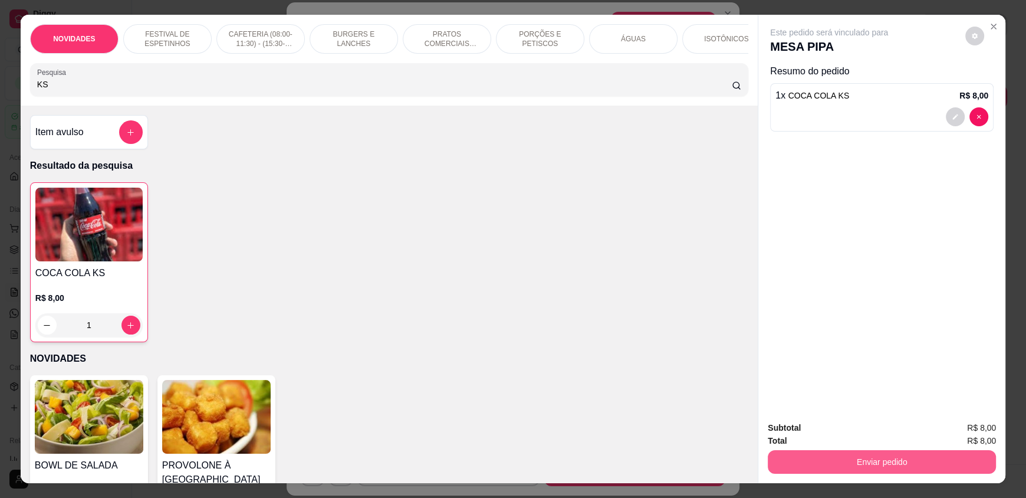
click at [830, 472] on button "Enviar pedido" at bounding box center [882, 462] width 228 height 24
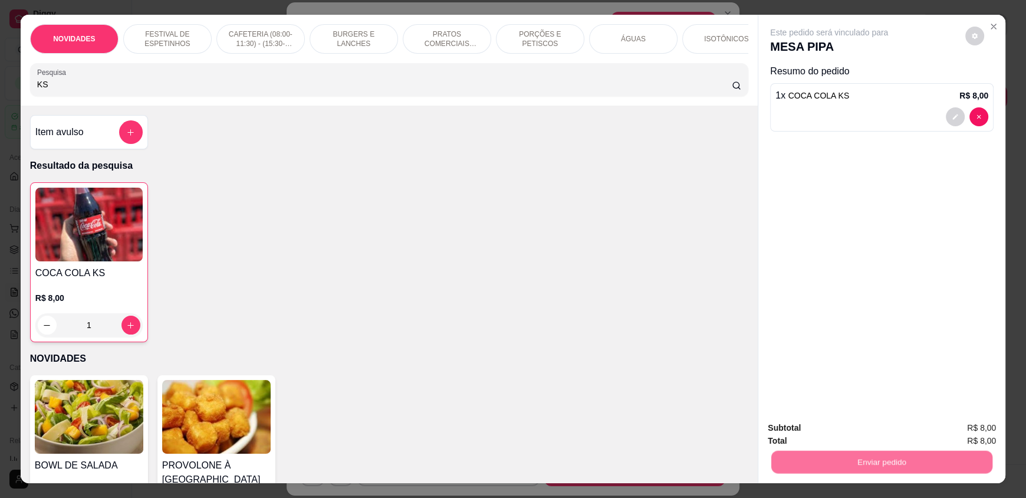
click at [828, 439] on button "Não registrar e enviar pedido" at bounding box center [842, 433] width 123 height 22
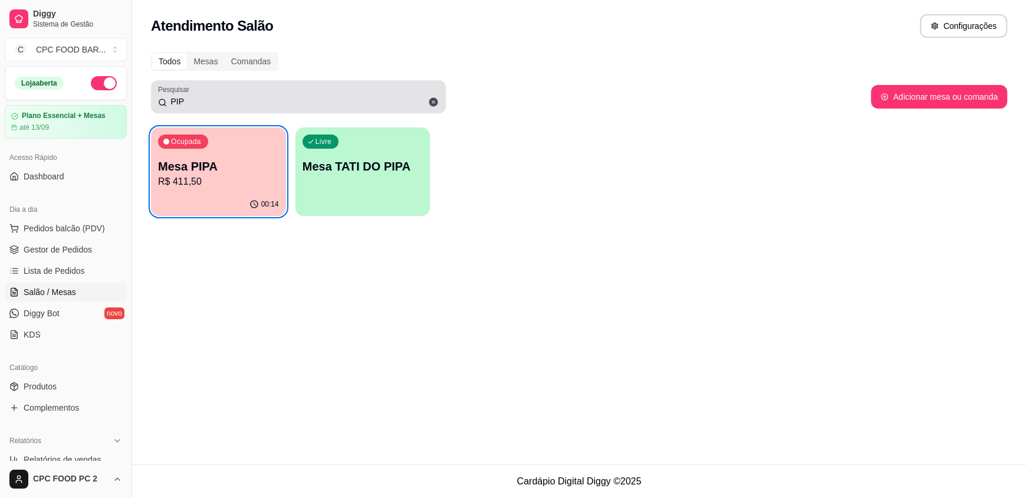
click at [430, 104] on icon at bounding box center [433, 102] width 9 height 9
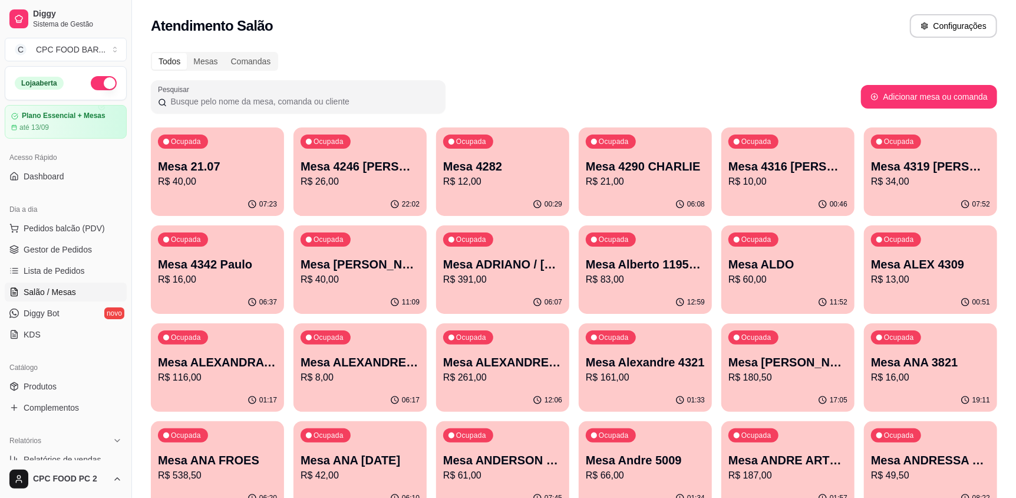
click at [332, 101] on input "Pesquisar" at bounding box center [303, 102] width 272 height 12
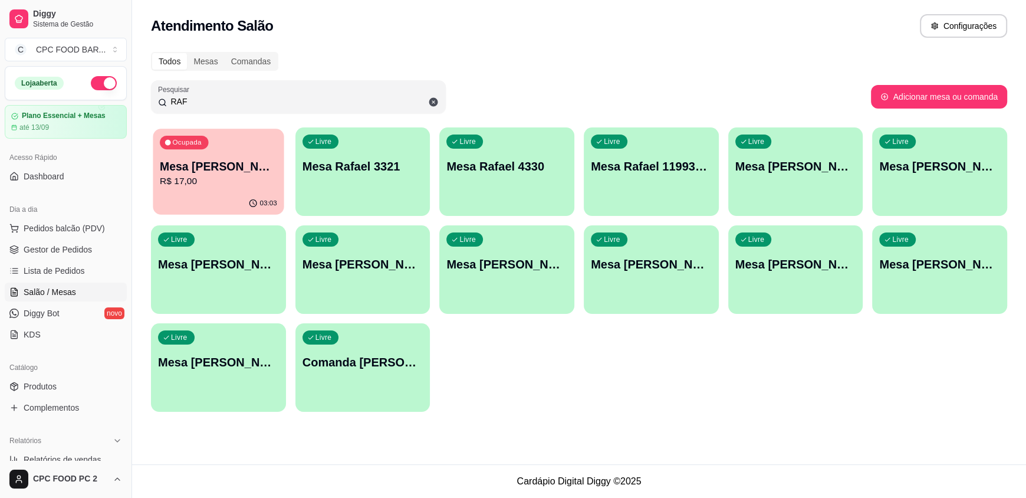
click at [221, 167] on p "Mesa [PERSON_NAME]" at bounding box center [218, 167] width 117 height 16
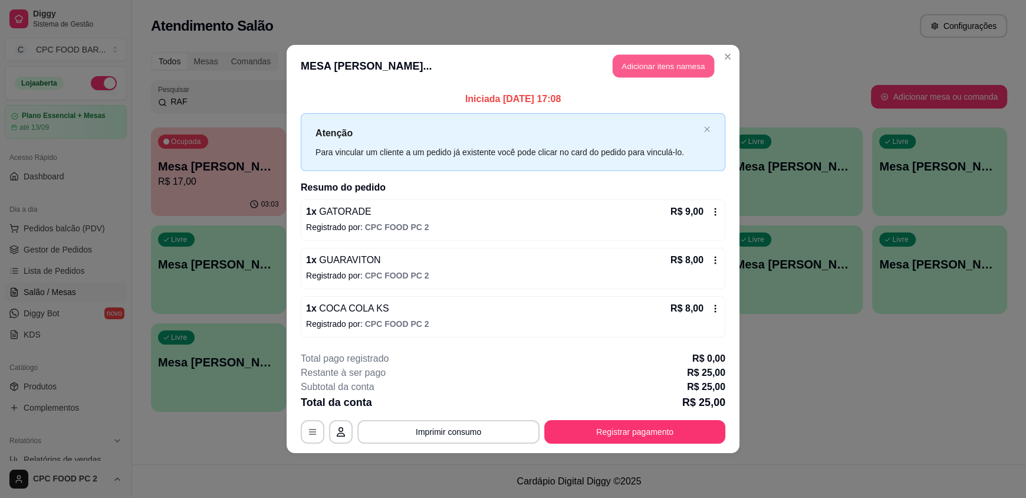
click at [667, 67] on button "Adicionar itens na mesa" at bounding box center [663, 66] width 101 height 23
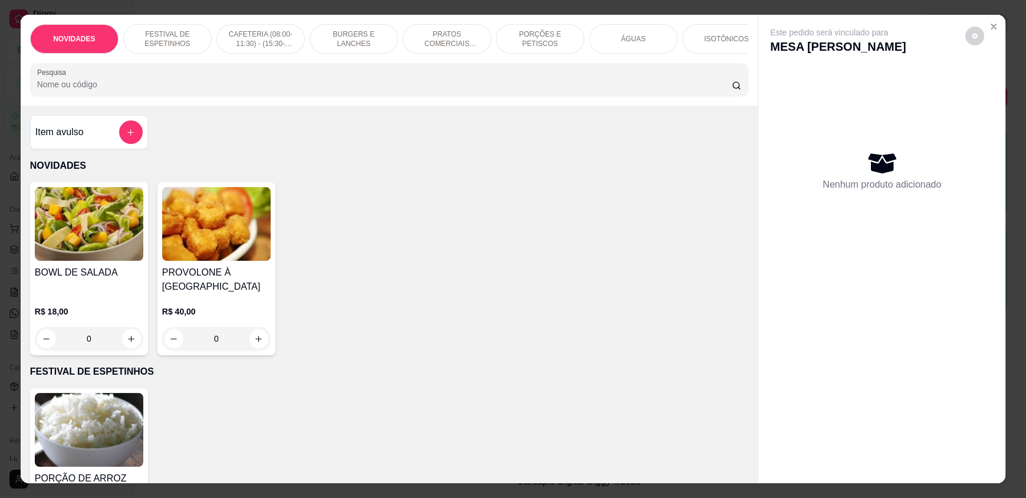
click at [368, 90] on input "Pesquisa" at bounding box center [384, 84] width 695 height 12
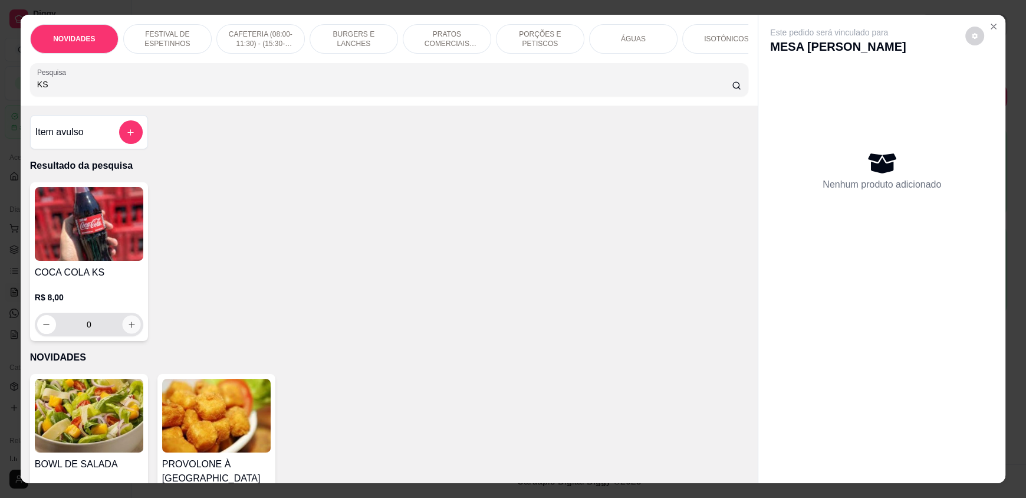
click at [122, 333] on button "increase-product-quantity" at bounding box center [131, 324] width 18 height 18
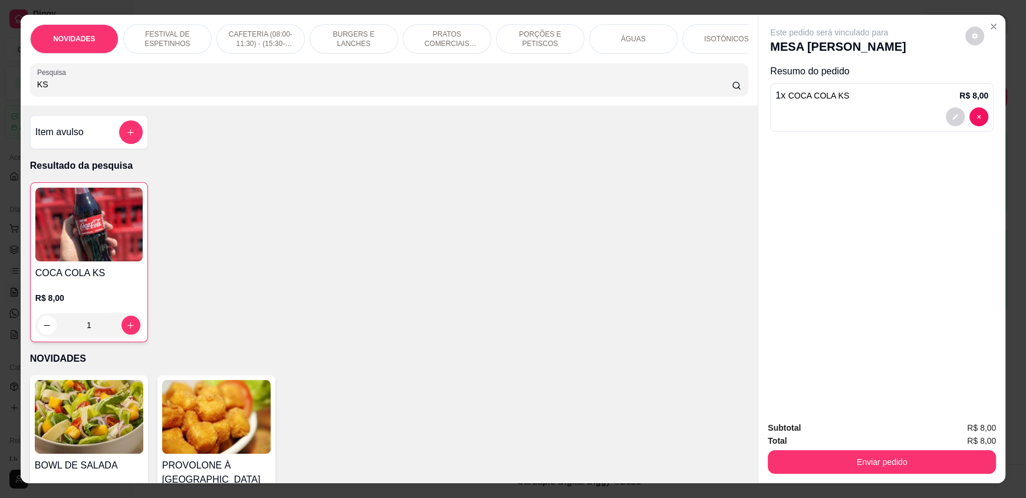
click at [823, 447] on div "Enviar pedido" at bounding box center [882, 460] width 228 height 27
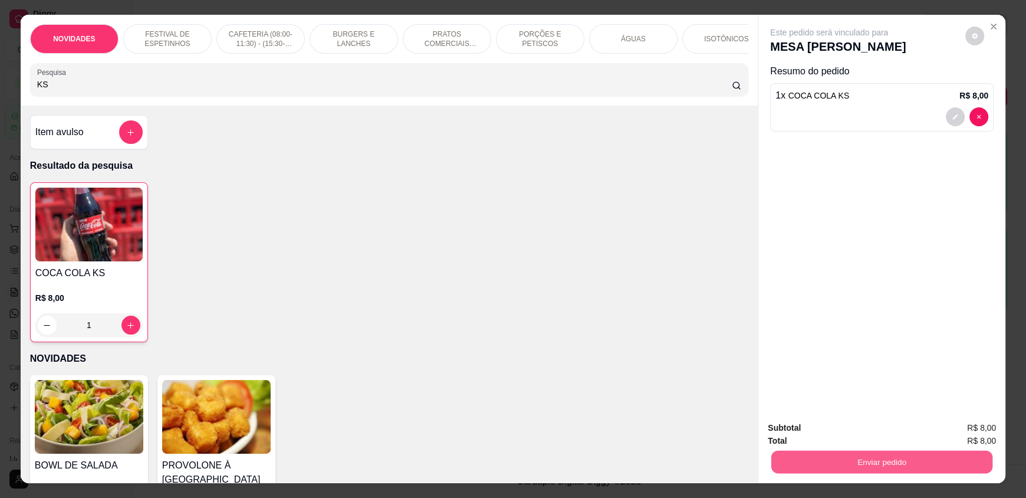
click at [812, 456] on button "Enviar pedido" at bounding box center [881, 461] width 221 height 23
click at [817, 433] on button "Não registrar e enviar pedido" at bounding box center [842, 433] width 119 height 22
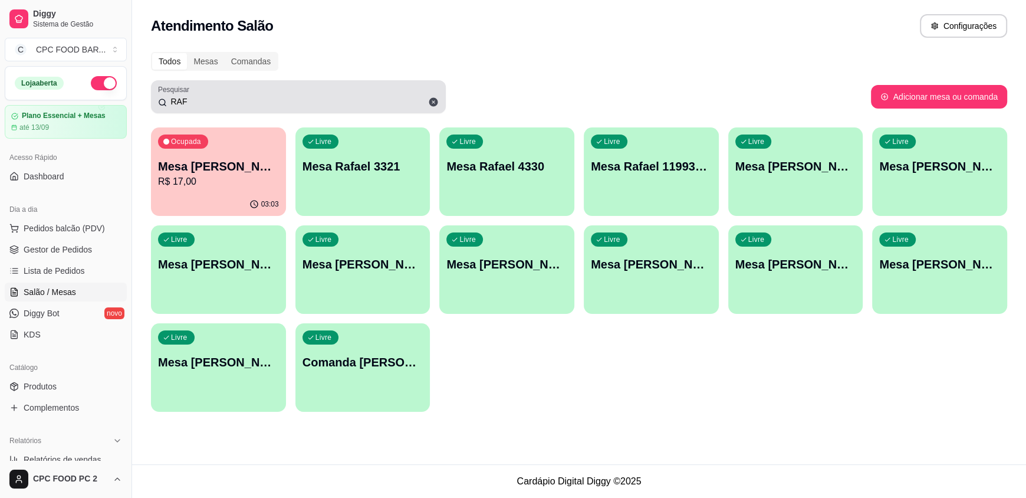
click at [435, 100] on icon at bounding box center [433, 102] width 9 height 9
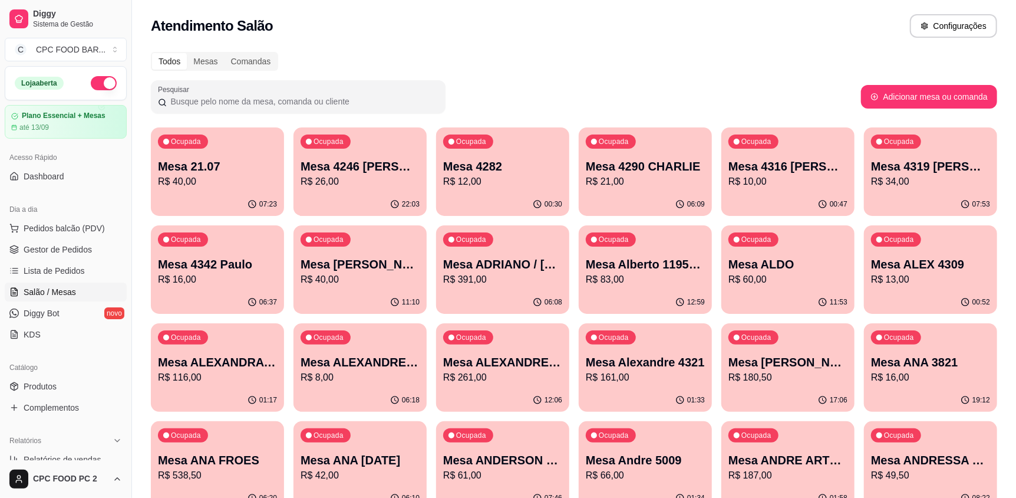
click at [247, 101] on input "Pesquisar" at bounding box center [303, 102] width 272 height 12
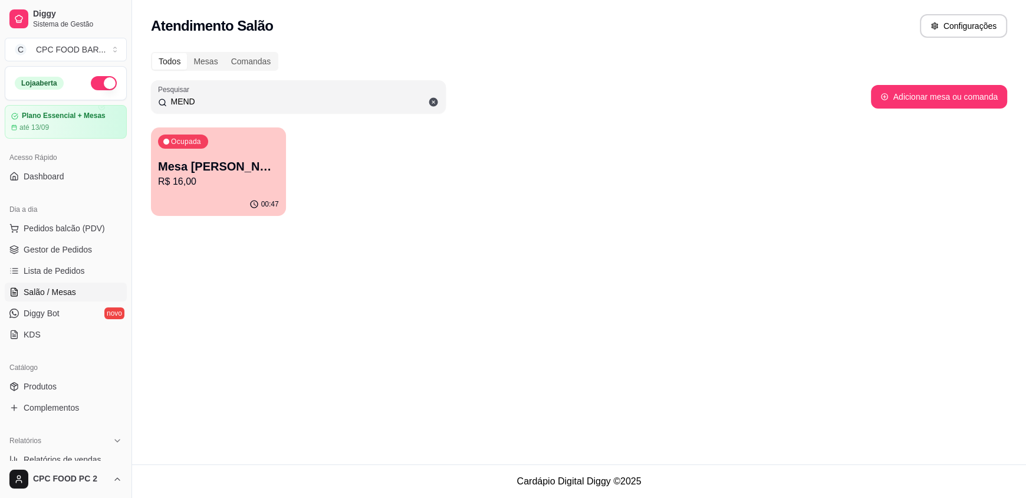
click at [242, 156] on div "Ocupada Mesa DANILO MENDONÇA R$ 16,00" at bounding box center [218, 159] width 135 height 65
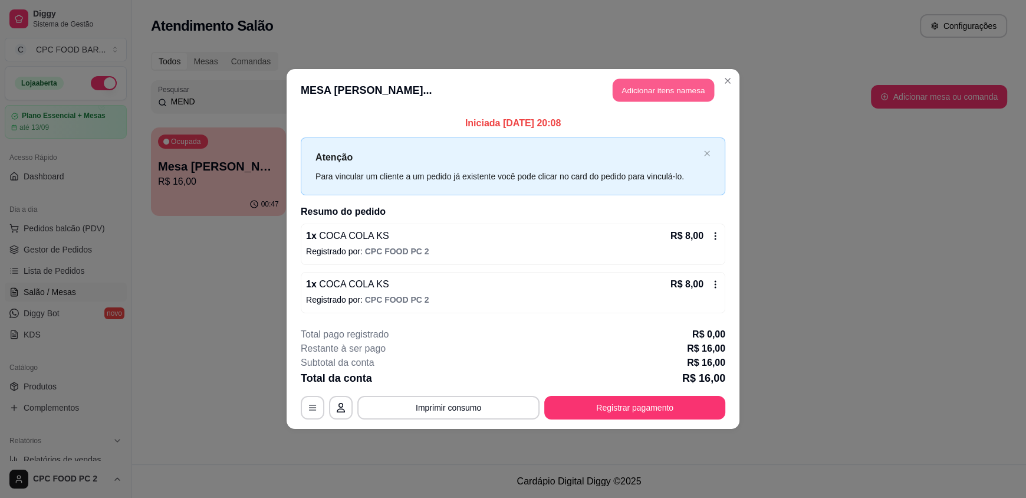
click at [672, 84] on button "Adicionar itens na mesa" at bounding box center [663, 90] width 101 height 23
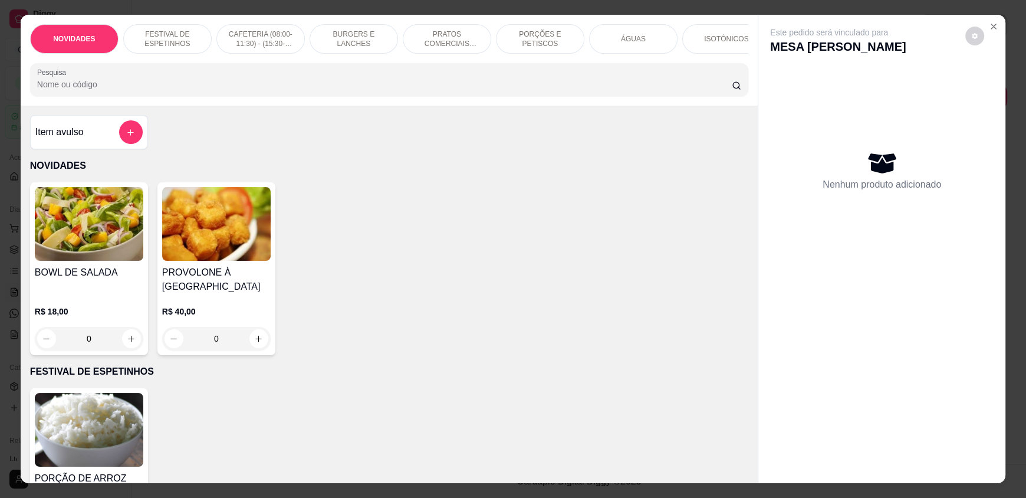
click at [475, 90] on input "Pesquisa" at bounding box center [384, 84] width 695 height 12
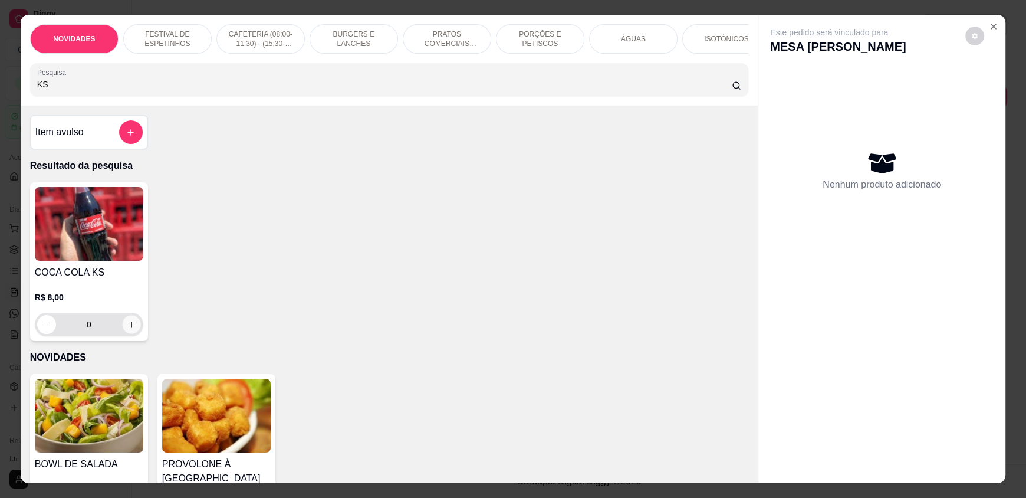
click at [130, 329] on icon "increase-product-quantity" at bounding box center [131, 324] width 9 height 9
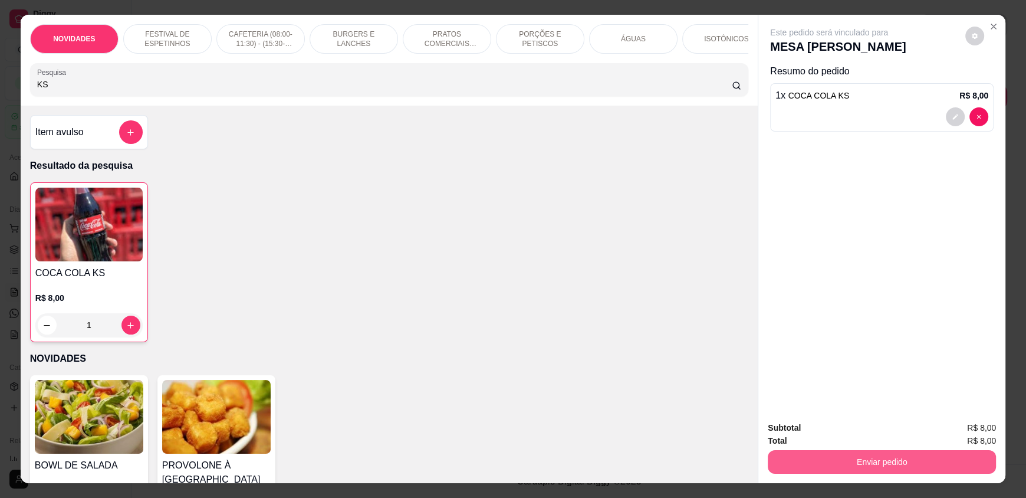
click at [817, 460] on button "Enviar pedido" at bounding box center [882, 462] width 228 height 24
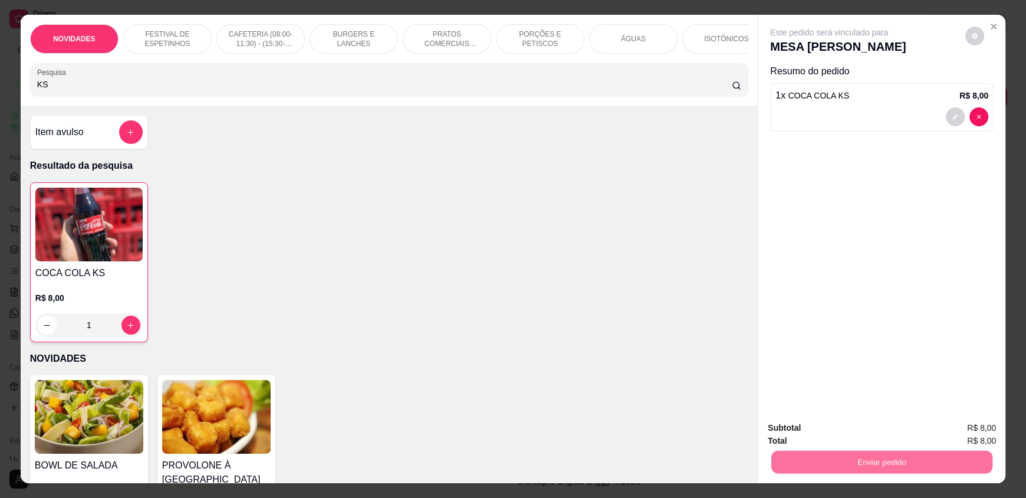
click at [820, 434] on button "Não registrar e enviar pedido" at bounding box center [842, 433] width 123 height 22
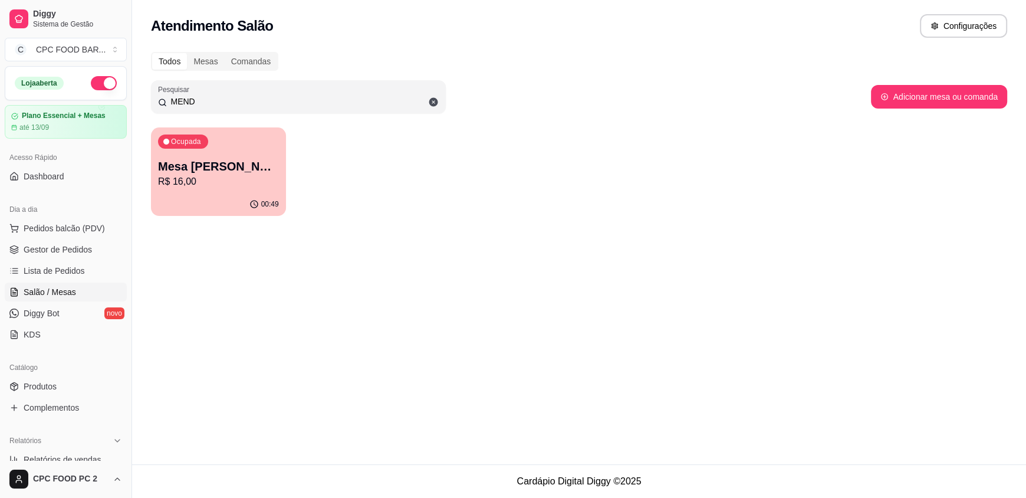
drag, startPoint x: 404, startPoint y: 99, endPoint x: 139, endPoint y: 106, distance: 264.8
click at [139, 106] on div "Todos Mesas Comandas Pesquisar MEND Adicionar mesa ou comanda Ocupada Mesa DANI…" at bounding box center [579, 137] width 894 height 185
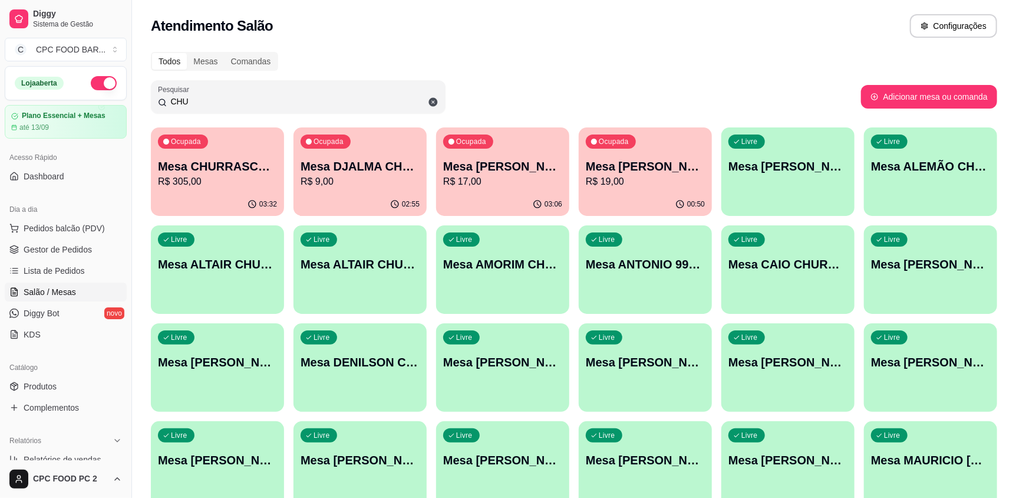
click at [192, 180] on p "R$ 305,00" at bounding box center [217, 182] width 119 height 14
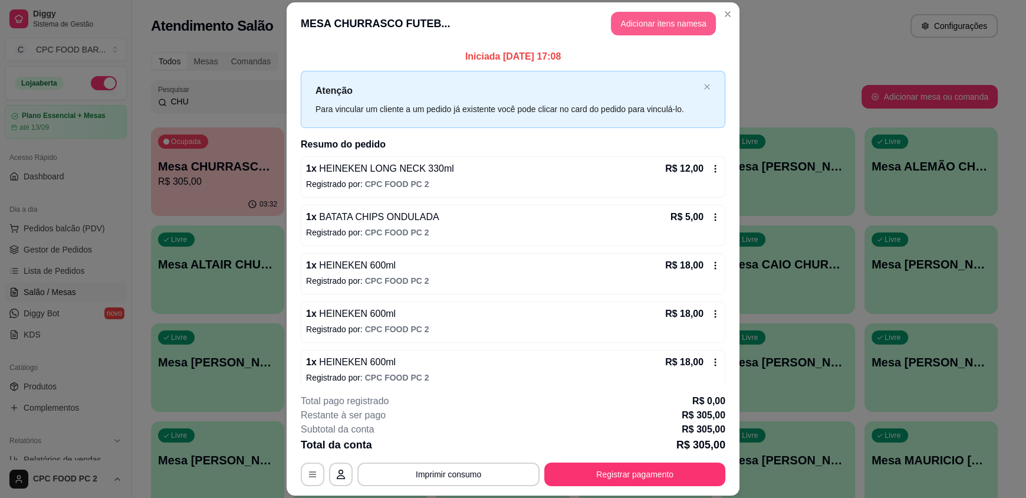
click at [635, 12] on button "Adicionar itens na mesa" at bounding box center [663, 24] width 105 height 24
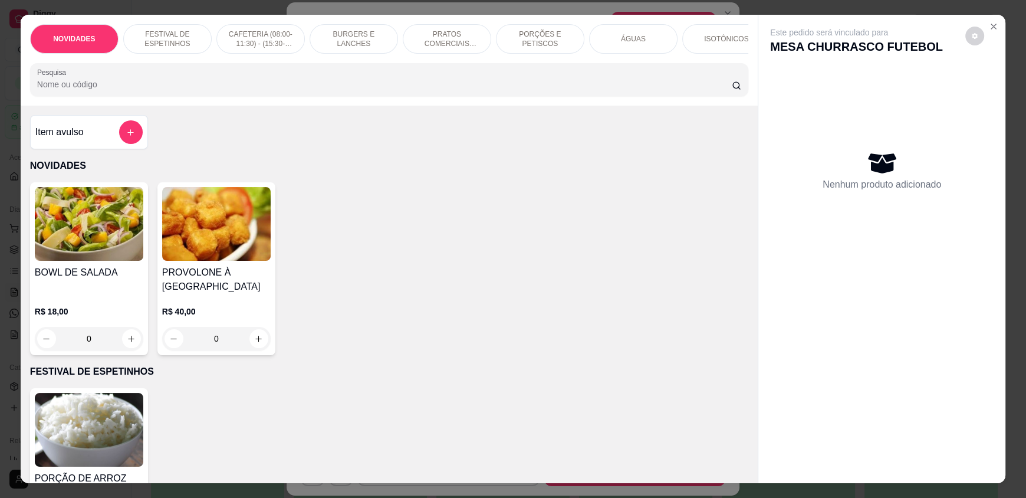
click at [443, 90] on input "Pesquisa" at bounding box center [384, 84] width 695 height 12
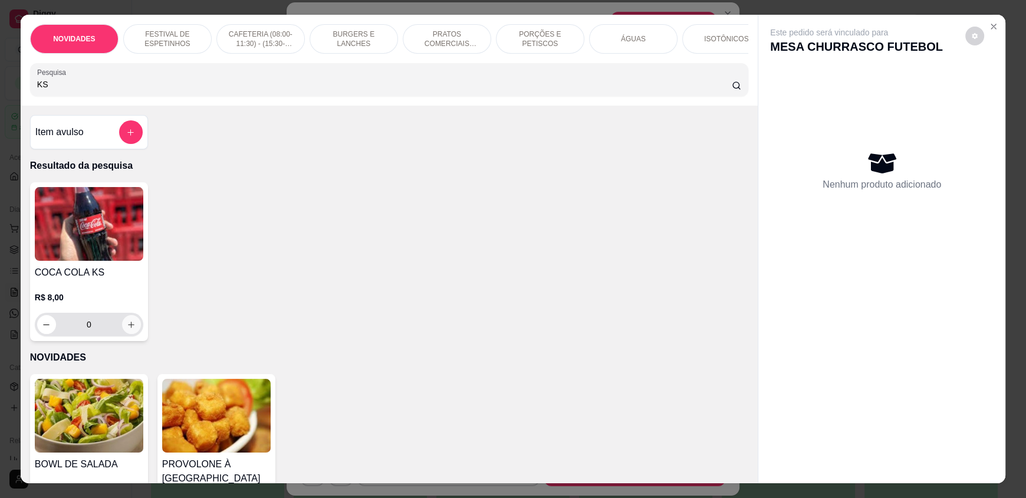
click at [129, 328] on icon "increase-product-quantity" at bounding box center [132, 324] width 6 height 6
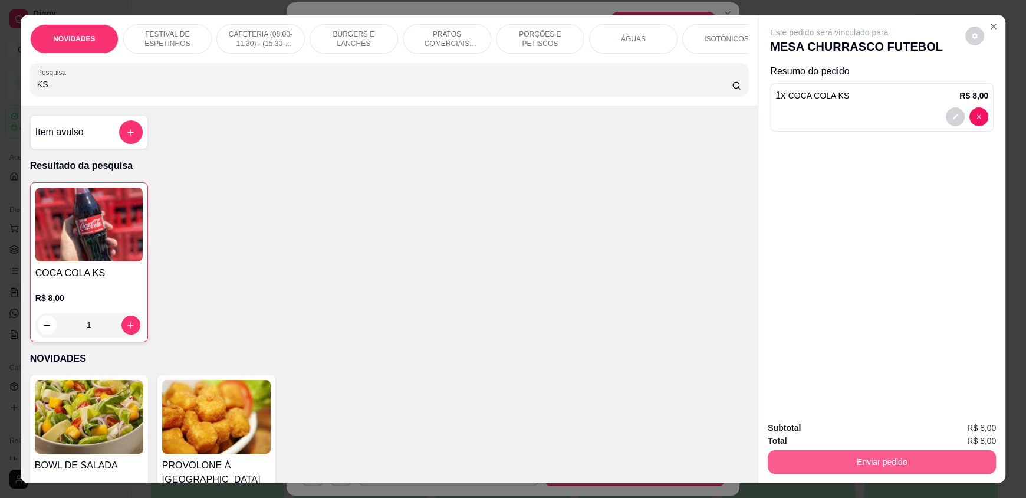
click at [794, 456] on button "Enviar pedido" at bounding box center [882, 462] width 228 height 24
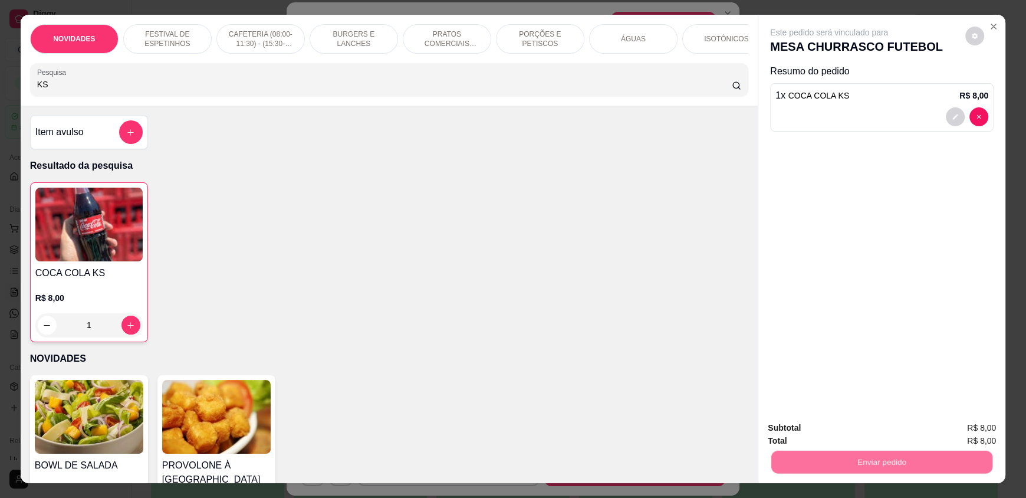
click at [786, 431] on button "Não registrar e enviar pedido" at bounding box center [842, 433] width 123 height 22
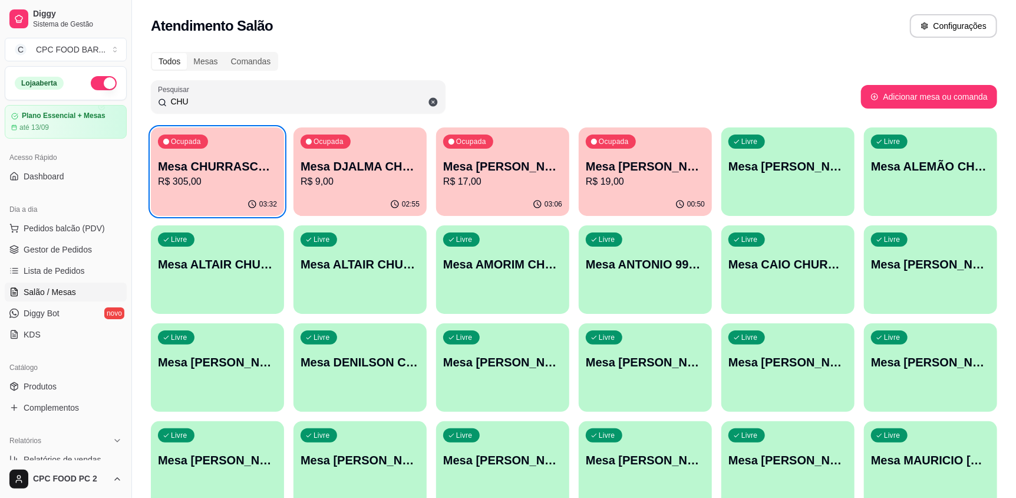
click at [239, 175] on p "R$ 305,00" at bounding box center [217, 182] width 119 height 14
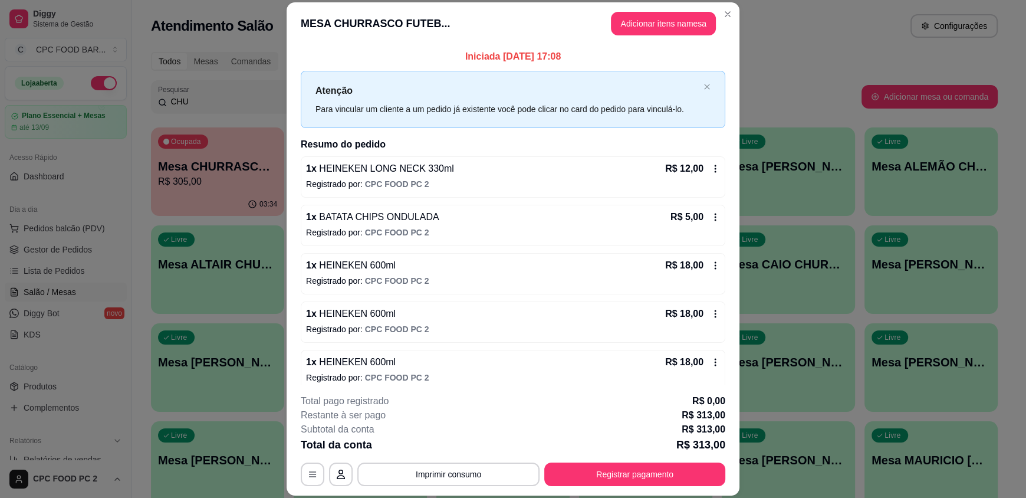
click at [710, 169] on icon at bounding box center [714, 168] width 9 height 9
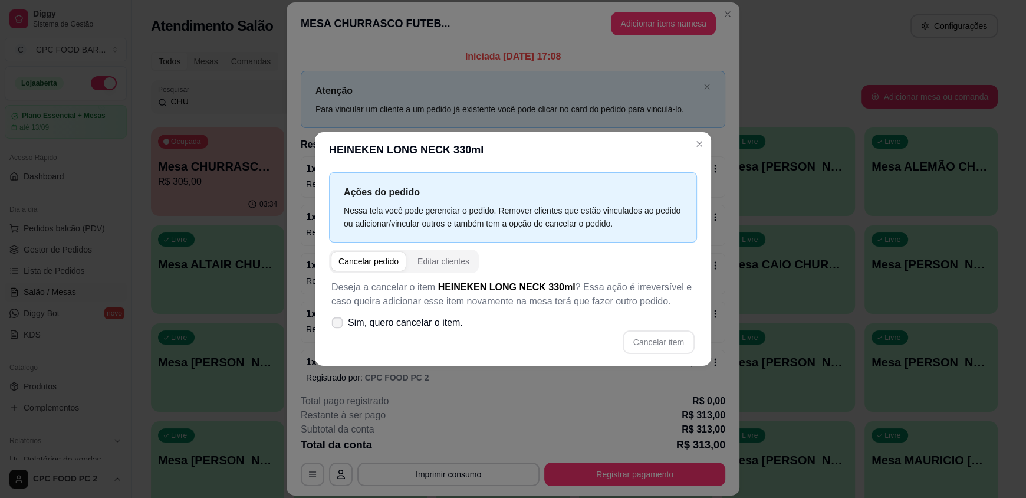
click at [407, 323] on span "Sim, quero cancelar o item." at bounding box center [405, 322] width 115 height 14
click at [338, 325] on input "Sim, quero cancelar o item." at bounding box center [335, 329] width 8 height 8
click at [650, 337] on button "Cancelar item" at bounding box center [658, 342] width 70 height 23
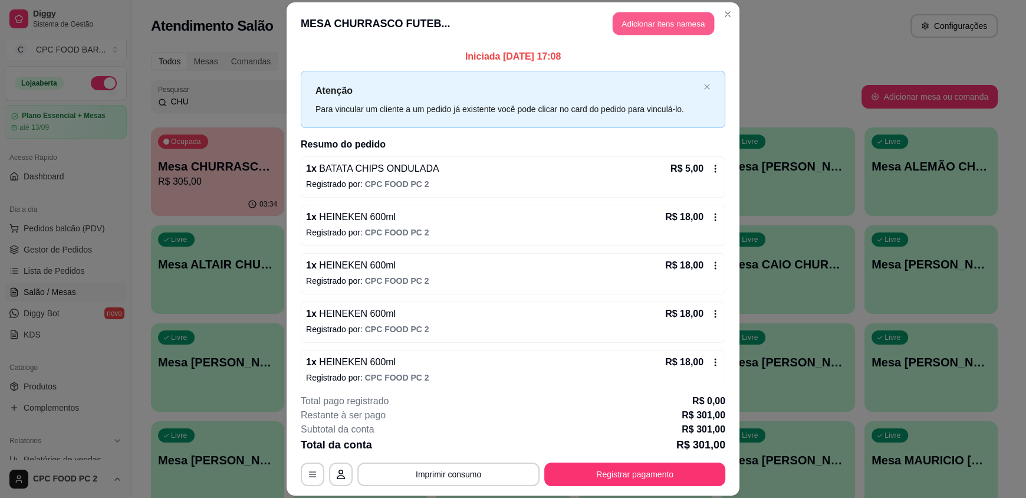
click at [640, 25] on button "Adicionar itens na mesa" at bounding box center [663, 23] width 101 height 23
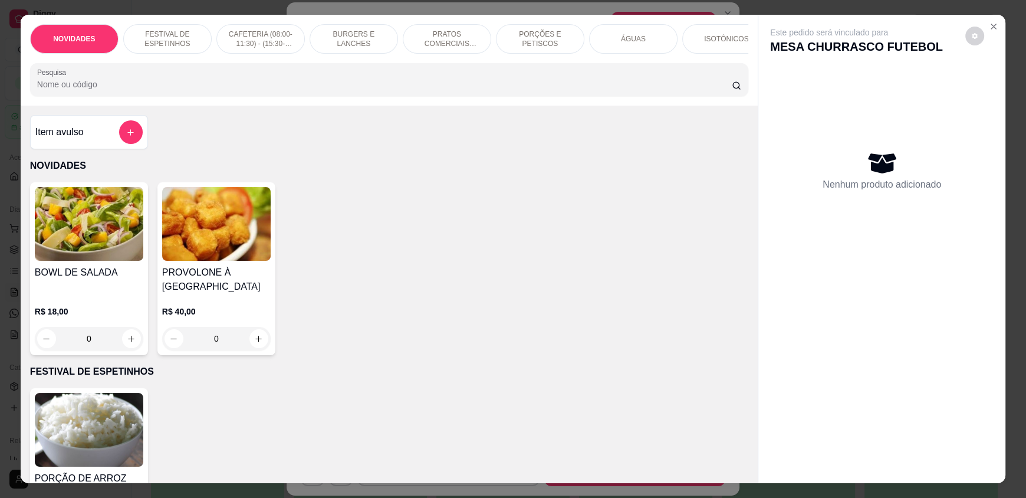
click at [324, 90] on input "Pesquisa" at bounding box center [384, 84] width 695 height 12
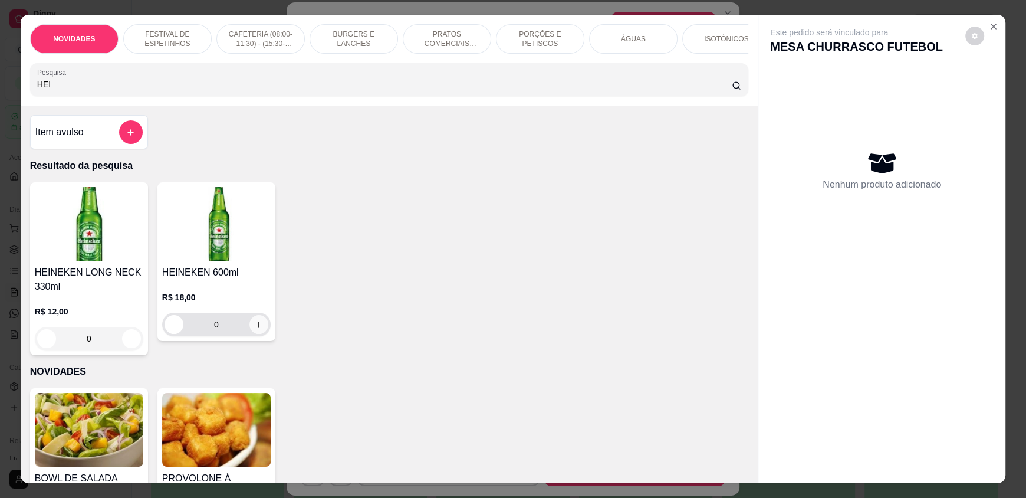
click at [256, 328] on icon "increase-product-quantity" at bounding box center [259, 324] width 6 height 6
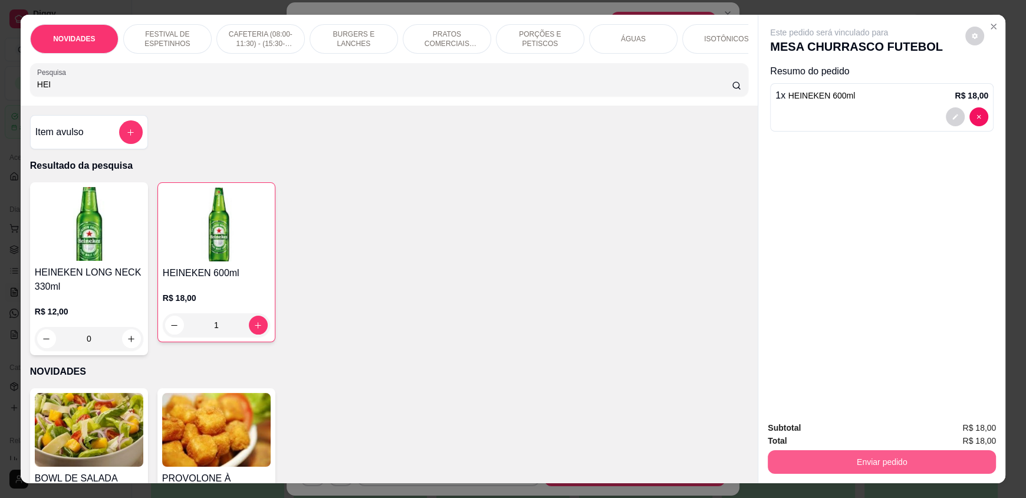
click at [891, 465] on button "Enviar pedido" at bounding box center [882, 462] width 228 height 24
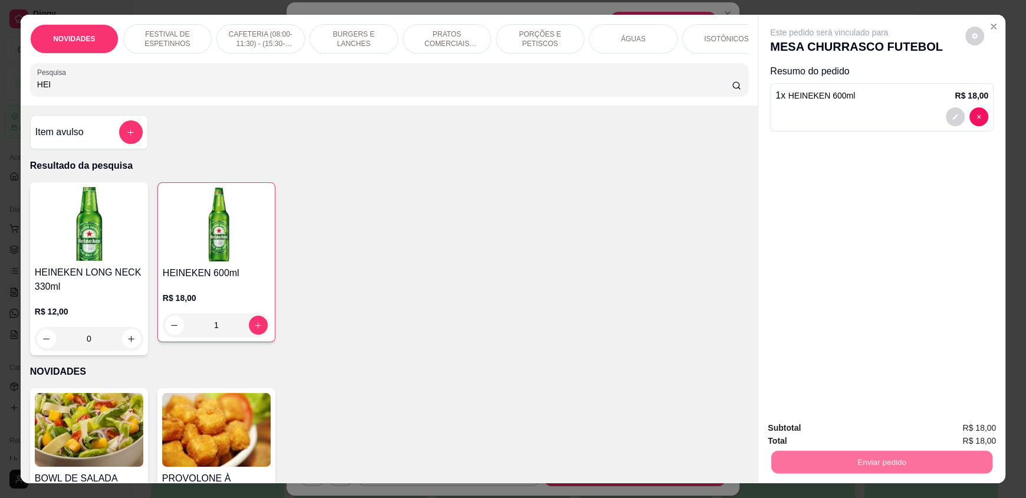
click at [880, 429] on button "Não registrar e enviar pedido" at bounding box center [842, 433] width 119 height 22
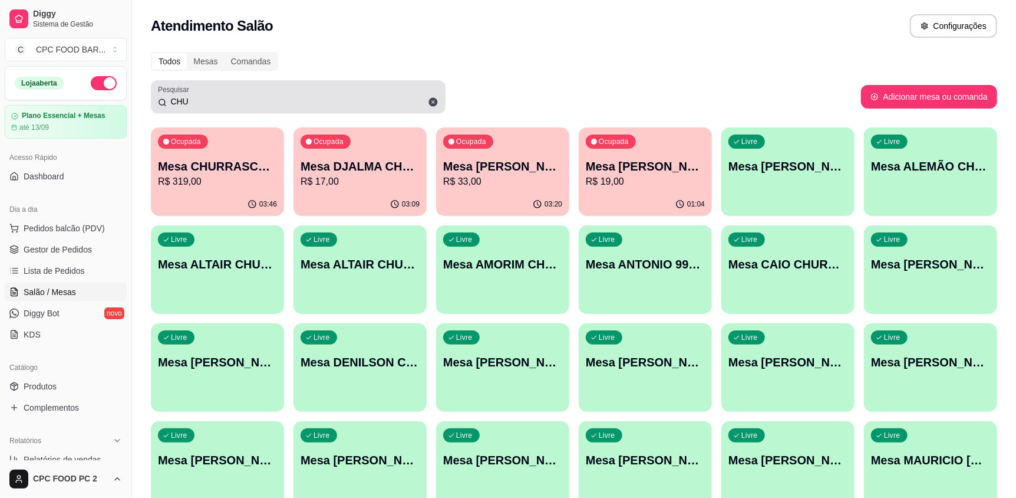
click at [234, 97] on input "CHU" at bounding box center [303, 102] width 272 height 12
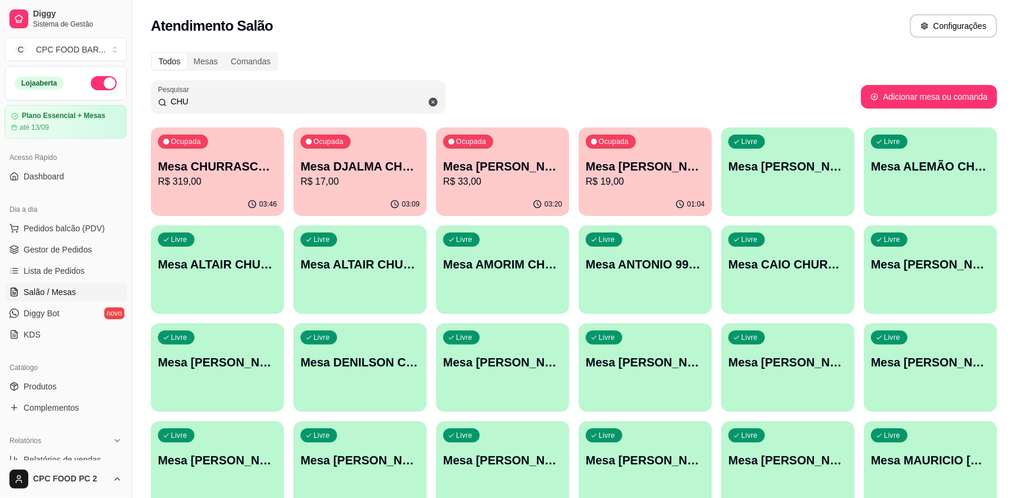
click at [234, 97] on input "CHU" at bounding box center [303, 102] width 272 height 12
click at [217, 193] on div "03:46" at bounding box center [217, 204] width 133 height 23
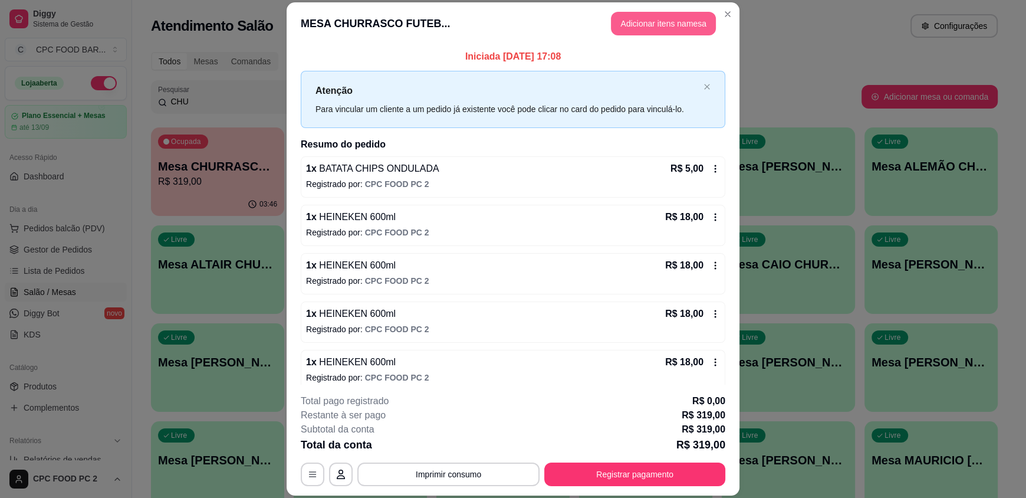
click at [626, 15] on button "Adicionar itens na mesa" at bounding box center [663, 24] width 105 height 24
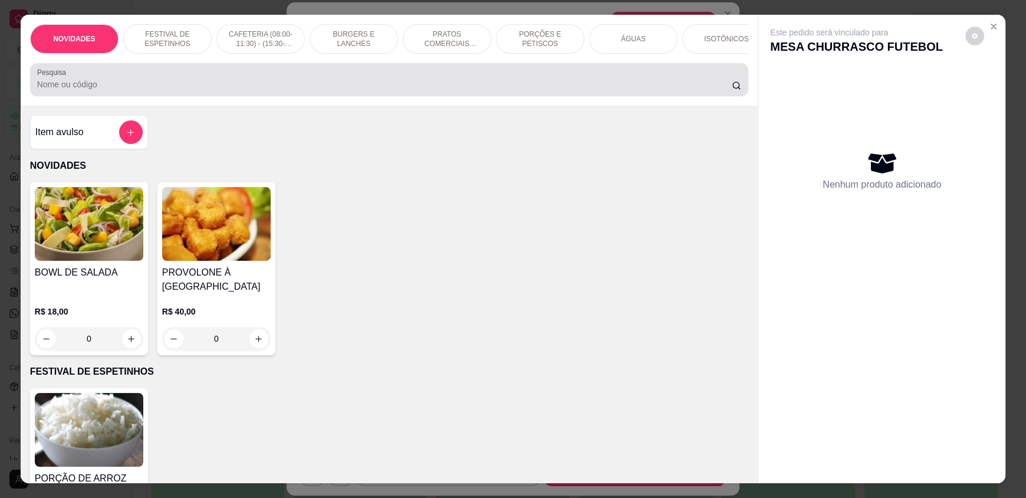
click at [503, 90] on input "Pesquisa" at bounding box center [384, 84] width 695 height 12
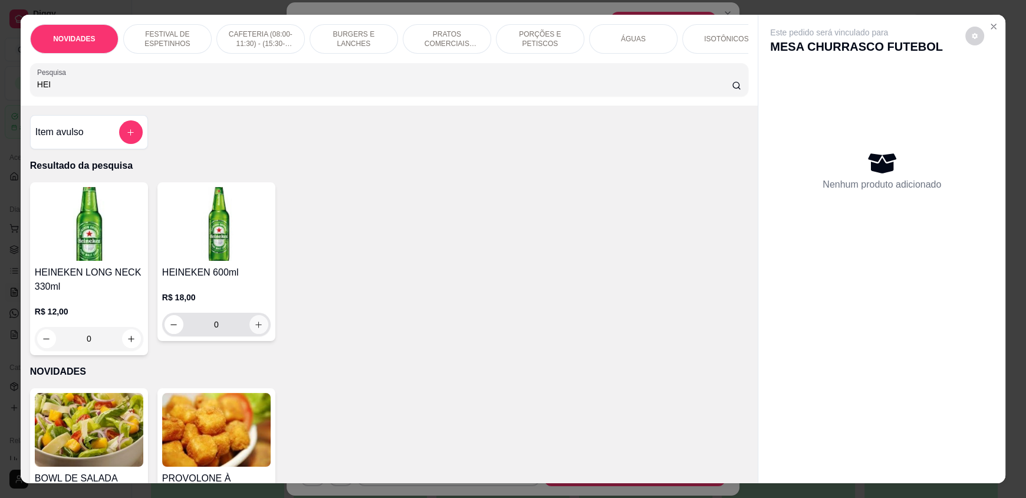
click at [259, 334] on button "increase-product-quantity" at bounding box center [258, 324] width 19 height 19
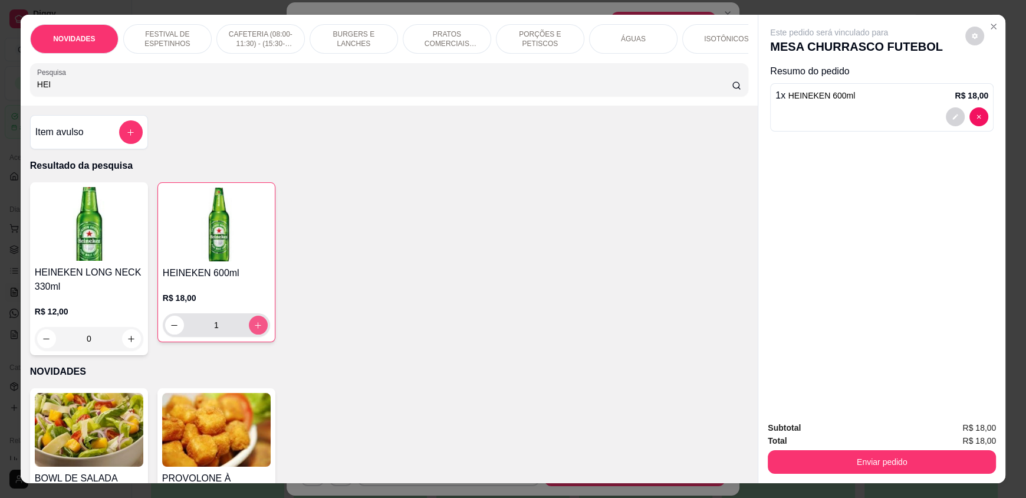
click at [254, 330] on icon "increase-product-quantity" at bounding box center [258, 325] width 9 height 9
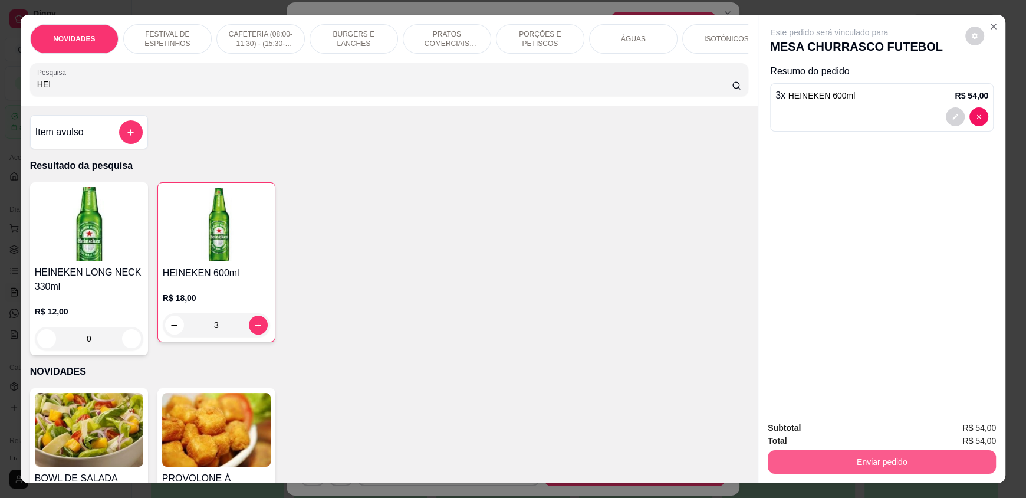
click at [792, 456] on button "Enviar pedido" at bounding box center [882, 462] width 228 height 24
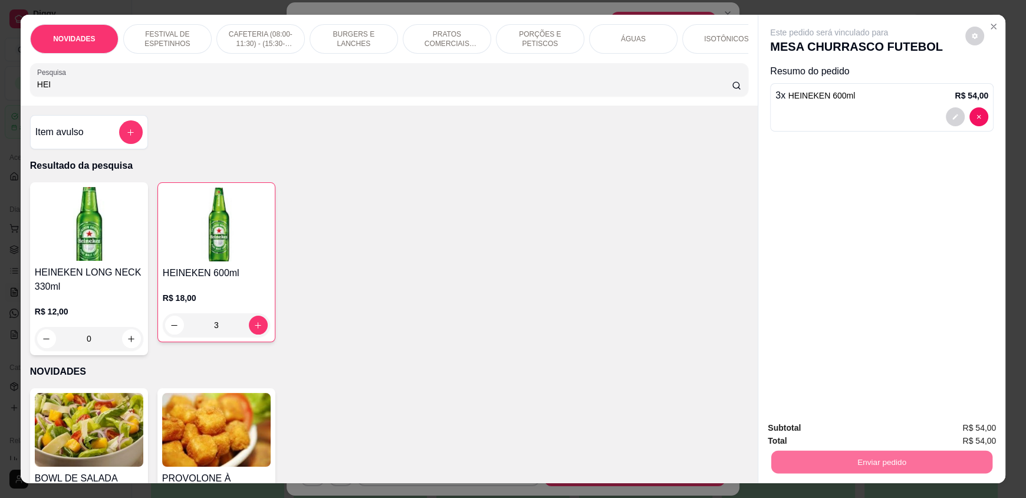
click at [785, 429] on button "Não registrar e enviar pedido" at bounding box center [842, 433] width 119 height 22
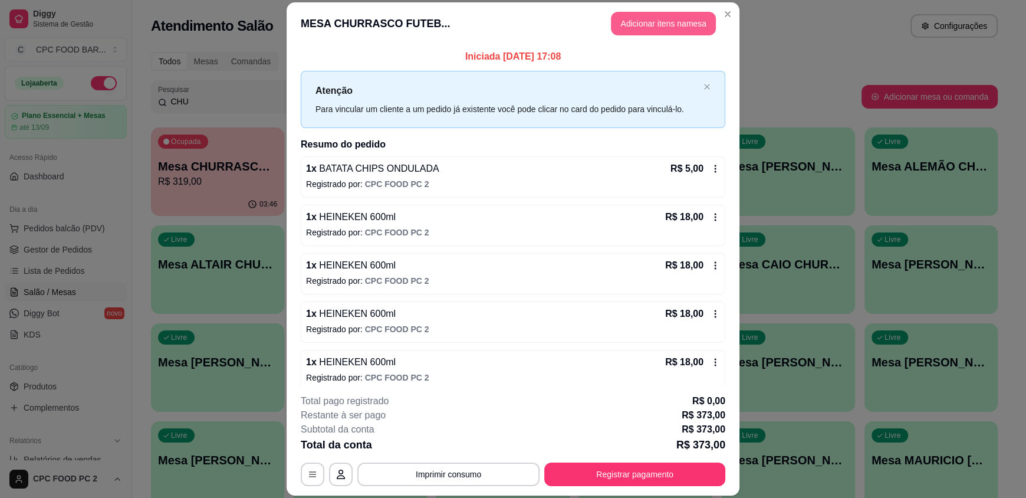
click at [651, 33] on button "Adicionar itens na mesa" at bounding box center [663, 24] width 105 height 24
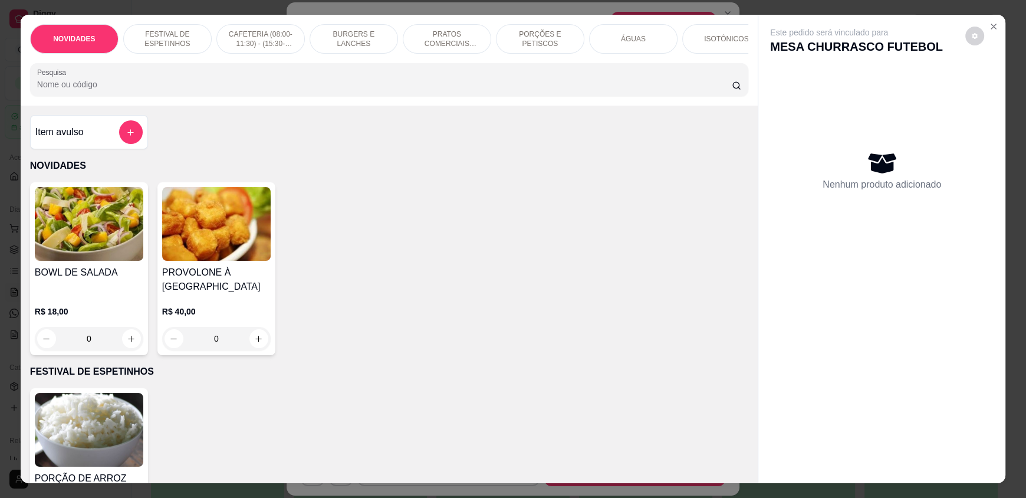
click at [194, 91] on div at bounding box center [389, 80] width 704 height 24
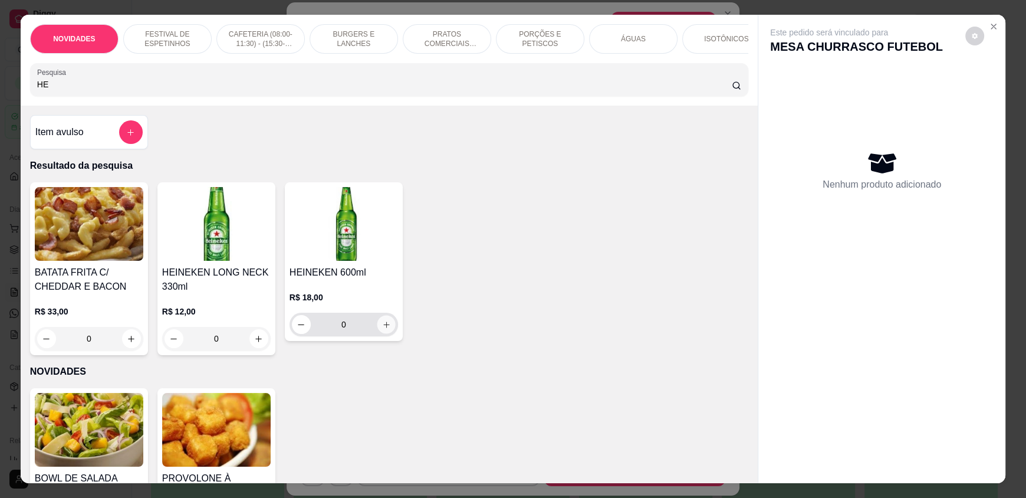
click at [382, 329] on icon "increase-product-quantity" at bounding box center [386, 324] width 9 height 9
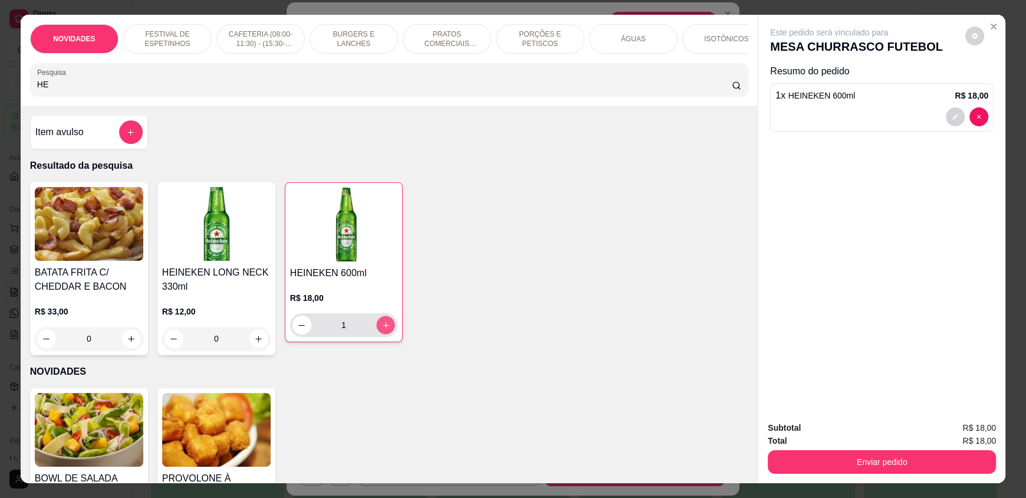
click at [381, 330] on icon "increase-product-quantity" at bounding box center [385, 325] width 9 height 9
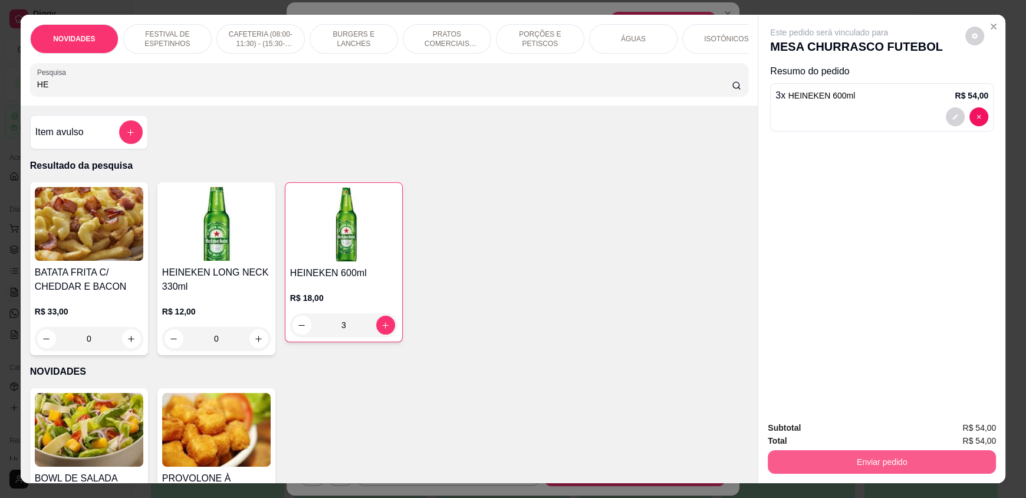
click at [788, 450] on button "Enviar pedido" at bounding box center [882, 462] width 228 height 24
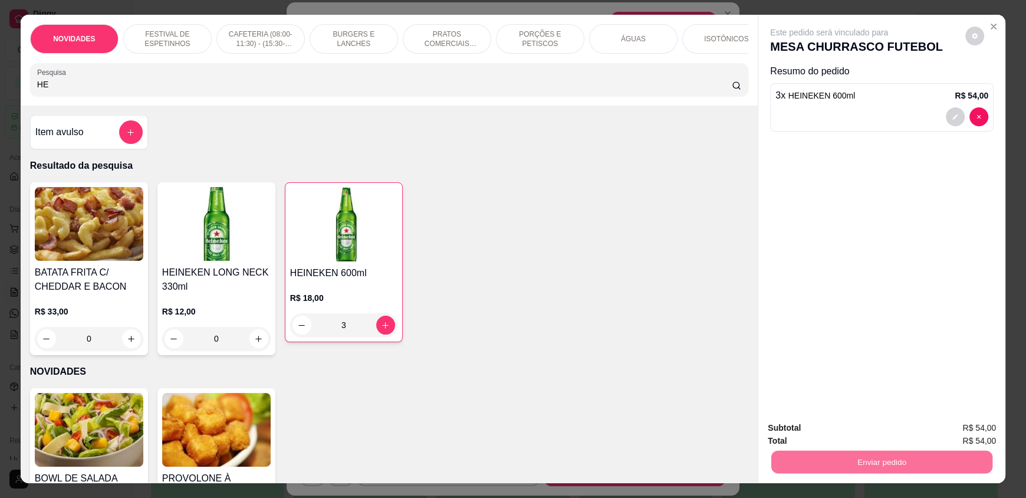
click at [784, 436] on button "Não registrar e enviar pedido" at bounding box center [842, 433] width 119 height 22
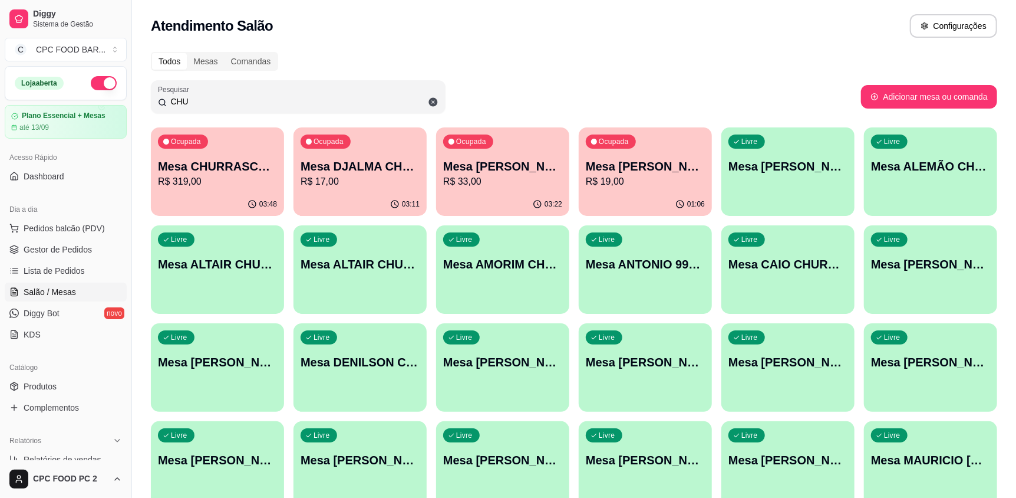
click at [351, 97] on input "CHU" at bounding box center [303, 102] width 272 height 12
click at [234, 101] on input "CHU" at bounding box center [303, 102] width 272 height 12
click at [235, 101] on input "CHU" at bounding box center [303, 102] width 272 height 12
drag, startPoint x: 215, startPoint y: 105, endPoint x: 103, endPoint y: 105, distance: 112.6
click at [103, 105] on div "Diggy Sistema de Gestão C CPC FOOD BAR ... Loja aberta Plano Essencial + Mesas …" at bounding box center [508, 376] width 1016 height 753
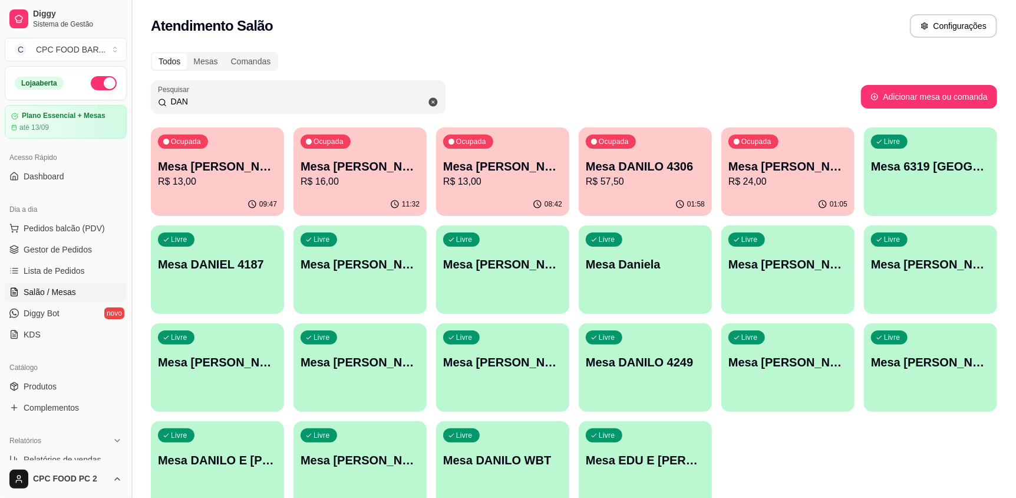
drag, startPoint x: 196, startPoint y: 100, endPoint x: 152, endPoint y: 91, distance: 44.5
click at [129, 98] on div "Diggy Sistema de Gestão C CPC FOOD BAR ... Loja aberta Plano Essencial + Mesas …" at bounding box center [508, 278] width 1016 height 557
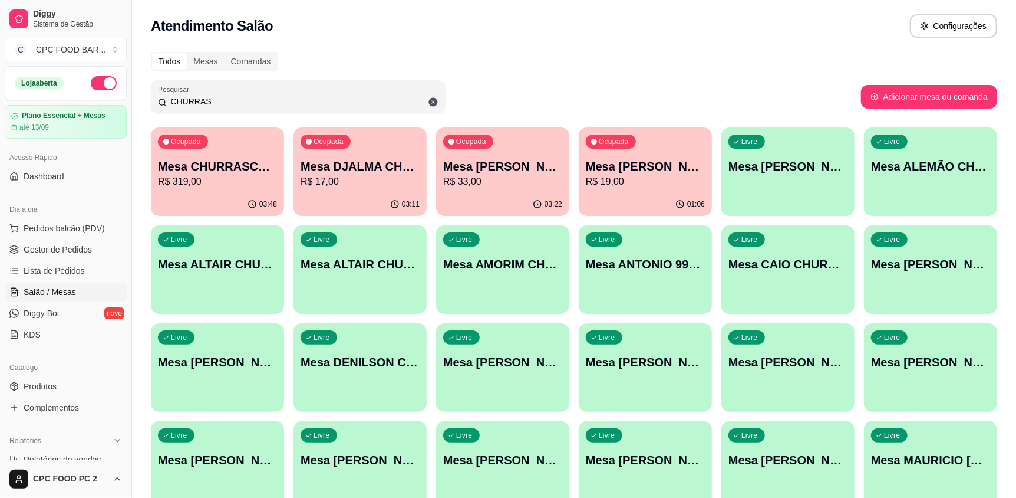
click at [206, 182] on p "R$ 319,00" at bounding box center [217, 182] width 119 height 14
click at [158, 107] on div "CHURRAS" at bounding box center [298, 97] width 281 height 24
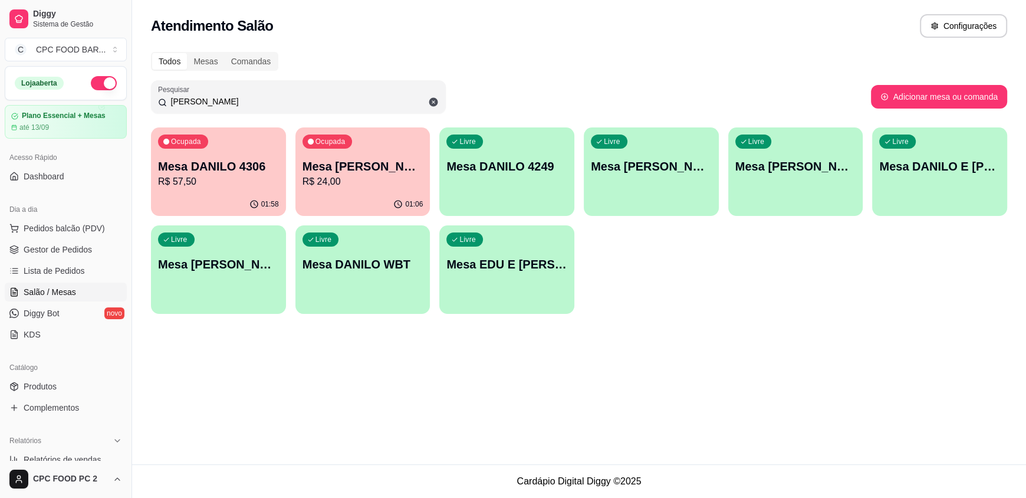
click at [220, 208] on div "01:58" at bounding box center [218, 204] width 135 height 23
click at [389, 175] on p "R$ 24,00" at bounding box center [362, 182] width 121 height 14
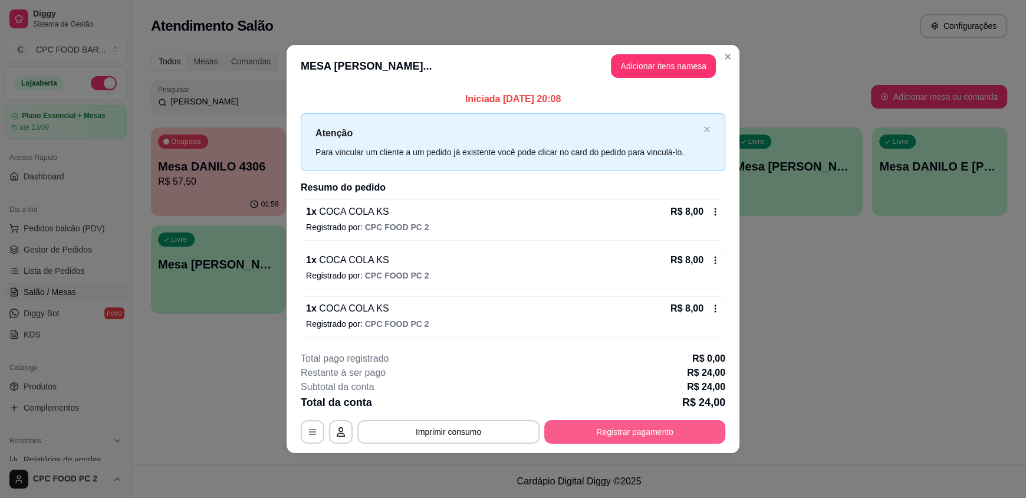
click at [604, 435] on button "Registrar pagamento" at bounding box center [634, 432] width 181 height 24
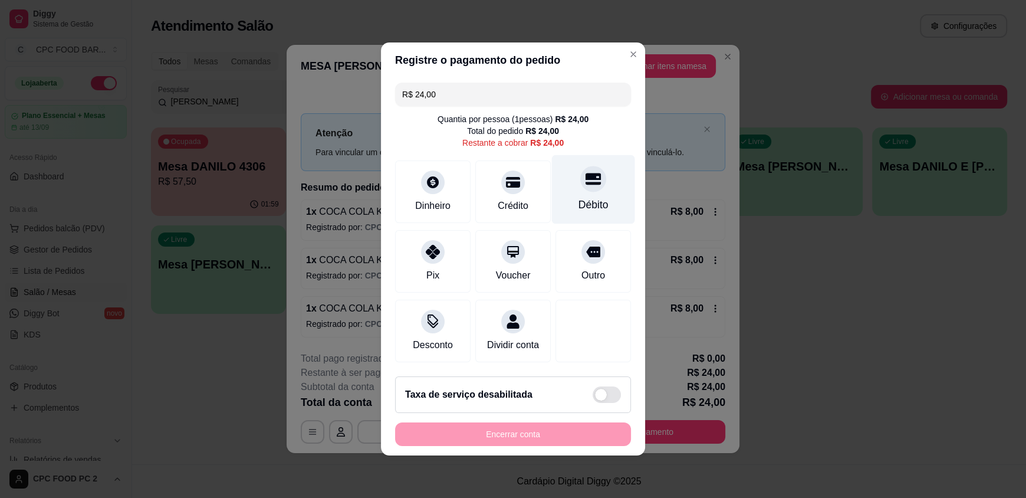
drag, startPoint x: 615, startPoint y: 198, endPoint x: 607, endPoint y: 203, distance: 9.8
click at [611, 202] on div "Débito" at bounding box center [593, 189] width 83 height 69
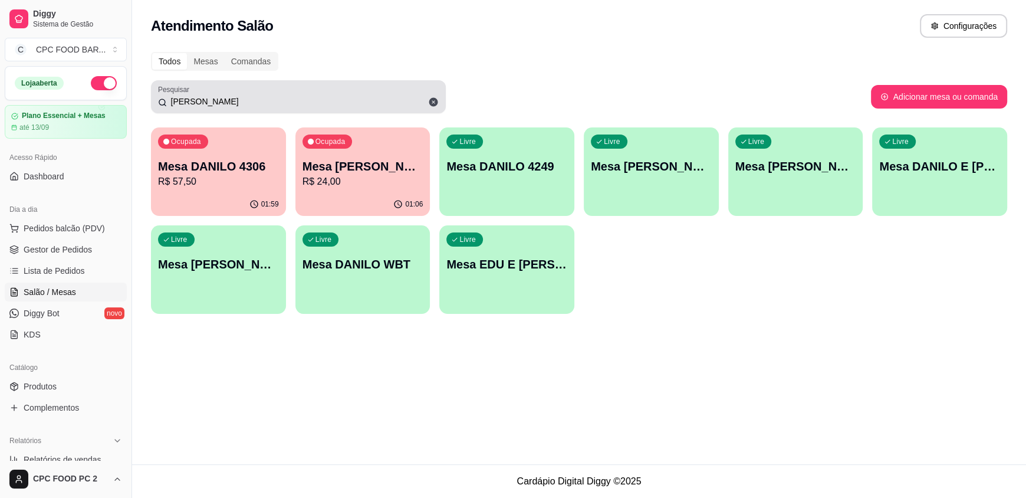
click at [278, 96] on input "DANILO" at bounding box center [303, 102] width 272 height 12
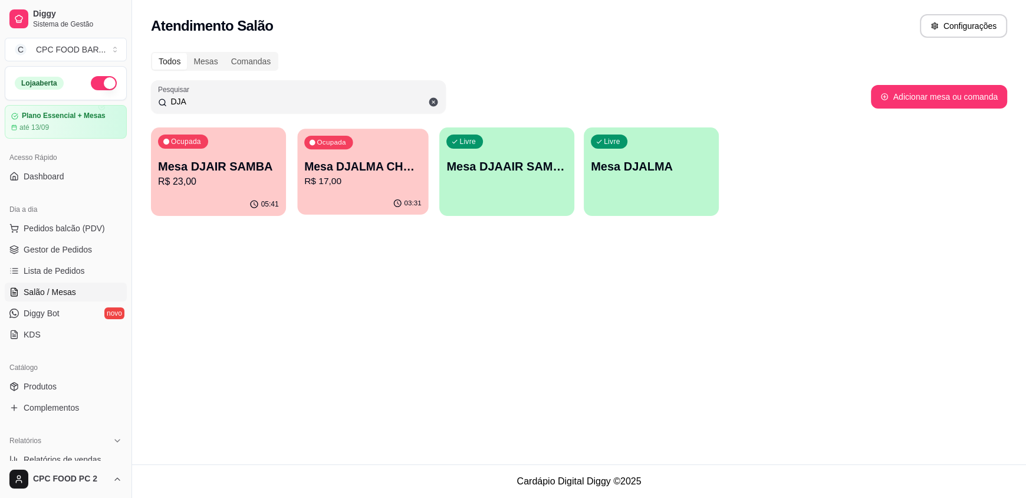
click at [343, 169] on p "Mesa DJALMA CHURRASCO" at bounding box center [362, 167] width 117 height 16
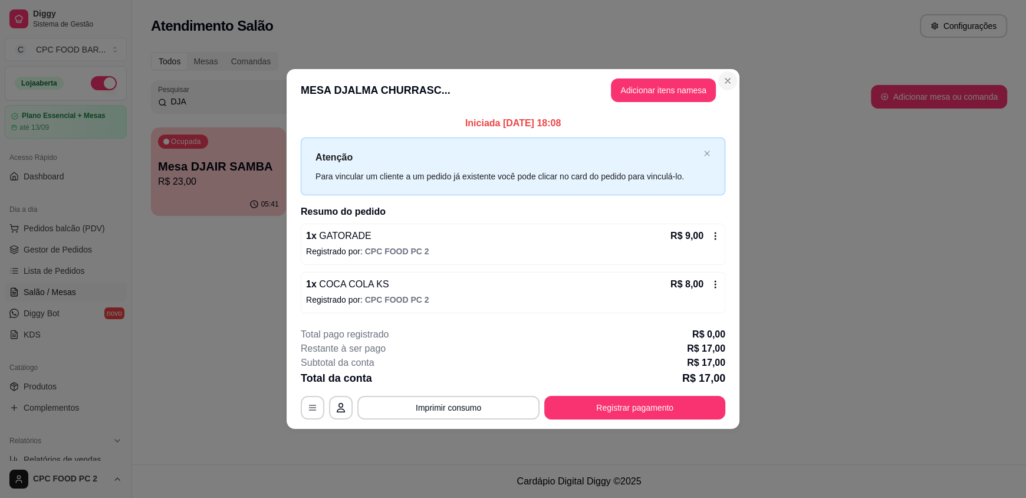
click at [724, 220] on section "**********" at bounding box center [513, 248] width 453 height 359
click at [682, 409] on button "Registrar pagamento" at bounding box center [634, 408] width 181 height 24
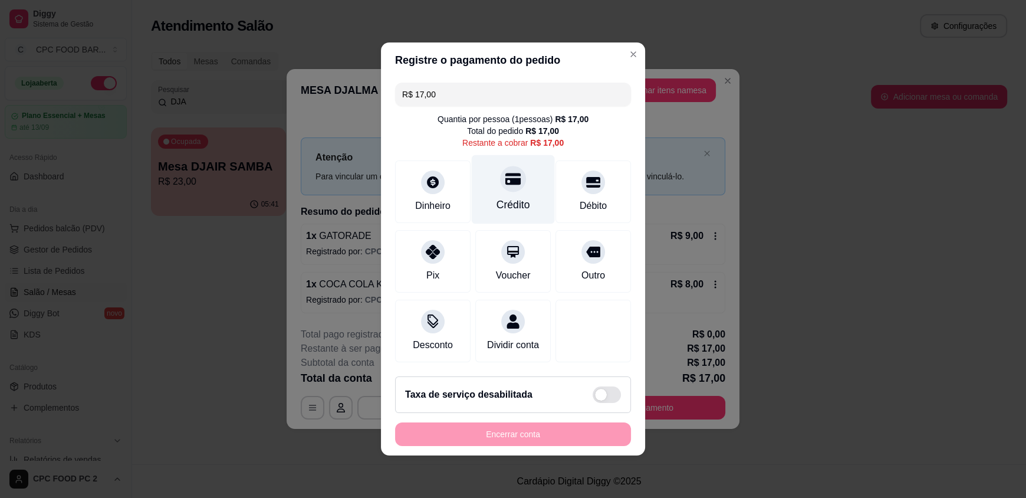
click at [513, 197] on div "Crédito" at bounding box center [513, 204] width 34 height 15
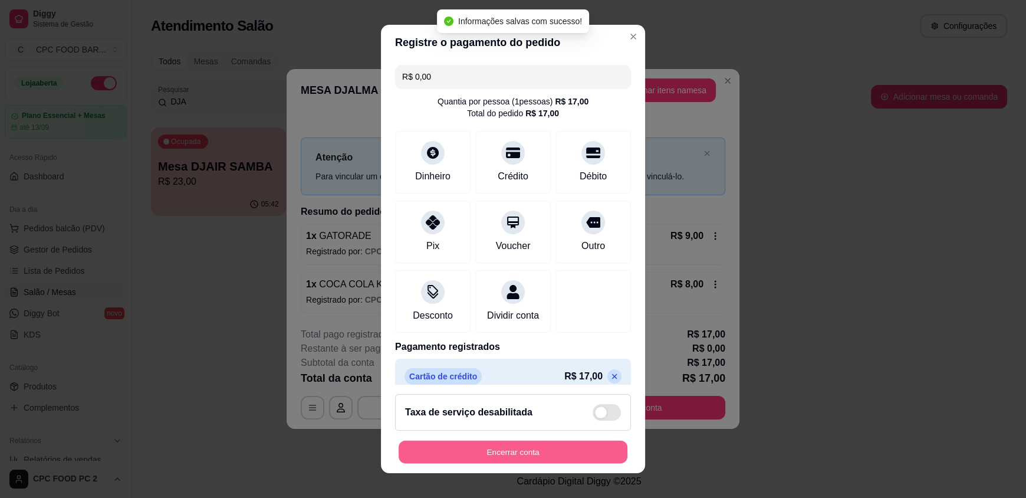
click at [565, 444] on button "Encerrar conta" at bounding box center [513, 451] width 229 height 23
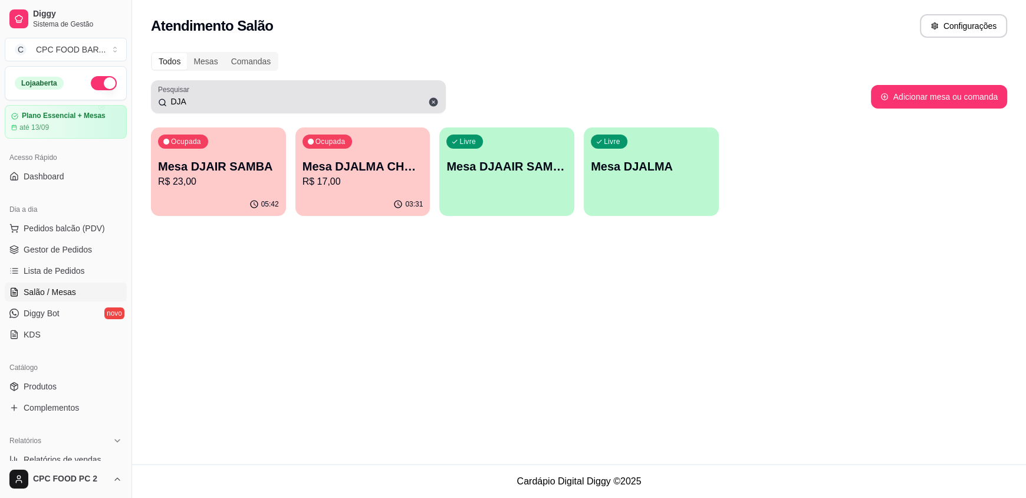
click at [428, 101] on icon at bounding box center [433, 102] width 11 height 11
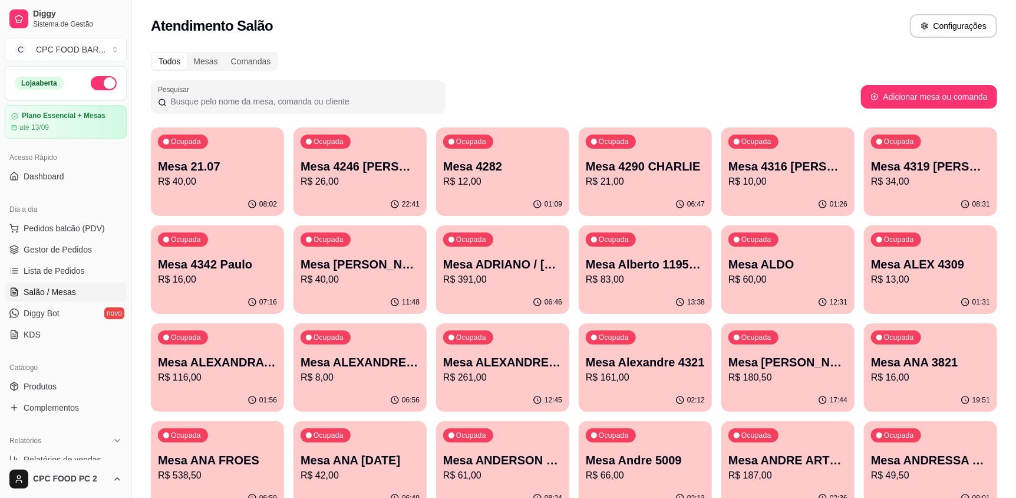
drag, startPoint x: 0, startPoint y: 0, endPoint x: 317, endPoint y: 95, distance: 330.5
click at [317, 96] on input "Pesquisar" at bounding box center [303, 102] width 272 height 12
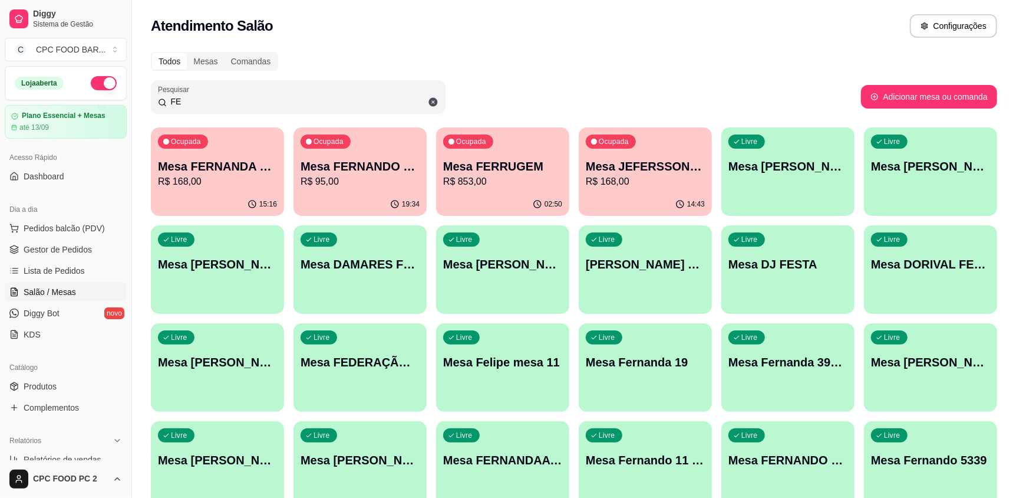
type input "F"
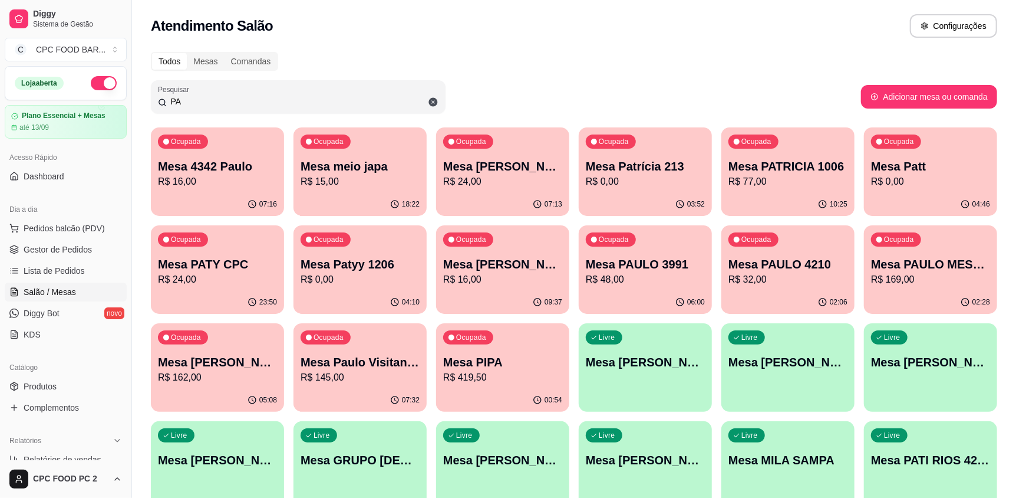
type input "P"
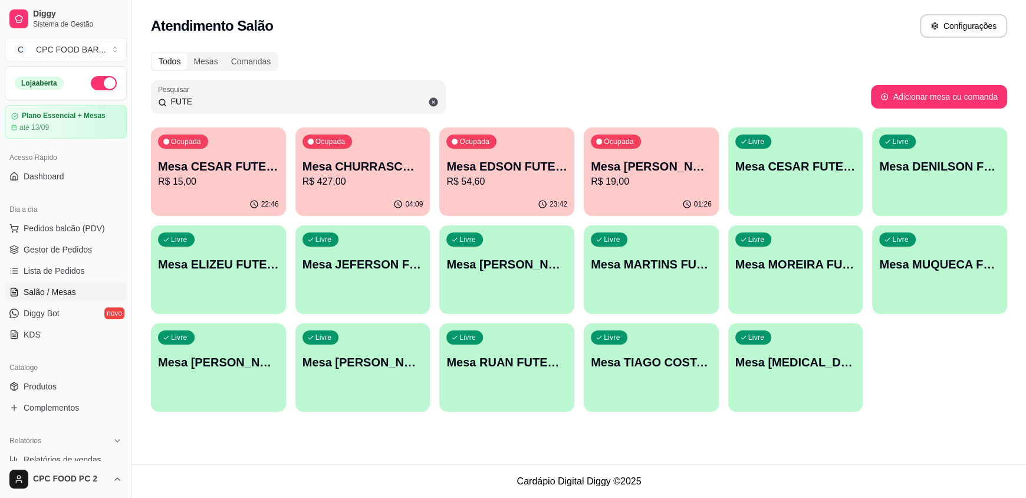
type input "FUTE"
click at [377, 180] on p "R$ 427,00" at bounding box center [362, 182] width 117 height 14
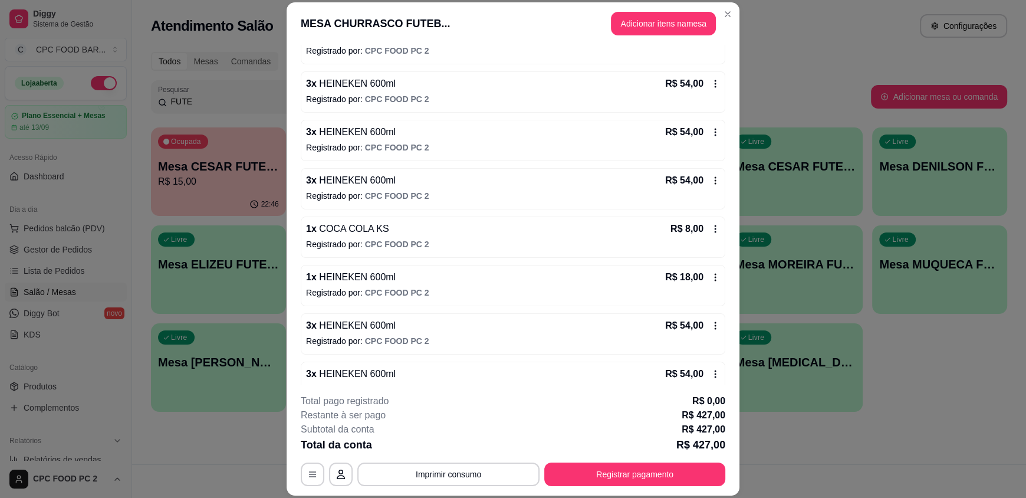
scroll to position [413, 0]
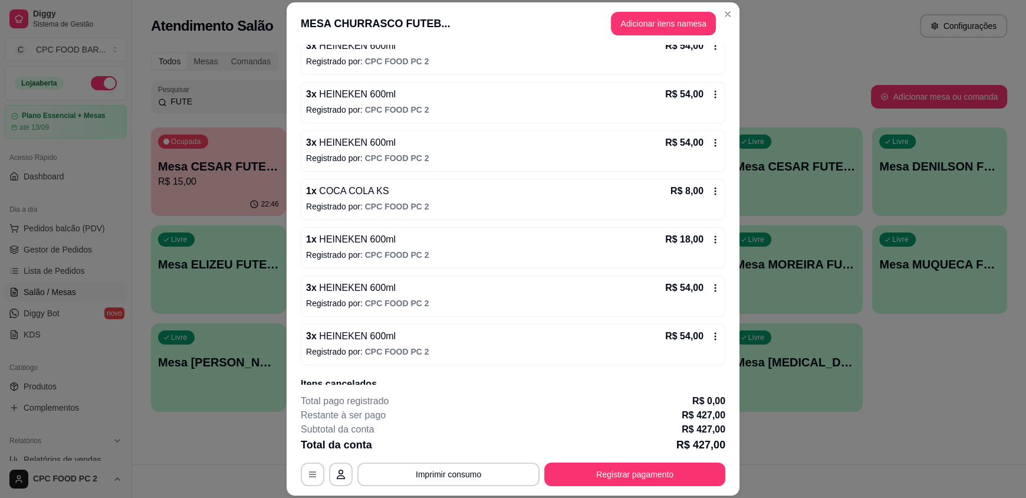
click at [396, 204] on span "CPC FOOD PC 2" at bounding box center [397, 206] width 64 height 9
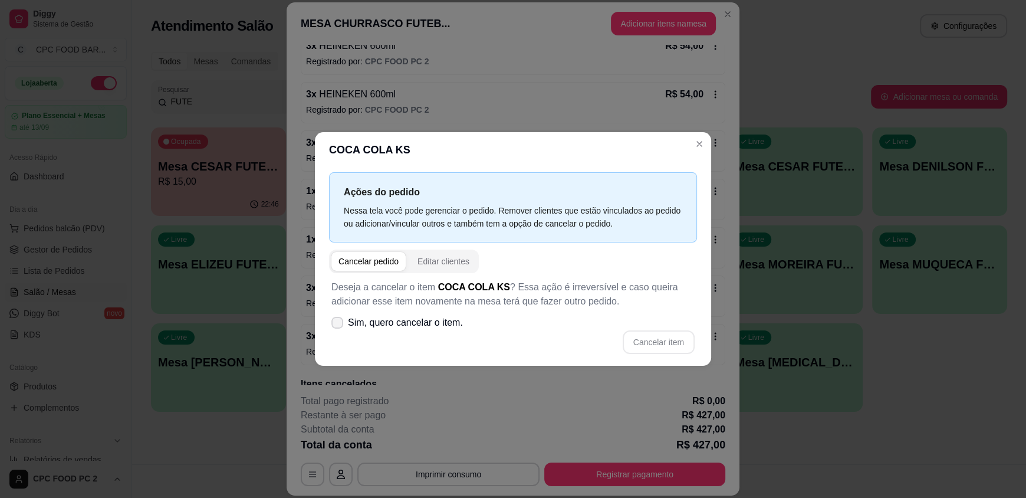
click at [441, 326] on span "Sim, quero cancelar o item." at bounding box center [405, 322] width 115 height 14
click at [338, 326] on input "Sim, quero cancelar o item." at bounding box center [335, 329] width 8 height 8
checkbox input "true"
click at [667, 340] on button "Cancelar item" at bounding box center [659, 342] width 72 height 24
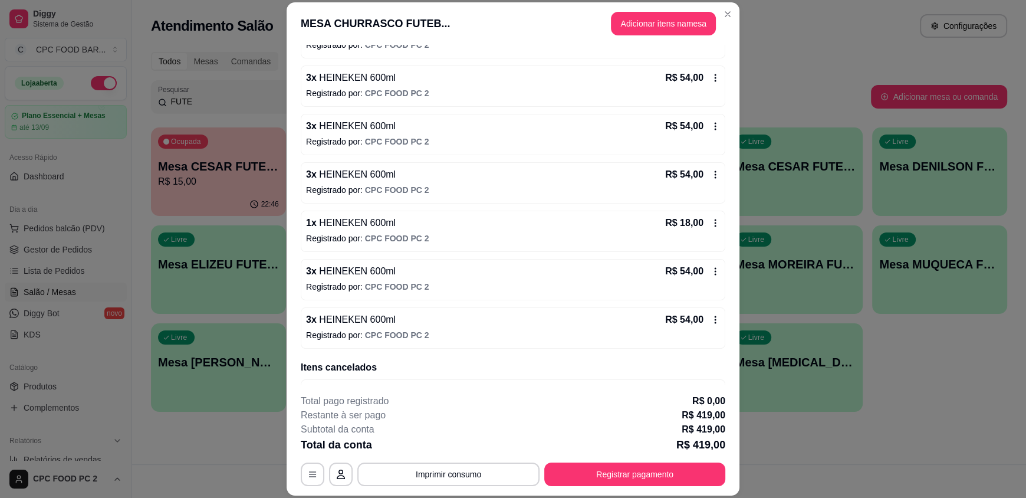
scroll to position [325, 0]
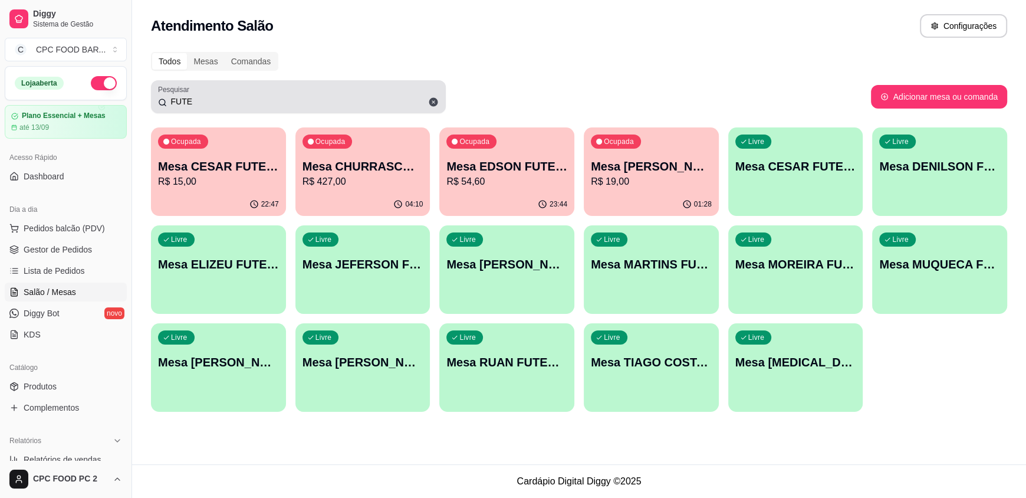
click at [428, 102] on icon at bounding box center [433, 102] width 11 height 11
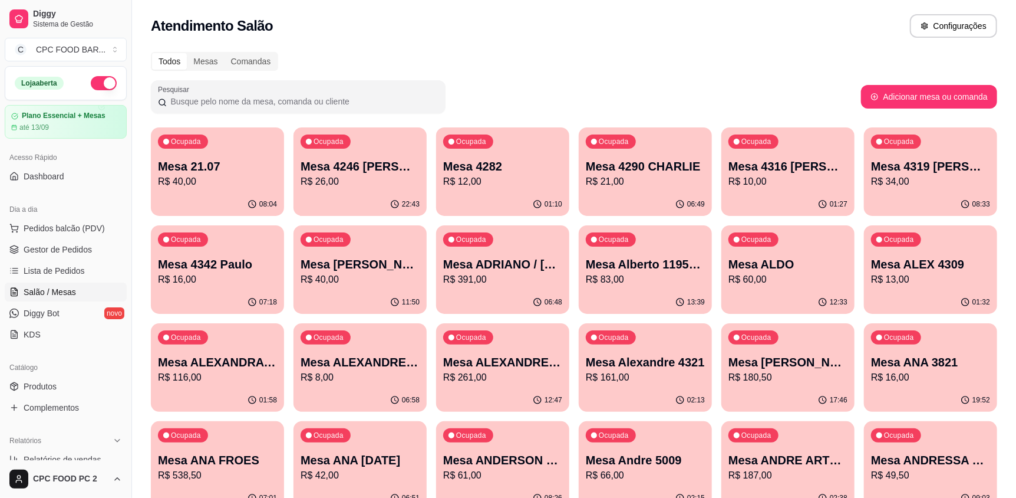
click at [379, 98] on input "Pesquisar" at bounding box center [303, 102] width 272 height 12
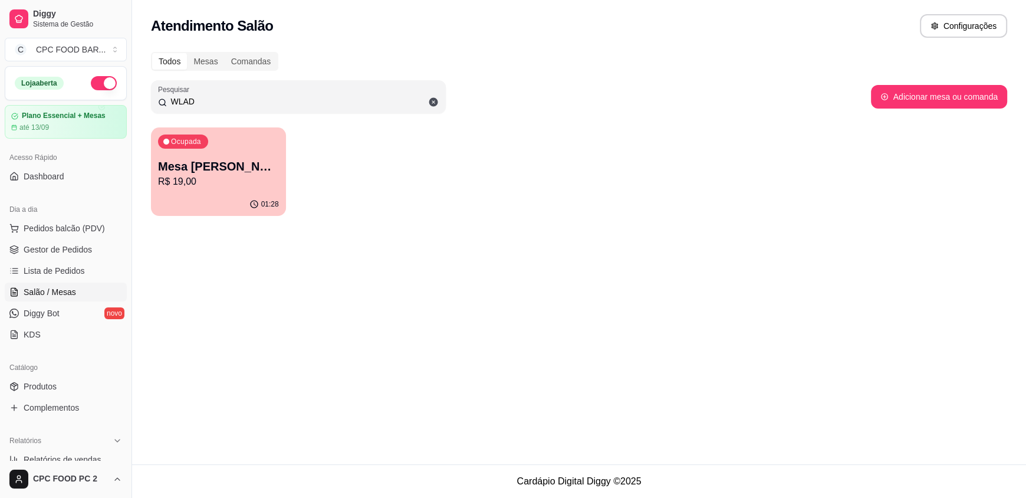
type input "WLAD"
click at [199, 177] on p "R$ 19,00" at bounding box center [218, 182] width 121 height 14
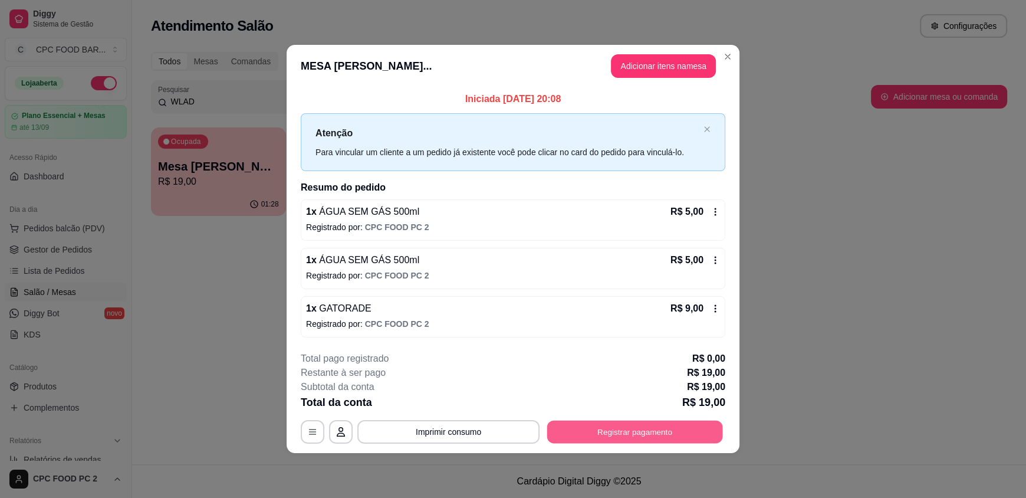
click at [602, 426] on button "Registrar pagamento" at bounding box center [635, 431] width 176 height 23
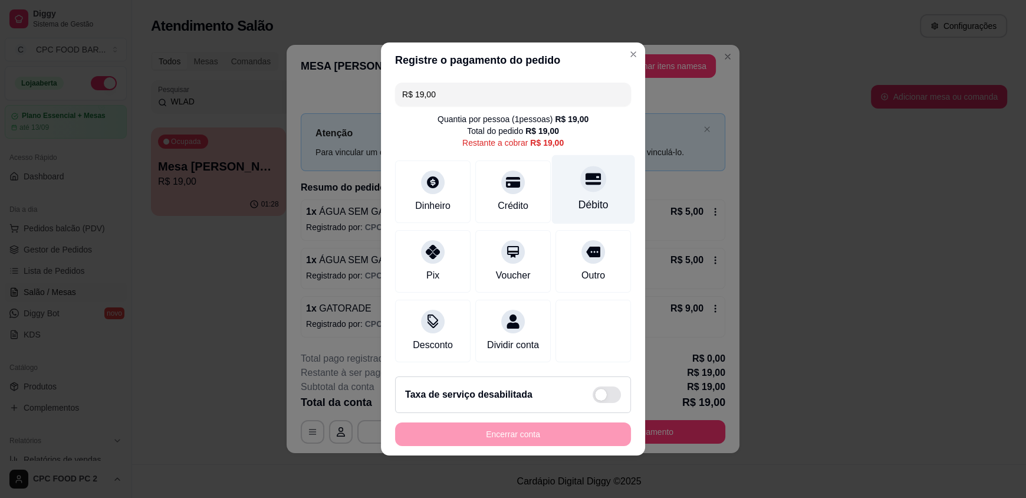
click at [578, 197] on div "Débito" at bounding box center [593, 204] width 30 height 15
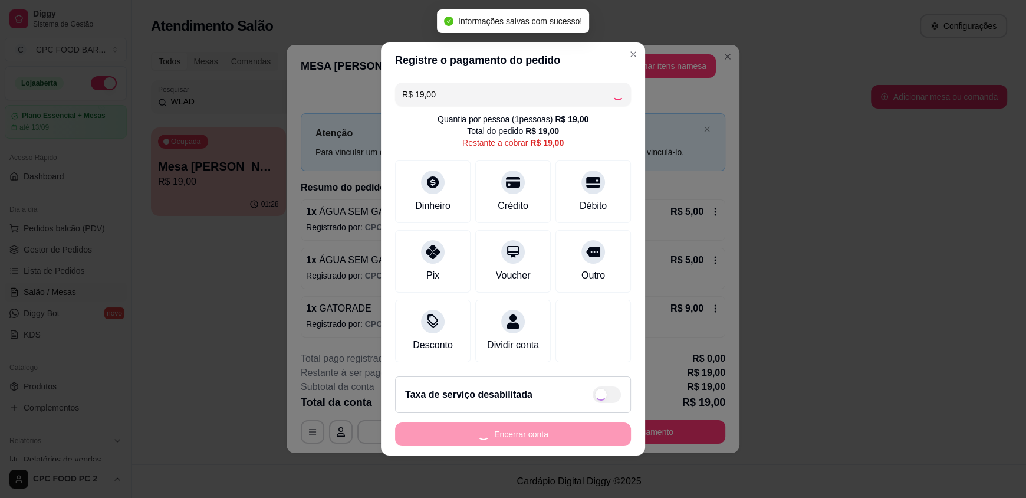
type input "R$ 0,00"
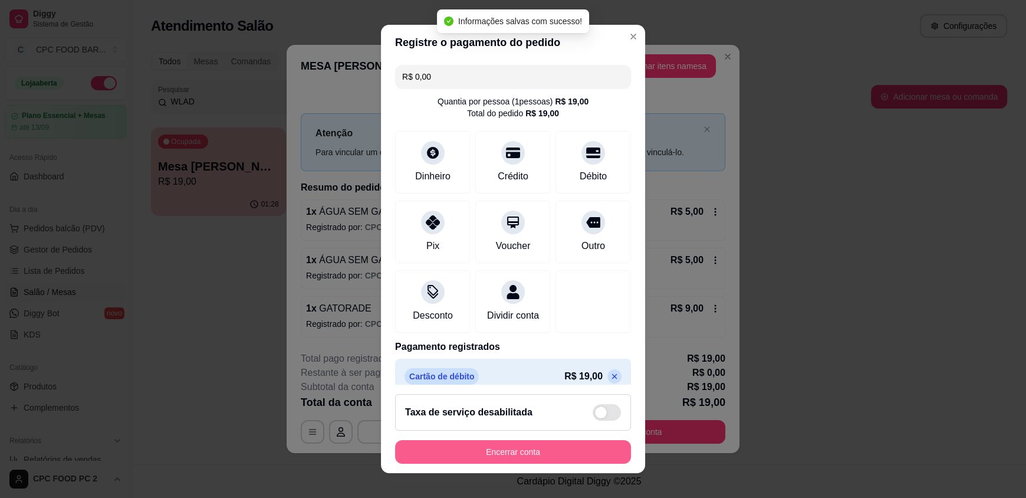
click at [528, 455] on button "Encerrar conta" at bounding box center [513, 452] width 236 height 24
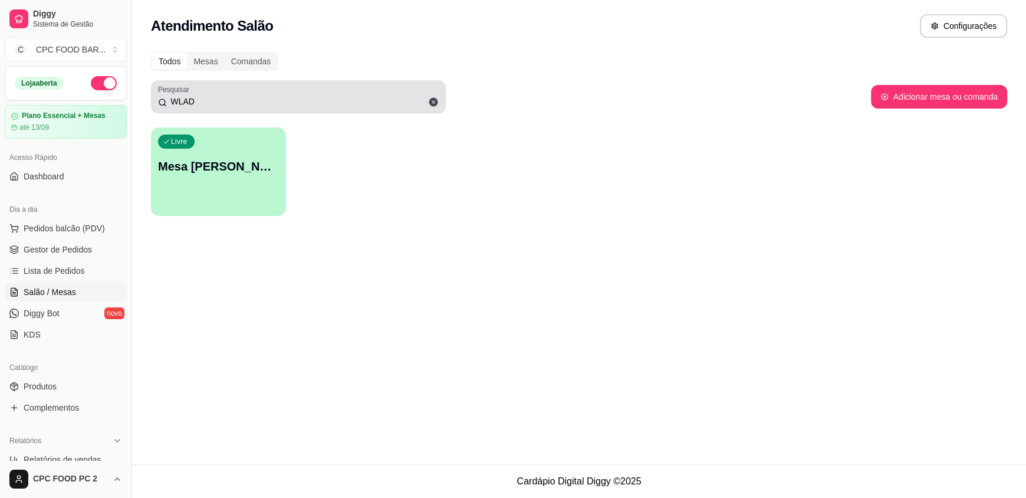
click at [206, 99] on input "WLAD" at bounding box center [303, 102] width 272 height 12
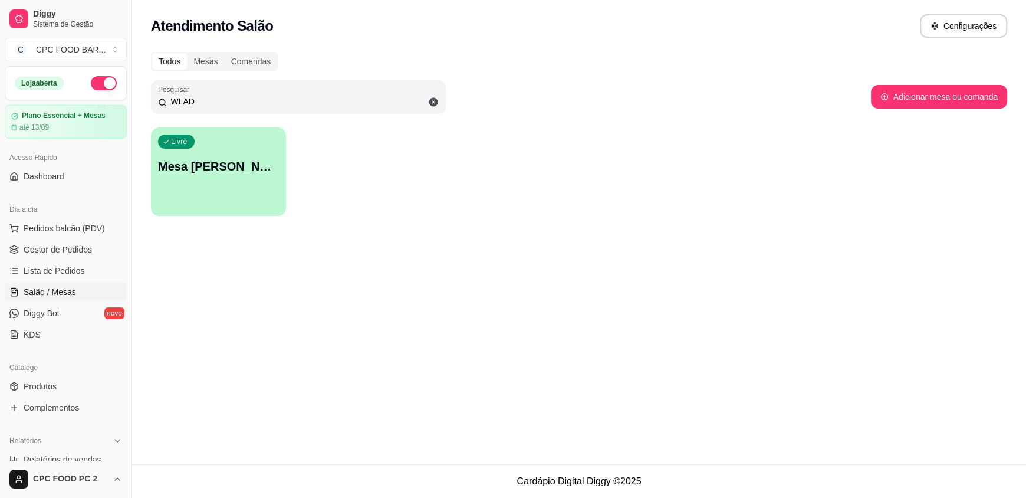
click at [206, 99] on input "WLAD" at bounding box center [303, 102] width 272 height 12
click at [51, 271] on span "Lista de Pedidos" at bounding box center [54, 271] width 61 height 12
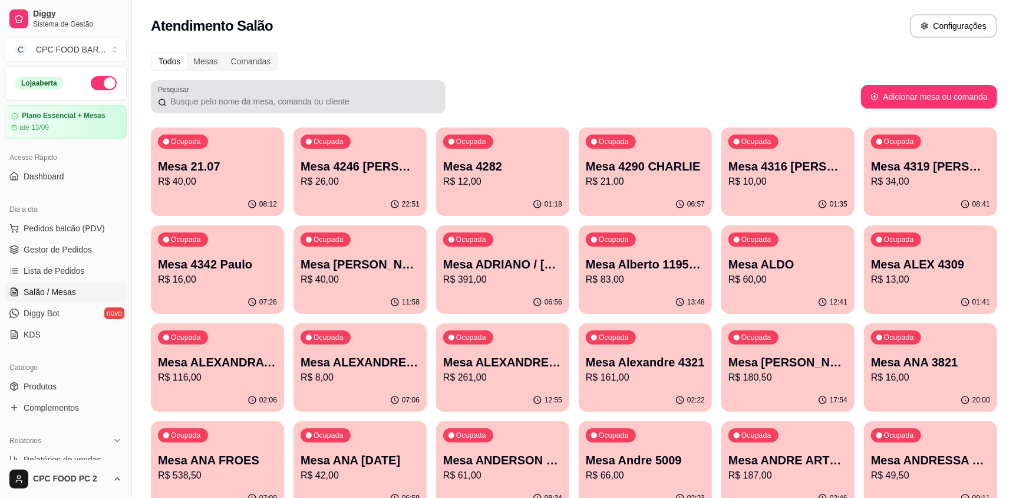
click at [212, 104] on input "Pesquisar" at bounding box center [303, 102] width 272 height 12
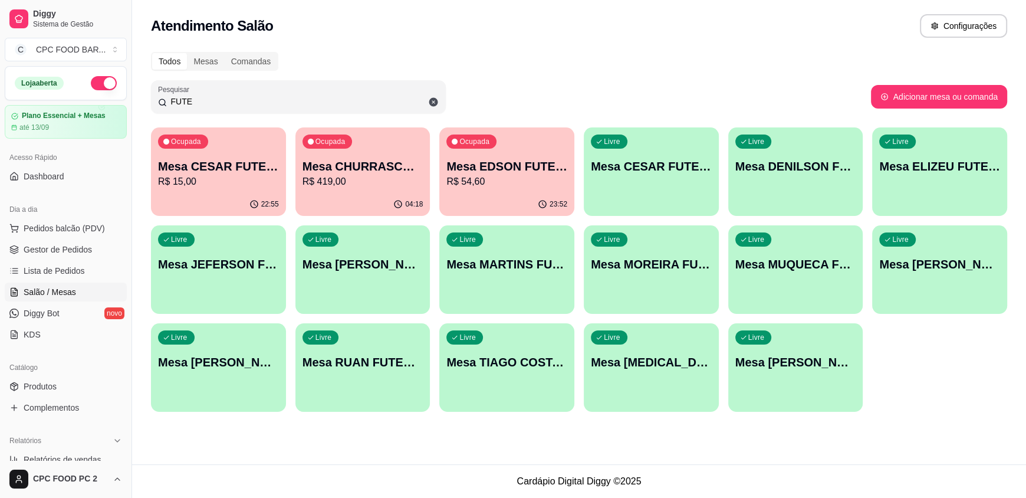
type input "FUTE"
click at [341, 187] on p "R$ 419,00" at bounding box center [362, 182] width 121 height 14
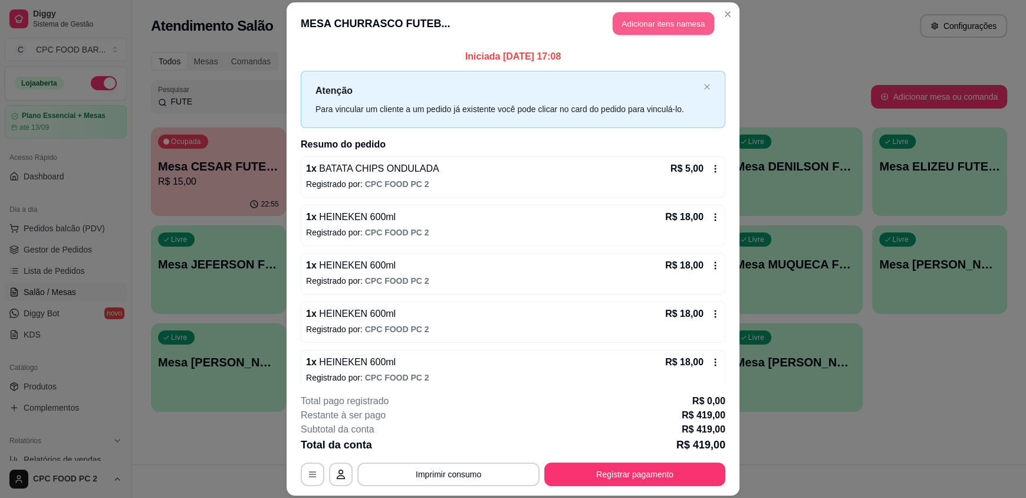
click at [653, 23] on button "Adicionar itens na mesa" at bounding box center [663, 23] width 101 height 23
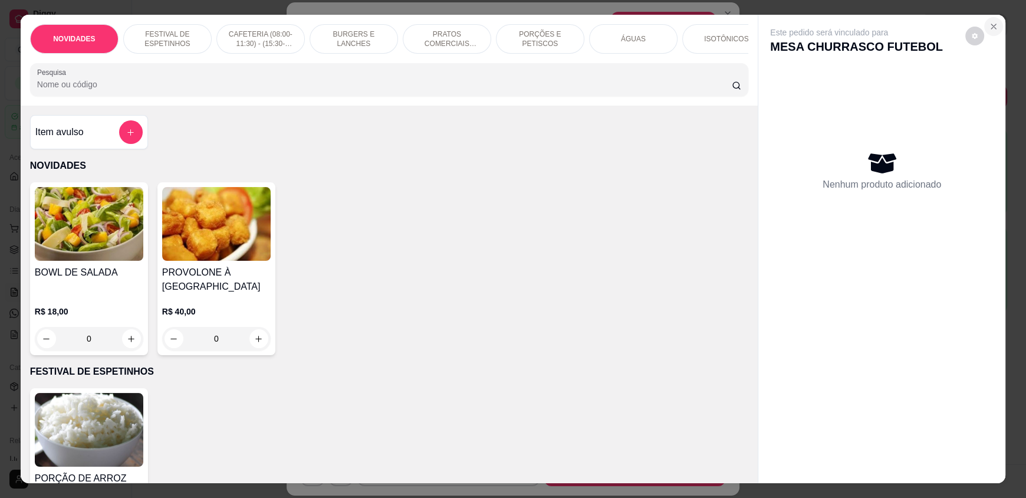
click at [989, 25] on icon "Close" at bounding box center [993, 26] width 9 height 9
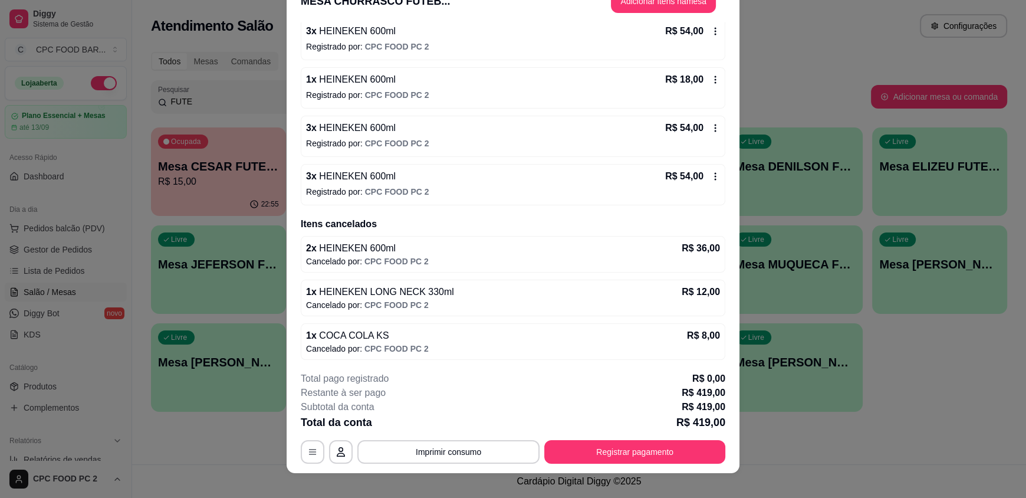
scroll to position [35, 0]
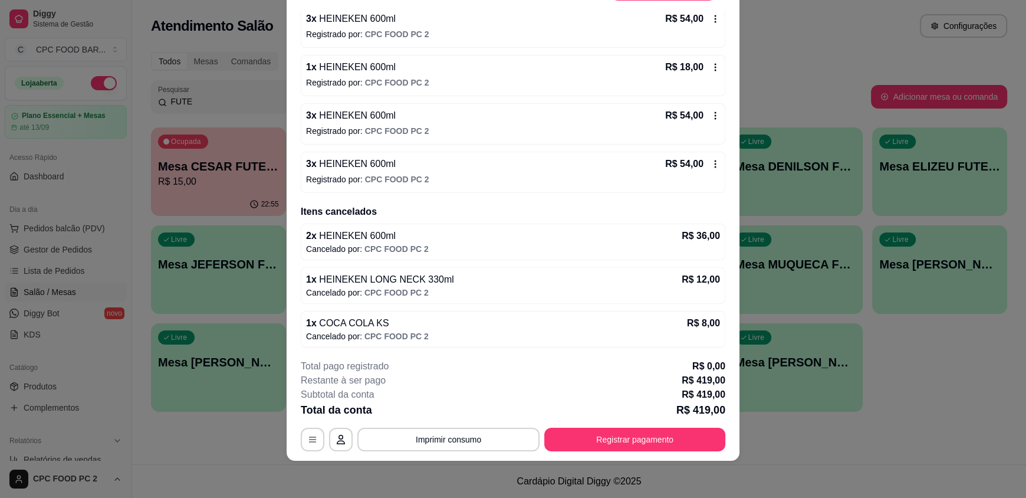
click at [706, 163] on div "3 x HEINEKEN 600ml R$ 54,00 Registrado por: CPC FOOD PC 2" at bounding box center [513, 172] width 424 height 41
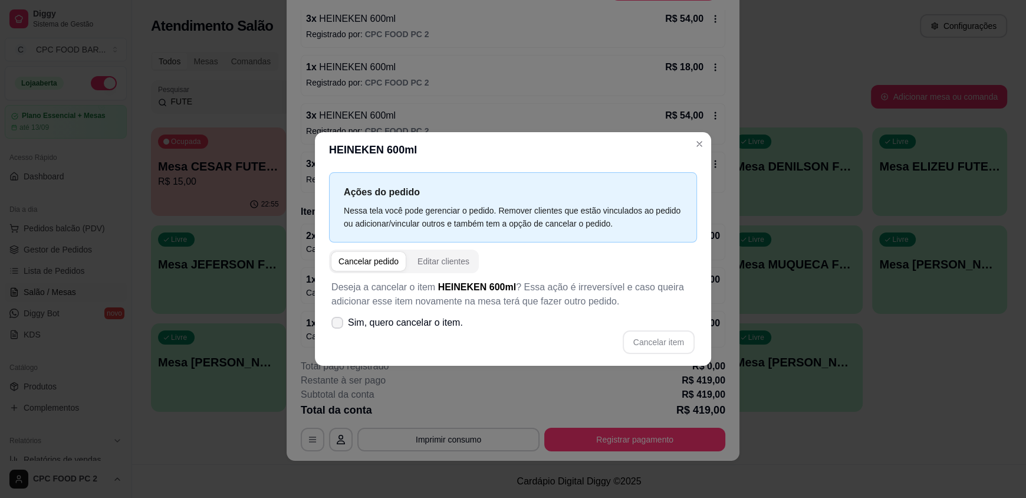
click at [336, 322] on icon at bounding box center [337, 322] width 9 height 7
click at [336, 325] on input "Sim, quero cancelar o item." at bounding box center [335, 329] width 8 height 8
checkbox input "true"
click at [665, 332] on button "Cancelar item" at bounding box center [659, 342] width 72 height 24
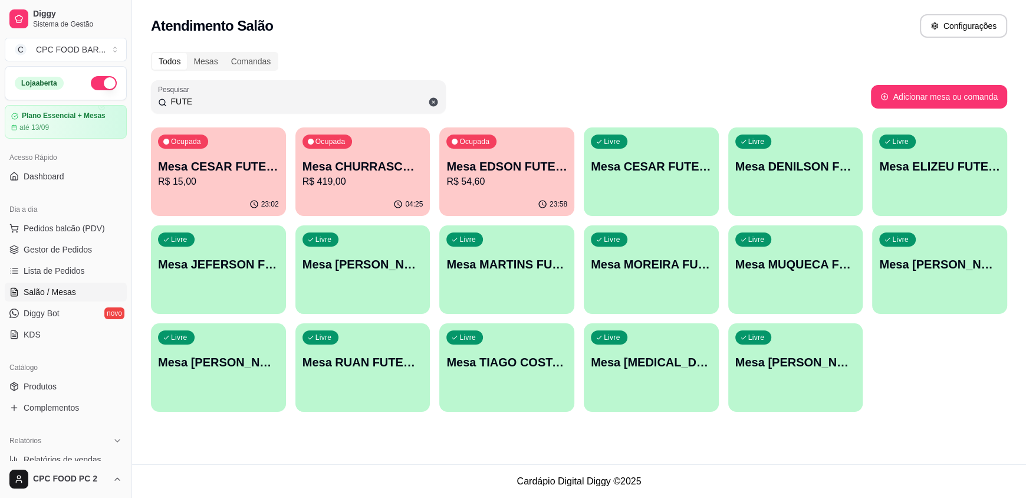
click at [356, 166] on p "Mesa CHURRASCO FUTEBOL" at bounding box center [362, 166] width 121 height 17
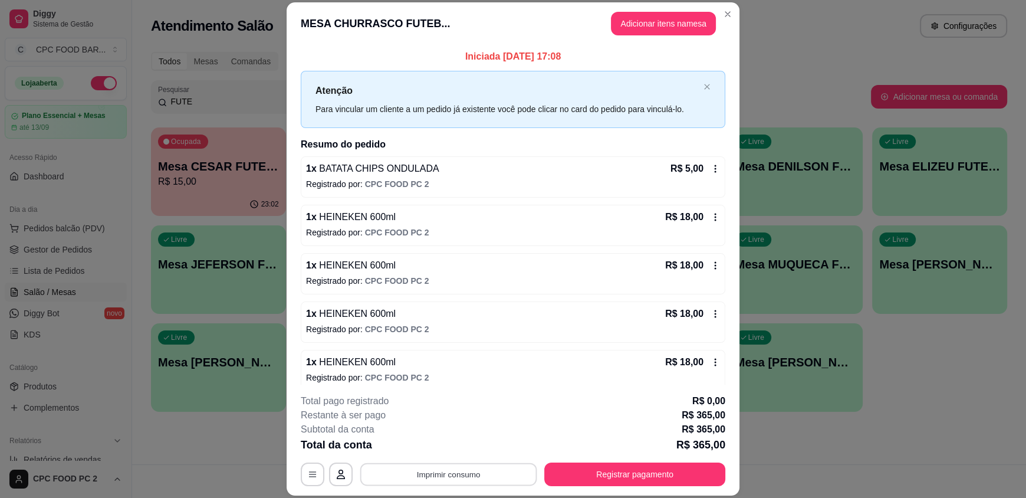
click at [447, 470] on button "Imprimir consumo" at bounding box center [448, 473] width 177 height 23
click at [441, 447] on button "IMPRESSORA" at bounding box center [447, 446] width 85 height 19
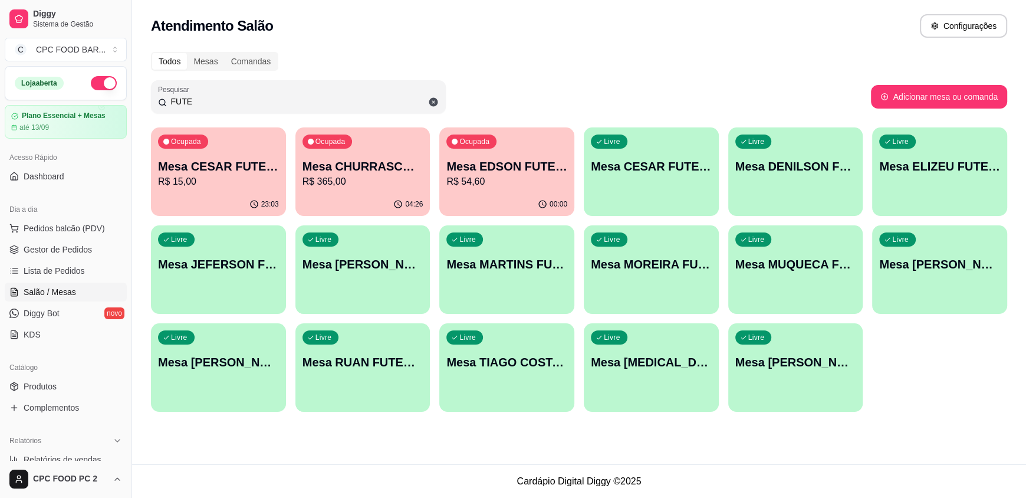
click at [480, 185] on p "R$ 54,60" at bounding box center [506, 182] width 121 height 14
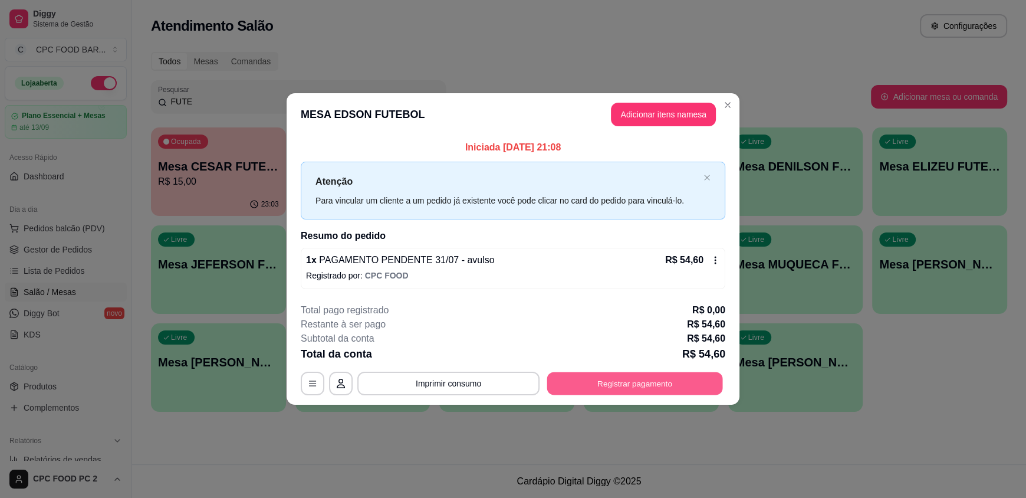
click at [578, 390] on button "Registrar pagamento" at bounding box center [635, 382] width 176 height 23
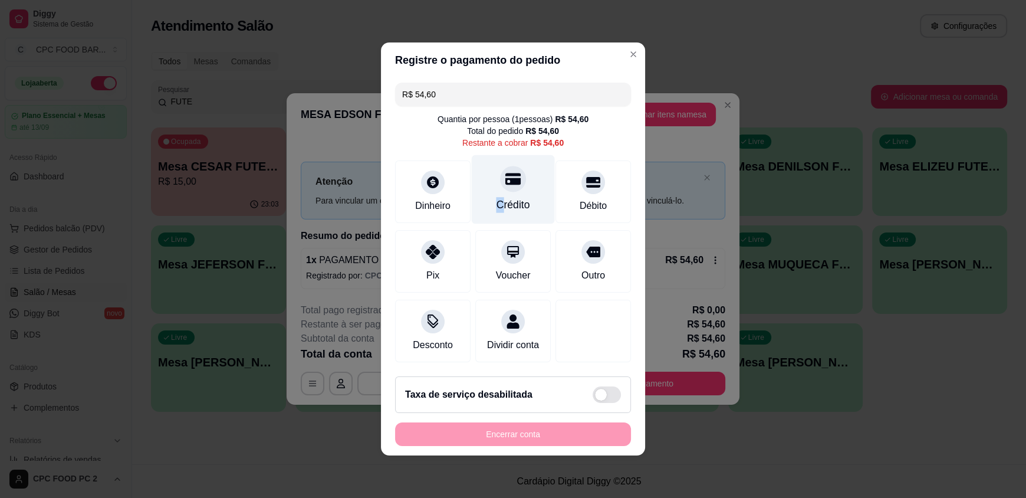
click at [496, 200] on div "Crédito" at bounding box center [513, 204] width 34 height 15
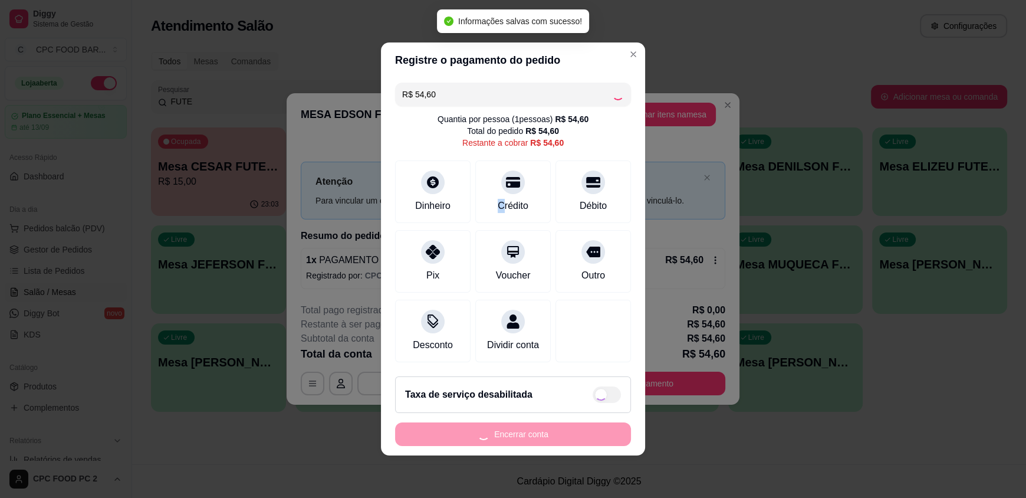
type input "R$ 0,00"
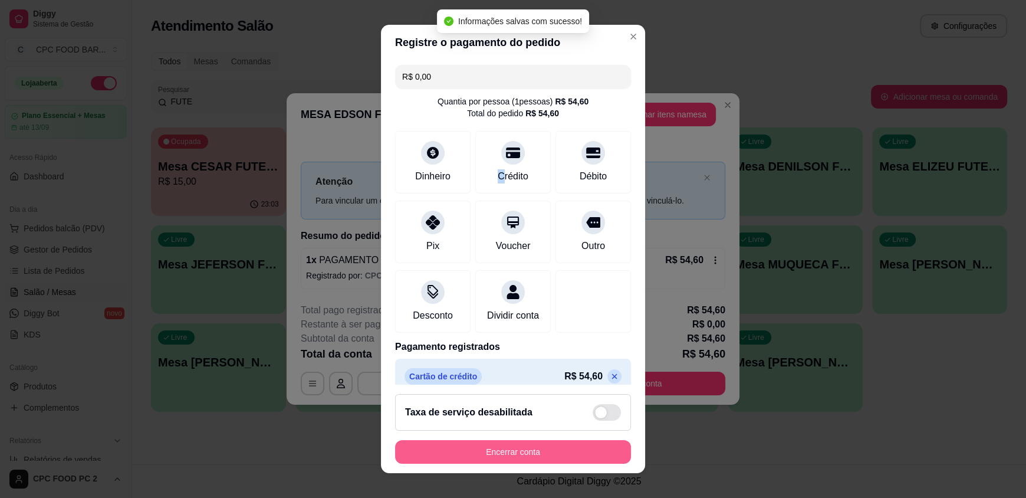
click at [500, 463] on button "Encerrar conta" at bounding box center [513, 452] width 236 height 24
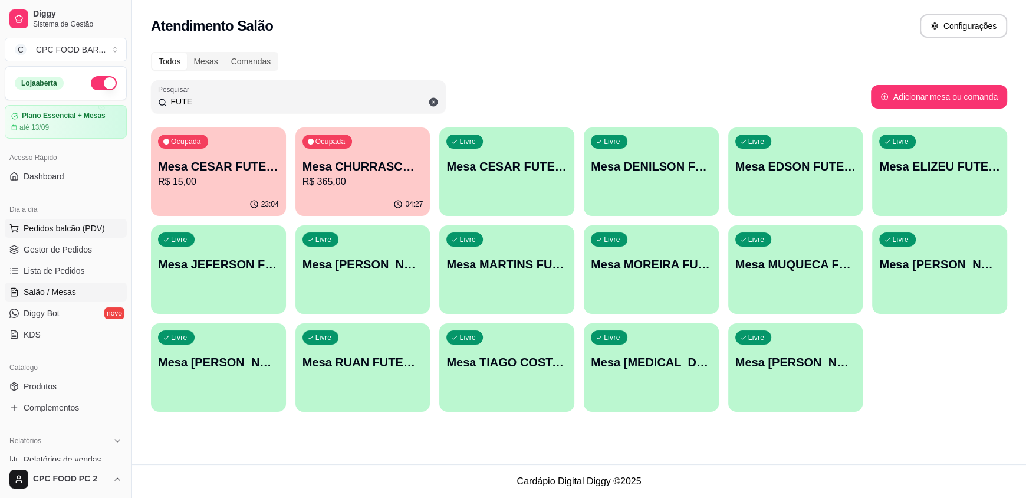
click at [59, 228] on span "Pedidos balcão (PDV)" at bounding box center [64, 228] width 81 height 12
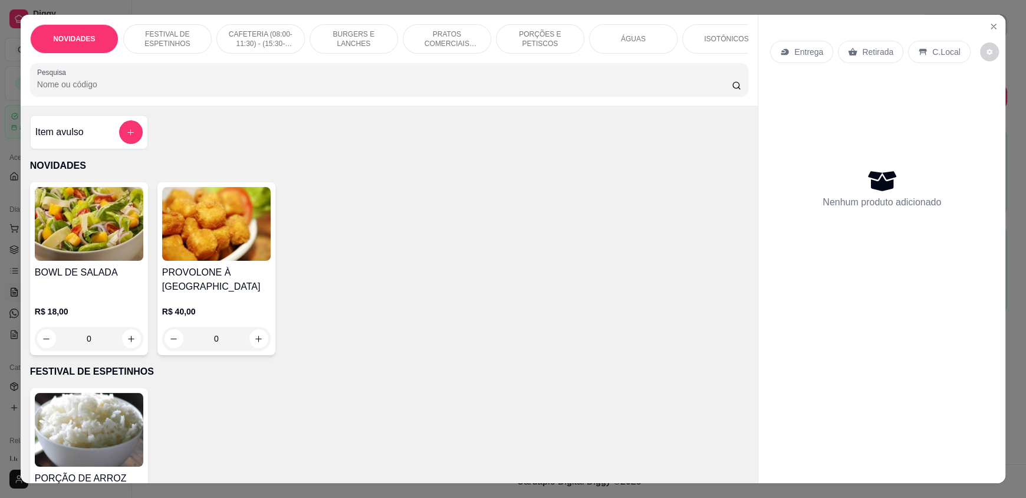
click at [453, 36] on p "PRATOS COMERCIAIS (11:30-15:30)" at bounding box center [447, 38] width 68 height 19
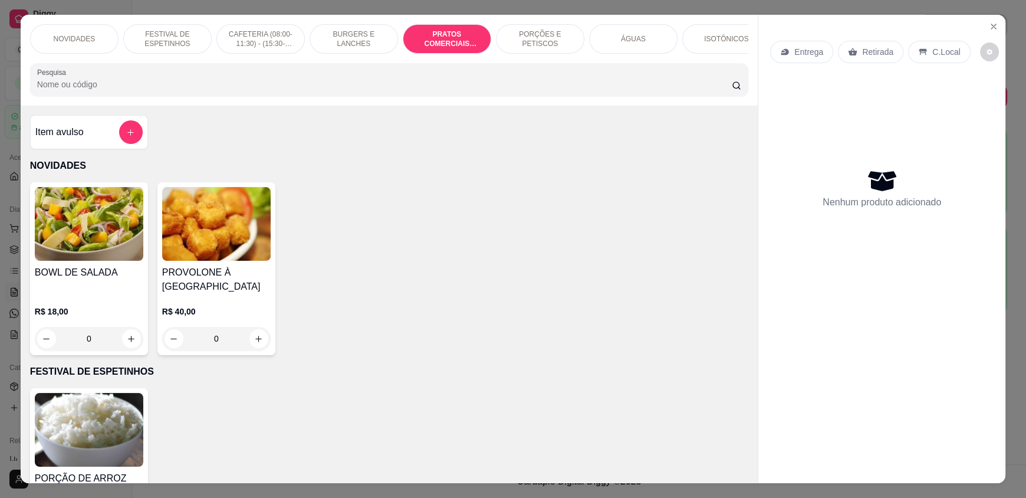
scroll to position [22, 0]
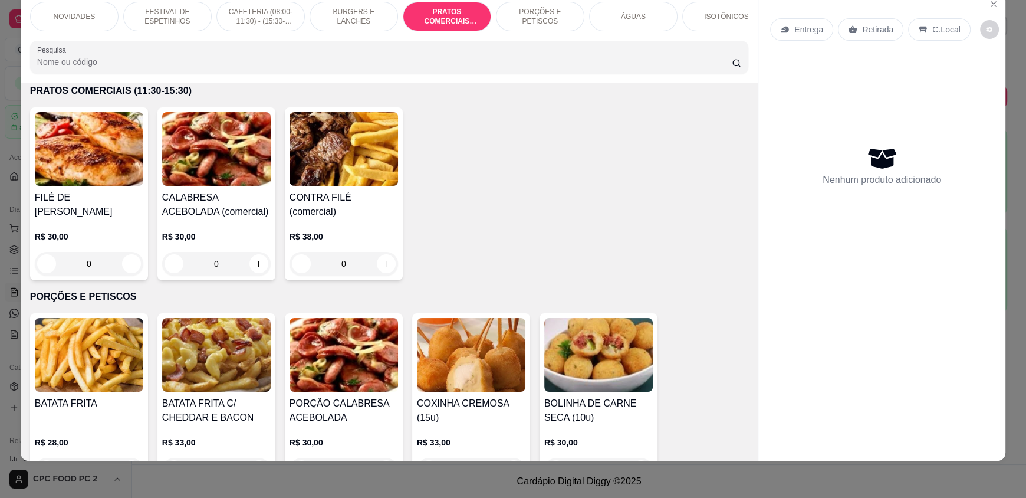
click at [538, 17] on p "PORÇÕES E PETISCOS" at bounding box center [540, 16] width 68 height 19
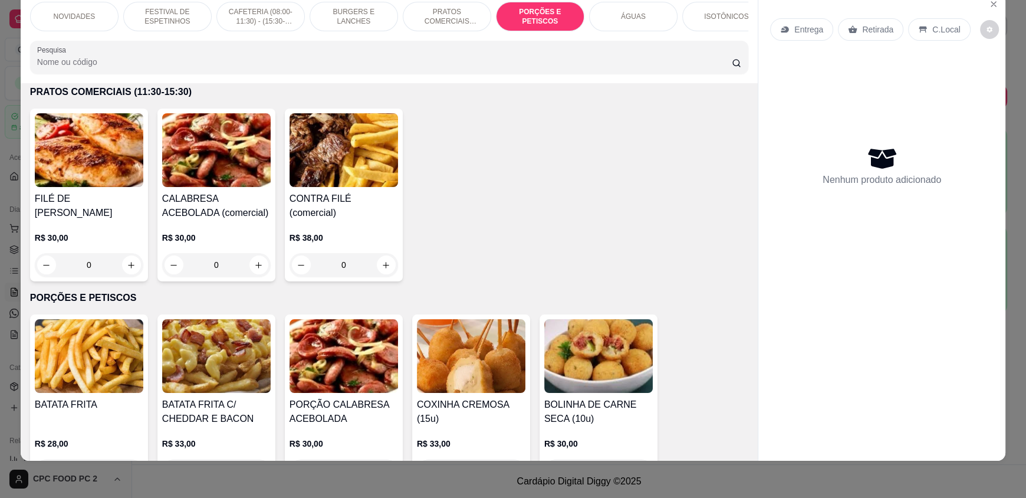
scroll to position [1262, 0]
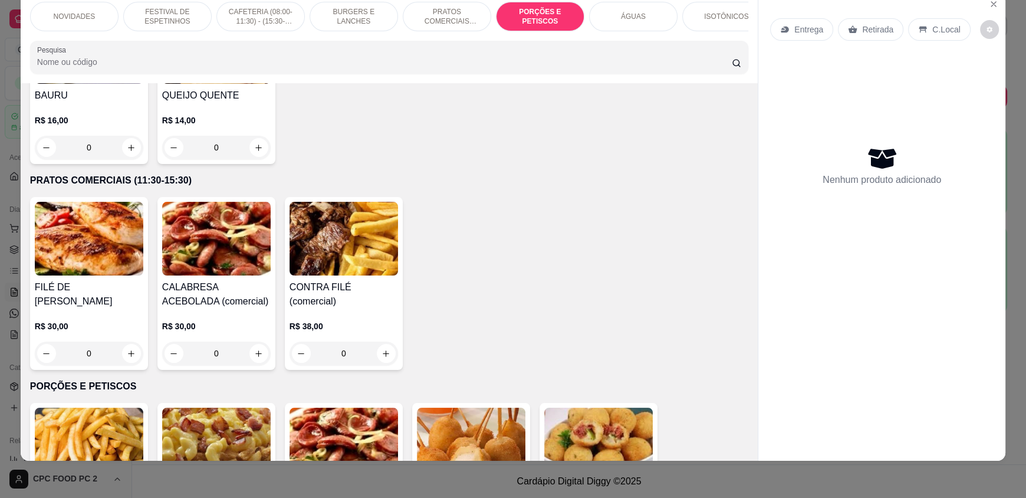
click at [160, 19] on p "FESTIVAL DE ESPETINHOS" at bounding box center [167, 16] width 68 height 19
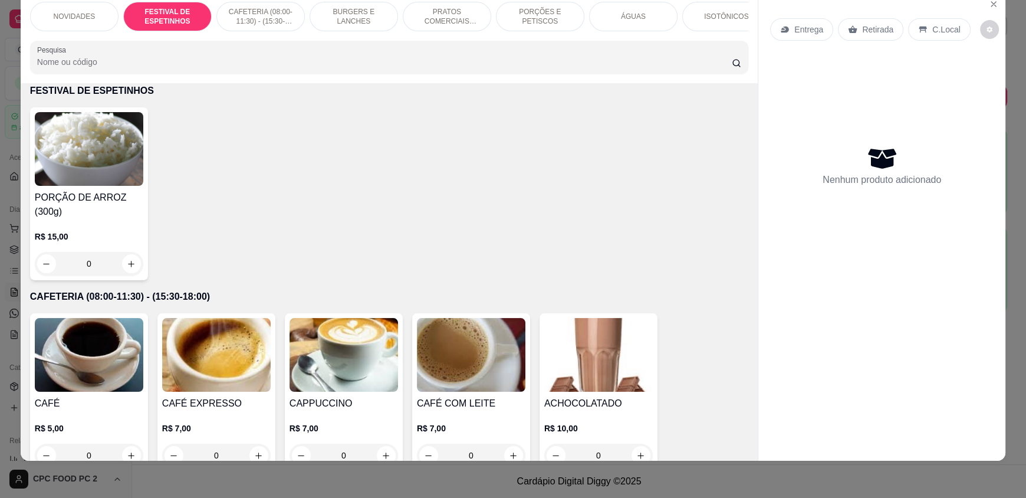
click at [84, 12] on p "NOVIDADES" at bounding box center [74, 16] width 42 height 9
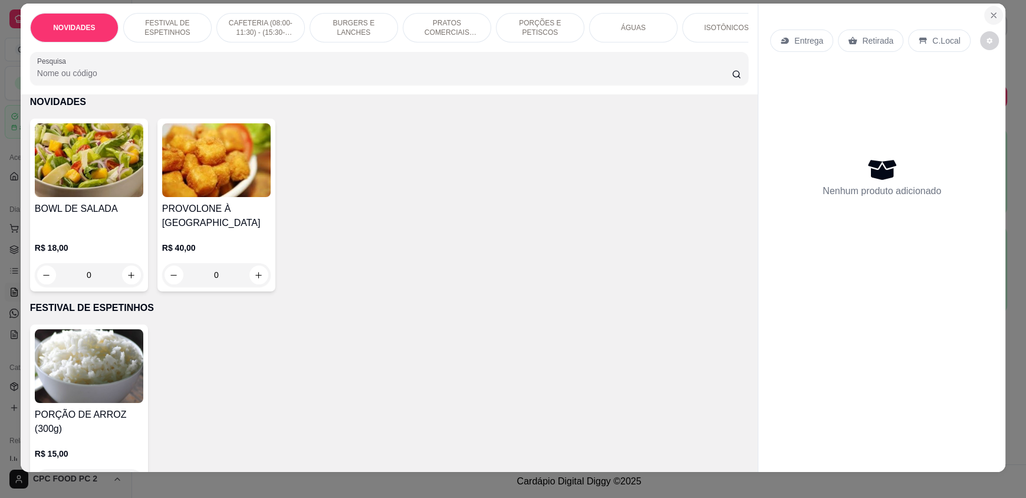
scroll to position [0, 0]
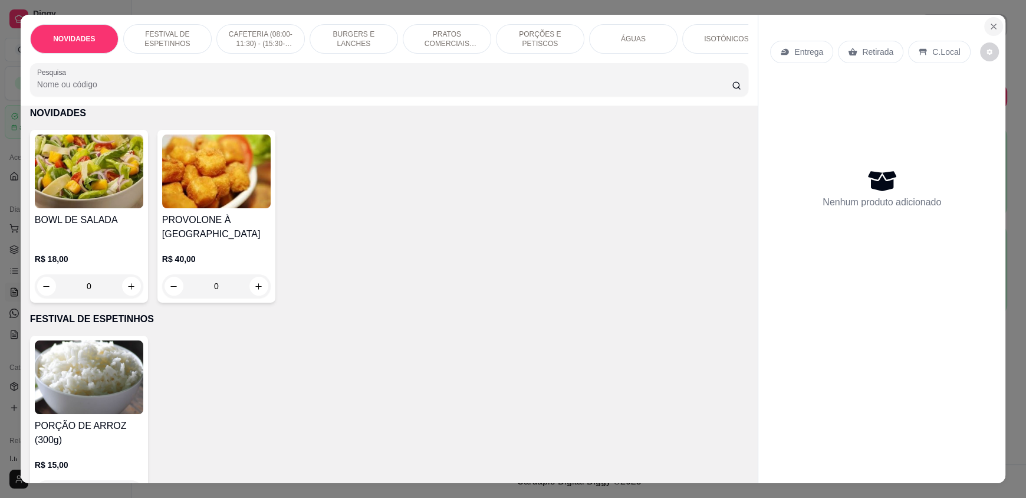
click at [989, 29] on icon "Close" at bounding box center [993, 26] width 9 height 9
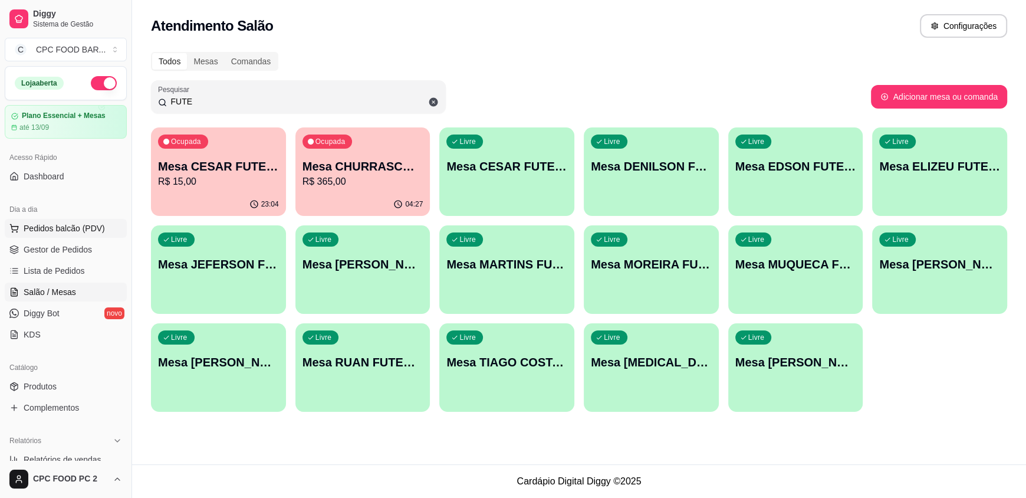
click at [59, 228] on span "Pedidos balcão (PDV)" at bounding box center [64, 228] width 81 height 12
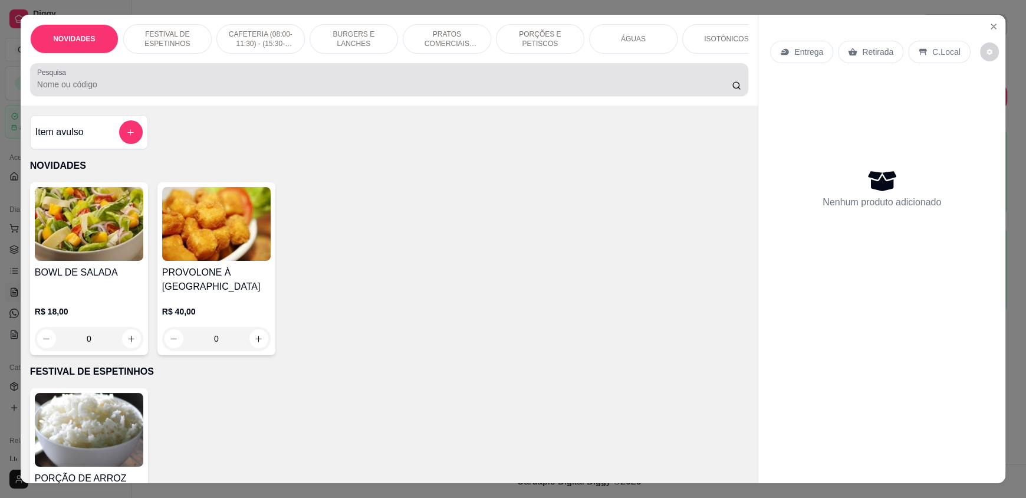
click at [376, 89] on input "Pesquisa" at bounding box center [384, 84] width 695 height 12
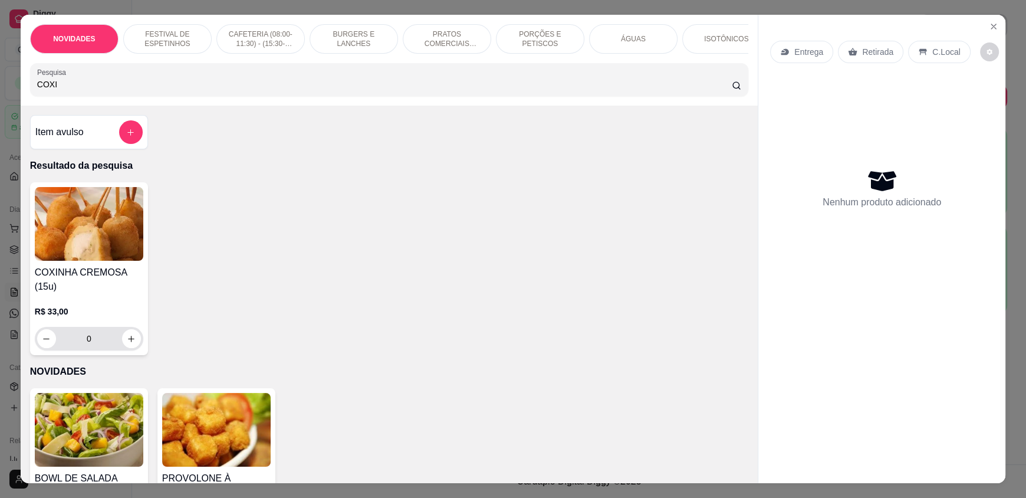
type input "COXI"
click at [127, 343] on icon "increase-product-quantity" at bounding box center [131, 338] width 9 height 9
type input "1"
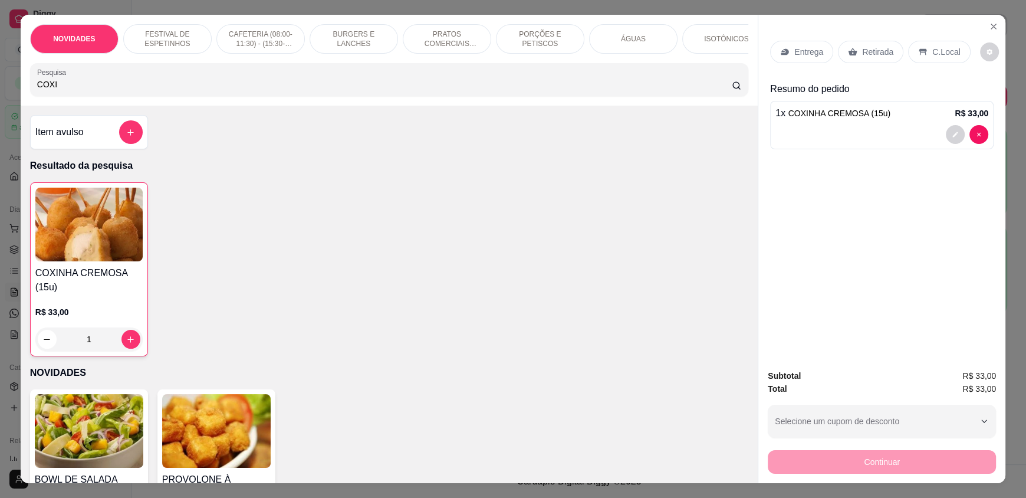
click at [854, 56] on div "Retirada" at bounding box center [870, 52] width 65 height 22
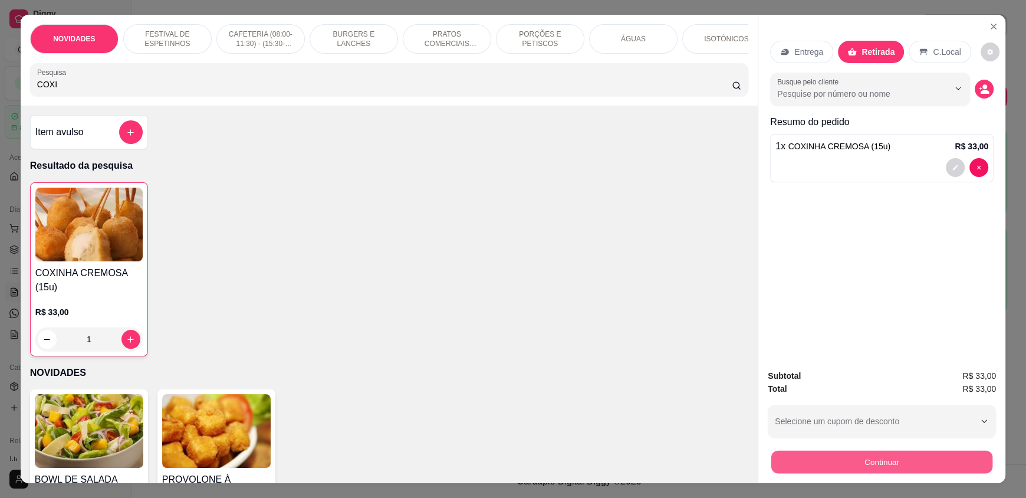
click at [894, 459] on button "Continuar" at bounding box center [881, 461] width 221 height 23
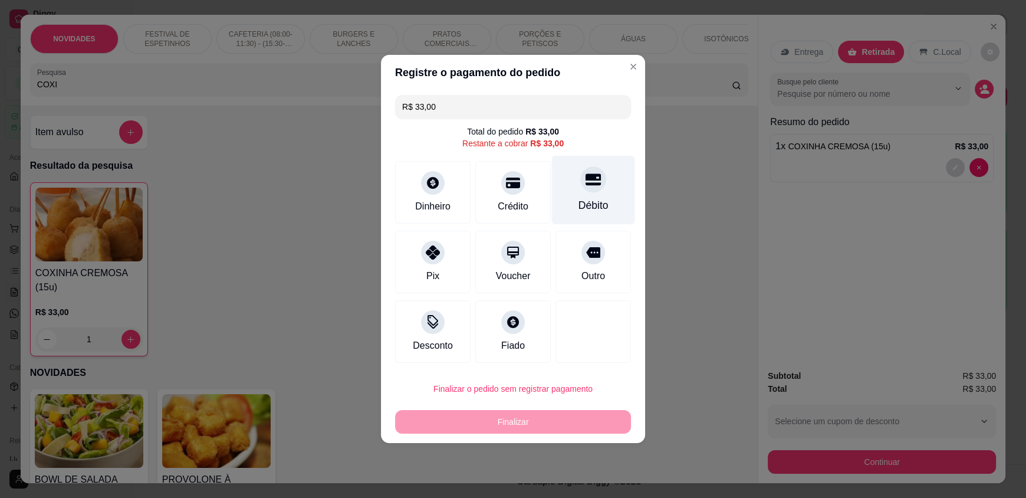
click at [578, 202] on div "Débito" at bounding box center [593, 205] width 30 height 15
type input "R$ 0,00"
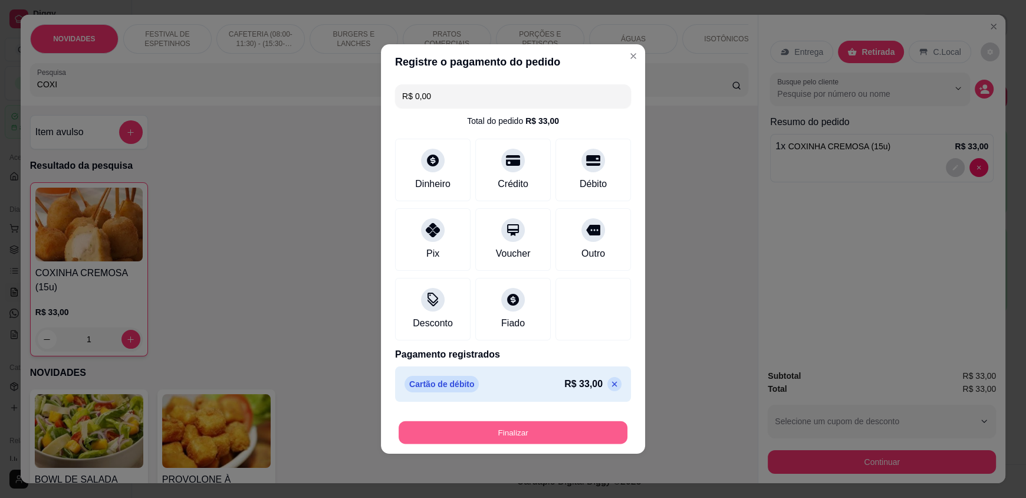
click at [567, 439] on button "Finalizar" at bounding box center [513, 432] width 229 height 23
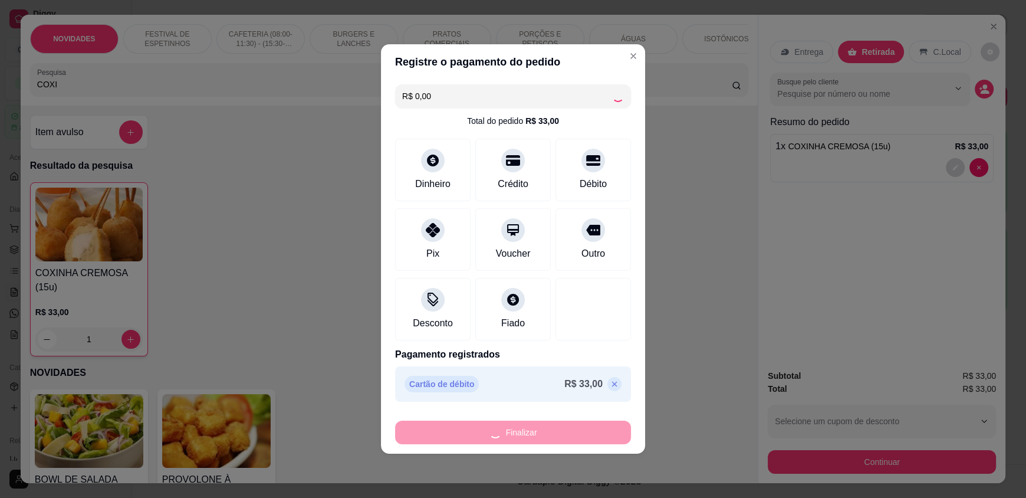
type input "0"
type input "-R$ 33,00"
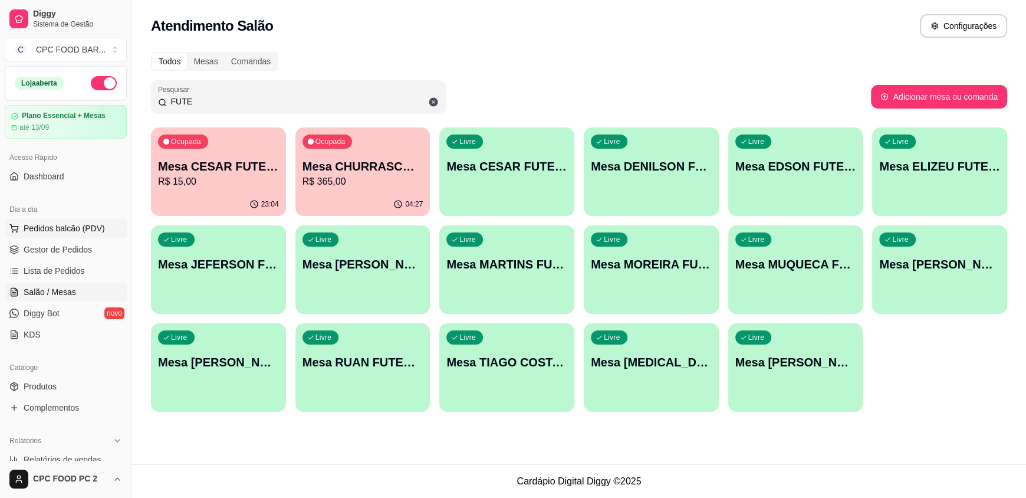
click at [90, 222] on span "Pedidos balcão (PDV)" at bounding box center [64, 228] width 81 height 12
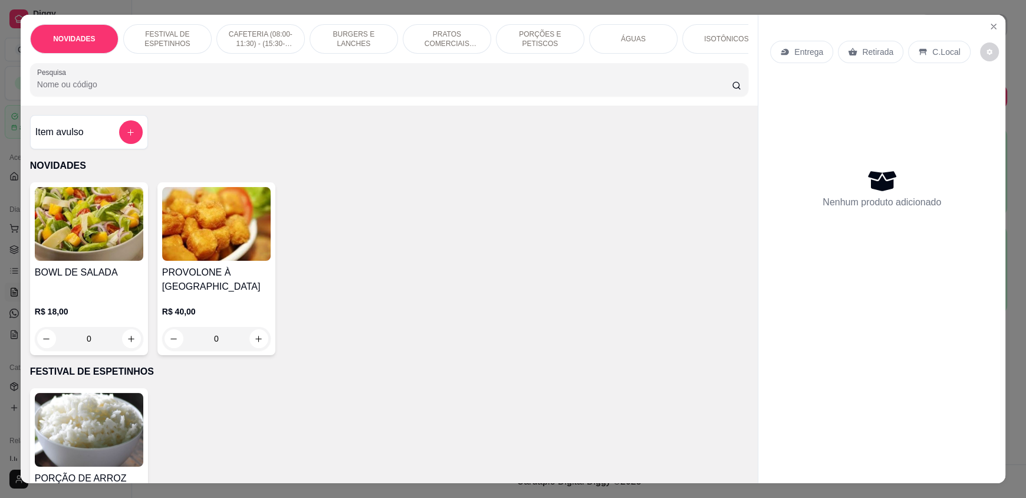
click at [529, 41] on p "PORÇÕES E PETISCOS" at bounding box center [540, 38] width 68 height 19
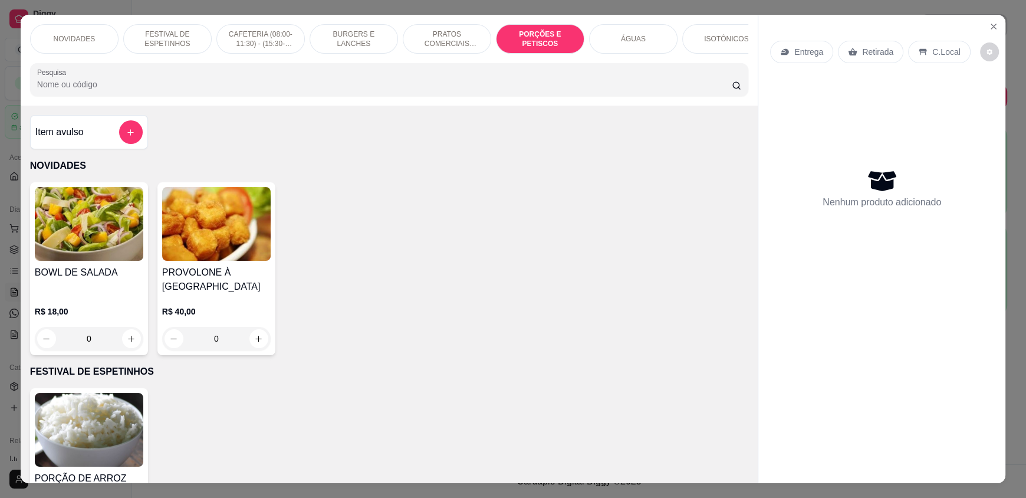
scroll to position [22, 0]
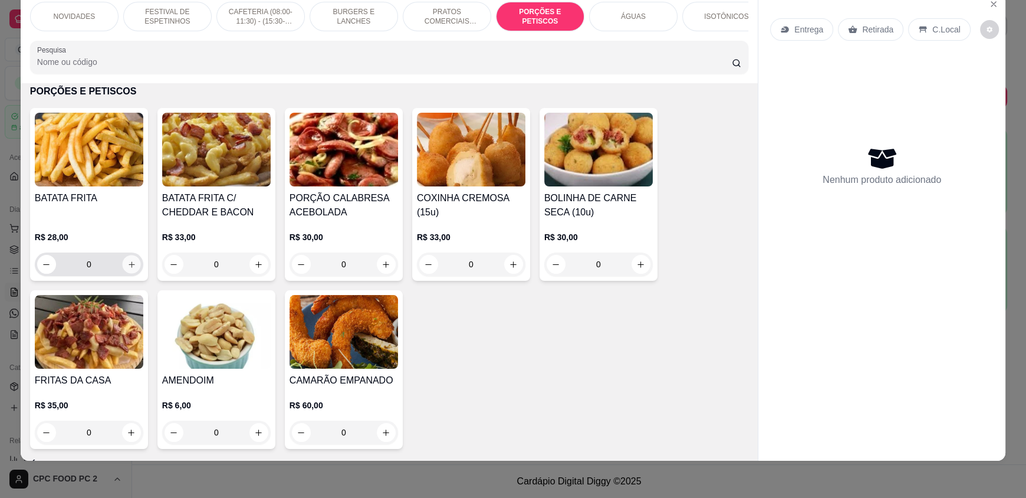
click at [128, 269] on icon "increase-product-quantity" at bounding box center [131, 264] width 9 height 9
type input "1"
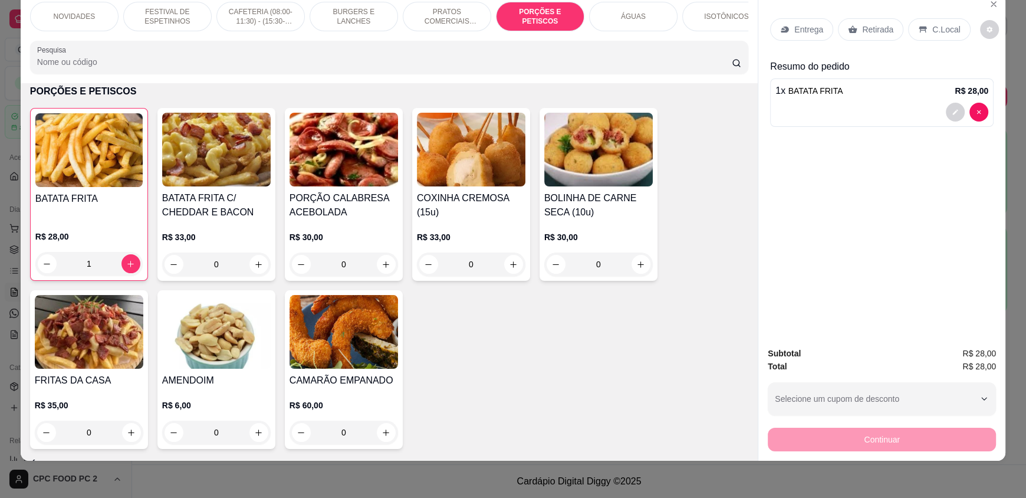
click at [867, 27] on p "Retirada" at bounding box center [877, 30] width 31 height 12
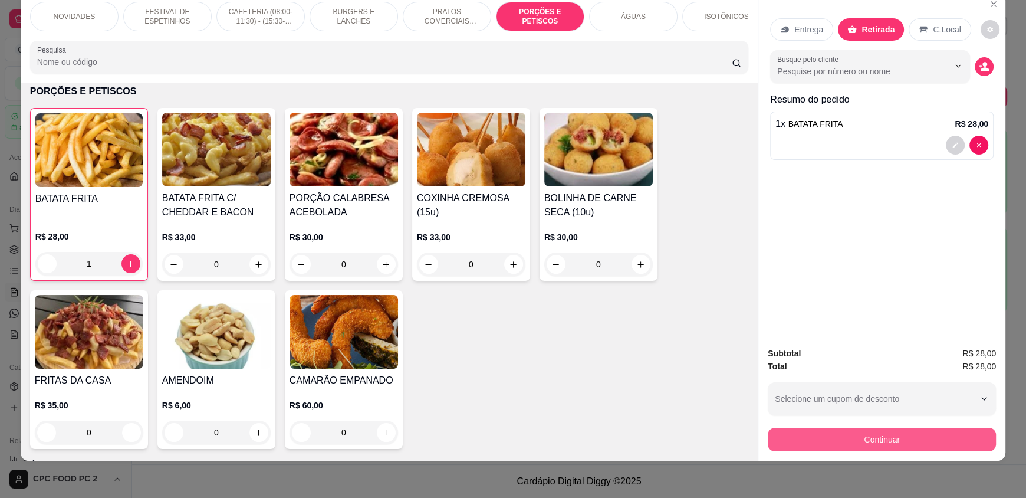
click at [883, 435] on button "Continuar" at bounding box center [882, 439] width 228 height 24
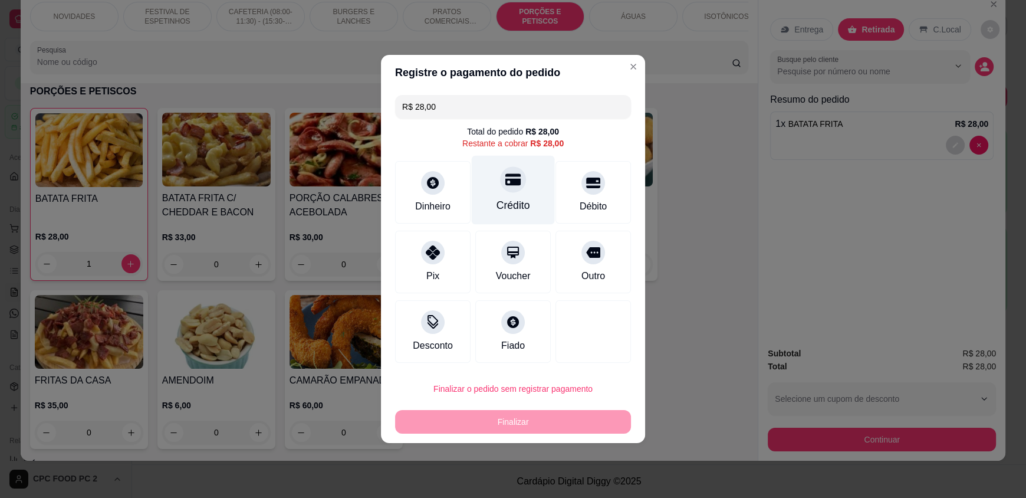
click at [516, 191] on div "Crédito" at bounding box center [513, 190] width 83 height 69
type input "R$ 0,00"
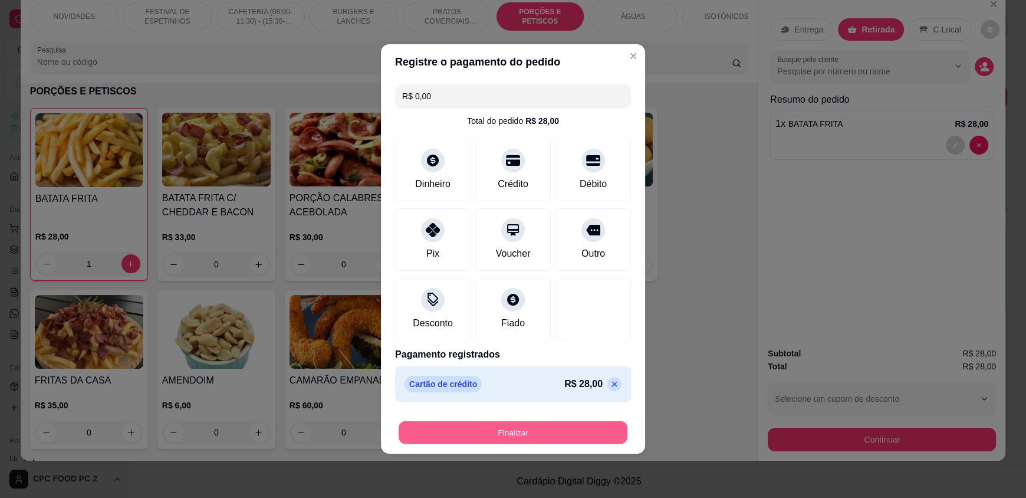
click at [536, 437] on button "Finalizar" at bounding box center [513, 432] width 229 height 23
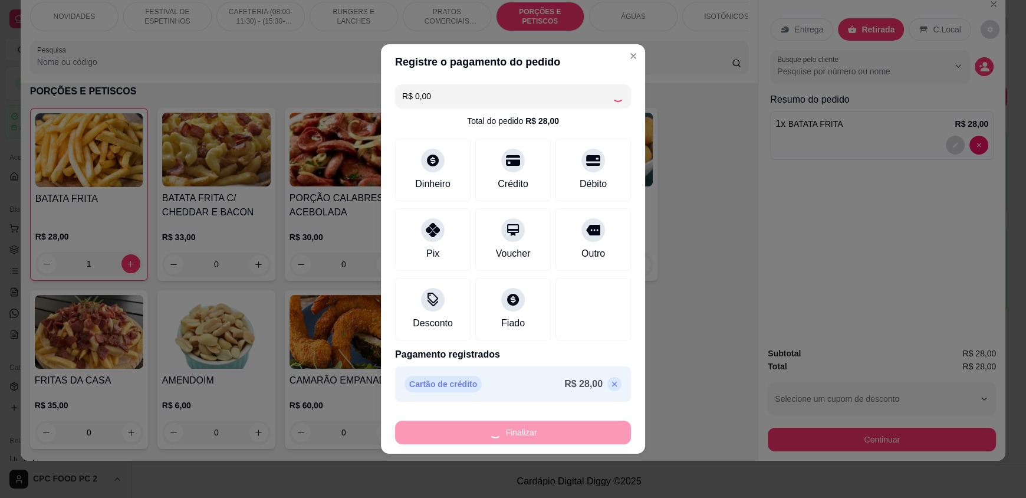
type input "0"
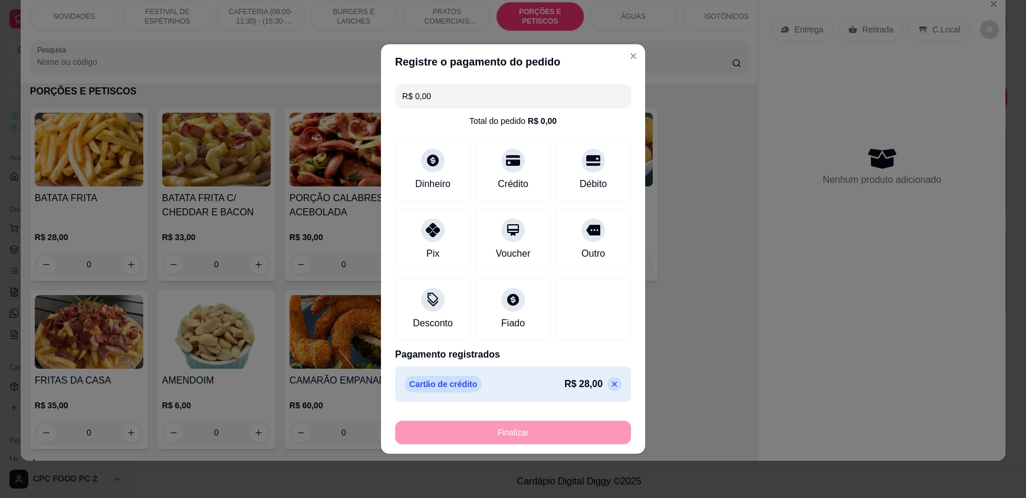
type input "-R$ 28,00"
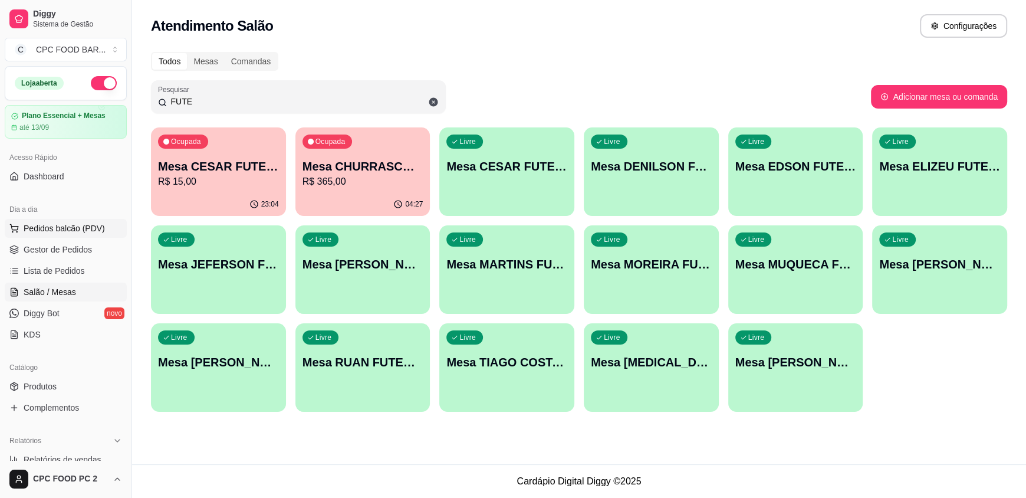
click at [68, 232] on span "Pedidos balcão (PDV)" at bounding box center [64, 228] width 81 height 12
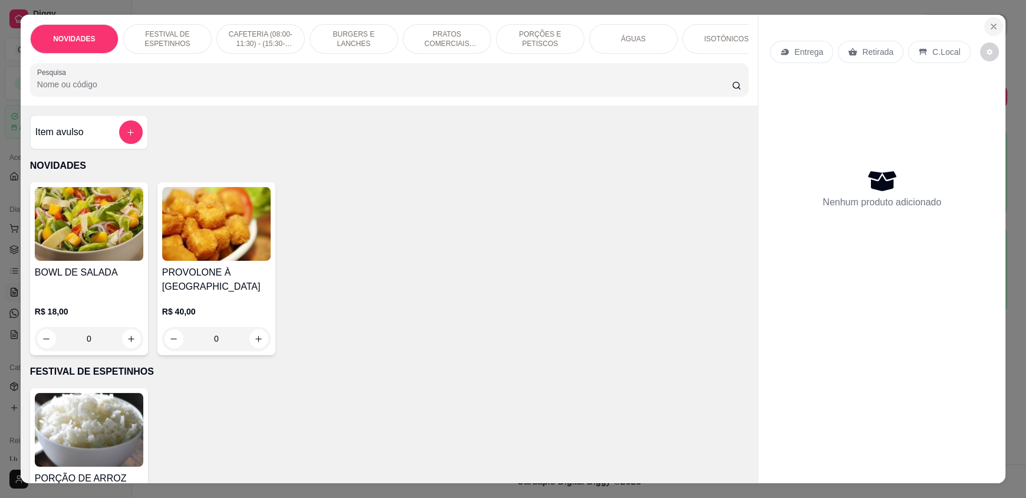
click at [989, 24] on icon "Close" at bounding box center [993, 26] width 9 height 9
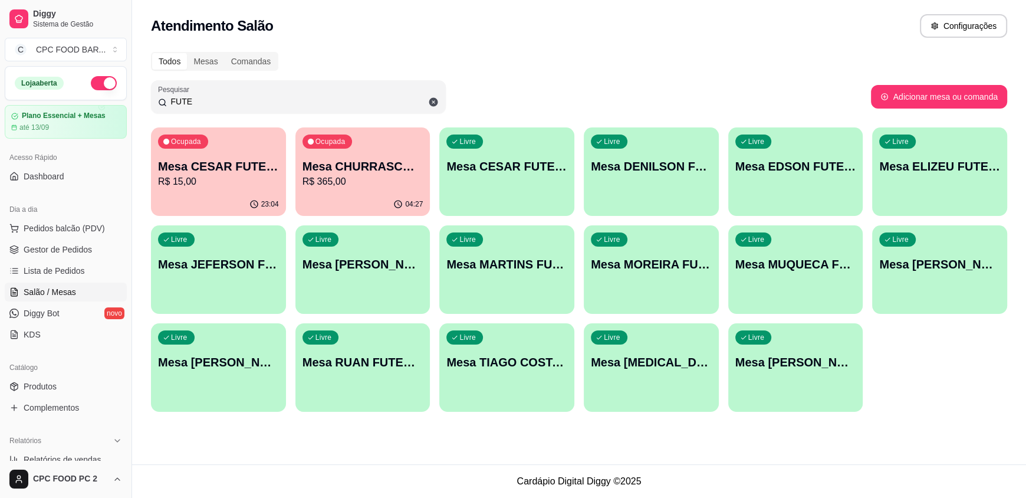
click at [387, 106] on input "FUTE" at bounding box center [303, 102] width 272 height 12
type input "F"
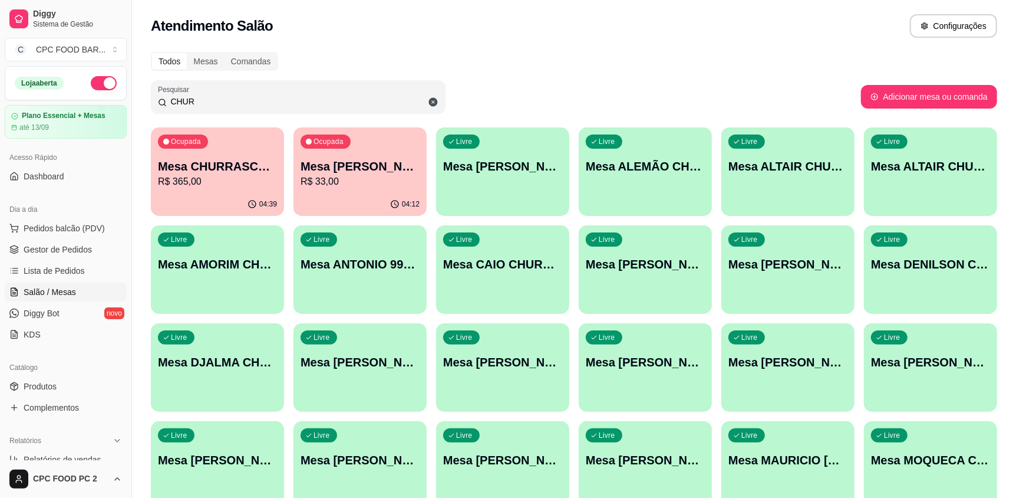
type input "CHUR"
click at [396, 161] on p "Mesa [PERSON_NAME]" at bounding box center [360, 167] width 116 height 16
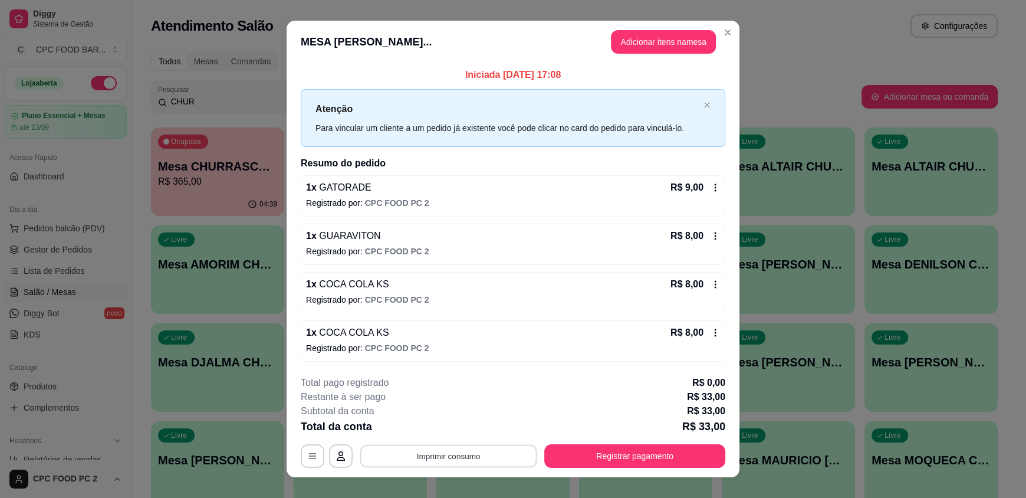
click at [433, 449] on button "Imprimir consumo" at bounding box center [448, 455] width 177 height 23
click at [443, 431] on button "IMPRESSORA" at bounding box center [447, 428] width 85 height 19
click at [574, 460] on button "Registrar pagamento" at bounding box center [634, 456] width 181 height 24
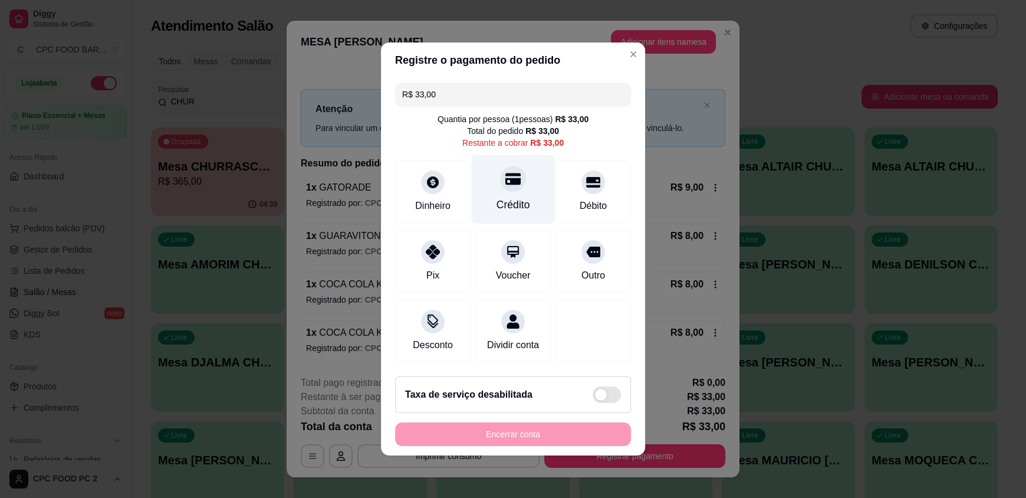
click at [511, 200] on div "Crédito" at bounding box center [513, 204] width 34 height 15
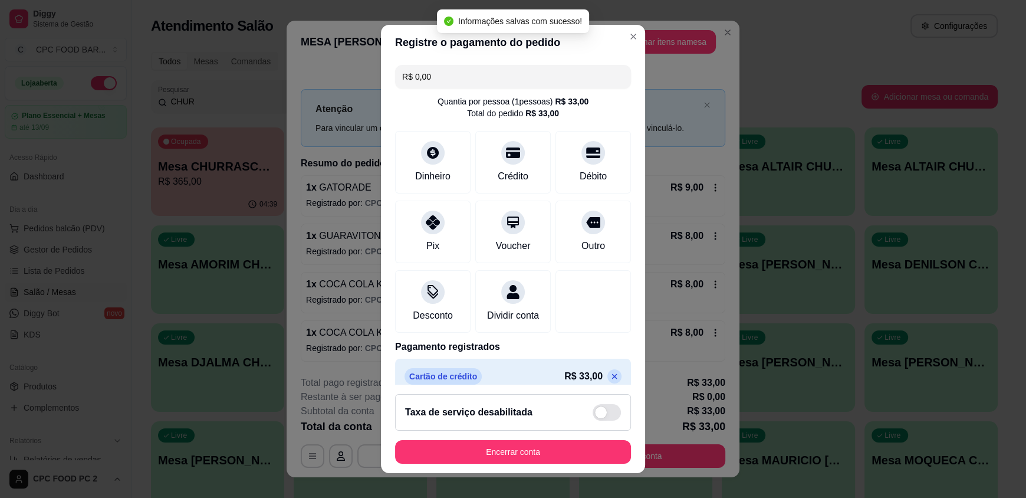
type input "R$ 0,00"
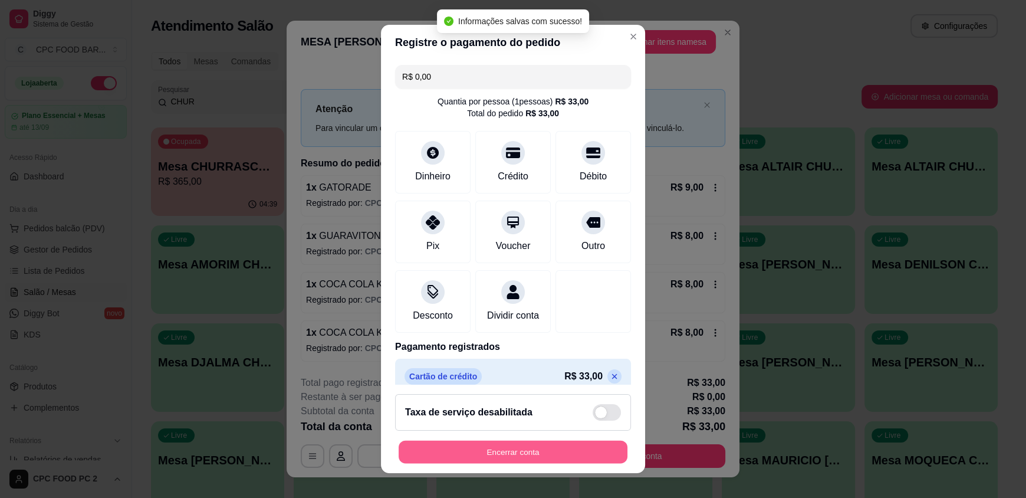
click at [547, 457] on button "Encerrar conta" at bounding box center [513, 451] width 229 height 23
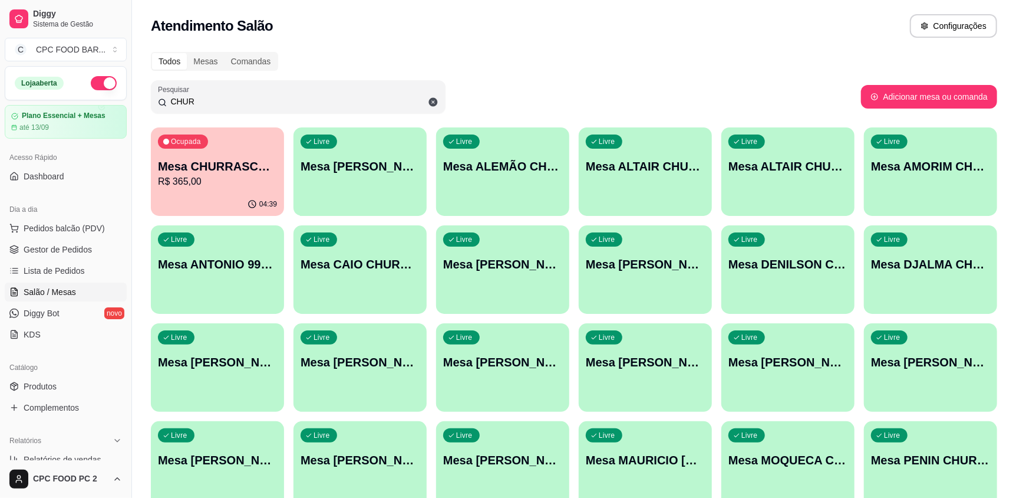
click at [200, 165] on p "Mesa CHURRASCO FUTEBOL" at bounding box center [217, 166] width 119 height 17
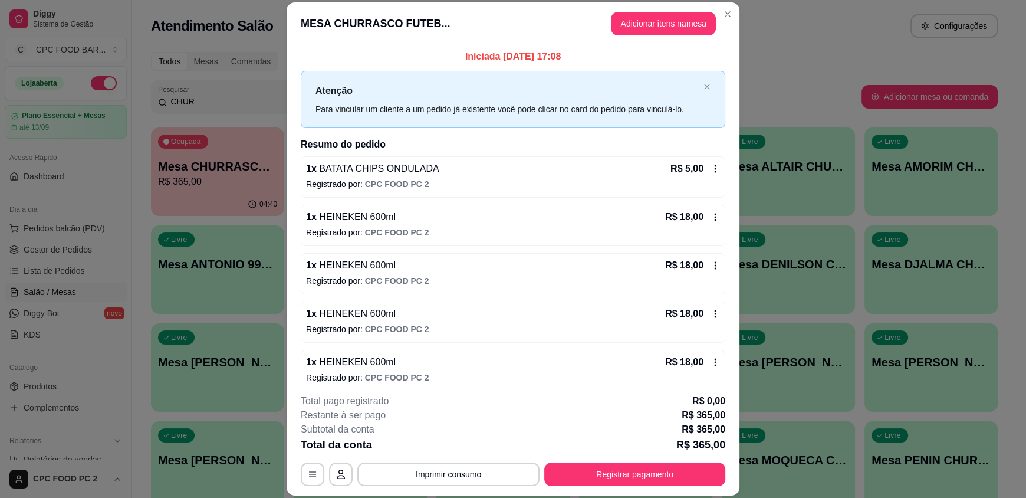
drag, startPoint x: 574, startPoint y: 60, endPoint x: 428, endPoint y: 55, distance: 145.7
click at [428, 55] on p "Iniciada [DATE] 17:08" at bounding box center [513, 57] width 424 height 14
click at [660, 480] on button "Registrar pagamento" at bounding box center [634, 474] width 181 height 24
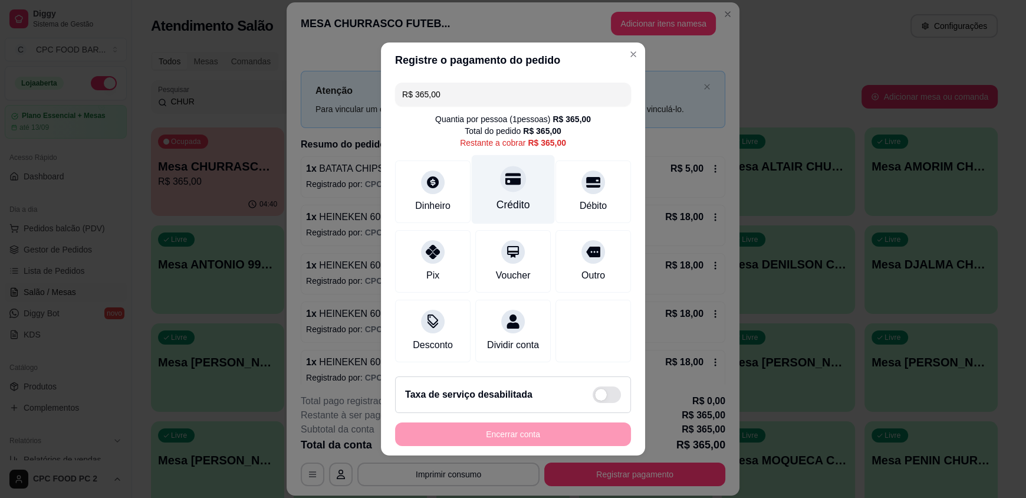
click at [506, 203] on div "Crédito" at bounding box center [513, 204] width 34 height 15
type input "R$ 0,00"
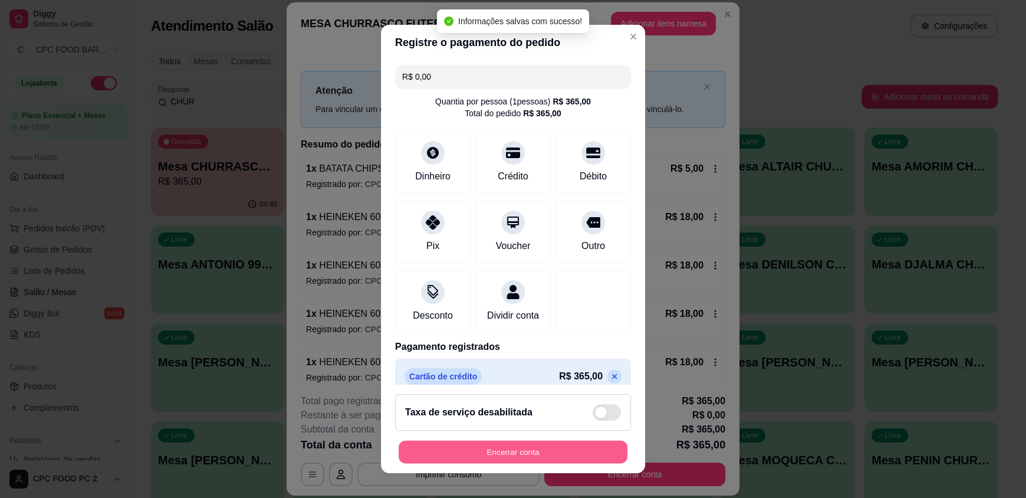
click at [557, 450] on button "Encerrar conta" at bounding box center [513, 451] width 229 height 23
